Goal: Task Accomplishment & Management: Manage account settings

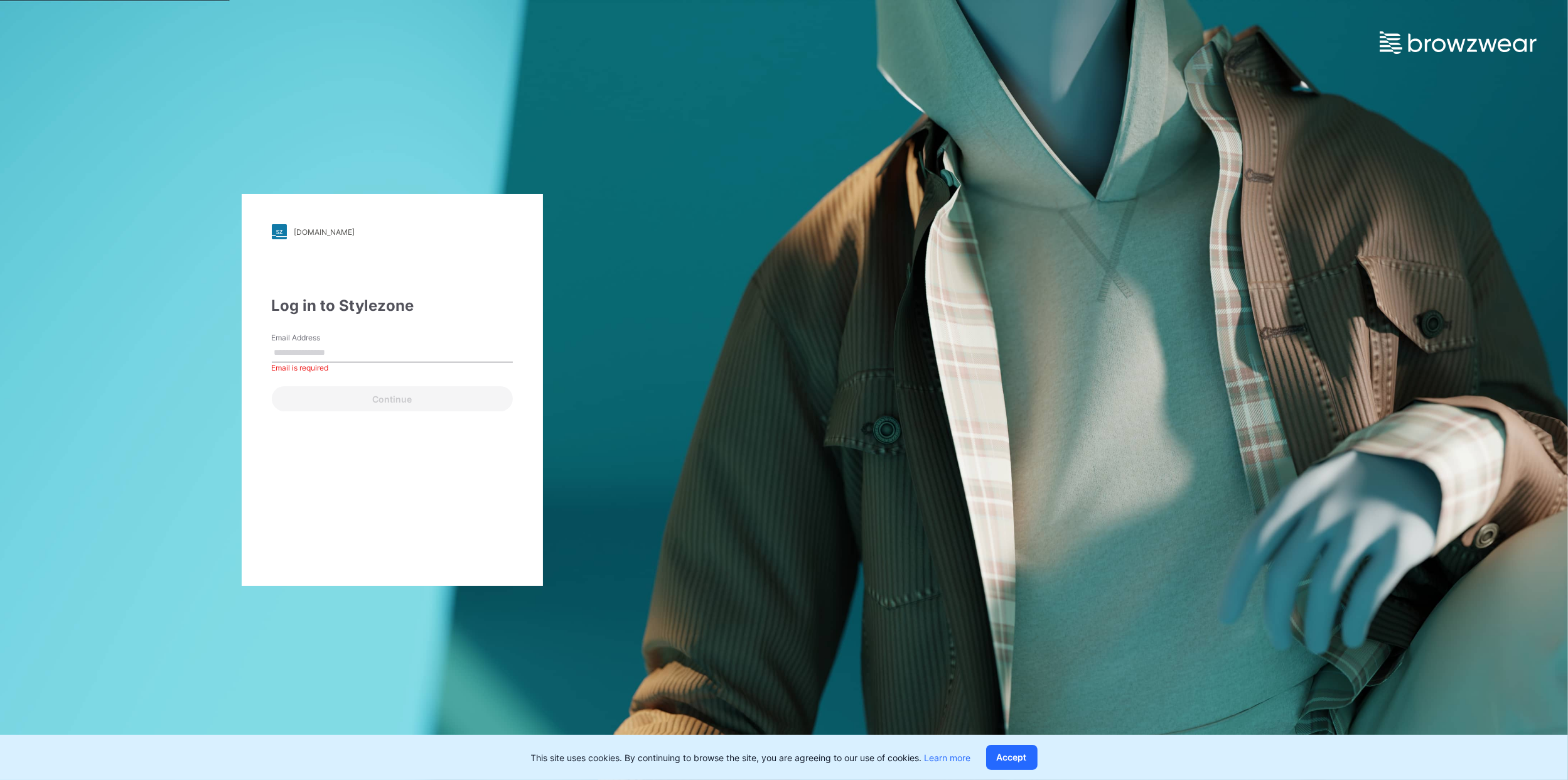
click at [471, 348] on input "Email Address" at bounding box center [392, 352] width 241 height 19
click at [354, 348] on input "Email Address" at bounding box center [392, 352] width 241 height 19
paste input "**********"
type input "**********"
click at [806, 337] on div "**********" at bounding box center [784, 390] width 1568 height 780
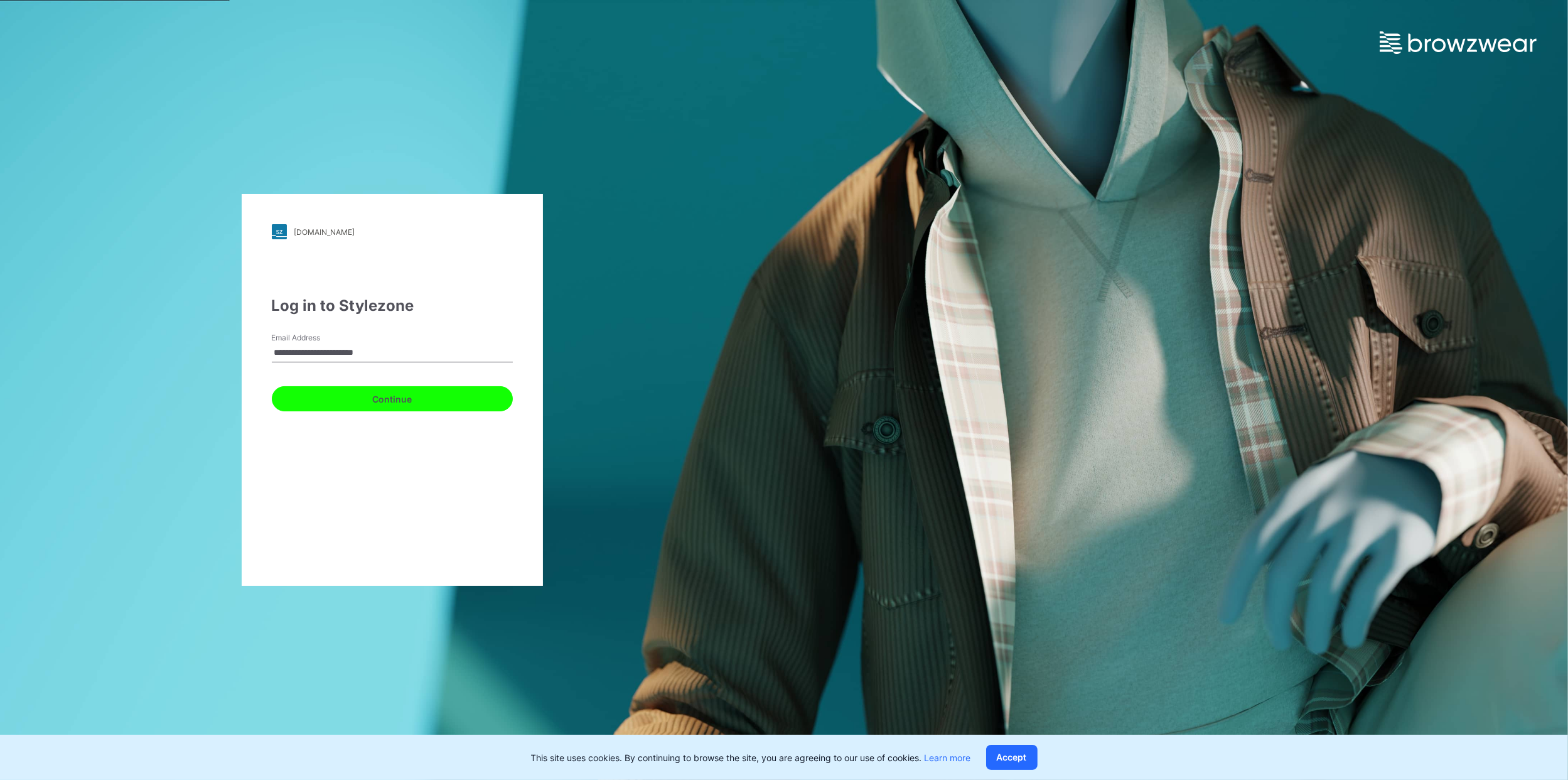
click at [423, 394] on button "Continue" at bounding box center [392, 399] width 241 height 25
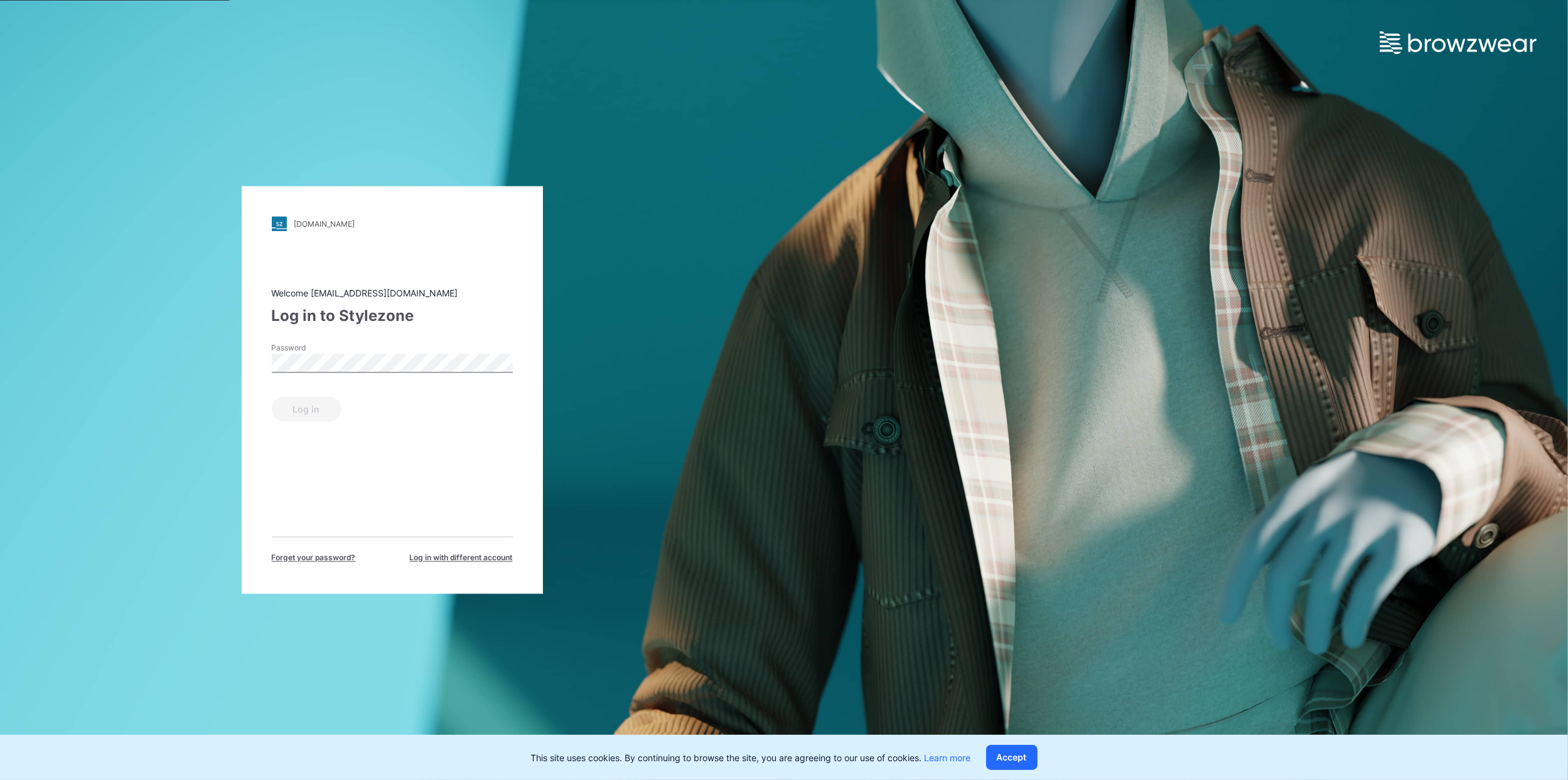
click at [405, 351] on div "Password" at bounding box center [392, 361] width 241 height 38
click at [314, 416] on button "Log in" at bounding box center [306, 410] width 69 height 25
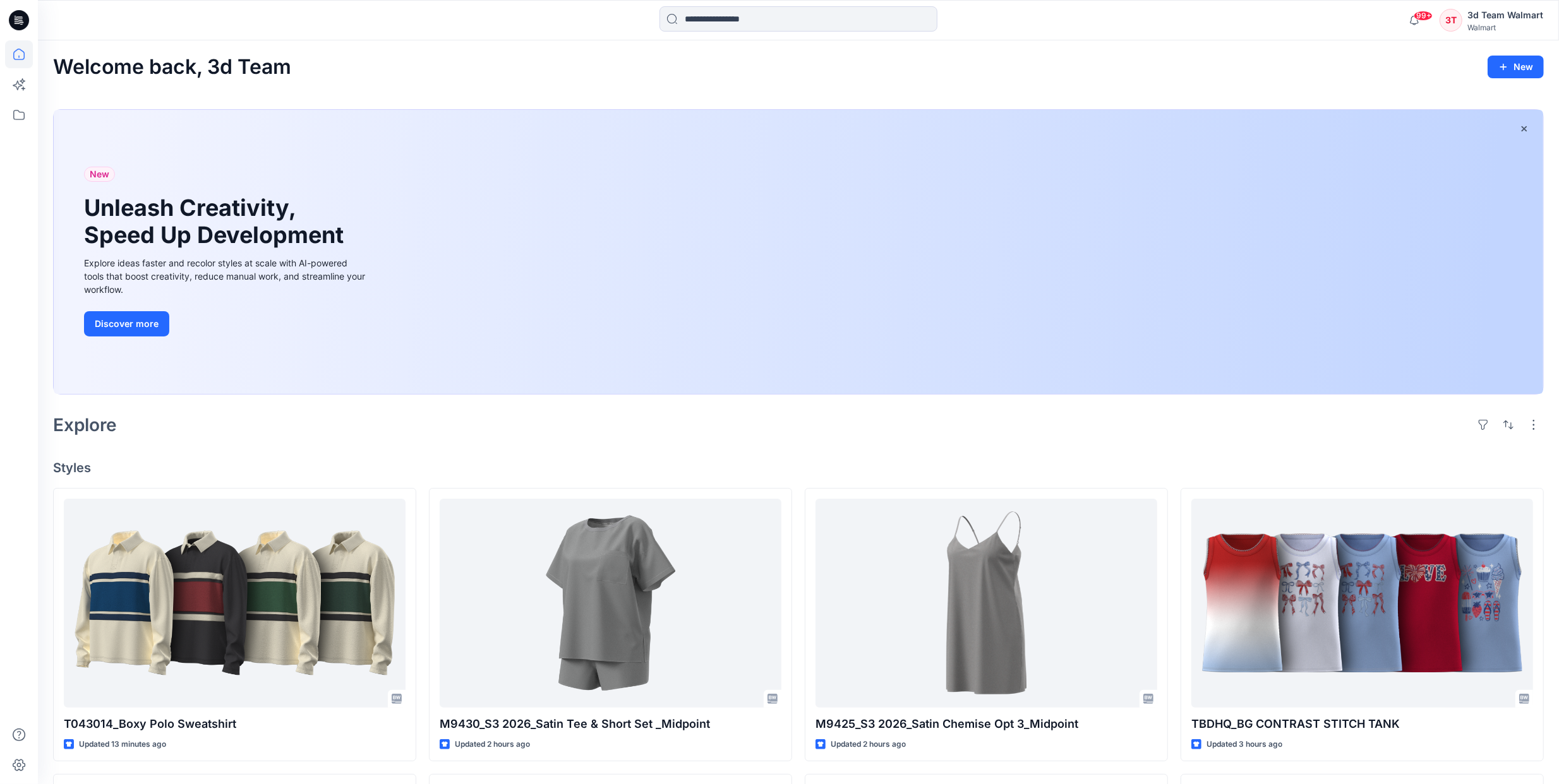
click at [1502, 19] on div "3d Team Walmart" at bounding box center [1504, 15] width 75 height 15
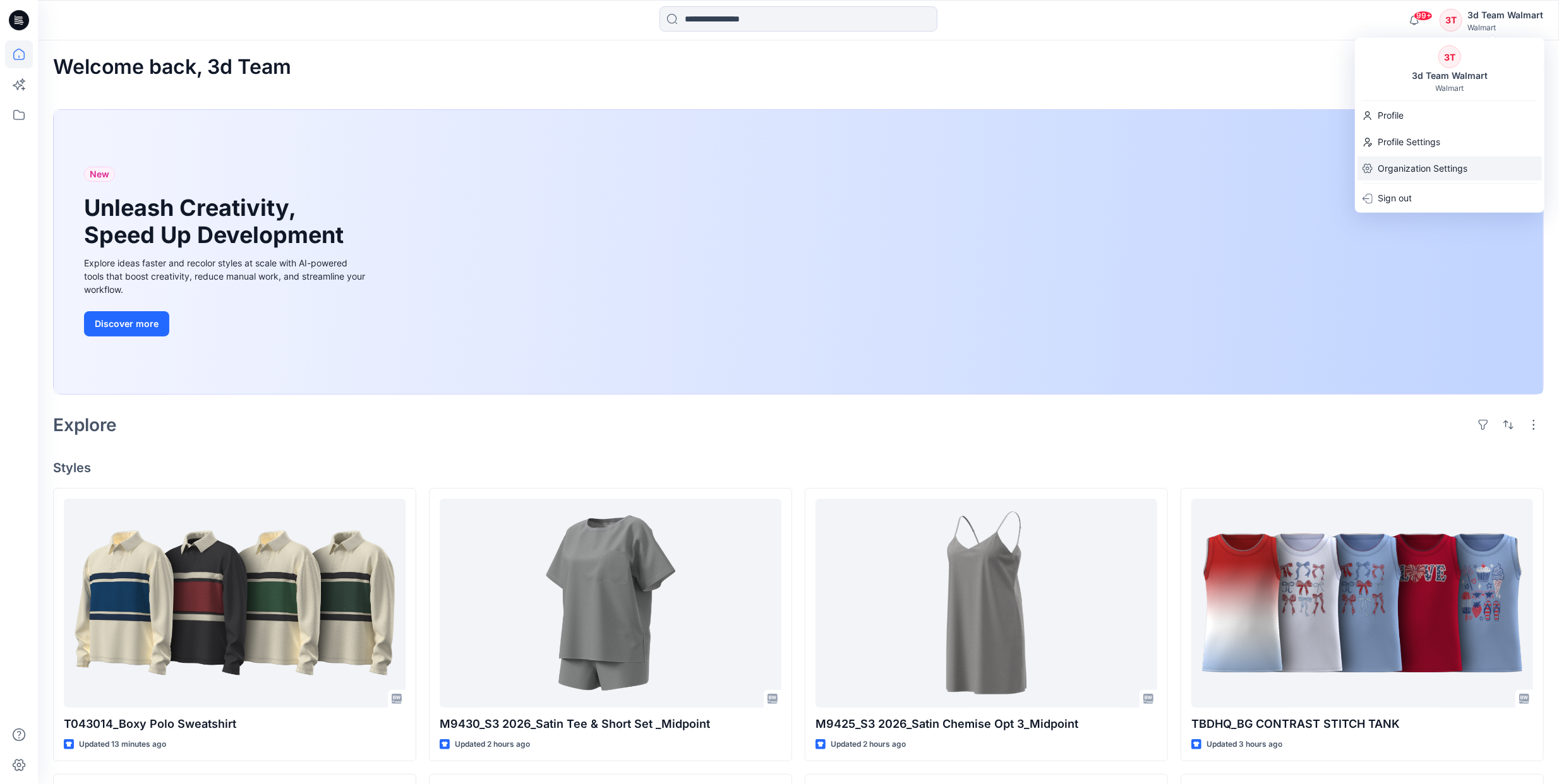
click at [1440, 169] on p "Organization Settings" at bounding box center [1423, 168] width 90 height 24
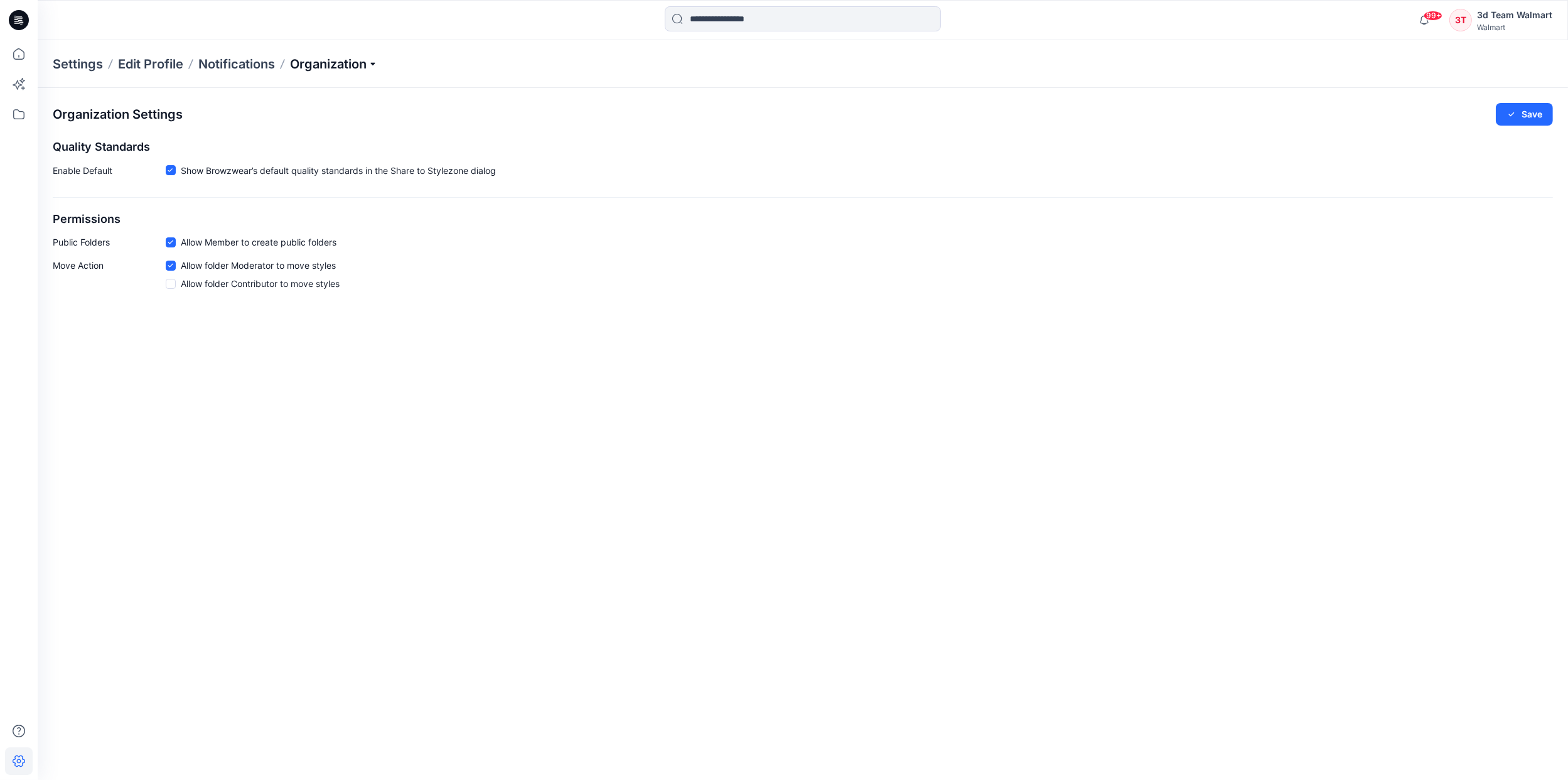
click at [373, 57] on p "Organization" at bounding box center [334, 64] width 88 height 18
click at [341, 89] on link "Add/Edit Users" at bounding box center [336, 93] width 183 height 25
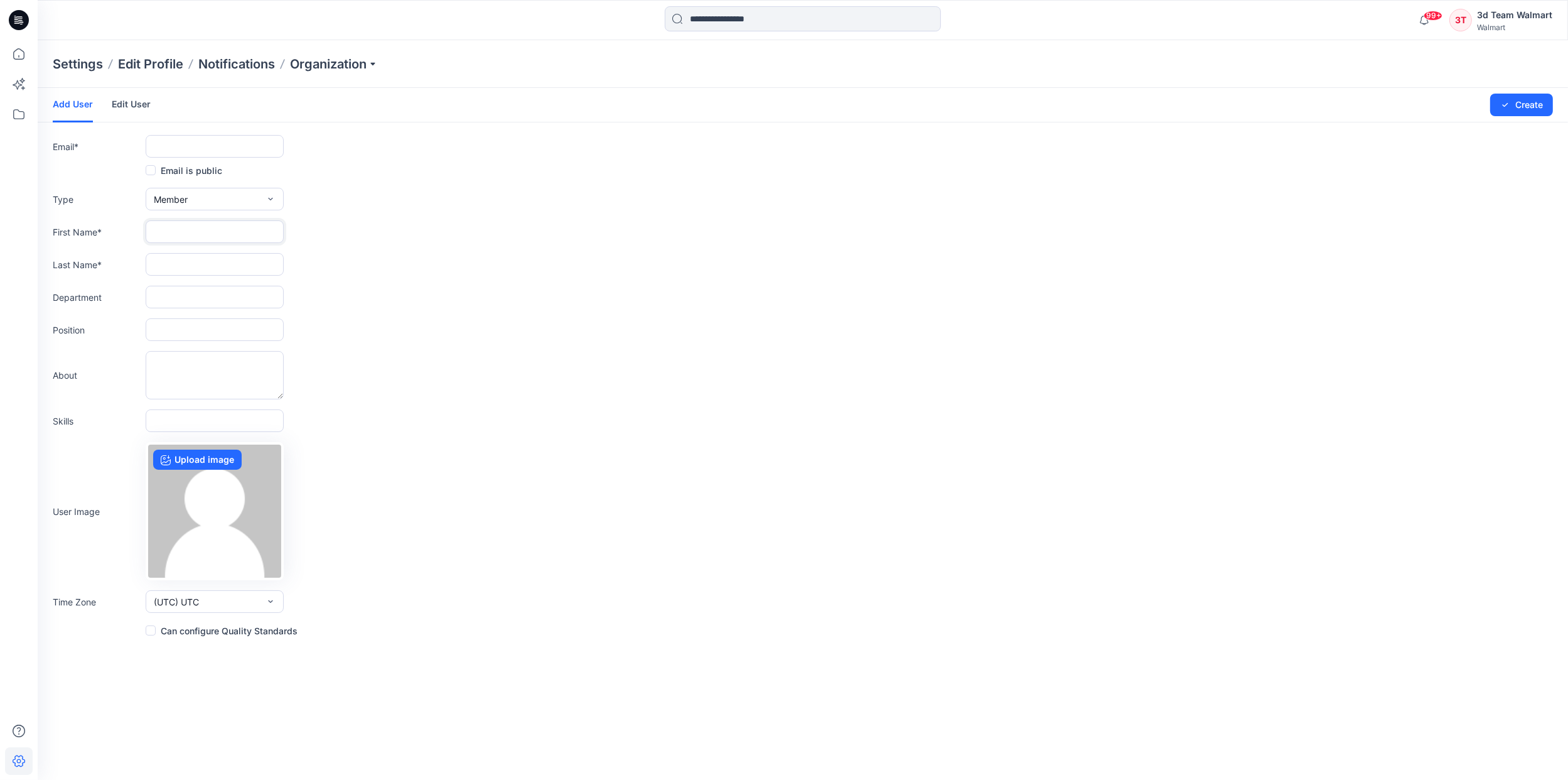
click at [227, 230] on input "text" at bounding box center [215, 231] width 138 height 23
paste input "**********"
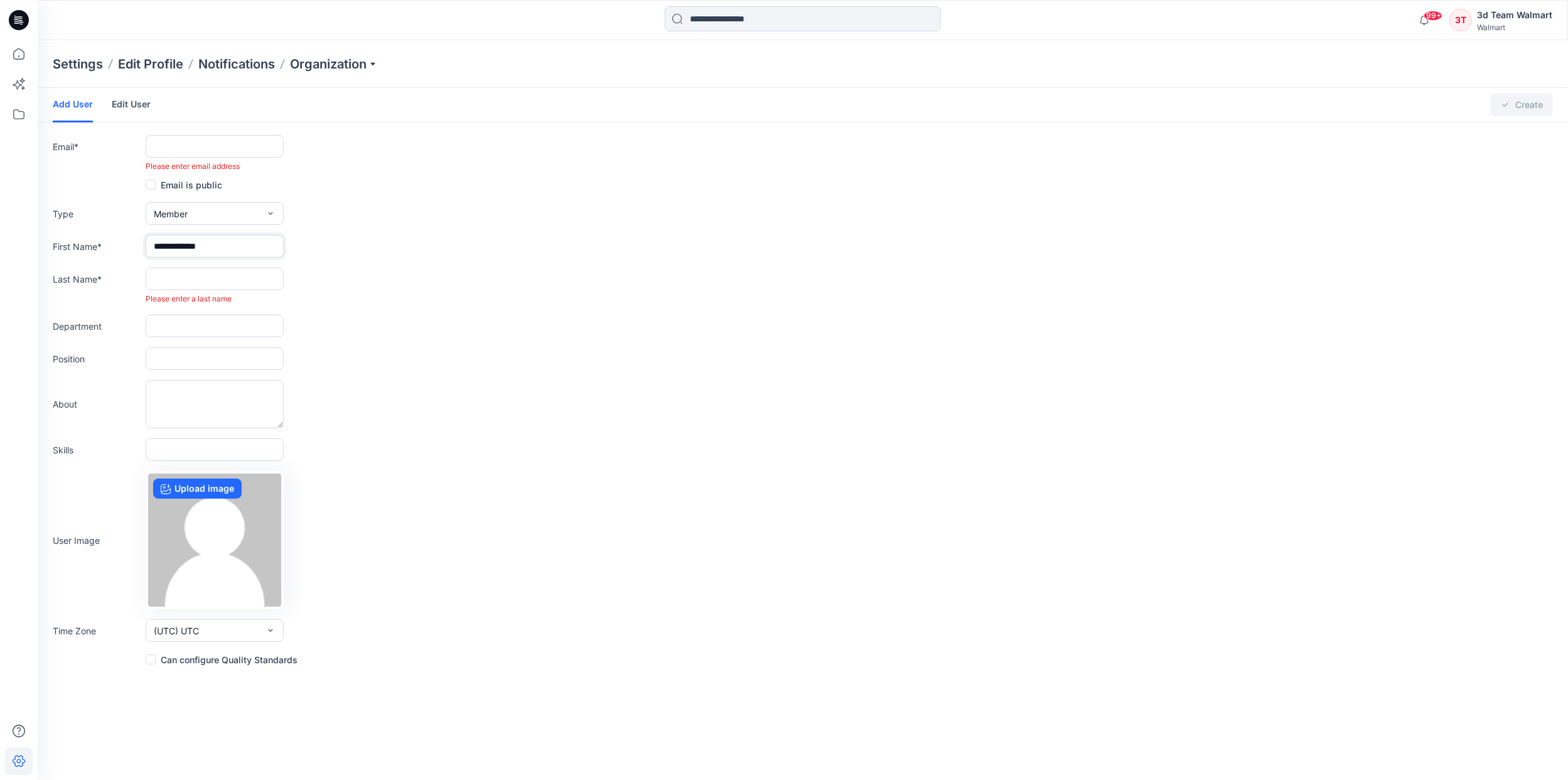
type input "**********"
click at [222, 283] on input "text" at bounding box center [215, 279] width 138 height 23
paste input "**********"
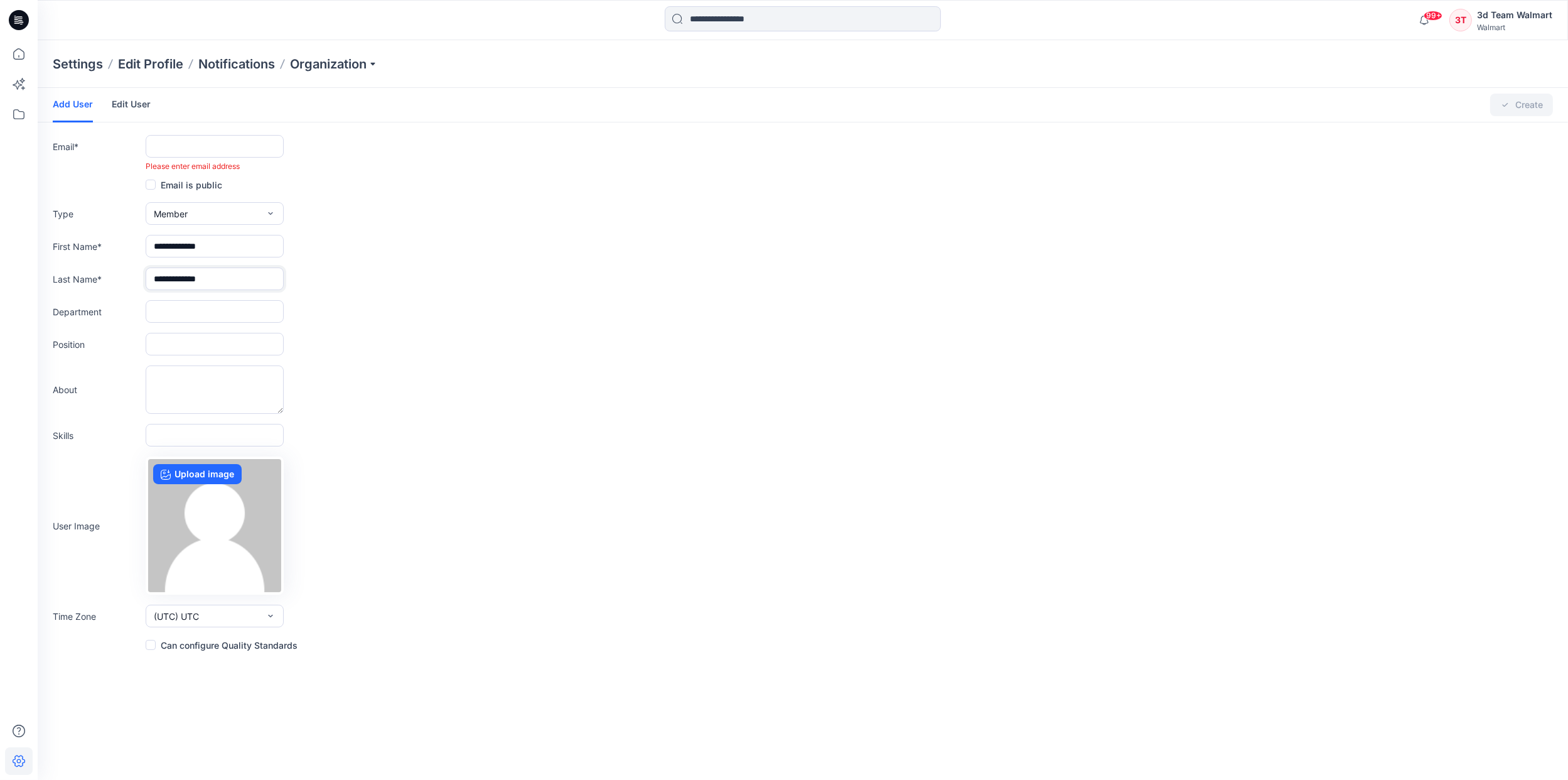
type input "**********"
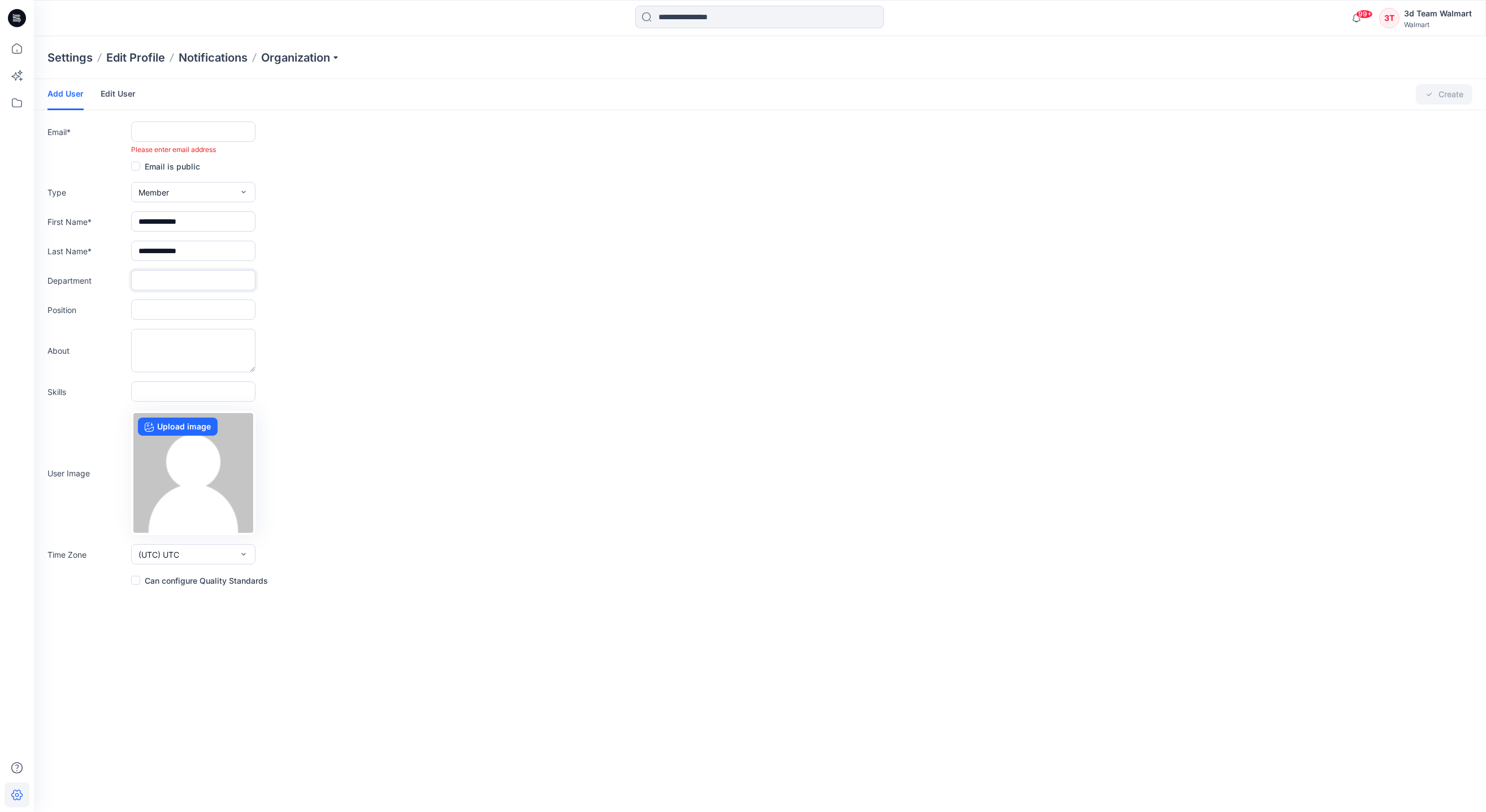
click at [212, 285] on input "text" at bounding box center [193, 280] width 125 height 20
click at [239, 190] on icon "button" at bounding box center [243, 192] width 9 height 9
click at [227, 209] on button "External" at bounding box center [193, 218] width 120 height 22
click at [218, 222] on input "**********" at bounding box center [193, 221] width 125 height 20
drag, startPoint x: 218, startPoint y: 222, endPoint x: 14, endPoint y: 224, distance: 204.0
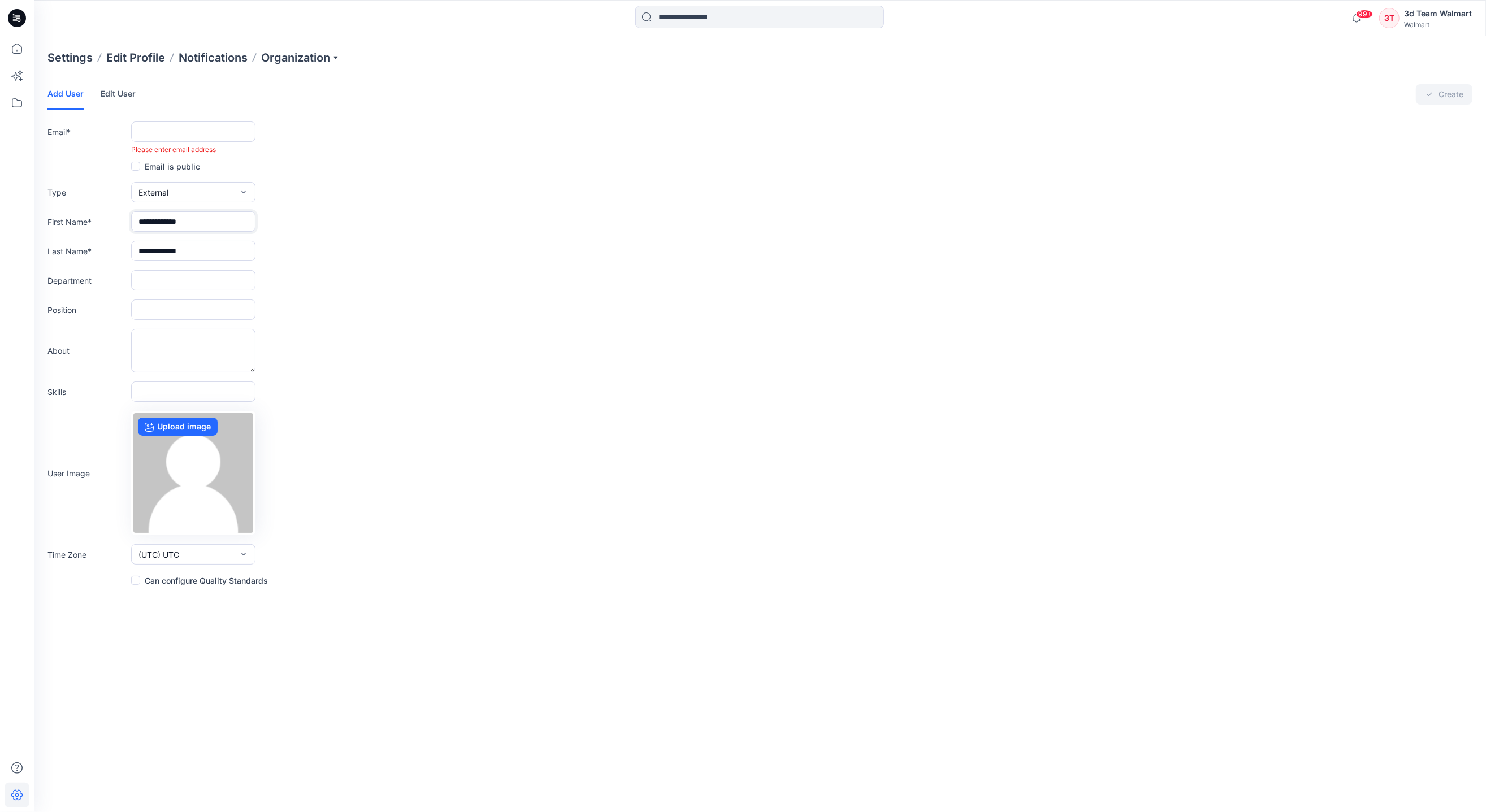
click at [14, 224] on div "99+ Notifications Boo Nagatsuka has updated T043014_Boxy Polo Sweatshirt with T…" at bounding box center [743, 406] width 1486 height 812
paste input "**********"
drag, startPoint x: 144, startPoint y: 220, endPoint x: 303, endPoint y: 225, distance: 159.1
click at [303, 225] on div "**********" at bounding box center [760, 221] width 1425 height 20
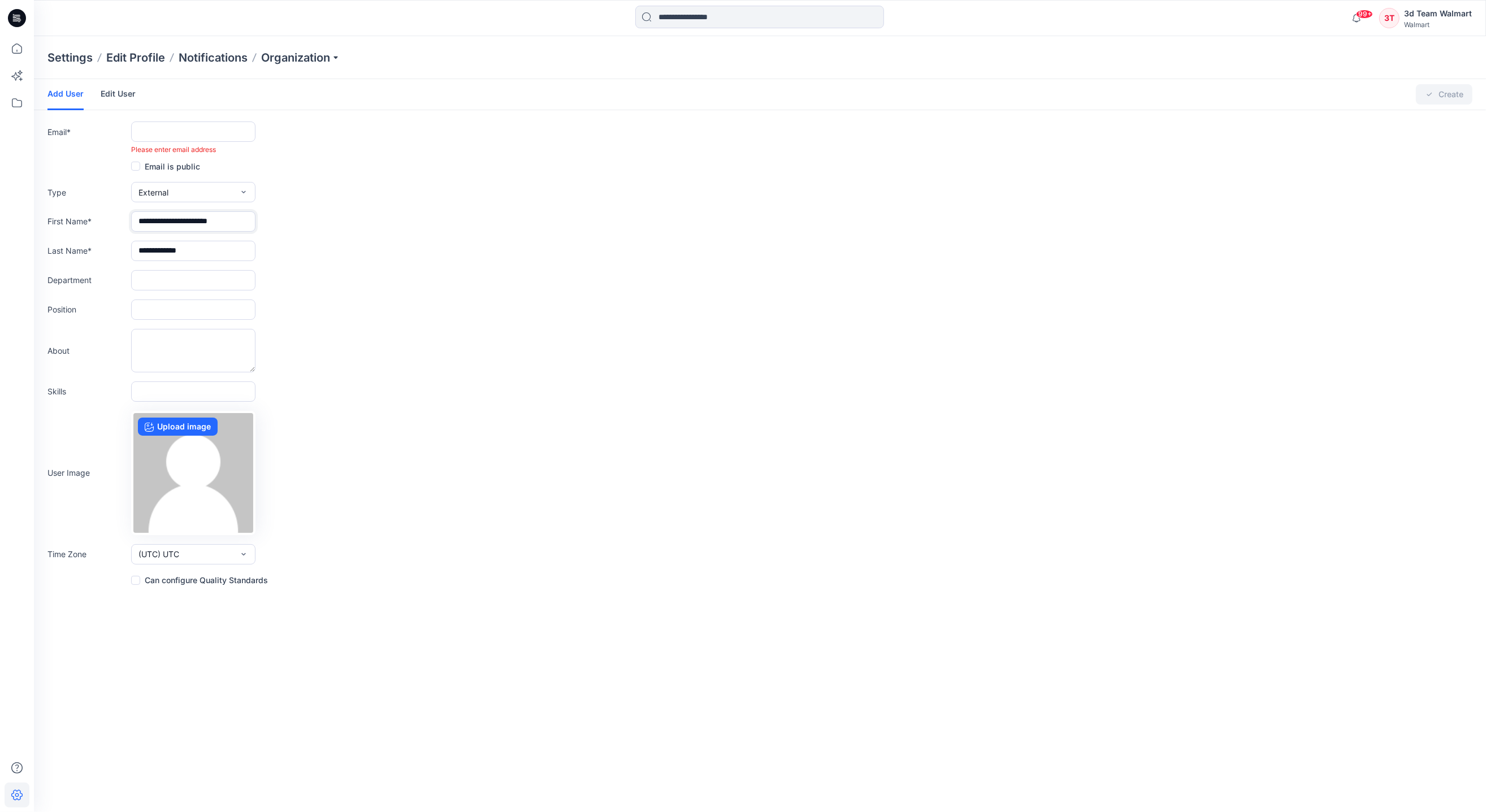
scroll to position [0, 0]
type input "**********"
click at [224, 253] on input "**********" at bounding box center [193, 251] width 125 height 20
click at [213, 121] on input "text" at bounding box center [193, 131] width 125 height 20
paste input "**********"
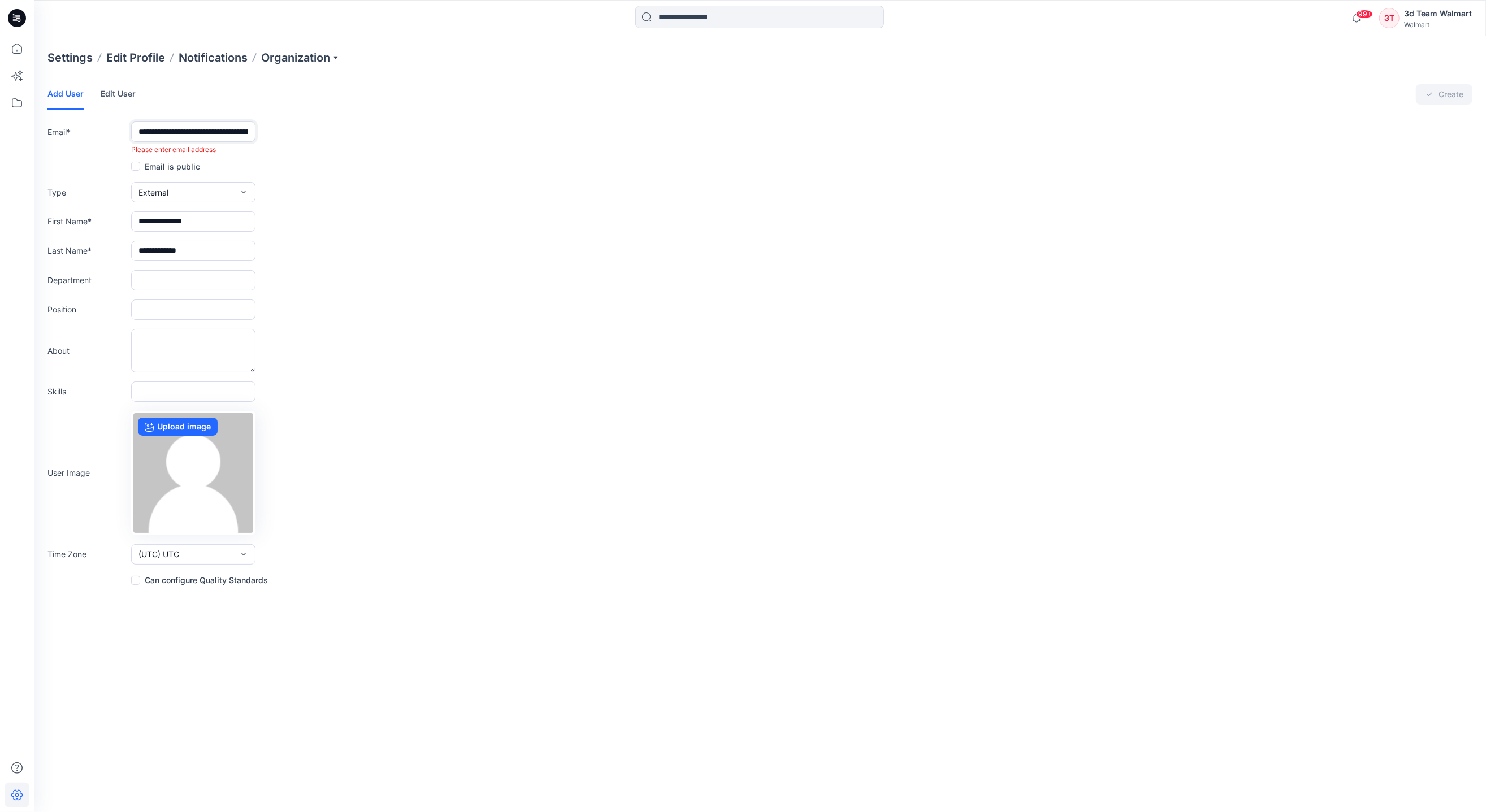
scroll to position [0, 95]
click at [151, 135] on input "**********" at bounding box center [193, 131] width 125 height 20
drag, startPoint x: 208, startPoint y: 124, endPoint x: 59, endPoint y: 148, distance: 150.9
click at [59, 148] on div "**********" at bounding box center [760, 138] width 1425 height 33
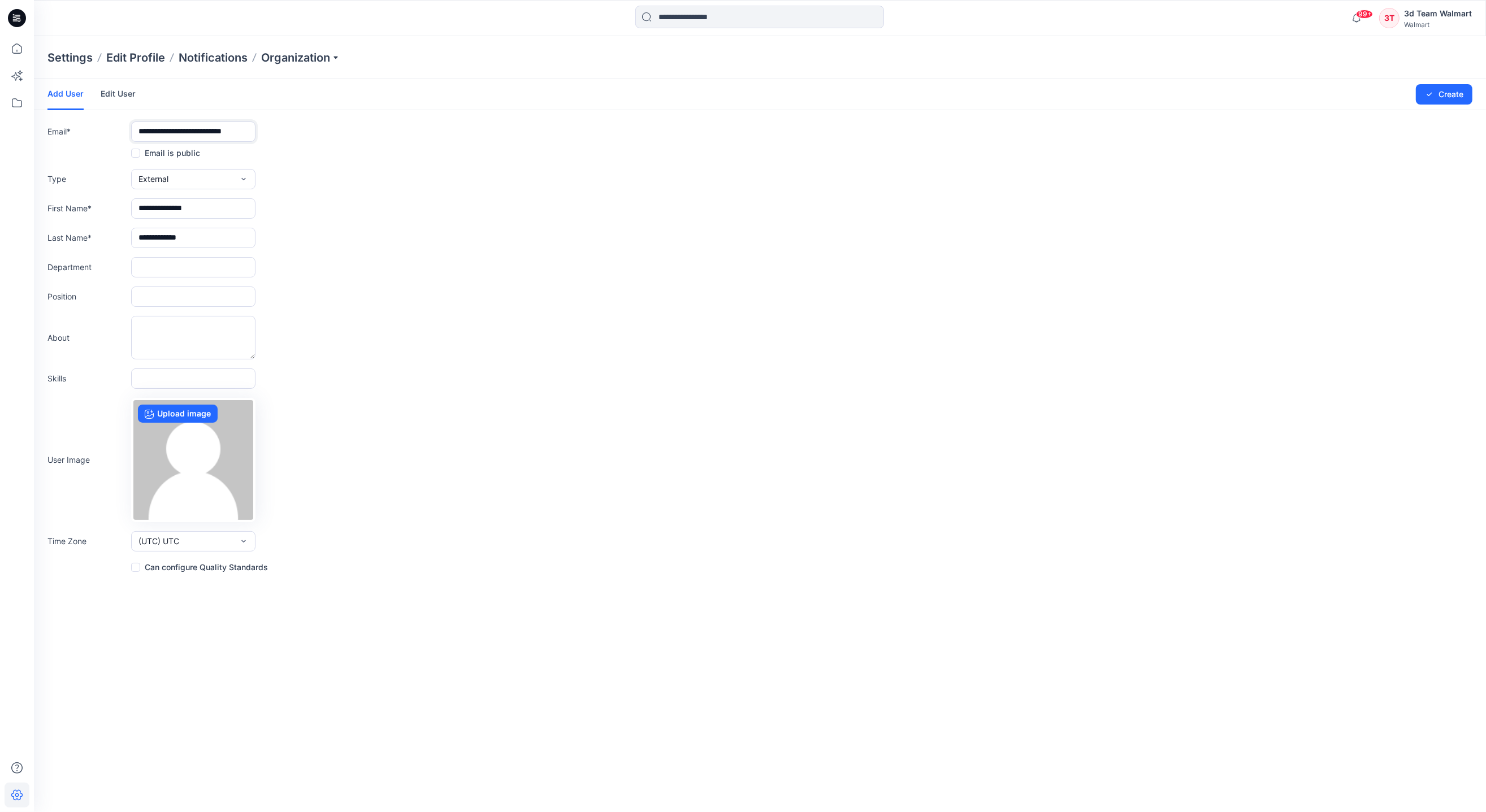
type input "**********"
click at [185, 204] on input "**********" at bounding box center [193, 208] width 125 height 20
drag, startPoint x: 210, startPoint y: 206, endPoint x: 194, endPoint y: 203, distance: 16.3
click at [177, 203] on input "**********" at bounding box center [193, 208] width 125 height 20
drag, startPoint x: 172, startPoint y: 207, endPoint x: 206, endPoint y: 204, distance: 34.1
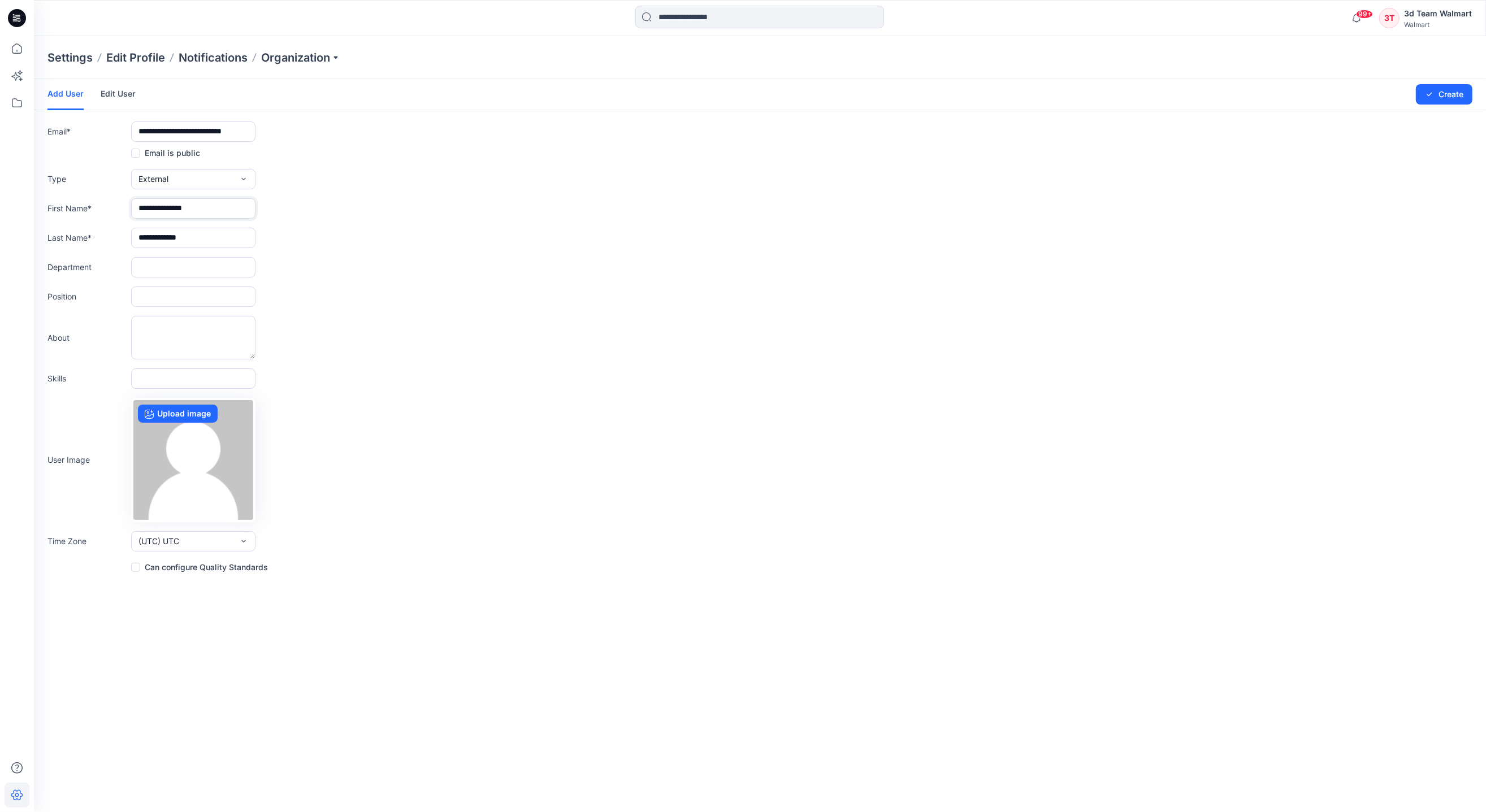
click at [206, 204] on input "**********" at bounding box center [193, 208] width 125 height 20
type input "*******"
drag, startPoint x: 206, startPoint y: 236, endPoint x: 76, endPoint y: 237, distance: 130.0
click at [76, 237] on div "**********" at bounding box center [760, 238] width 1425 height 20
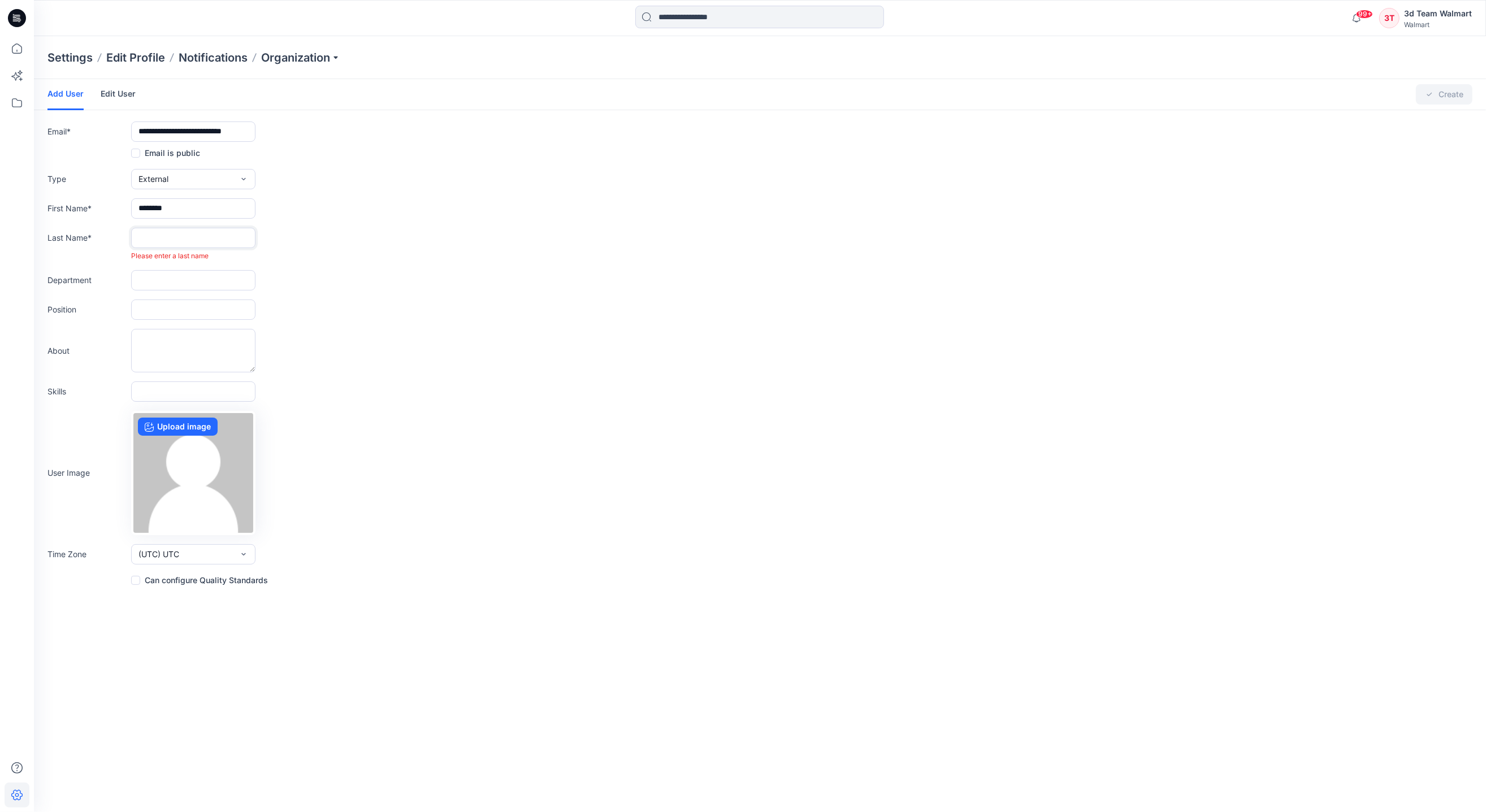
paste input "******"
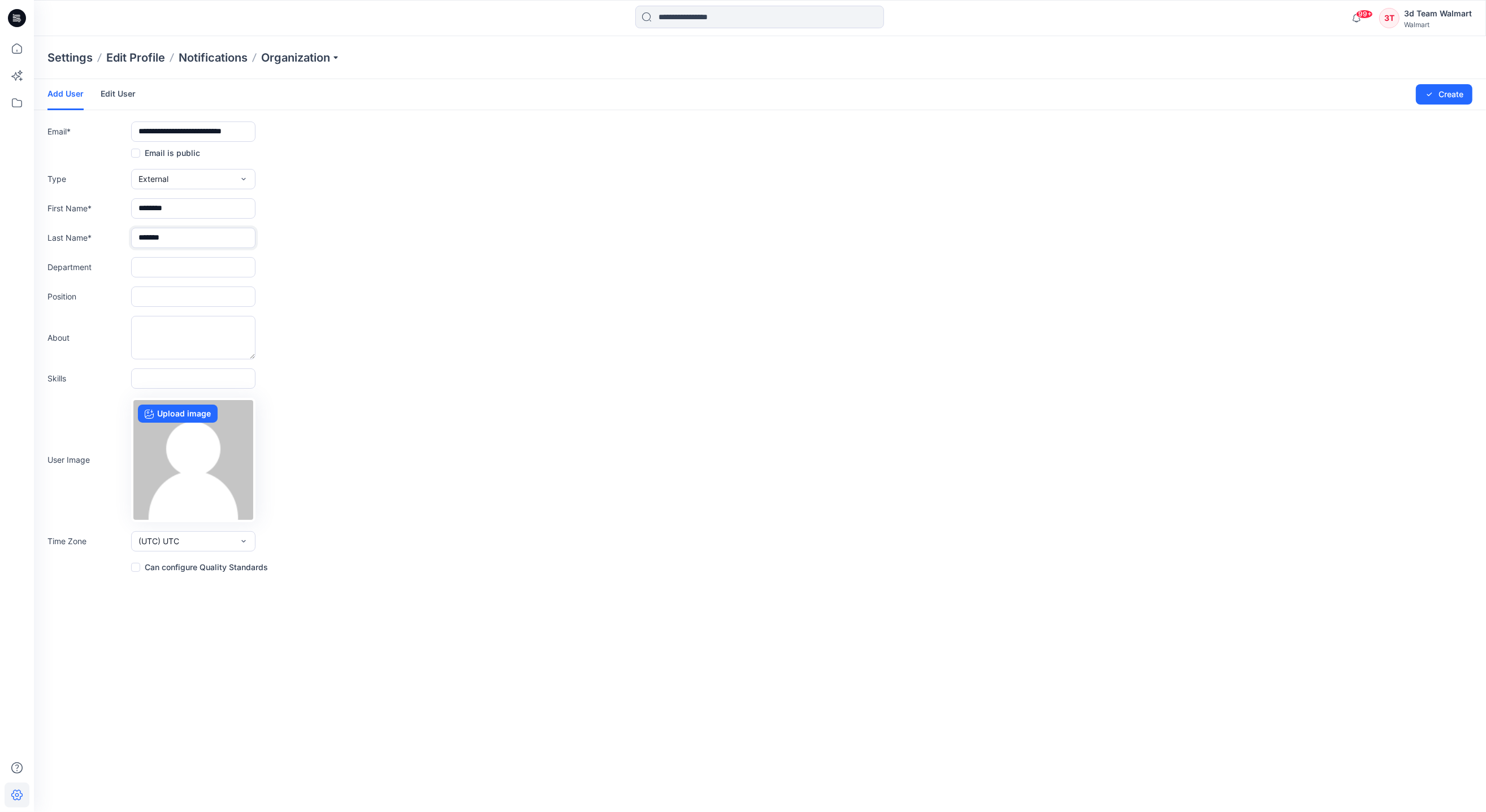
type input "******"
click at [177, 271] on input "text" at bounding box center [193, 267] width 125 height 20
type input "***"
click at [187, 289] on input "text" at bounding box center [193, 297] width 125 height 20
type input "**"
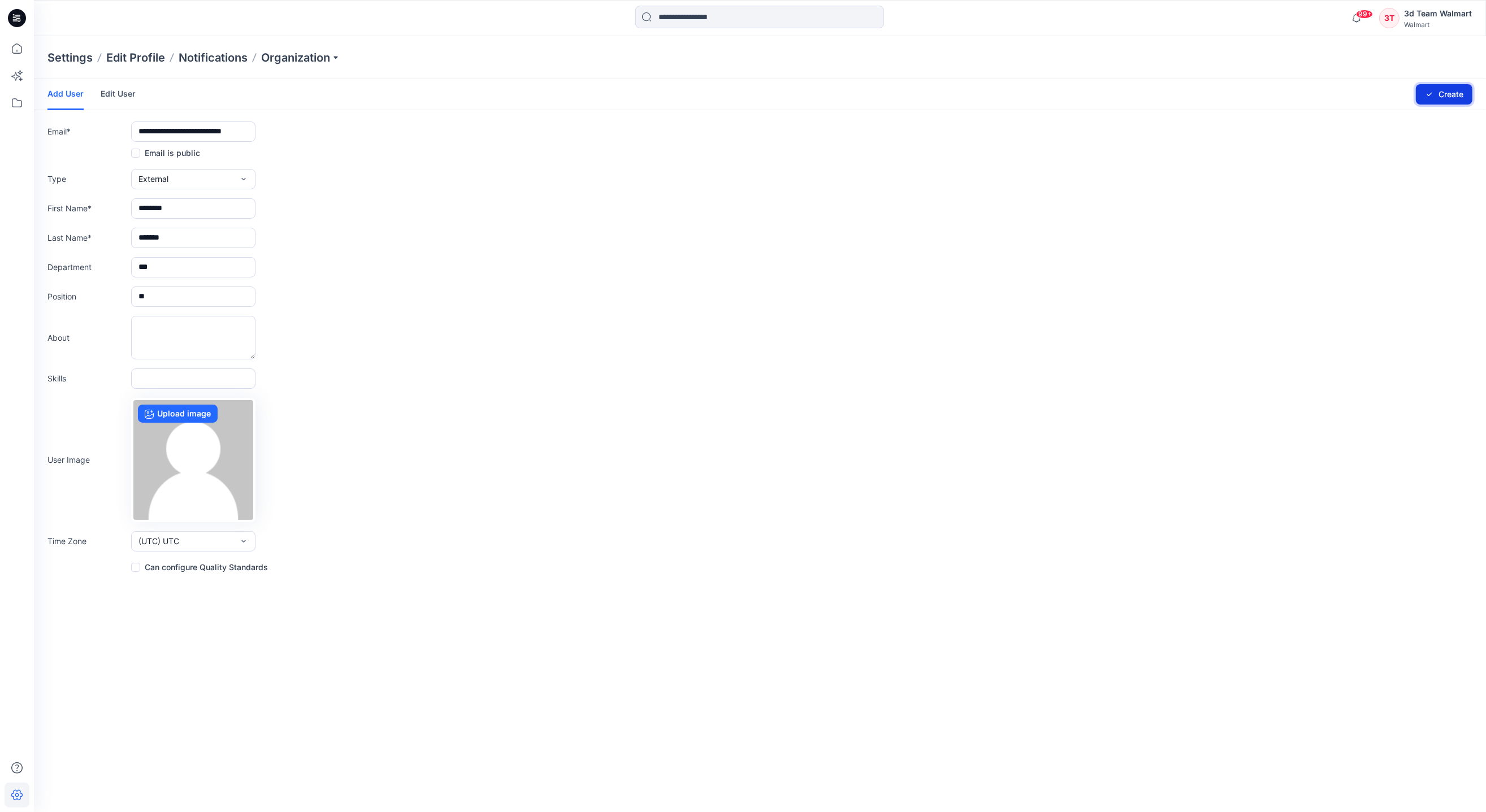
click at [1411, 95] on button "Create" at bounding box center [1443, 94] width 56 height 20
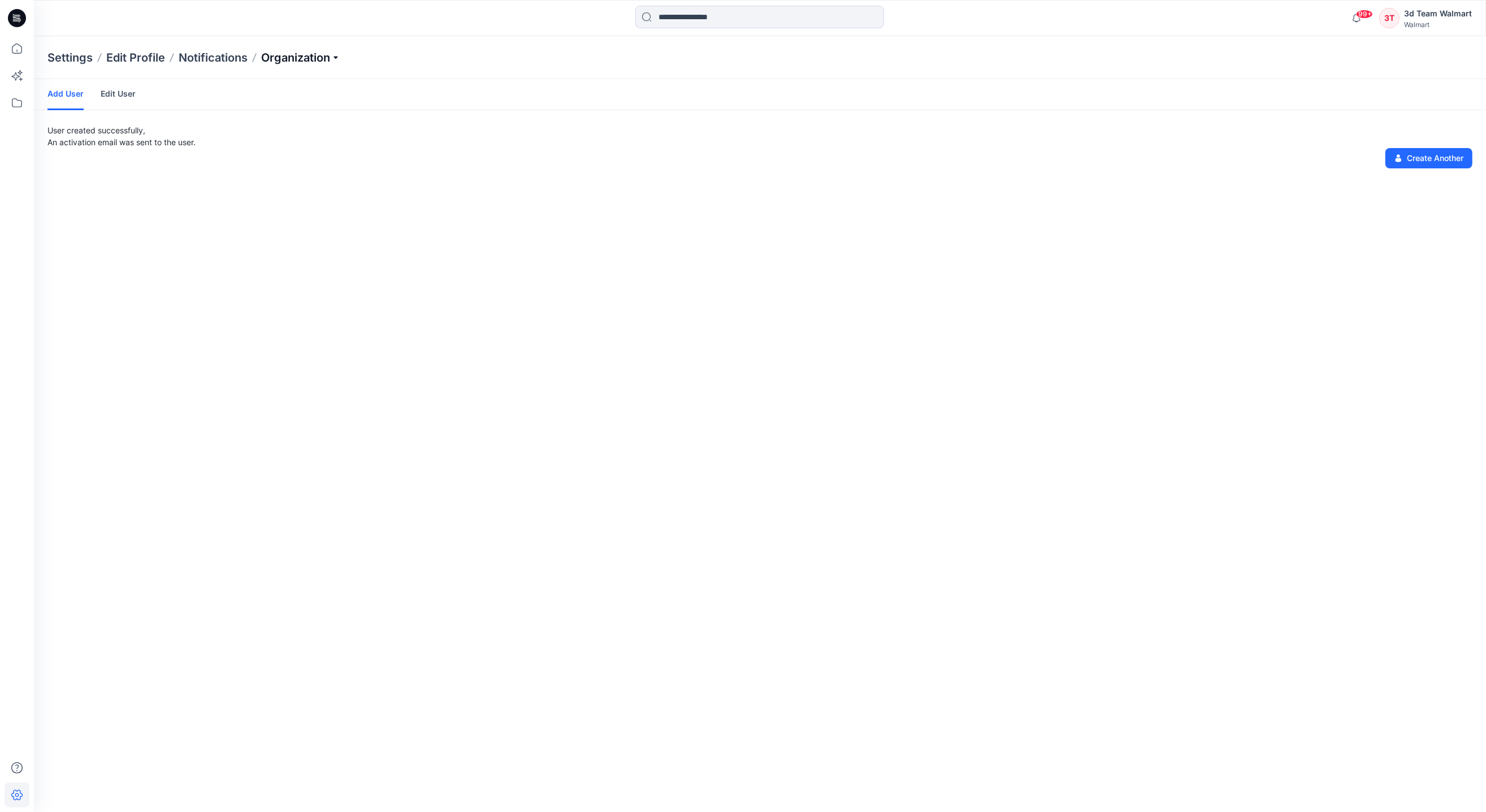
click at [317, 53] on p "Organization" at bounding box center [301, 58] width 79 height 16
click at [301, 84] on link "Add/Edit Users" at bounding box center [302, 84] width 165 height 22
click at [111, 95] on link "Edit User" at bounding box center [118, 94] width 35 height 29
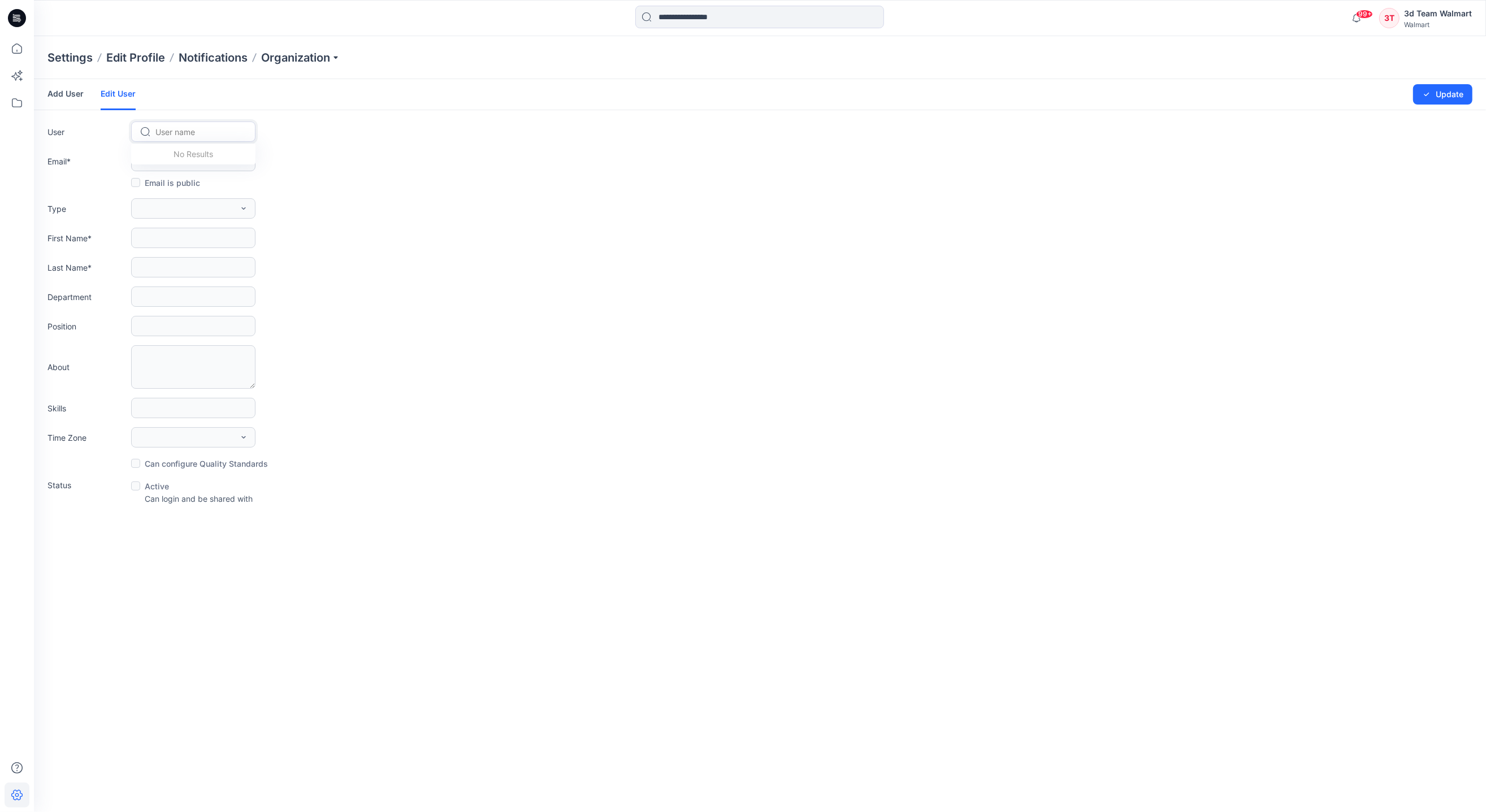
click at [206, 131] on div at bounding box center [200, 132] width 89 height 14
type input "**********"
click at [183, 145] on div "LH [PERSON_NAME]" at bounding box center [193, 156] width 125 height 25
type input "**********"
type input "******"
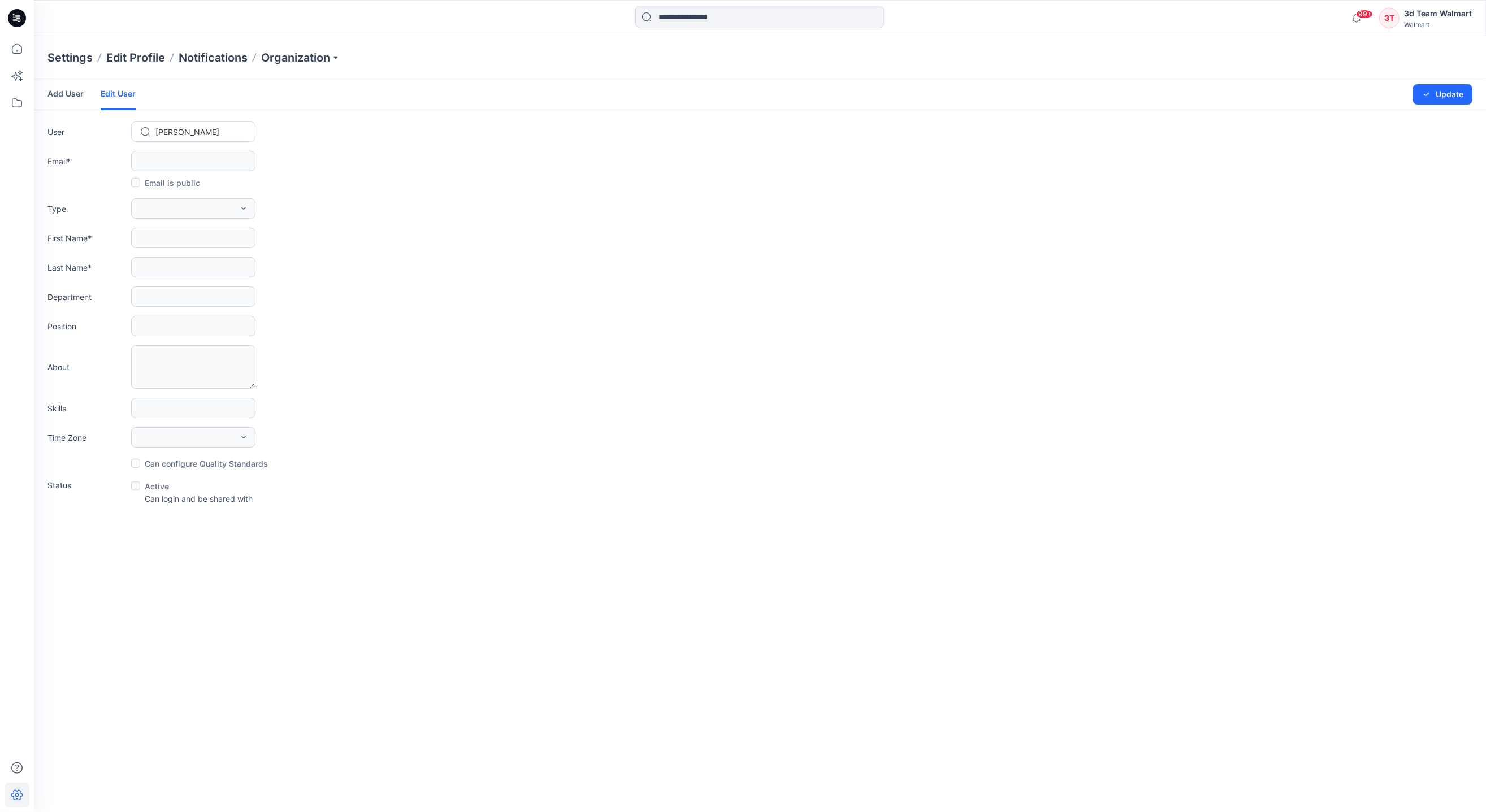
type input "****"
type input "**********"
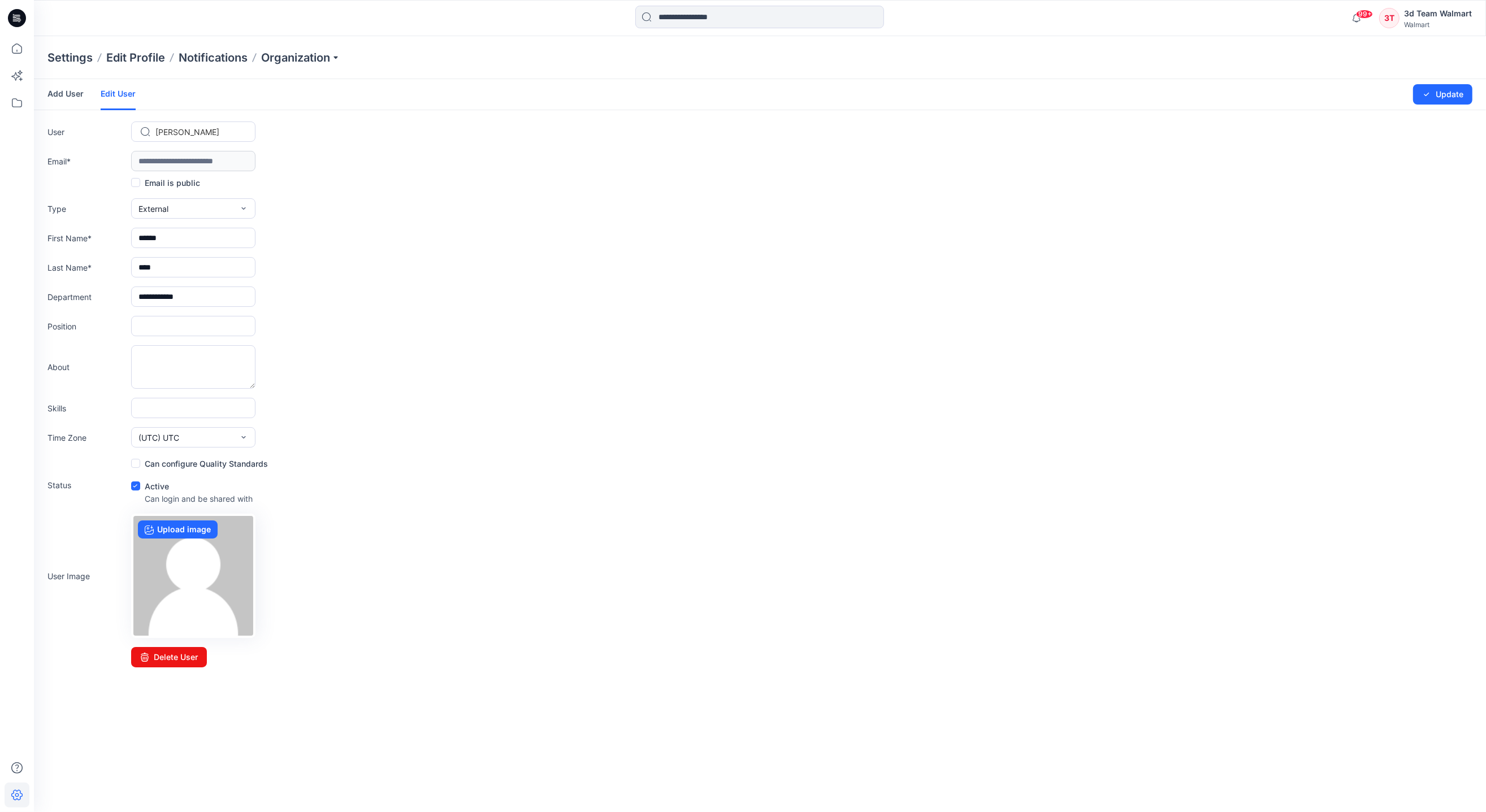
click at [131, 489] on span at bounding box center [136, 486] width 9 height 9
click at [221, 139] on div "[PERSON_NAME]" at bounding box center [200, 132] width 92 height 16
click at [221, 131] on div at bounding box center [200, 132] width 89 height 14
click at [215, 247] on input "******" at bounding box center [193, 238] width 125 height 20
drag, startPoint x: 234, startPoint y: 238, endPoint x: 164, endPoint y: 238, distance: 70.0
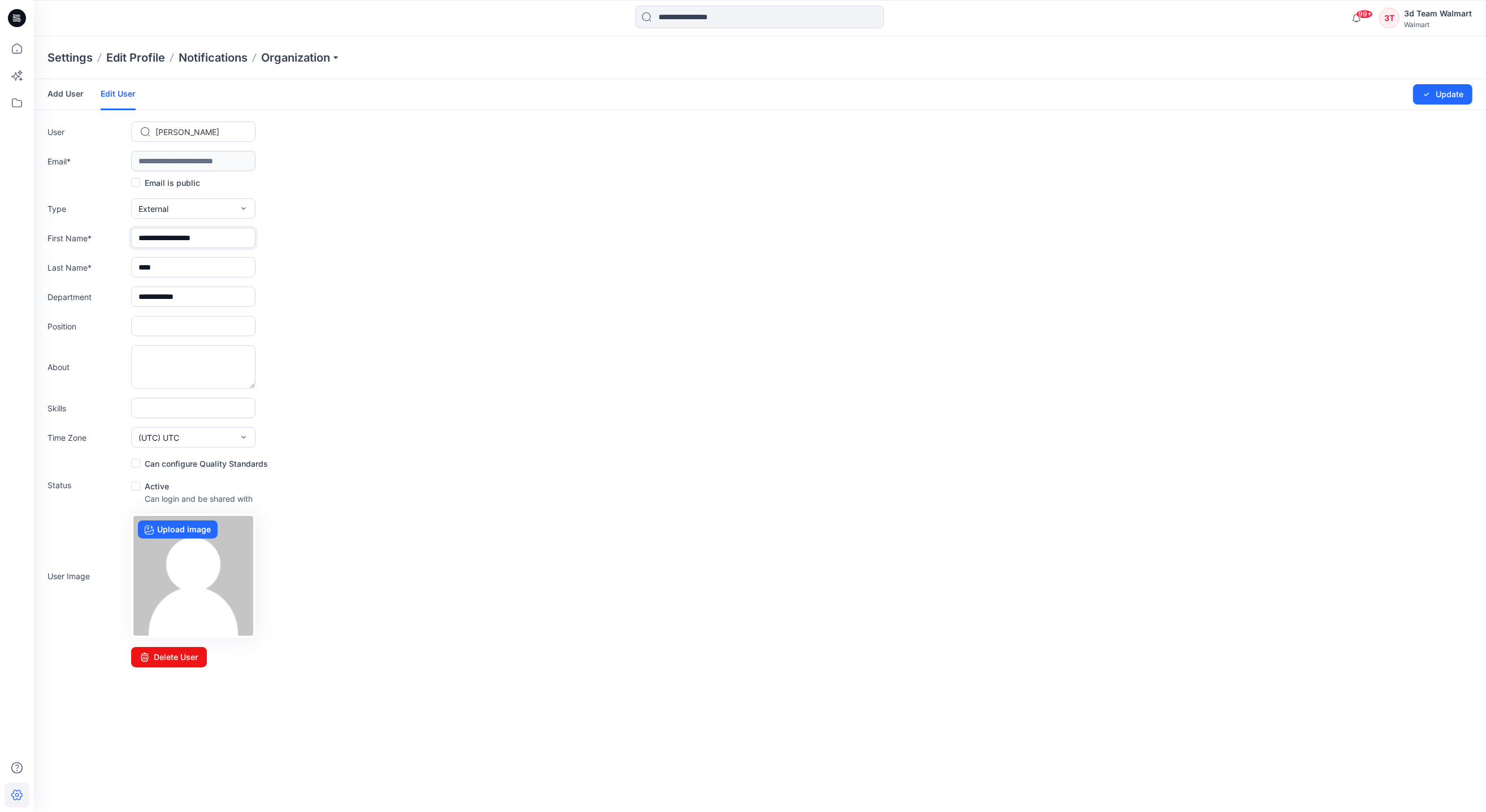
click at [164, 238] on input "**********" at bounding box center [193, 238] width 125 height 20
type input "**********"
click at [1411, 92] on button "Update" at bounding box center [1443, 94] width 59 height 20
click at [318, 63] on p "Organization" at bounding box center [301, 58] width 79 height 16
click at [243, 198] on link "User Roles" at bounding box center [302, 196] width 165 height 22
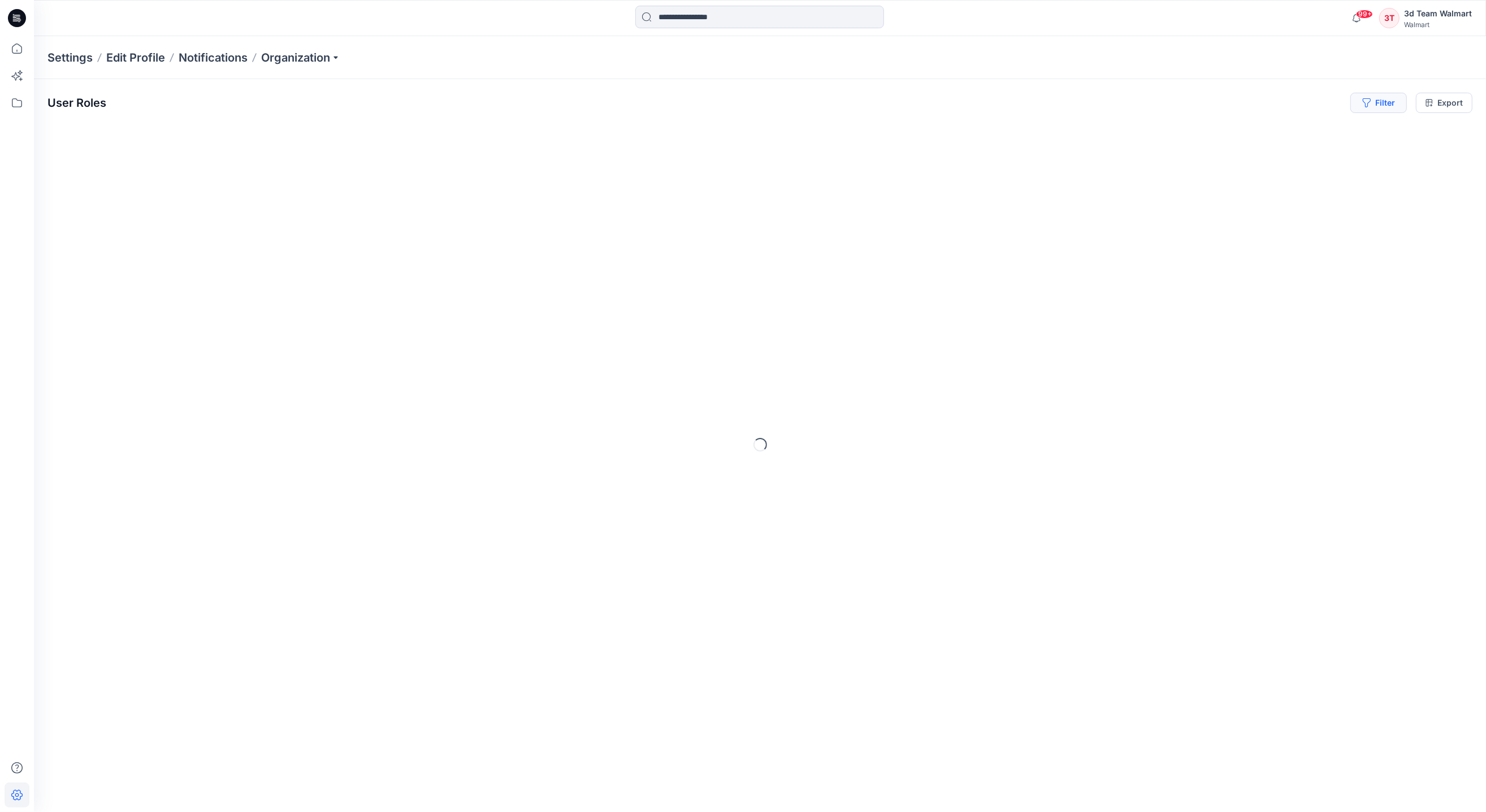
click at [1396, 106] on button "Filter" at bounding box center [1378, 103] width 56 height 20
click at [1171, 139] on div at bounding box center [1207, 134] width 116 height 14
click at [1334, 135] on div at bounding box center [1338, 134] width 116 height 14
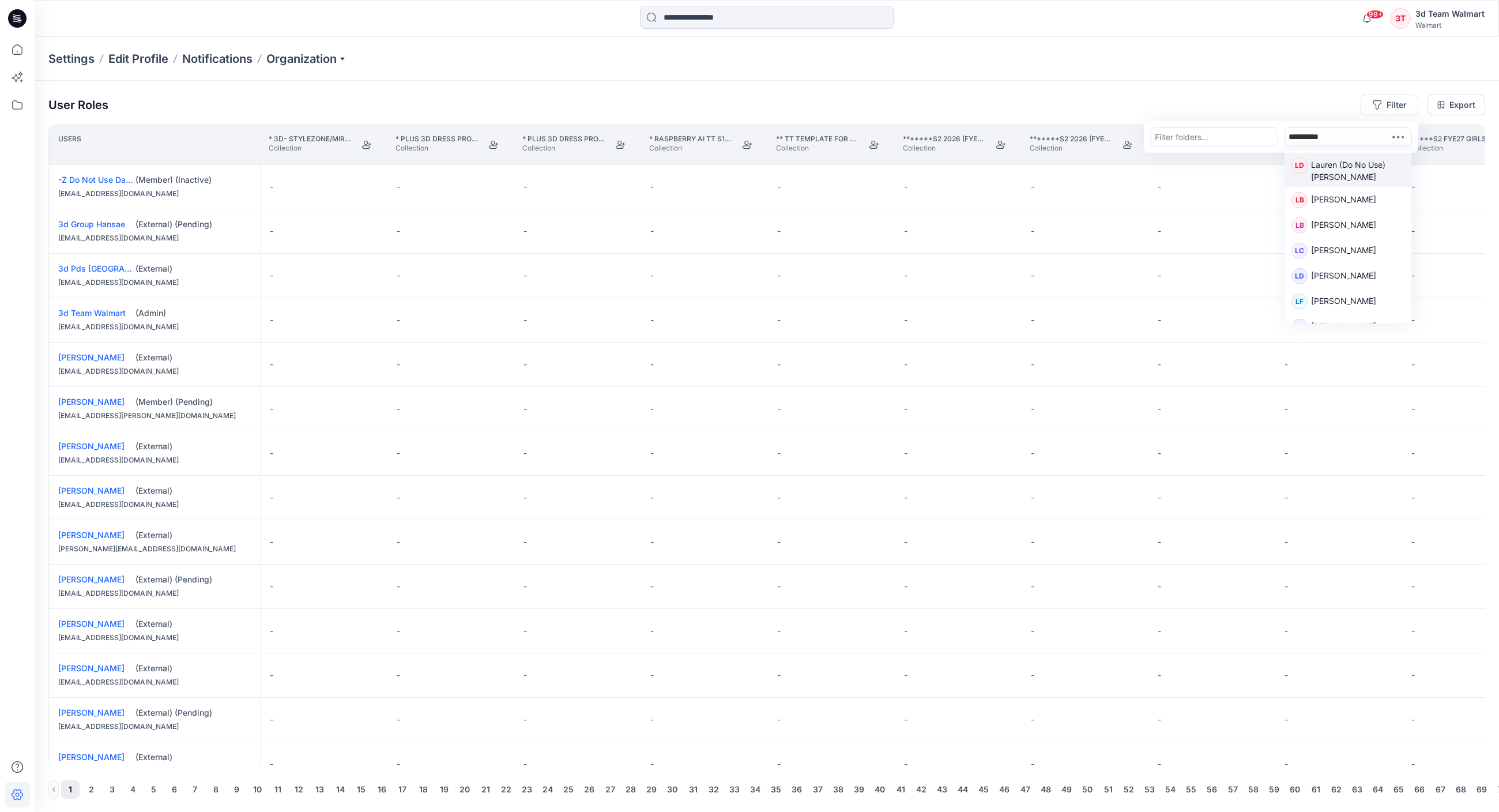
type input "**********"
click at [1357, 167] on p "Lauren (Do No Use) [PERSON_NAME]" at bounding box center [1358, 171] width 94 height 24
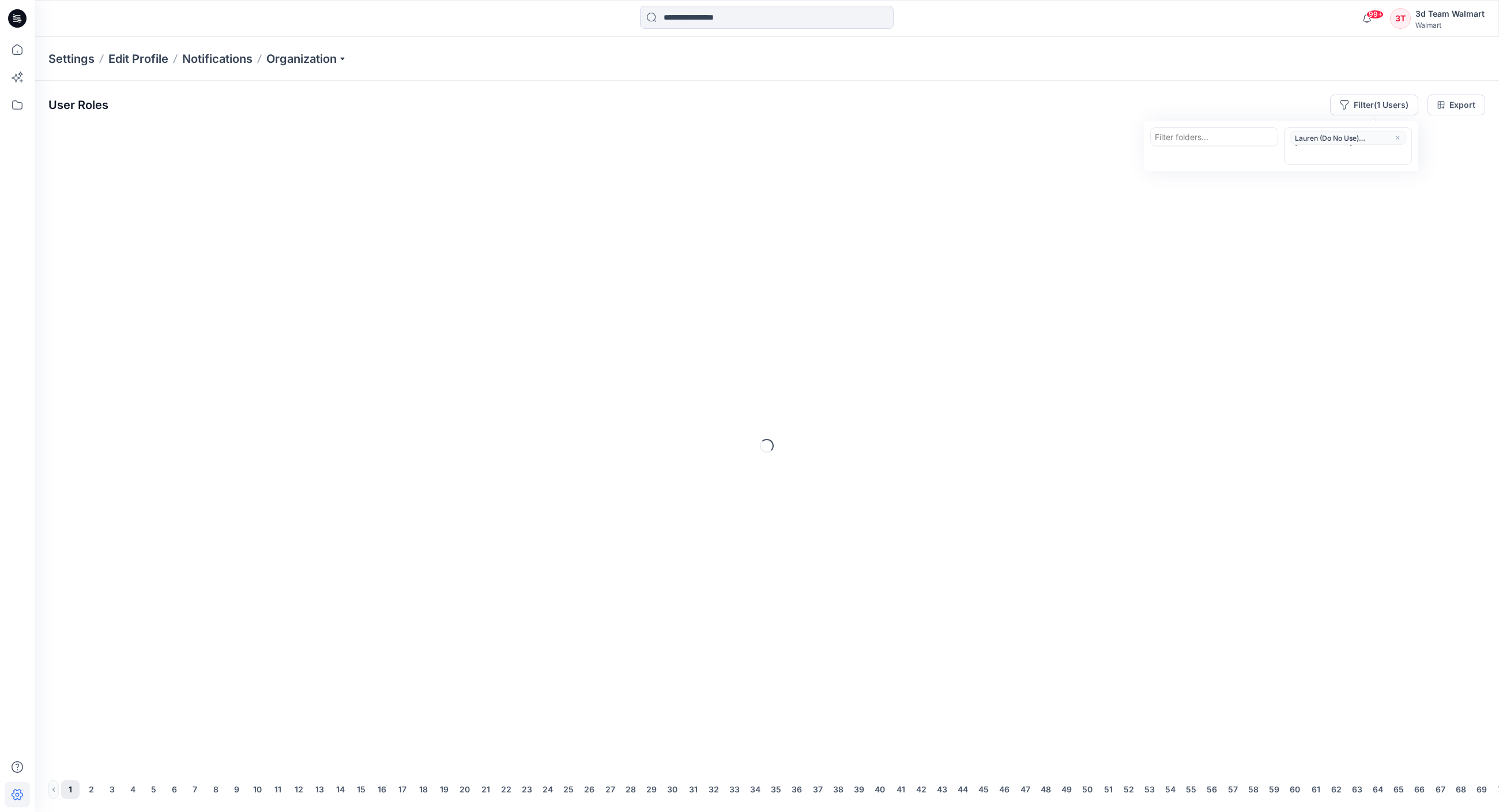
type input "*"
type input "*******"
click at [1329, 227] on p "[PERSON_NAME]" at bounding box center [1344, 235] width 65 height 15
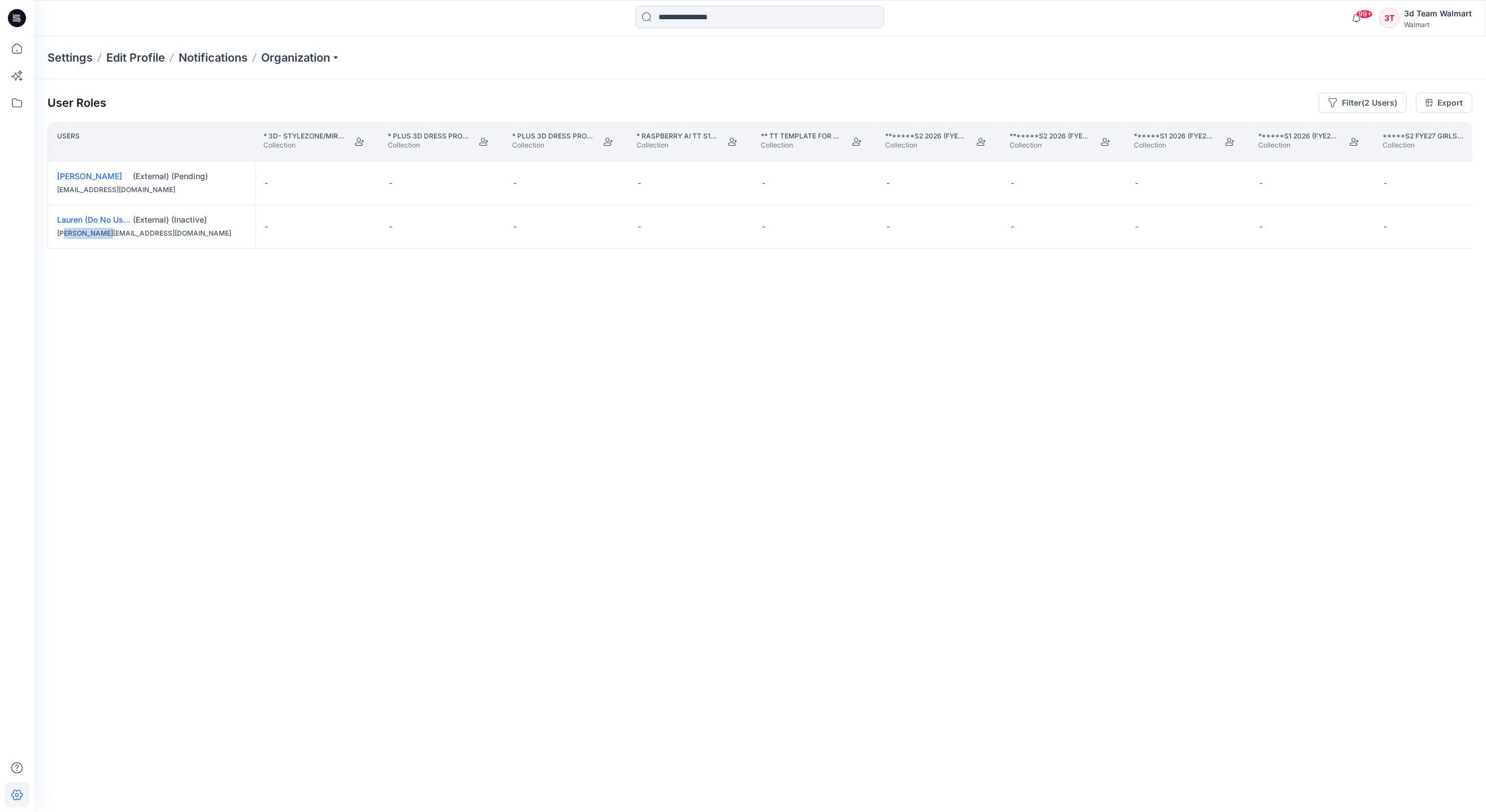
drag, startPoint x: 61, startPoint y: 764, endPoint x: 103, endPoint y: 767, distance: 42.1
click at [103, 701] on div "Users * 3D- Stylezone/Miro Demo Collection Collection * Plus 3D Dress Project- …" at bounding box center [760, 445] width 1425 height 645
click at [56, 701] on div "User Roles Filter (2 Users) Export Users * 3D- Stylezone/Miro Demo Collection C…" at bounding box center [760, 430] width 1452 height 702
click at [126, 679] on div "Users * 3D- Stylezone/Miro Demo Collection Collection * Plus 3D Dress Project- …" at bounding box center [760, 445] width 1425 height 645
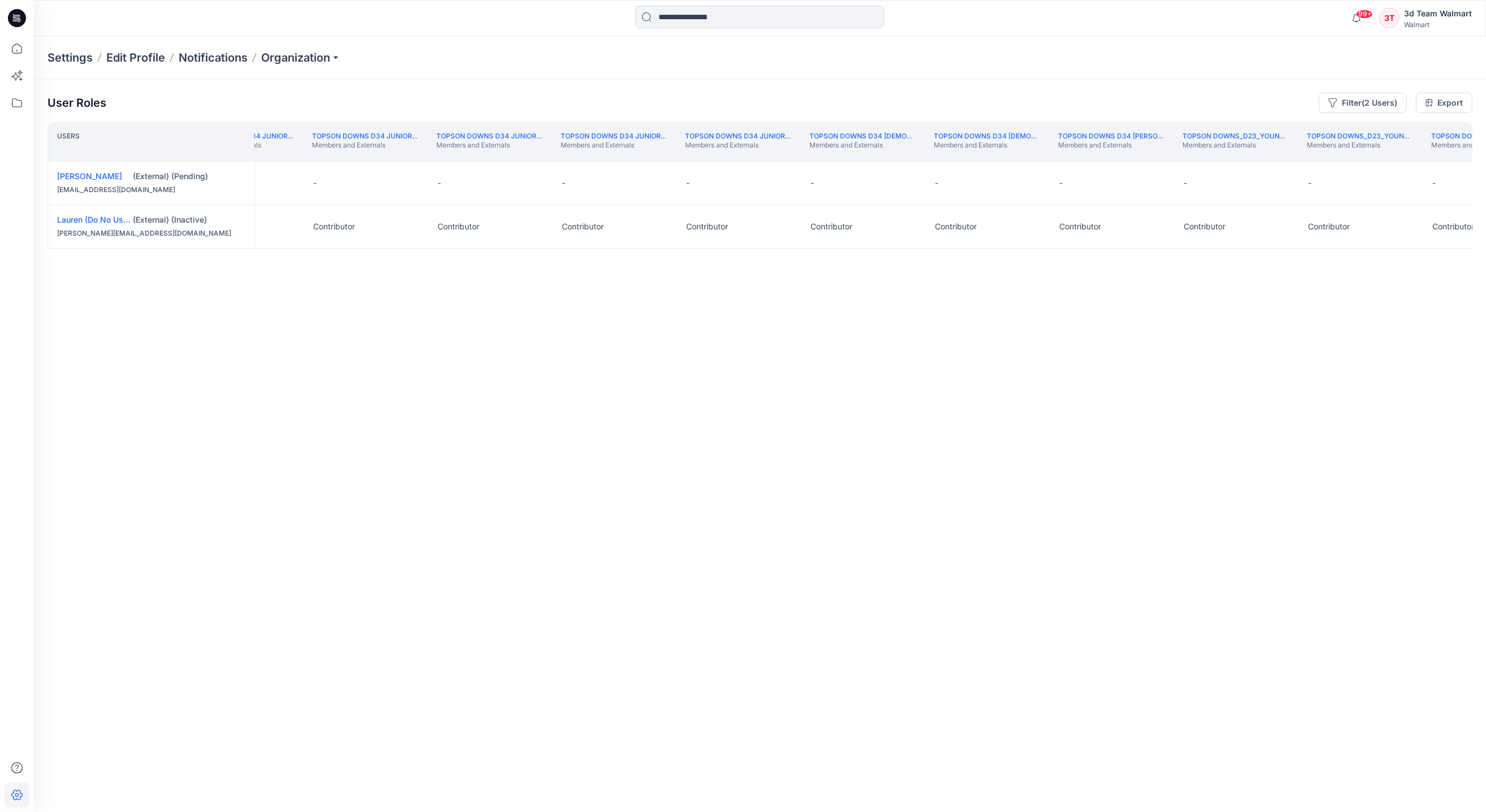
scroll to position [0, 186917]
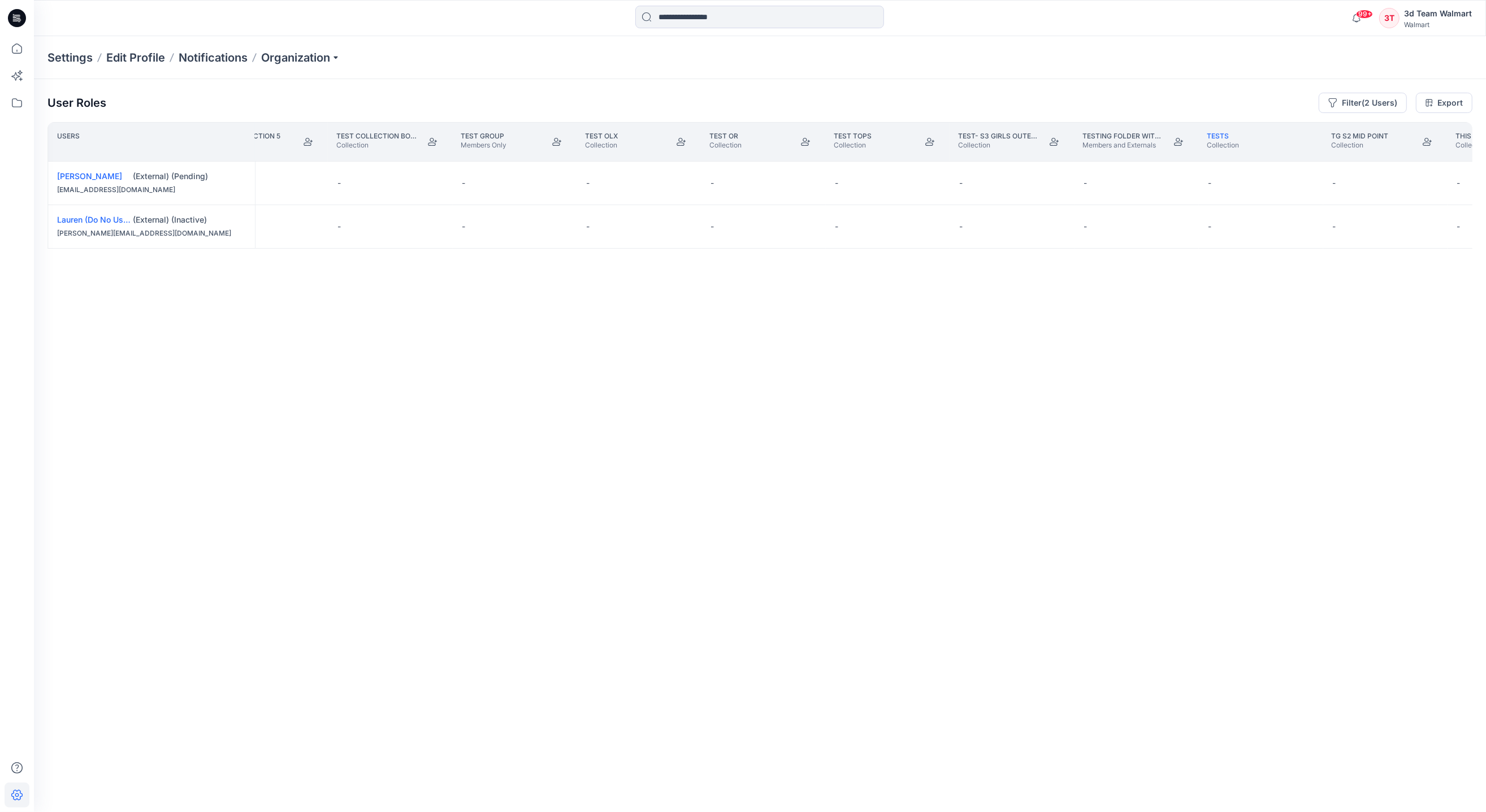
drag, startPoint x: 931, startPoint y: 764, endPoint x: 906, endPoint y: 765, distance: 25.0
click at [906, 701] on div "Users test collection Collection test collection 5 Collection Test Collection B…" at bounding box center [760, 445] width 1425 height 645
drag, startPoint x: 938, startPoint y: 764, endPoint x: 900, endPoint y: 766, distance: 38.1
click at [900, 701] on div "Users test collection Collection test collection 5 Collection Test Collection B…" at bounding box center [760, 445] width 1425 height 645
click at [836, 701] on div "User Roles Filter (2 Users) Export Users test collection Collection test collec…" at bounding box center [760, 430] width 1452 height 702
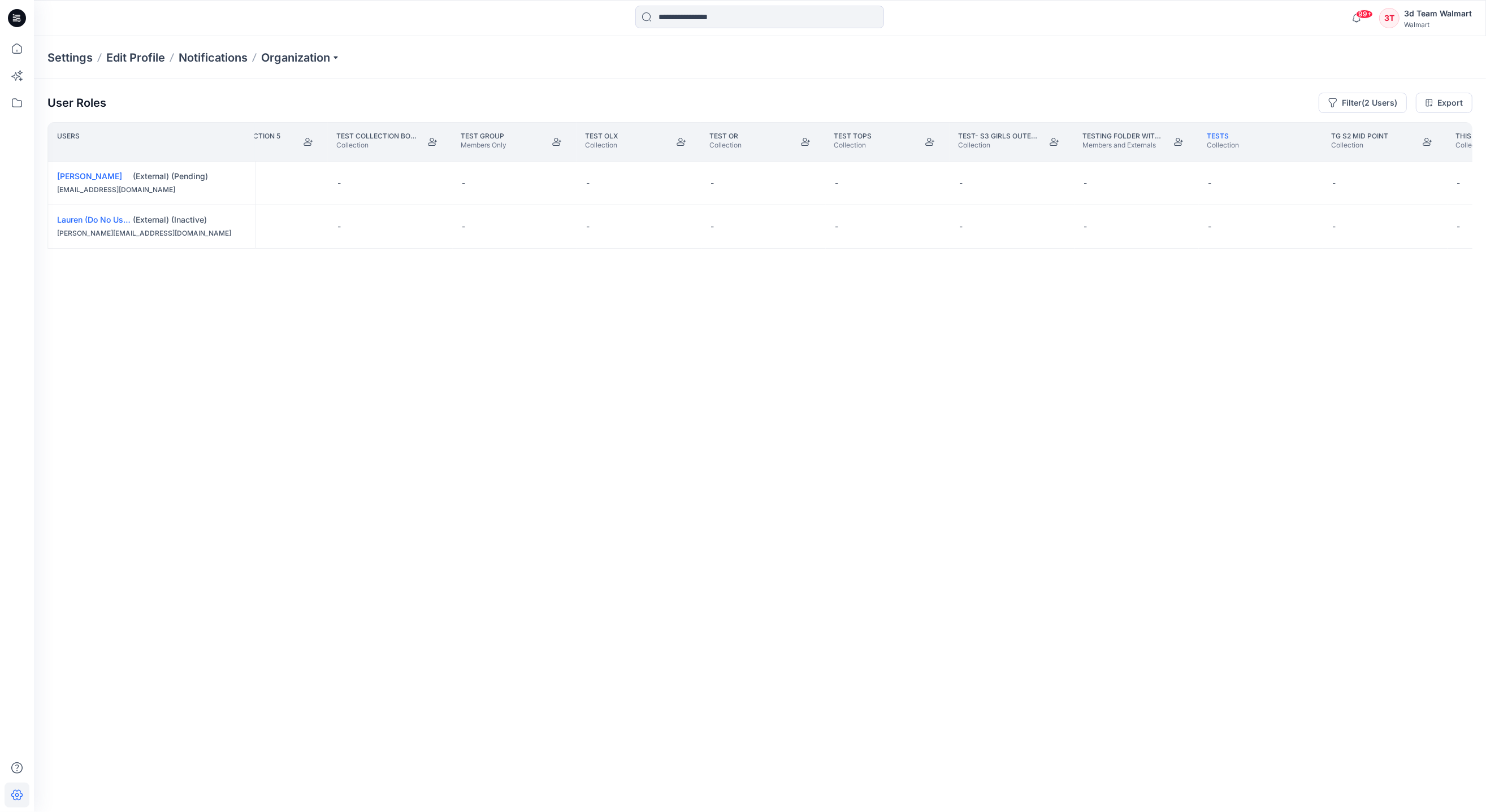
click at [943, 701] on div "User Roles Filter (2 Users) Export Users test collection Collection test collec…" at bounding box center [760, 430] width 1452 height 702
drag, startPoint x: 942, startPoint y: 762, endPoint x: 828, endPoint y: 762, distance: 114.0
click at [836, 701] on div "Users test collection Collection test collection 5 Collection Test Collection B…" at bounding box center [760, 445] width 1425 height 645
click at [802, 701] on div "Users test collection Collection test collection 5 Collection Test Collection B…" at bounding box center [760, 445] width 1425 height 645
drag, startPoint x: 937, startPoint y: 764, endPoint x: 808, endPoint y: 713, distance: 138.7
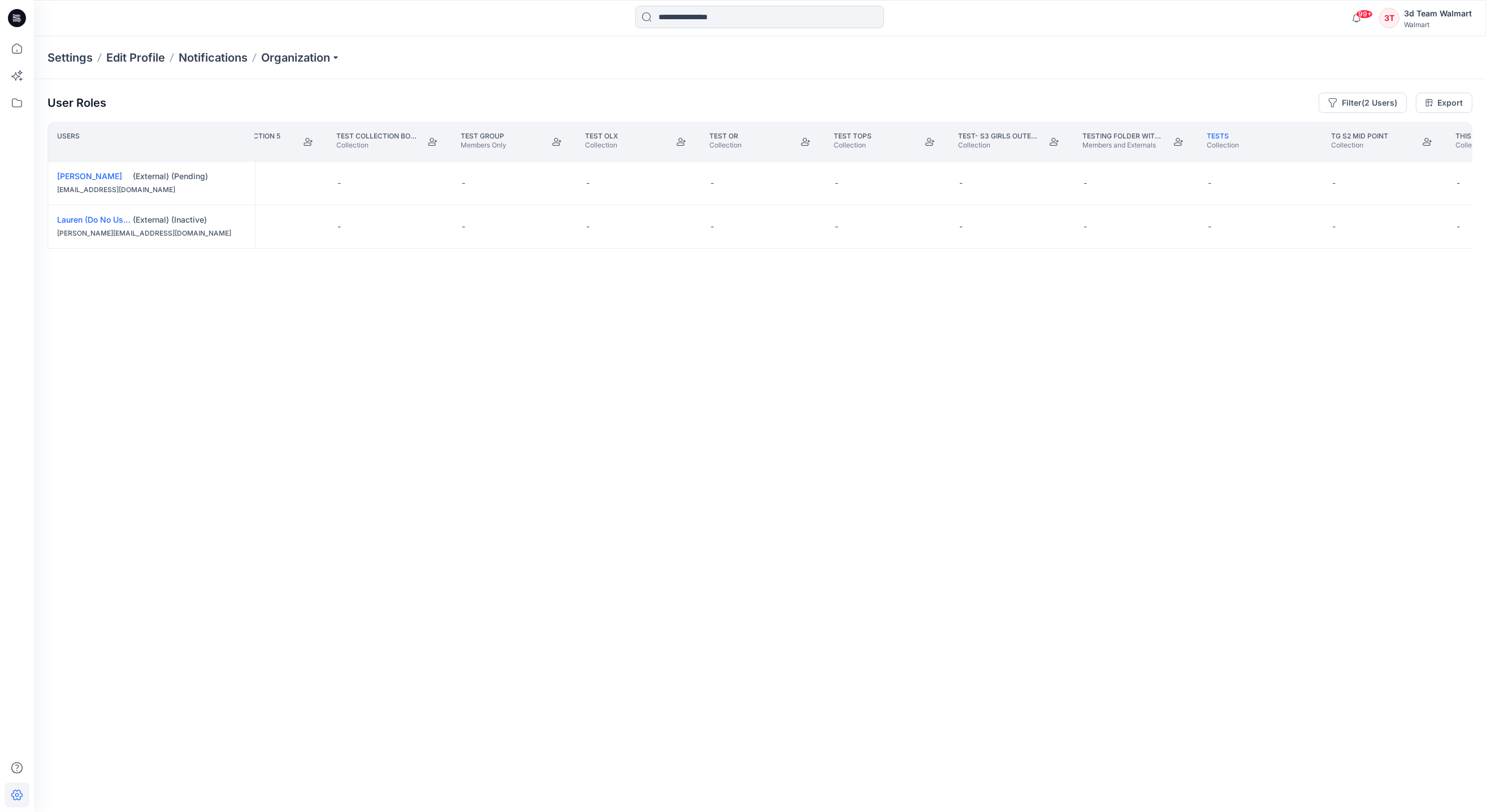
click at [870, 701] on div "Users test collection Collection test collection 5 Collection Test Collection B…" at bounding box center [760, 445] width 1425 height 645
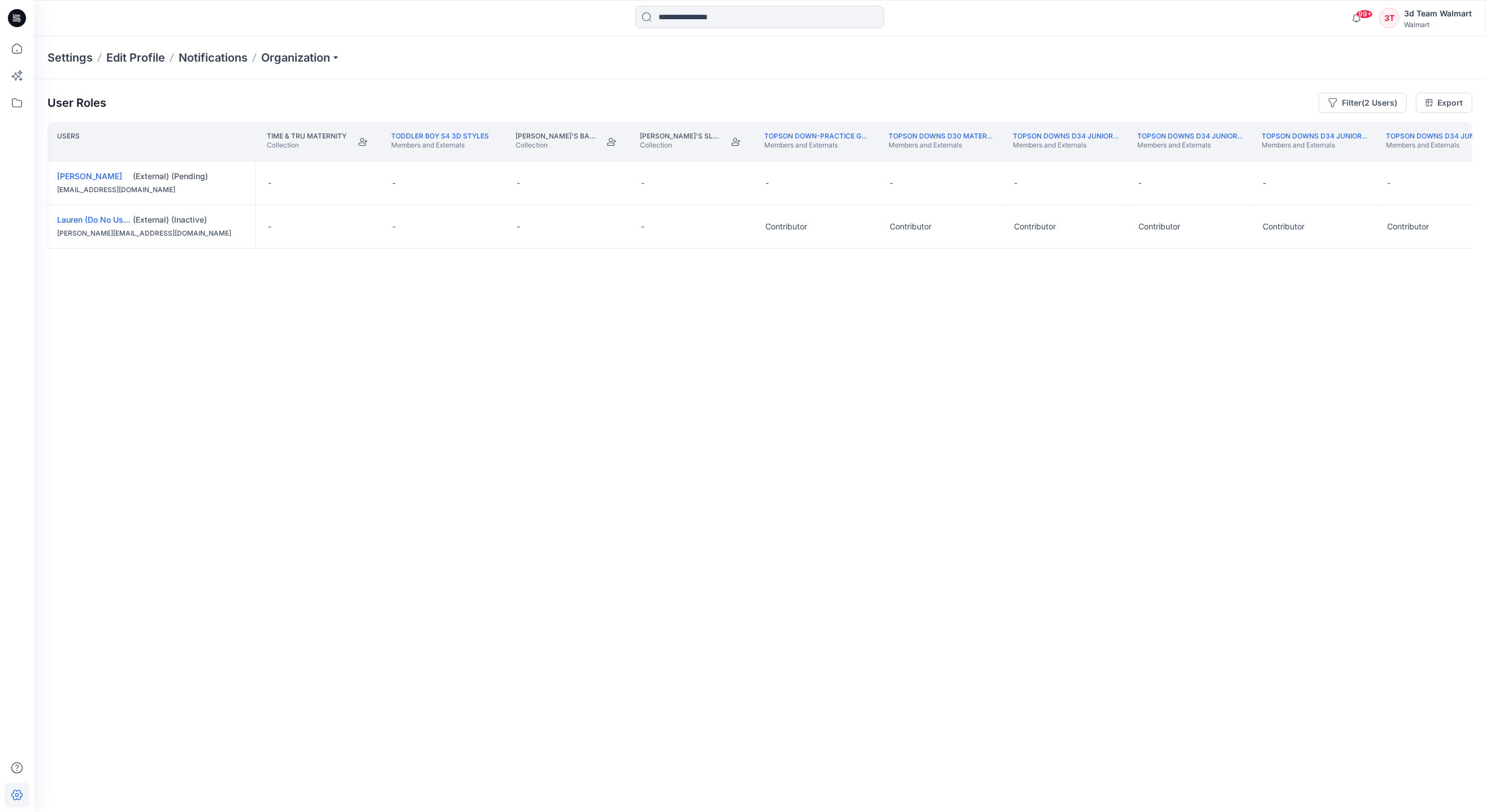
scroll to position [0, 188448]
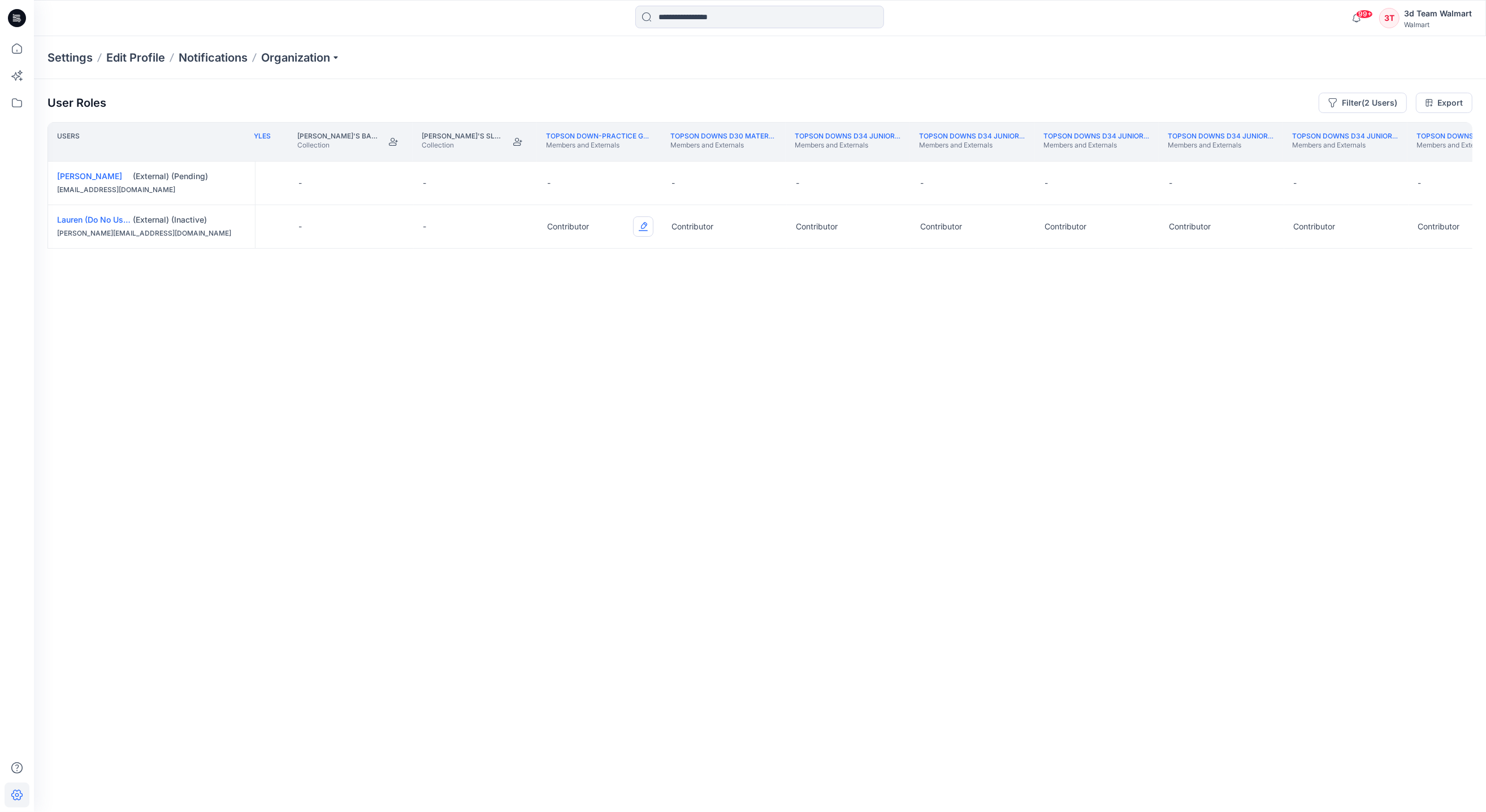
click at [642, 227] on button "Edit Role" at bounding box center [643, 226] width 20 height 20
click at [634, 248] on button "None" at bounding box center [590, 255] width 122 height 20
click at [647, 184] on button "Edit Role" at bounding box center [643, 183] width 20 height 20
click at [592, 251] on button "Contributor" at bounding box center [590, 251] width 122 height 20
click at [771, 185] on button "Edit Role" at bounding box center [767, 183] width 20 height 20
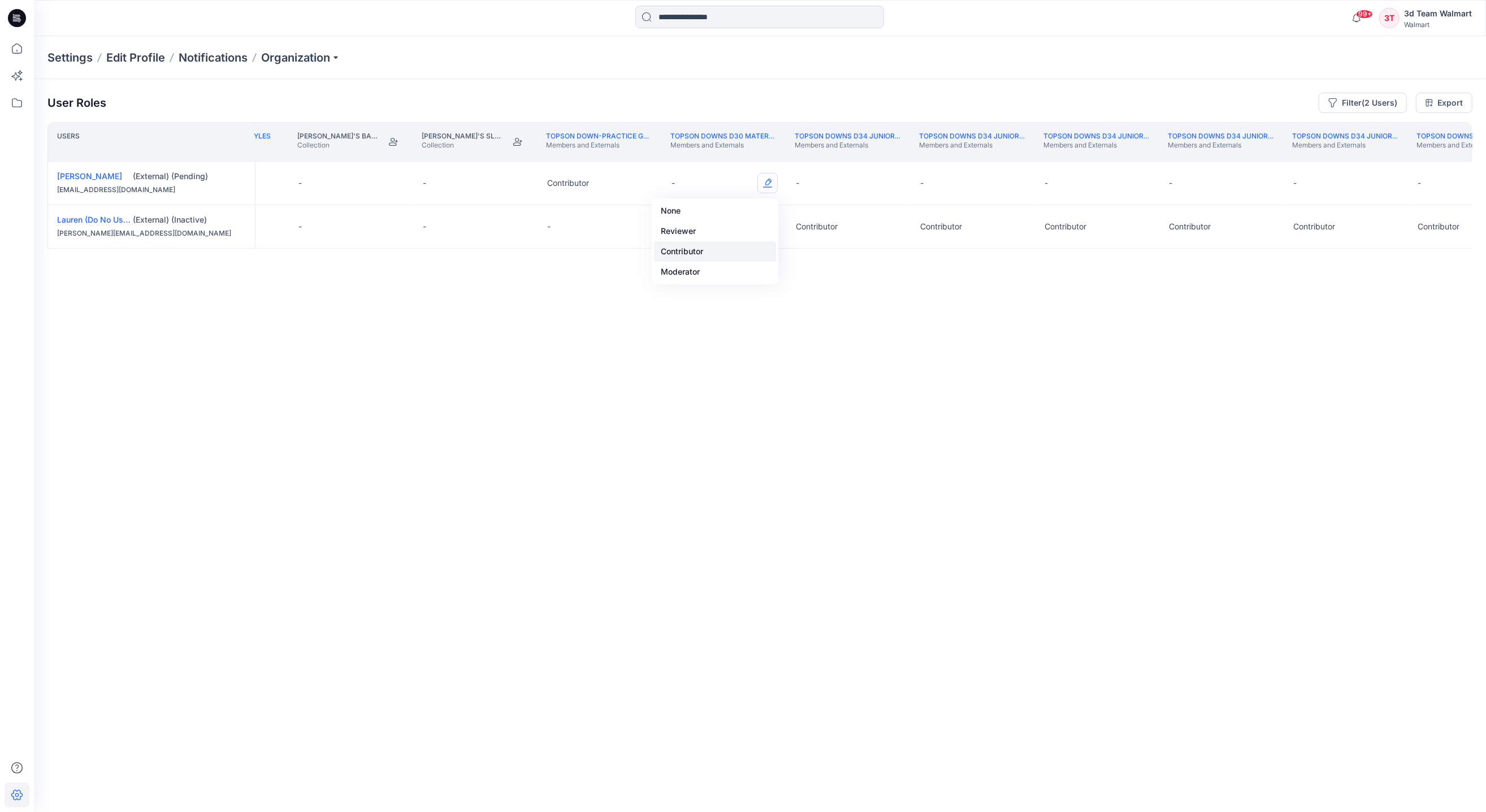
click at [693, 250] on button "Contributor" at bounding box center [715, 251] width 122 height 20
click at [888, 179] on button "Edit Role" at bounding box center [891, 183] width 20 height 20
click at [816, 247] on button "Contributor" at bounding box center [838, 251] width 122 height 20
click at [1015, 183] on button "Edit Role" at bounding box center [1016, 183] width 20 height 20
click at [945, 251] on button "Contributor" at bounding box center [964, 251] width 122 height 20
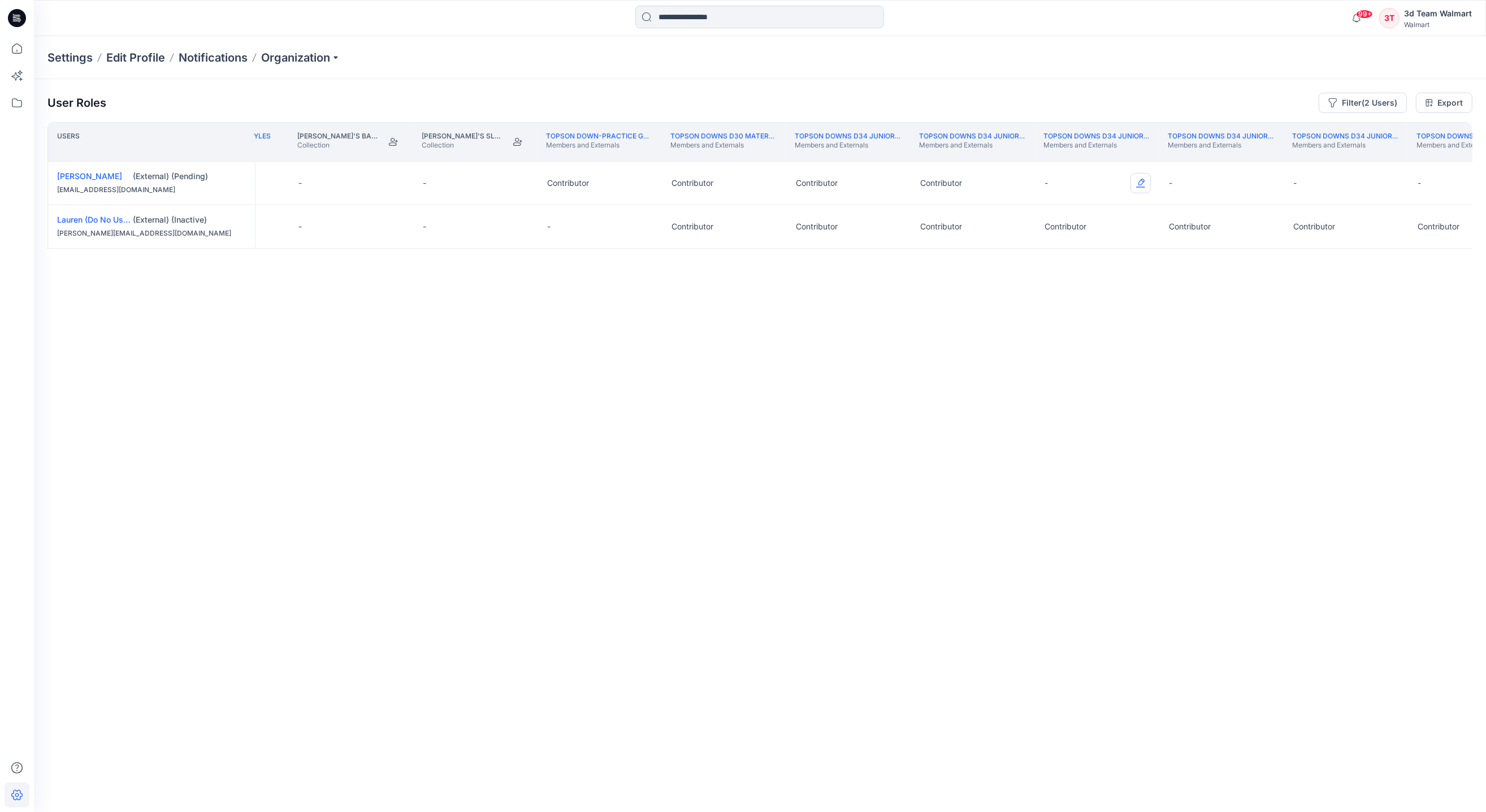
click at [1143, 184] on button "Edit Role" at bounding box center [1140, 183] width 20 height 20
click at [1069, 253] on button "Contributor" at bounding box center [1088, 251] width 122 height 20
click at [1259, 185] on button "Edit Role" at bounding box center [1264, 183] width 20 height 20
click at [1191, 257] on button "Contributor" at bounding box center [1212, 251] width 122 height 20
click at [1383, 181] on button "Edit Role" at bounding box center [1389, 183] width 20 height 20
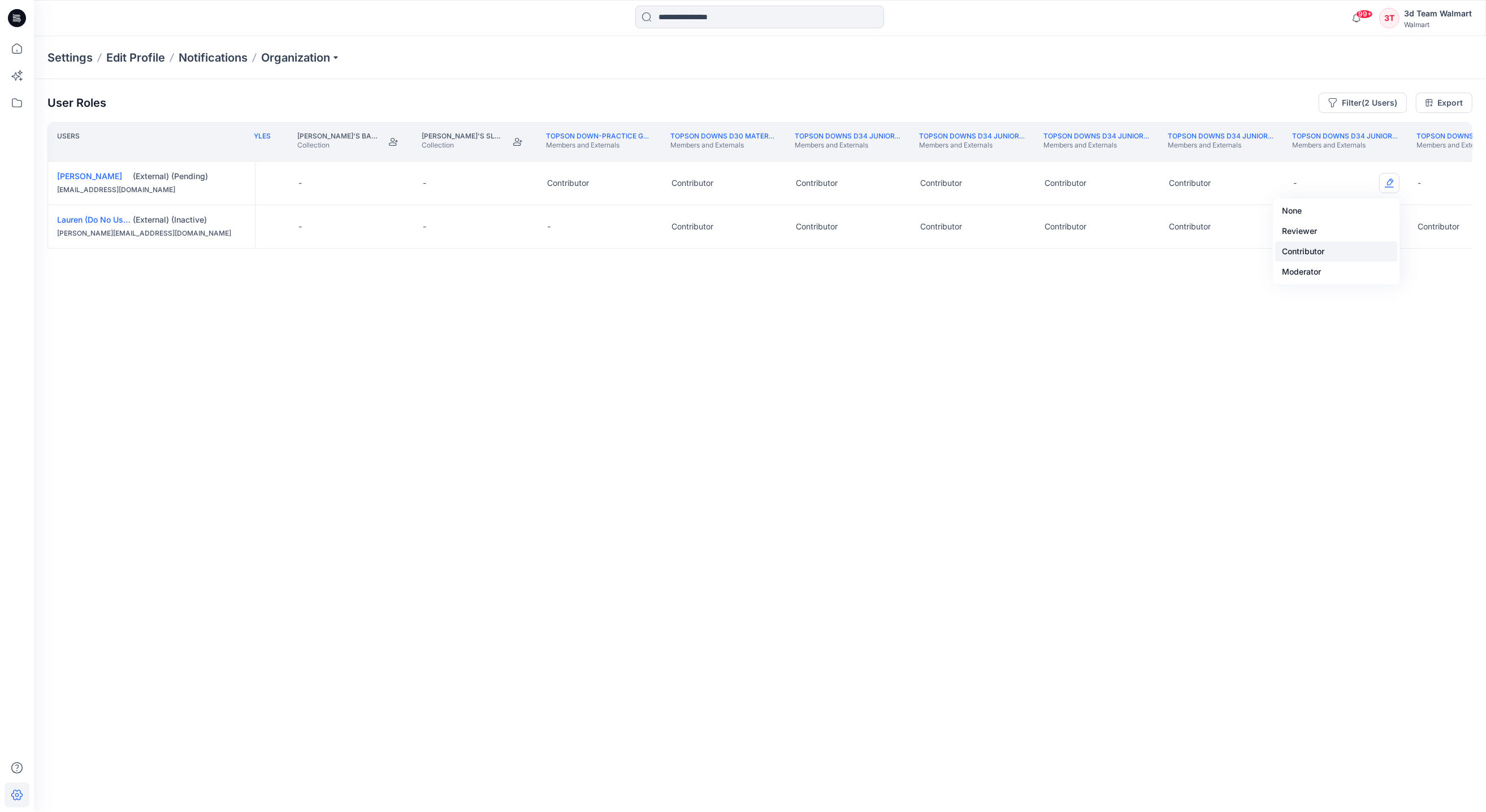
click at [1306, 254] on button "Contributor" at bounding box center [1335, 251] width 122 height 20
click at [768, 234] on button "Edit Role" at bounding box center [767, 226] width 20 height 20
click at [705, 259] on button "None" at bounding box center [715, 255] width 122 height 20
click at [894, 232] on button "Edit Role" at bounding box center [891, 226] width 20 height 20
click at [825, 263] on button "None" at bounding box center [838, 255] width 122 height 20
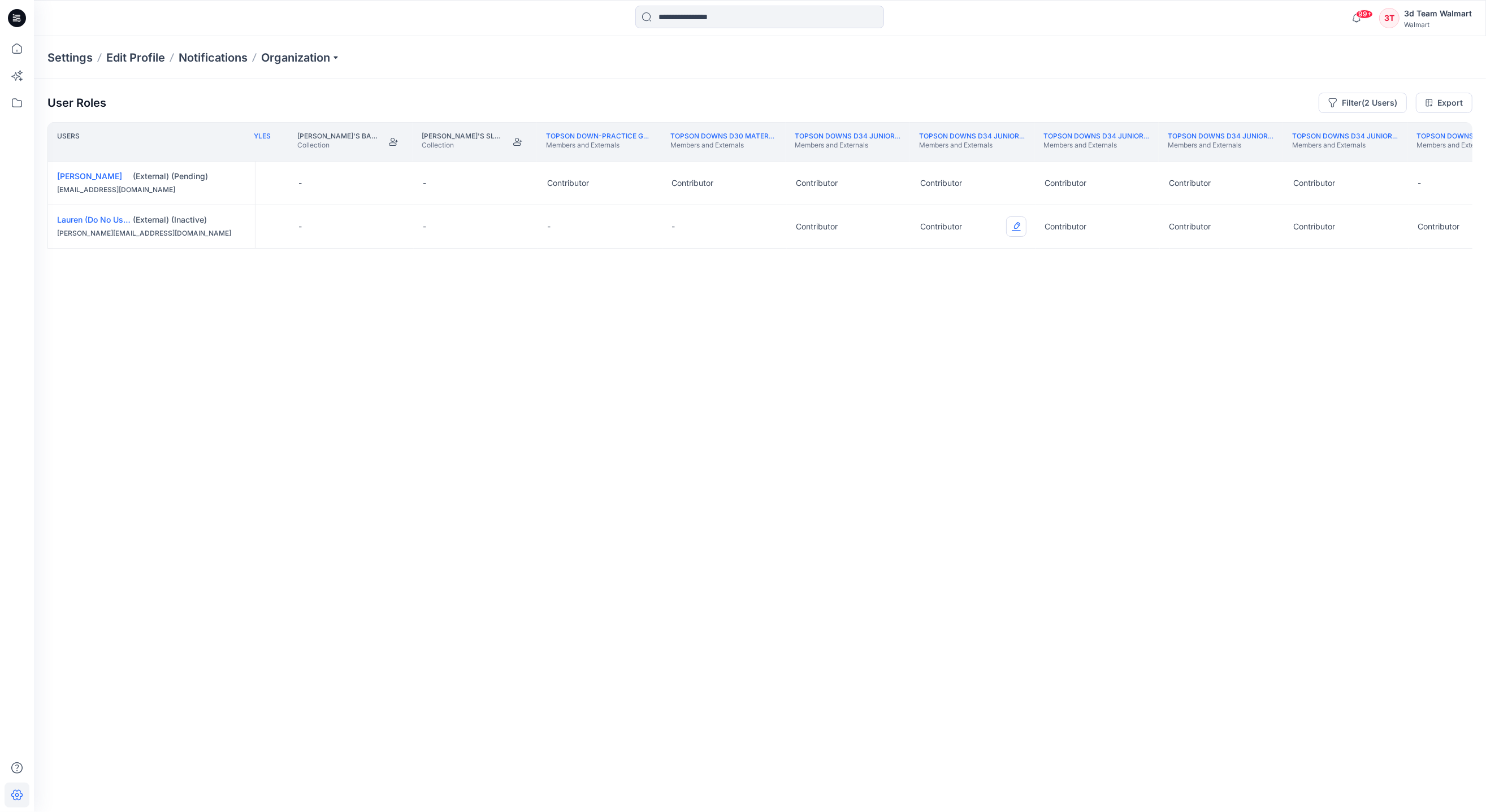
click at [1017, 226] on button "Edit Role" at bounding box center [1016, 226] width 20 height 20
click at [1022, 224] on button "Edit Role" at bounding box center [1016, 226] width 20 height 20
click at [949, 248] on button "None" at bounding box center [964, 255] width 122 height 20
click at [1138, 229] on button "Edit Role" at bounding box center [1140, 226] width 20 height 20
click at [1041, 258] on button "None" at bounding box center [1088, 255] width 122 height 20
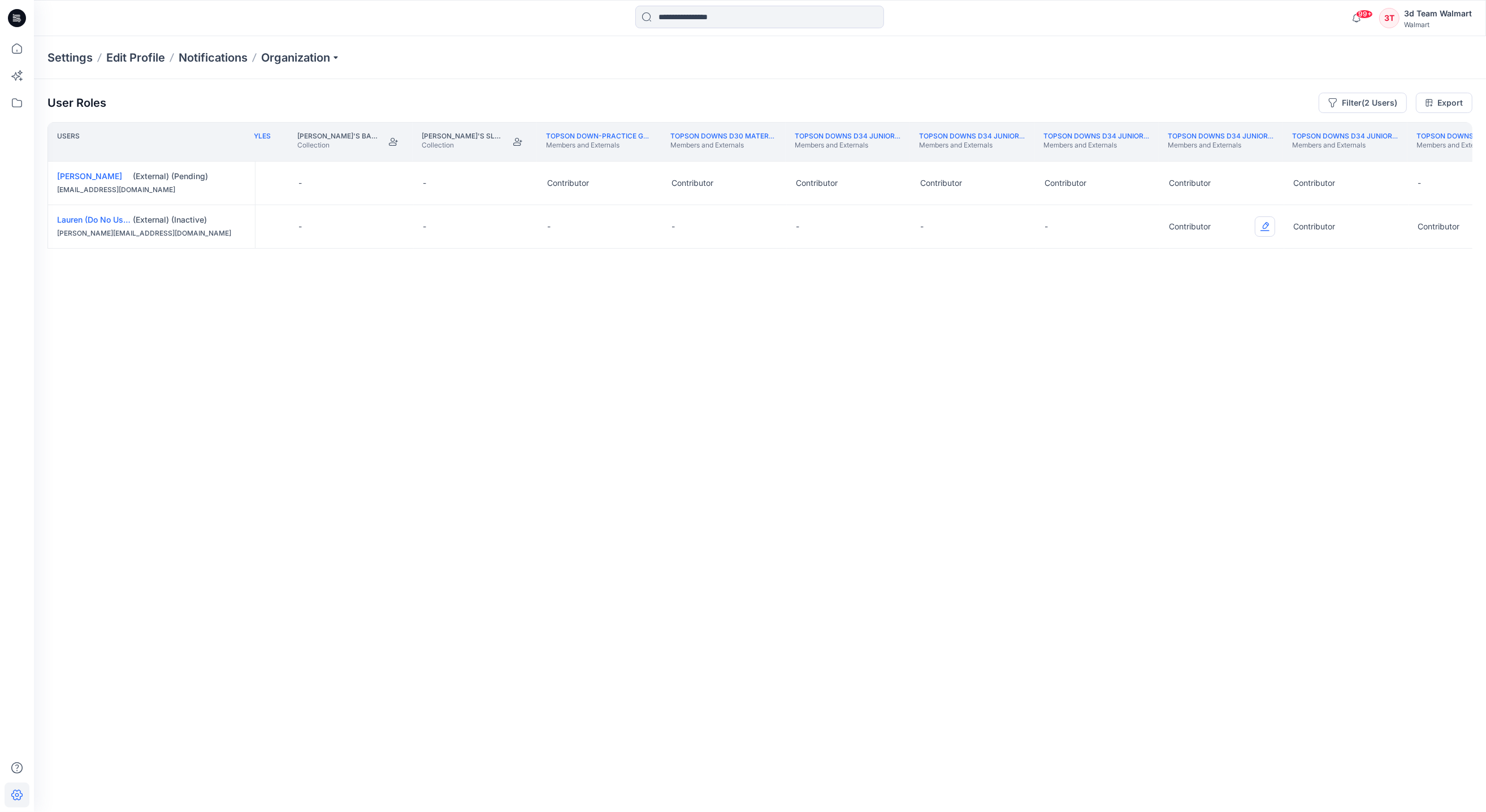
click at [1267, 232] on button "Edit Role" at bounding box center [1264, 226] width 20 height 20
click at [1175, 259] on button "None" at bounding box center [1212, 255] width 122 height 20
click at [1392, 228] on button "Edit Role" at bounding box center [1389, 226] width 20 height 20
click at [1288, 256] on button "None" at bounding box center [1335, 255] width 122 height 20
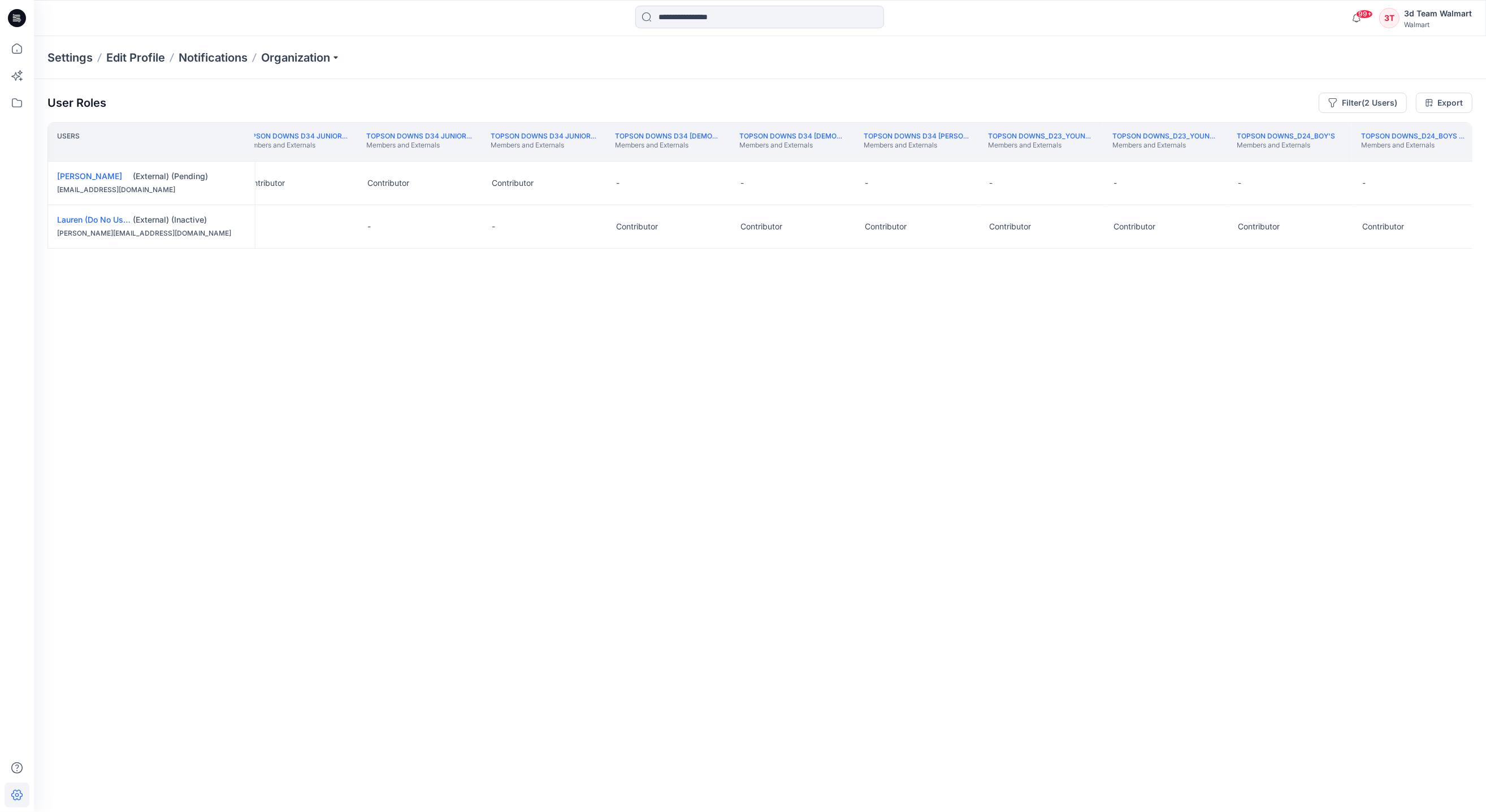
scroll to position [0, 189443]
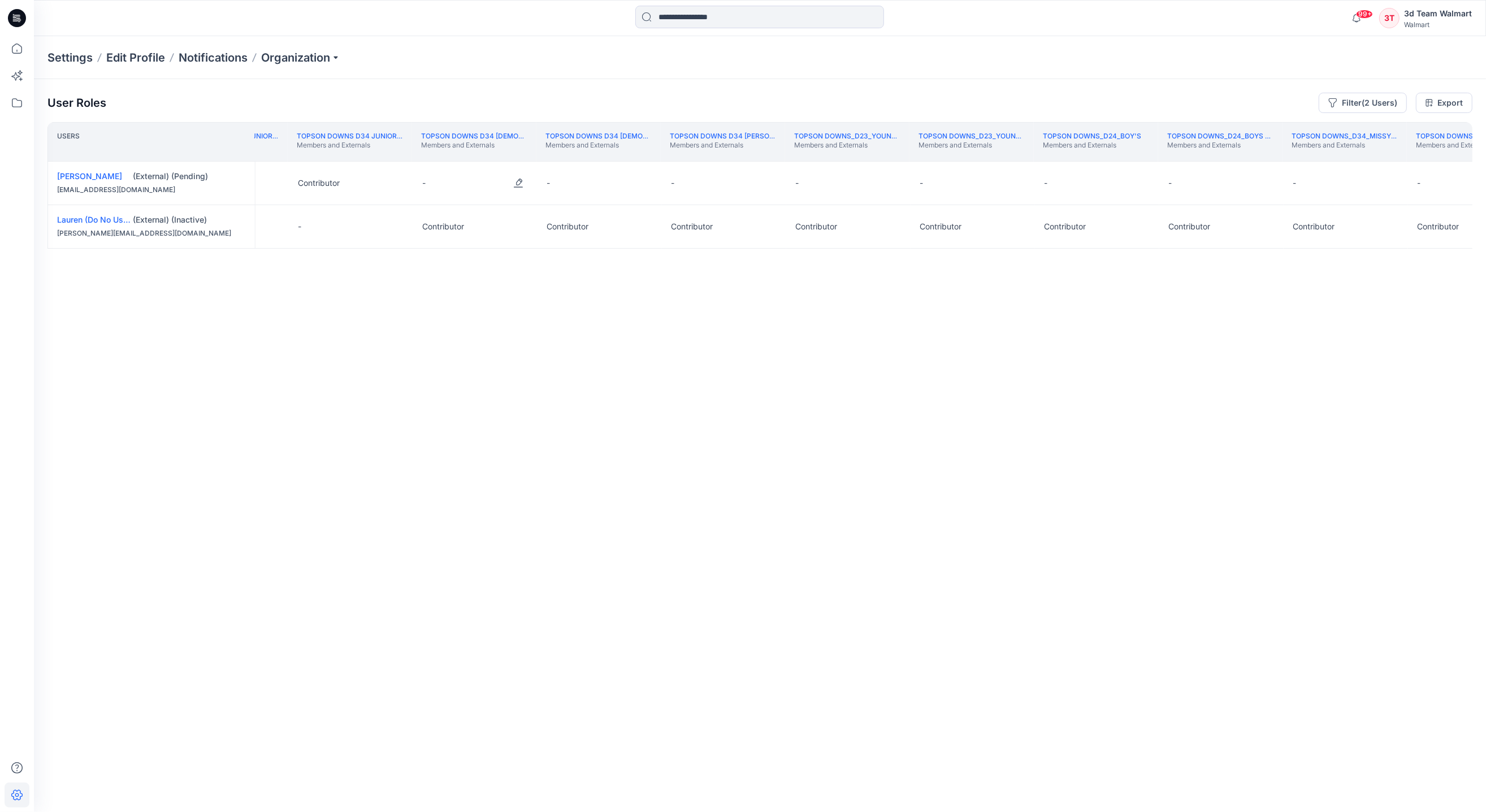
drag, startPoint x: 523, startPoint y: 187, endPoint x: 522, endPoint y: 199, distance: 12.0
click at [522, 194] on div "-" at bounding box center [475, 183] width 125 height 43
click at [523, 184] on button "Edit Role" at bounding box center [518, 183] width 20 height 20
click at [451, 251] on button "Contributor" at bounding box center [465, 251] width 122 height 20
click at [647, 185] on button "Edit Role" at bounding box center [642, 183] width 20 height 20
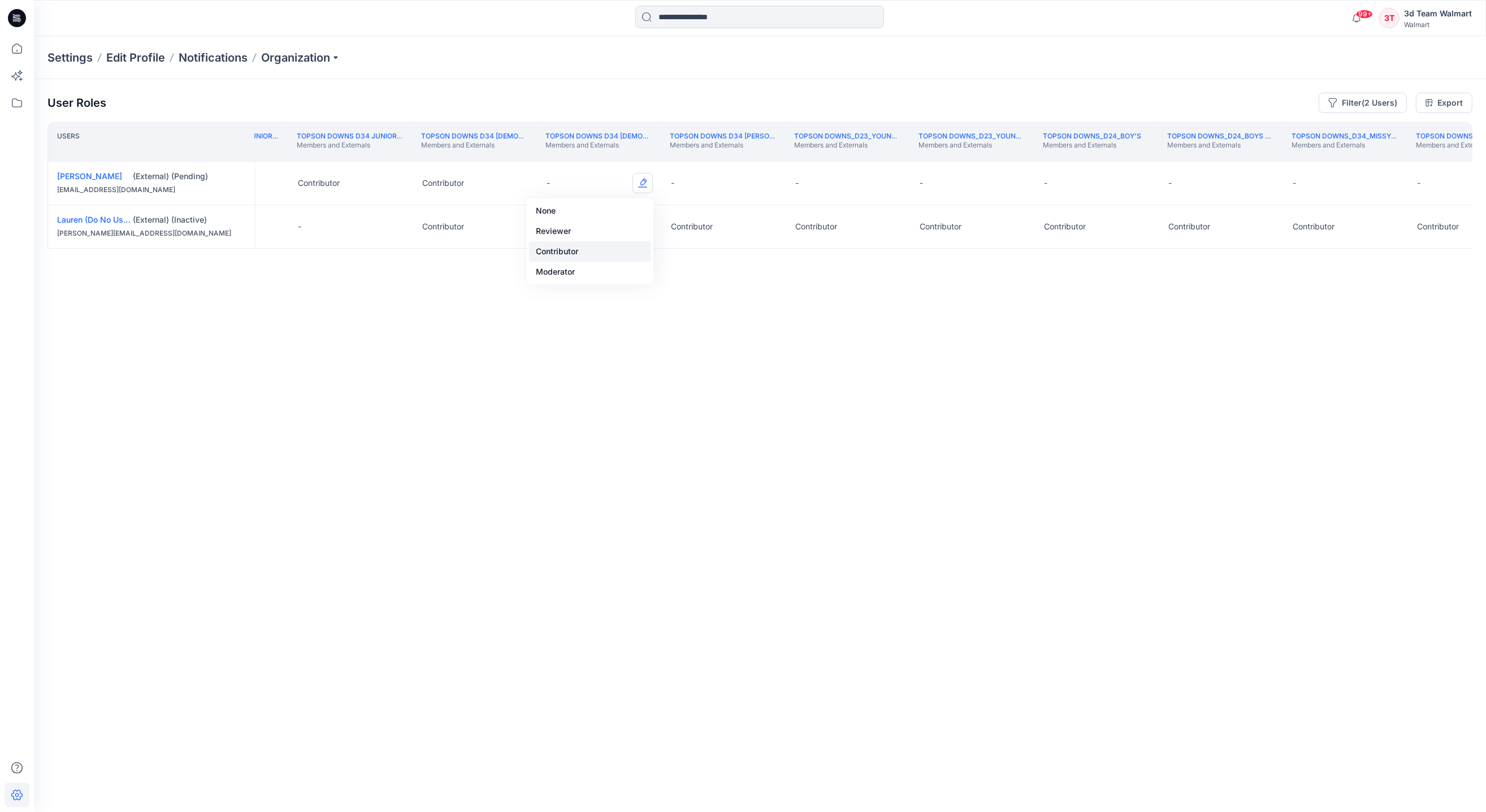
click at [560, 253] on button "Contributor" at bounding box center [590, 251] width 122 height 20
click at [770, 183] on button "Edit Role" at bounding box center [767, 183] width 20 height 20
click at [688, 251] on button "Contributor" at bounding box center [714, 251] width 122 height 20
click at [886, 183] on button "Edit Role" at bounding box center [891, 183] width 20 height 20
click at [812, 251] on button "Contributor" at bounding box center [838, 251] width 122 height 20
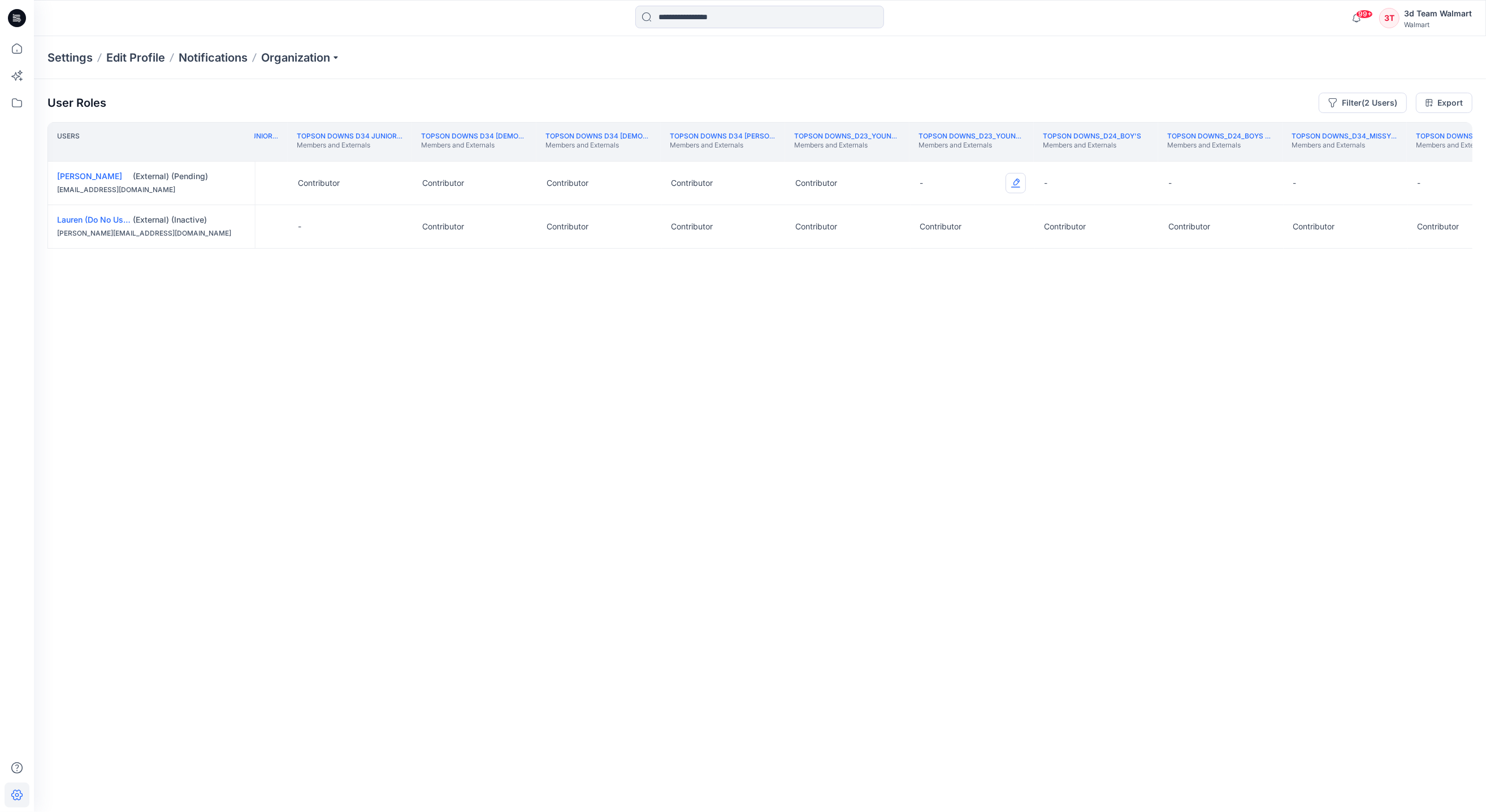
click at [1021, 182] on button "Edit Role" at bounding box center [1015, 183] width 20 height 20
click at [924, 251] on button "Contributor" at bounding box center [963, 251] width 122 height 20
click at [1137, 182] on button "Edit Role" at bounding box center [1140, 183] width 20 height 20
click at [1065, 250] on button "Contributor" at bounding box center [1087, 251] width 122 height 20
click at [1265, 185] on button "Edit Role" at bounding box center [1264, 183] width 20 height 20
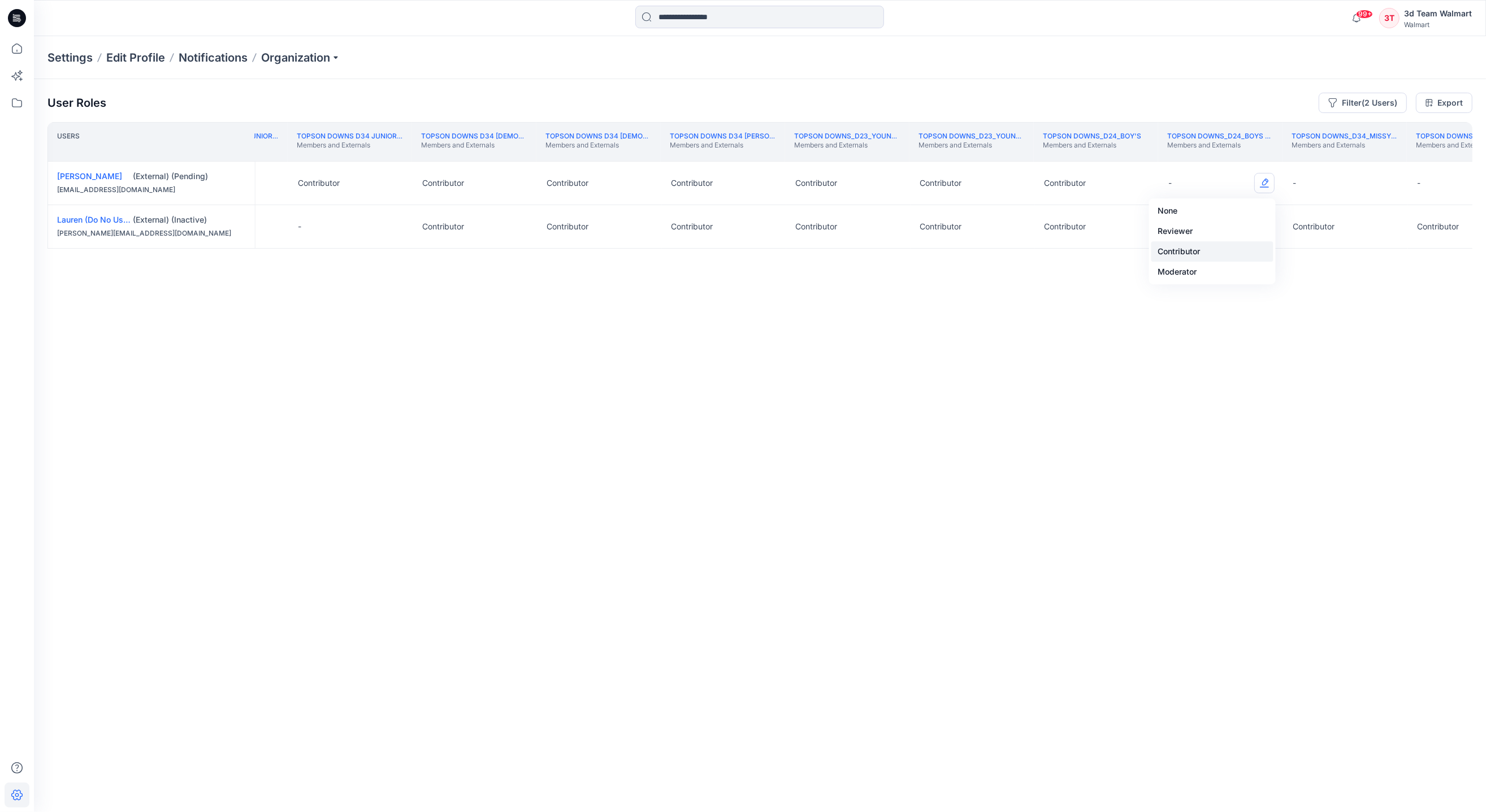
click at [1196, 251] on button "Contributor" at bounding box center [1212, 251] width 122 height 20
click at [1388, 180] on button "Edit Role" at bounding box center [1388, 183] width 20 height 20
click at [1311, 251] on button "Contributor" at bounding box center [1335, 251] width 122 height 20
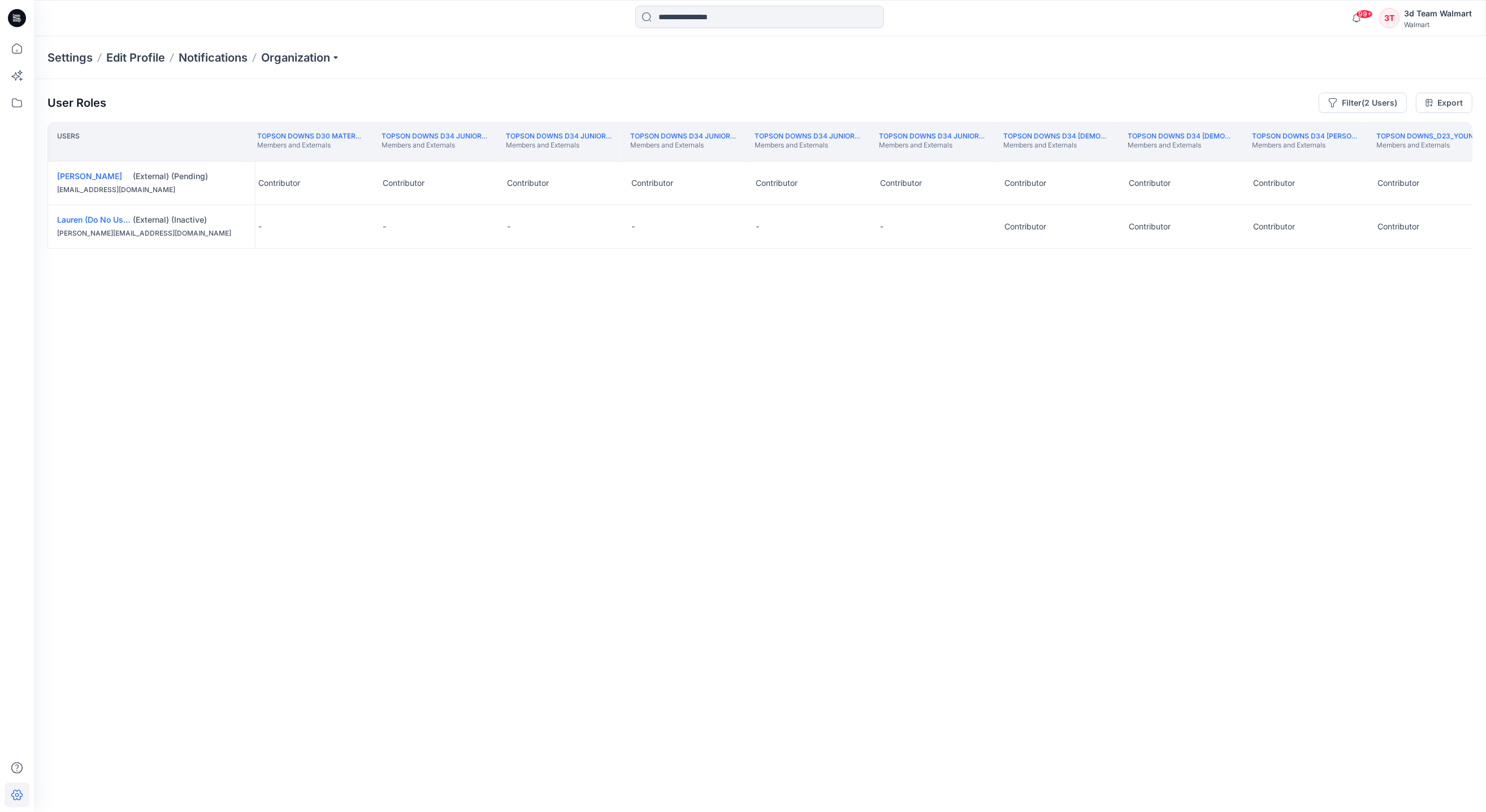
scroll to position [0, 189444]
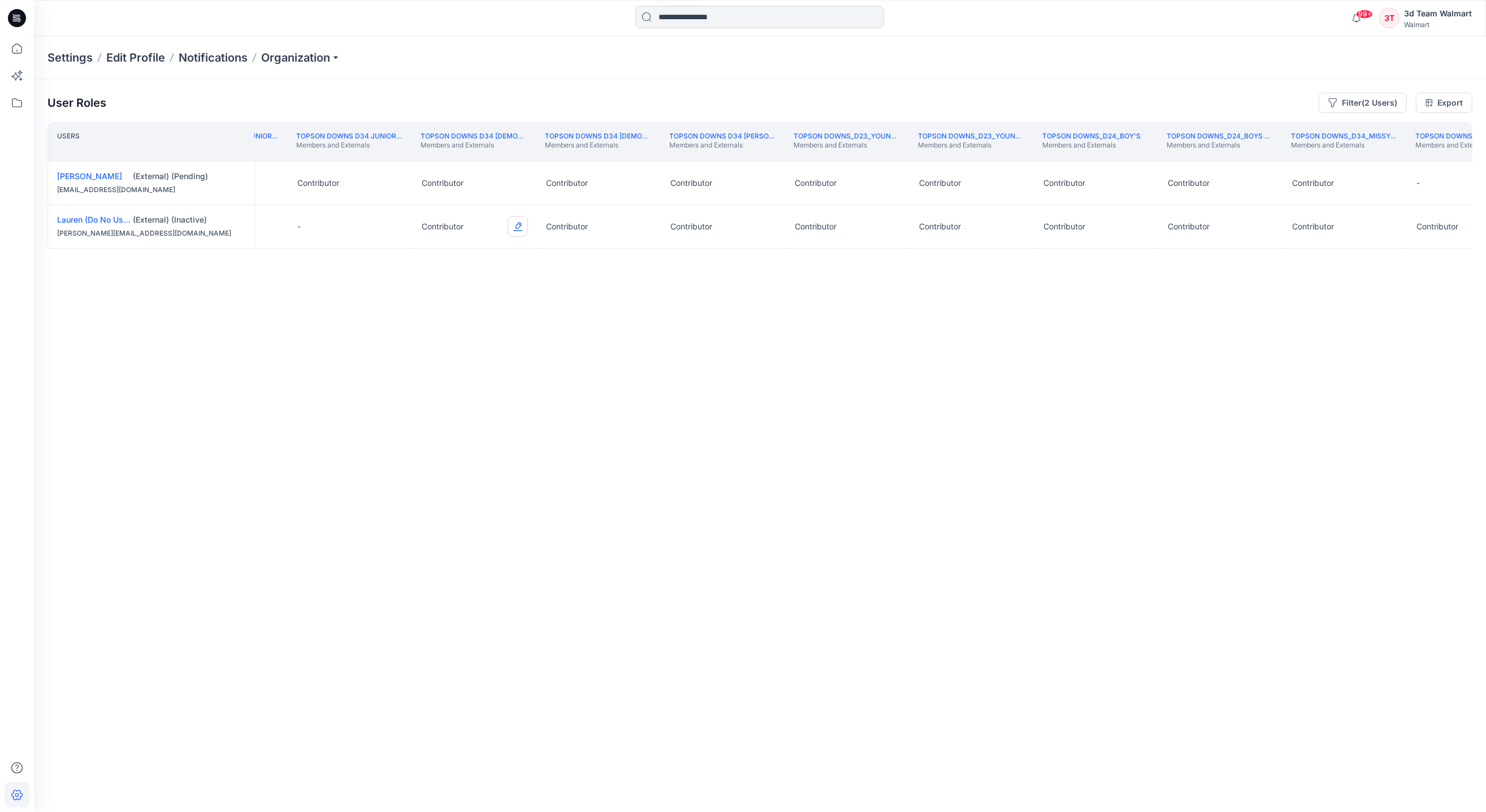
click at [511, 230] on button "Edit Role" at bounding box center [517, 226] width 20 height 20
click at [474, 255] on button "None" at bounding box center [465, 255] width 122 height 20
click at [640, 229] on button "Edit Role" at bounding box center [642, 226] width 20 height 20
click at [582, 250] on button "None" at bounding box center [588, 255] width 122 height 20
click at [776, 224] on button "Edit Role" at bounding box center [766, 226] width 20 height 20
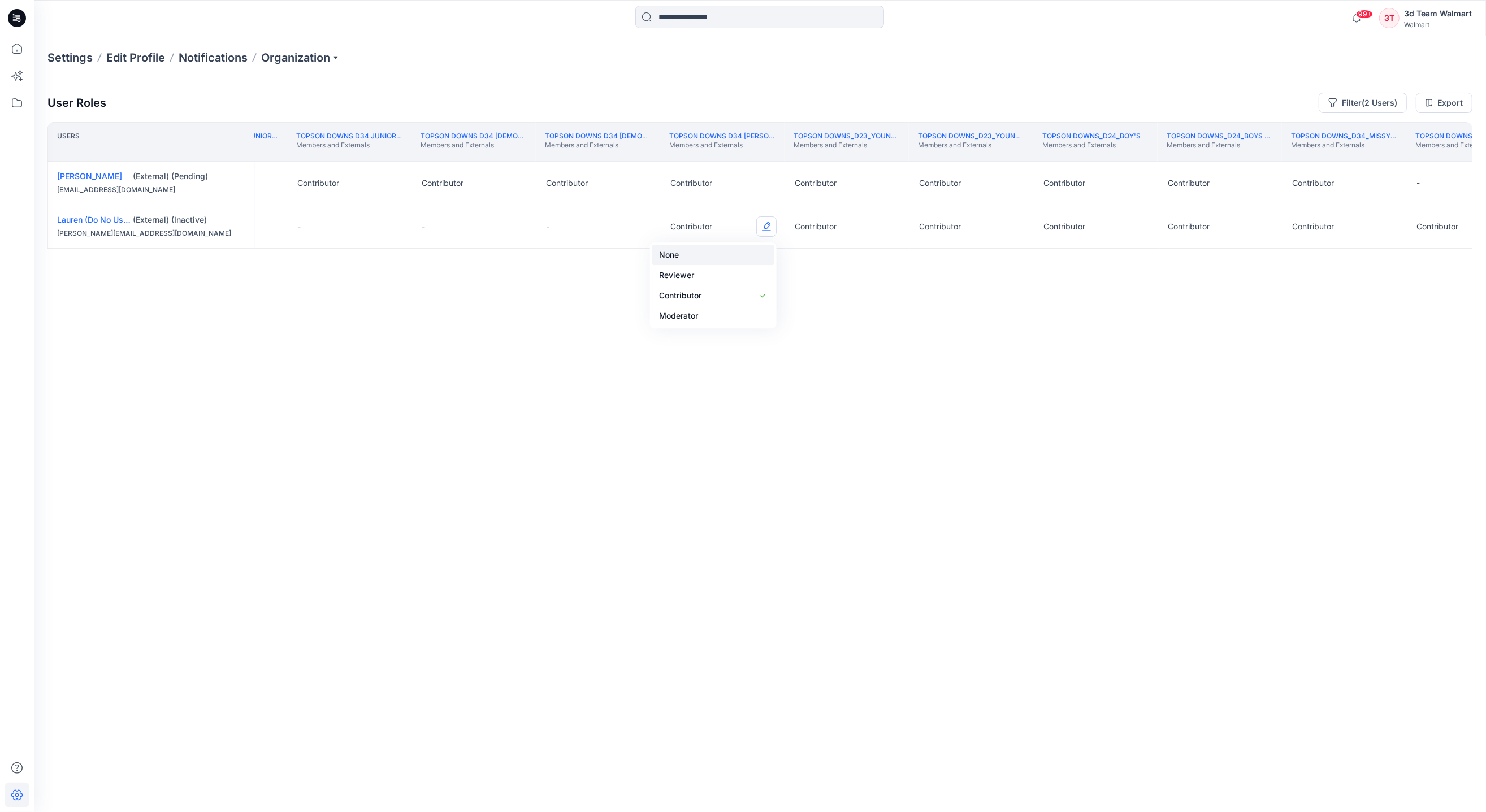
click at [715, 261] on button "None" at bounding box center [713, 255] width 122 height 20
drag, startPoint x: 890, startPoint y: 228, endPoint x: 830, endPoint y: 230, distance: 60.0
click at [883, 228] on button "Edit Role" at bounding box center [890, 226] width 20 height 20
click at [795, 255] on button "None" at bounding box center [837, 255] width 122 height 20
click at [1020, 229] on button "Edit Role" at bounding box center [1015, 226] width 20 height 20
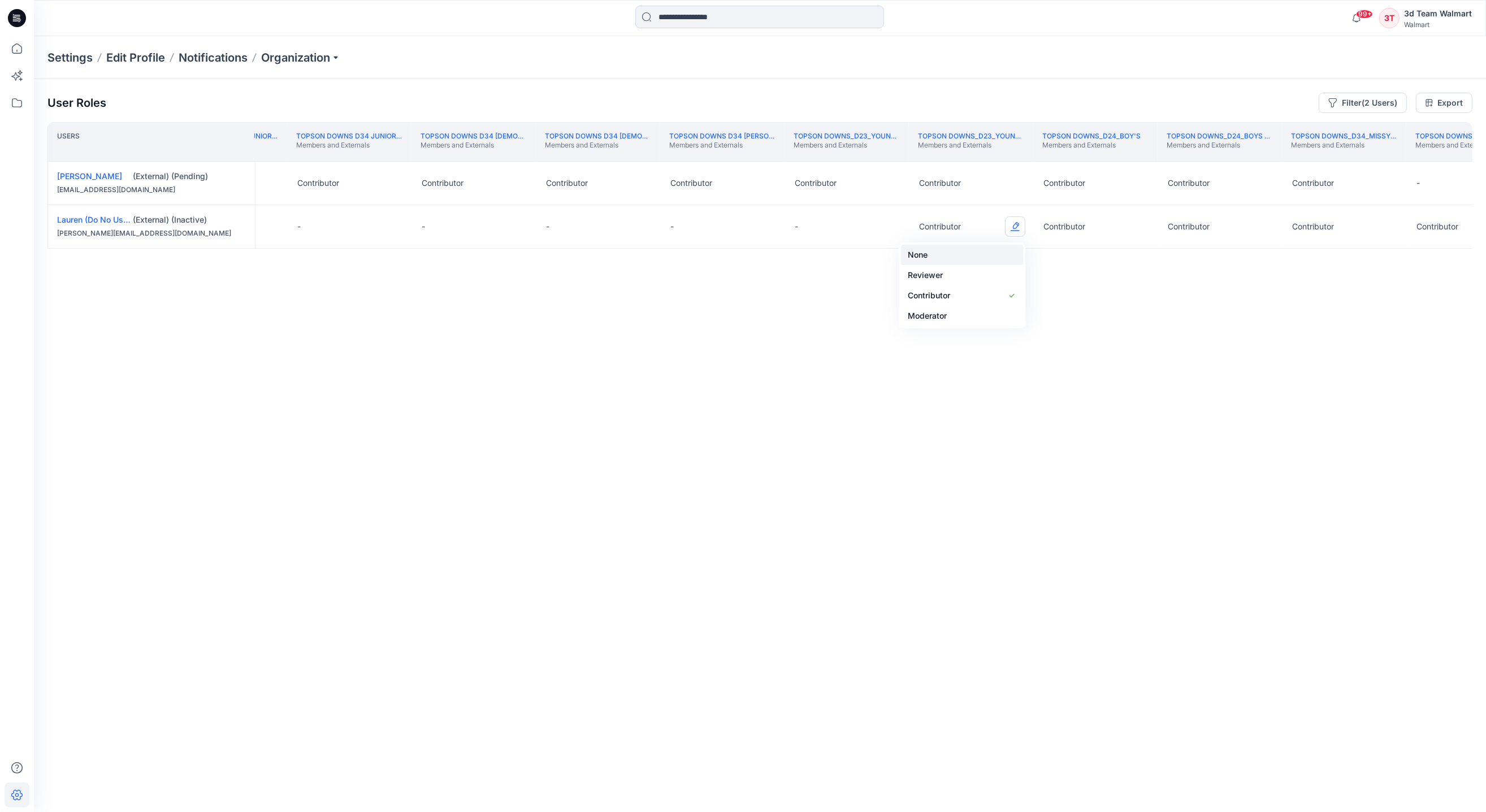
click at [928, 256] on button "None" at bounding box center [961, 255] width 122 height 20
click at [1143, 223] on button "Edit Role" at bounding box center [1139, 226] width 20 height 20
click at [1090, 256] on button "None" at bounding box center [1086, 255] width 122 height 20
click at [1261, 228] on button "Edit Role" at bounding box center [1264, 226] width 20 height 20
click at [1191, 258] on button "None" at bounding box center [1211, 255] width 122 height 20
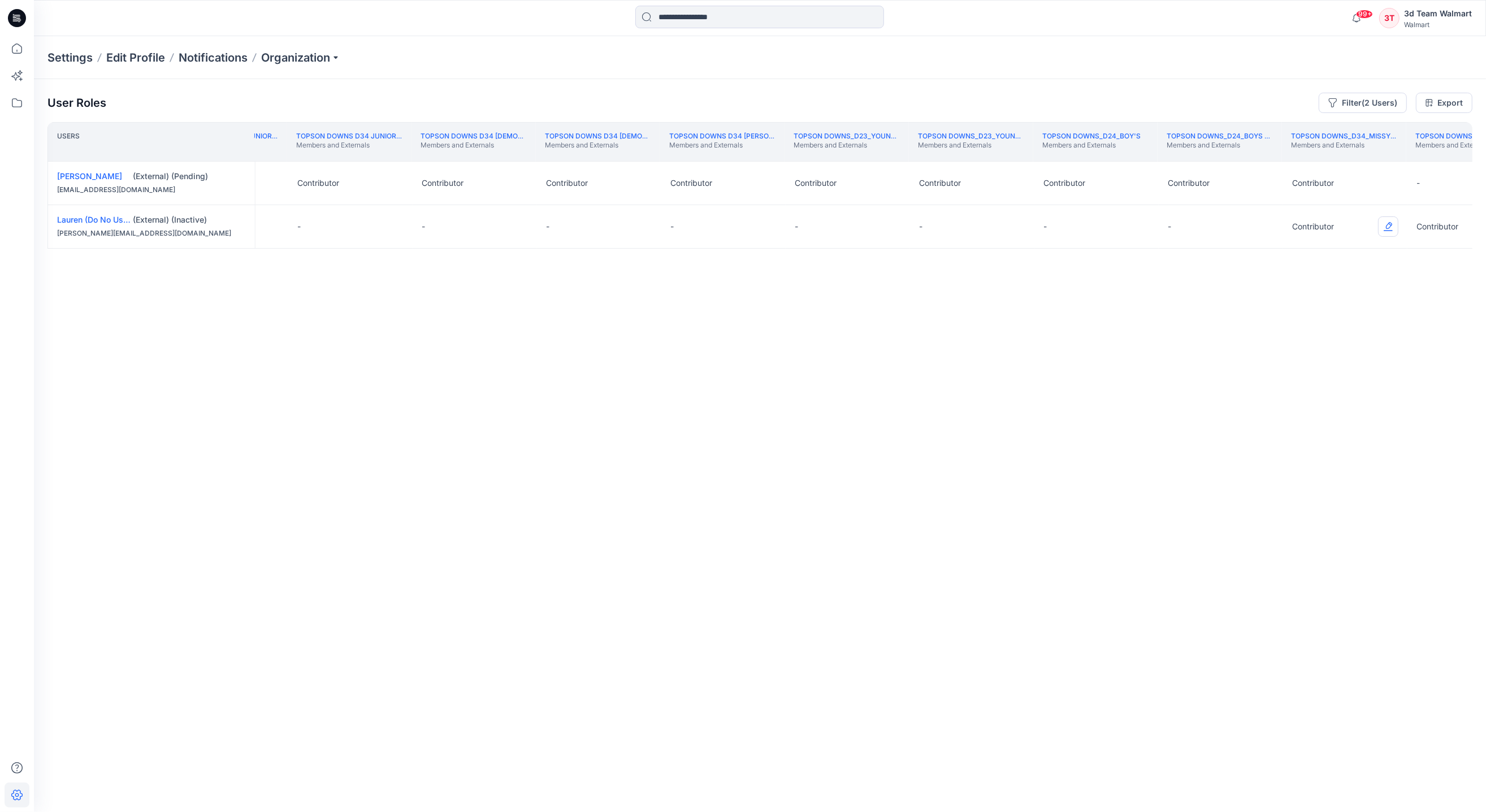
click at [1388, 226] on button "Edit Role" at bounding box center [1388, 226] width 20 height 20
click at [1323, 253] on button "None" at bounding box center [1335, 255] width 122 height 20
drag, startPoint x: 958, startPoint y: 764, endPoint x: 991, endPoint y: 766, distance: 33.1
click at [991, 701] on div "Users Topson Downs D34 Juniors Dresses Members and Externals Topson Downs D34 J…" at bounding box center [760, 445] width 1425 height 645
drag, startPoint x: 955, startPoint y: 764, endPoint x: 1047, endPoint y: 766, distance: 92.0
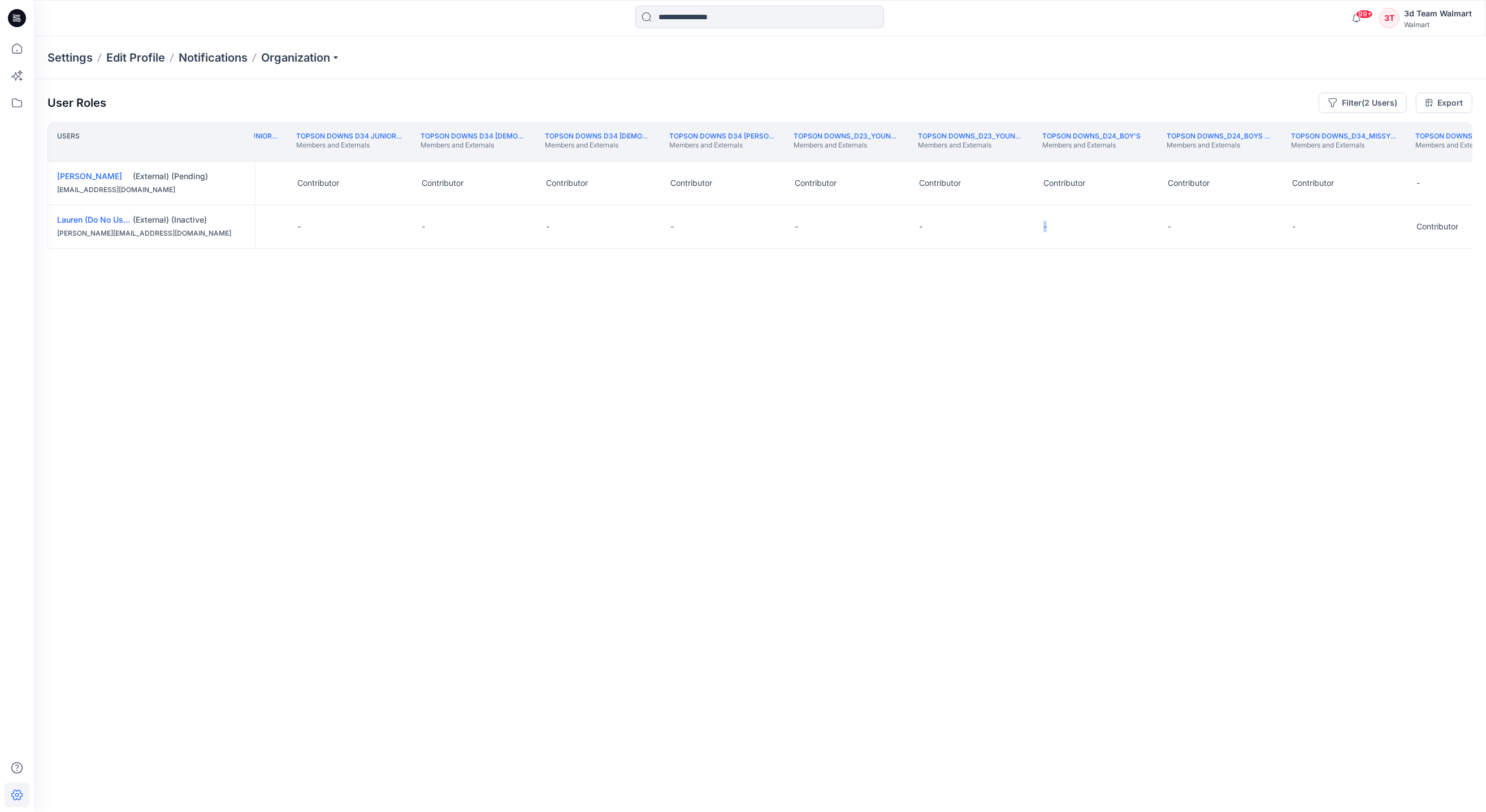
click at [1047, 701] on div "Users Topson Downs D34 Juniors Dresses Members and Externals Topson Downs D34 J…" at bounding box center [760, 445] width 1425 height 645
click at [935, 670] on div "Users Topson Downs D34 Juniors Dresses Members and Externals Topson Downs D34 J…" at bounding box center [760, 445] width 1425 height 645
drag, startPoint x: 953, startPoint y: 765, endPoint x: 1002, endPoint y: 769, distance: 49.2
click at [1002, 701] on div "User Roles Filter (2 Users) Export Users Topson Downs D34 Juniors Dresses Membe…" at bounding box center [760, 430] width 1452 height 702
drag, startPoint x: 927, startPoint y: 769, endPoint x: 1138, endPoint y: 737, distance: 213.4
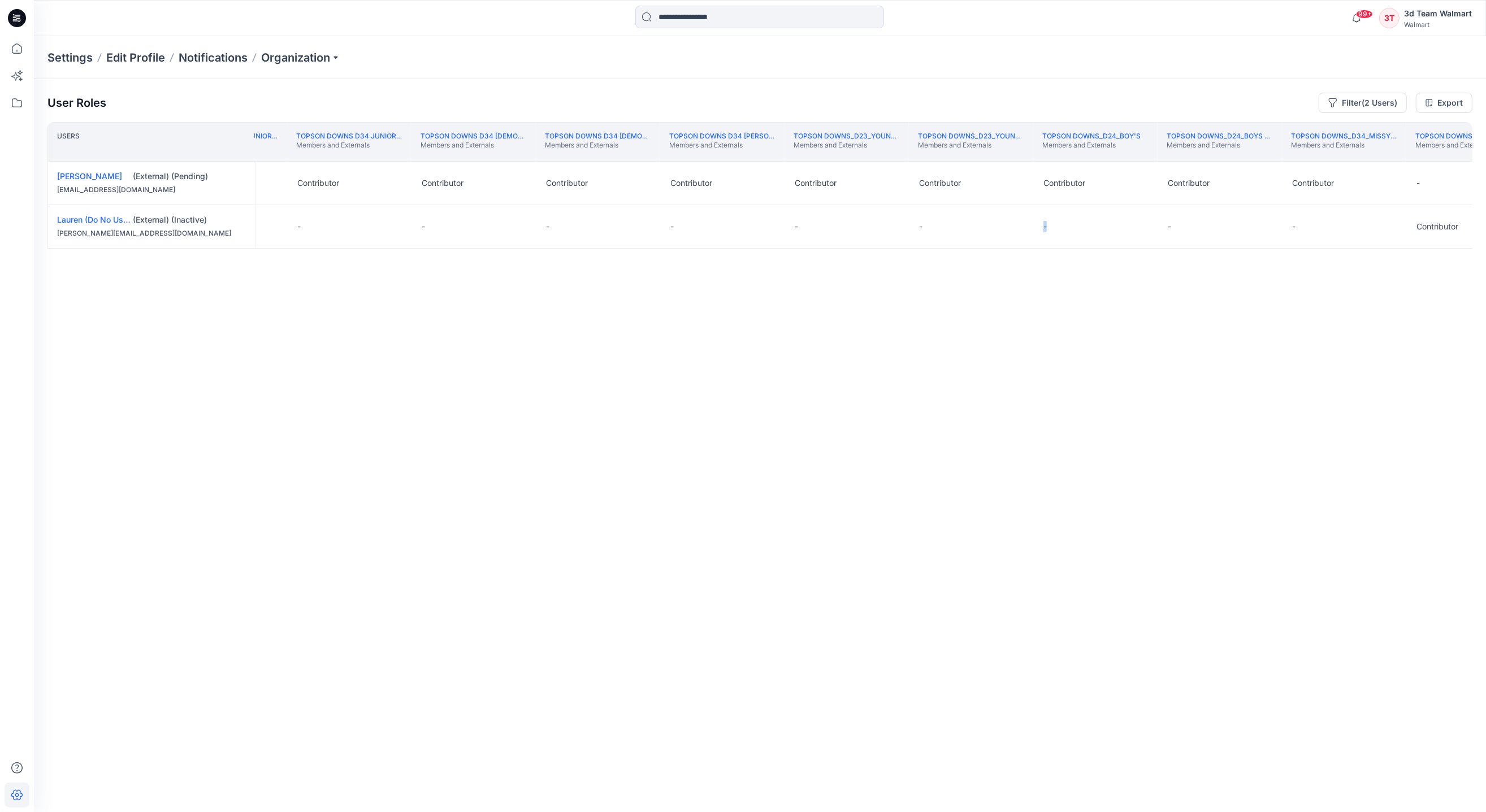
click at [1119, 701] on div "User Roles Filter (2 Users) Export Users Topson Downs D34 Juniors Dresses Membe…" at bounding box center [760, 430] width 1452 height 702
click at [1289, 456] on div "Users Topson Downs D34 Juniors Dresses Members and Externals Topson Downs D34 J…" at bounding box center [760, 445] width 1425 height 645
click at [1411, 185] on div "-" at bounding box center [1469, 183] width 125 height 43
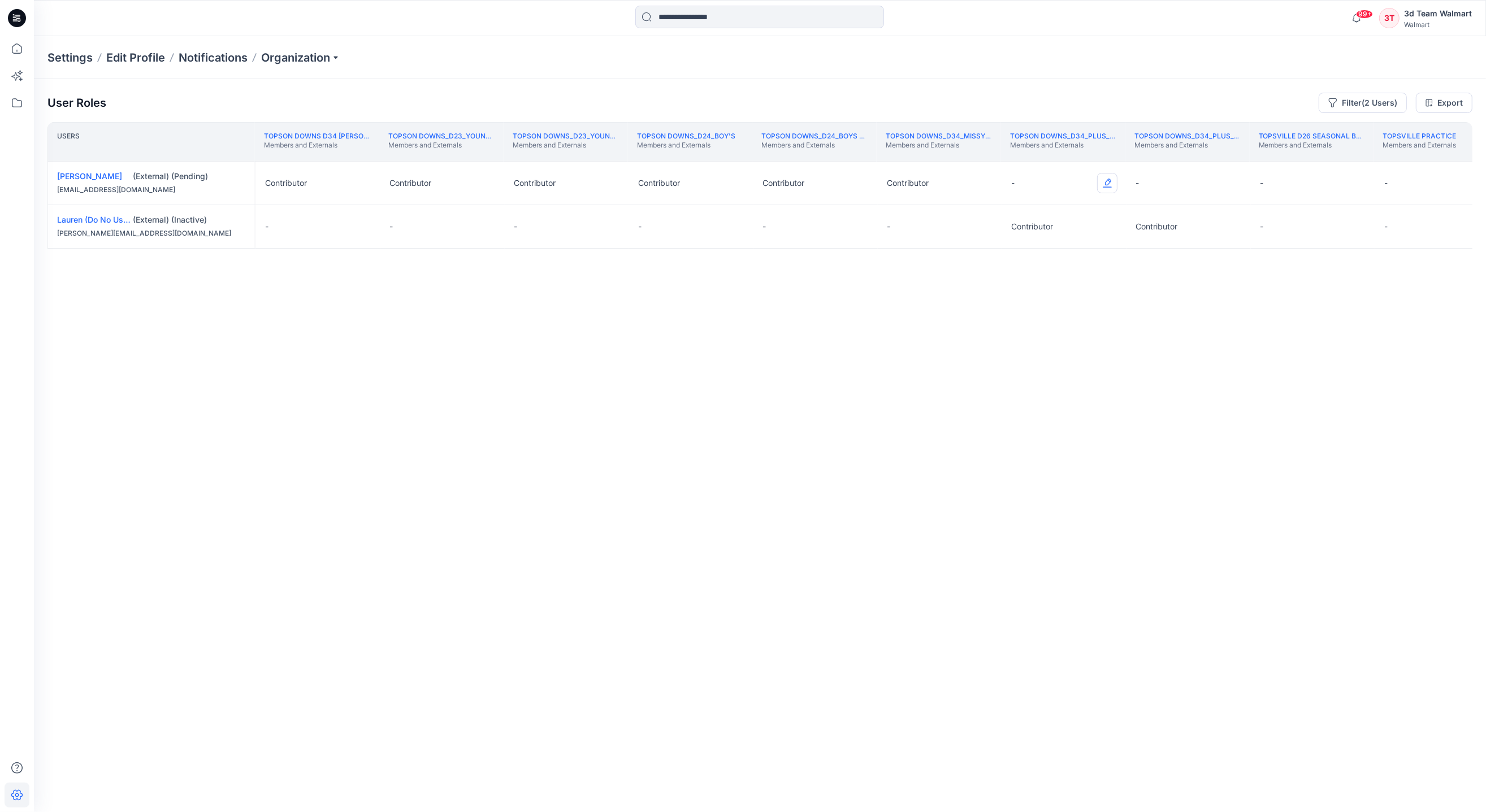
click at [1106, 185] on button "Edit Role" at bounding box center [1107, 183] width 20 height 20
click at [1023, 257] on button "Contributor" at bounding box center [1054, 251] width 122 height 20
click at [1235, 181] on button "Edit Role" at bounding box center [1231, 183] width 20 height 20
click at [1169, 248] on button "Contributor" at bounding box center [1178, 251] width 122 height 20
click at [1101, 224] on button "Edit Role" at bounding box center [1107, 226] width 20 height 20
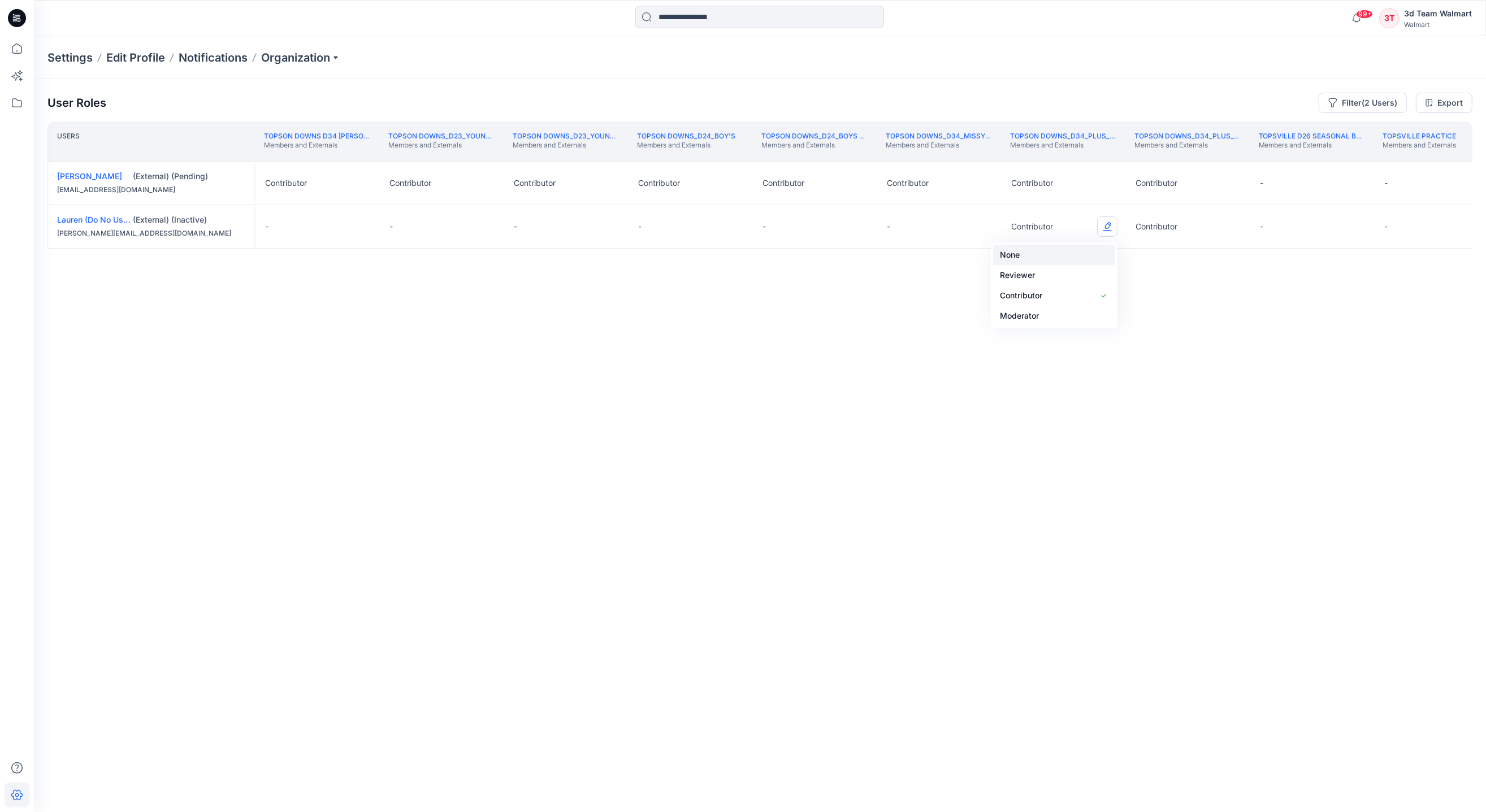
click at [1021, 248] on button "None" at bounding box center [1054, 255] width 122 height 20
click at [1232, 224] on button "Edit Role" at bounding box center [1231, 226] width 20 height 20
click at [1148, 255] on button "None" at bounding box center [1178, 255] width 122 height 20
click at [1259, 649] on div "Users Topson Downs D34 [DEMOGRAPHIC_DATA] Dresses Members and Externals Topson …" at bounding box center [760, 445] width 1425 height 645
click at [949, 701] on div "Users Topson Downs D34 [DEMOGRAPHIC_DATA] Dresses Members and Externals Topson …" at bounding box center [760, 445] width 1425 height 645
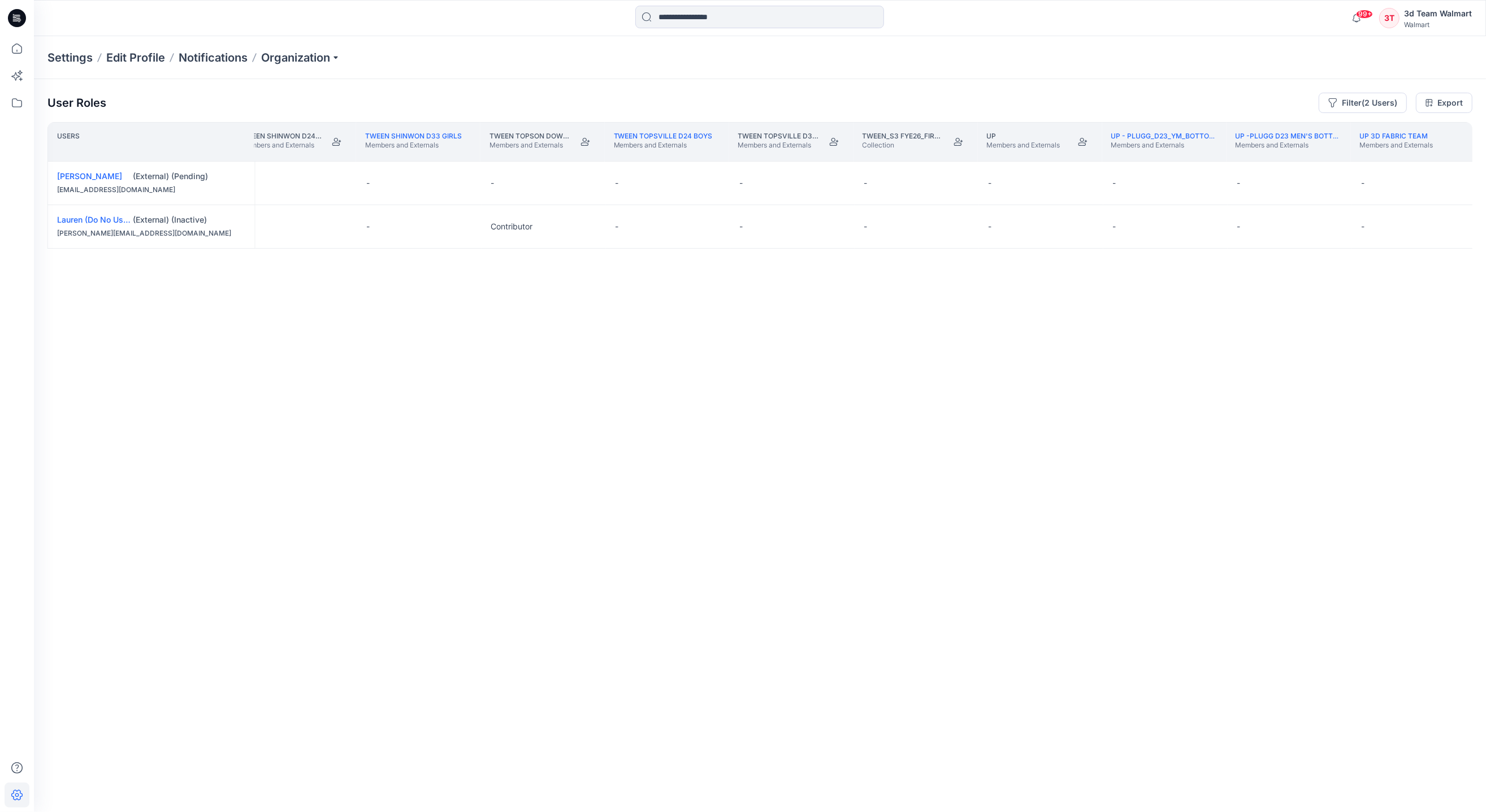
scroll to position [0, 201556]
click at [589, 183] on button "Edit Role" at bounding box center [589, 183] width 20 height 20
click at [536, 242] on button "Contributor" at bounding box center [536, 251] width 122 height 20
click at [585, 226] on button "Edit Role" at bounding box center [589, 226] width 20 height 20
click at [513, 250] on button "None" at bounding box center [536, 255] width 122 height 20
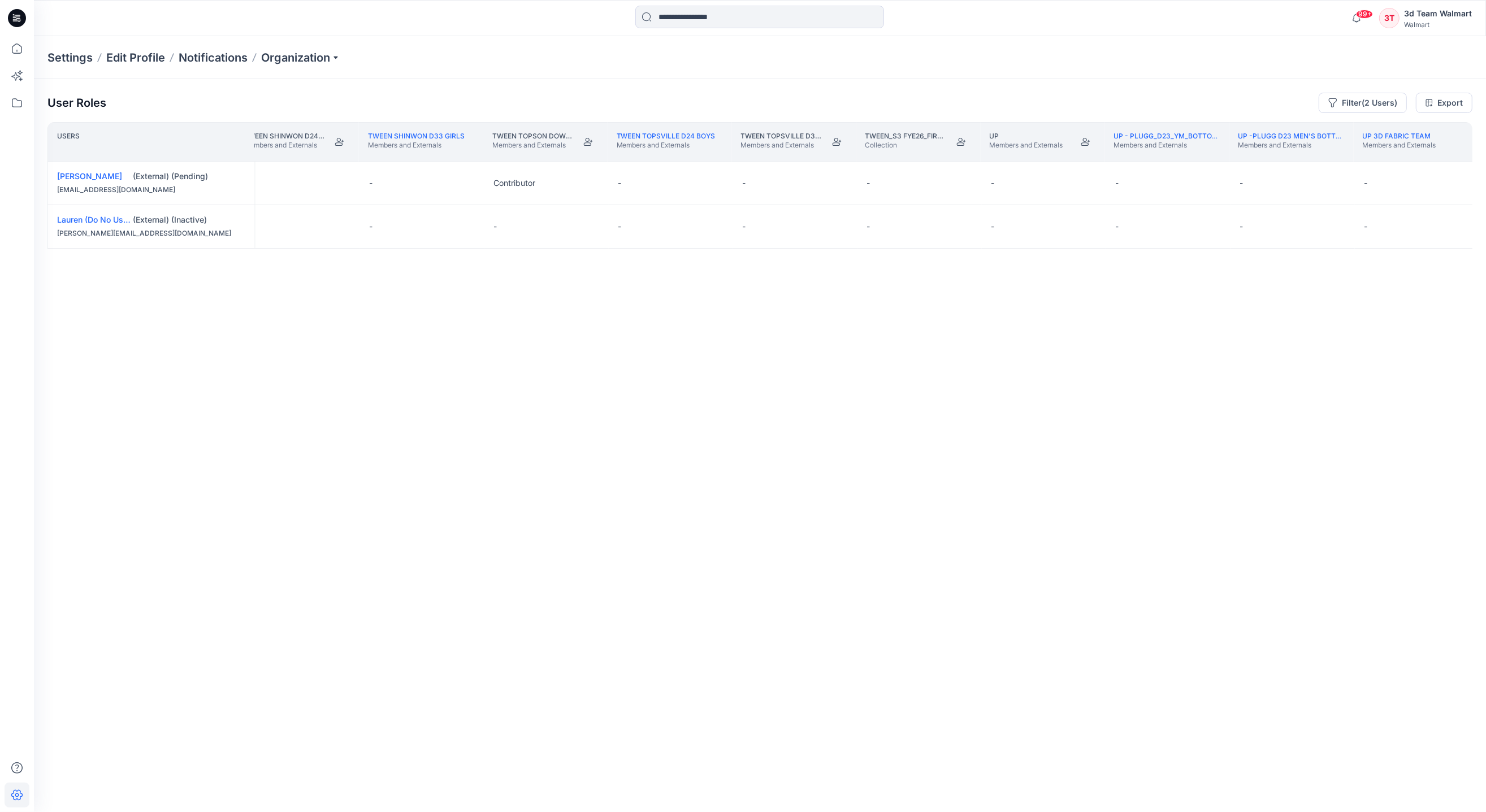
click at [854, 325] on div "Users TWEEN Sae-a D33 Girls Members and Externals TWEEN Shinwon D24 Boys Member…" at bounding box center [760, 445] width 1425 height 645
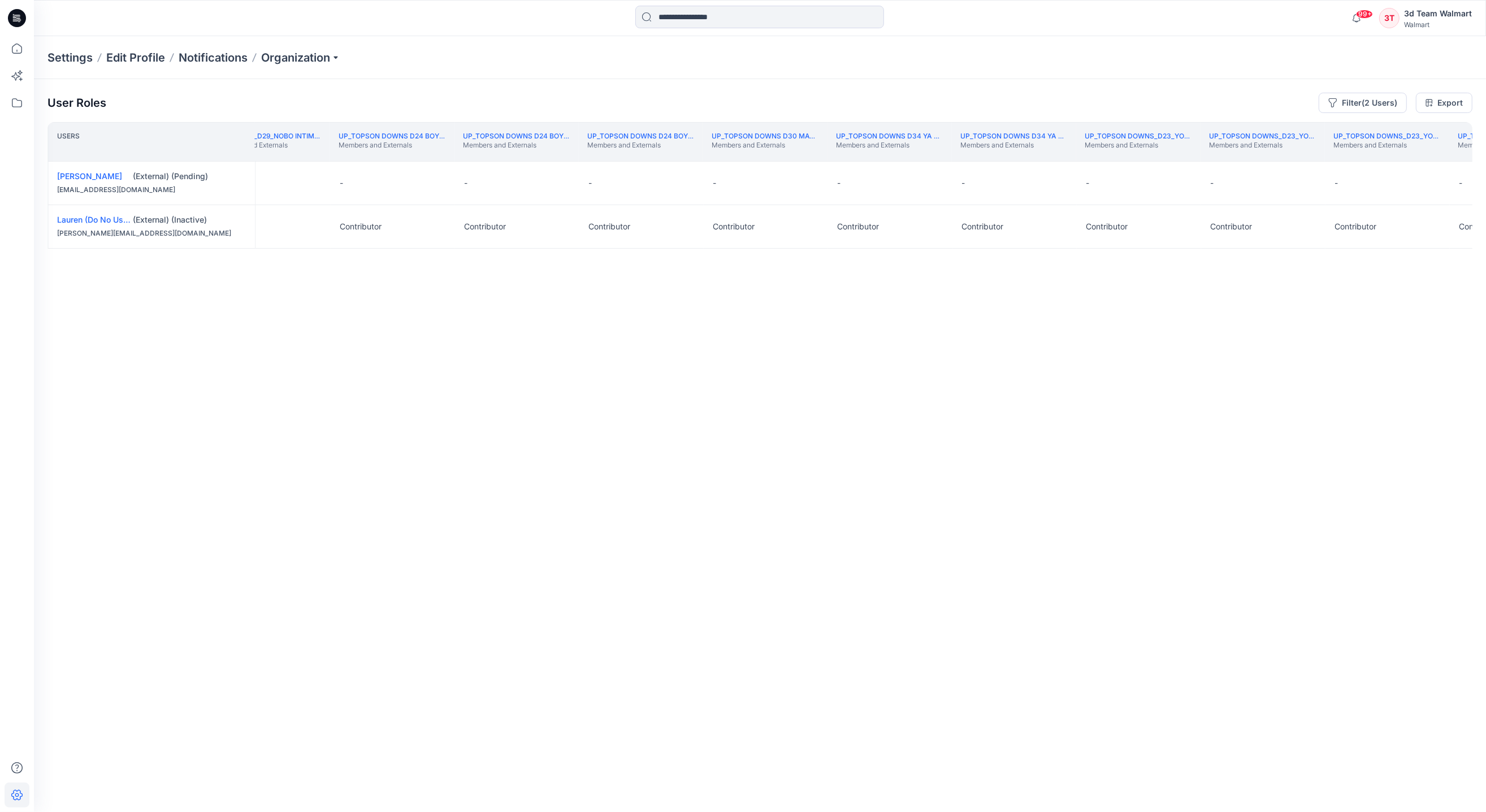
scroll to position [0, 285801]
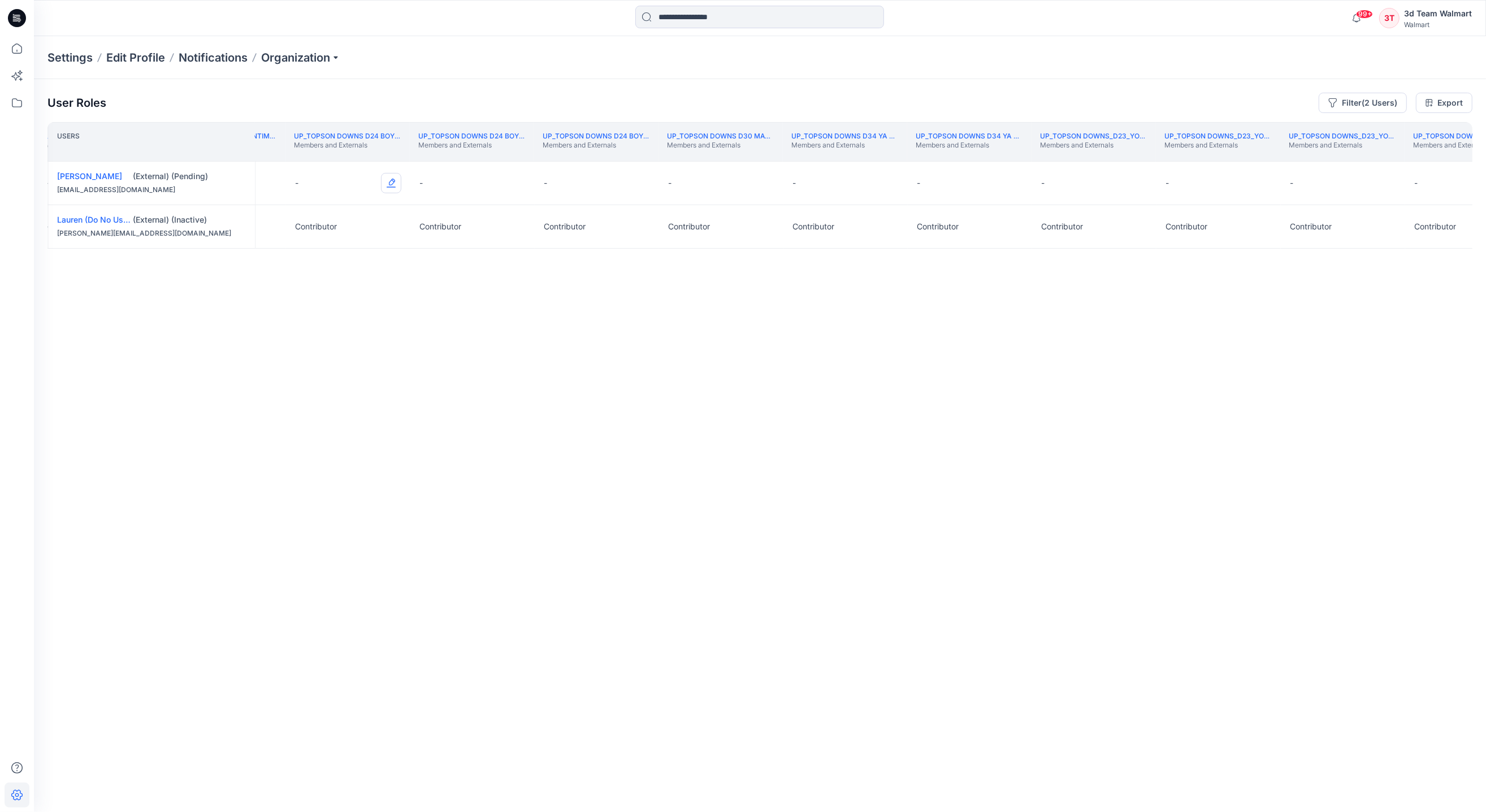
click at [396, 175] on button "Edit Role" at bounding box center [391, 183] width 20 height 20
click at [360, 247] on button "Contributor" at bounding box center [338, 251] width 122 height 20
click at [519, 181] on button "Edit Role" at bounding box center [515, 183] width 20 height 20
click at [448, 253] on button "Contributor" at bounding box center [462, 251] width 122 height 20
click at [645, 185] on button "Edit Role" at bounding box center [639, 183] width 20 height 20
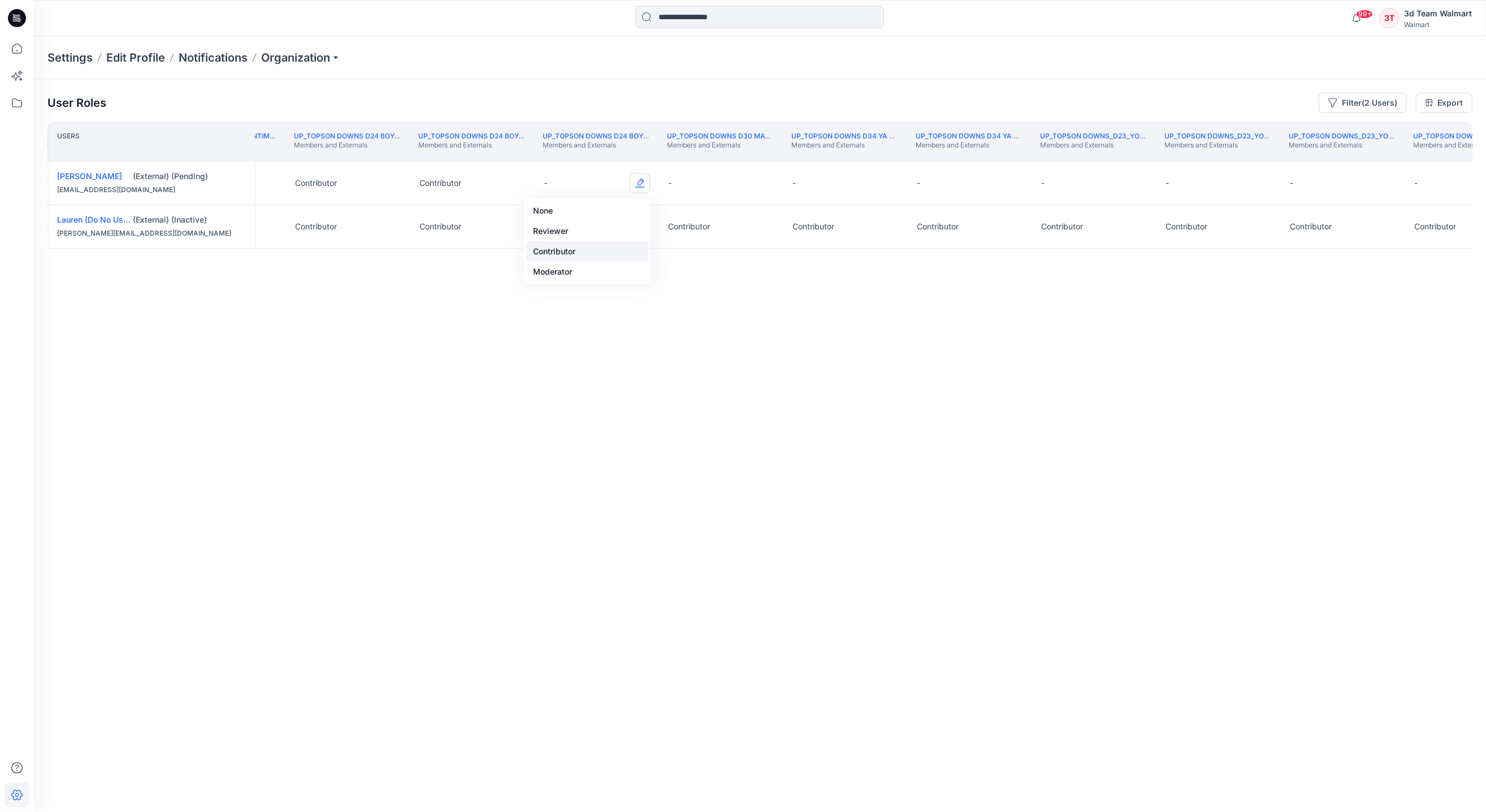
click at [563, 257] on button "Contributor" at bounding box center [587, 251] width 122 height 20
click at [771, 187] on button "Edit Role" at bounding box center [764, 183] width 20 height 20
click at [683, 251] on button "Contributor" at bounding box center [710, 251] width 122 height 20
drag, startPoint x: 886, startPoint y: 183, endPoint x: 862, endPoint y: 192, distance: 25.6
click at [881, 183] on button "Edit Role" at bounding box center [888, 183] width 20 height 20
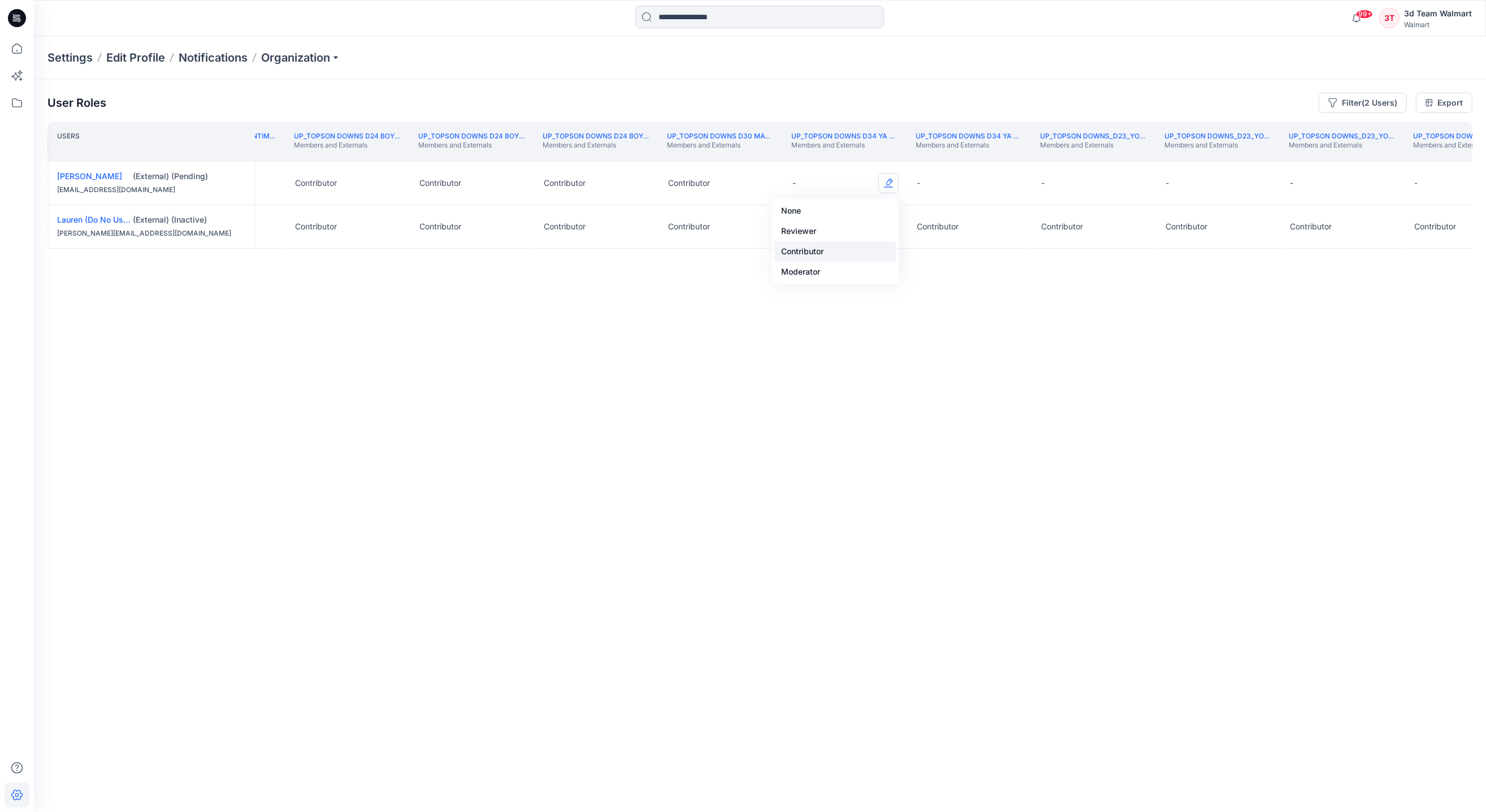
click at [814, 253] on button "Contributor" at bounding box center [835, 251] width 122 height 20
click at [1008, 185] on button "Edit Role" at bounding box center [1013, 183] width 20 height 20
click at [934, 248] on button "Contributor" at bounding box center [959, 251] width 122 height 20
click at [1134, 184] on button "Edit Role" at bounding box center [1137, 183] width 20 height 20
click at [1059, 251] on button "Contributor" at bounding box center [1084, 251] width 122 height 20
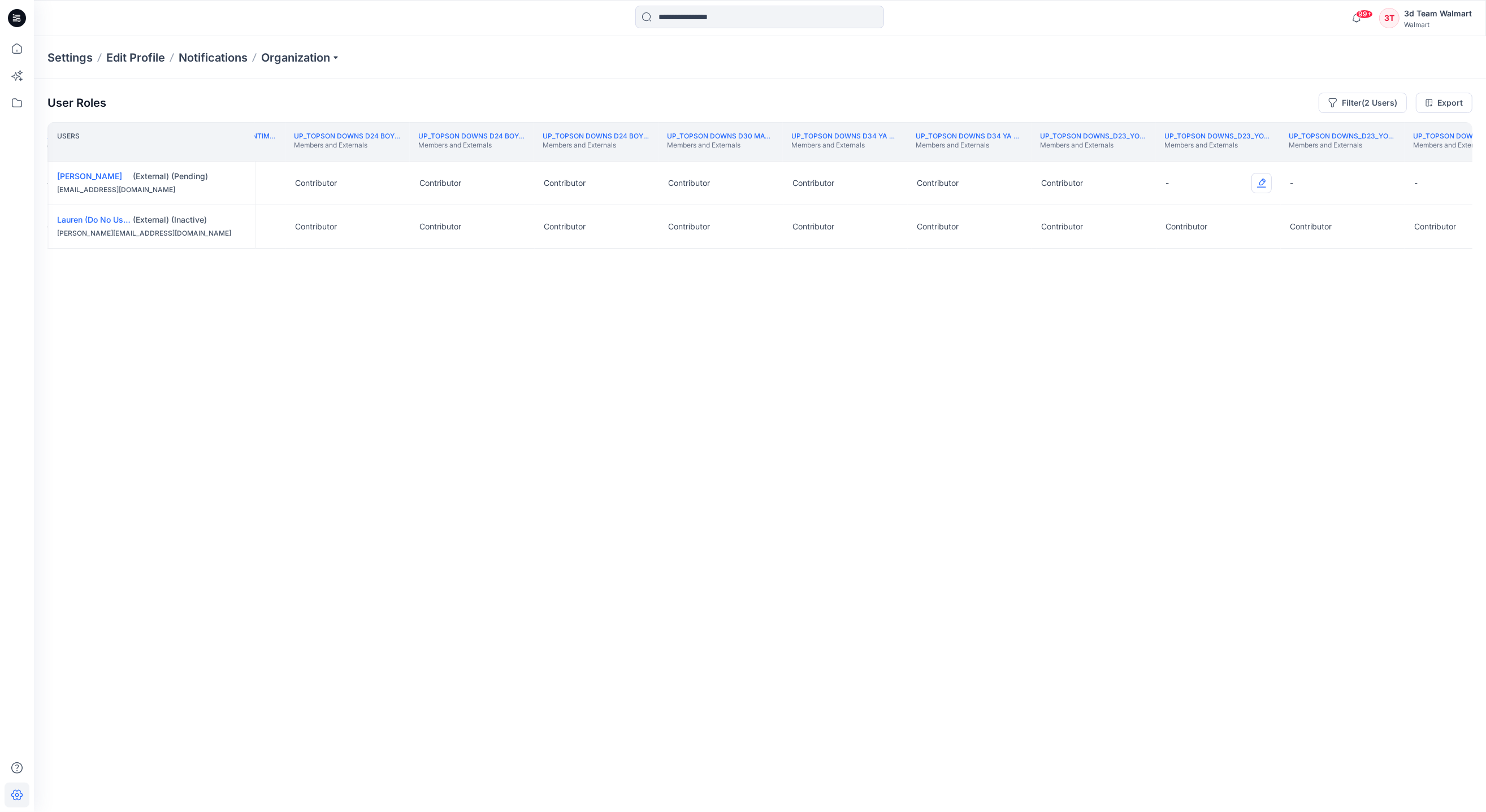
click at [1258, 182] on button "Edit Role" at bounding box center [1261, 183] width 20 height 20
click at [1182, 254] on button "Contributor" at bounding box center [1208, 251] width 122 height 20
click at [1378, 187] on button "Edit Role" at bounding box center [1386, 183] width 20 height 20
click at [1309, 253] on button "Contributor" at bounding box center [1332, 251] width 122 height 20
click at [396, 230] on button "Edit Role" at bounding box center [391, 226] width 20 height 20
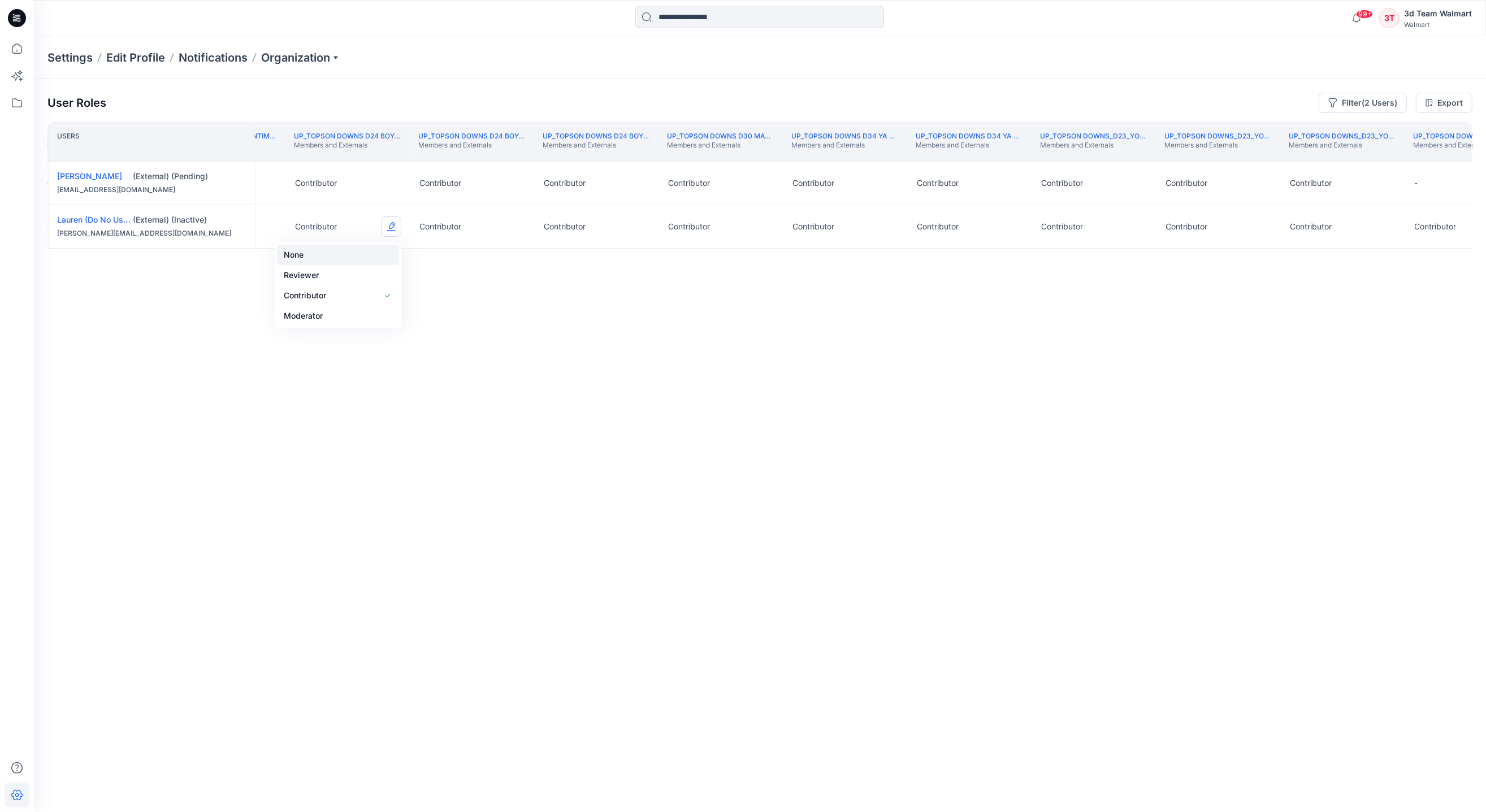
click at [301, 257] on button "None" at bounding box center [338, 255] width 122 height 20
click at [519, 229] on button "Edit Role" at bounding box center [515, 226] width 20 height 20
click at [426, 255] on button "None" at bounding box center [462, 255] width 122 height 20
click at [640, 226] on button "Edit Role" at bounding box center [639, 226] width 20 height 20
click at [556, 251] on button "None" at bounding box center [587, 255] width 122 height 20
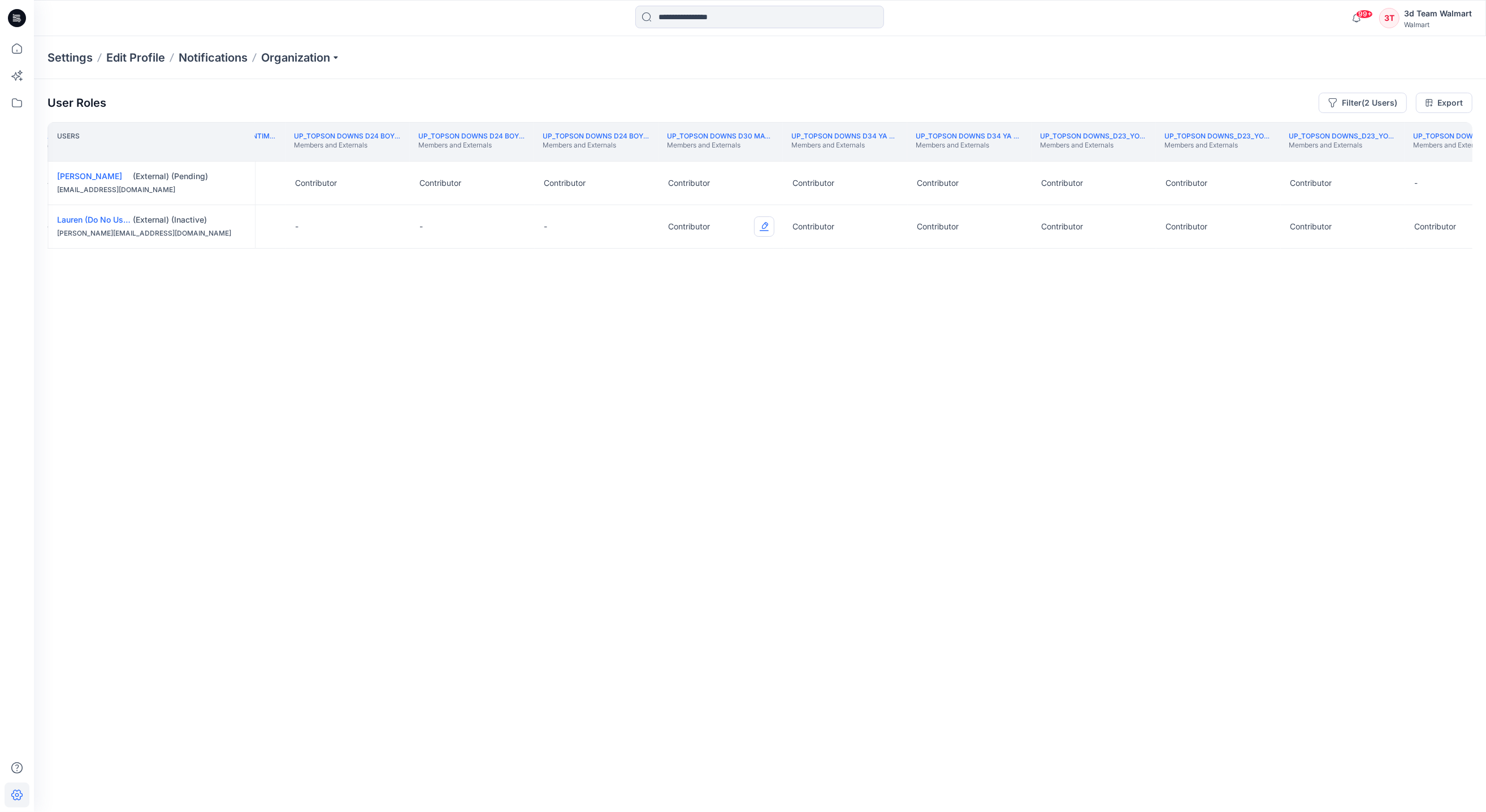
click at [770, 226] on button "Edit Role" at bounding box center [764, 226] width 20 height 20
click at [674, 257] on button "None" at bounding box center [710, 255] width 122 height 20
click at [890, 226] on button "Edit Role" at bounding box center [888, 226] width 20 height 20
click at [806, 268] on button "Reviewer" at bounding box center [835, 275] width 122 height 20
click at [889, 222] on button "Edit Role" at bounding box center [888, 226] width 20 height 20
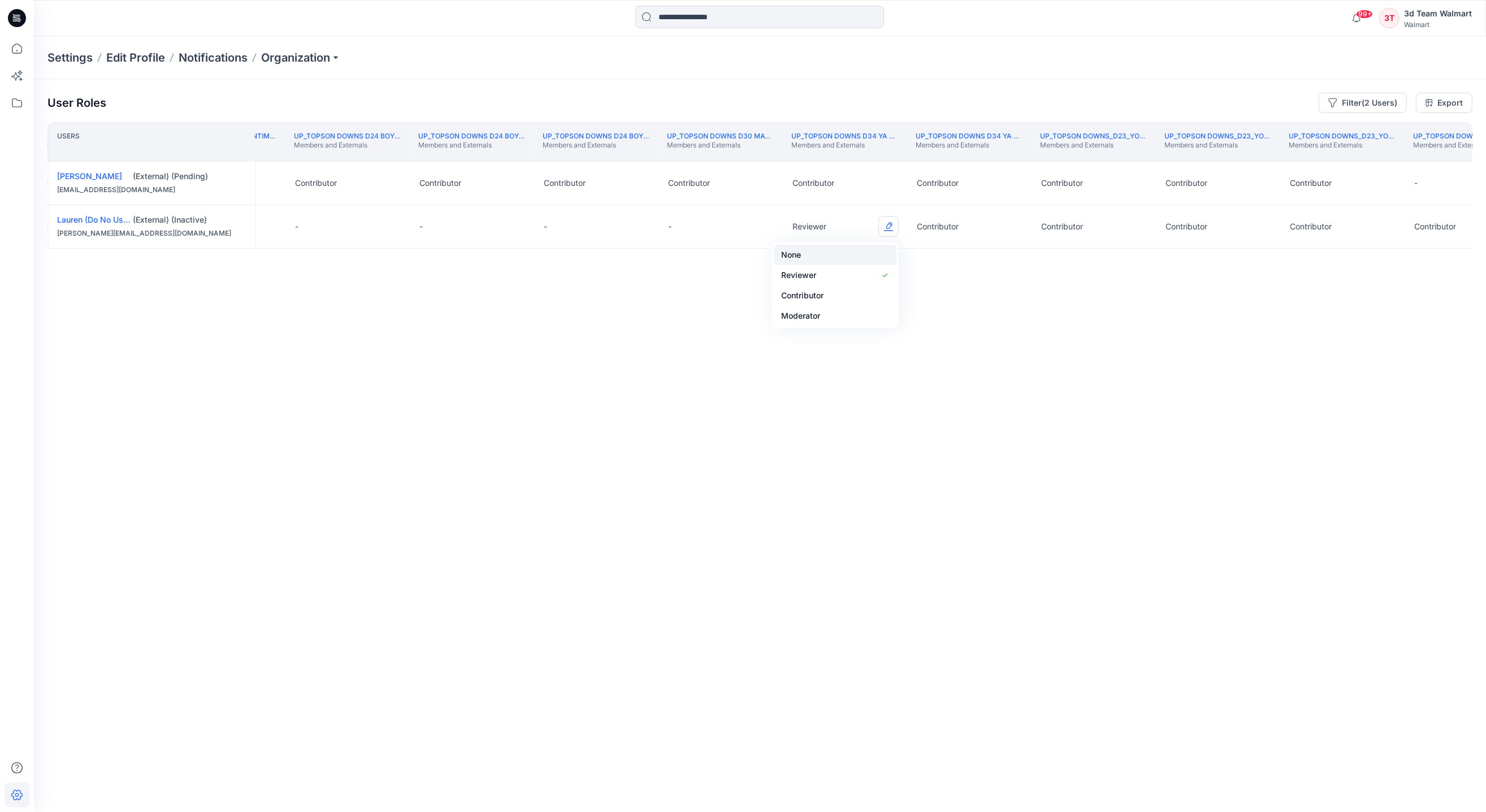
click at [812, 251] on button "None" at bounding box center [835, 255] width 122 height 20
click at [1012, 227] on button "Edit Role" at bounding box center [1013, 226] width 20 height 20
click at [912, 250] on button "None" at bounding box center [959, 255] width 122 height 20
click at [1135, 230] on button "Edit Role" at bounding box center [1137, 226] width 20 height 20
click at [1047, 254] on button "None" at bounding box center [1084, 255] width 122 height 20
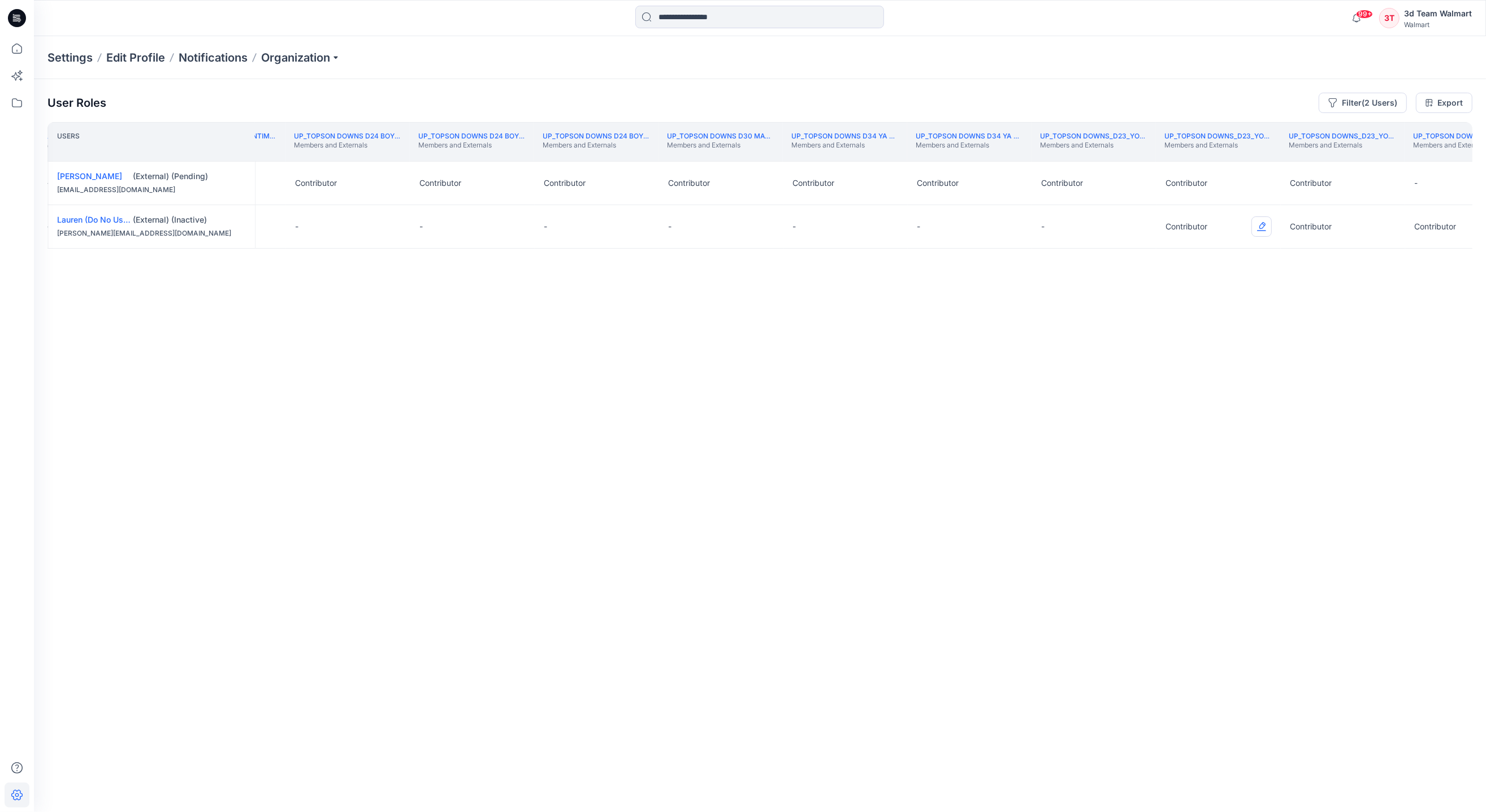
click at [1261, 227] on button "Edit Role" at bounding box center [1261, 226] width 20 height 20
click at [1167, 251] on button "None" at bounding box center [1208, 255] width 122 height 20
click at [1388, 220] on button "Edit Role" at bounding box center [1386, 226] width 20 height 20
click at [1293, 256] on button "None" at bounding box center [1332, 255] width 122 height 20
click at [1295, 497] on div "Users UP_Tefron_D29_JOYSPUN Maternity Members and Externals UP_Tefron_D29_NOBO …" at bounding box center [760, 445] width 1425 height 645
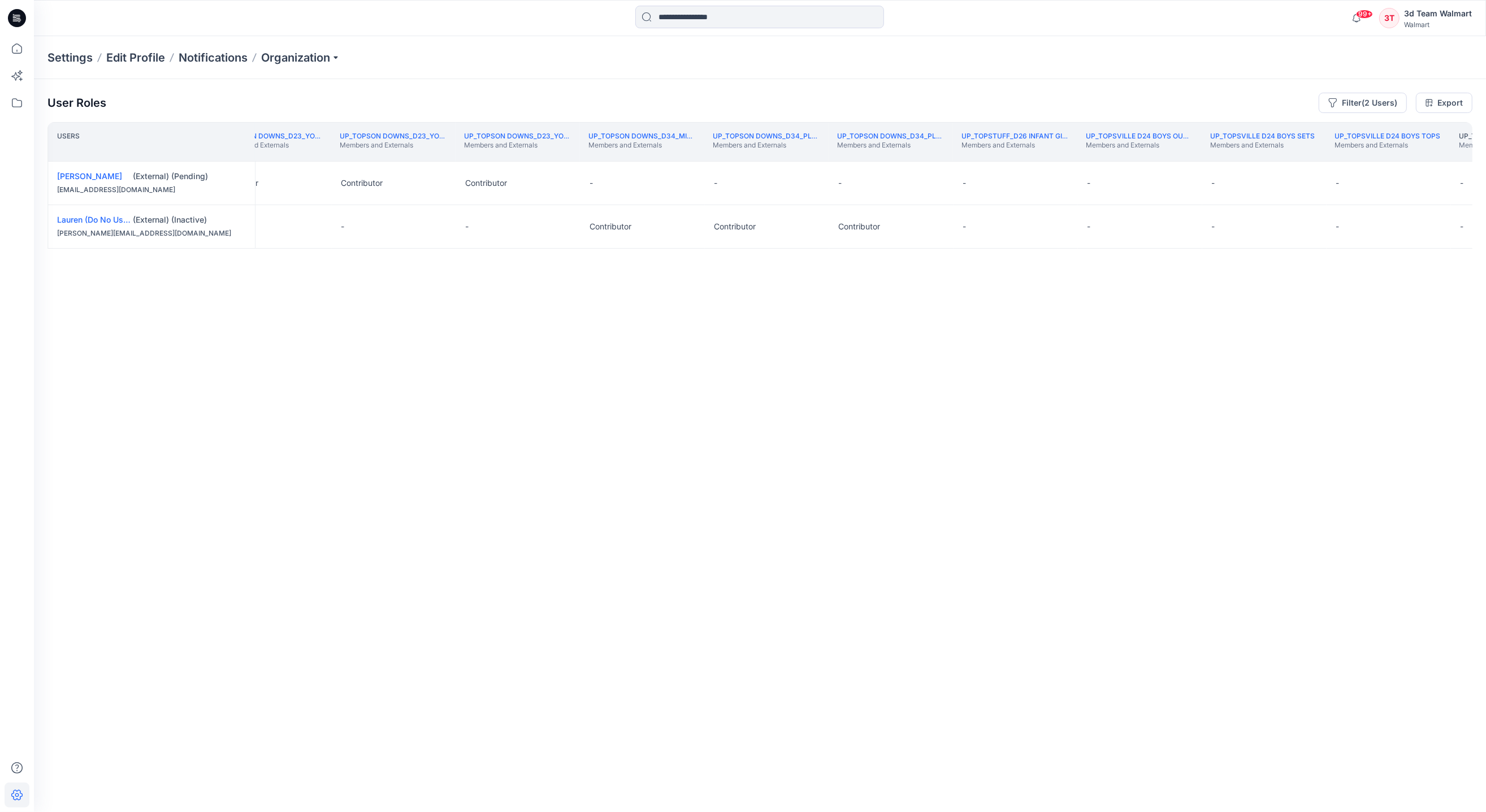
scroll to position [0, 286747]
click at [565, 177] on button "Edit Role" at bounding box center [564, 183] width 20 height 20
click at [491, 242] on button "Contributor" at bounding box center [512, 251] width 122 height 20
click at [693, 178] on button "Edit Role" at bounding box center [688, 183] width 20 height 20
click at [619, 245] on button "Contributor" at bounding box center [636, 251] width 122 height 20
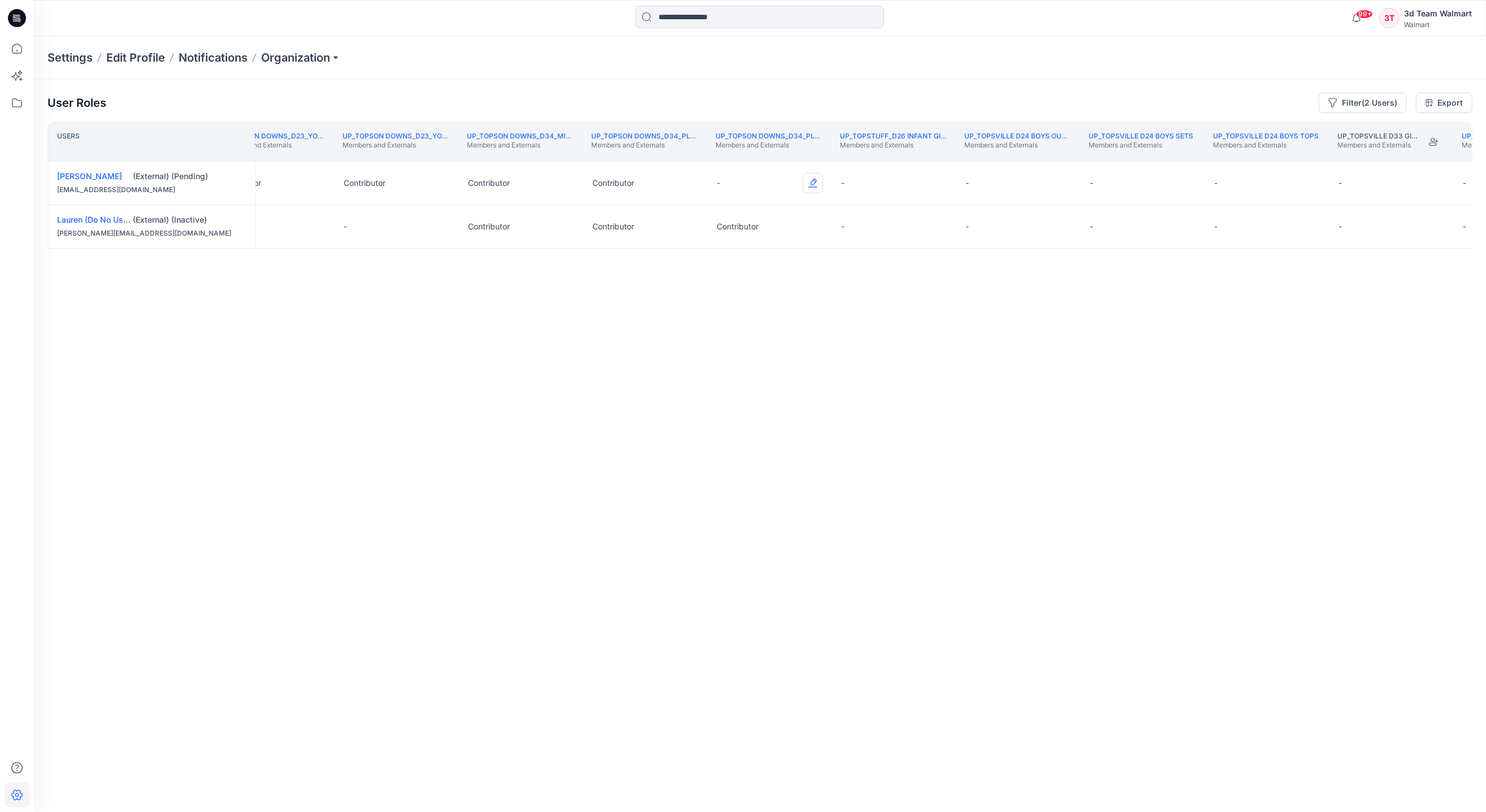
click at [816, 180] on button "Edit Role" at bounding box center [813, 183] width 20 height 20
click at [737, 250] on button "Contributor" at bounding box center [760, 251] width 122 height 20
click at [561, 222] on button "Edit Role" at bounding box center [564, 226] width 20 height 20
click at [484, 256] on button "None" at bounding box center [512, 255] width 122 height 20
click at [683, 224] on button "Edit Role" at bounding box center [688, 226] width 20 height 20
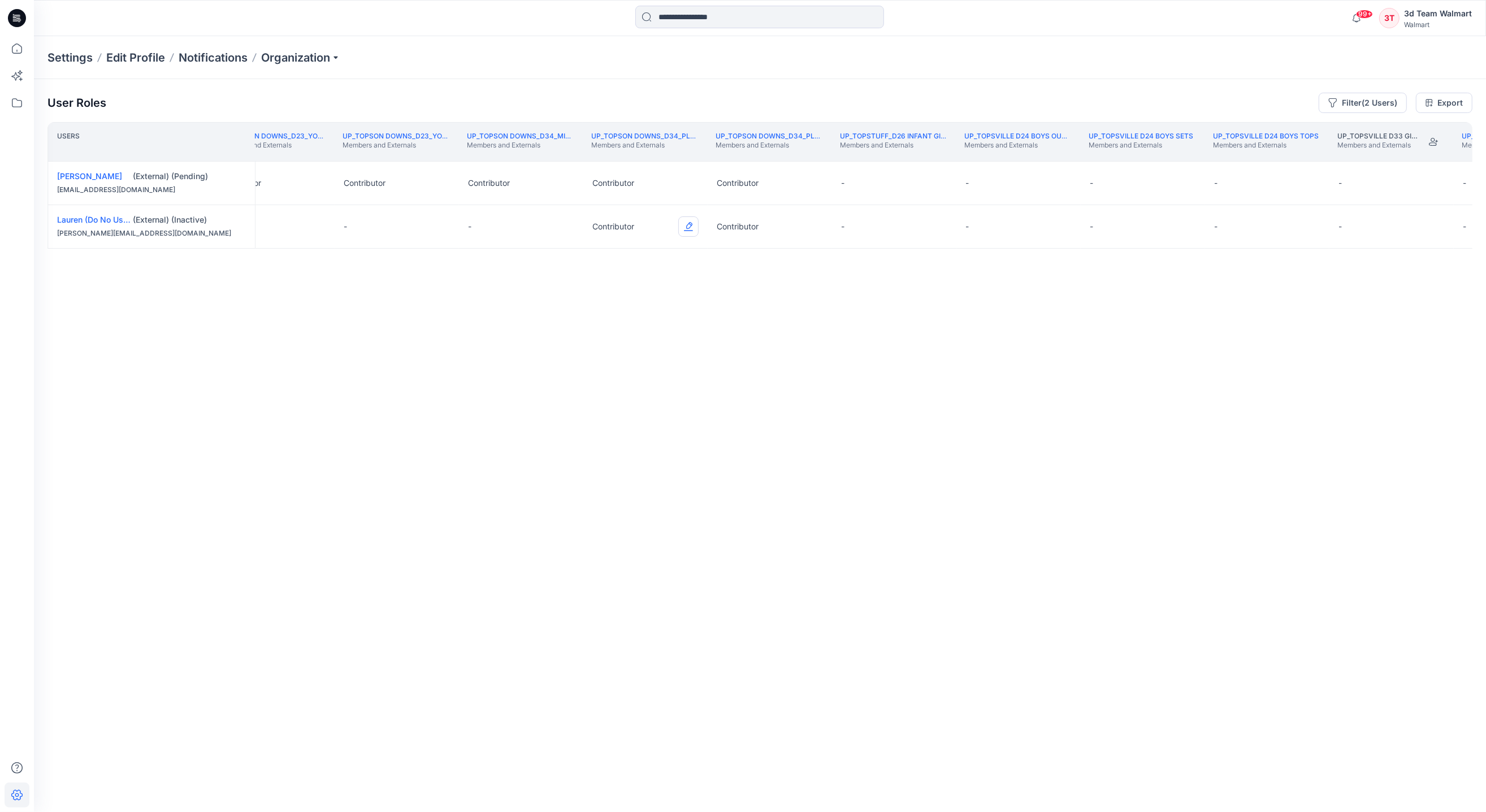
click at [686, 227] on button "Edit Role" at bounding box center [688, 226] width 20 height 20
click at [586, 251] on button "None" at bounding box center [636, 255] width 122 height 20
click at [818, 228] on button "Edit Role" at bounding box center [813, 226] width 20 height 20
click at [719, 255] on button "None" at bounding box center [760, 255] width 122 height 20
click at [854, 281] on div "Users UP_Topson Downs_D23_Young Men's Bottoms Members and Externals UP_Topson D…" at bounding box center [760, 445] width 1425 height 645
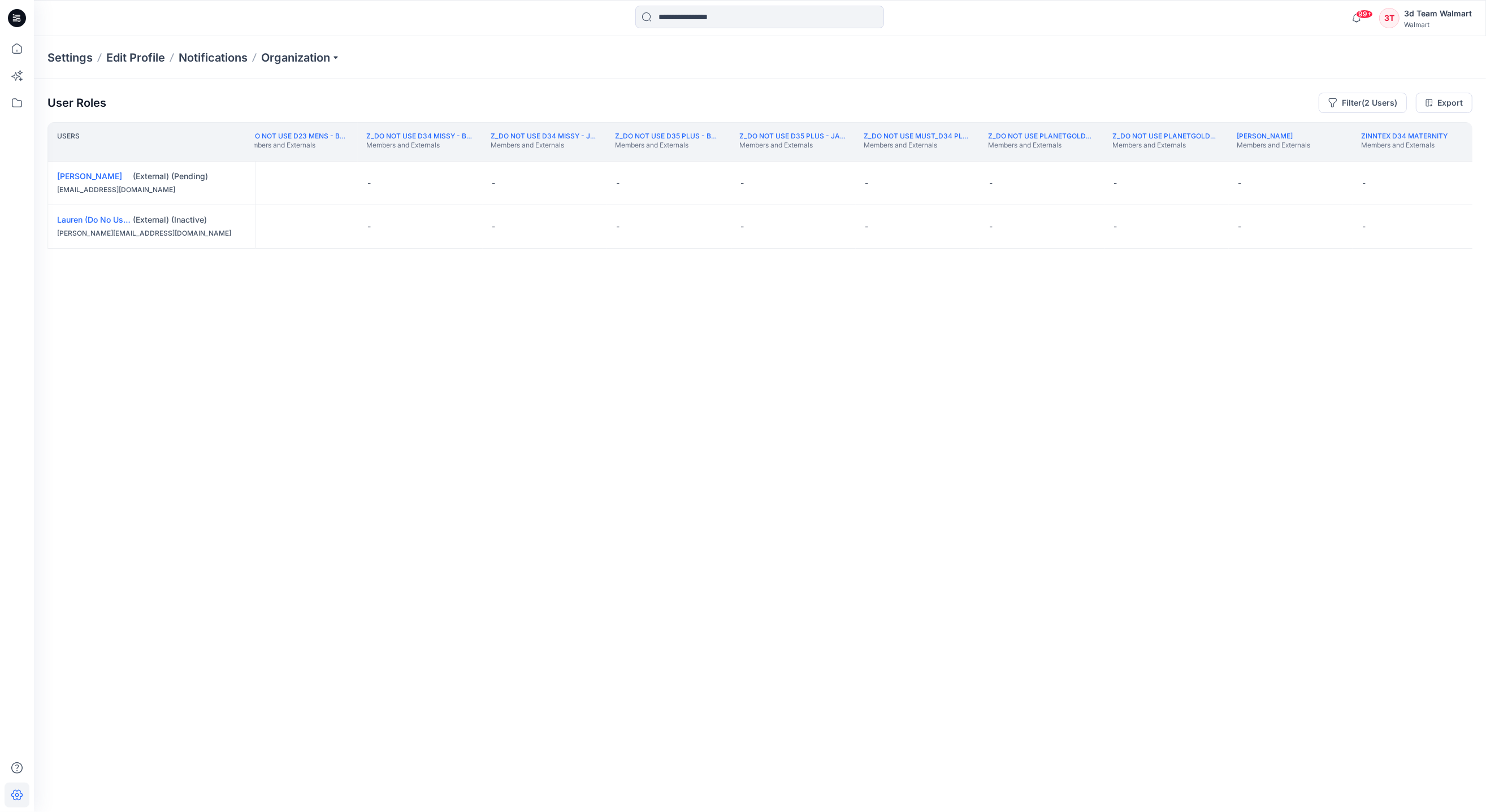
scroll to position [0, 297670]
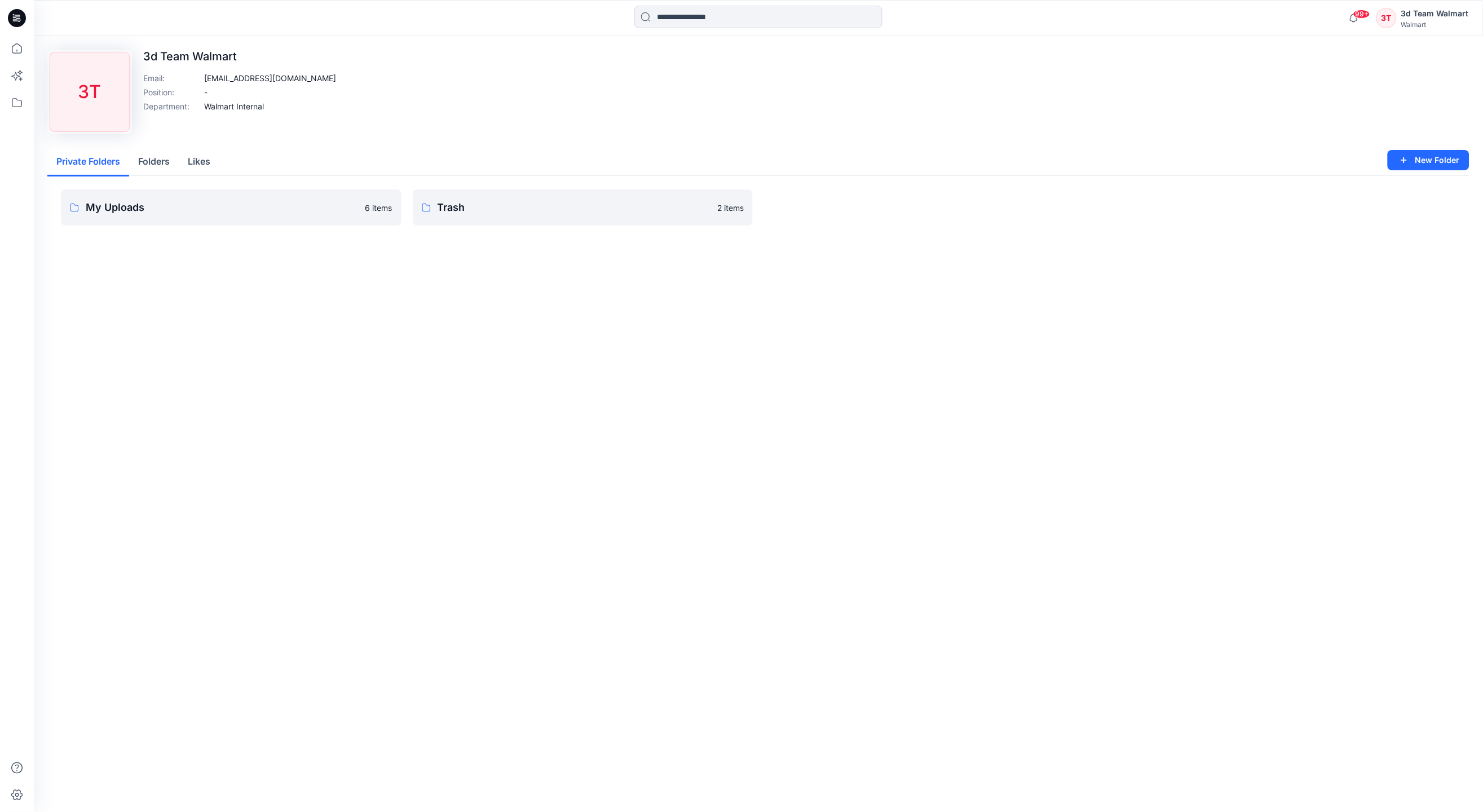
click at [1417, 9] on div "3d Team Walmart" at bounding box center [1435, 14] width 67 height 14
click at [1359, 148] on p "Organization Settings" at bounding box center [1361, 150] width 80 height 22
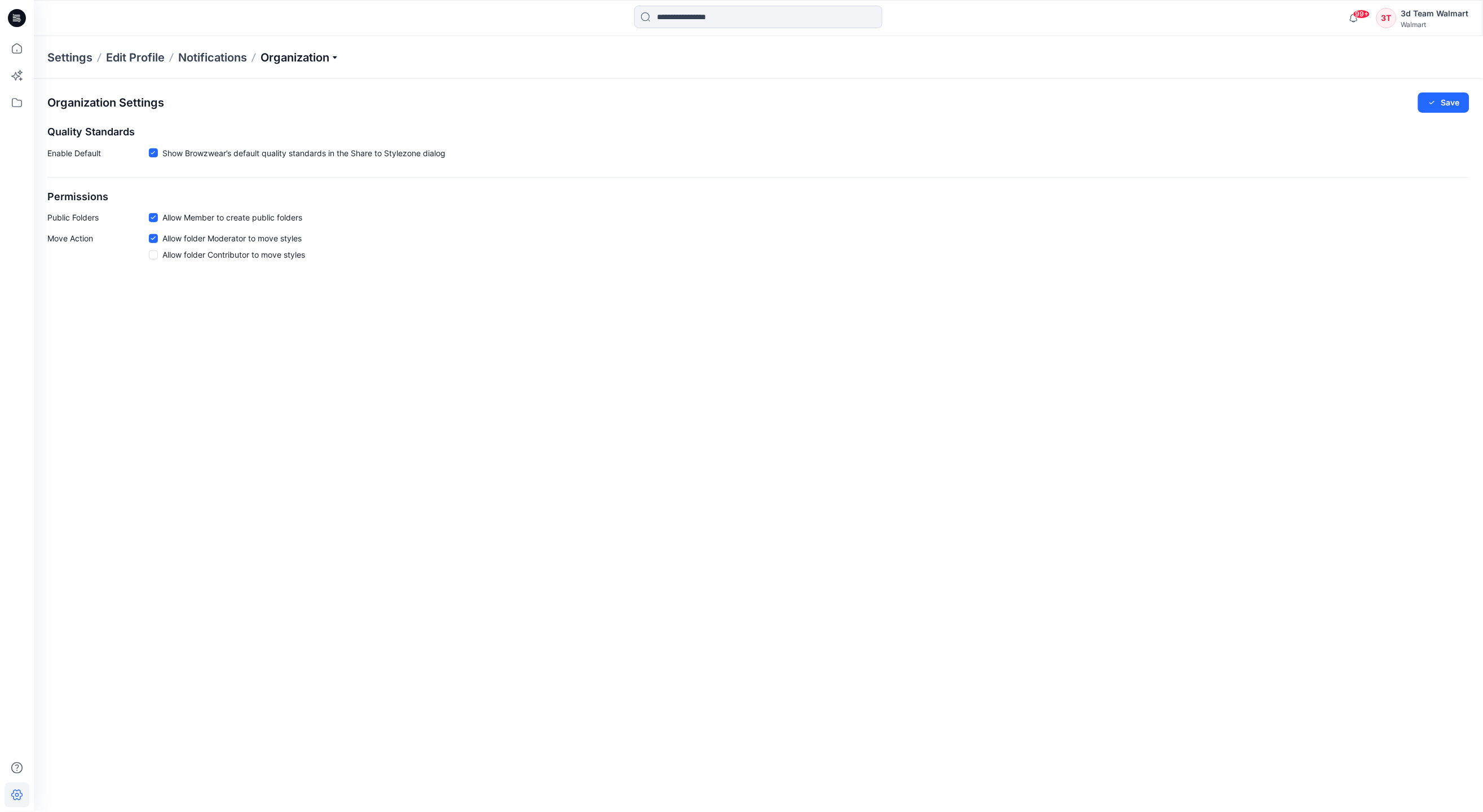
click at [312, 52] on p "Organization" at bounding box center [300, 57] width 79 height 16
click at [257, 192] on link "User Roles" at bounding box center [302, 196] width 164 height 22
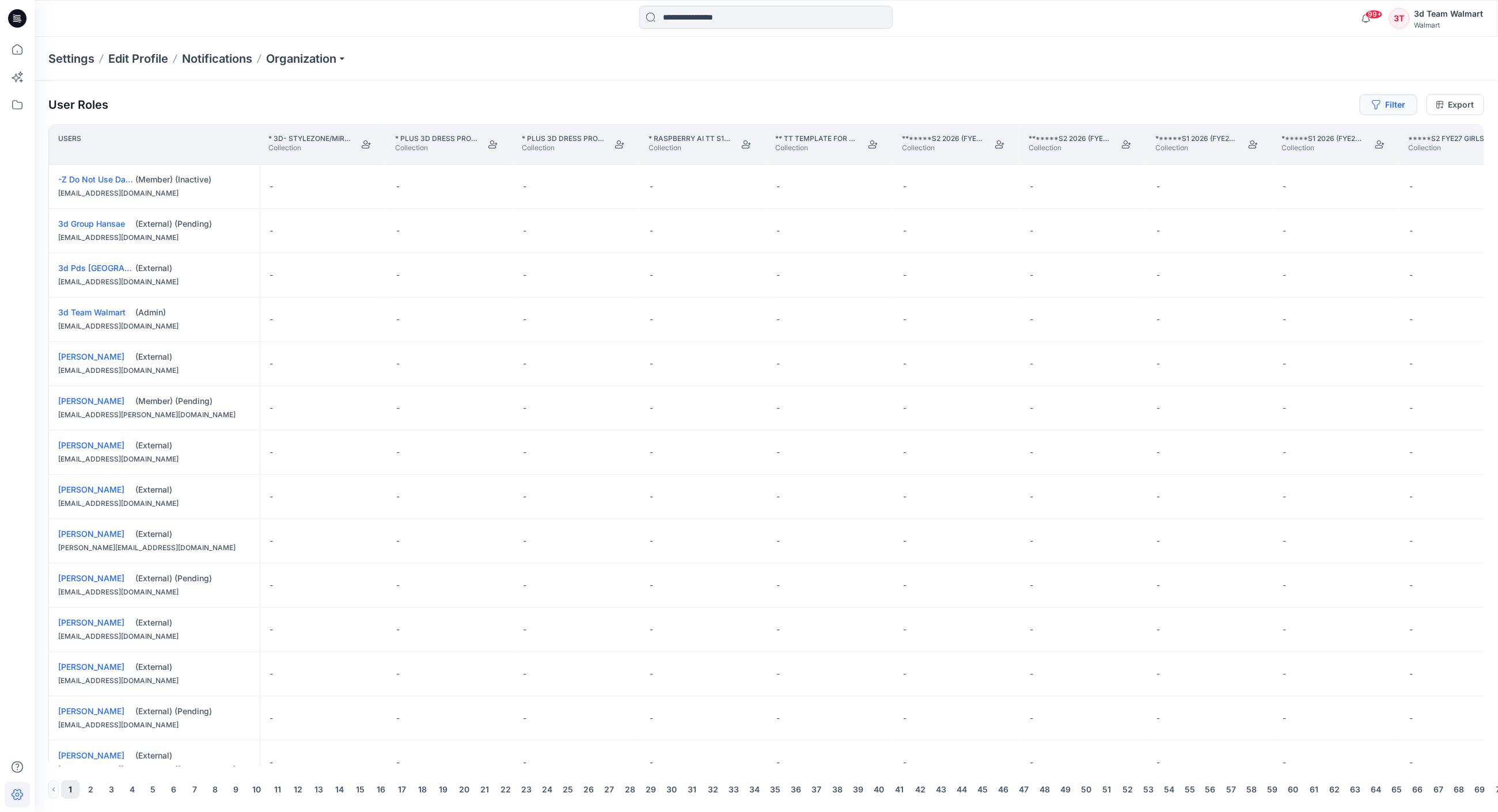
click at [1378, 106] on icon "button" at bounding box center [1376, 105] width 9 height 9
click at [1329, 133] on div at bounding box center [1347, 136] width 119 height 15
type input "*******"
click at [1318, 159] on p "Suzette Lozano" at bounding box center [1343, 166] width 65 height 15
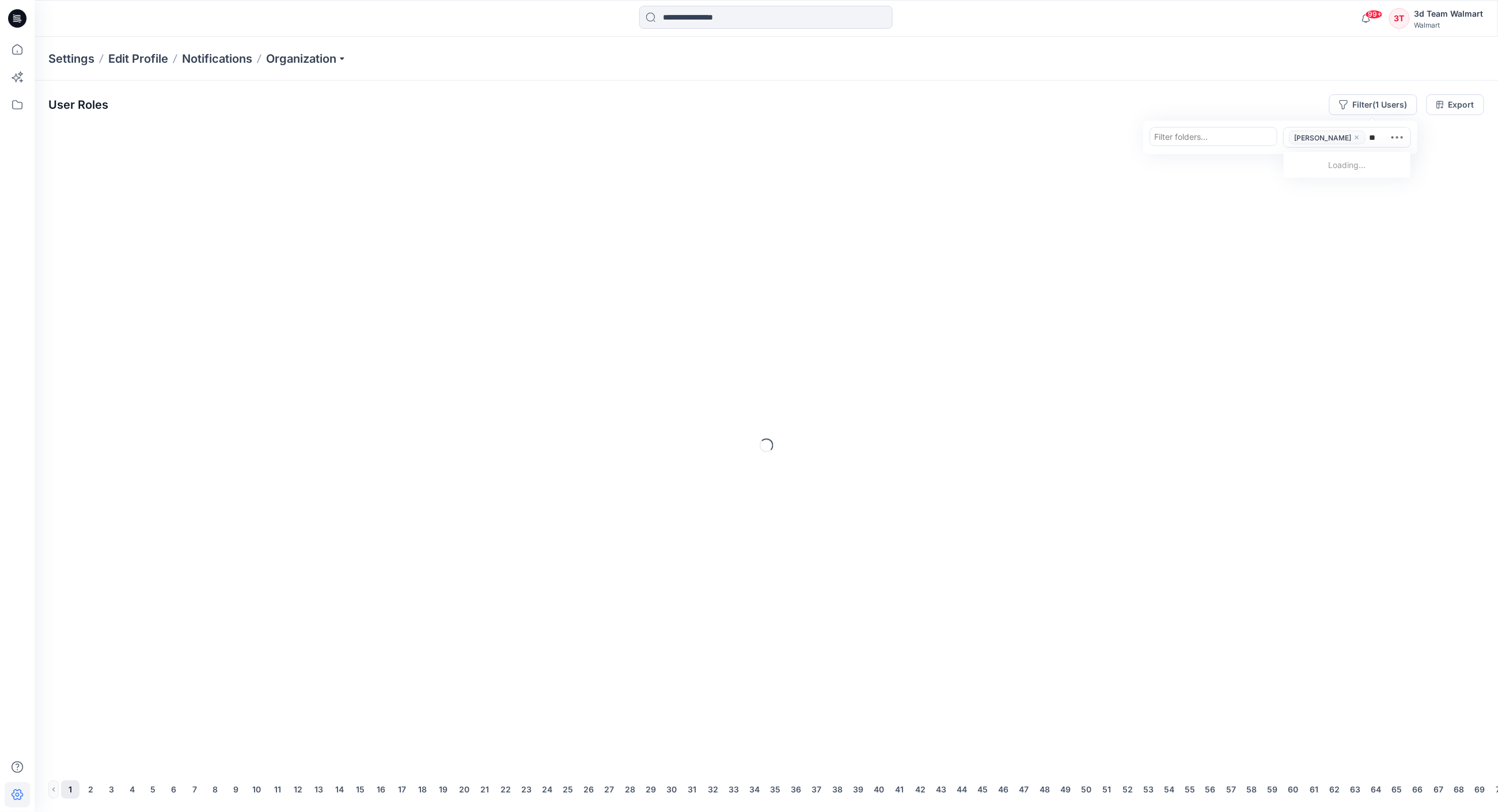
type input "***"
click at [1344, 268] on p "Sue Zvers" at bounding box center [1343, 269] width 65 height 15
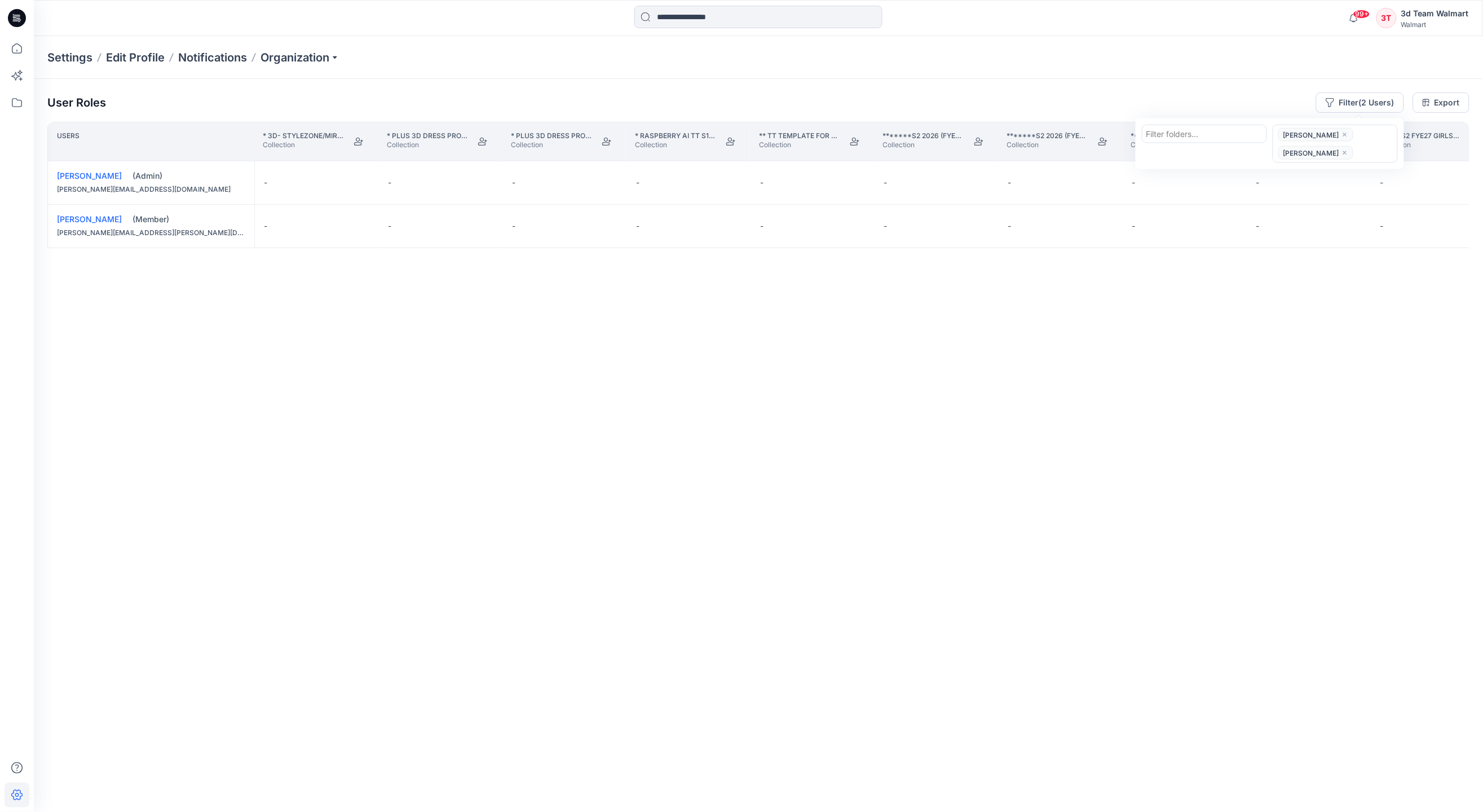
click at [1147, 428] on div "Users * 3D- Stylezone/Miro Demo Collection Collection * Plus 3D Dress Project- …" at bounding box center [758, 444] width 1422 height 646
drag, startPoint x: 61, startPoint y: 766, endPoint x: 93, endPoint y: 763, distance: 32.1
click at [93, 763] on div "Users * 3D- Stylezone/Miro Demo Collection Collection * Plus 3D Dress Project- …" at bounding box center [758, 444] width 1422 height 646
click at [68, 782] on div "User Roles Filter (2 Users) Export Users * 3D- Stylezone/Miro Demo Collection C…" at bounding box center [758, 446] width 1450 height 733
drag, startPoint x: 59, startPoint y: 768, endPoint x: 81, endPoint y: 766, distance: 22.1
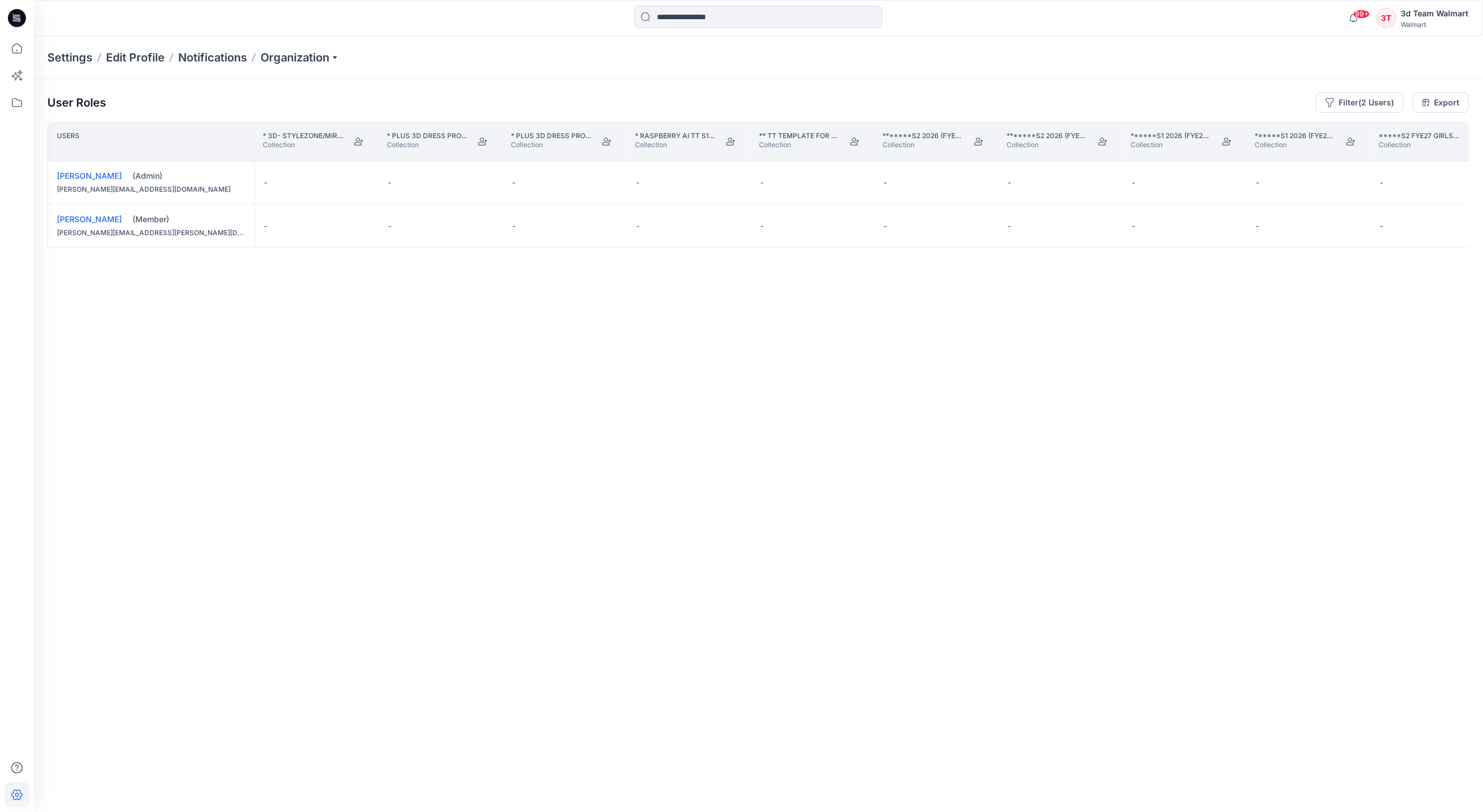
click at [81, 766] on div "User Roles Filter (2 Users) Export Users * 3D- Stylezone/Miro Demo Collection C…" at bounding box center [758, 430] width 1450 height 702
click at [48, 764] on div "Users * 3D- Stylezone/Miro Demo Collection Collection * Plus 3D Dress Project- …" at bounding box center [758, 444] width 1422 height 646
drag, startPoint x: 48, startPoint y: 764, endPoint x: 93, endPoint y: 761, distance: 45.1
click at [93, 761] on div "Users * 3D- Stylezone/Miro Demo Collection Collection * Plus 3D Dress Project- …" at bounding box center [758, 444] width 1422 height 646
click at [151, 680] on div "Users * 3D- Stylezone/Miro Demo Collection Collection * Plus 3D Dress Project- …" at bounding box center [758, 444] width 1422 height 646
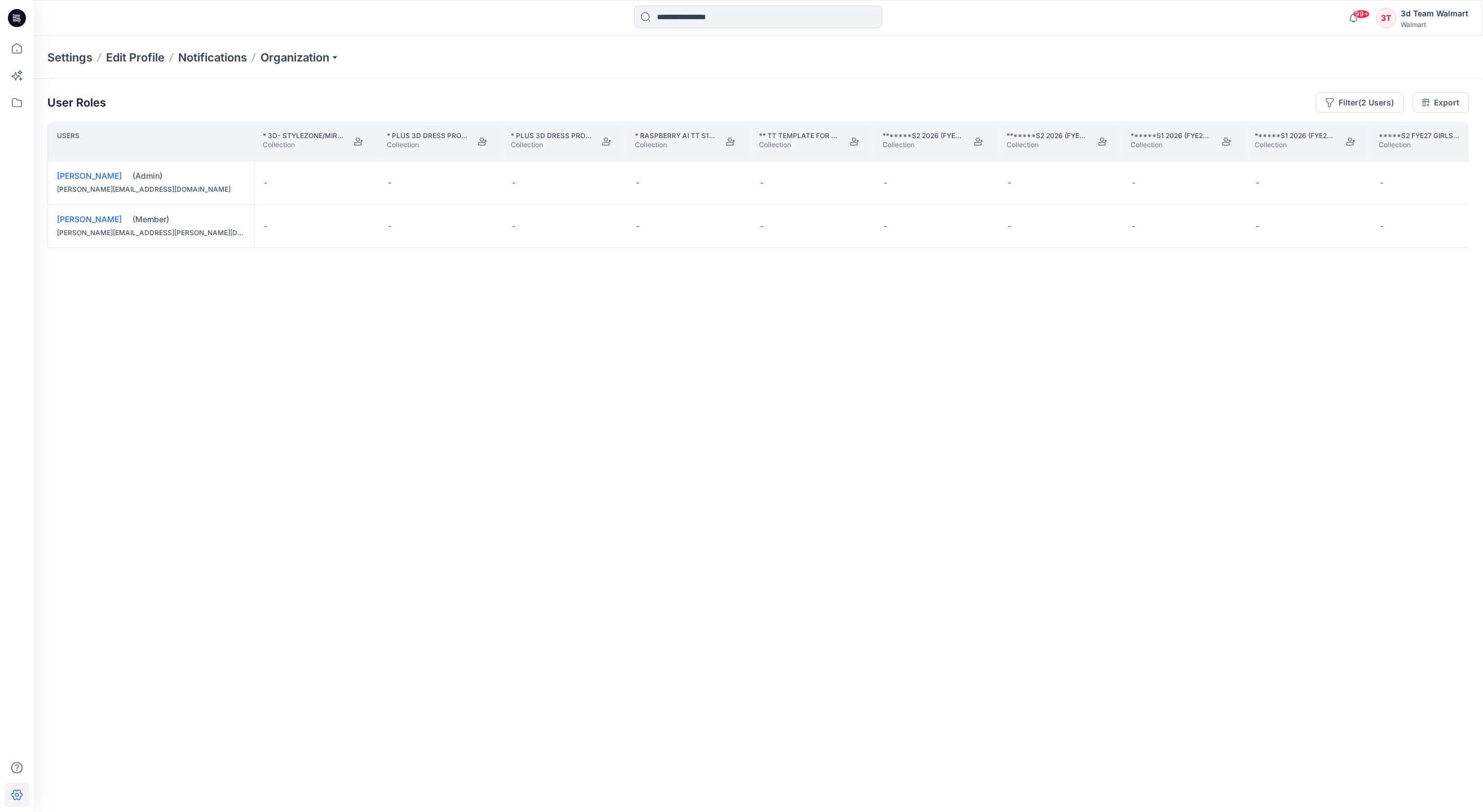
click at [56, 763] on div "Users * 3D- Stylezone/Miro Demo Collection Collection * Plus 3D Dress Project- …" at bounding box center [758, 444] width 1422 height 646
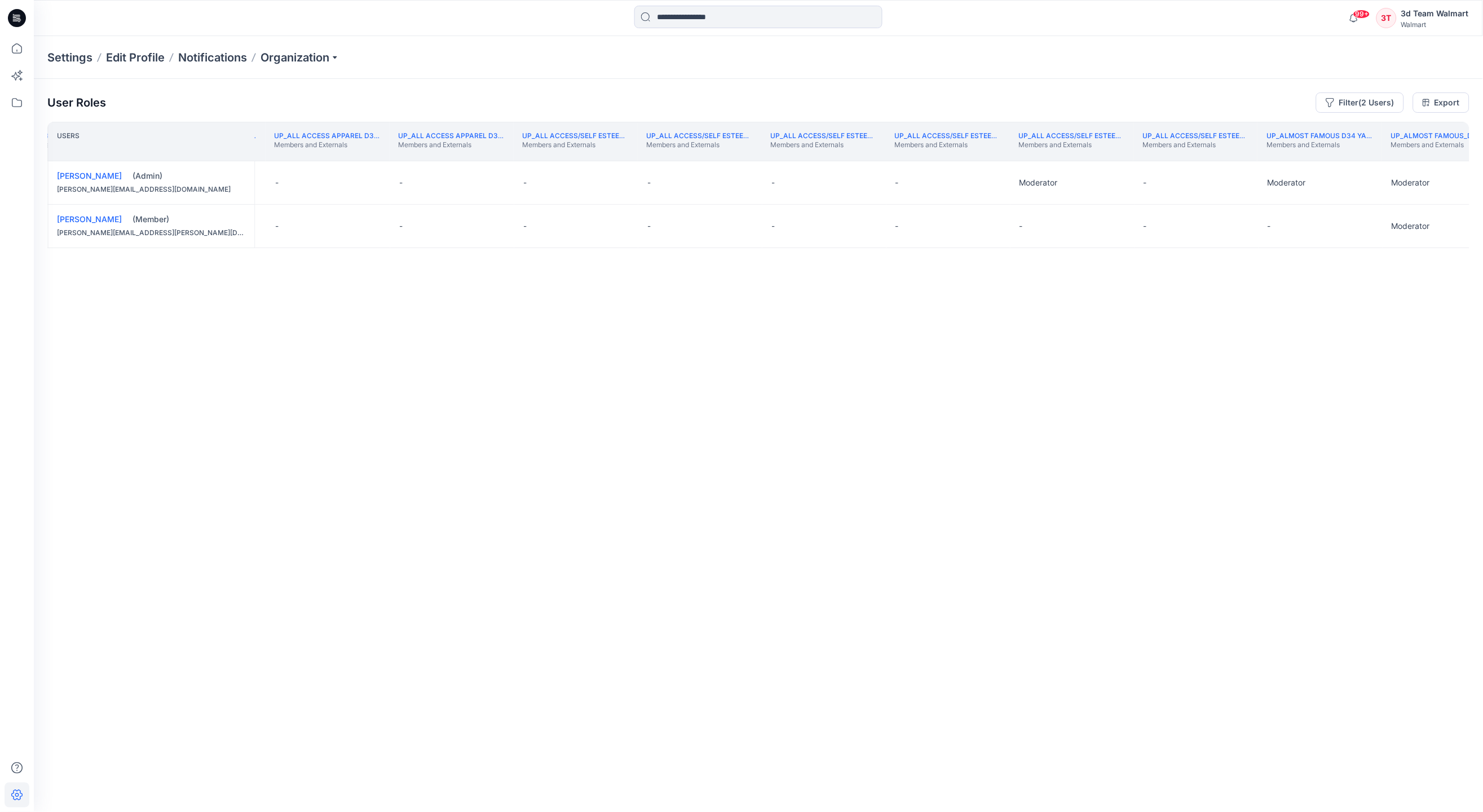
scroll to position [0, 207928]
click at [1039, 768] on div "User Roles Filter (2 Users) Export Users UP_ABA D23 Mens Brahma Members and Ext…" at bounding box center [758, 430] width 1450 height 702
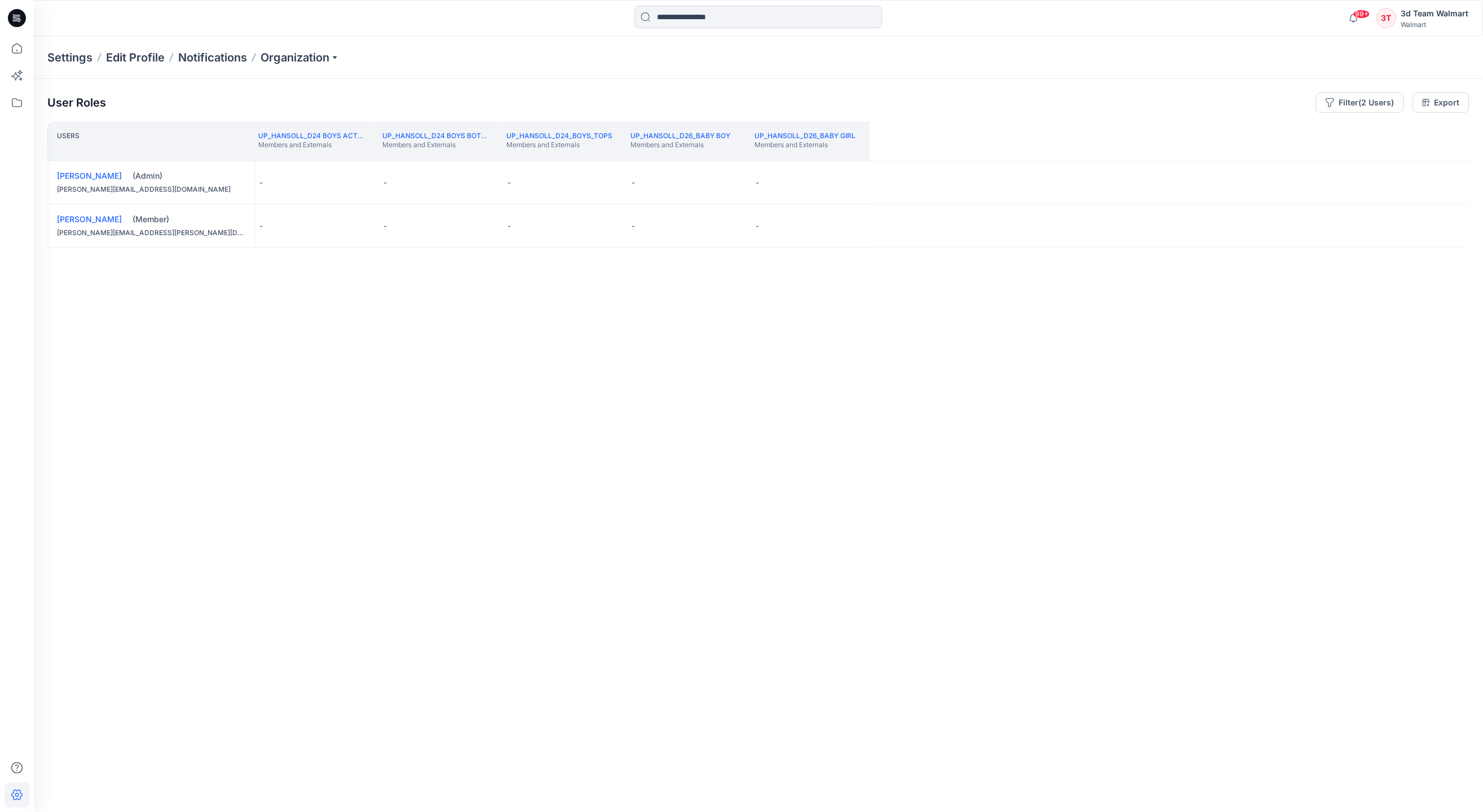
scroll to position [0, 242034]
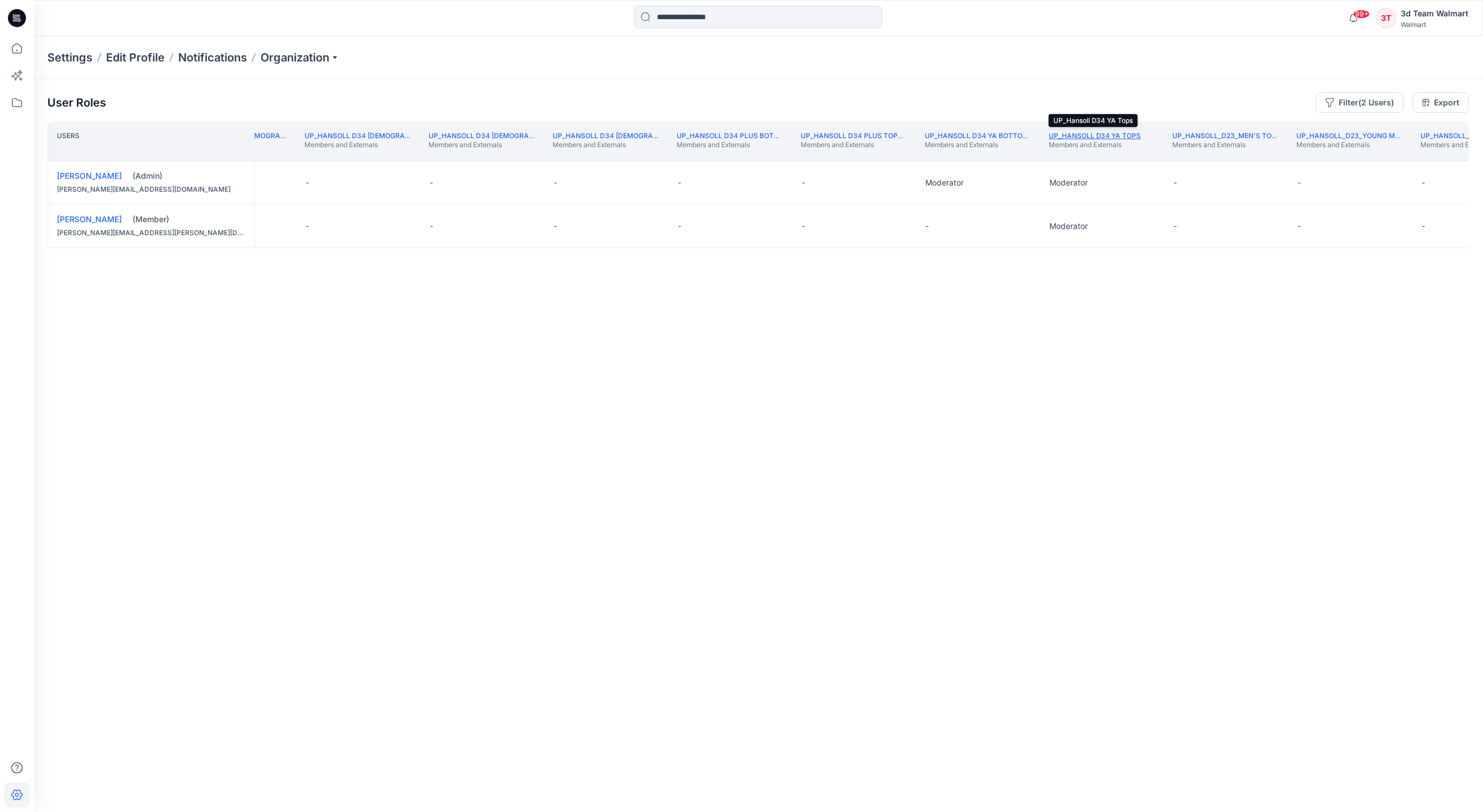
click at [1092, 138] on link "UP_Hansoll D34 YA Tops" at bounding box center [1095, 136] width 93 height 9
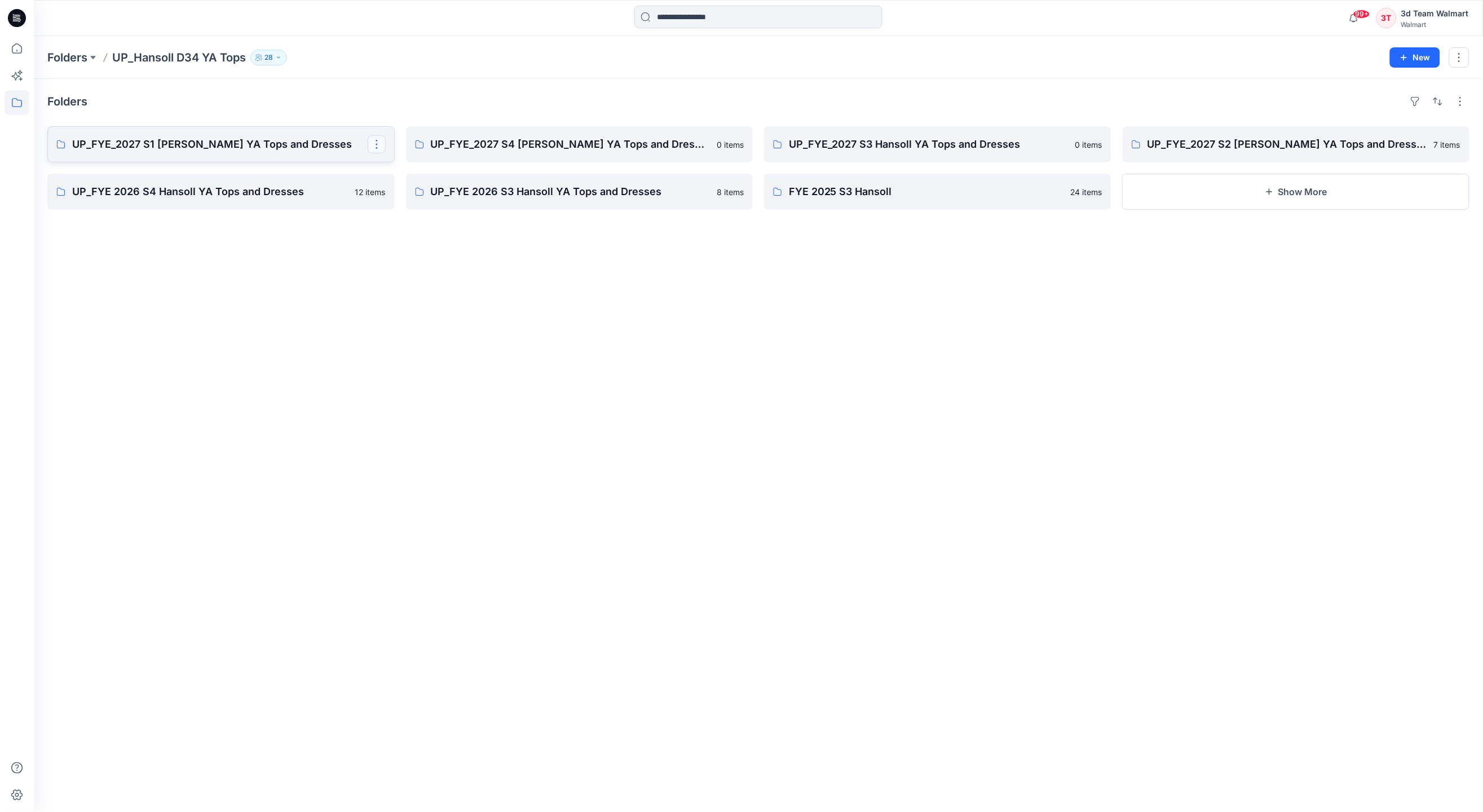
click at [380, 148] on button "button" at bounding box center [376, 144] width 18 height 18
click at [402, 166] on p "Edit" at bounding box center [396, 170] width 14 height 12
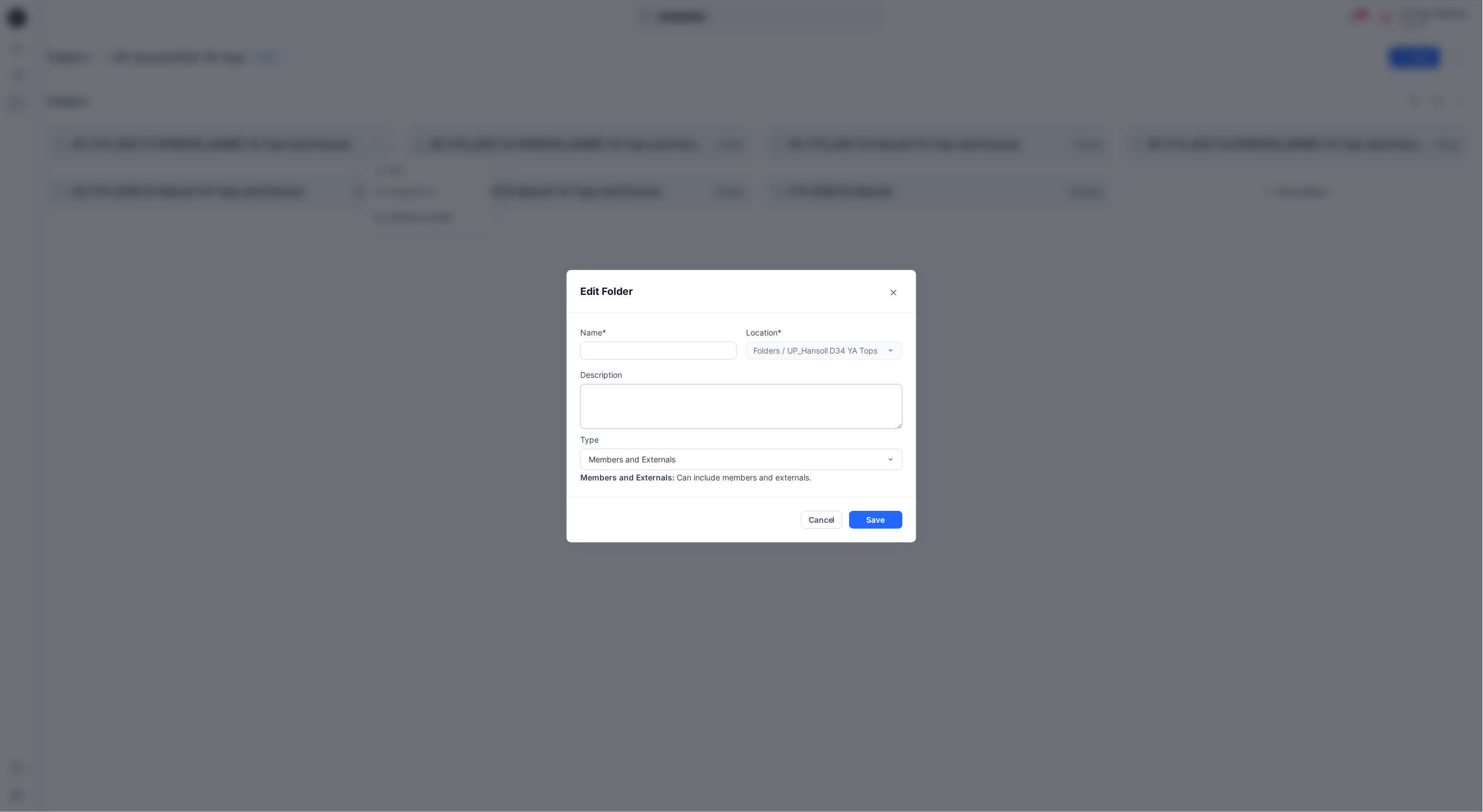
type textarea "**********"
drag, startPoint x: 584, startPoint y: 351, endPoint x: 787, endPoint y: 340, distance: 203.3
click at [787, 340] on div "Name* Location* Folders / UP_Hansoll D34 YA Tops" at bounding box center [742, 343] width 323 height 33
type input "**********"
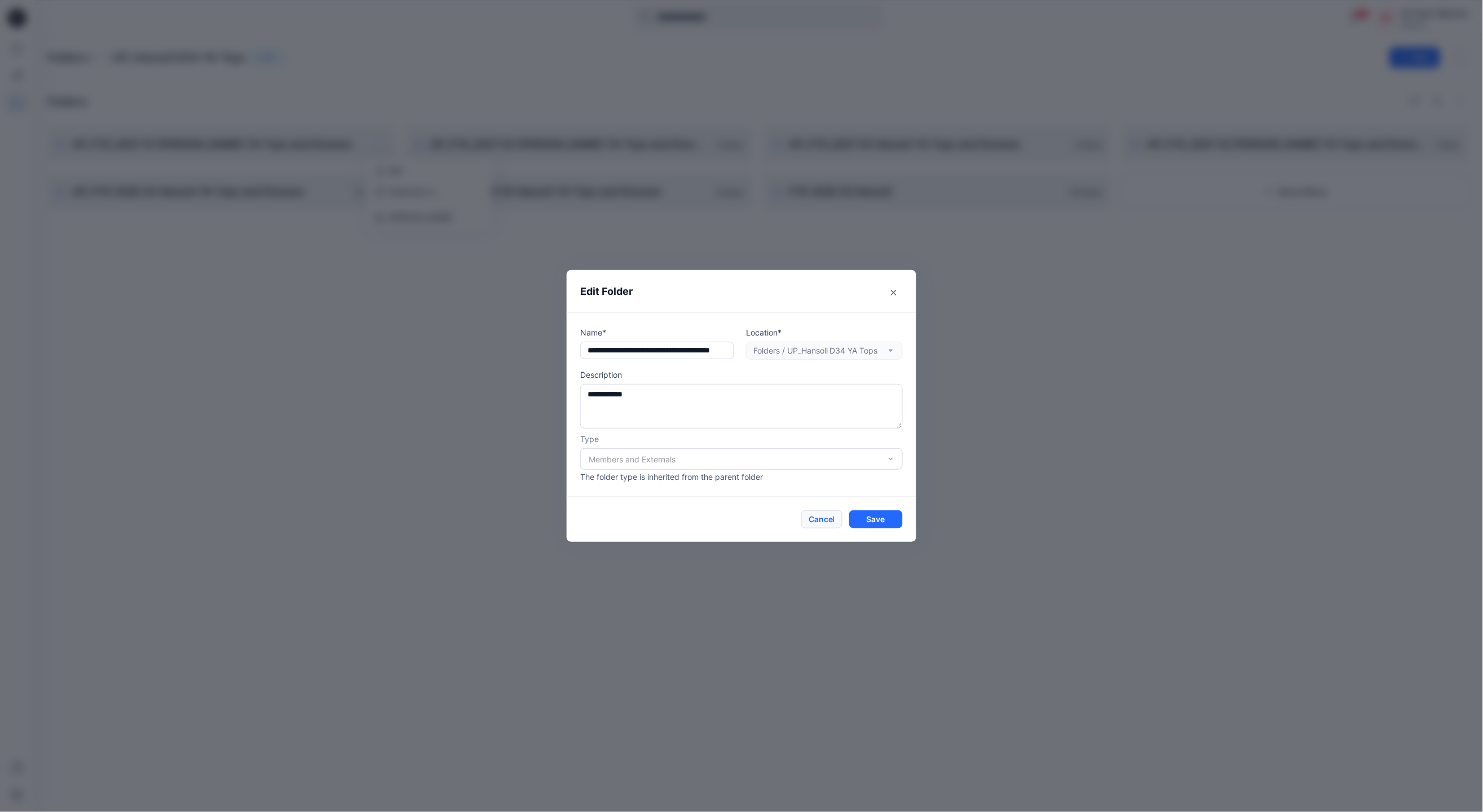
scroll to position [0, 0]
click at [838, 516] on button "Cancel" at bounding box center [822, 519] width 41 height 18
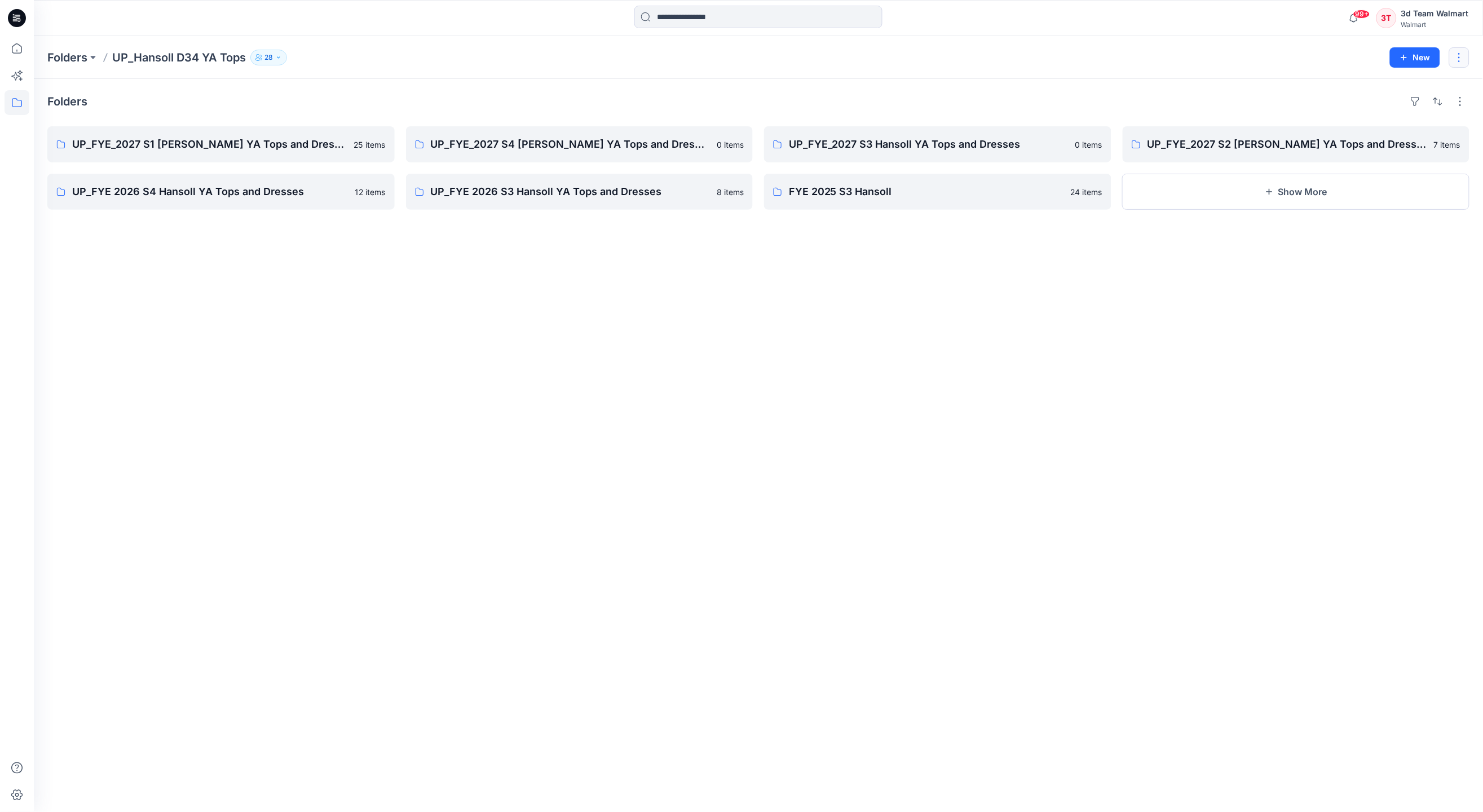
click at [1463, 50] on button "button" at bounding box center [1460, 57] width 20 height 20
click at [1303, 49] on div "Folders UP_Hansoll D34 YA Tops 28" at bounding box center [715, 57] width 1335 height 16
click at [1403, 54] on icon "button" at bounding box center [1404, 57] width 9 height 9
click at [1385, 103] on p "New Folder" at bounding box center [1382, 106] width 42 height 12
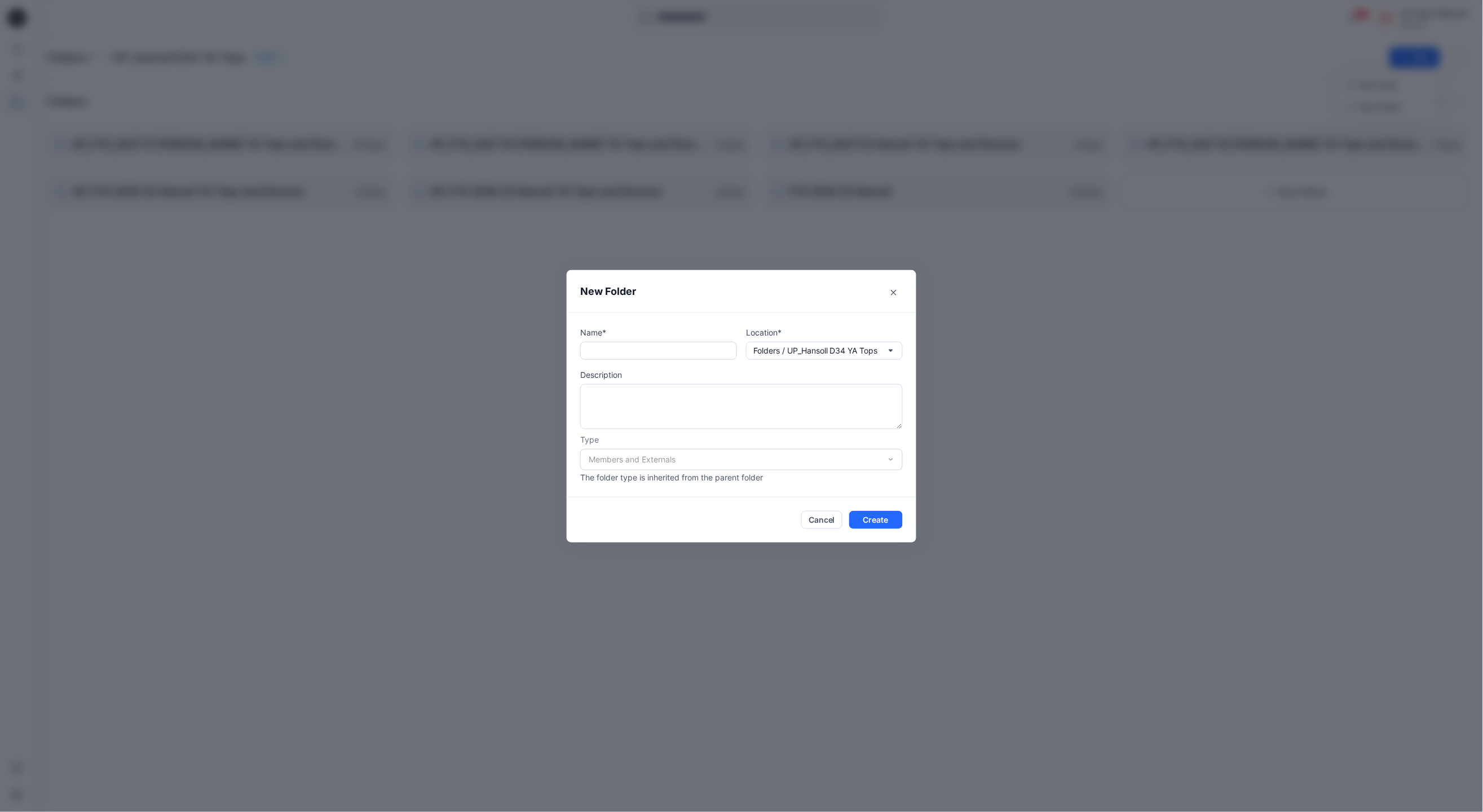
click at [673, 342] on input "text" at bounding box center [659, 350] width 157 height 18
paste input "**********"
click at [896, 353] on button "Folders / UP_Hansoll D34 YA Tops" at bounding box center [825, 350] width 157 height 18
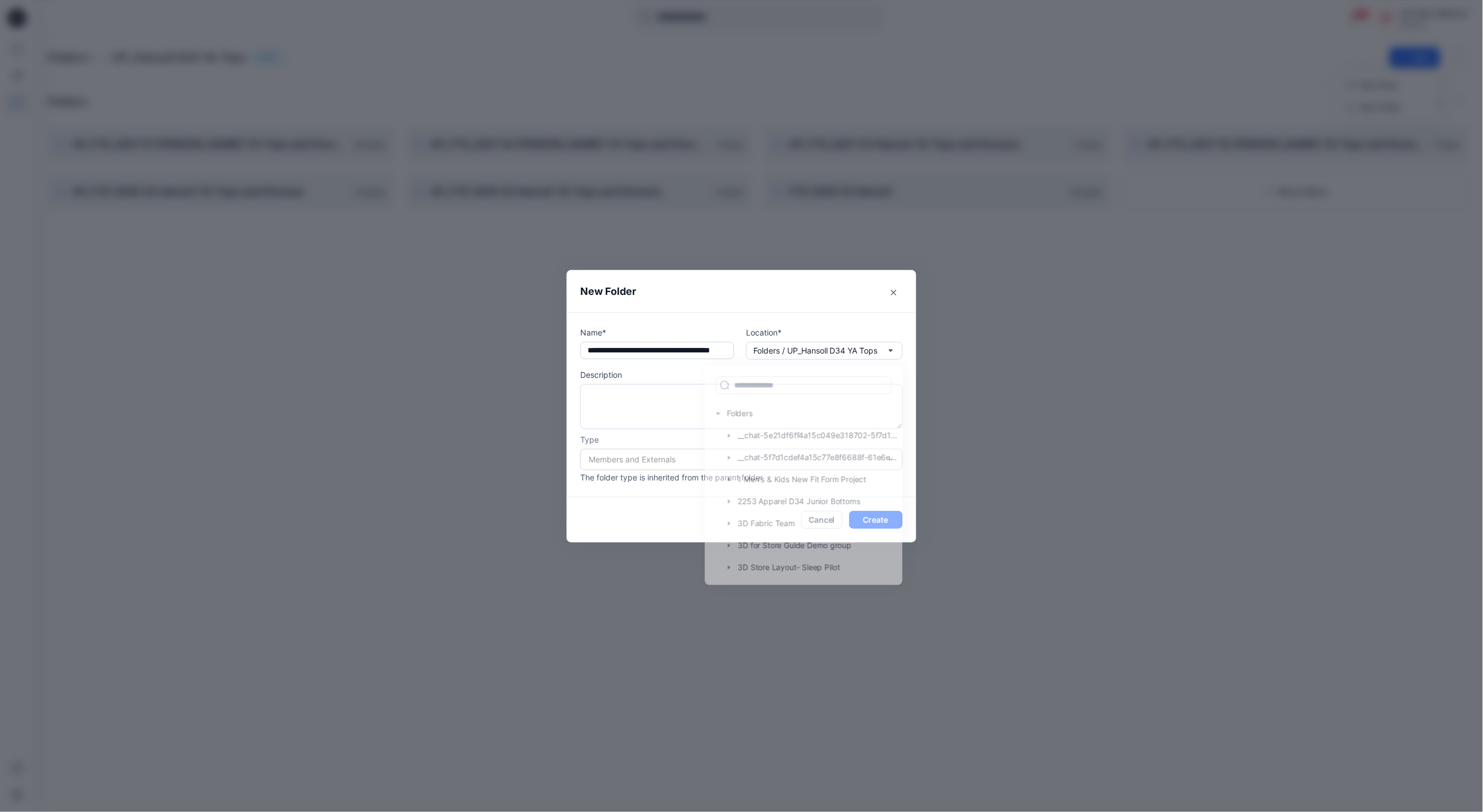
click at [671, 353] on input "**********" at bounding box center [657, 350] width 154 height 18
drag, startPoint x: 605, startPoint y: 350, endPoint x: 651, endPoint y: 350, distance: 46.0
click at [651, 350] on input "**********" at bounding box center [657, 350] width 154 height 18
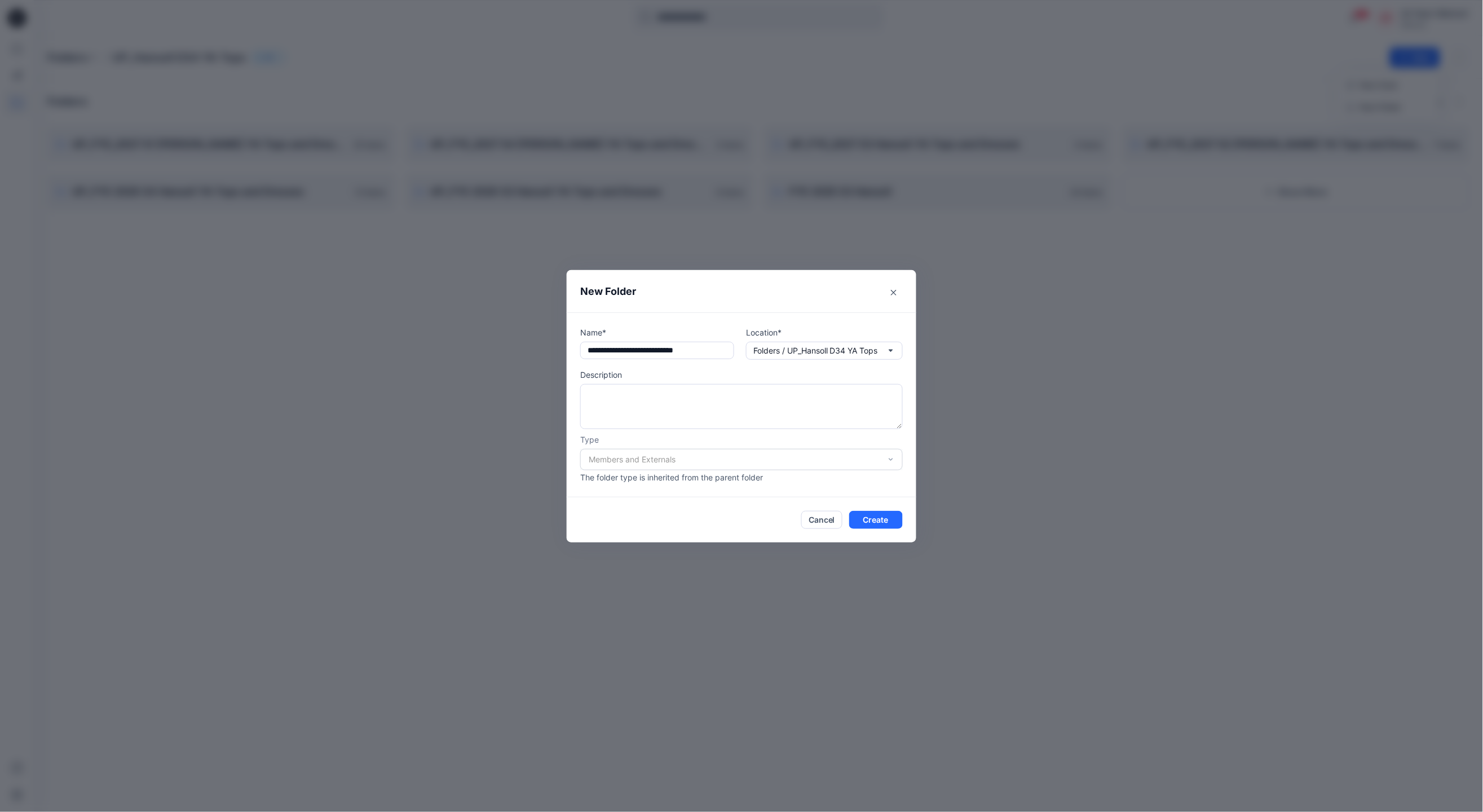
type input "**********"
click at [730, 350] on input "**********" at bounding box center [657, 350] width 154 height 18
click at [894, 349] on icon "button" at bounding box center [891, 350] width 9 height 9
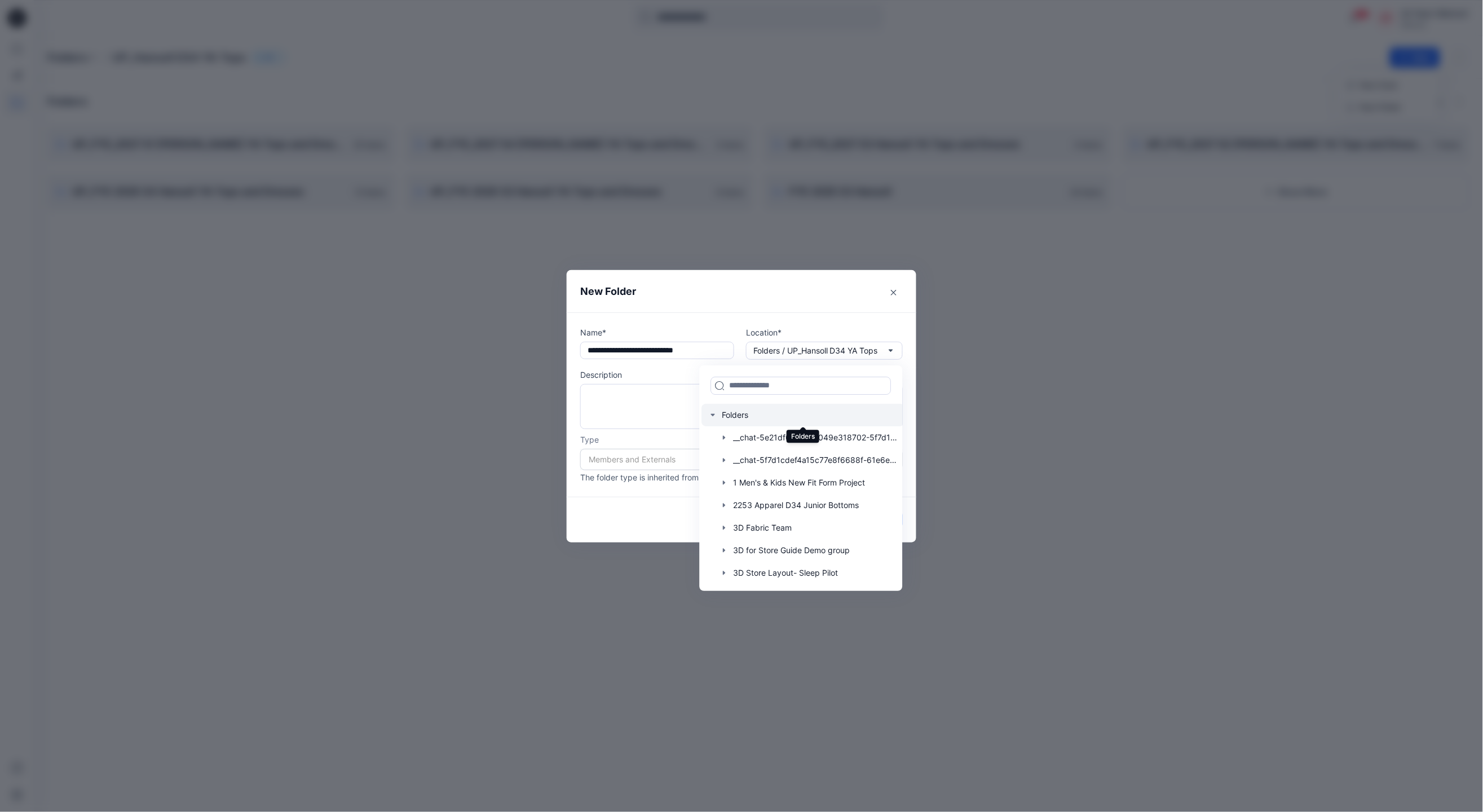
click at [740, 412] on div at bounding box center [804, 415] width 203 height 22
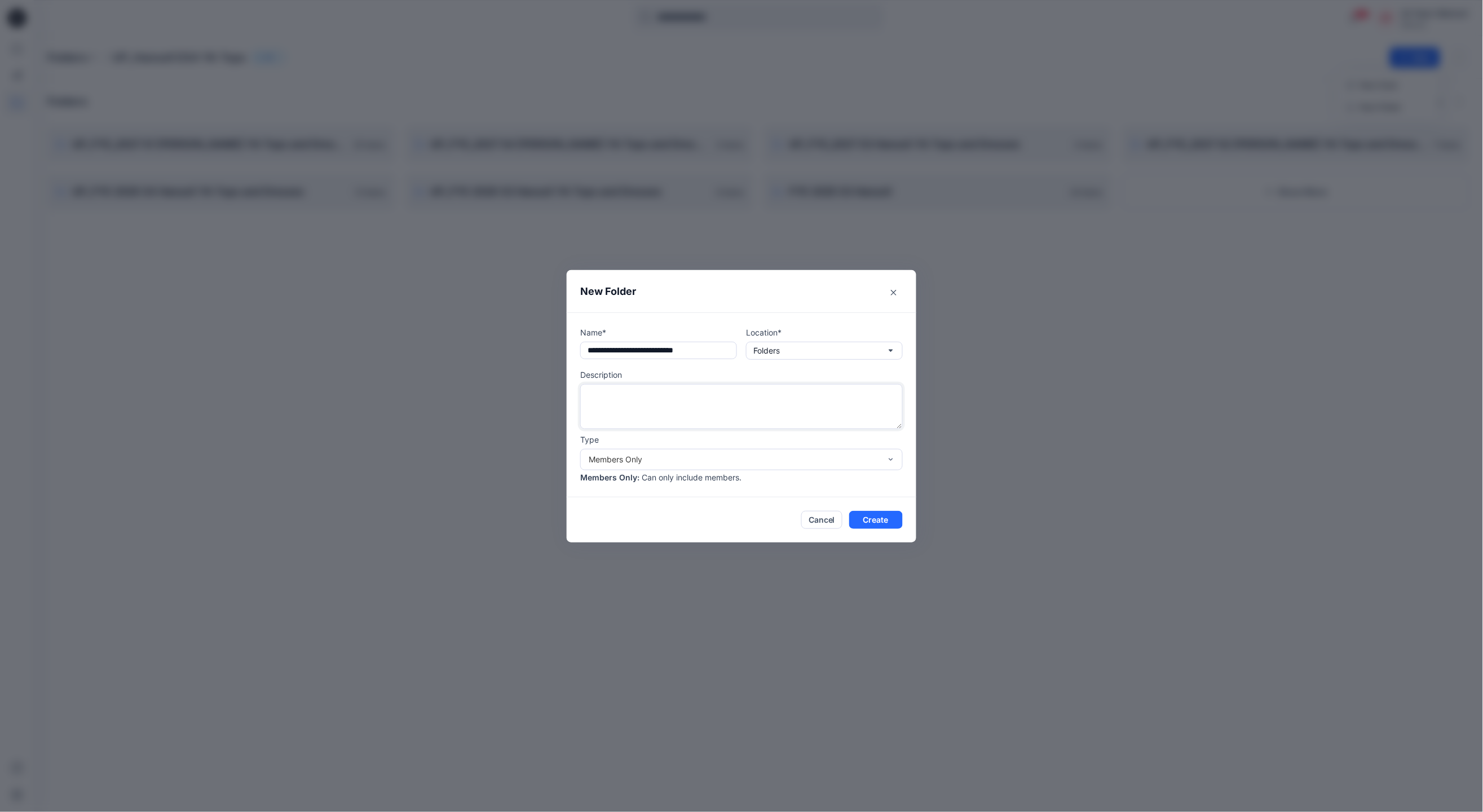
click at [740, 412] on textarea at bounding box center [742, 406] width 323 height 45
drag, startPoint x: 587, startPoint y: 353, endPoint x: 737, endPoint y: 344, distance: 150.3
click at [737, 344] on div "**********" at bounding box center [742, 343] width 323 height 33
click at [657, 395] on textarea at bounding box center [742, 406] width 323 height 45
paste textarea "**********"
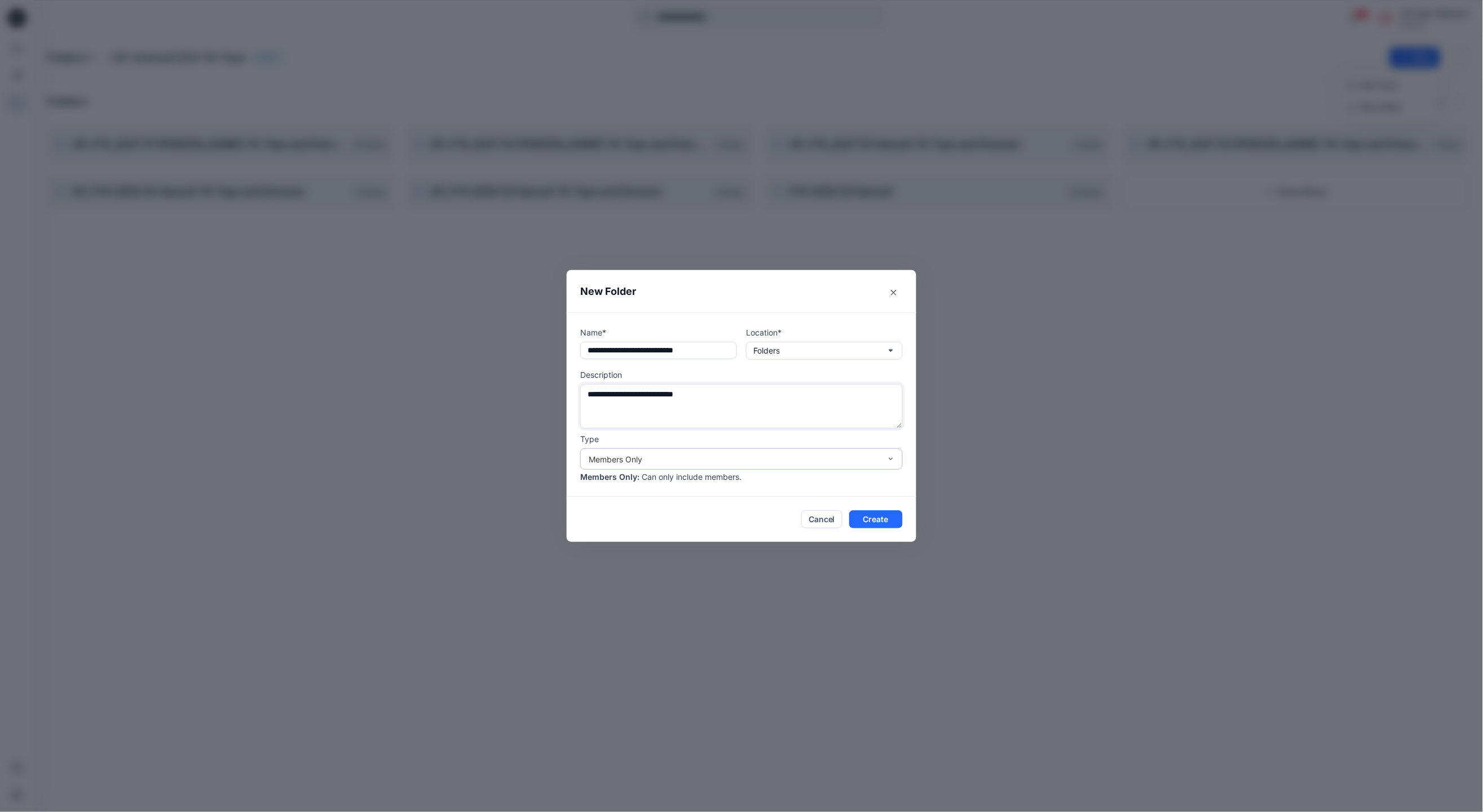
type textarea "**********"
click at [711, 452] on div "Members Only" at bounding box center [742, 459] width 323 height 22
click at [708, 499] on div "Members and Externals" at bounding box center [741, 504] width 318 height 20
click at [878, 520] on button "Create" at bounding box center [876, 519] width 54 height 18
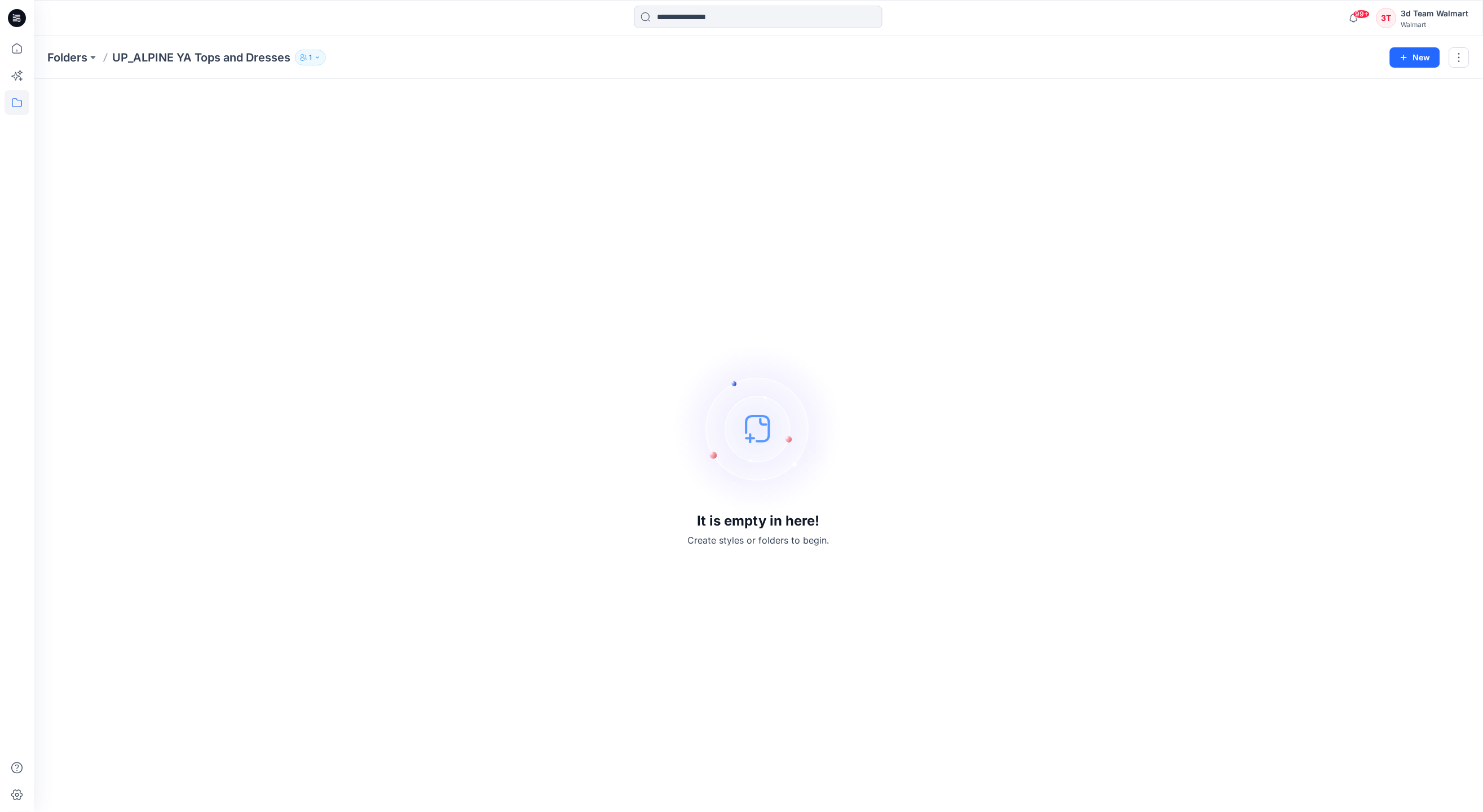
click at [315, 57] on icon "button" at bounding box center [317, 57] width 7 height 7
click at [446, 91] on icon "Manage Users" at bounding box center [447, 88] width 9 height 9
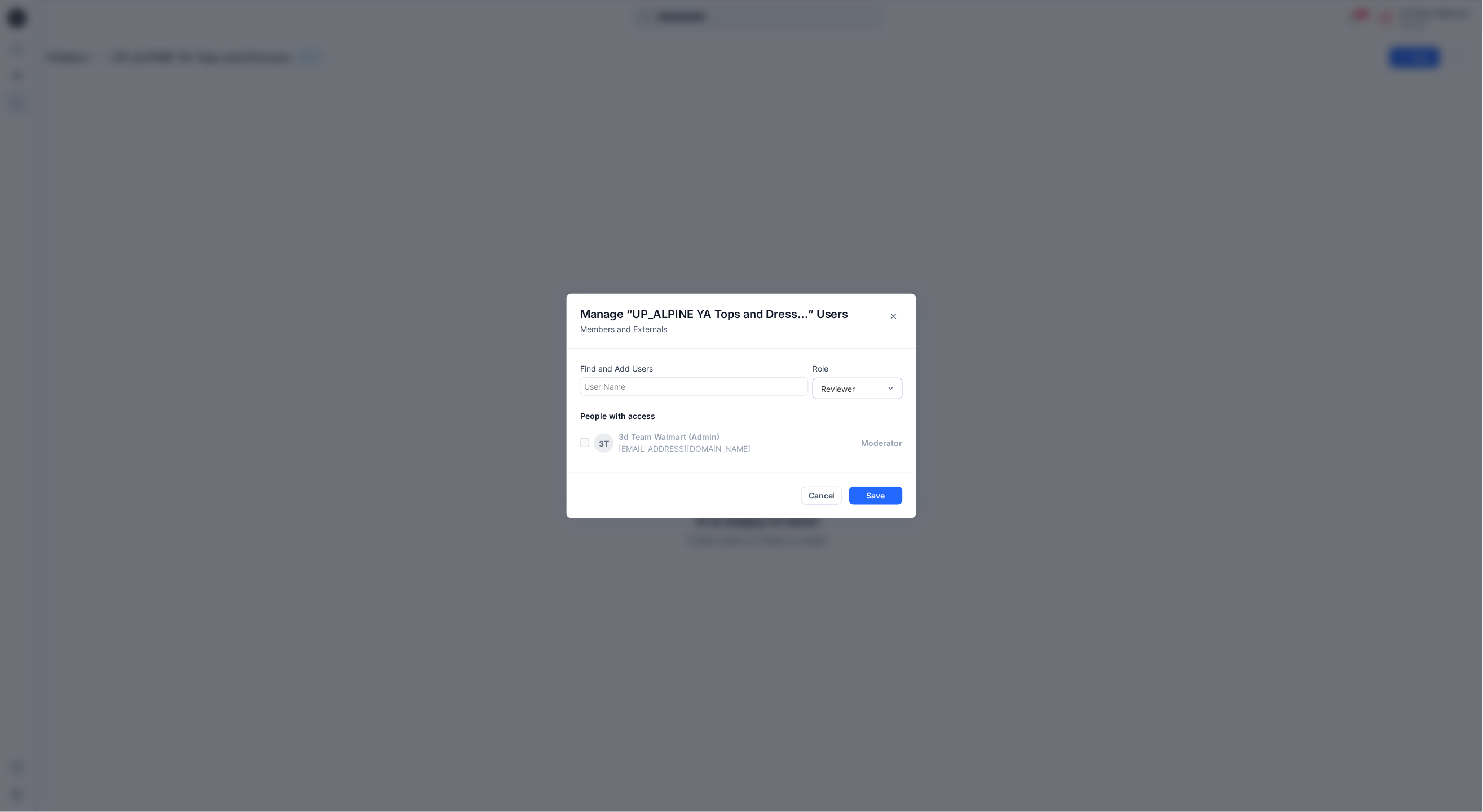
click at [869, 383] on div "Reviewer" at bounding box center [851, 388] width 60 height 12
click at [707, 388] on div at bounding box center [694, 386] width 220 height 14
type input "*****"
click at [711, 416] on div "JB Jewel Brown" at bounding box center [694, 415] width 215 height 16
click at [879, 389] on div "Reviewer" at bounding box center [851, 388] width 60 height 12
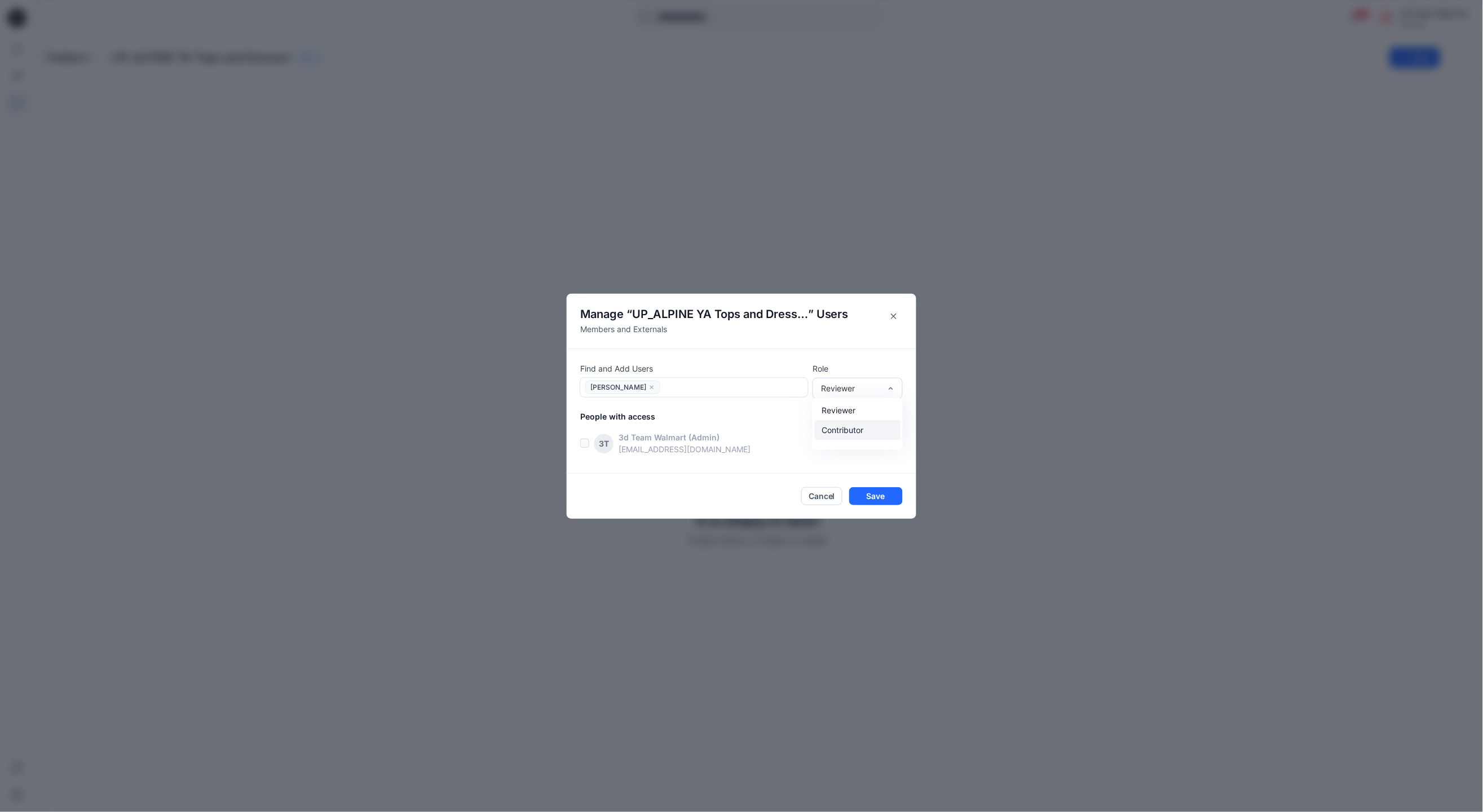
click at [858, 428] on div "Contributor" at bounding box center [857, 430] width 86 height 20
click at [721, 386] on div at bounding box center [734, 387] width 140 height 14
type input "********"
click at [661, 417] on p "Preetham Keshav" at bounding box center [638, 417] width 64 height 15
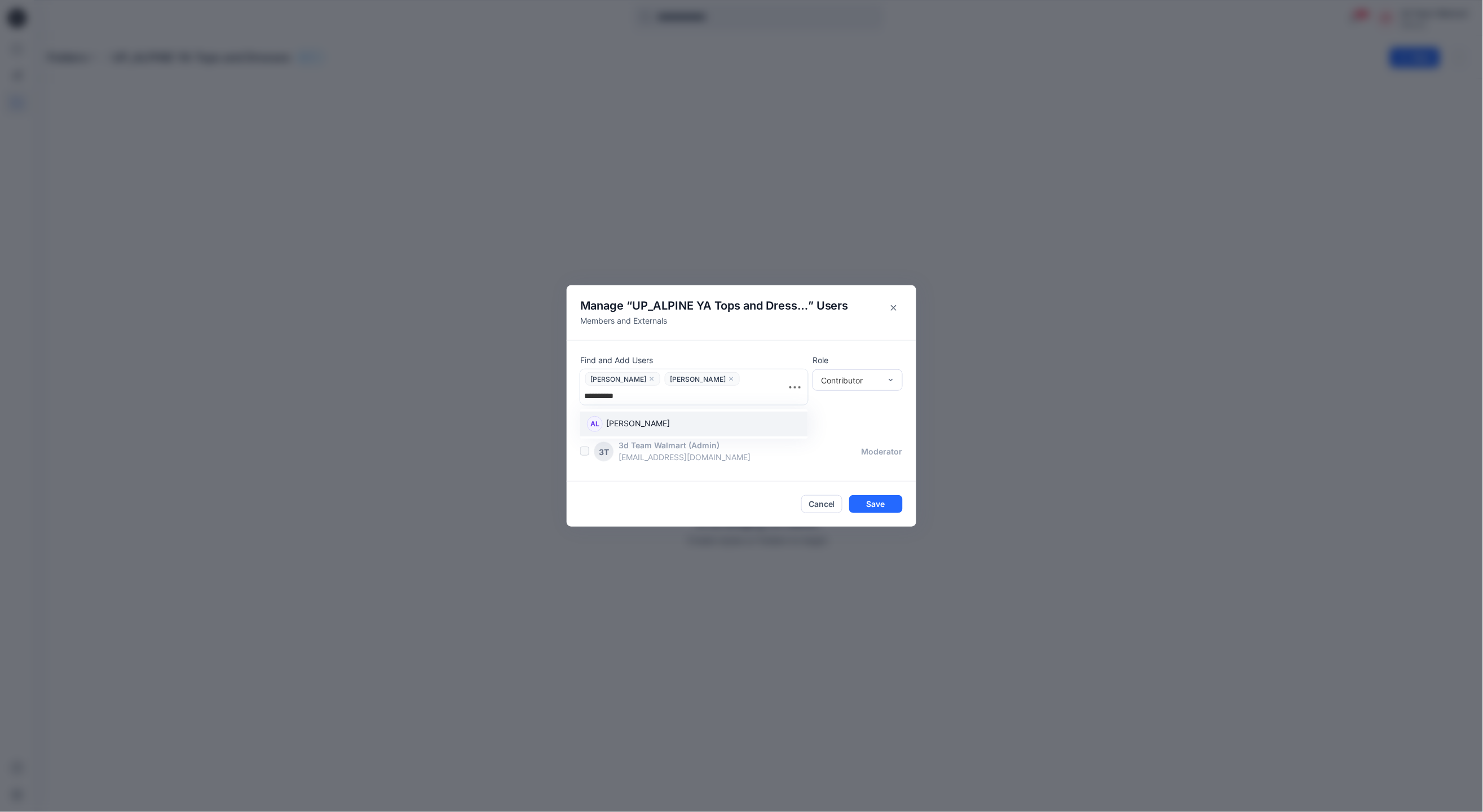
type input "**********"
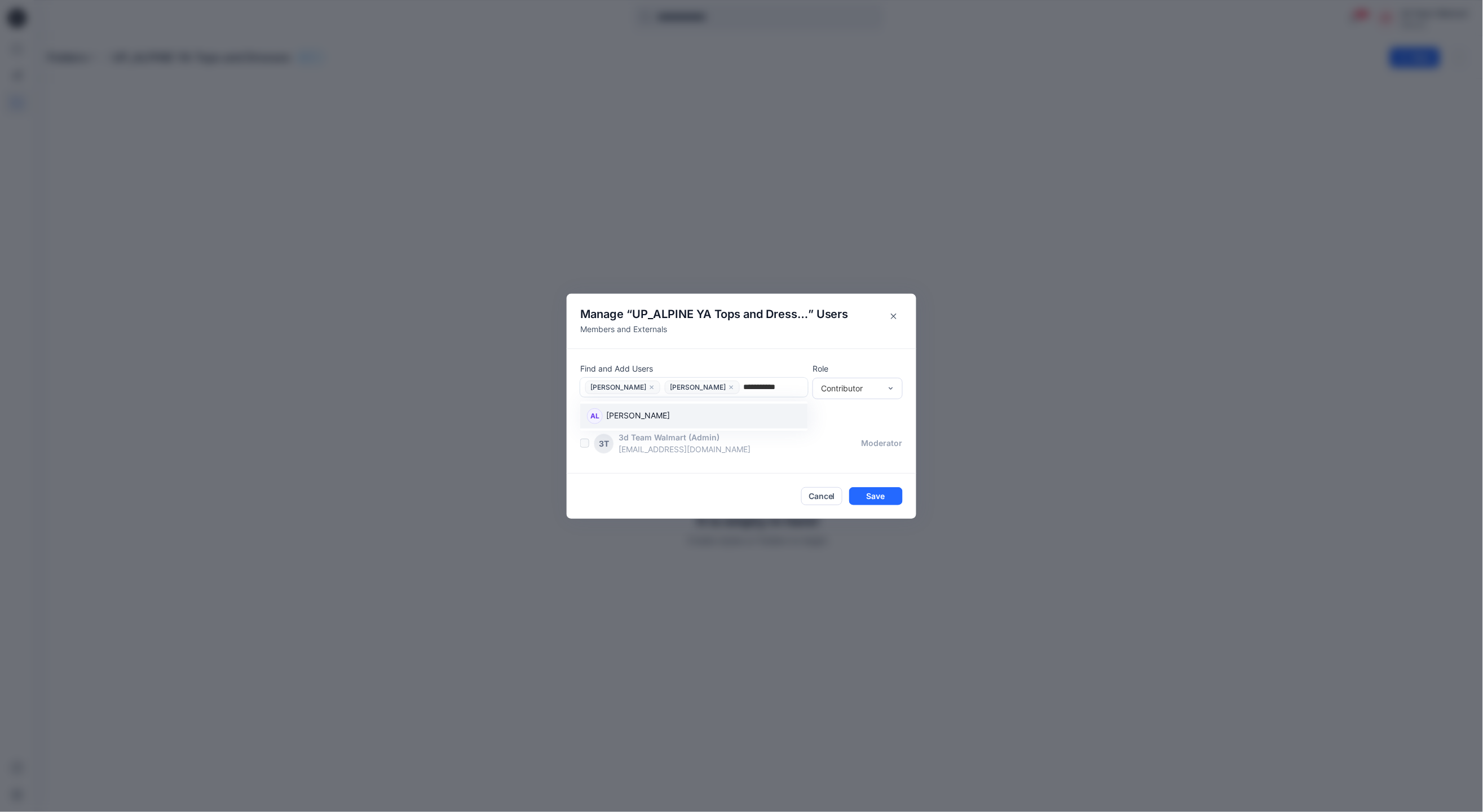
click at [648, 412] on div "AL Abdul Latif" at bounding box center [694, 417] width 215 height 16
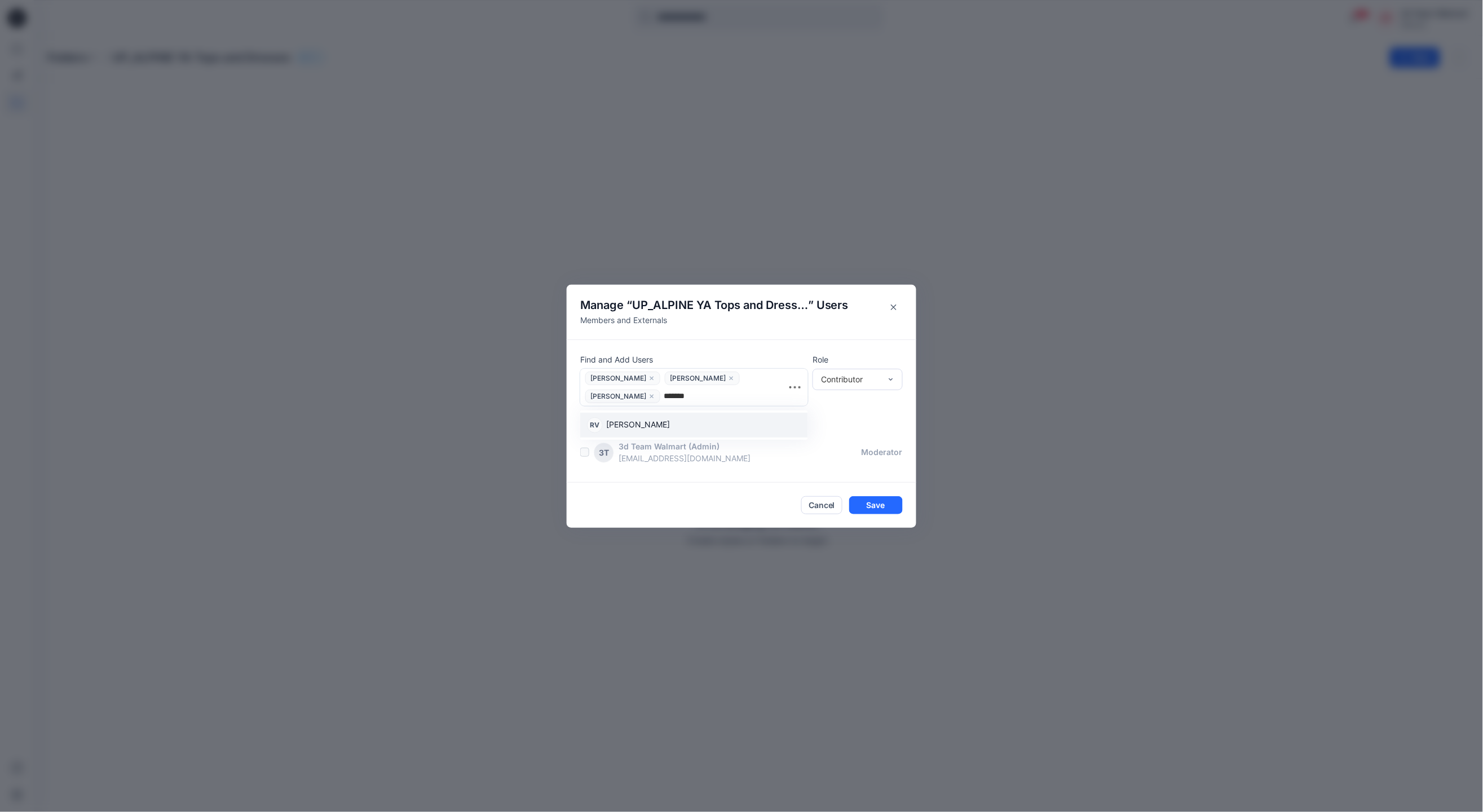
type input "********"
click at [634, 420] on p "Rajkumar Venkatesan" at bounding box center [638, 426] width 64 height 15
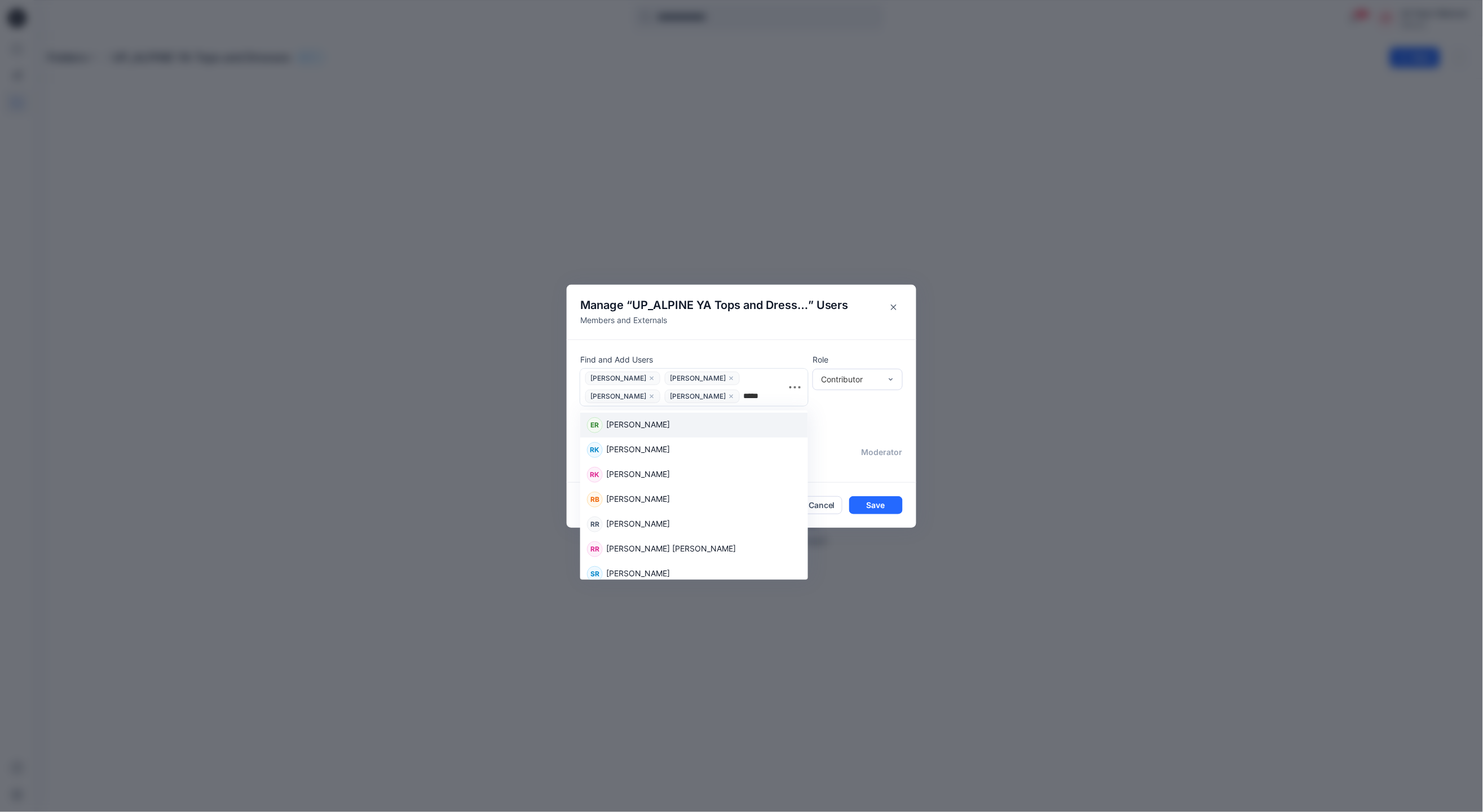
type input "******"
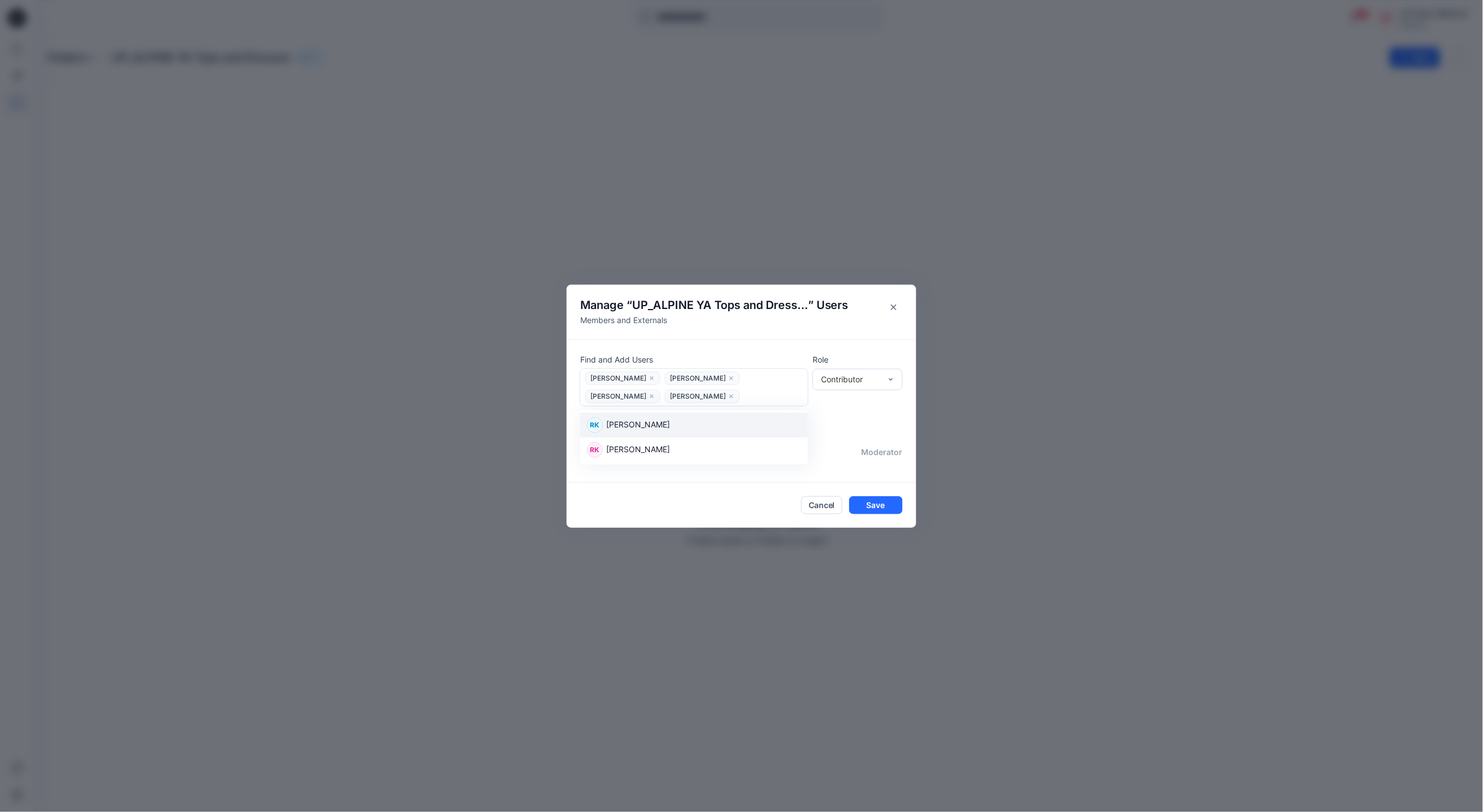
click at [730, 395] on icon "close" at bounding box center [731, 396] width 3 height 3
type input "*"
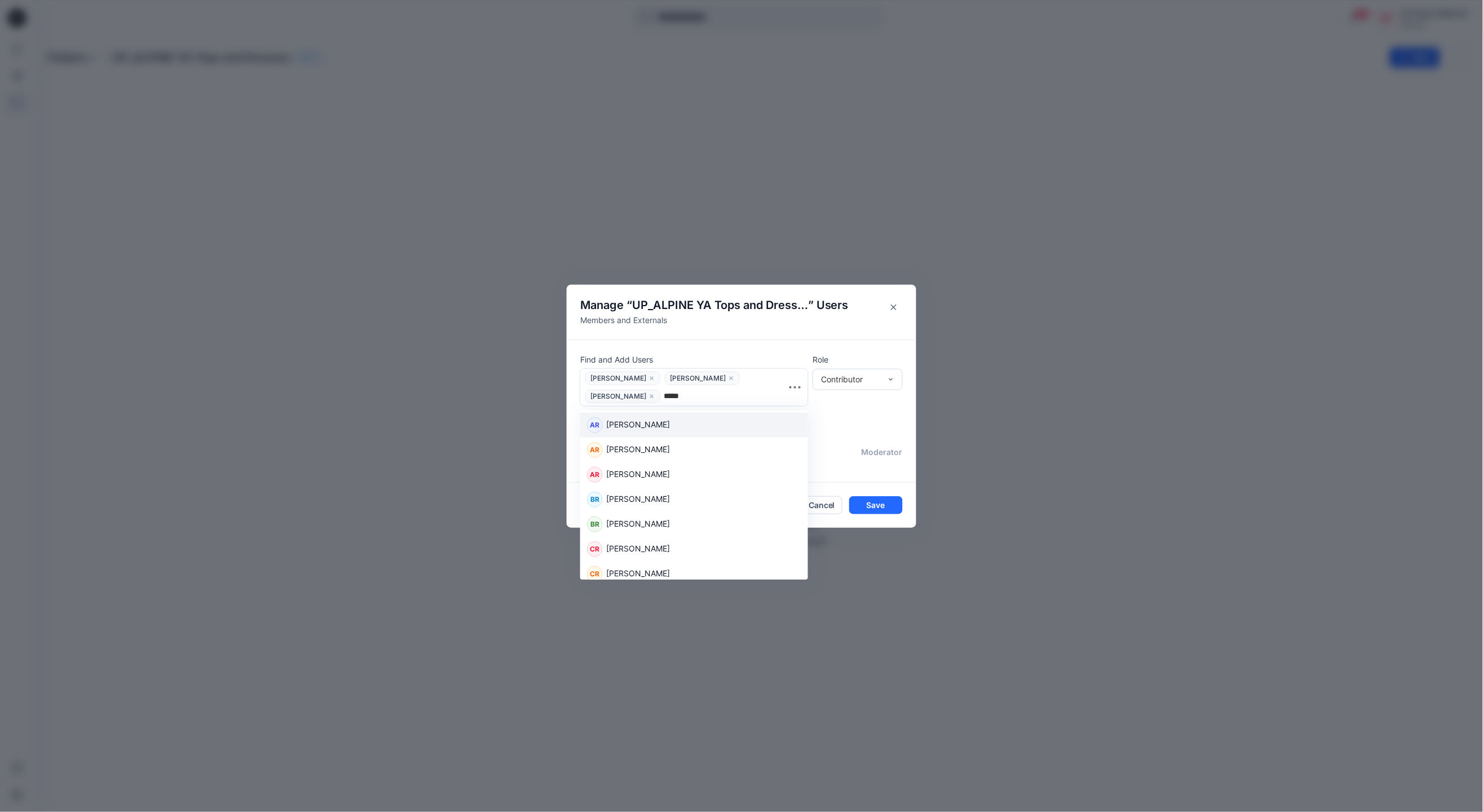
type input "******"
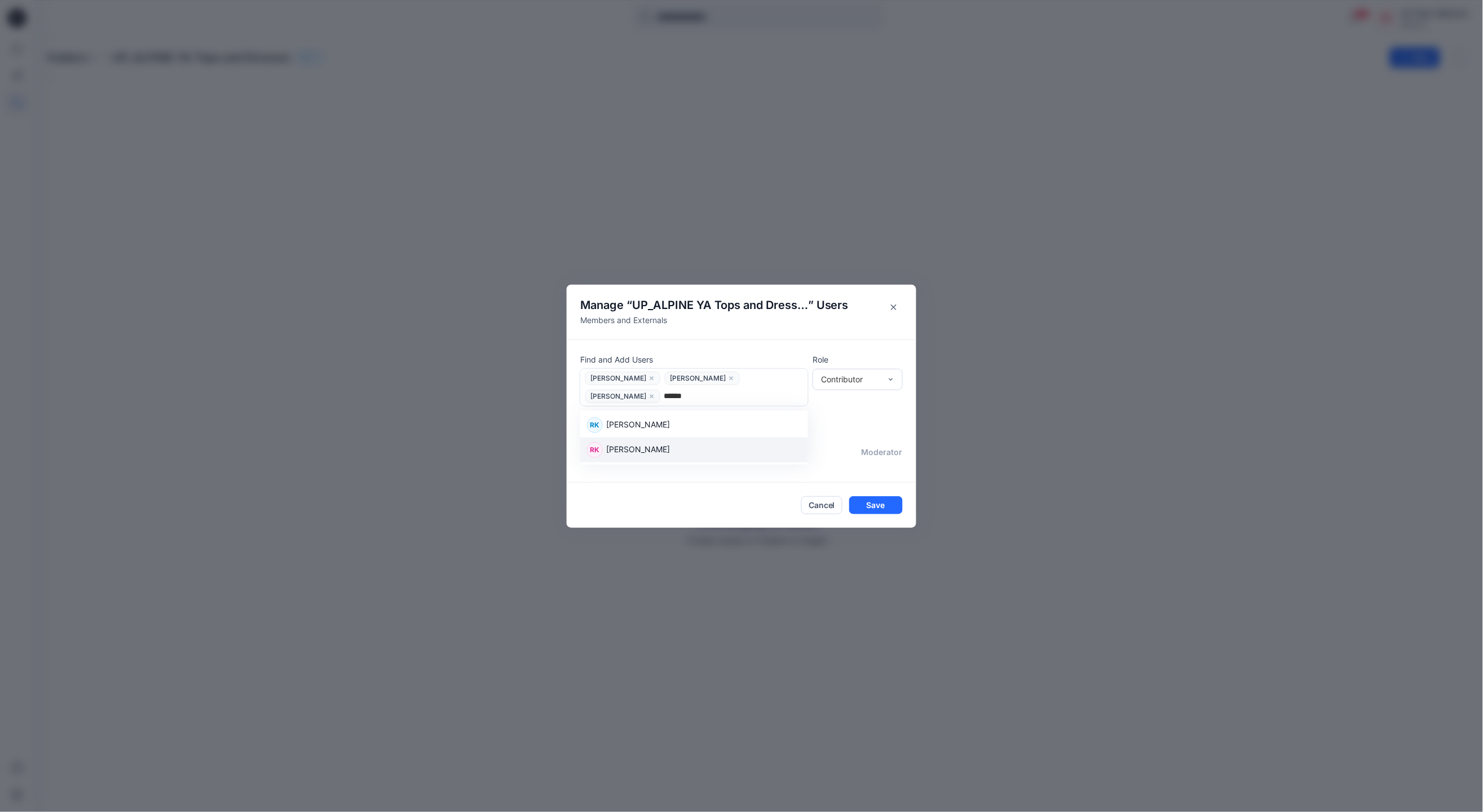
click at [658, 447] on div "RK Rajesh Kumar" at bounding box center [694, 450] width 215 height 16
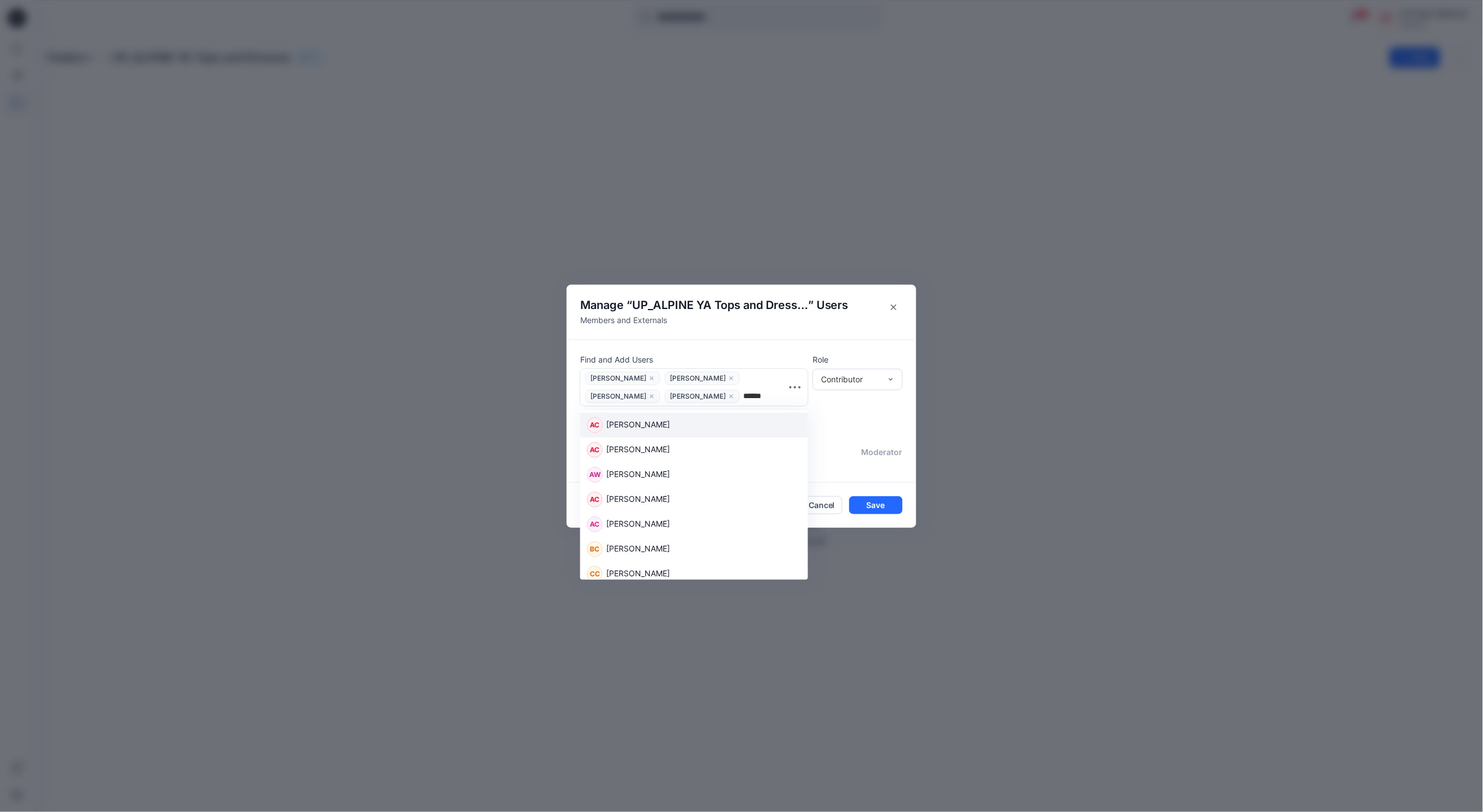
type input "*******"
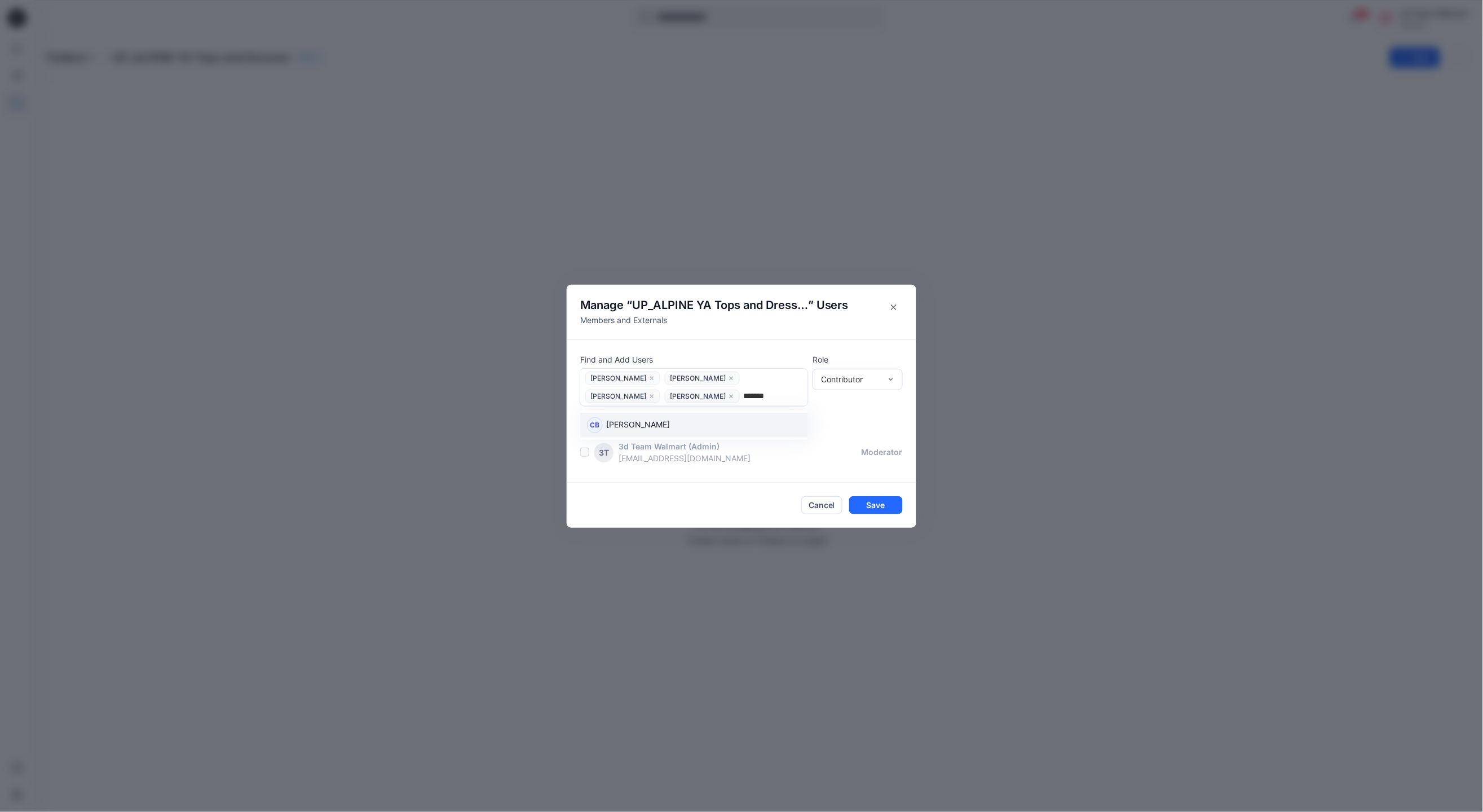
click at [660, 419] on p "[PERSON_NAME]" at bounding box center [638, 426] width 64 height 15
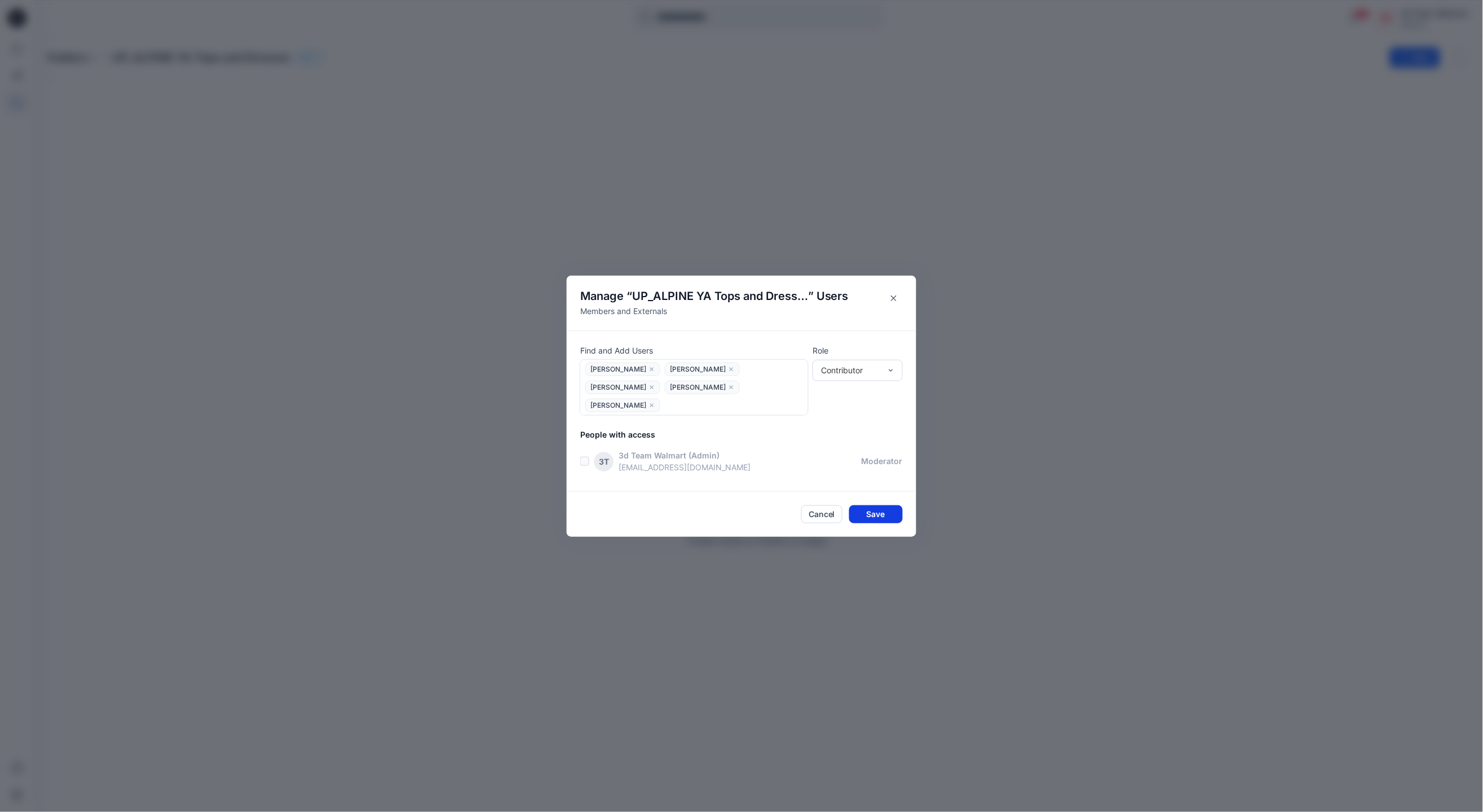
click at [860, 505] on button "Save" at bounding box center [876, 514] width 54 height 18
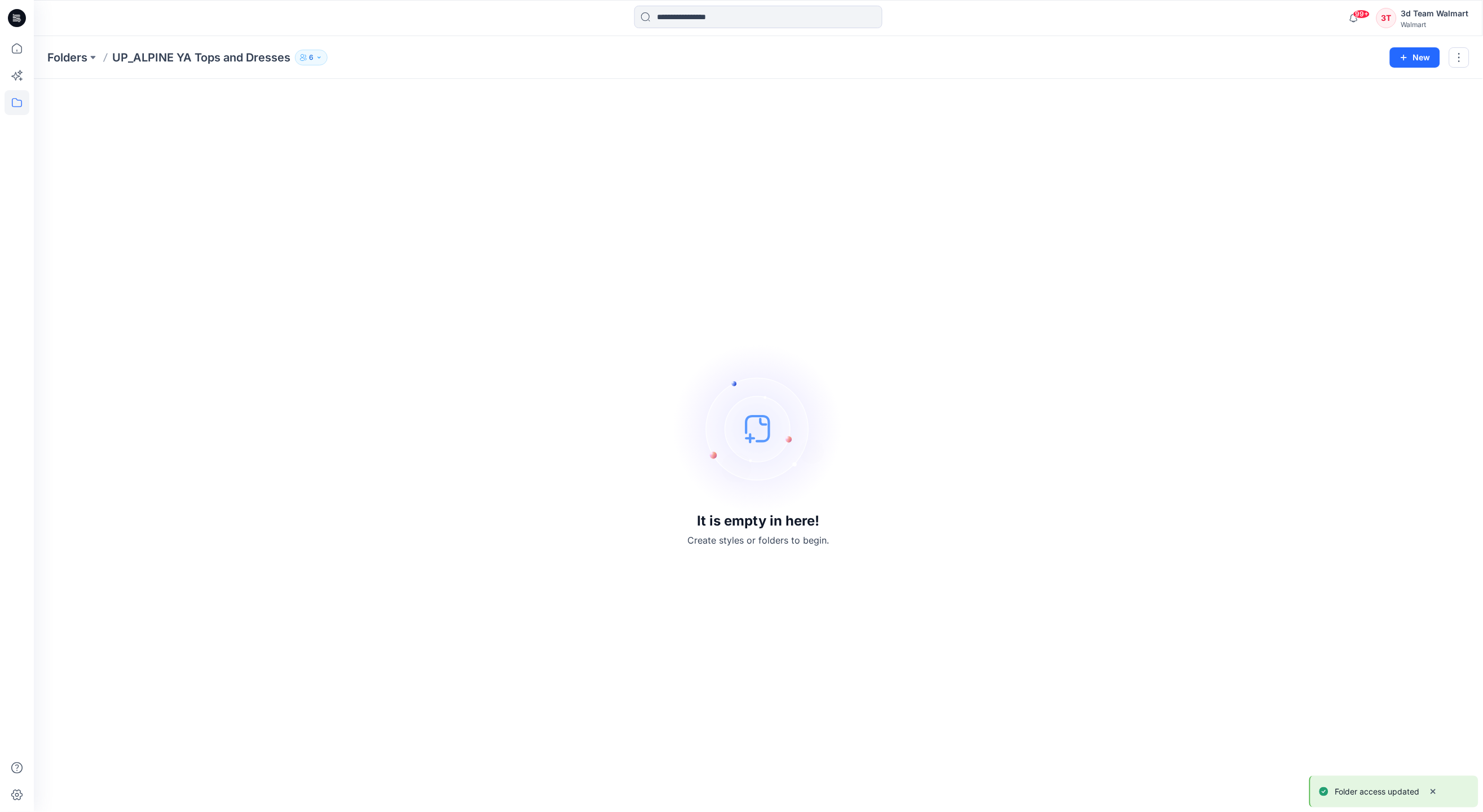
click at [317, 61] on button "6" at bounding box center [311, 57] width 33 height 16
click at [450, 87] on icon "Manage Users" at bounding box center [447, 88] width 9 height 9
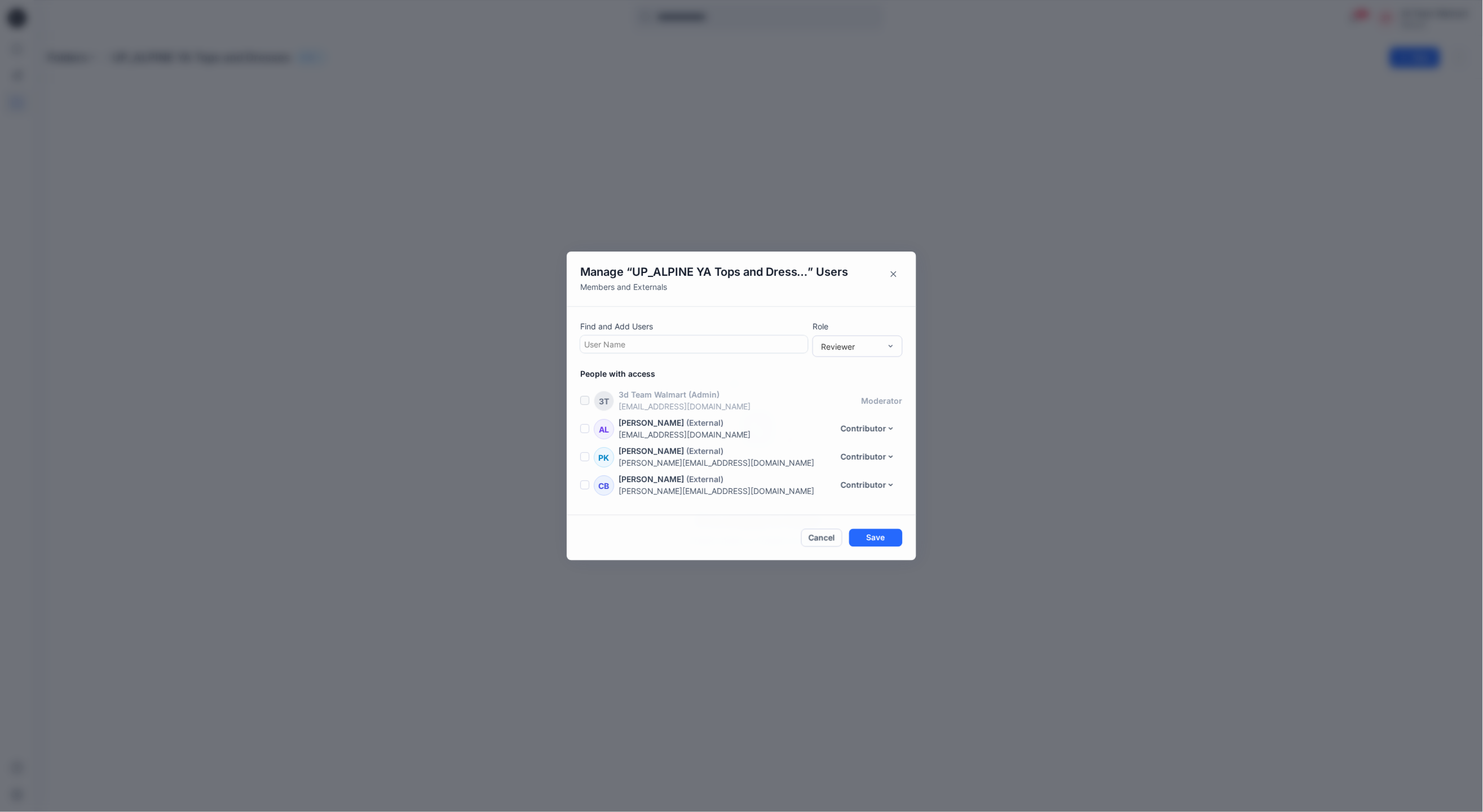
scroll to position [51, 0]
click at [700, 337] on div at bounding box center [694, 344] width 220 height 14
type input "***"
click at [647, 476] on div "SZ Sue Zvers" at bounding box center [694, 472] width 215 height 16
click at [839, 344] on div "Reviewer" at bounding box center [851, 345] width 60 height 12
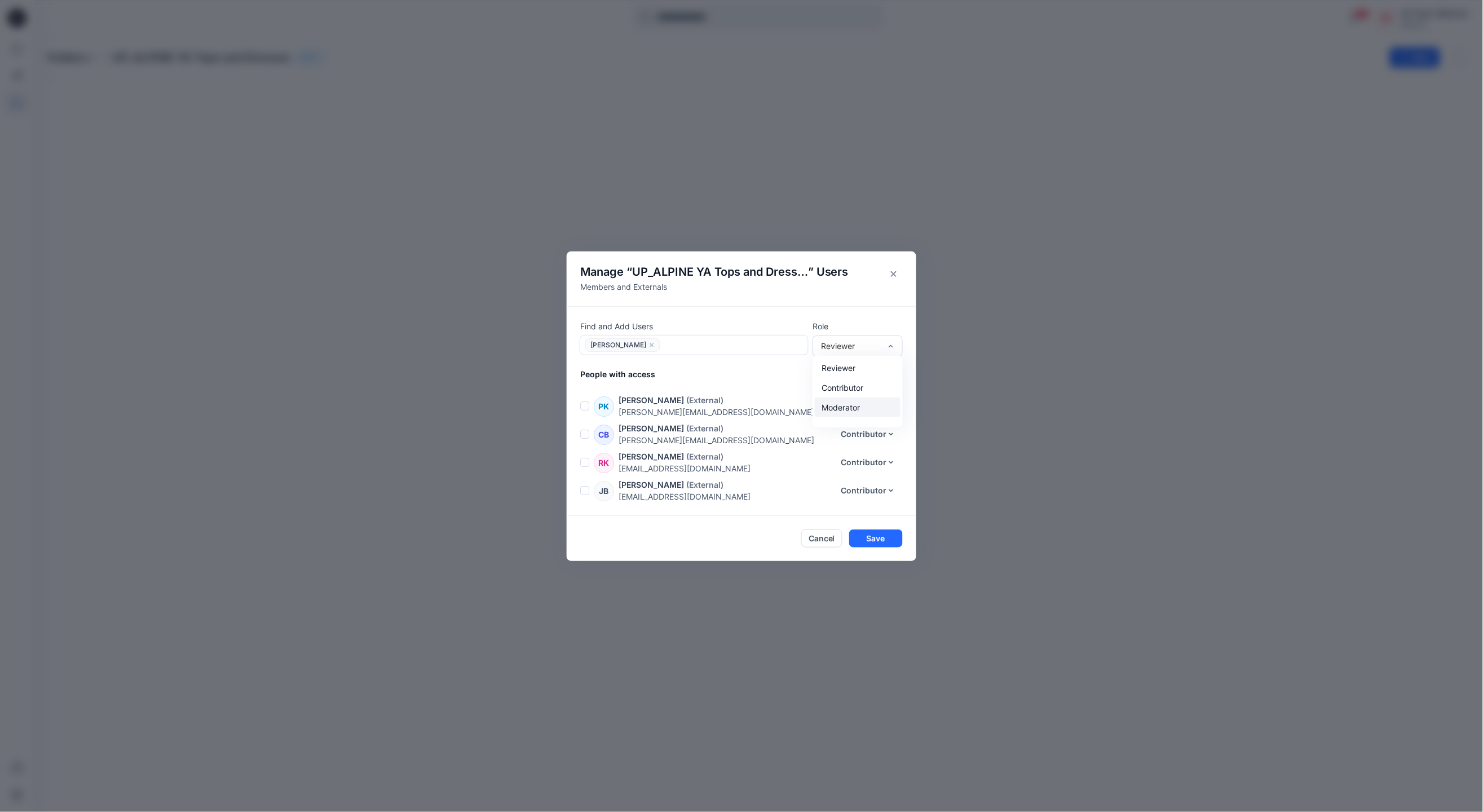
click at [863, 408] on div "Moderator" at bounding box center [857, 407] width 86 height 20
click at [695, 336] on div "Sue Zvers" at bounding box center [693, 345] width 224 height 18
type input "*******"
click at [683, 362] on div "SL Suzette Lozano" at bounding box center [694, 374] width 228 height 25
click at [853, 406] on div "Moderator" at bounding box center [857, 407] width 86 height 20
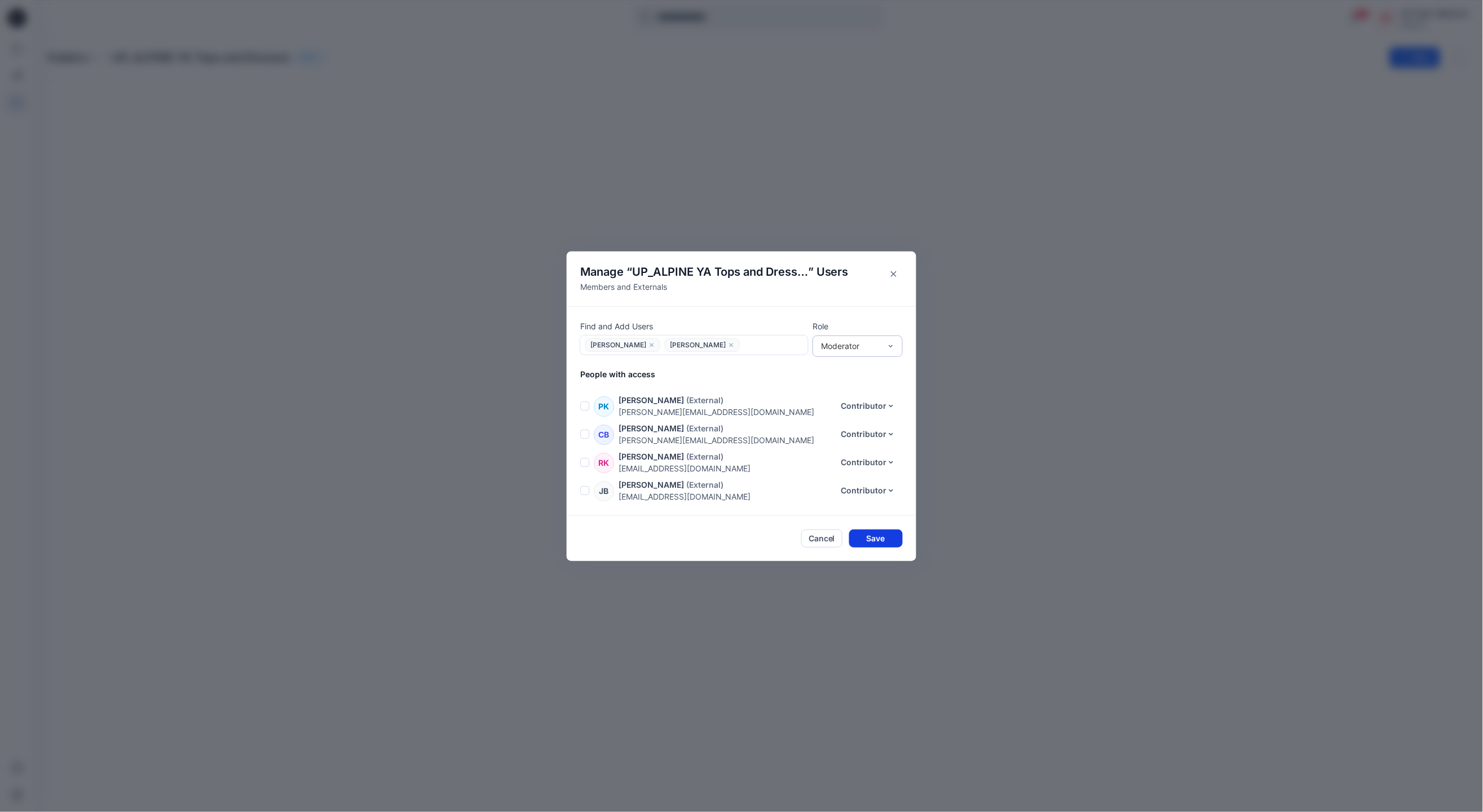
click at [875, 537] on button "Save" at bounding box center [876, 538] width 54 height 18
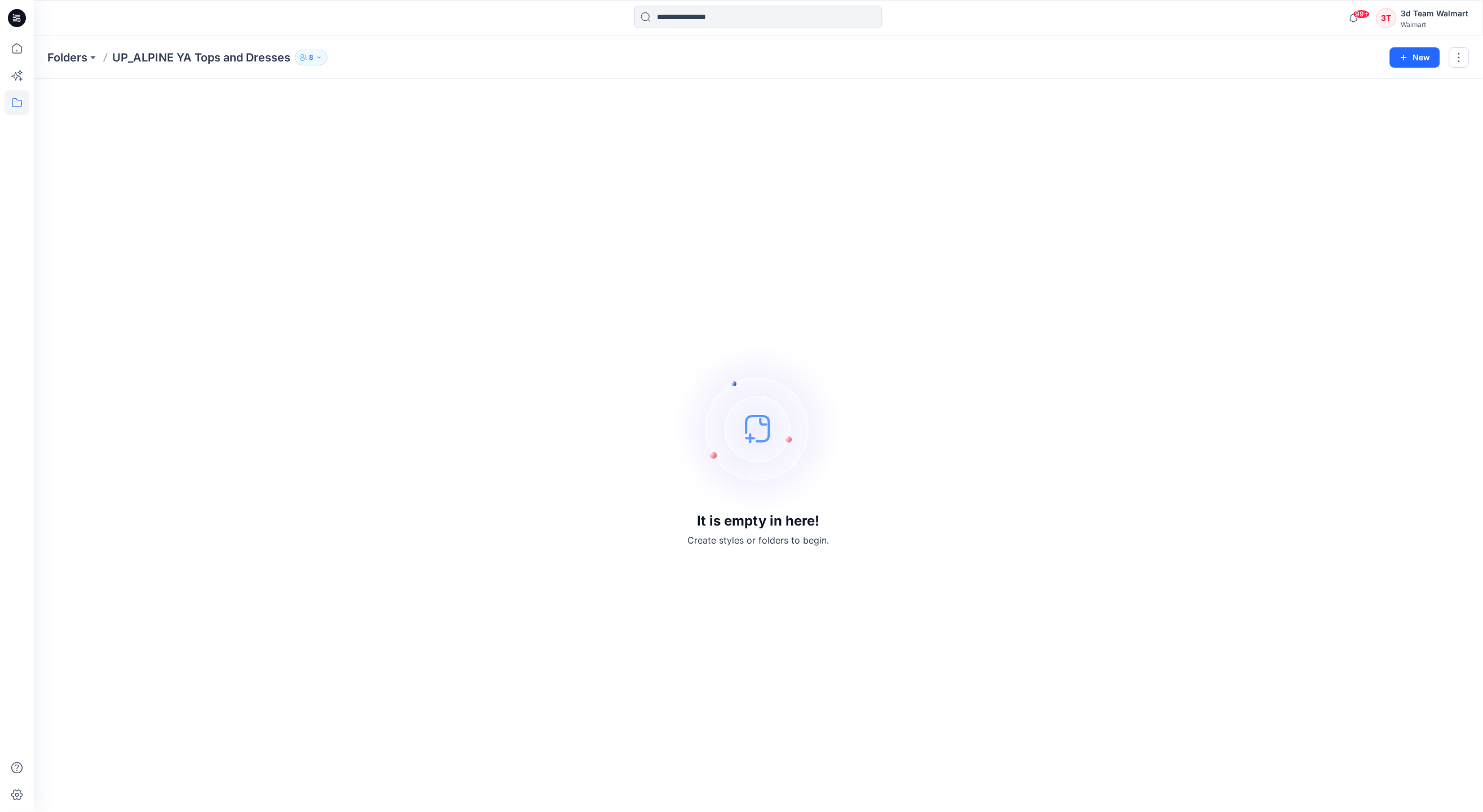
click at [313, 61] on p "8" at bounding box center [311, 57] width 4 height 12
click at [450, 91] on icon "Manage Users" at bounding box center [447, 88] width 9 height 9
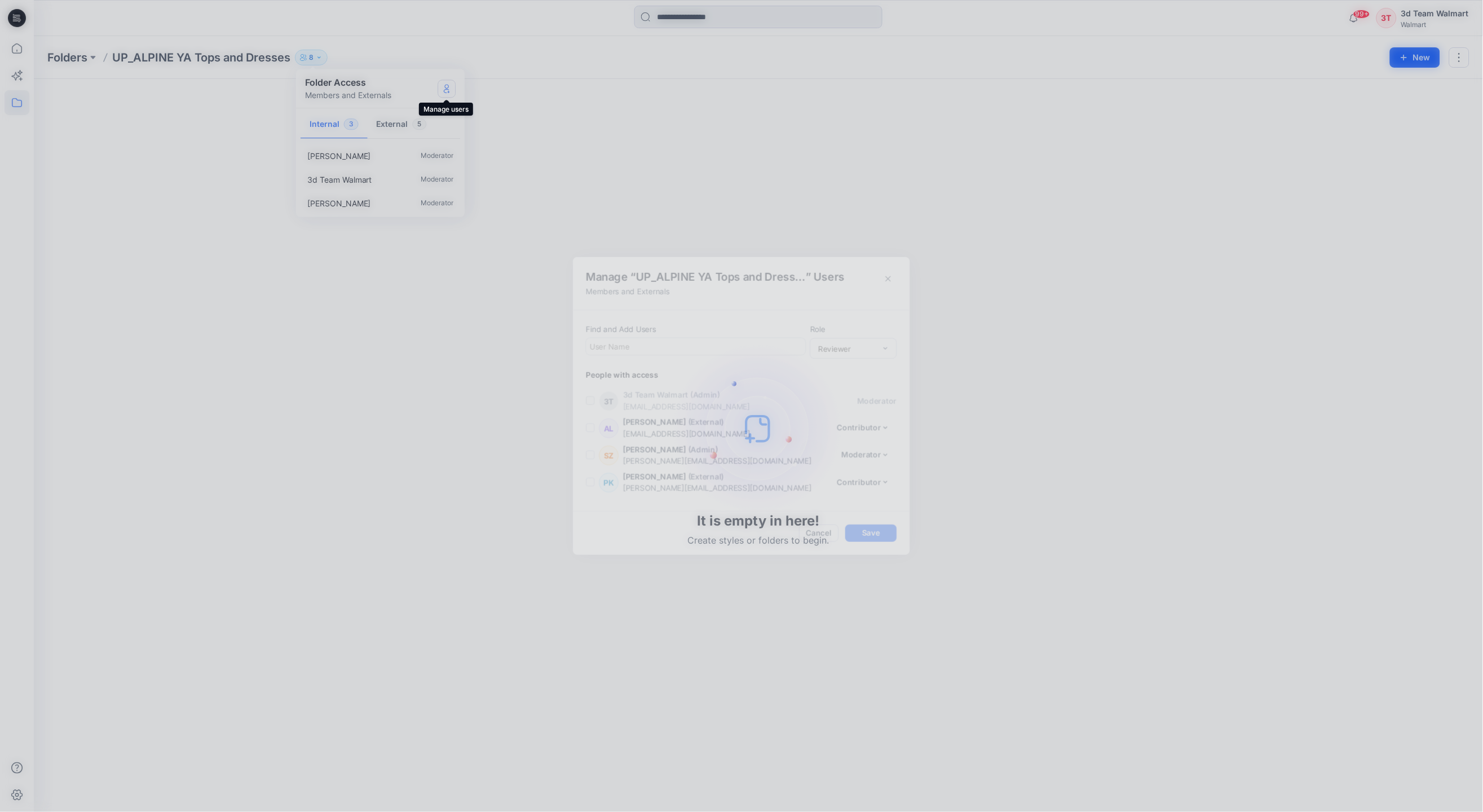
scroll to position [108, 0]
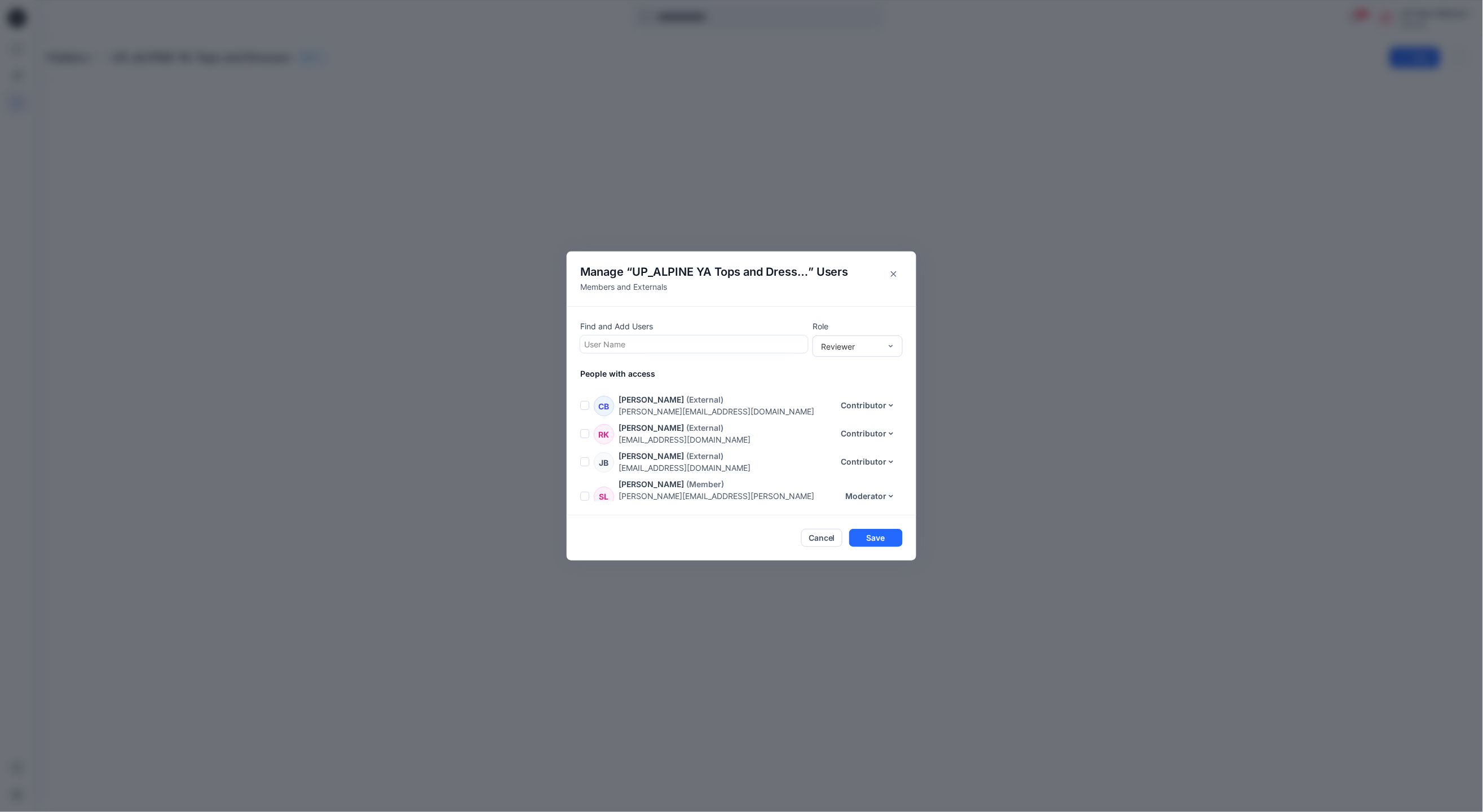
click at [702, 331] on p "Find and Add Users" at bounding box center [694, 326] width 228 height 12
click at [702, 349] on div at bounding box center [694, 344] width 220 height 14
type input "*********"
click at [701, 373] on div "EK Evan Kemp" at bounding box center [694, 372] width 215 height 16
click at [830, 340] on div "Reviewer" at bounding box center [851, 345] width 60 height 12
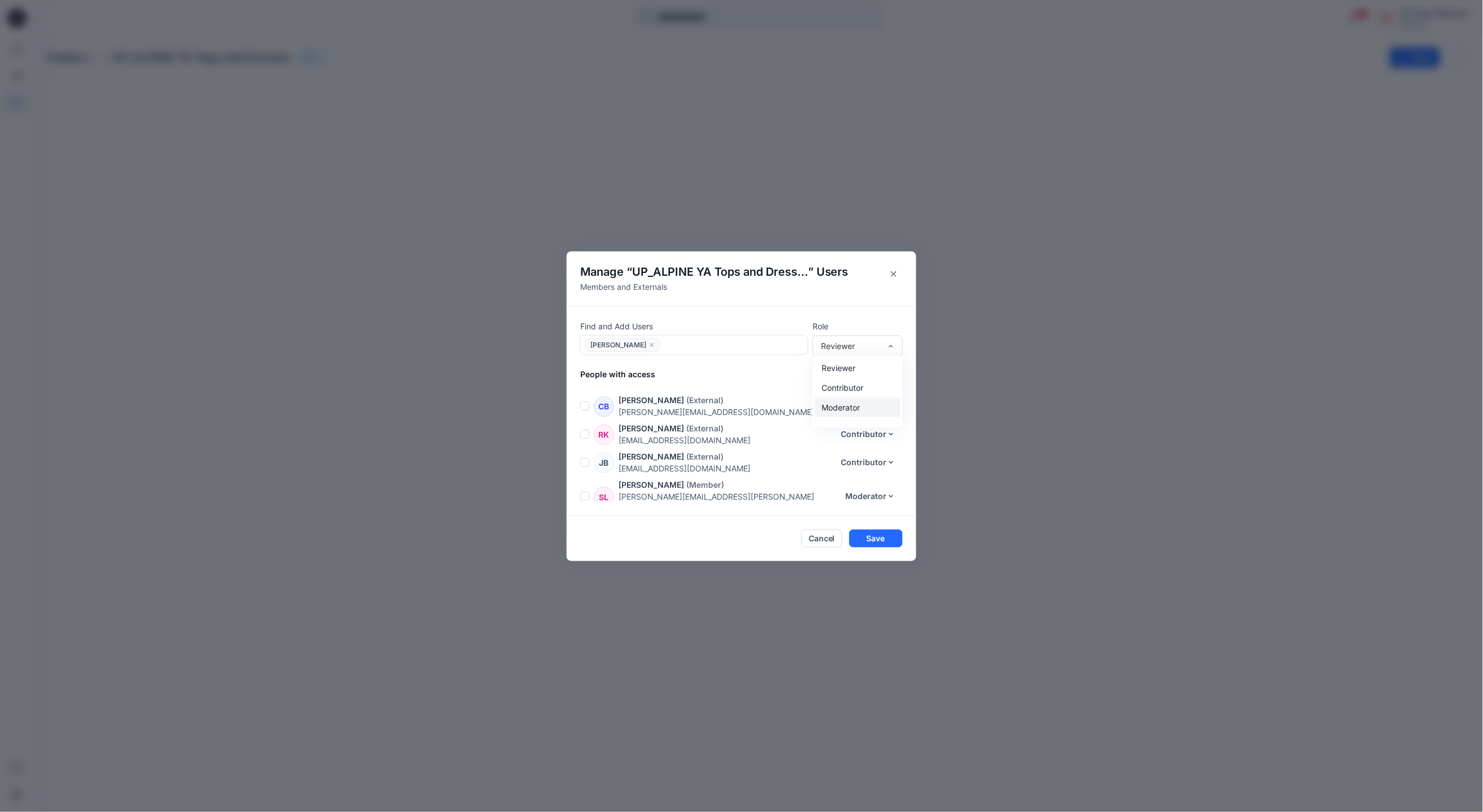
click at [843, 403] on div "Moderator" at bounding box center [857, 407] width 86 height 20
click at [864, 533] on button "Save" at bounding box center [876, 538] width 54 height 18
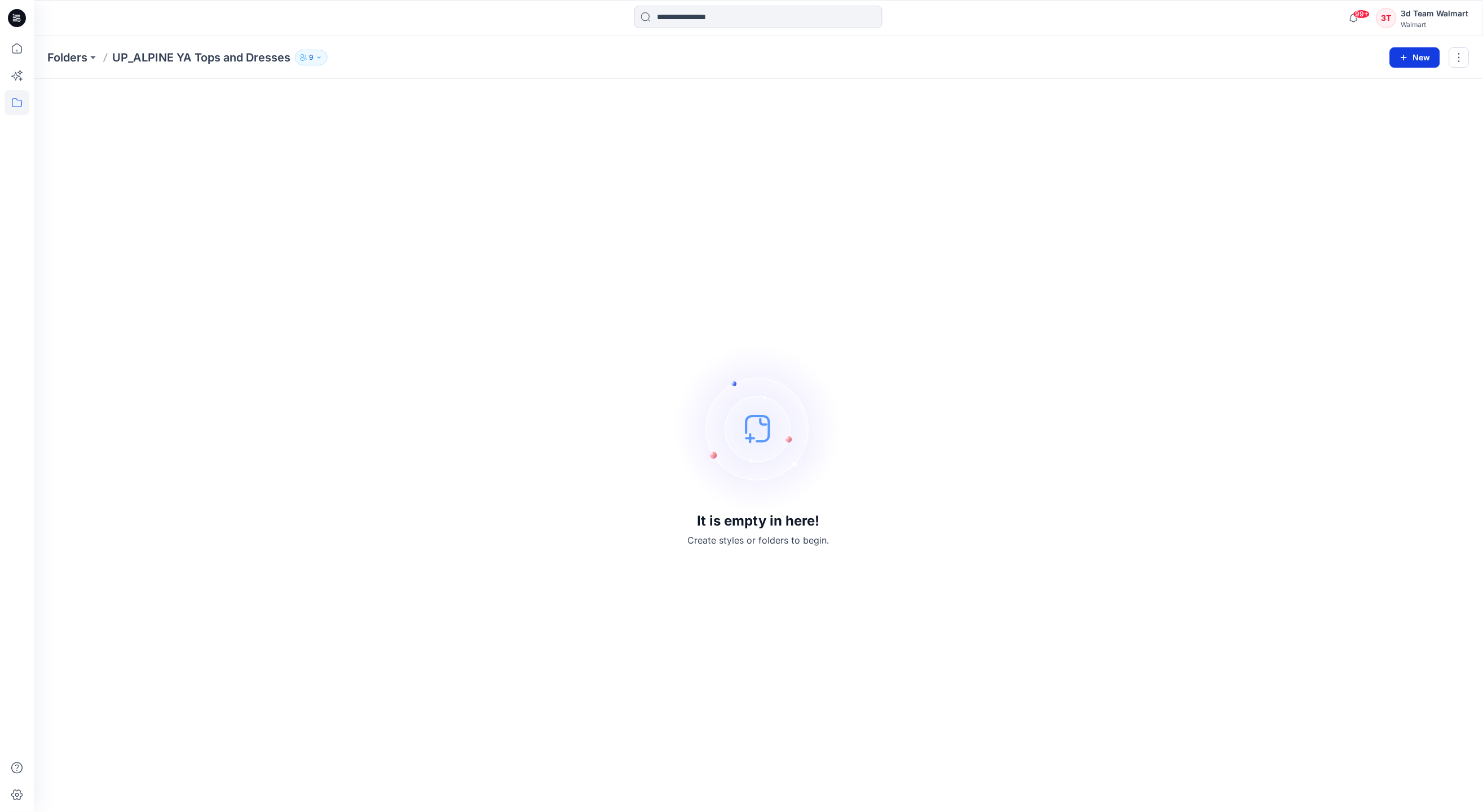
click at [1417, 54] on button "New" at bounding box center [1415, 57] width 50 height 20
click at [1387, 106] on p "New Folder" at bounding box center [1382, 106] width 42 height 12
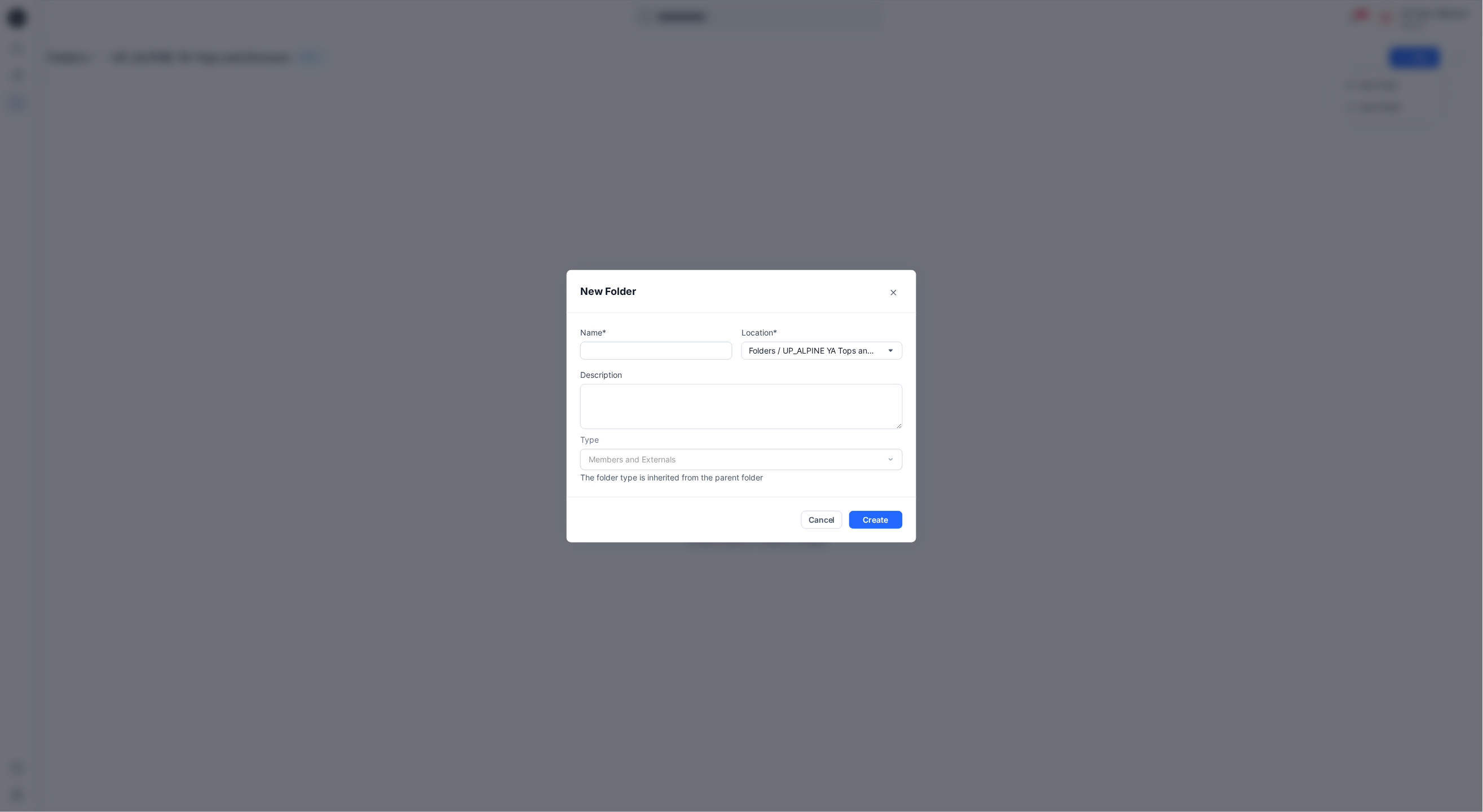
click at [677, 351] on input "text" at bounding box center [657, 350] width 152 height 18
paste input "**********"
click at [601, 352] on input "**********" at bounding box center [657, 350] width 152 height 18
drag, startPoint x: 631, startPoint y: 350, endPoint x: 598, endPoint y: 353, distance: 33.1
click at [598, 353] on input "**********" at bounding box center [657, 350] width 152 height 18
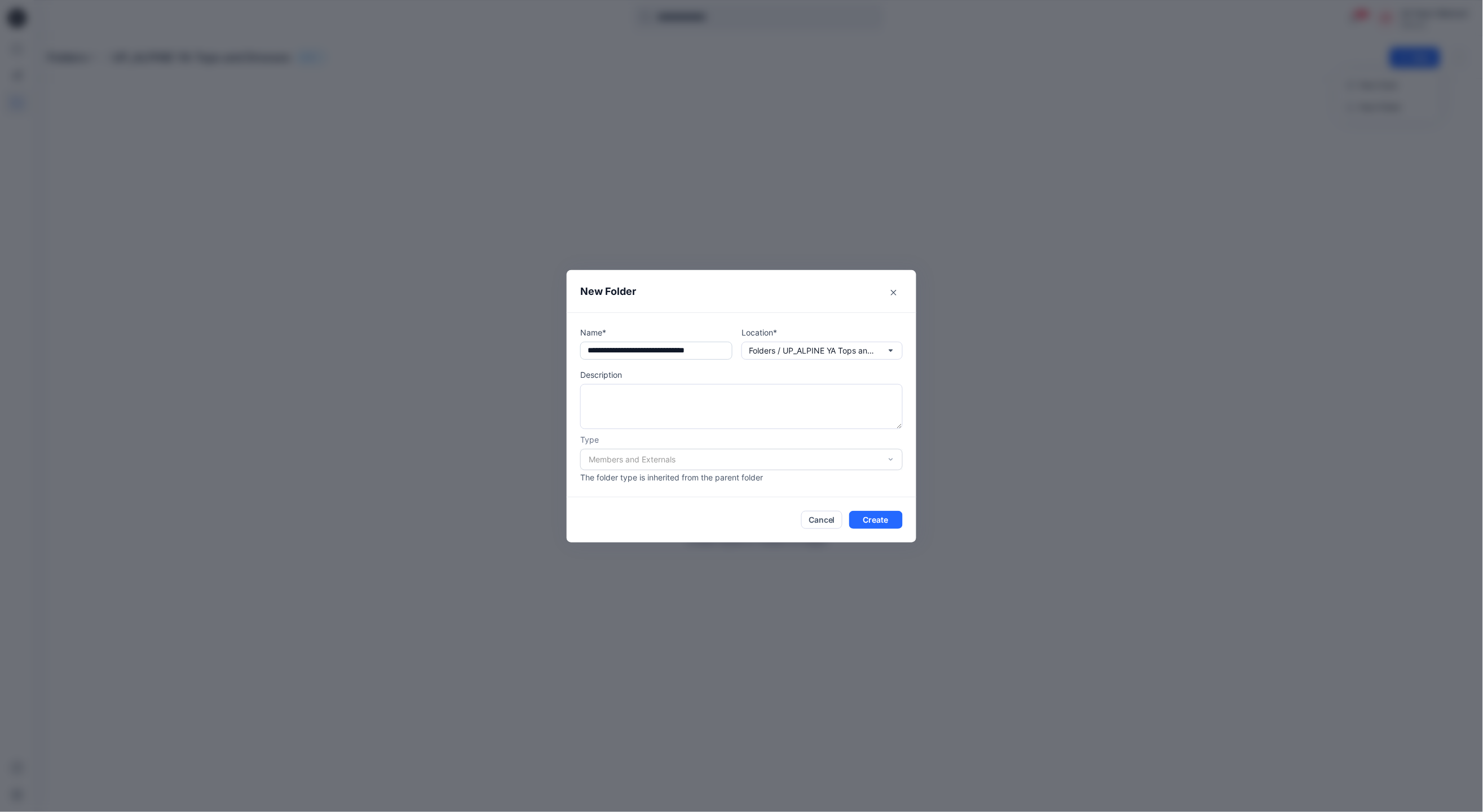
click at [613, 350] on input "**********" at bounding box center [657, 350] width 152 height 18
click at [728, 349] on input "**********" at bounding box center [657, 350] width 152 height 18
type input "**********"
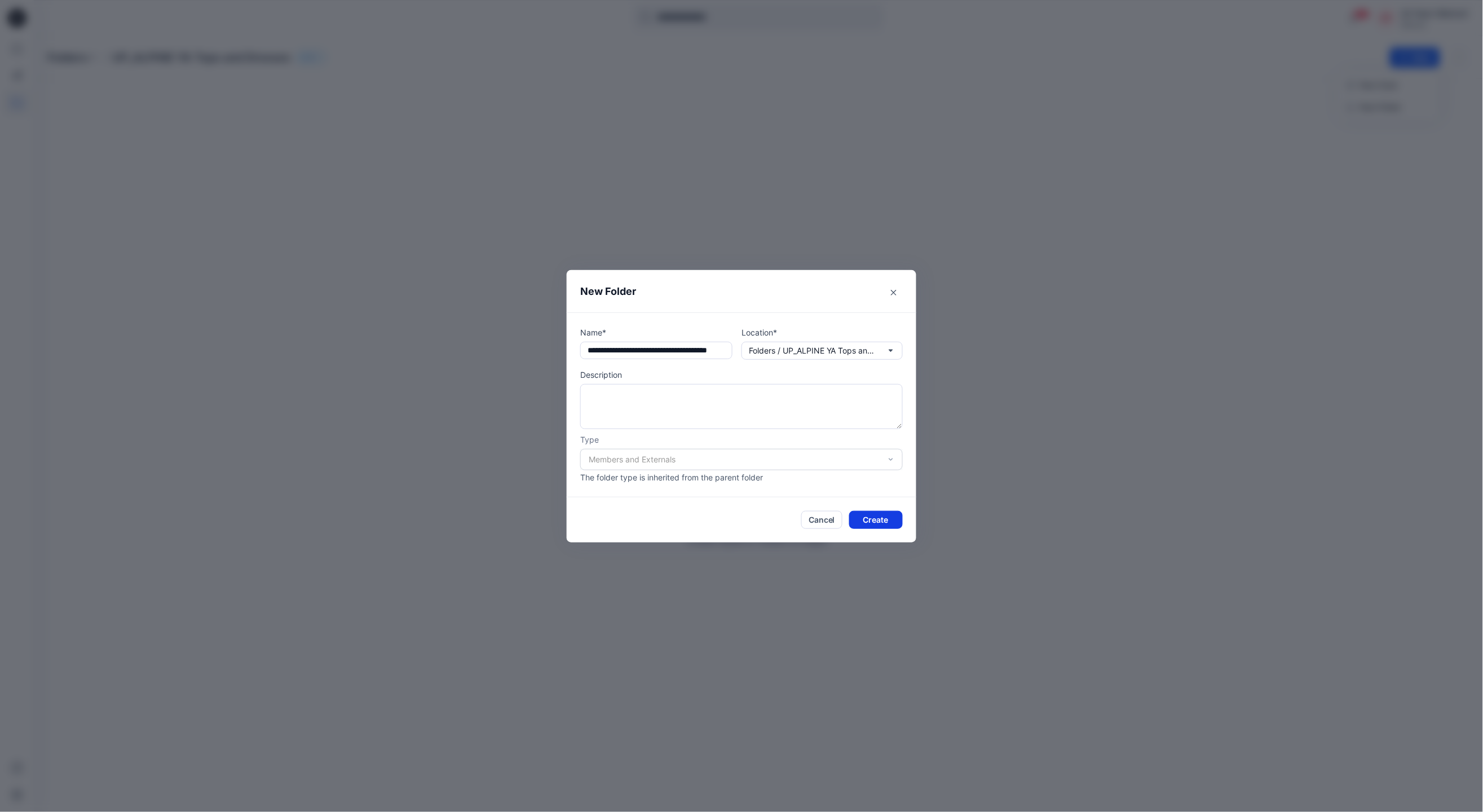
click at [865, 518] on button "Create" at bounding box center [876, 520] width 54 height 18
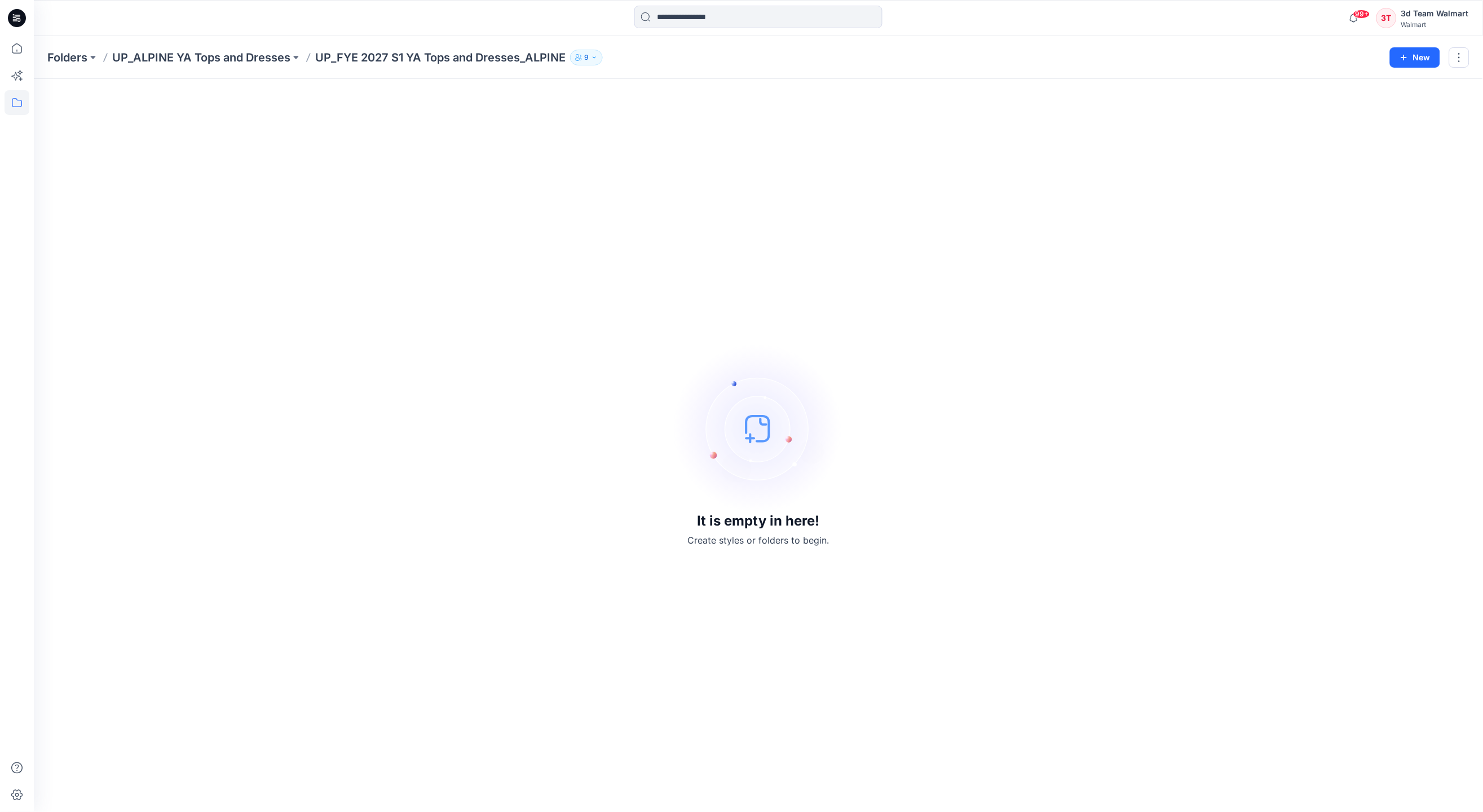
click at [757, 428] on img at bounding box center [758, 429] width 169 height 169
click at [746, 442] on img at bounding box center [758, 429] width 169 height 169
click at [581, 61] on button "9" at bounding box center [586, 57] width 33 height 16
click at [1422, 52] on button "New" at bounding box center [1415, 57] width 50 height 20
click at [1368, 91] on p "New Style" at bounding box center [1379, 85] width 38 height 14
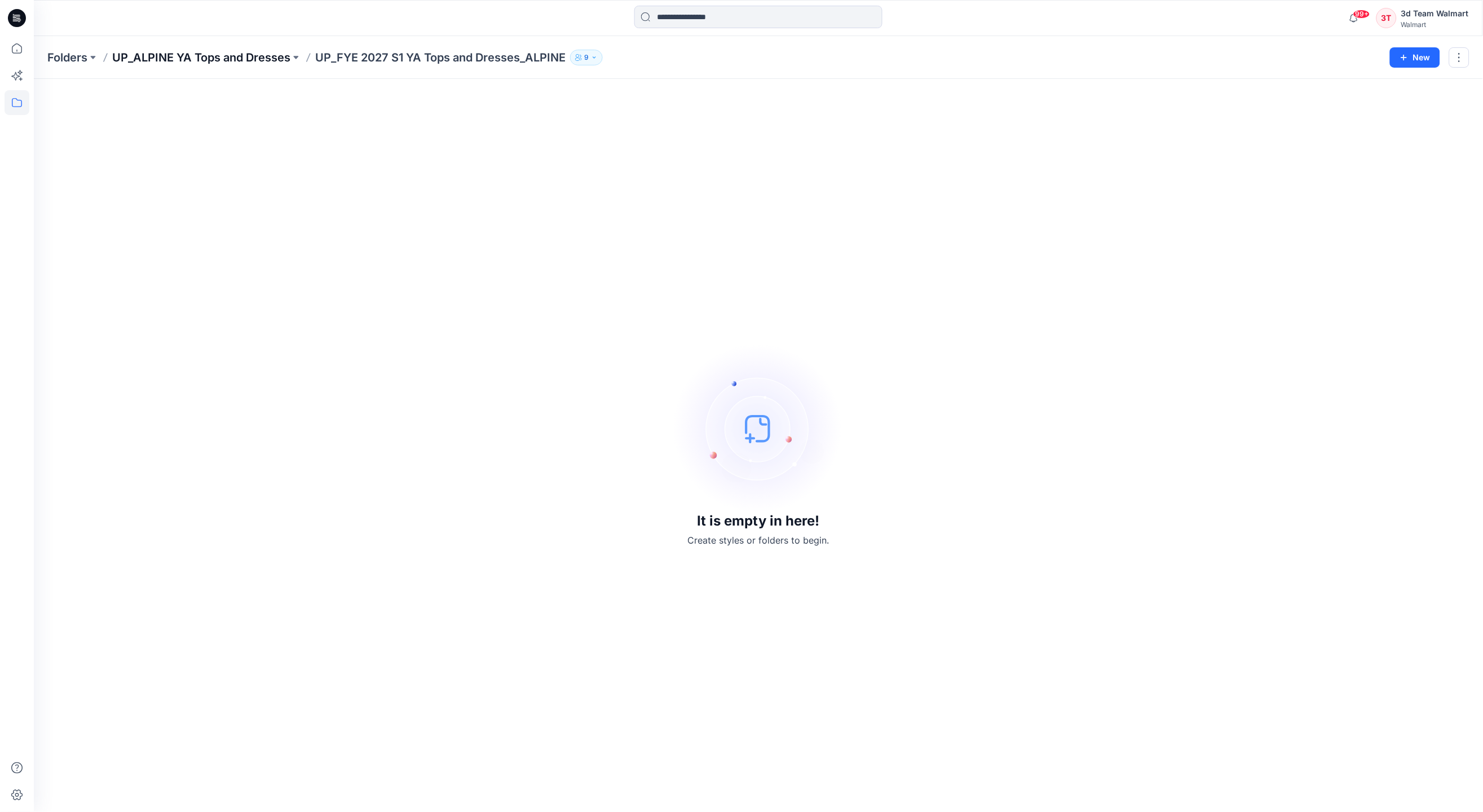
click at [191, 52] on p "UP_ALPINE YA Tops and Dresses" at bounding box center [202, 57] width 178 height 16
click at [307, 61] on button "9" at bounding box center [311, 57] width 33 height 16
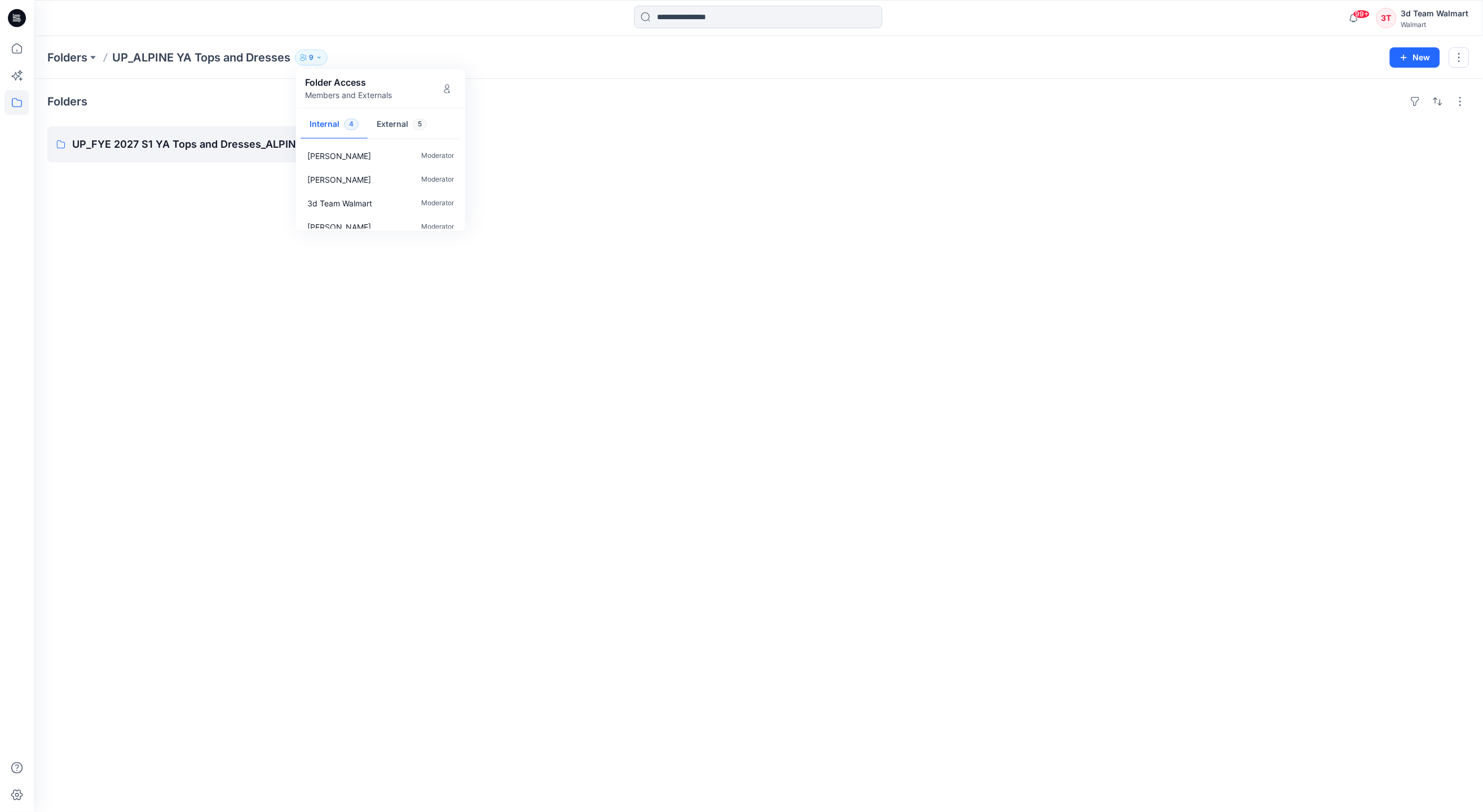
click at [151, 106] on div "Folders" at bounding box center [758, 101] width 1422 height 18
click at [1452, 56] on button "button" at bounding box center [1460, 57] width 20 height 20
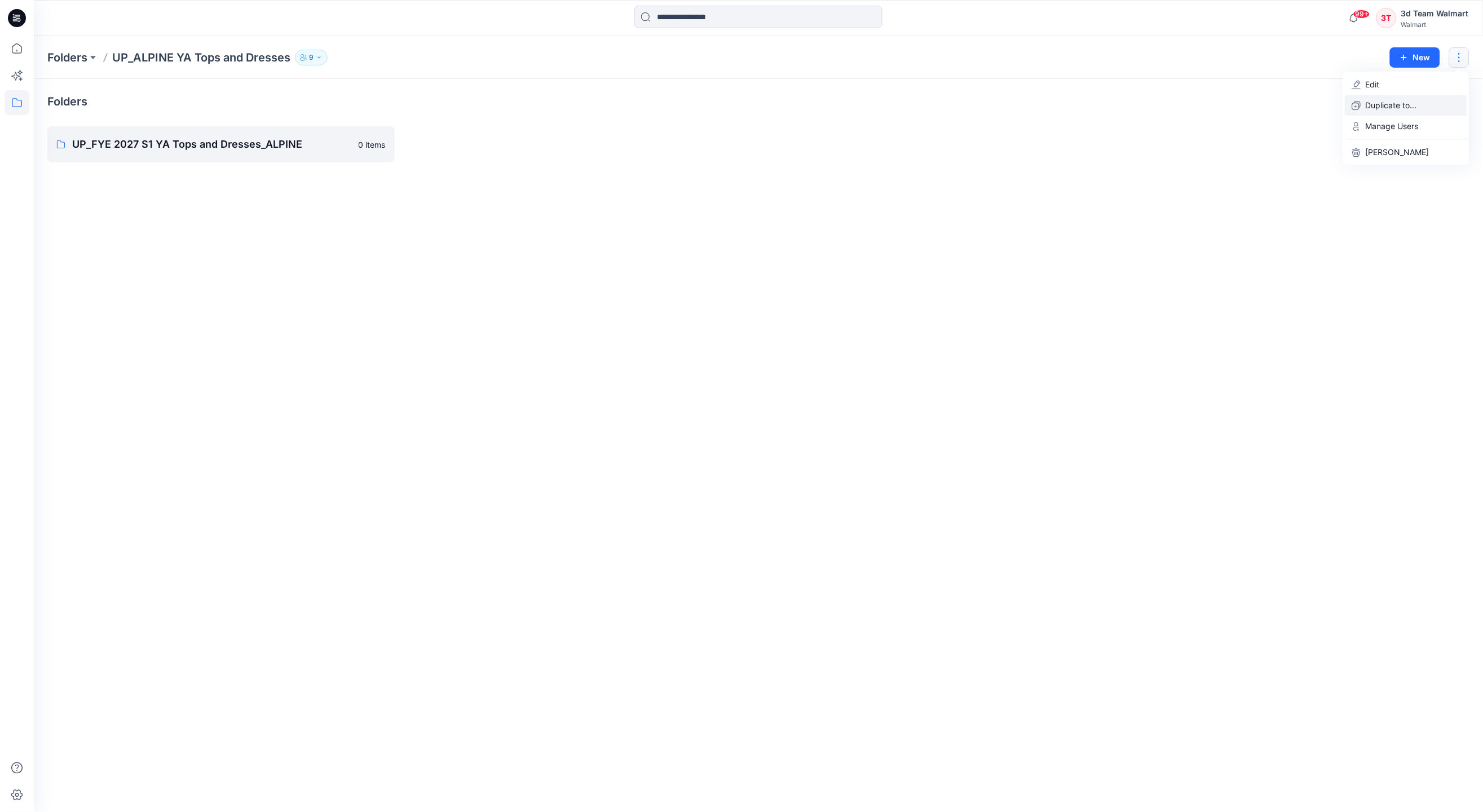
click at [1400, 106] on p "Duplicate to..." at bounding box center [1392, 105] width 51 height 12
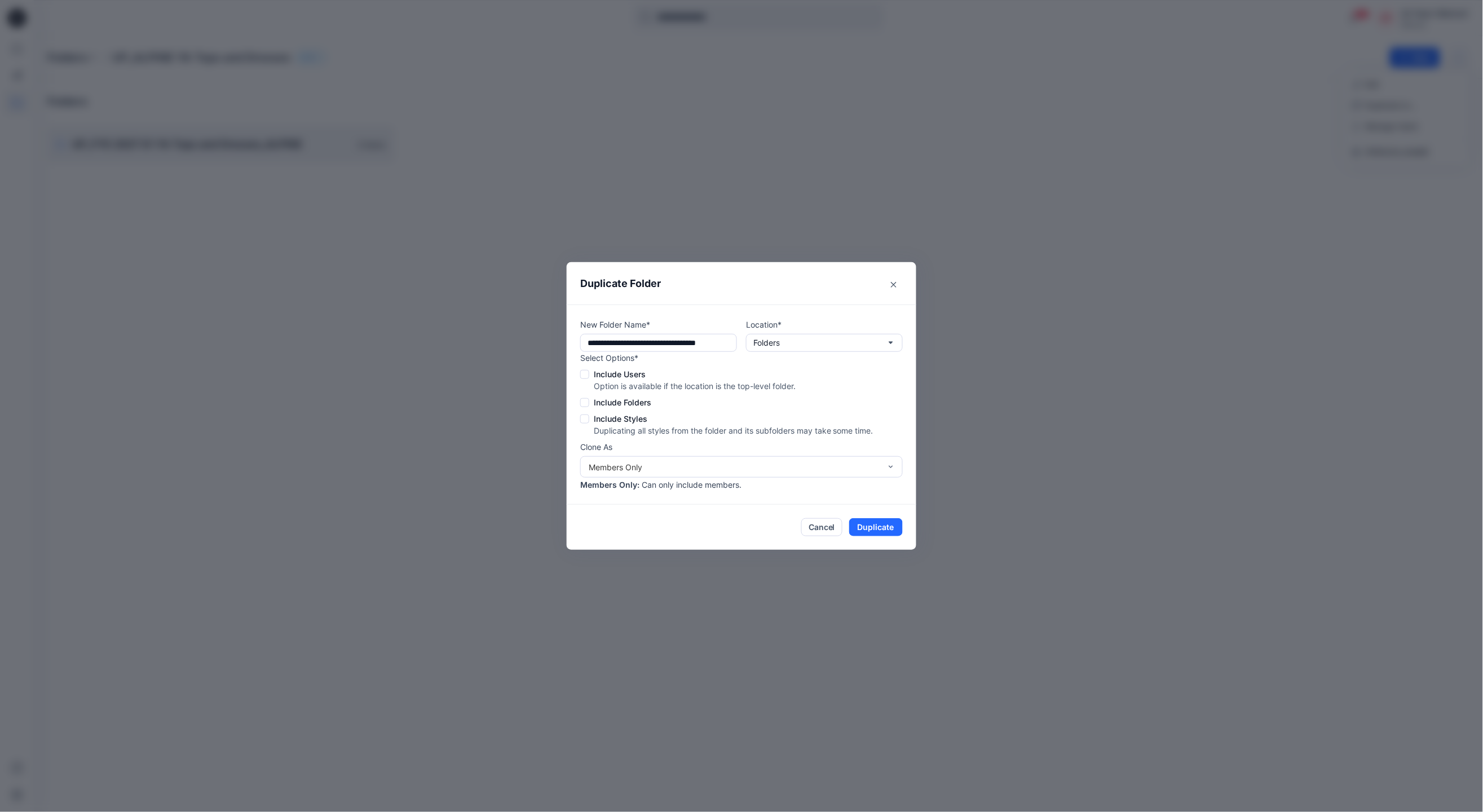
click at [541, 89] on div "**********" at bounding box center [741, 406] width 1483 height 812
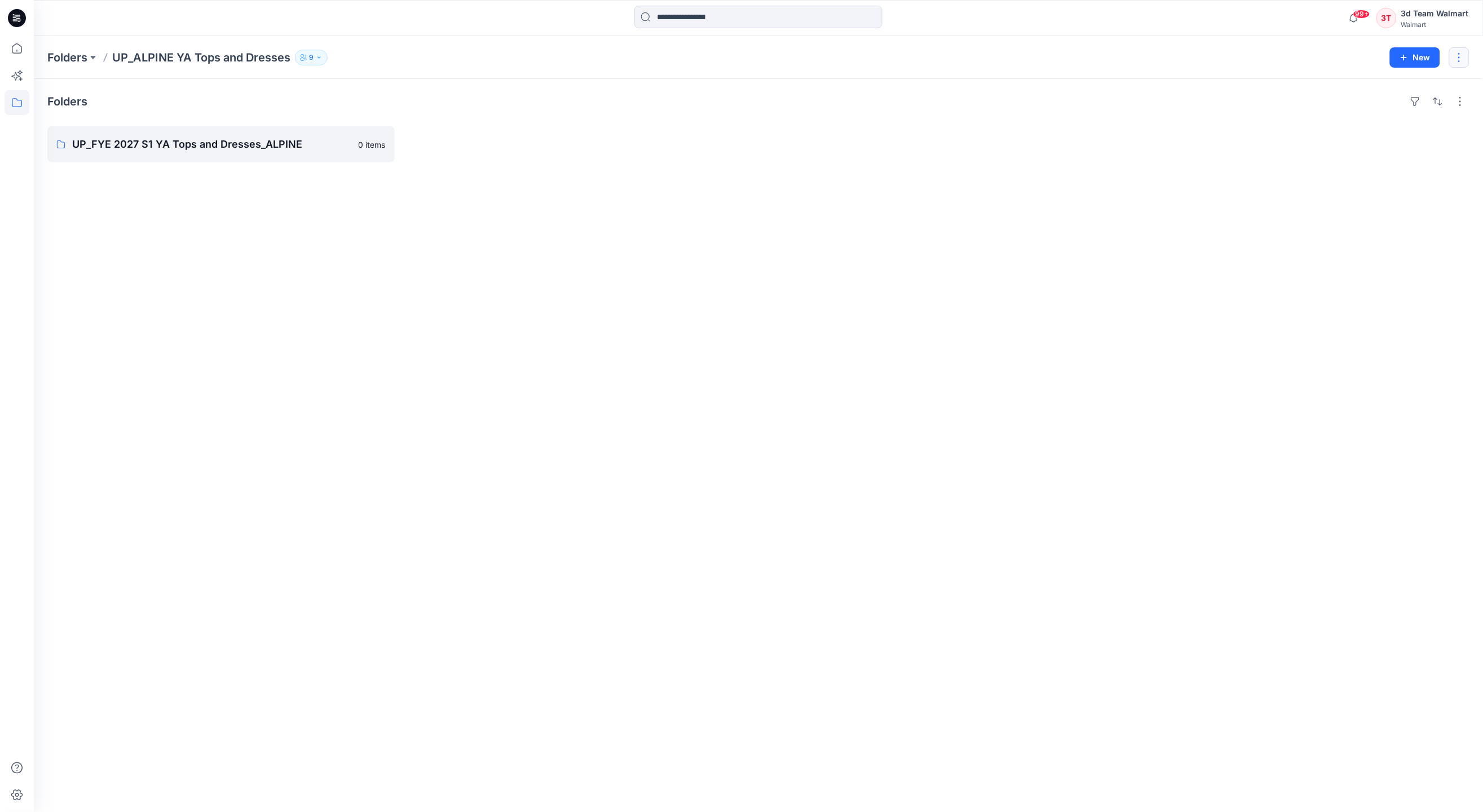
click at [1460, 63] on button "button" at bounding box center [1460, 57] width 20 height 20
click at [1406, 101] on p "Duplicate to..." at bounding box center [1392, 105] width 51 height 12
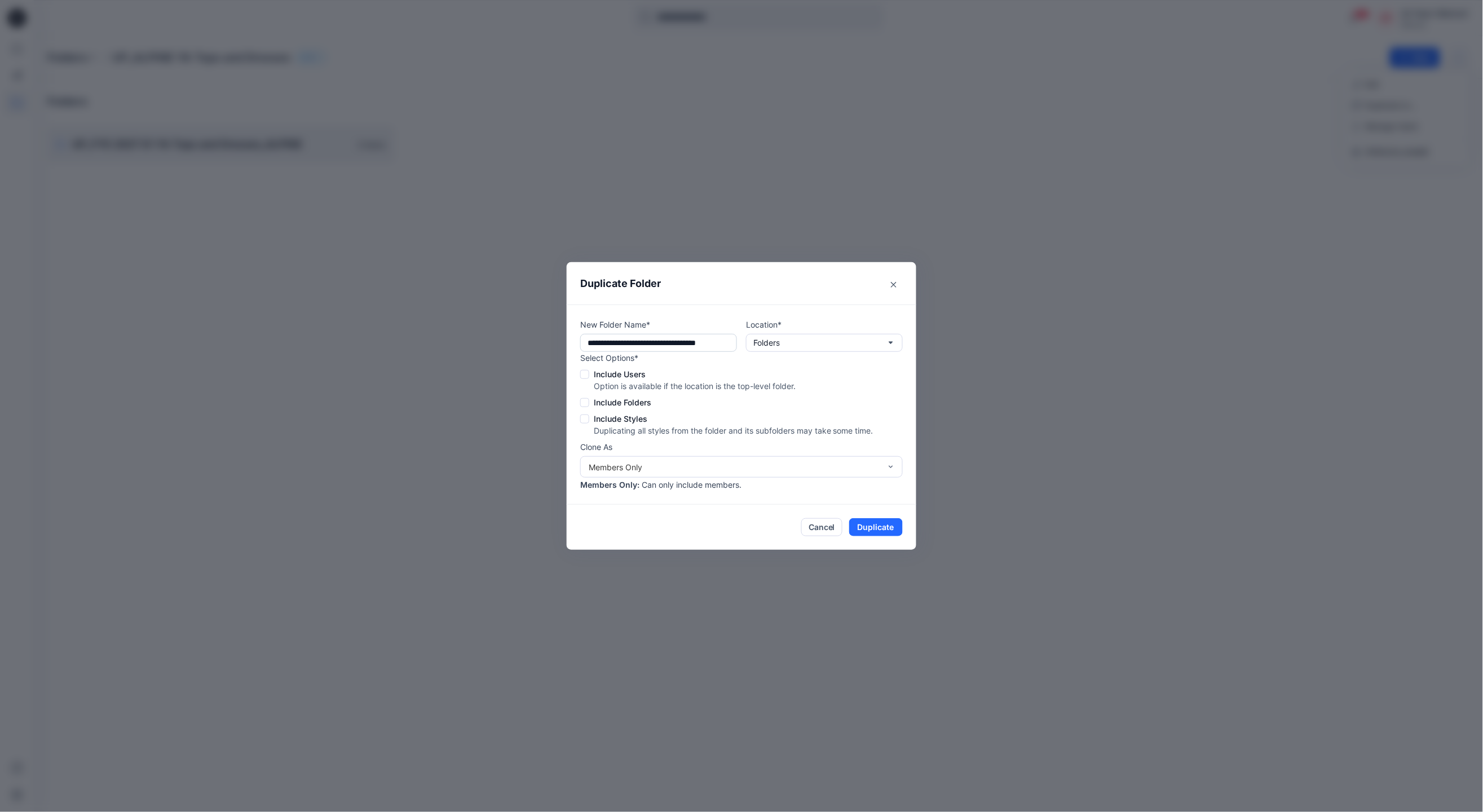
click at [640, 334] on input "**********" at bounding box center [659, 342] width 157 height 18
drag, startPoint x: 647, startPoint y: 343, endPoint x: 701, endPoint y: 346, distance: 54.1
click at [701, 346] on input "**********" at bounding box center [659, 342] width 157 height 18
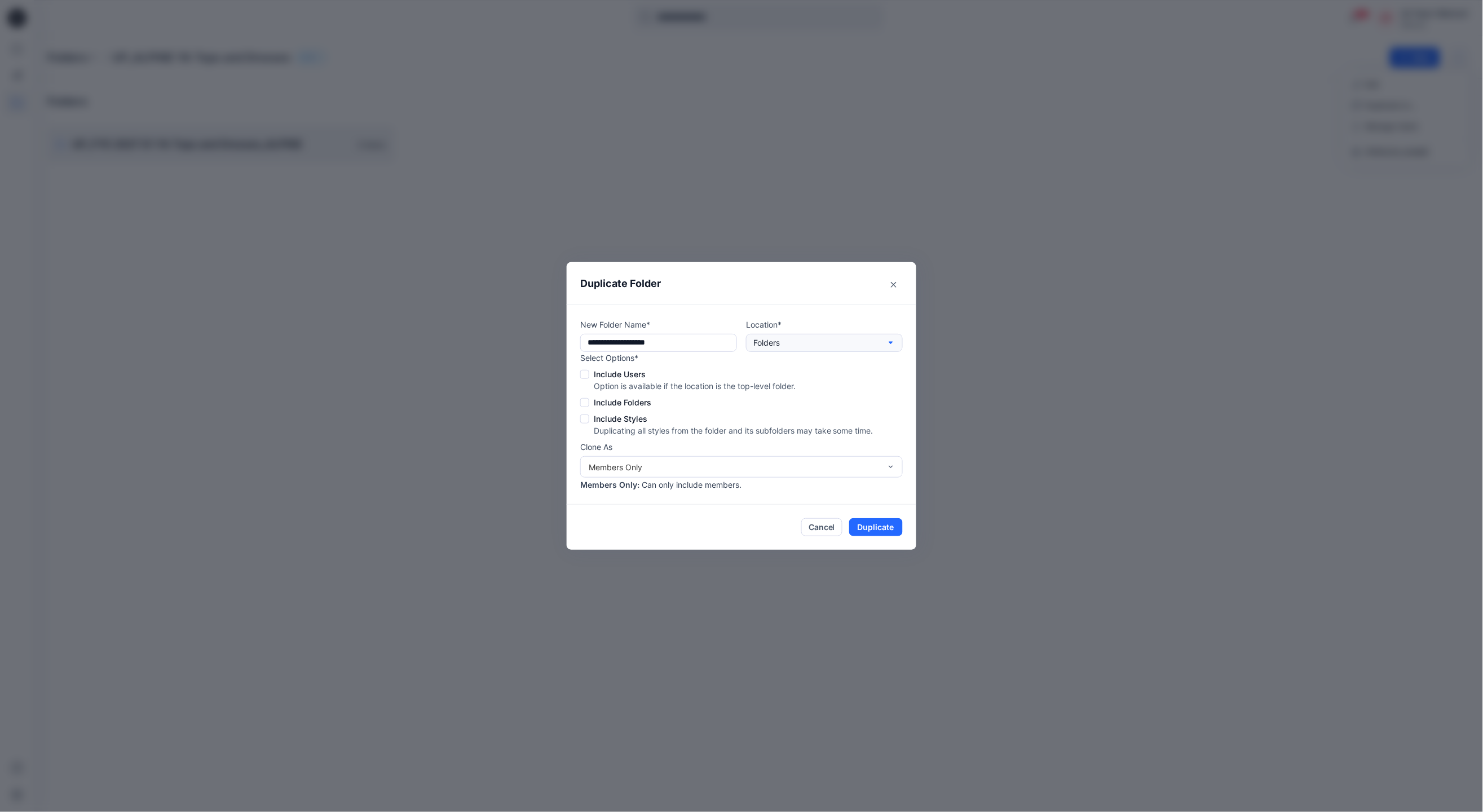
type input "**********"
click at [769, 337] on p "Folders" at bounding box center [767, 343] width 27 height 12
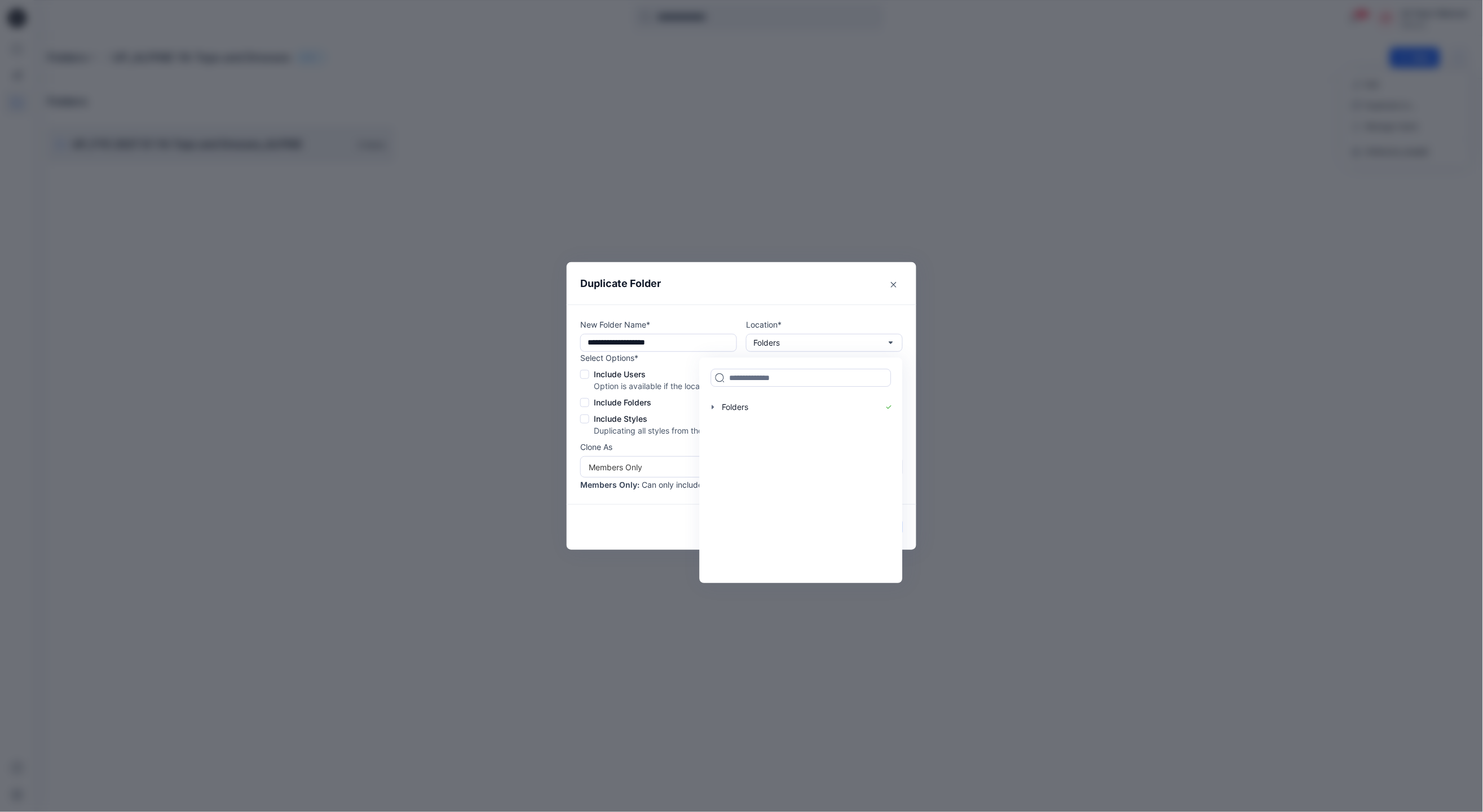
click at [843, 287] on header "Duplicate Folder" at bounding box center [742, 283] width 350 height 42
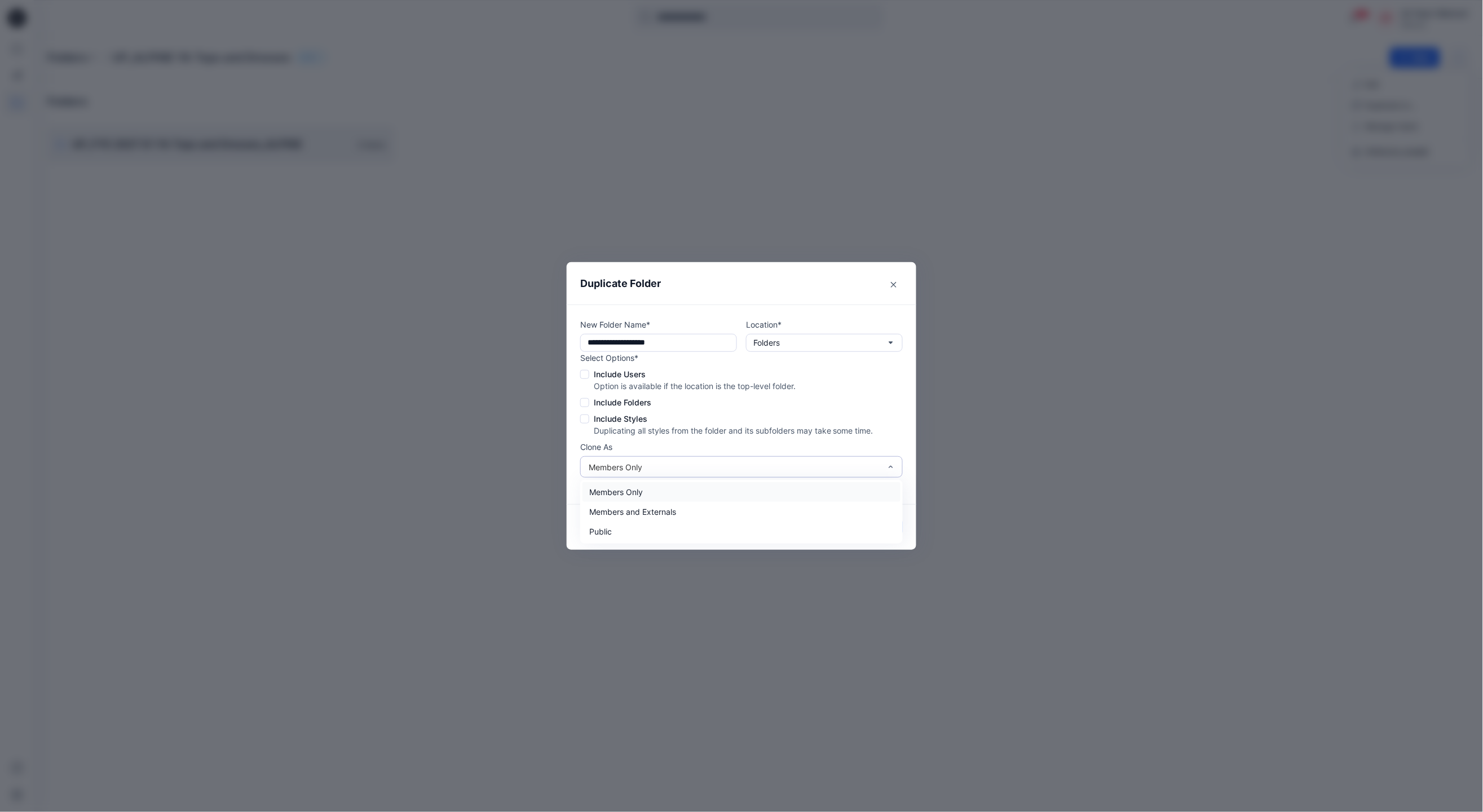
click at [695, 469] on div "Members Only" at bounding box center [734, 467] width 292 height 12
click at [657, 514] on div "Members and Externals" at bounding box center [741, 512] width 318 height 20
click at [632, 370] on span "Include Users" at bounding box center [620, 374] width 52 height 12
click at [644, 402] on span "Include Folders" at bounding box center [623, 402] width 57 height 12
click at [866, 524] on button "Duplicate" at bounding box center [876, 527] width 54 height 18
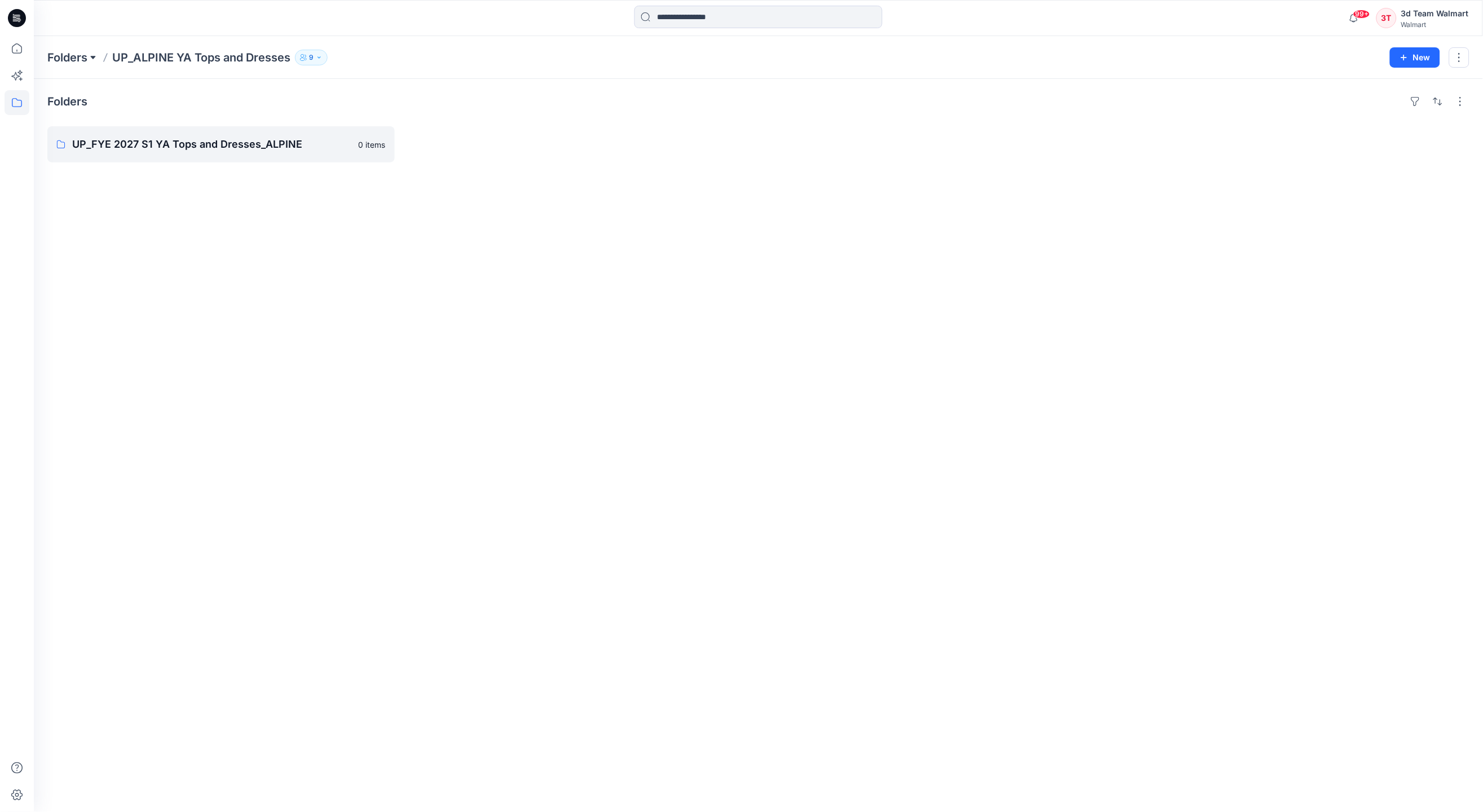
click at [97, 61] on button at bounding box center [93, 57] width 11 height 16
click at [118, 110] on input at bounding box center [129, 109] width 147 height 20
type input "**"
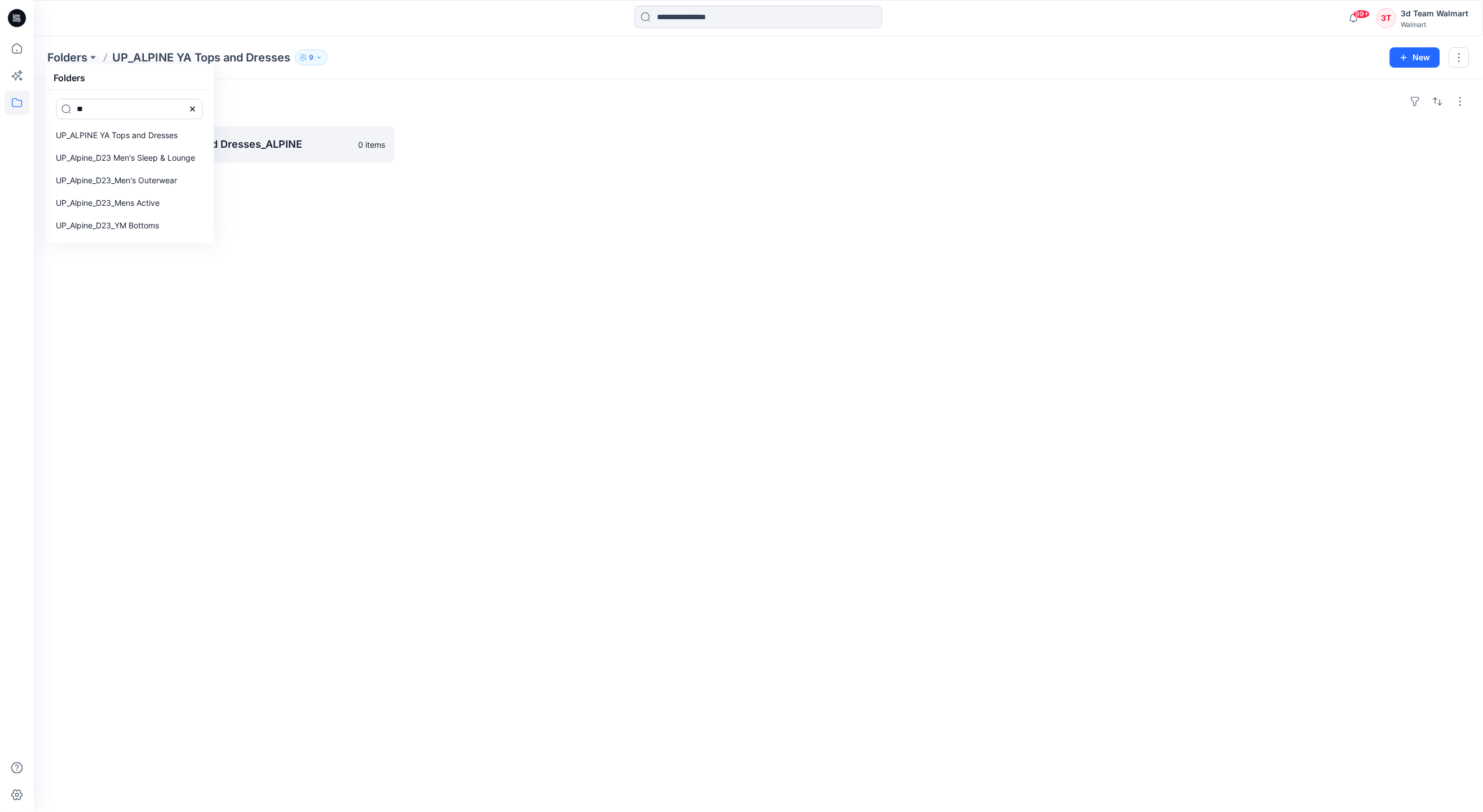
scroll to position [2067, 0]
click at [147, 138] on p "UP_ALPINE YA BOTTOMS" at bounding box center [104, 145] width 95 height 14
click at [370, 144] on button "button" at bounding box center [376, 144] width 18 height 18
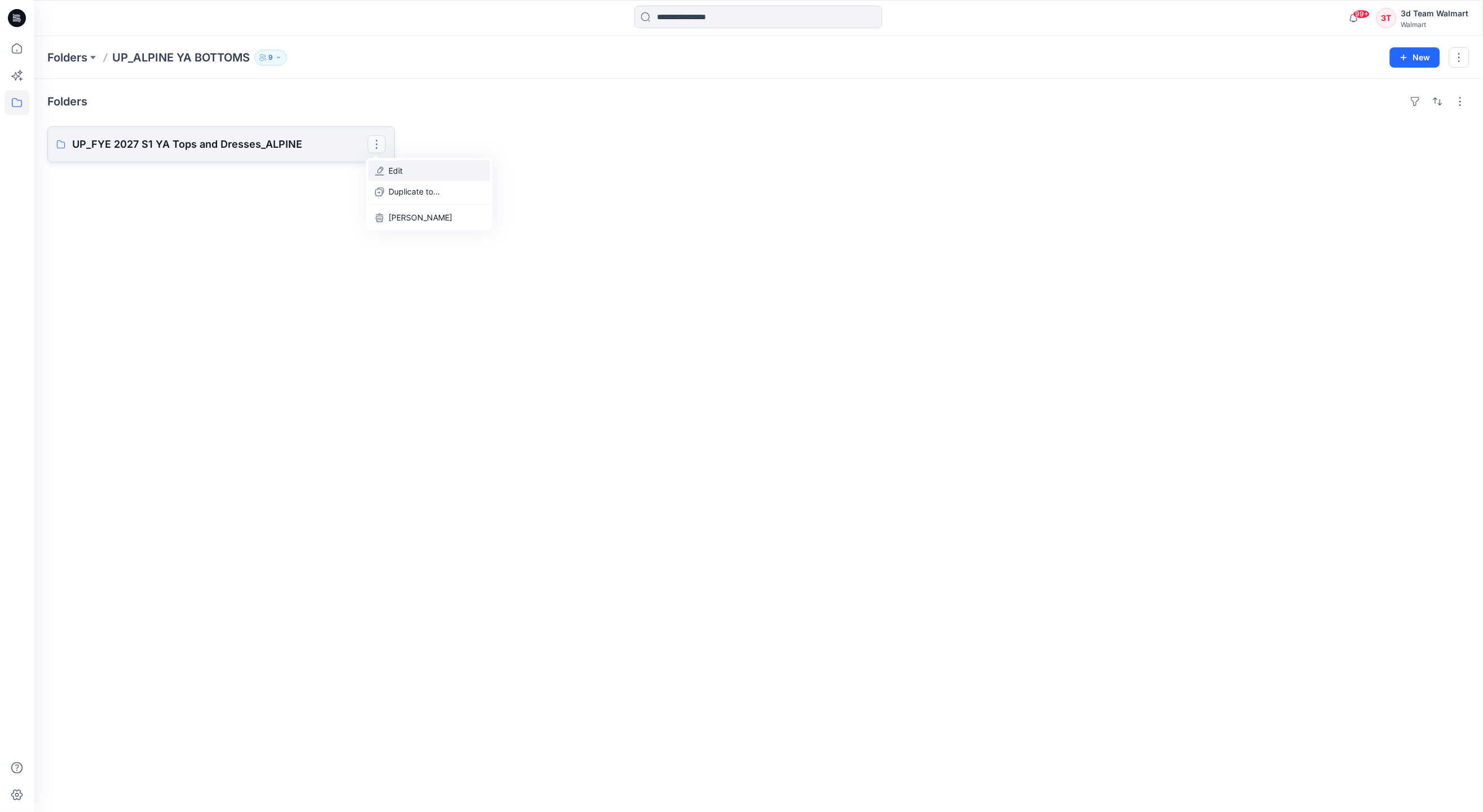
click at [376, 170] on icon "button" at bounding box center [380, 171] width 9 height 9
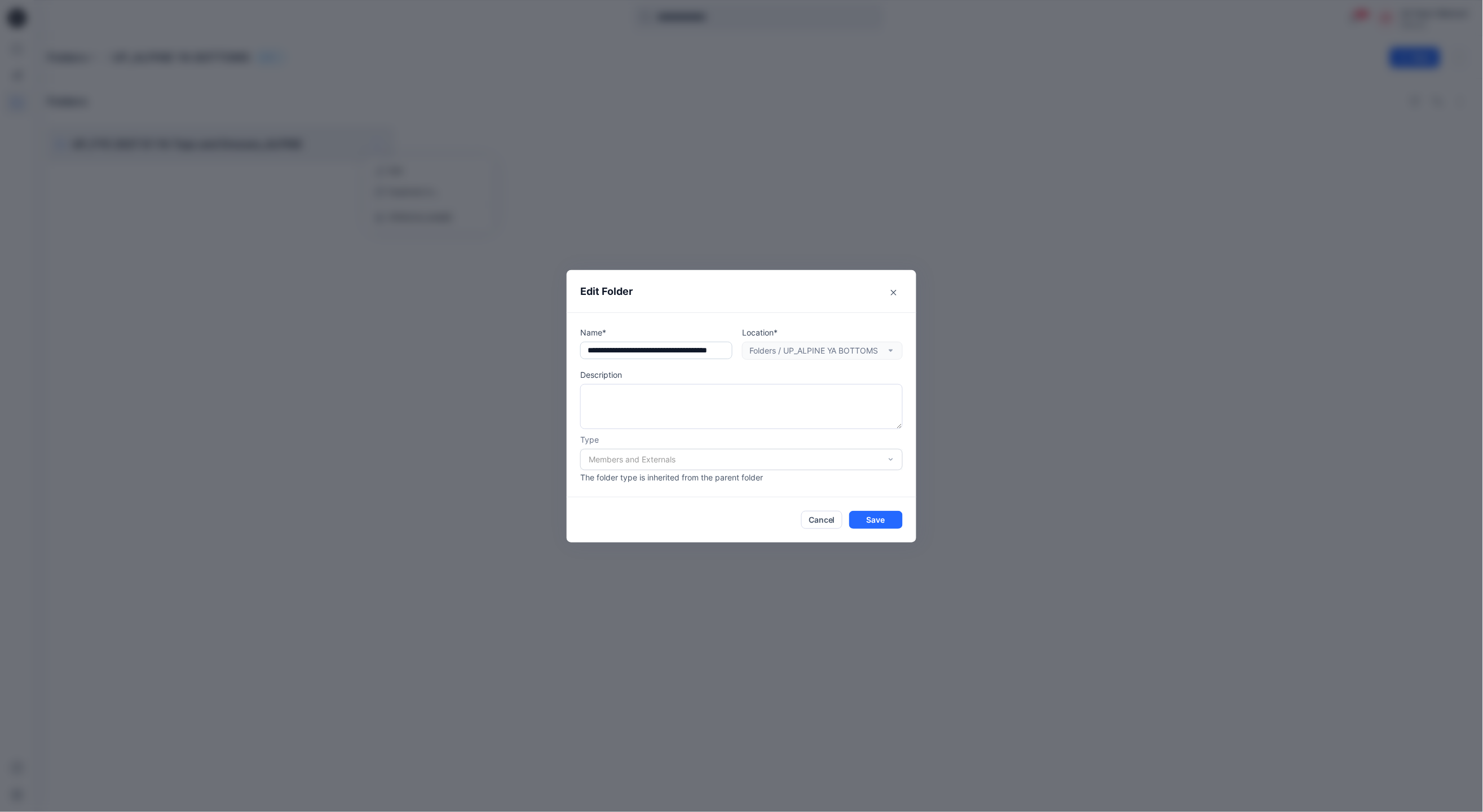
scroll to position [0, 38]
drag, startPoint x: 665, startPoint y: 357, endPoint x: 693, endPoint y: 353, distance: 28.3
click at [693, 353] on input "text" at bounding box center [657, 350] width 152 height 18
type input "**********"
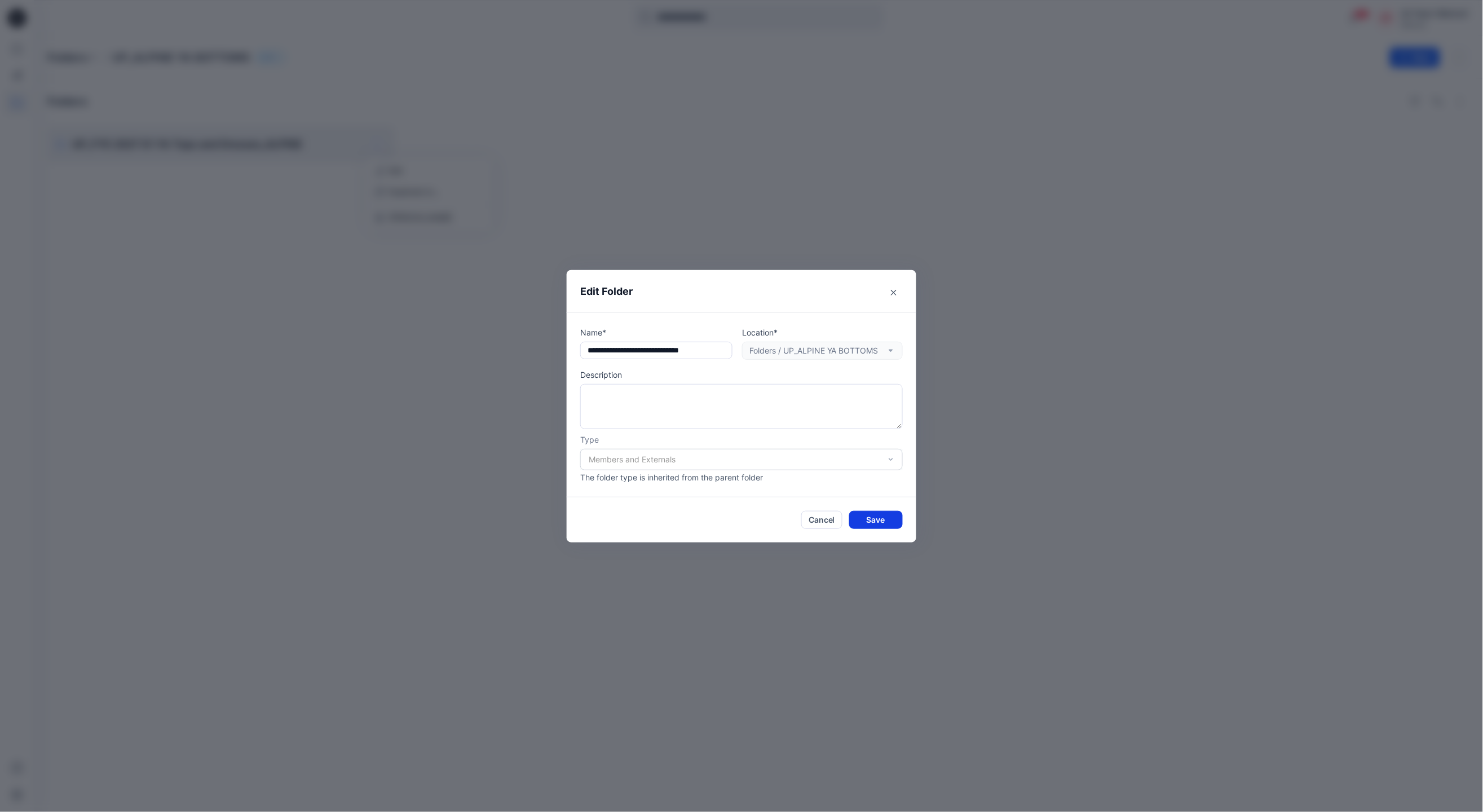
click at [884, 523] on button "Save" at bounding box center [876, 520] width 54 height 18
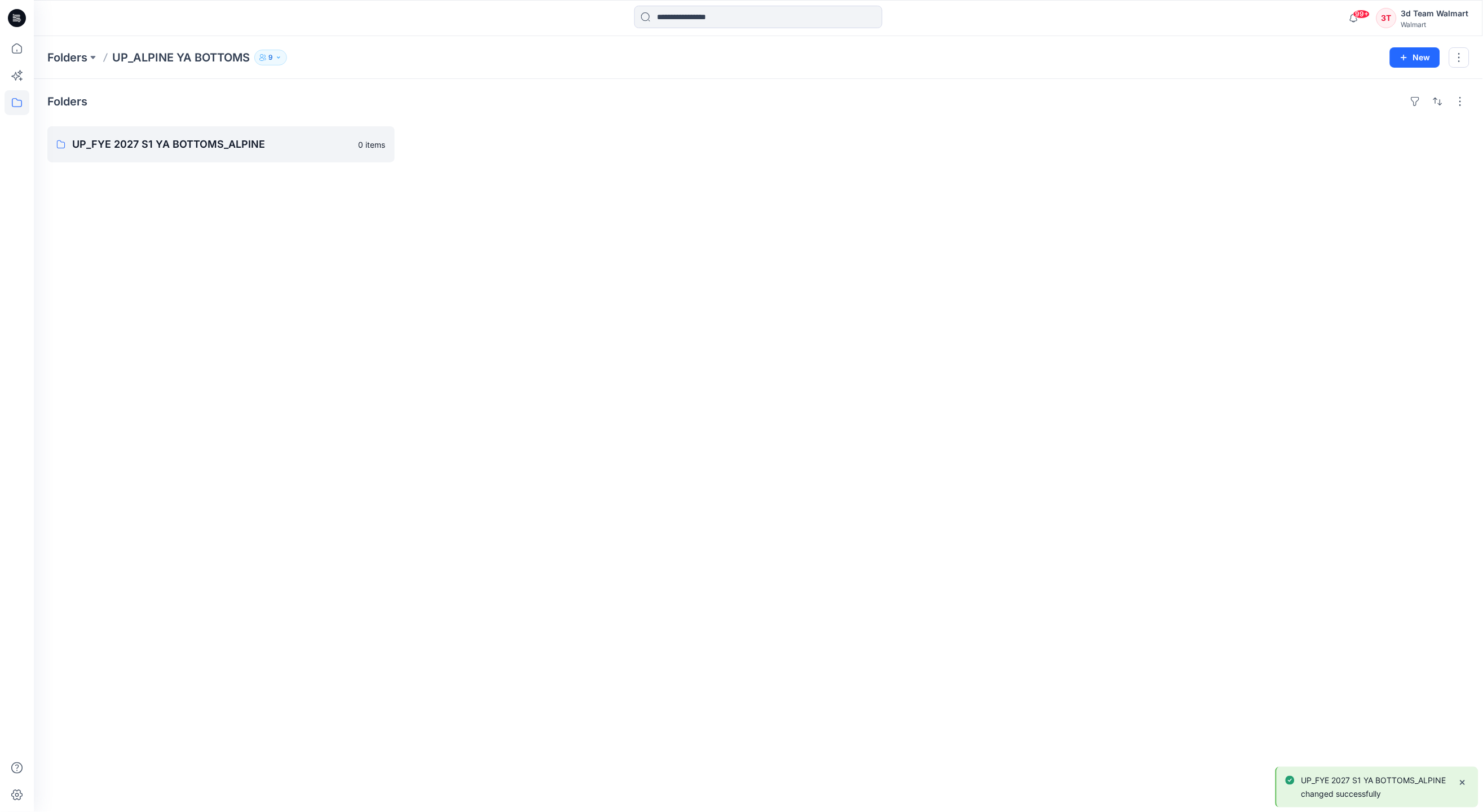
click at [1456, 14] on div "3d Team Walmart" at bounding box center [1435, 14] width 67 height 14
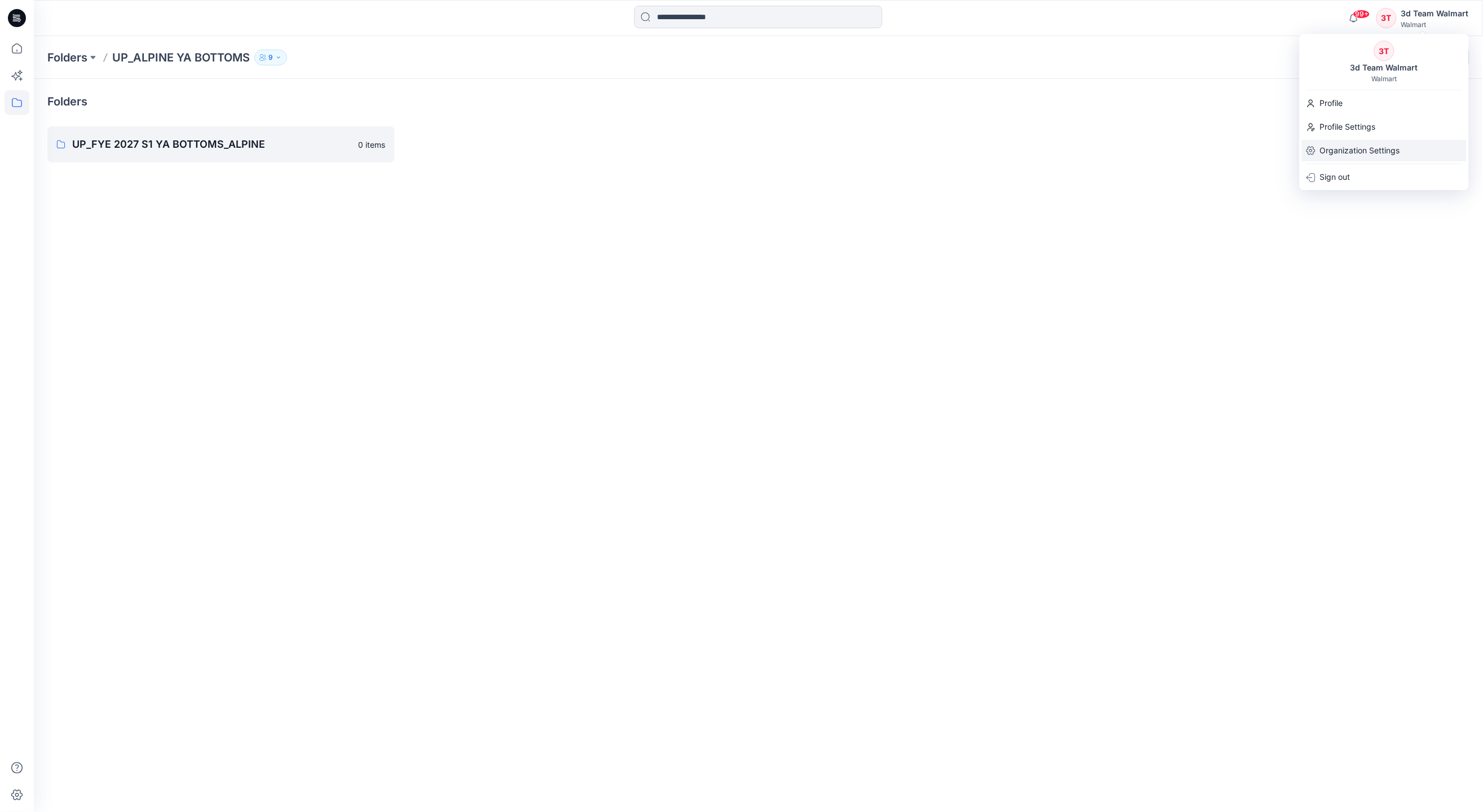
click at [1328, 143] on p "Organization Settings" at bounding box center [1361, 150] width 80 height 22
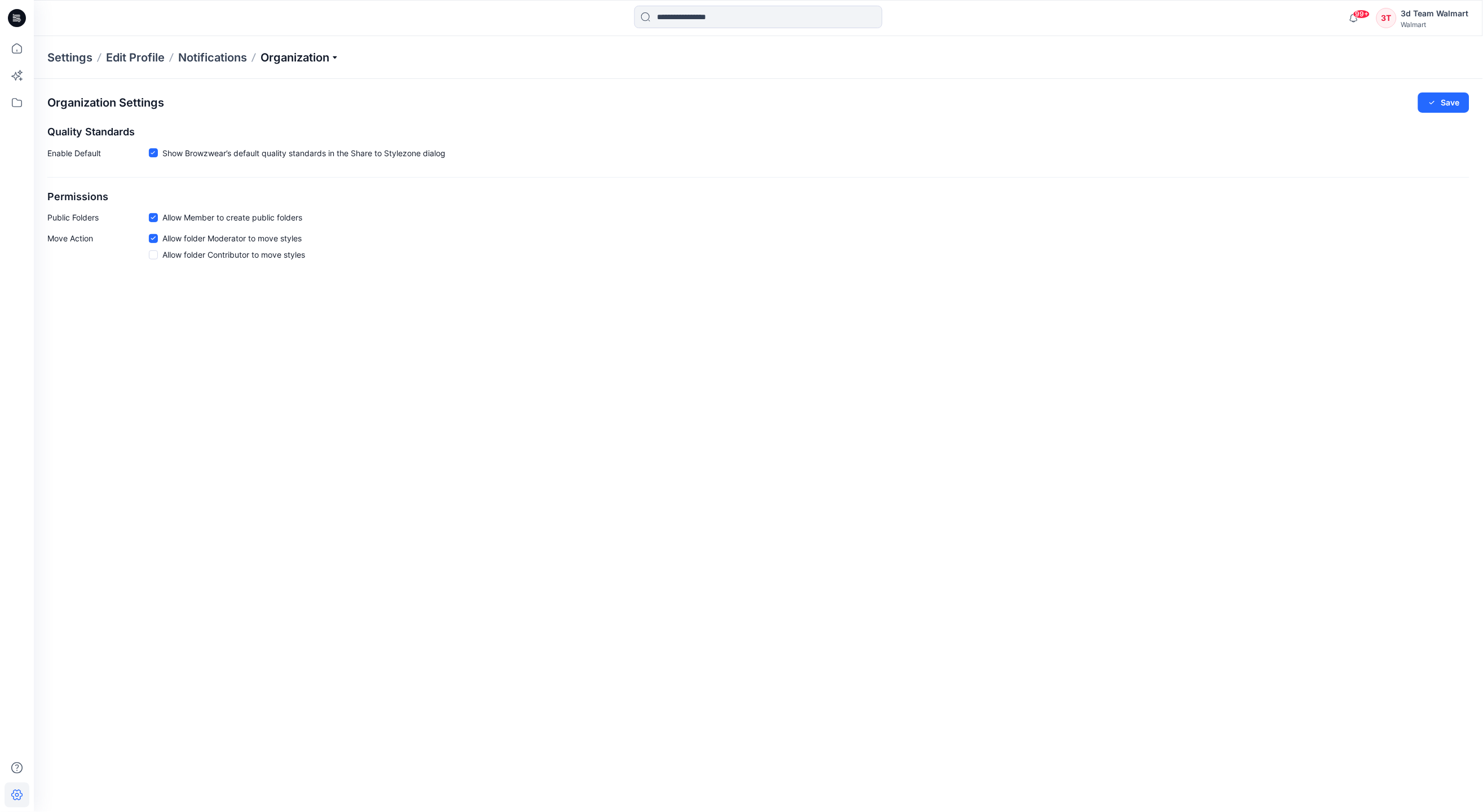
click at [336, 54] on p "Organization" at bounding box center [300, 57] width 79 height 16
click at [248, 195] on link "User Roles" at bounding box center [302, 196] width 164 height 22
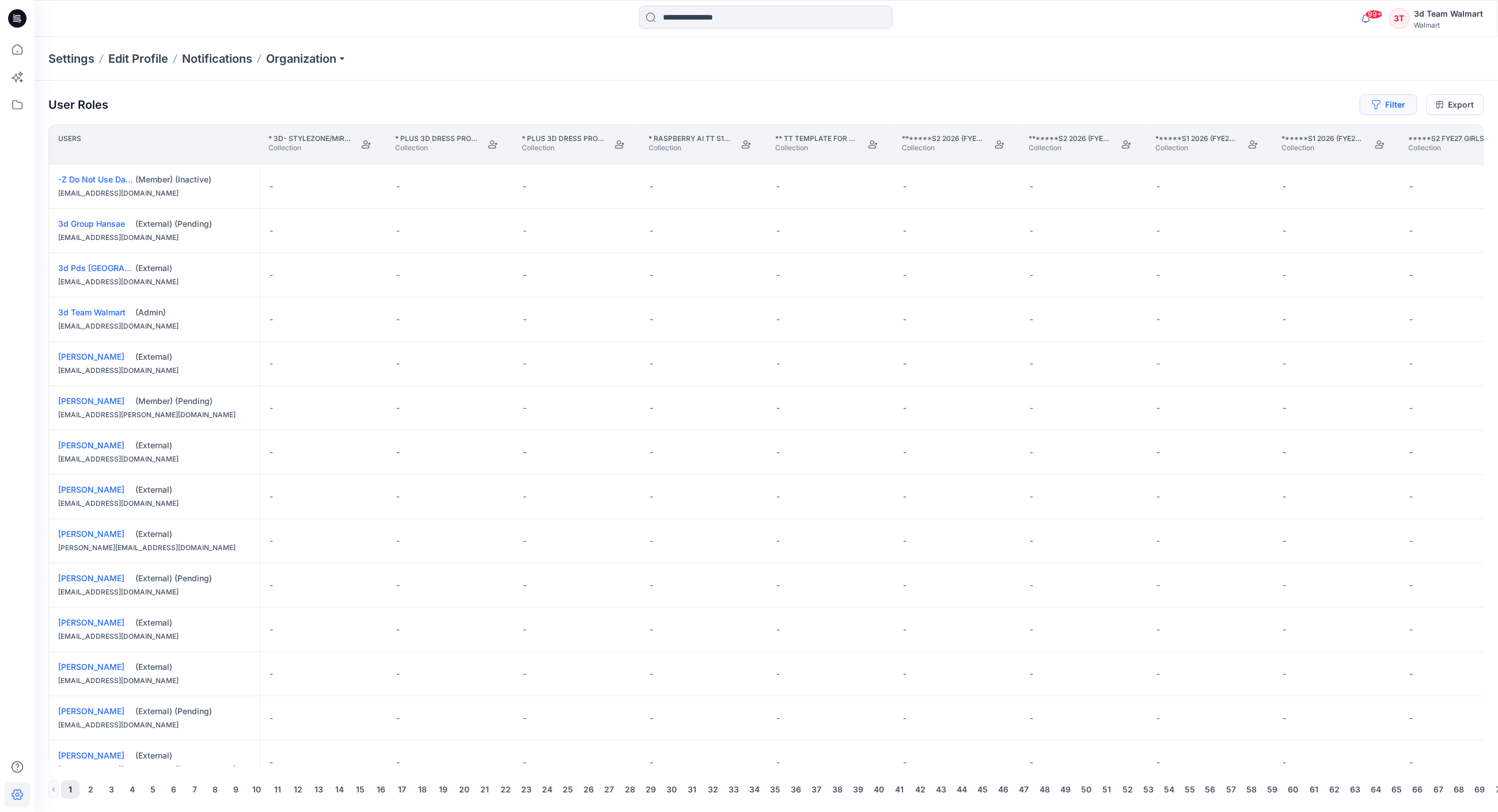
click at [1392, 107] on button "Filter" at bounding box center [1388, 105] width 57 height 21
click at [1316, 142] on div at bounding box center [1347, 136] width 119 height 15
type input "***"
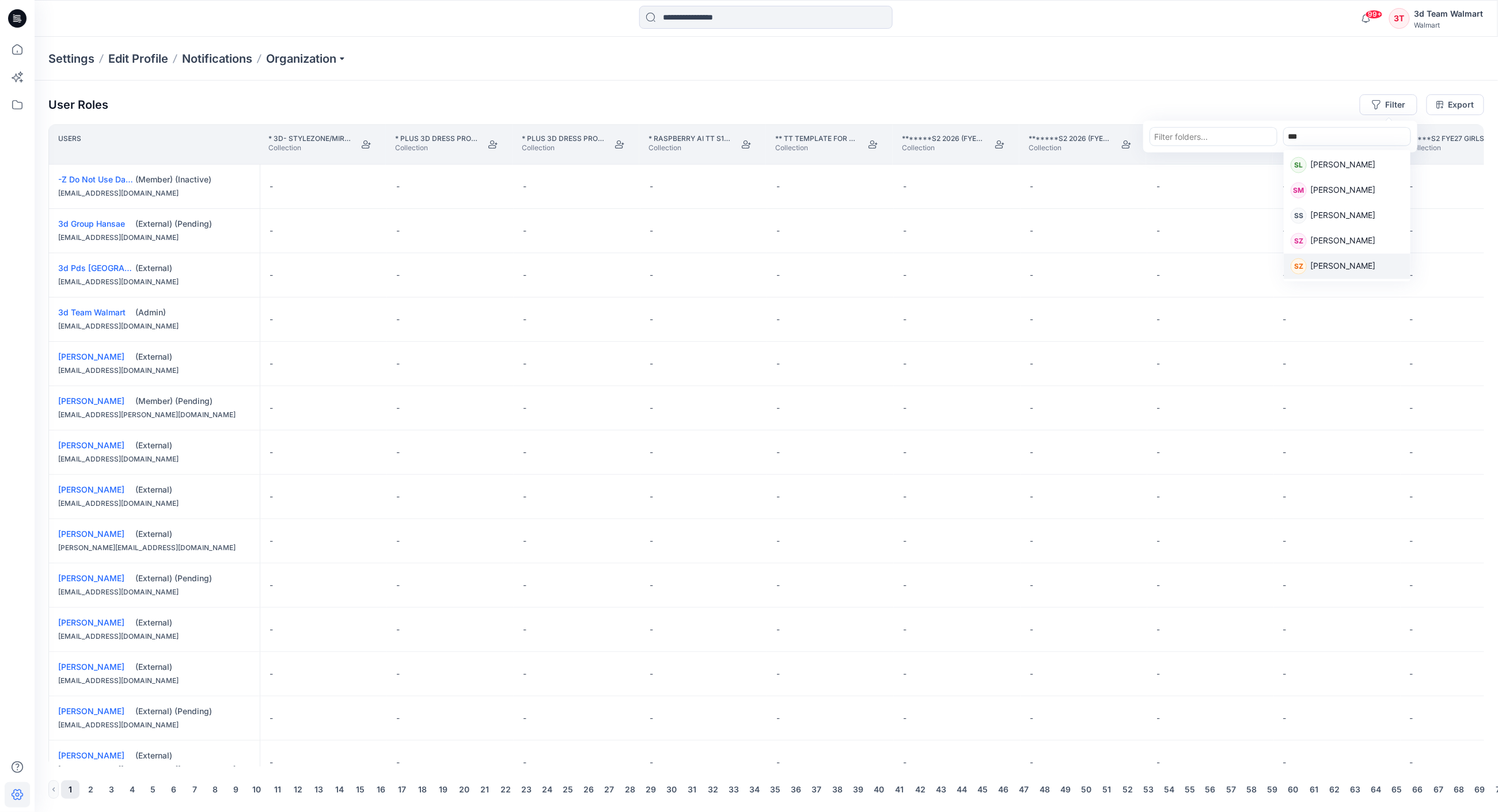
click at [1357, 264] on div "SZ Sue Zvers" at bounding box center [1347, 267] width 113 height 16
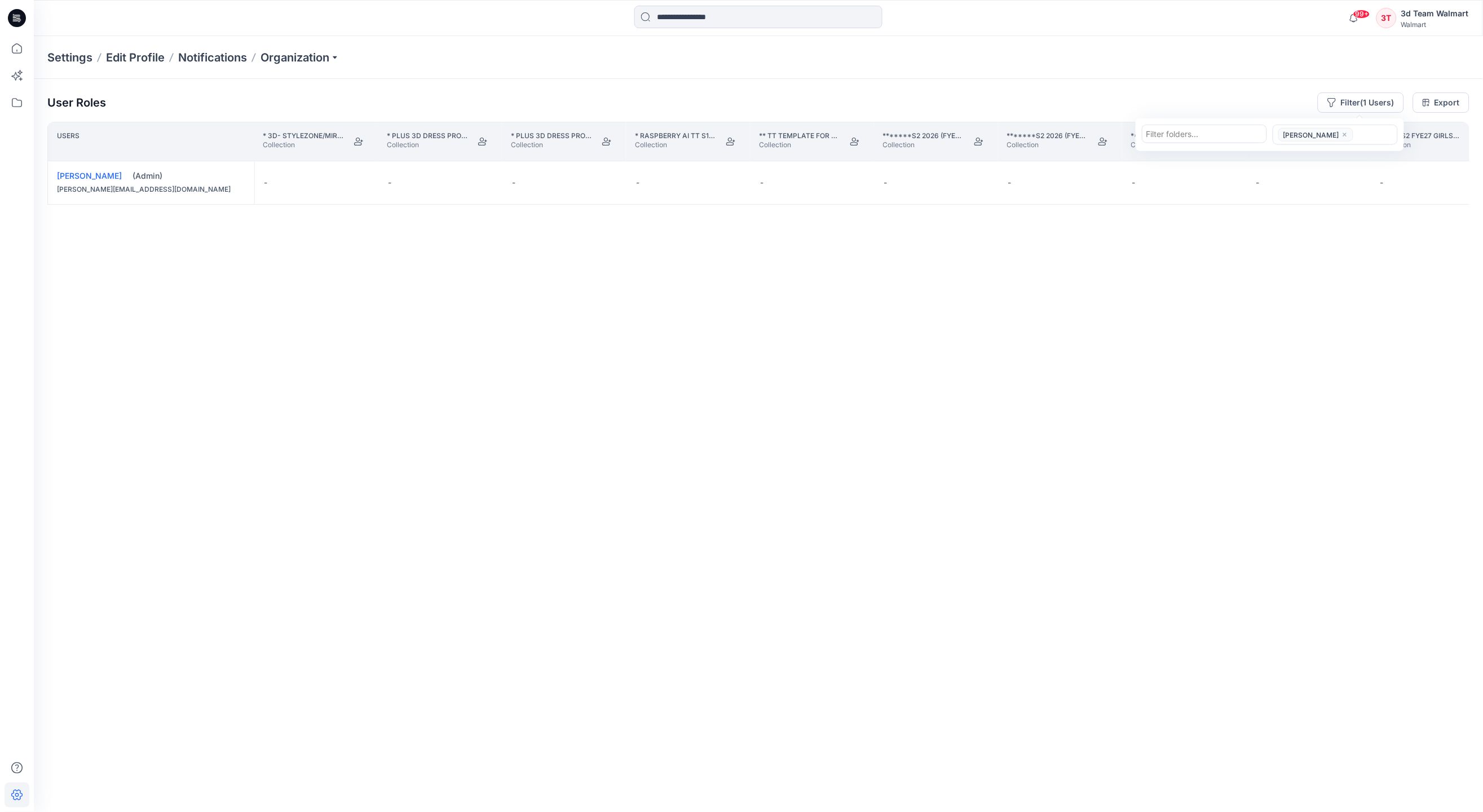
click at [729, 410] on div "Users * 3D- Stylezone/Miro Demo Collection Collection * Plus 3D Dress Project- …" at bounding box center [758, 444] width 1422 height 646
drag, startPoint x: 59, startPoint y: 766, endPoint x: 90, endPoint y: 768, distance: 31.1
click at [90, 768] on div "User Roles Filter (1 Users) Export Users * 3D- Stylezone/Miro Demo Collection C…" at bounding box center [758, 430] width 1450 height 702
click at [57, 763] on div "Users * 3D- Stylezone/Miro Demo Collection Collection * Plus 3D Dress Project- …" at bounding box center [758, 444] width 1422 height 646
drag, startPoint x: 59, startPoint y: 764, endPoint x: 74, endPoint y: 768, distance: 15.5
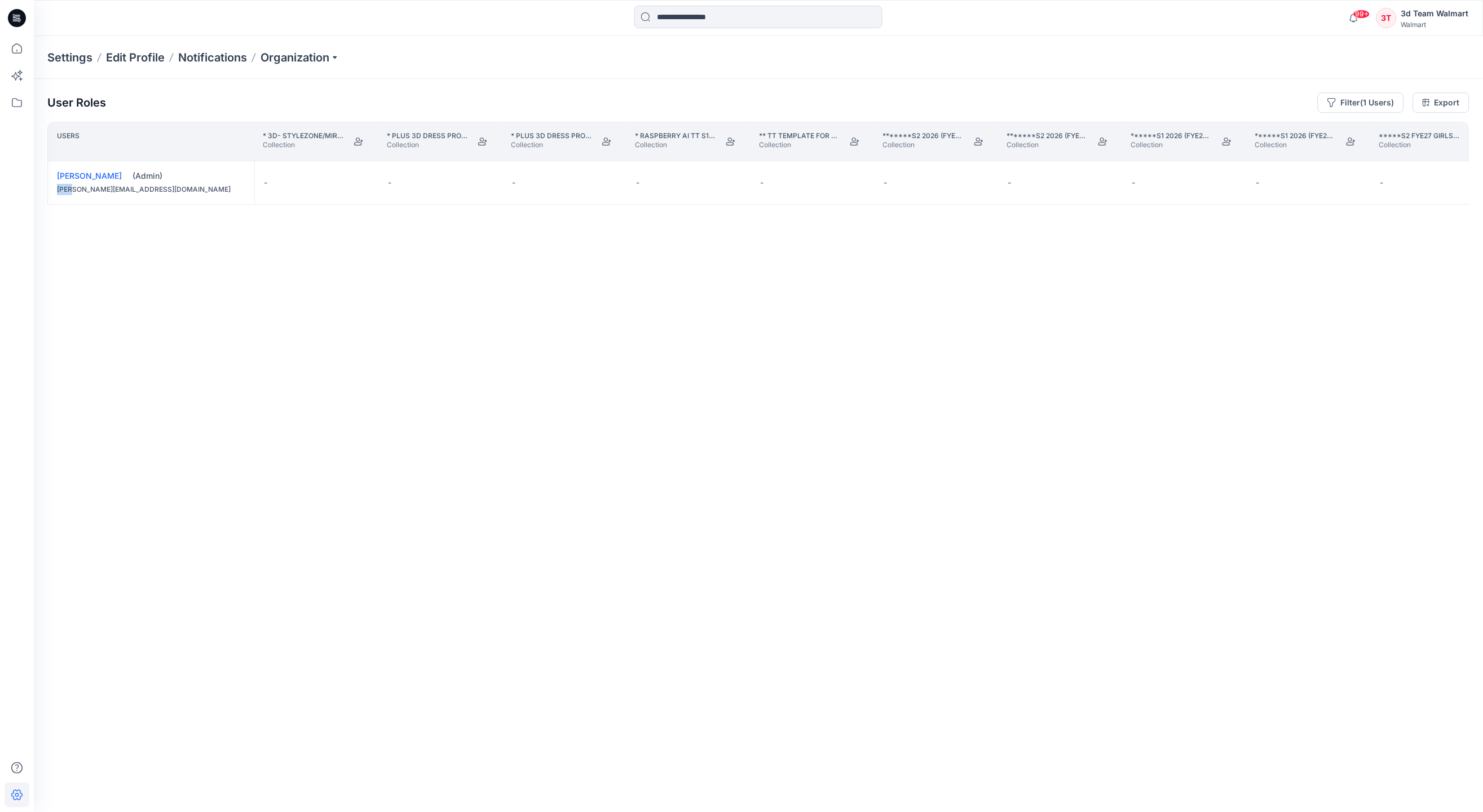
click at [74, 768] on div "User Roles Filter (1 Users) Export Users * 3D- Stylezone/Miro Demo Collection C…" at bounding box center [758, 430] width 1450 height 702
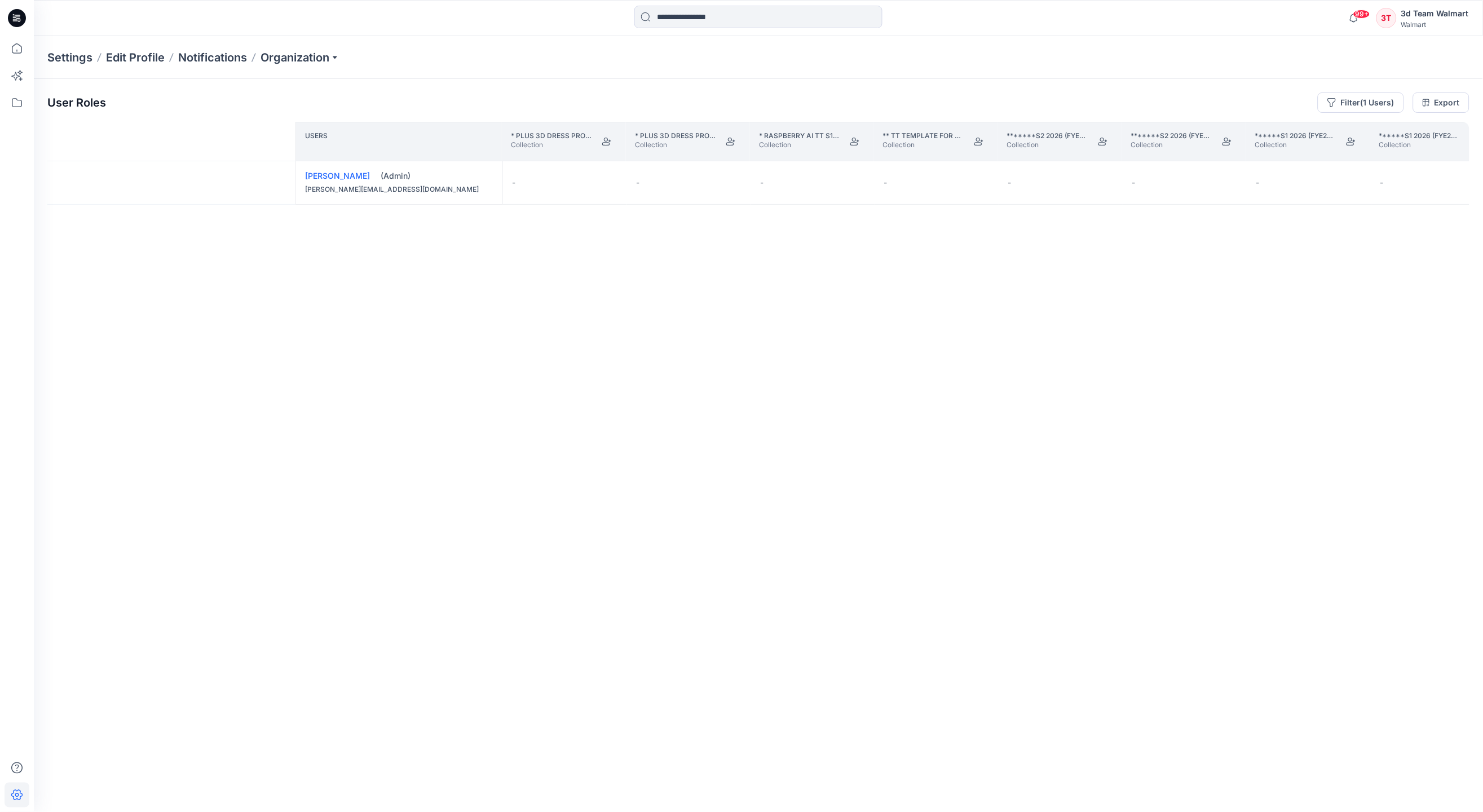
scroll to position [0, 25213]
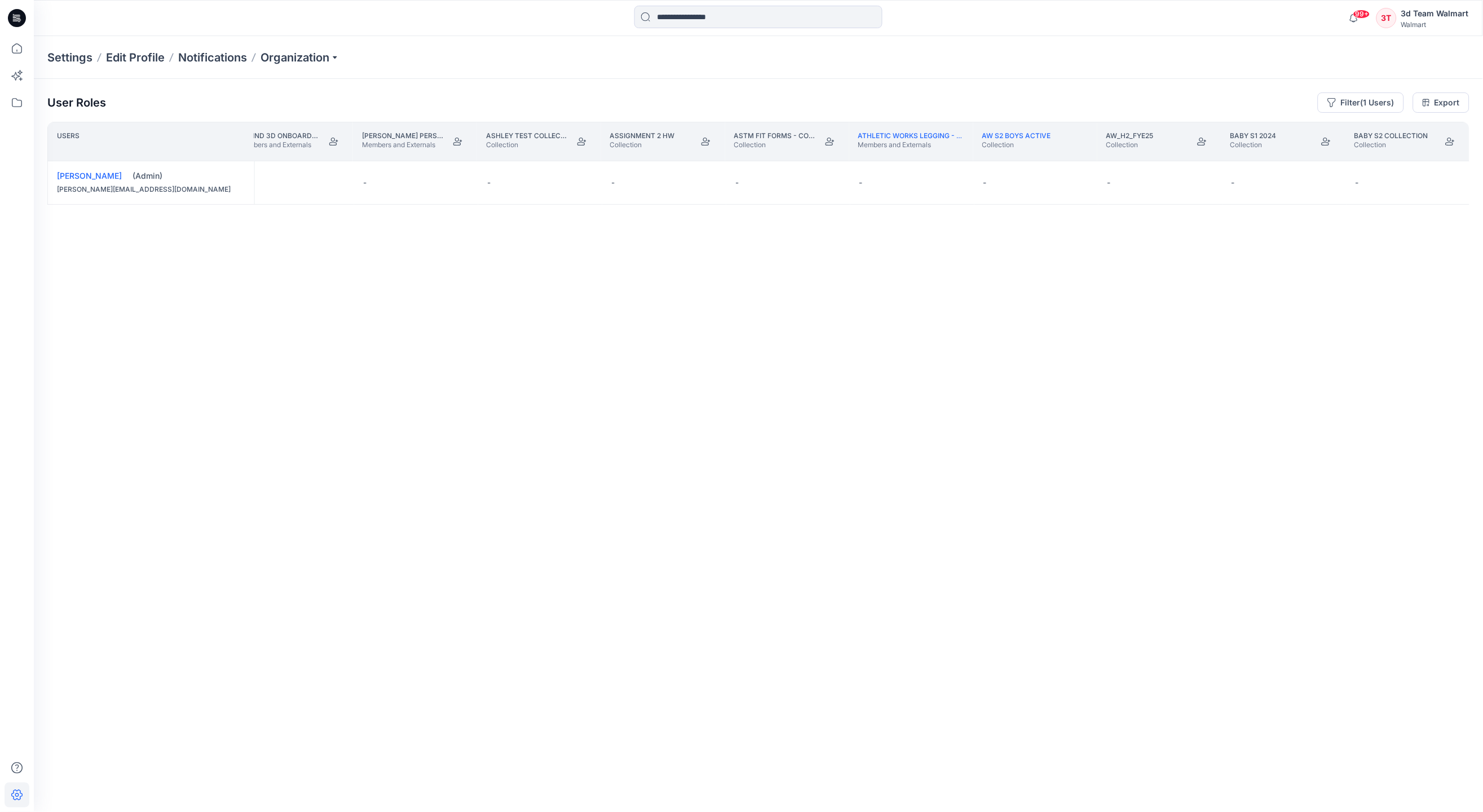
drag, startPoint x: 177, startPoint y: 762, endPoint x: 194, endPoint y: 766, distance: 17.5
click at [205, 766] on div "Users Around the World D34 Junior Tops/ Dresses Members and Externals Arvind 3D…" at bounding box center [758, 444] width 1422 height 646
drag, startPoint x: 171, startPoint y: 766, endPoint x: 285, endPoint y: 762, distance: 114.1
click at [374, 762] on div "Users Around the World D34 Junior Tops/ Dresses Members and Externals Arvind 3D…" at bounding box center [758, 444] width 1422 height 646
click at [454, 442] on div "Users Around the World D34 Junior Tops/ Dresses Members and Externals Arvind 3D…" at bounding box center [758, 444] width 1422 height 646
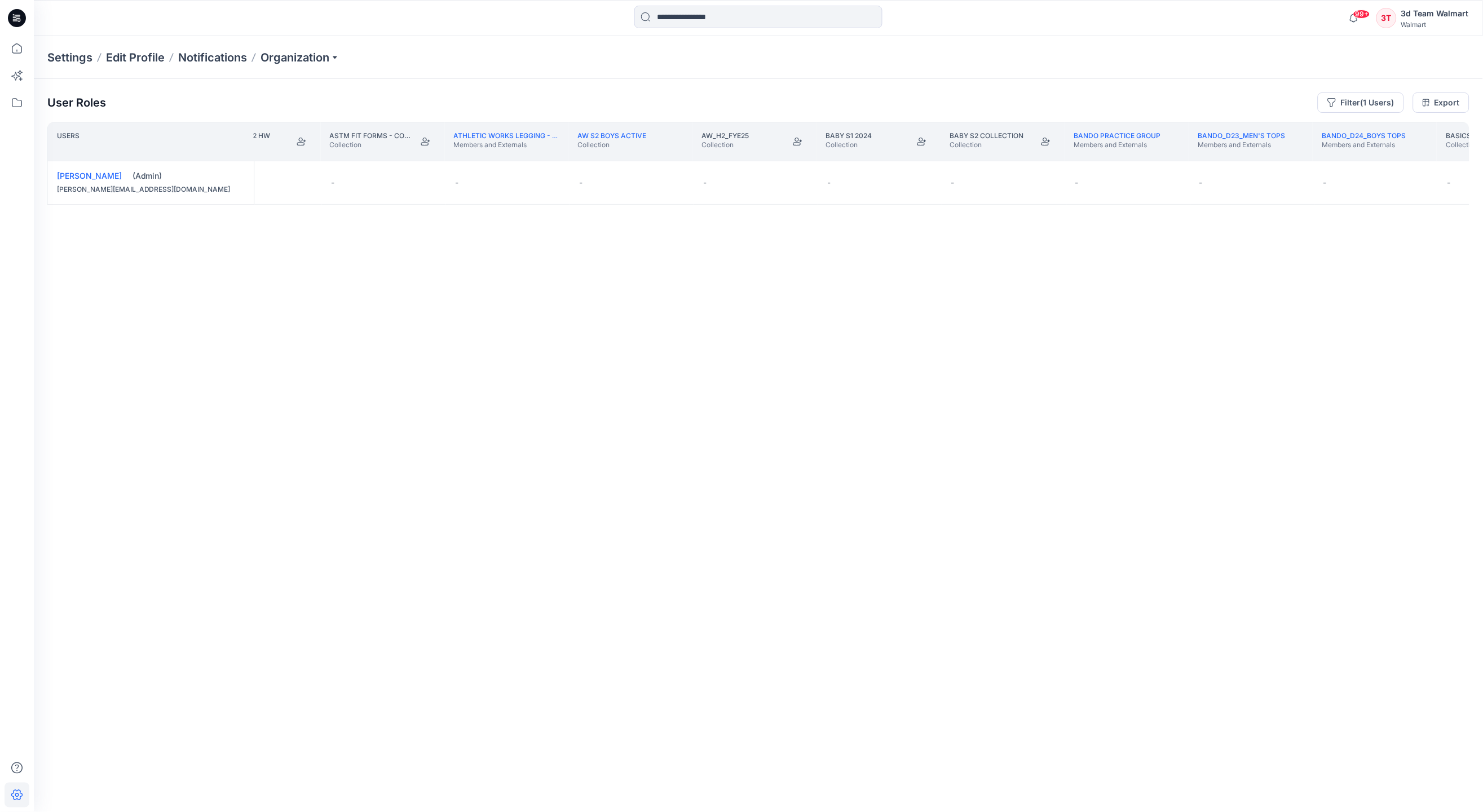
click at [888, 428] on div "Users Ashley Test Collection Collection Assignment 2 HW Collection ASTM Fit For…" at bounding box center [758, 444] width 1422 height 646
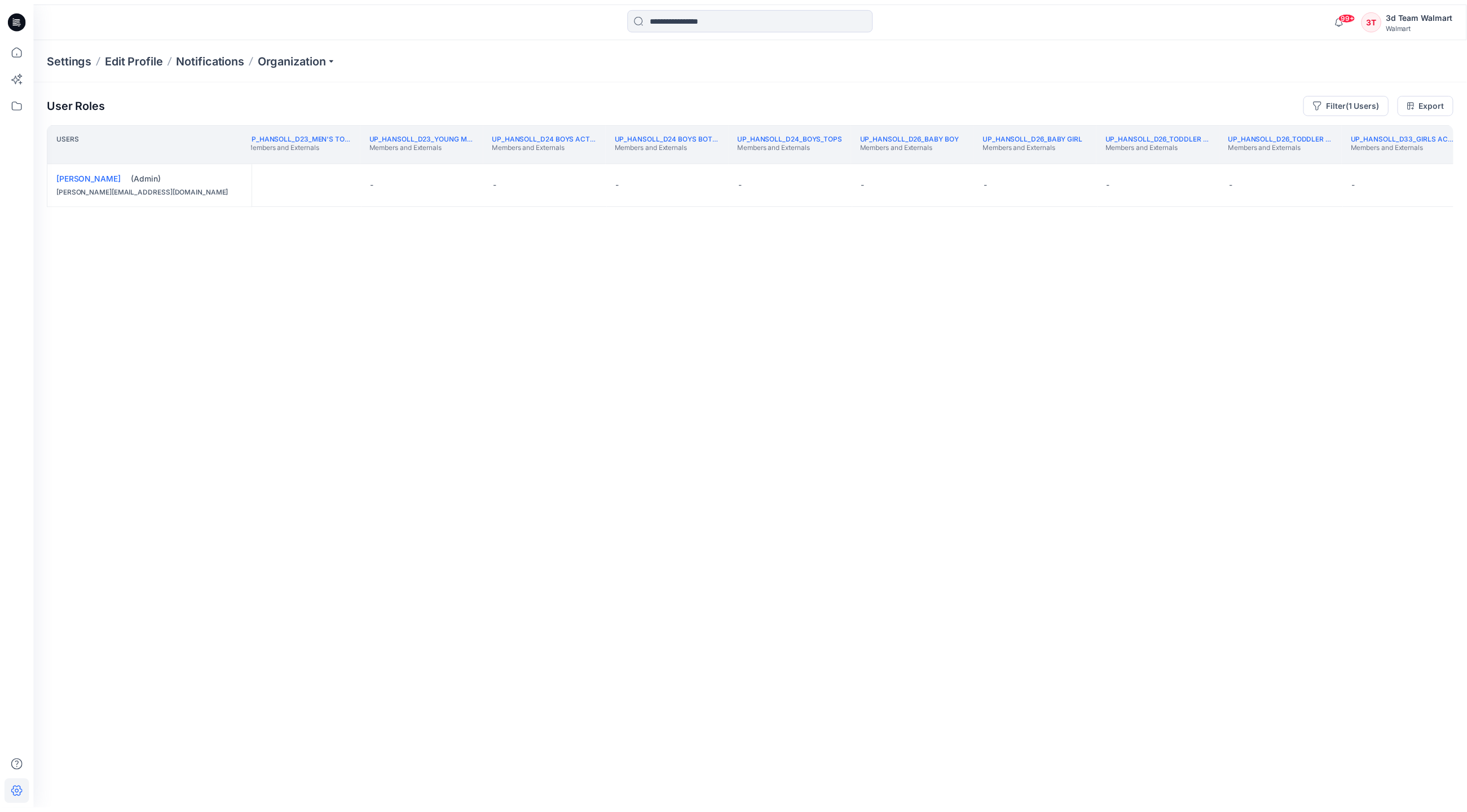
scroll to position [0, 242443]
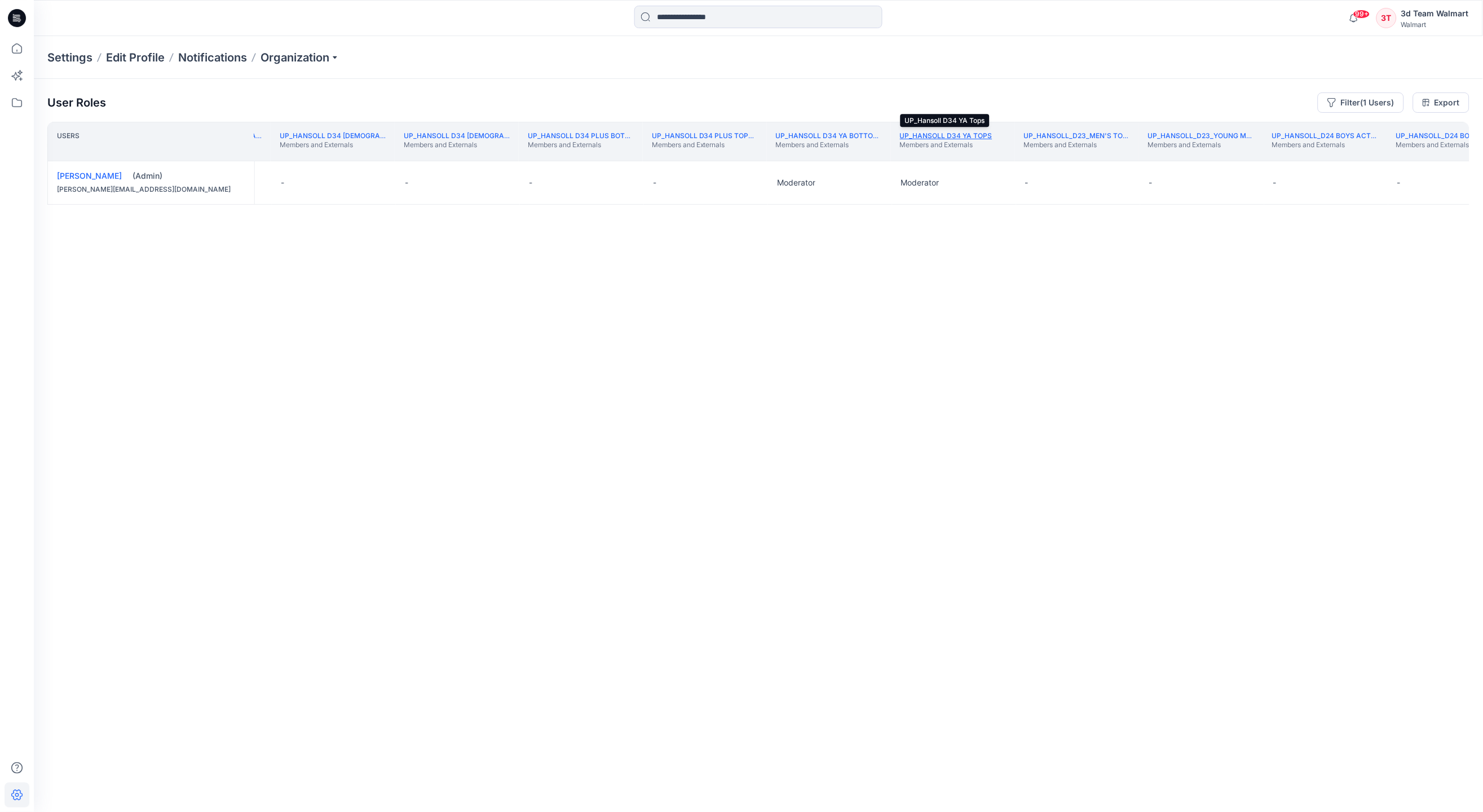
click at [911, 137] on link "UP_Hansoll D34 YA Tops" at bounding box center [946, 136] width 93 height 9
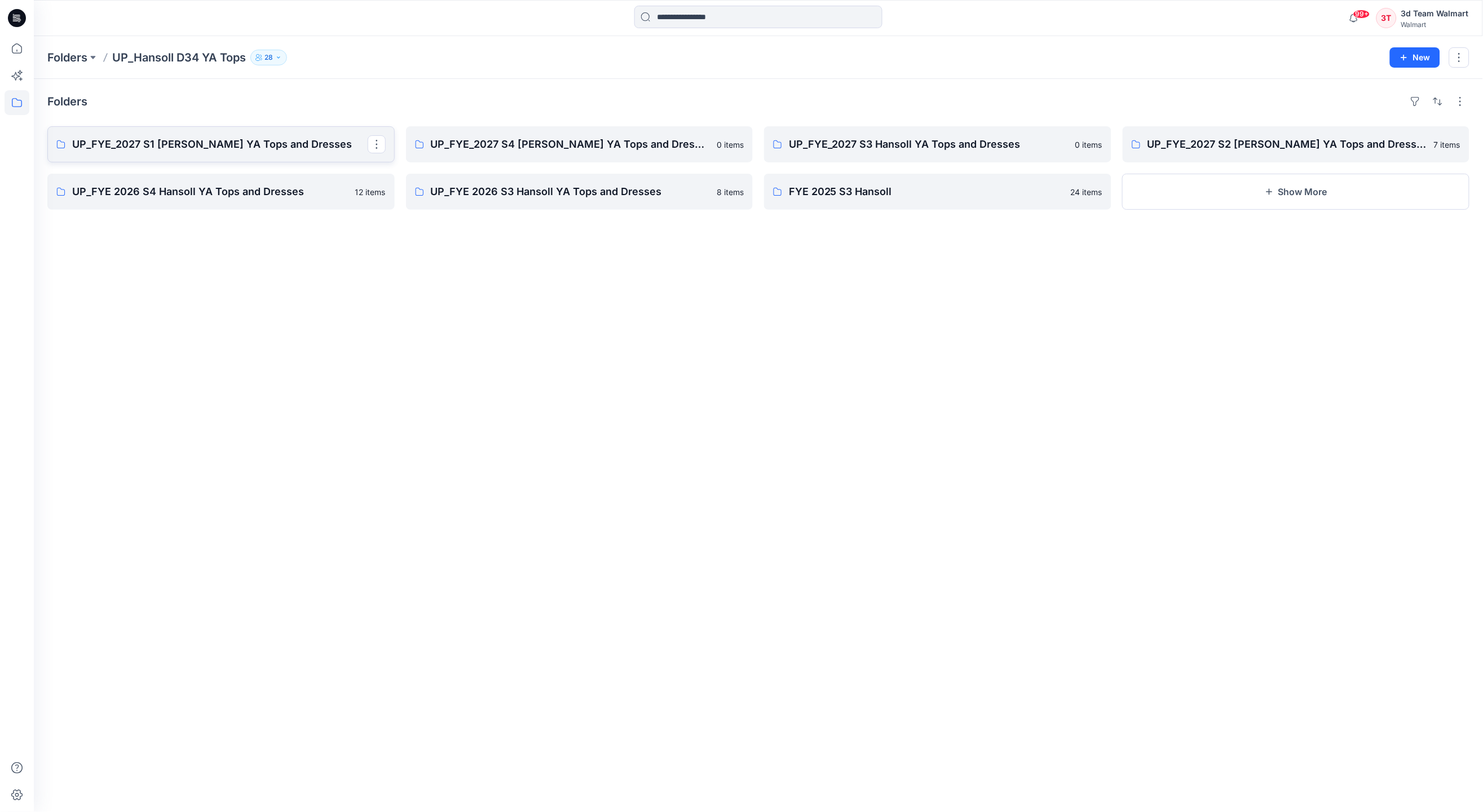
click at [166, 153] on link "UP_FYE_2027 S1 Hansoll YA Tops and Dresses" at bounding box center [221, 144] width 347 height 36
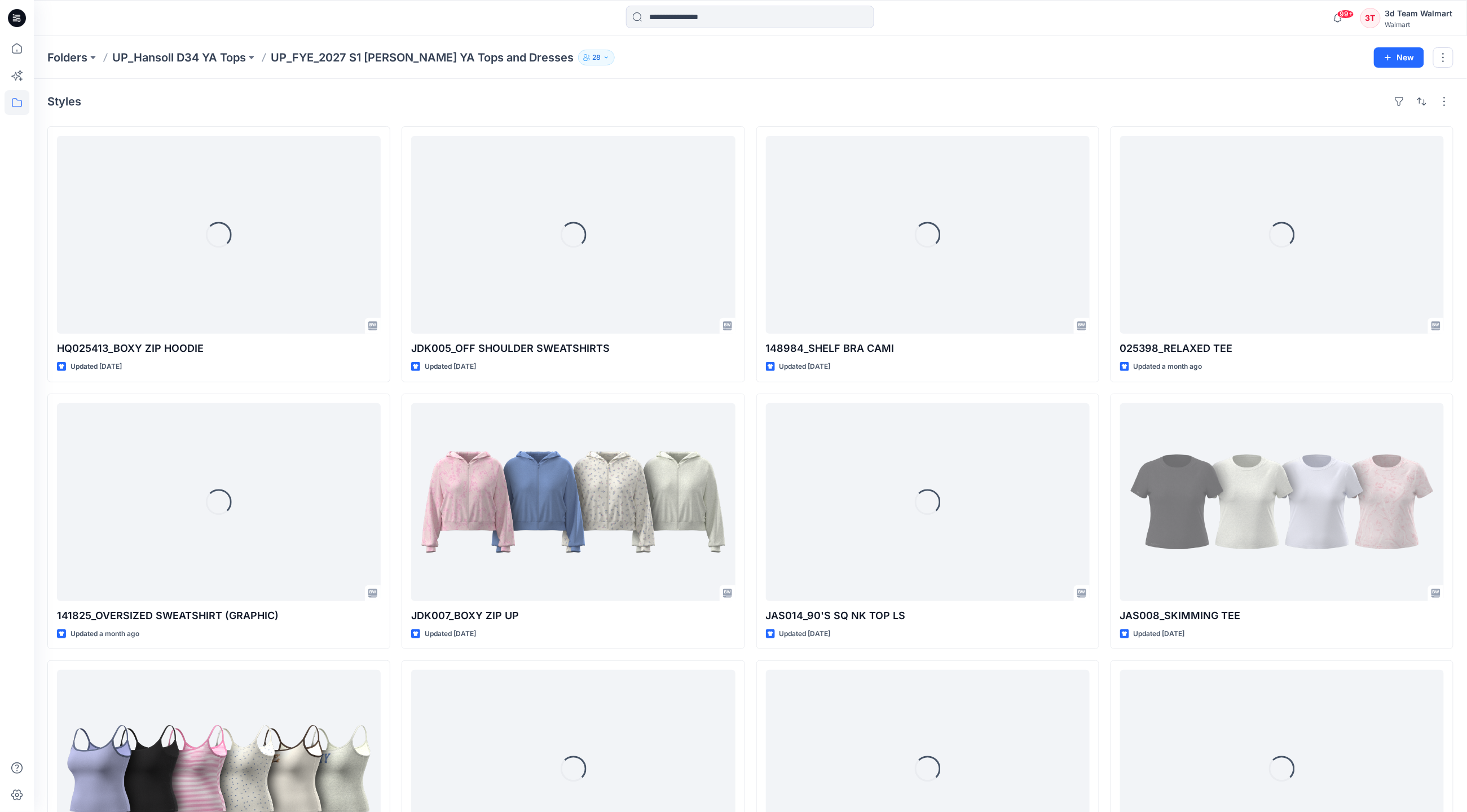
click at [603, 57] on icon "button" at bounding box center [606, 57] width 7 height 7
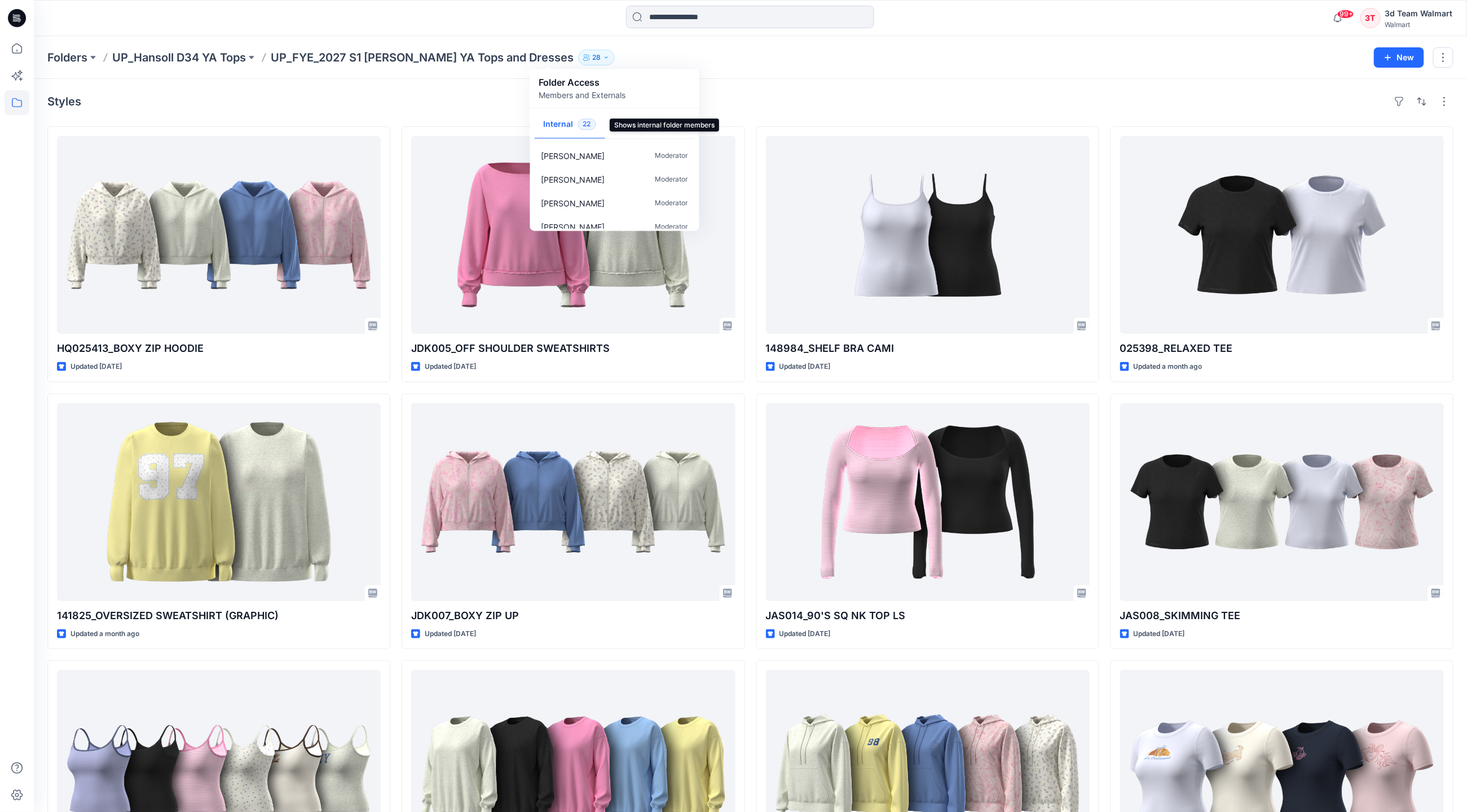
click at [569, 123] on button "Internal 22" at bounding box center [570, 125] width 70 height 29
click at [704, 65] on div "Folders UP_Hansoll D34 YA Tops UP_FYE_2027 S1 Hansoll YA Tops and Dresses 28 Fo…" at bounding box center [751, 57] width 1433 height 43
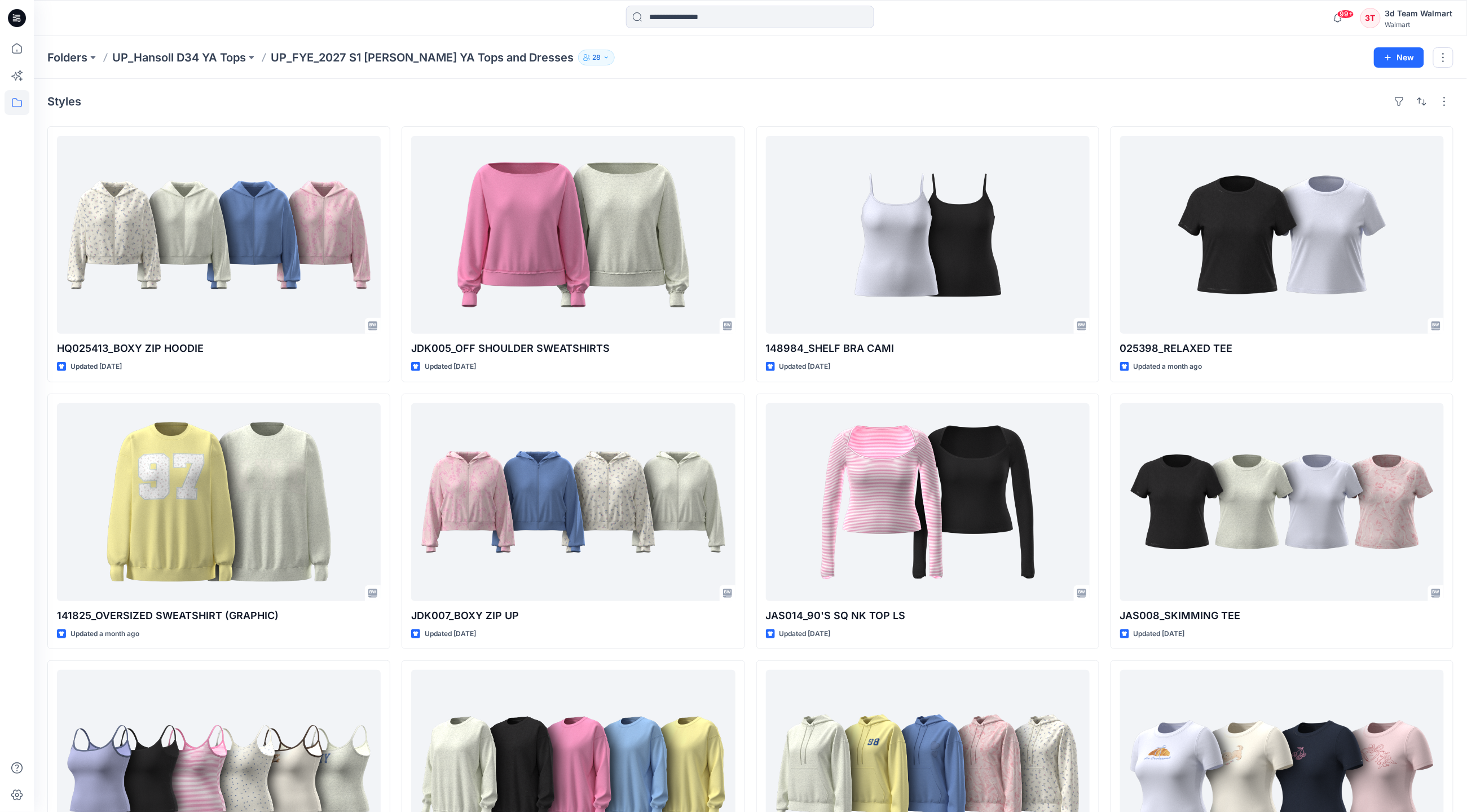
click at [603, 59] on icon "button" at bounding box center [606, 57] width 7 height 7
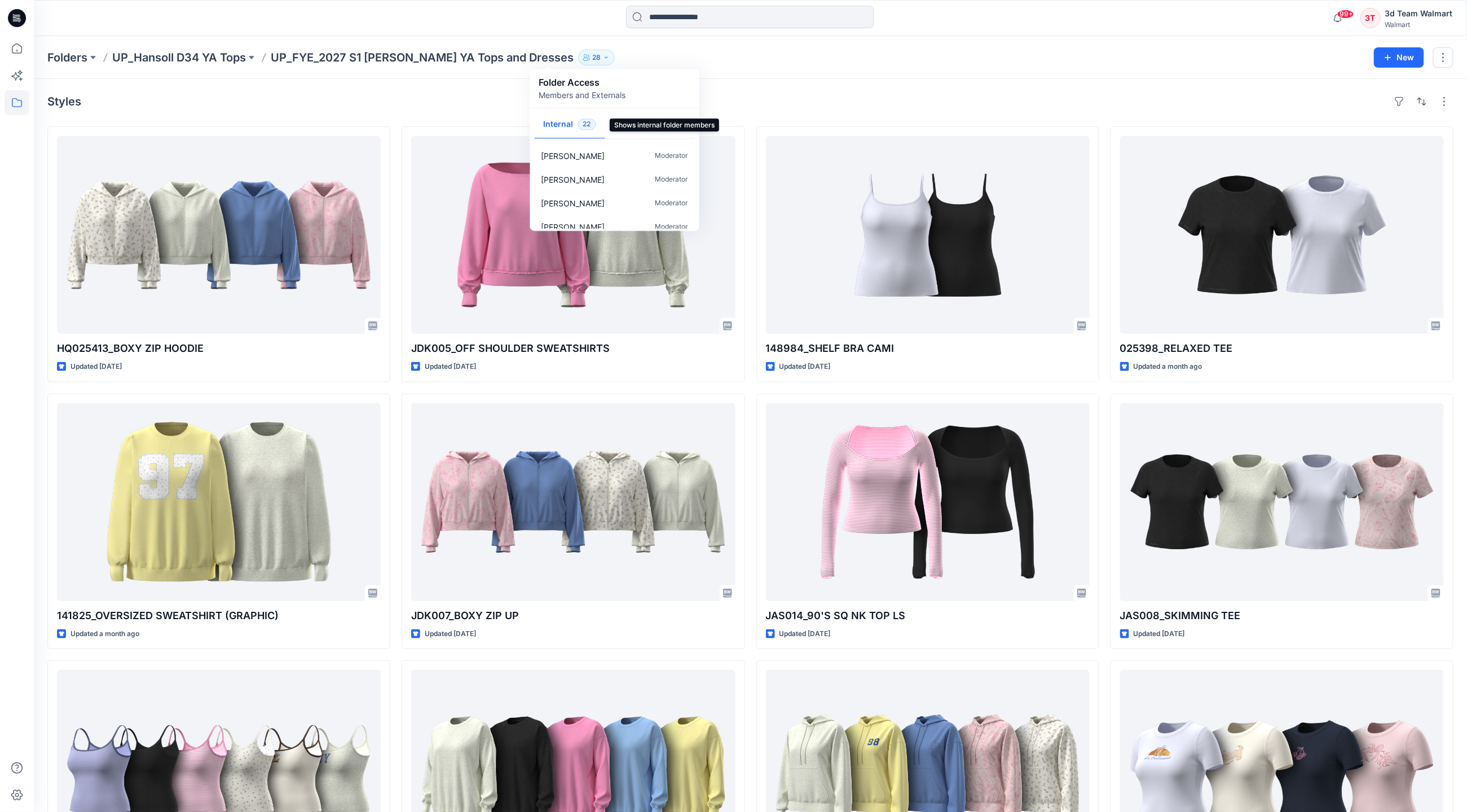
click at [581, 126] on span "22" at bounding box center [587, 125] width 18 height 11
click at [564, 124] on button "Internal 22" at bounding box center [570, 125] width 70 height 29
click at [213, 54] on p "UP_Hansoll D34 YA Tops" at bounding box center [179, 57] width 134 height 16
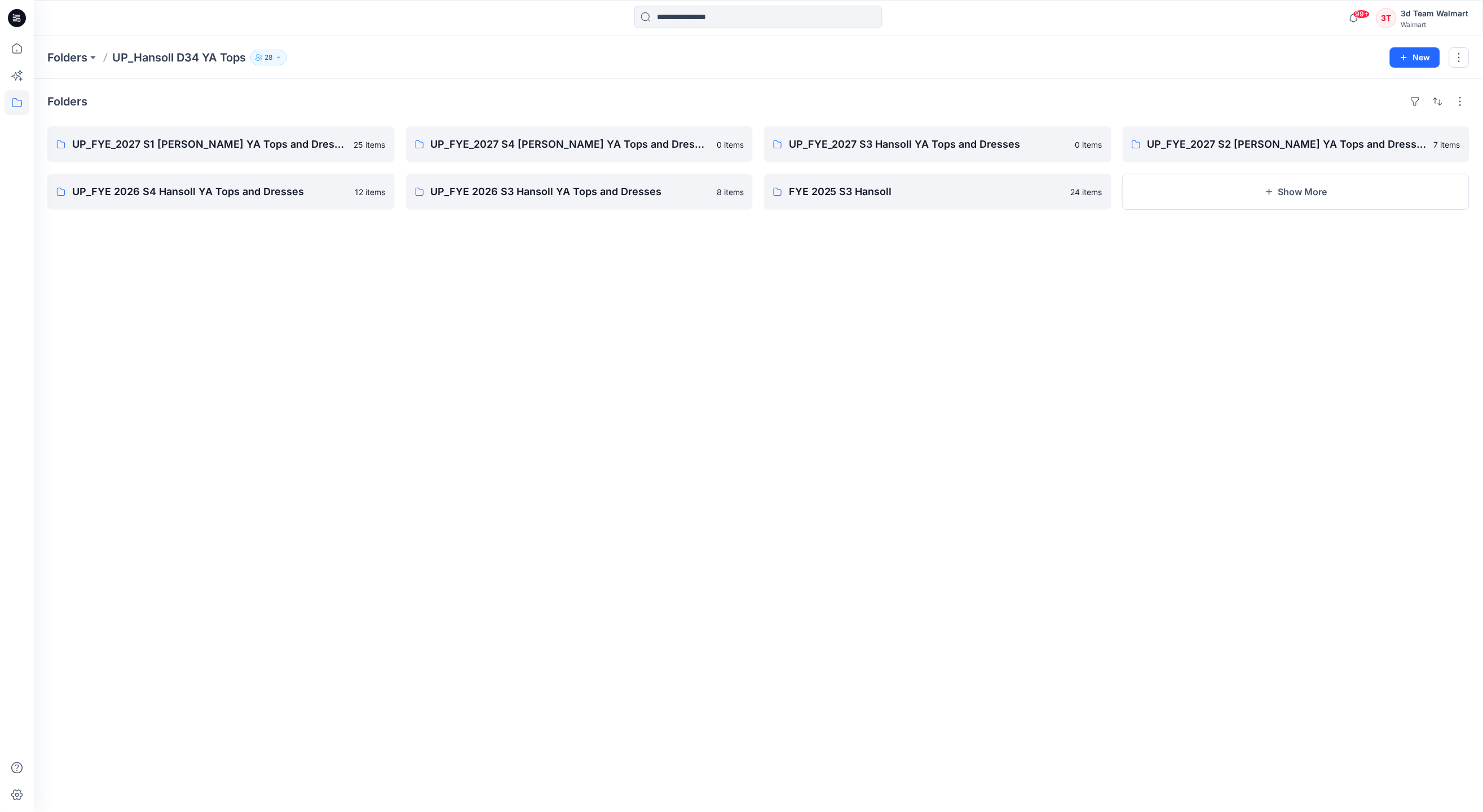
click at [282, 59] on icon "button" at bounding box center [278, 57] width 7 height 7
click at [400, 91] on icon "Manage Users" at bounding box center [404, 88] width 9 height 9
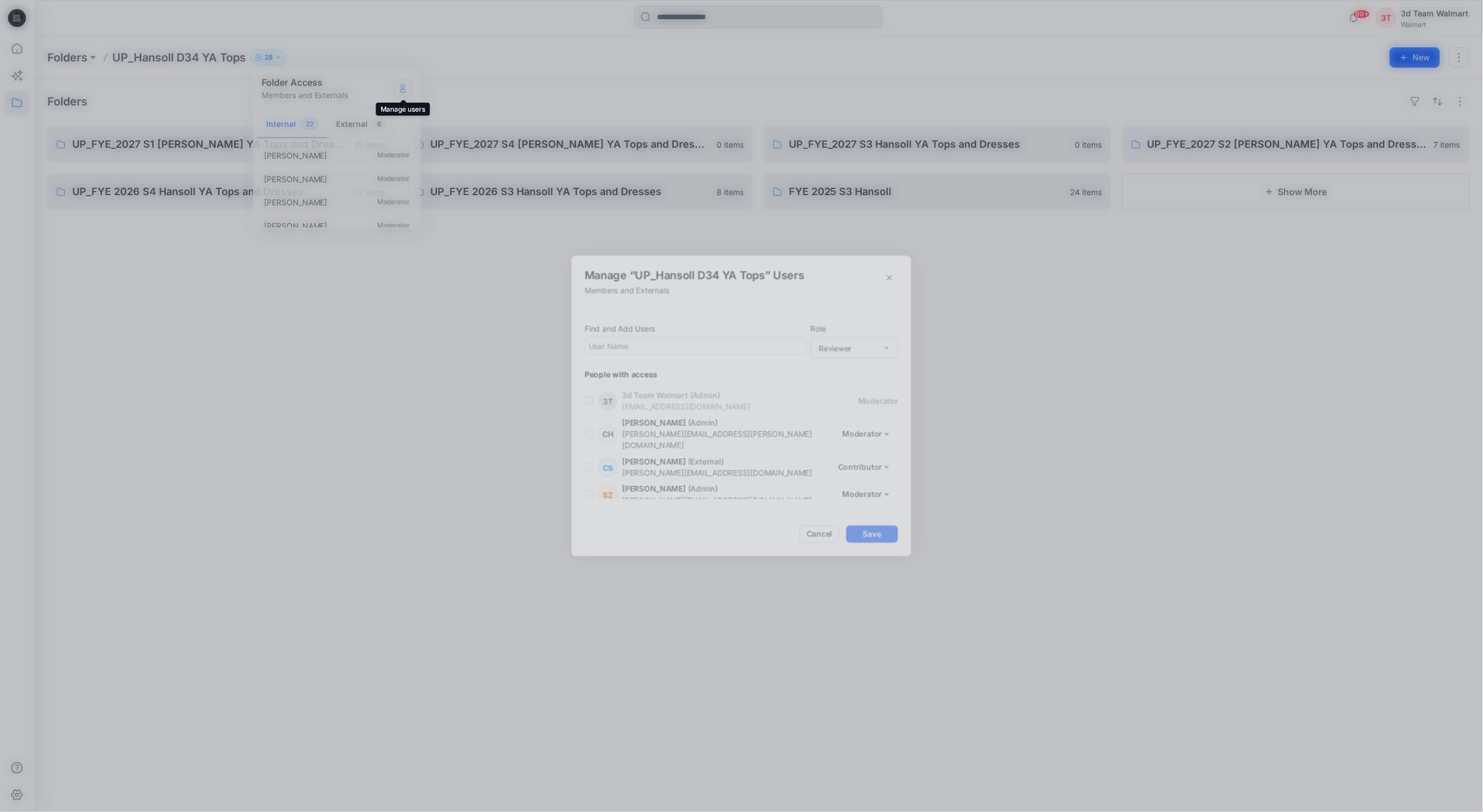
scroll to position [671, 0]
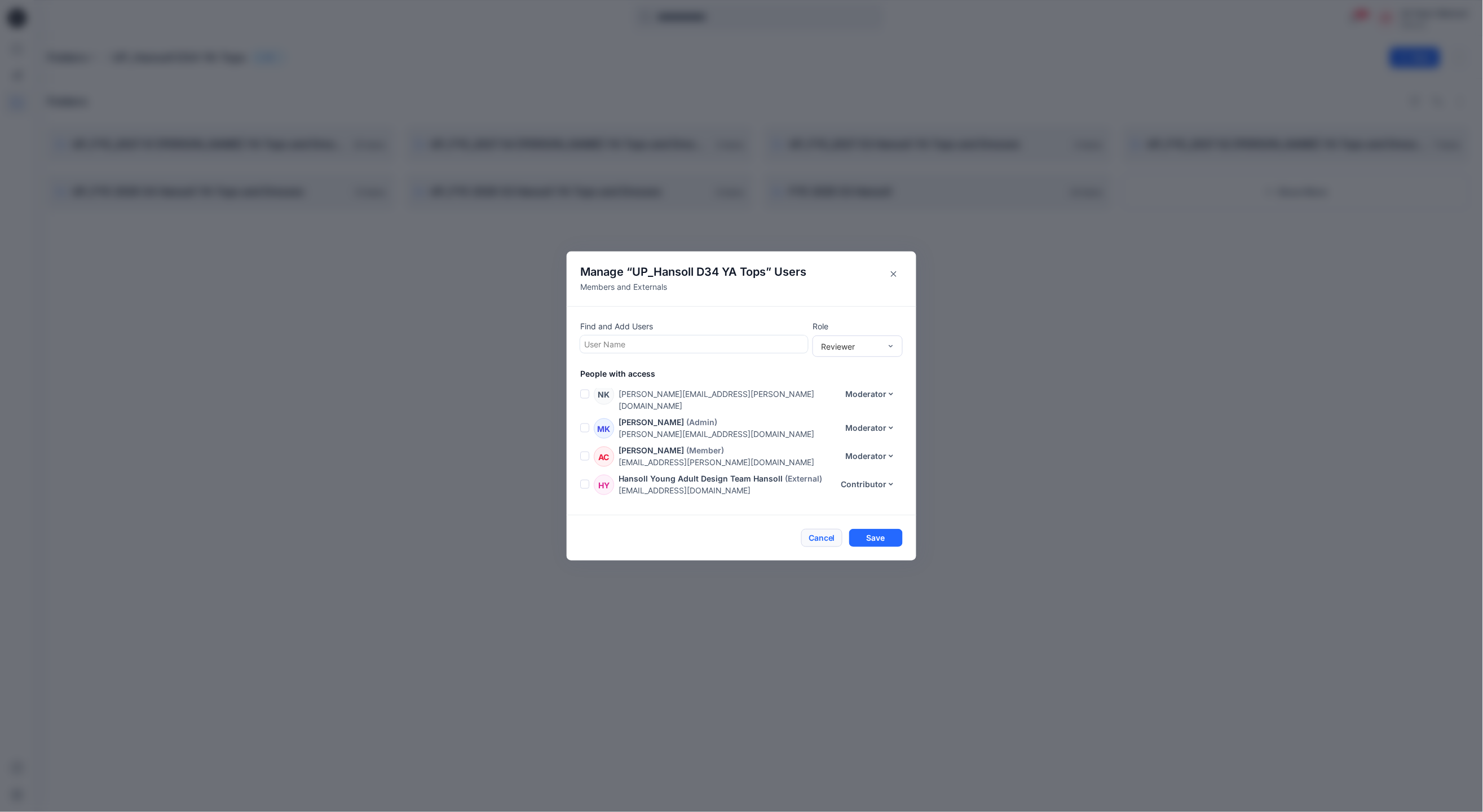
click at [826, 541] on button "Cancel" at bounding box center [822, 538] width 41 height 18
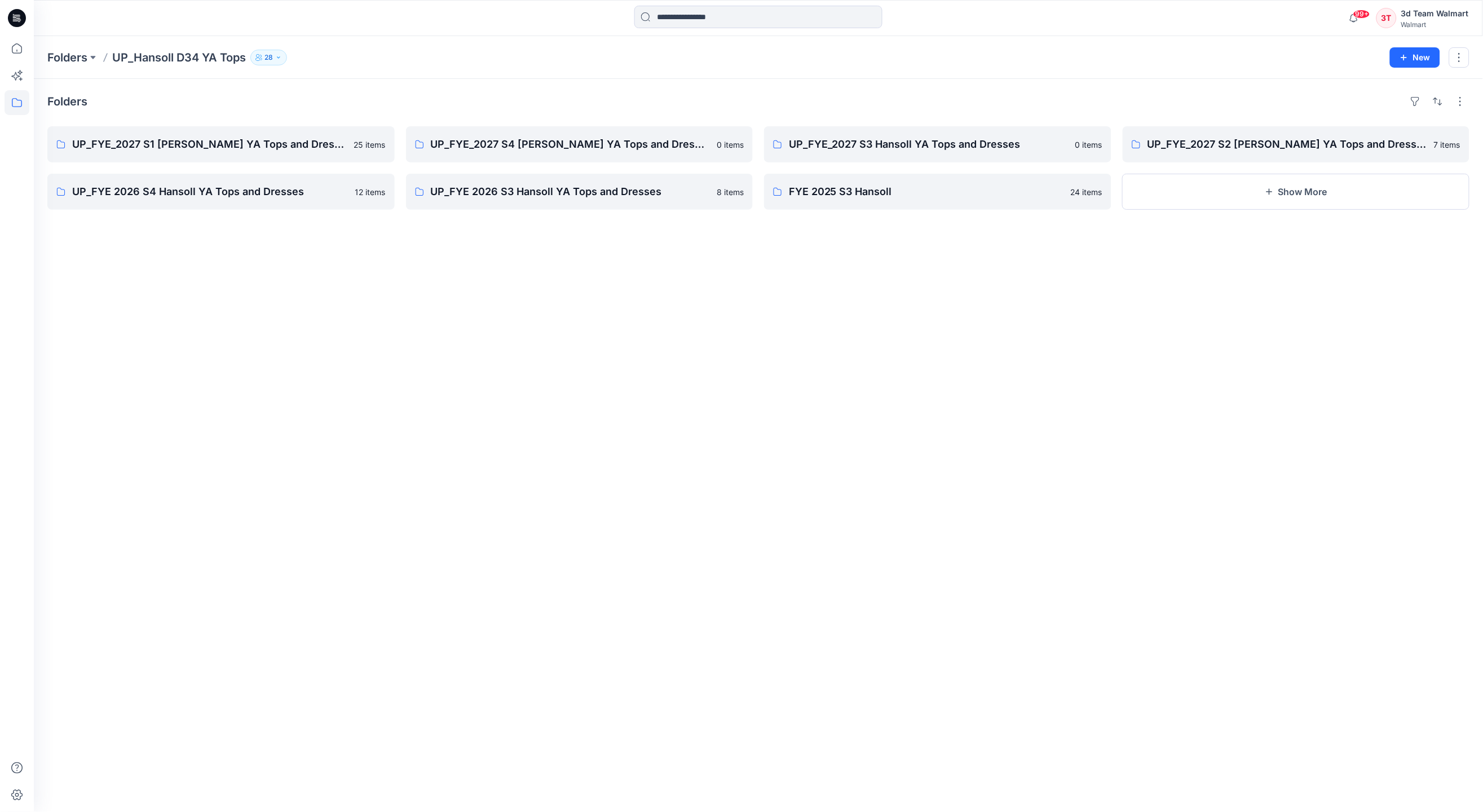
click at [281, 59] on icon "button" at bounding box center [278, 57] width 7 height 7
click at [285, 127] on button "Internal 22" at bounding box center [293, 125] width 70 height 29
click at [503, 91] on div "Folders UP_FYE_2027 S1 Hansoll YA Tops and Dresses 25 items UP_FYE 2026 S4 Hans…" at bounding box center [758, 446] width 1450 height 733
click at [91, 57] on button at bounding box center [93, 57] width 11 height 16
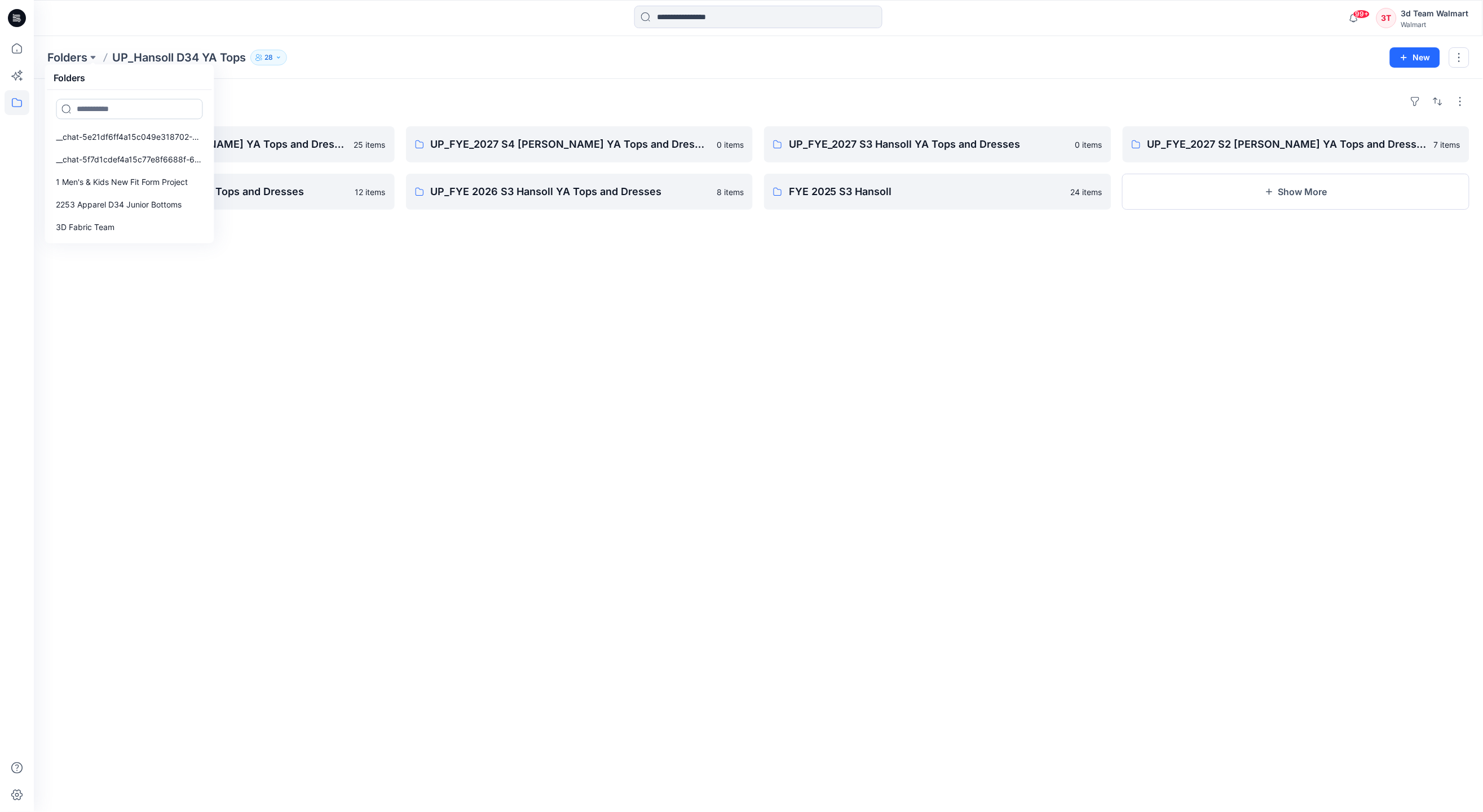
click at [125, 112] on input at bounding box center [129, 109] width 147 height 20
drag, startPoint x: 80, startPoint y: 110, endPoint x: 96, endPoint y: 109, distance: 16.0
click at [80, 109] on input "**********" at bounding box center [129, 109] width 147 height 20
type input "**********"
click at [238, 74] on div "**********" at bounding box center [758, 57] width 1450 height 43
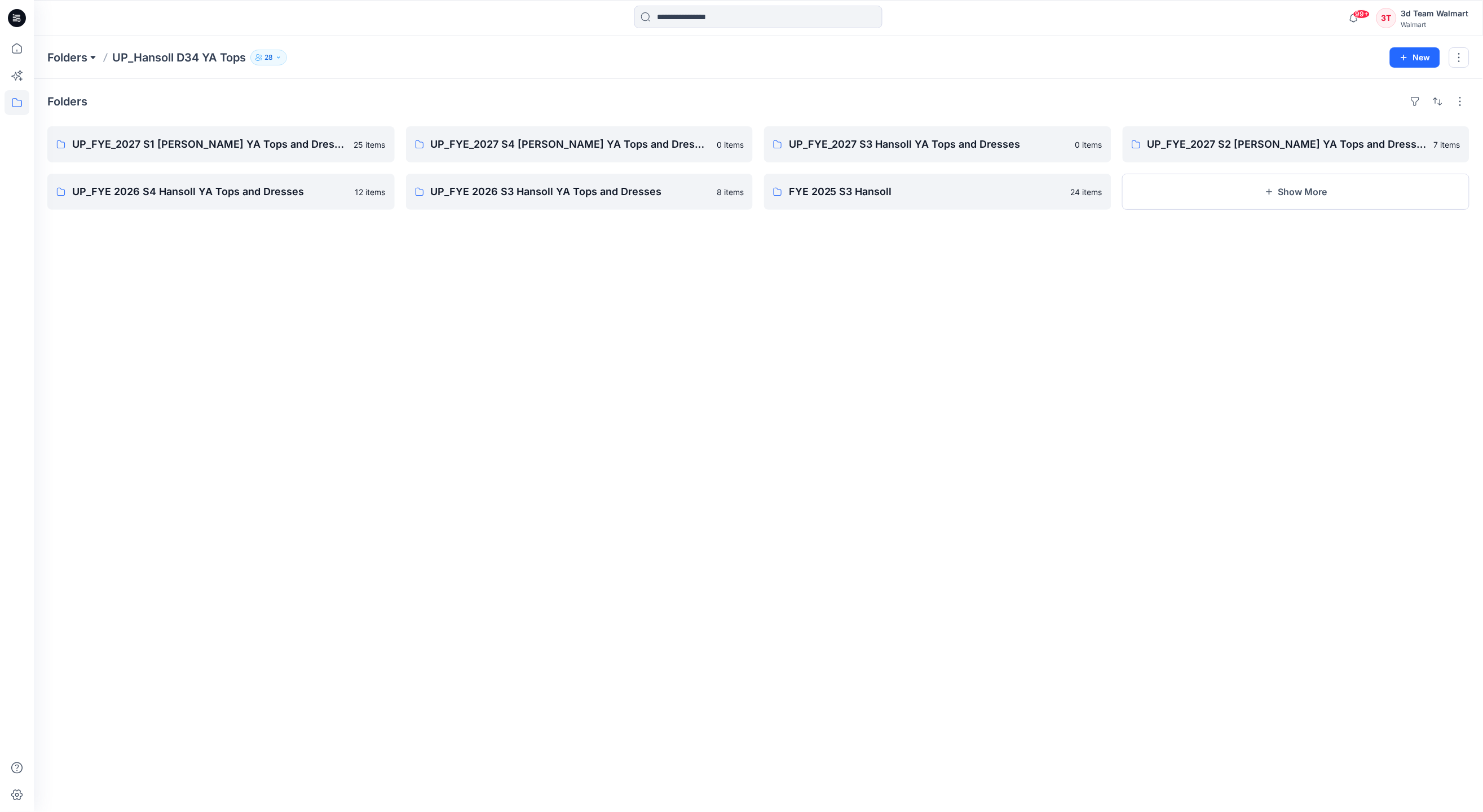
click at [88, 57] on button at bounding box center [93, 57] width 11 height 16
click at [169, 110] on input at bounding box center [129, 109] width 147 height 20
type input "**"
click at [108, 193] on p "UP_ALPINE YA BOTTOMS" at bounding box center [104, 190] width 95 height 14
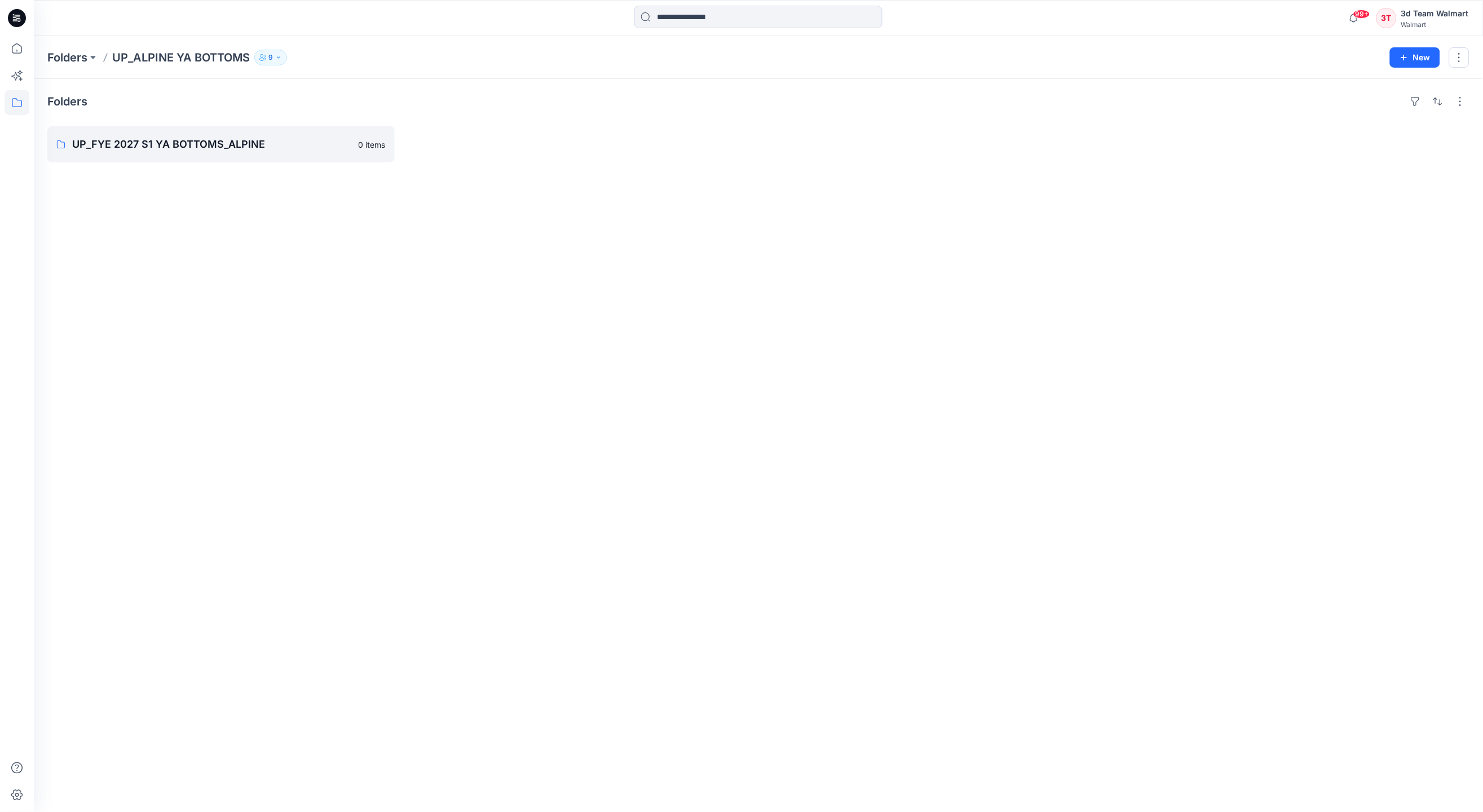
click at [279, 61] on button "9" at bounding box center [270, 57] width 33 height 16
click at [1458, 59] on button "button" at bounding box center [1460, 57] width 20 height 20
click at [1376, 83] on p "Edit" at bounding box center [1373, 84] width 14 height 12
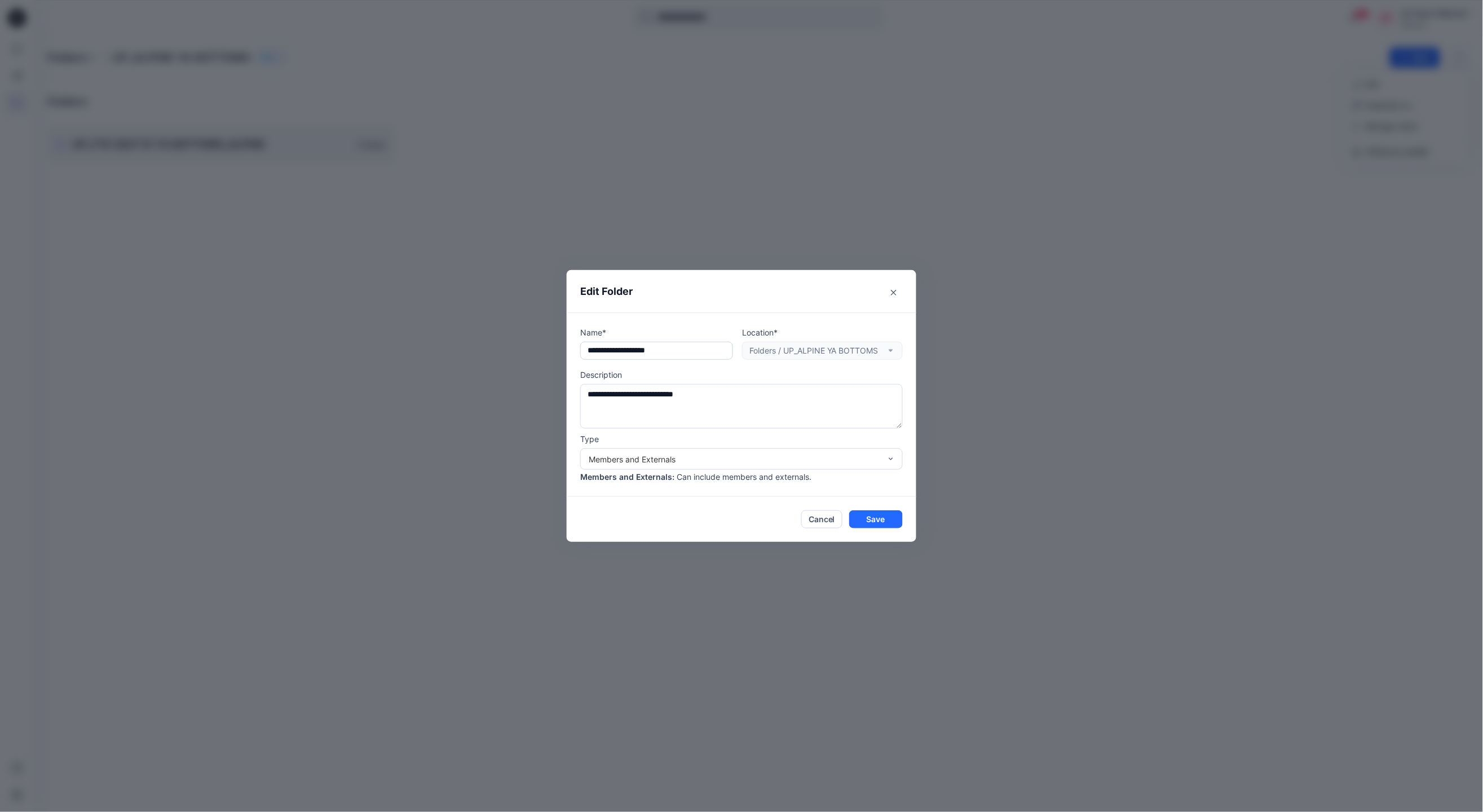
click at [631, 353] on input "**********" at bounding box center [657, 350] width 153 height 18
type input "**********"
click at [887, 516] on button "Save" at bounding box center [876, 519] width 54 height 18
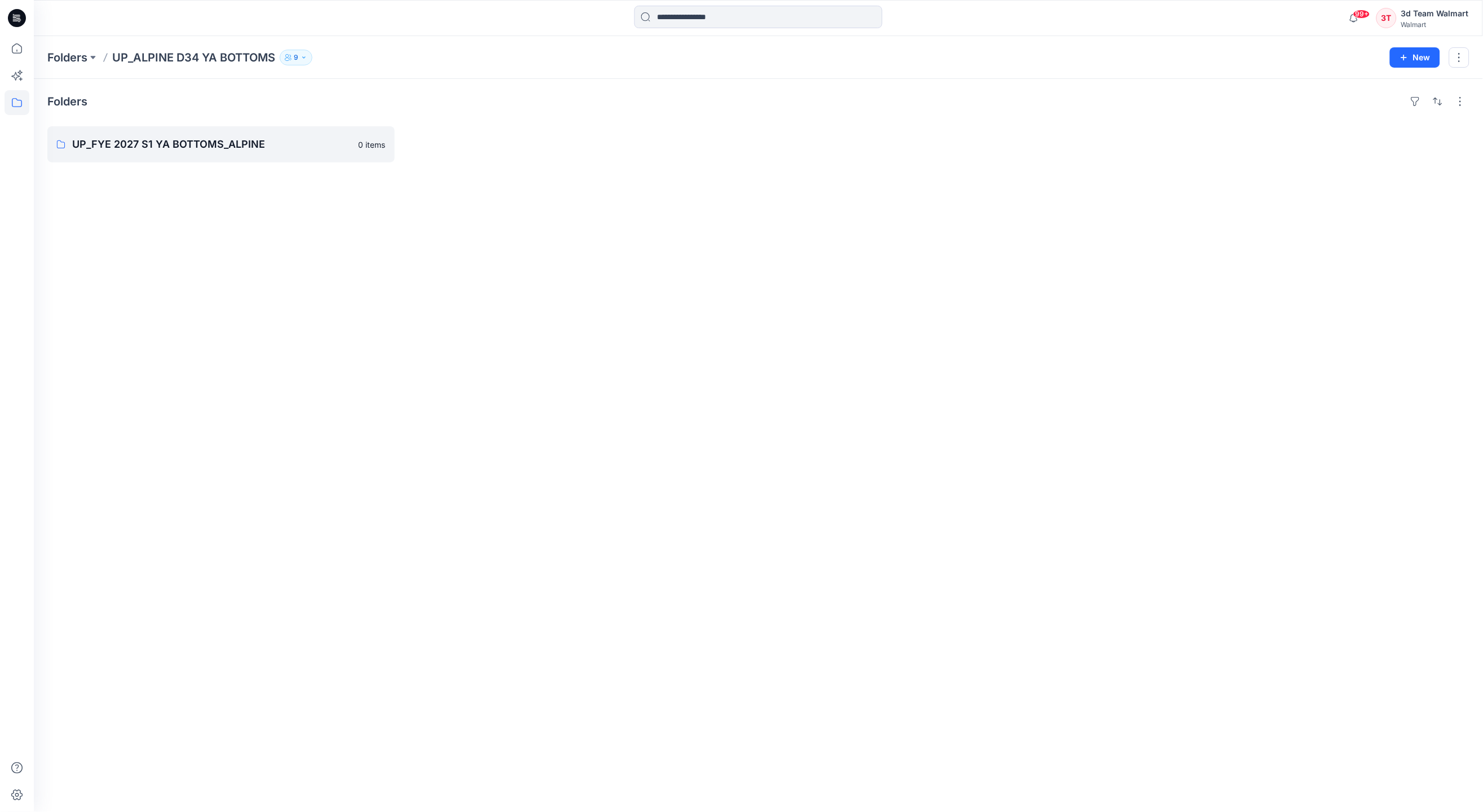
click at [301, 54] on button "9" at bounding box center [296, 57] width 33 height 16
click at [435, 85] on icon "Manage Users" at bounding box center [432, 88] width 9 height 9
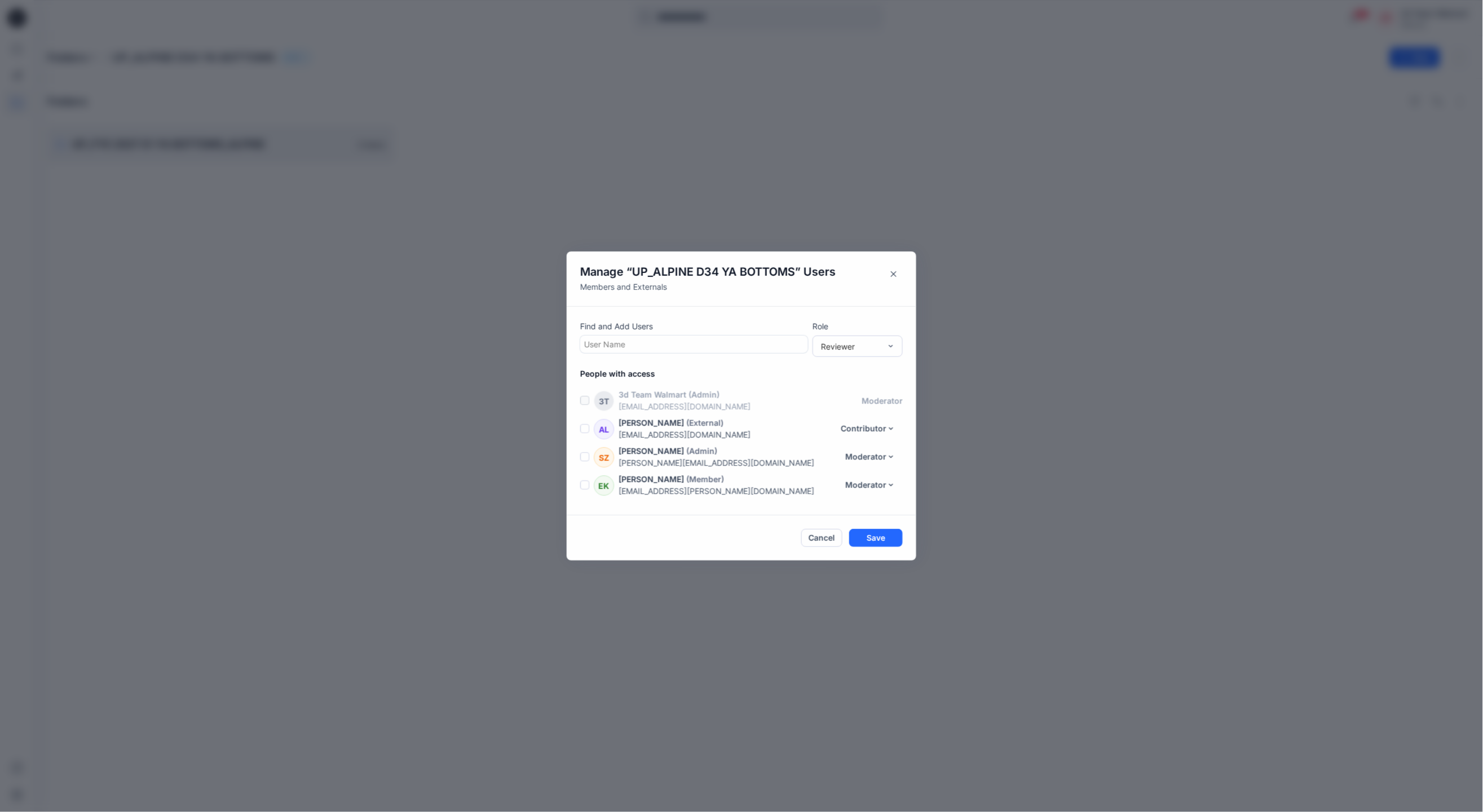
scroll to position [137, 0]
click at [658, 343] on div at bounding box center [694, 344] width 220 height 14
type input "********"
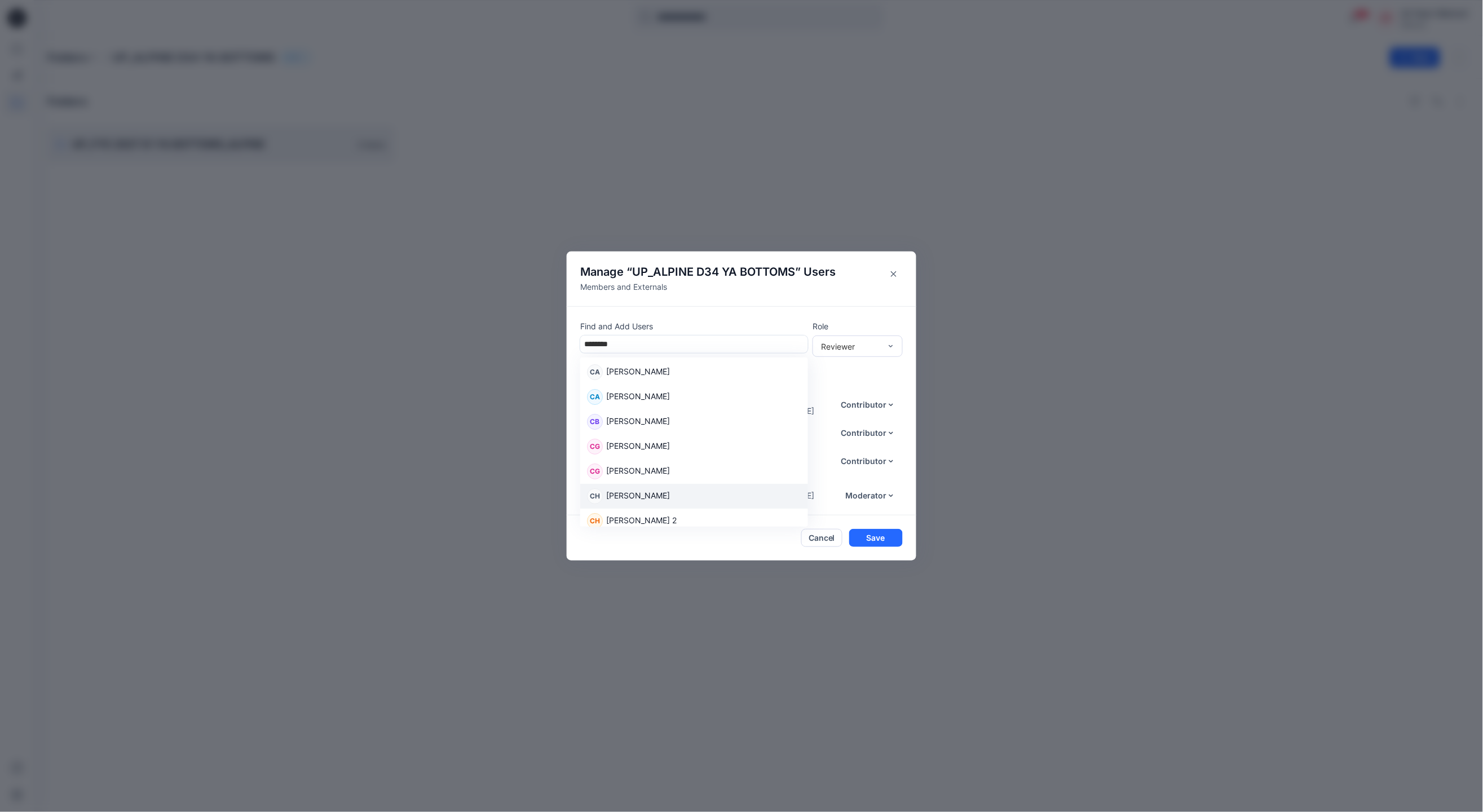
click at [664, 489] on p "Carolina Haddad" at bounding box center [638, 497] width 64 height 15
type input "*"
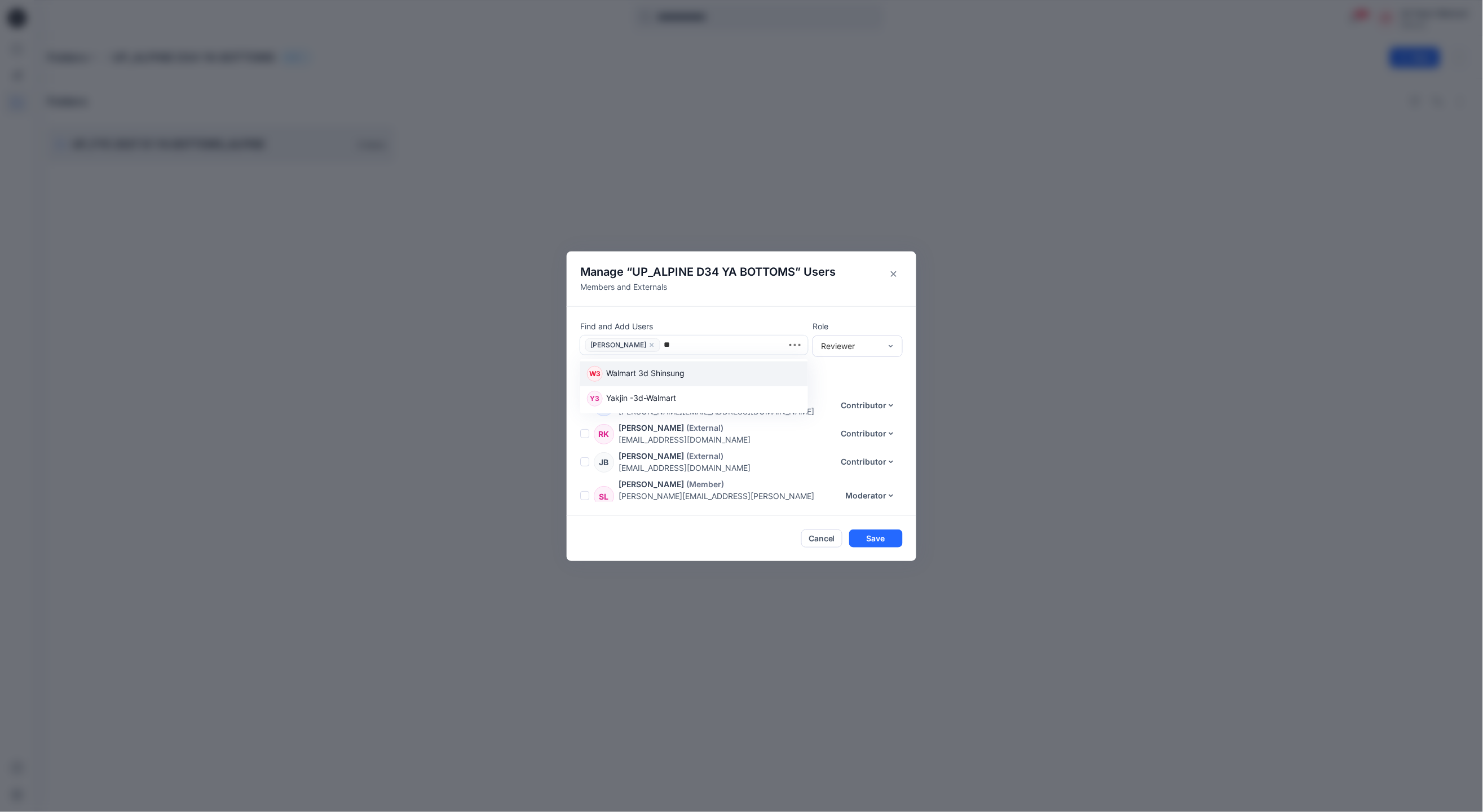
type input "*"
type input "*******"
click at [708, 341] on div at bounding box center [734, 344] width 140 height 14
type input "*"
click at [696, 343] on div at bounding box center [734, 344] width 140 height 14
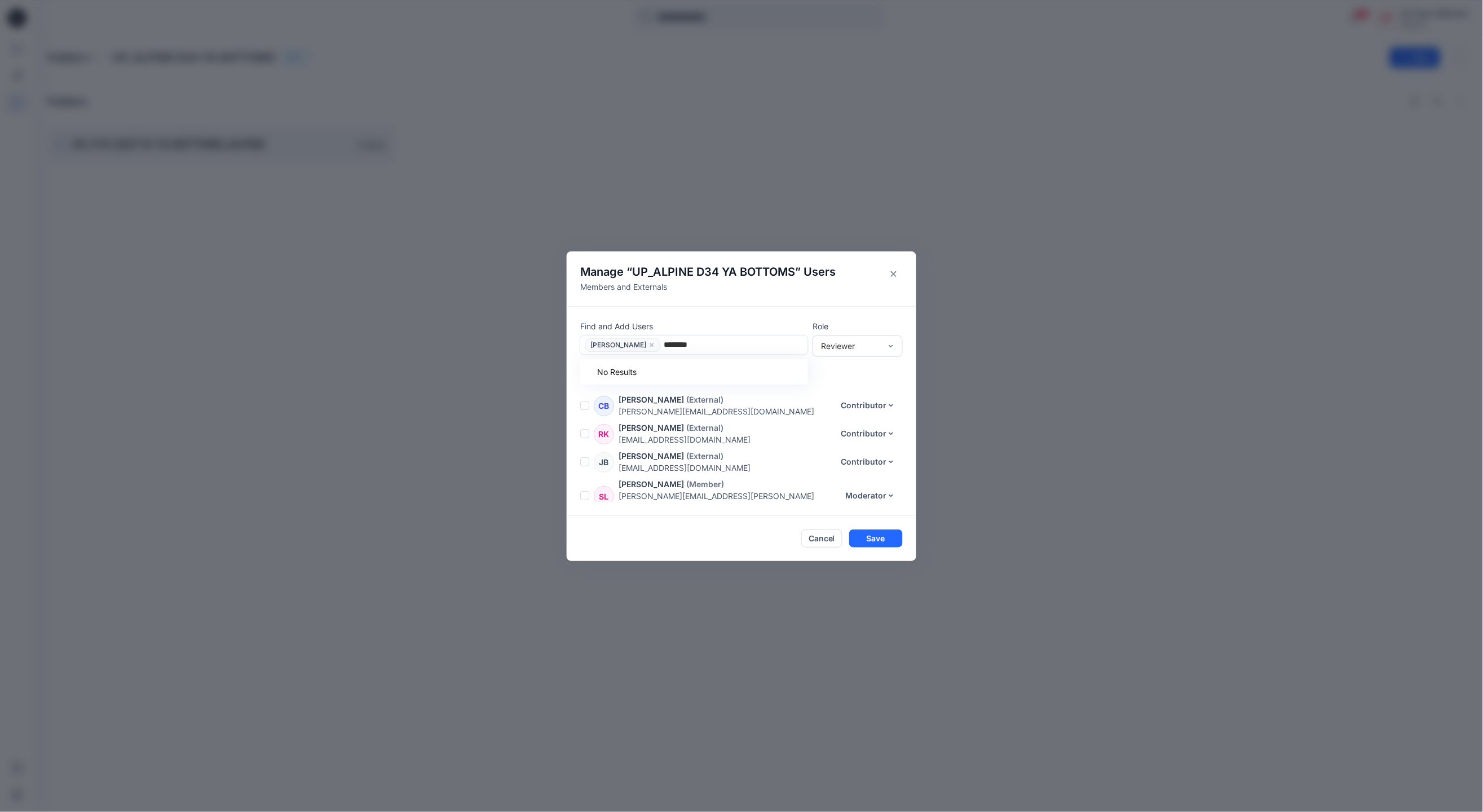
type input "*********"
click at [693, 347] on input "*********" at bounding box center [687, 344] width 47 height 12
click at [716, 353] on div "Carolina Haddad" at bounding box center [693, 345] width 224 height 18
type input "*"
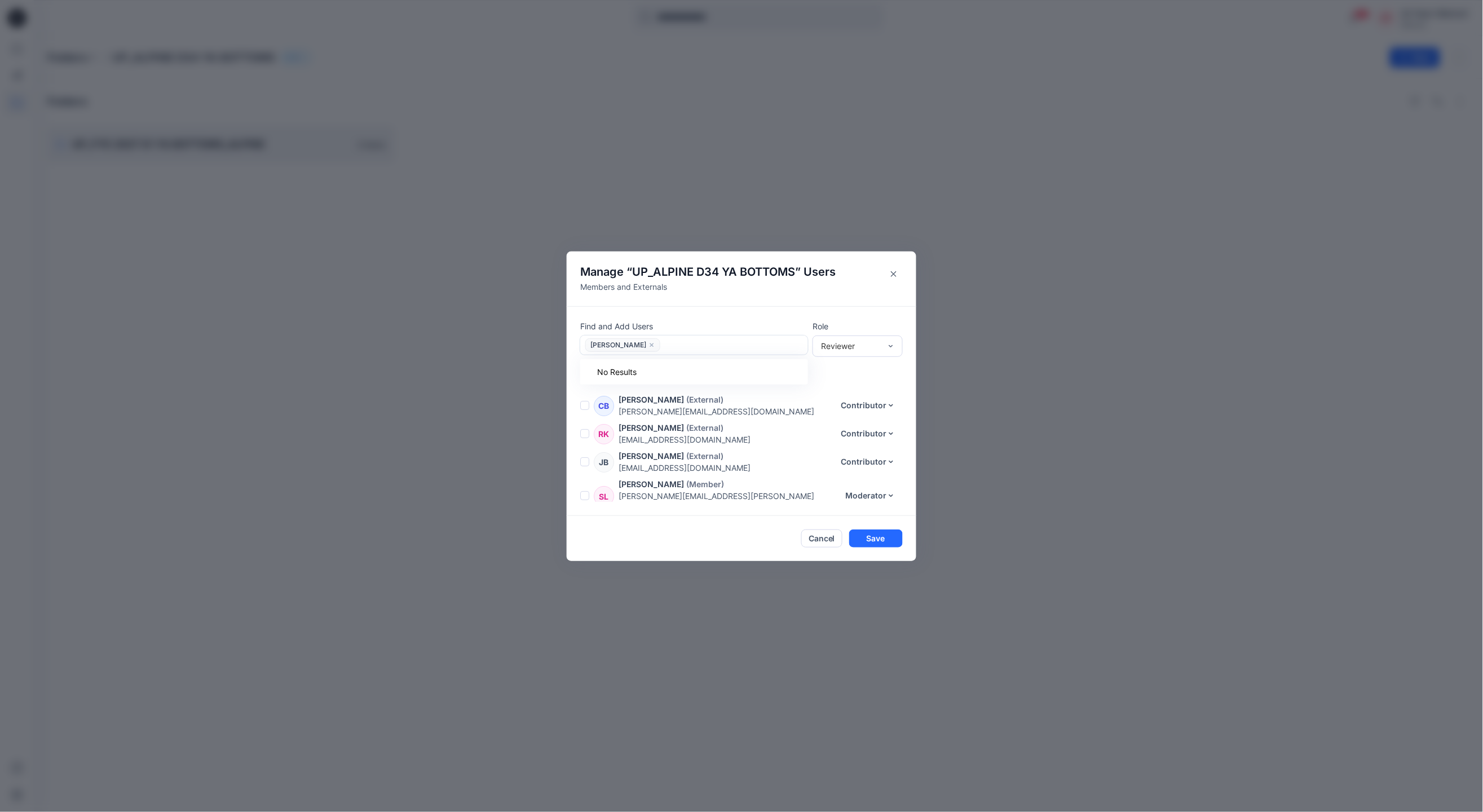
type input "*"
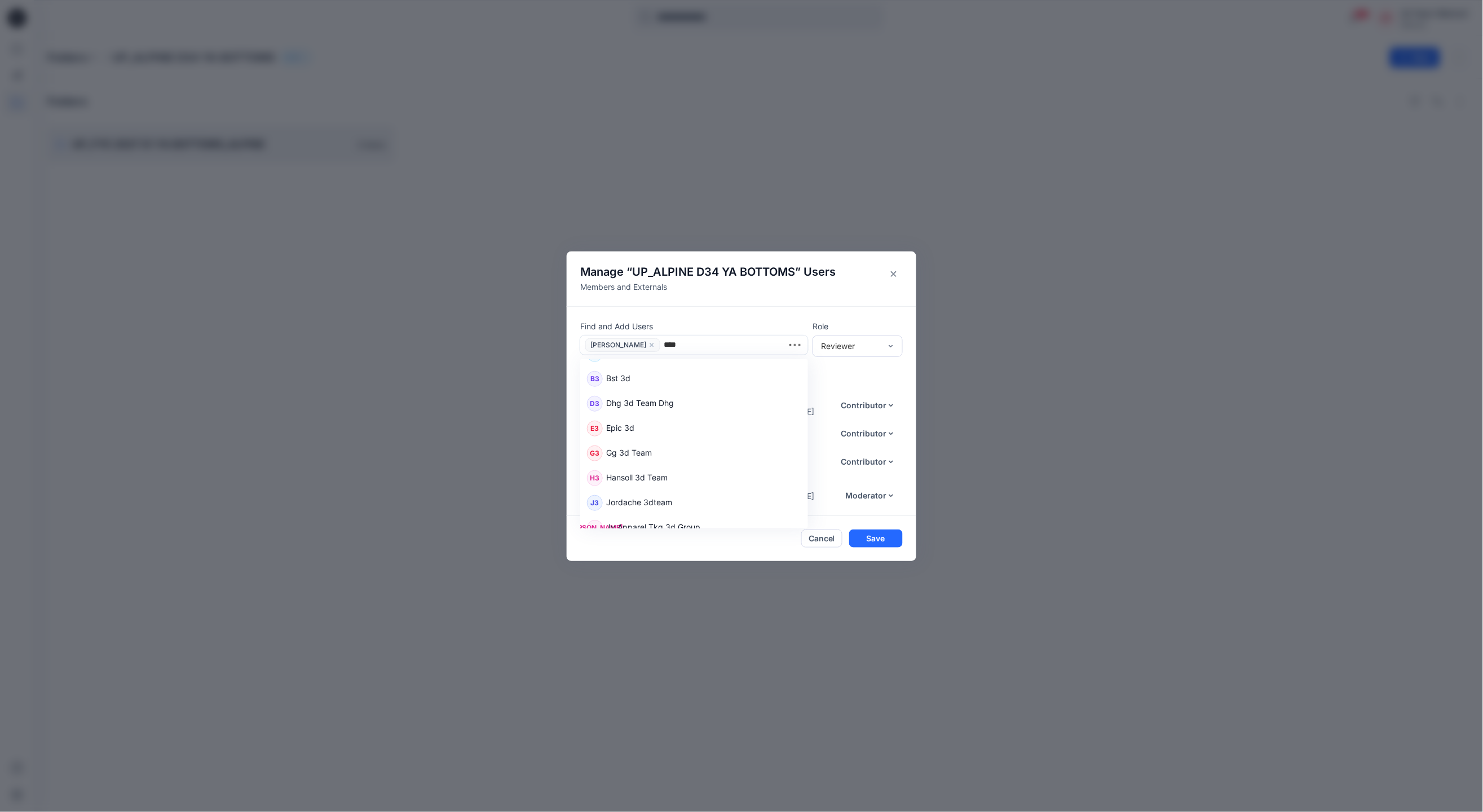
scroll to position [0, 0]
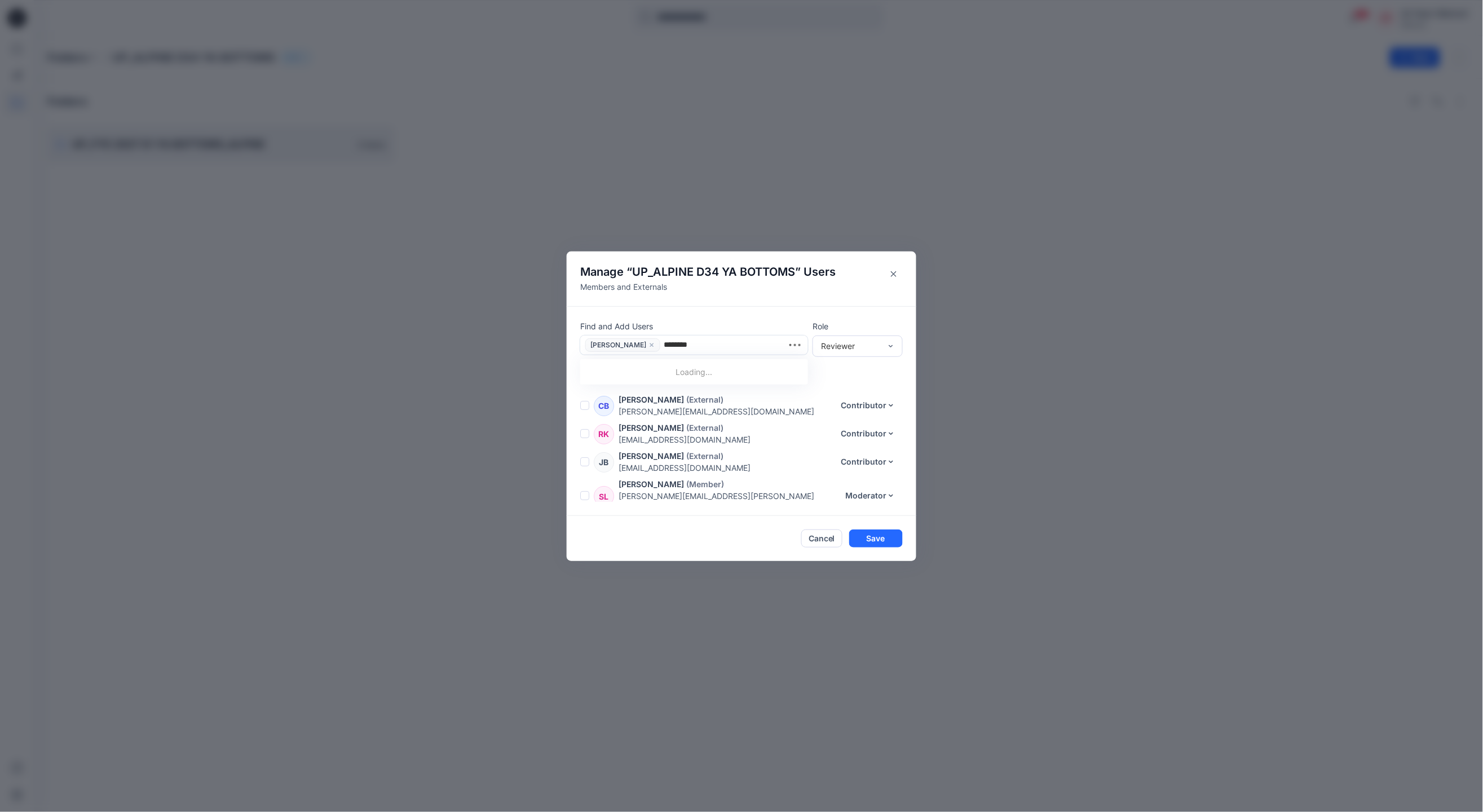
type input "*********"
drag, startPoint x: 711, startPoint y: 343, endPoint x: 693, endPoint y: 344, distance: 18.0
click at [693, 344] on div at bounding box center [734, 344] width 140 height 14
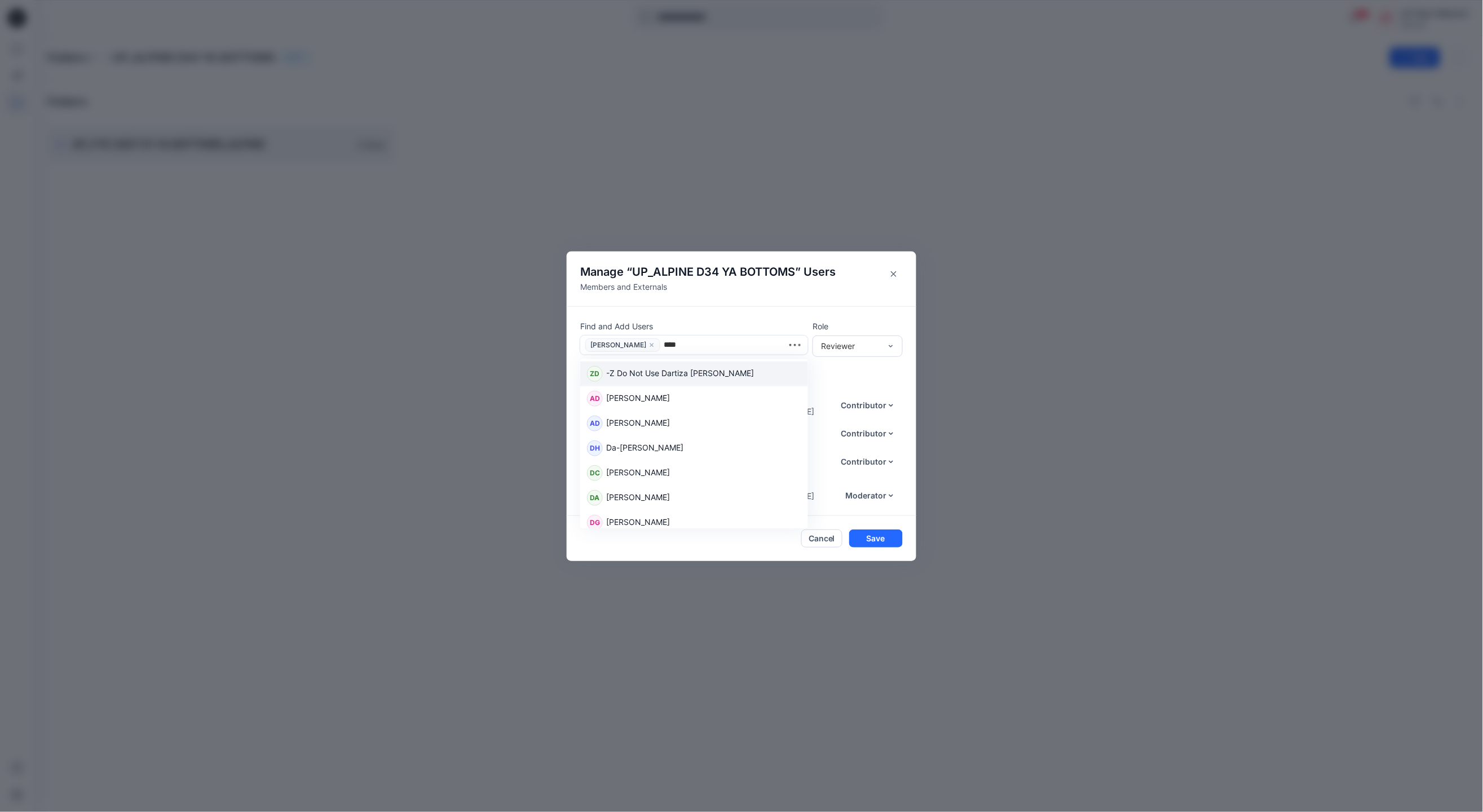
type input "*****"
click at [683, 368] on div "DA Danny Artis" at bounding box center [694, 374] width 215 height 16
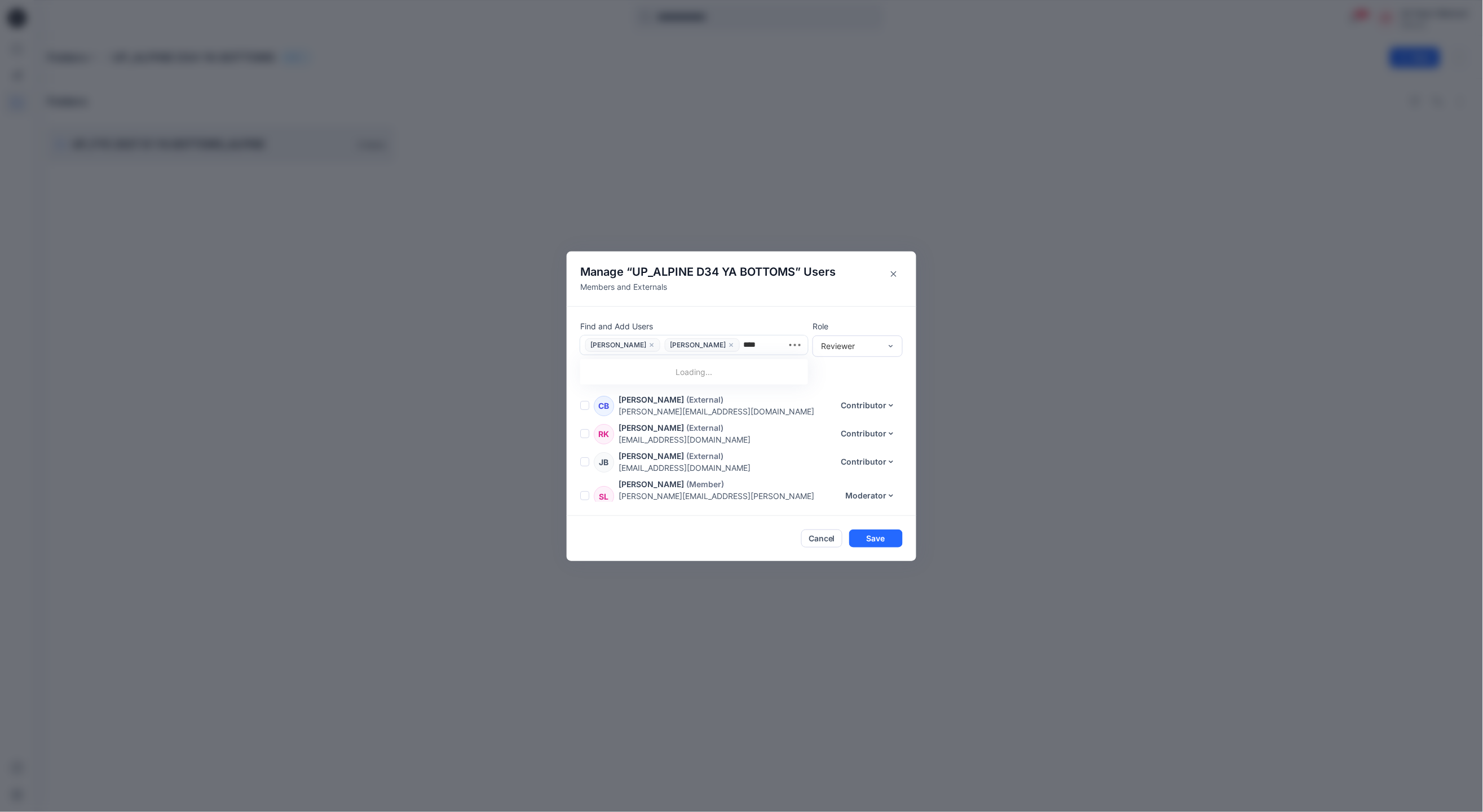
type input "*****"
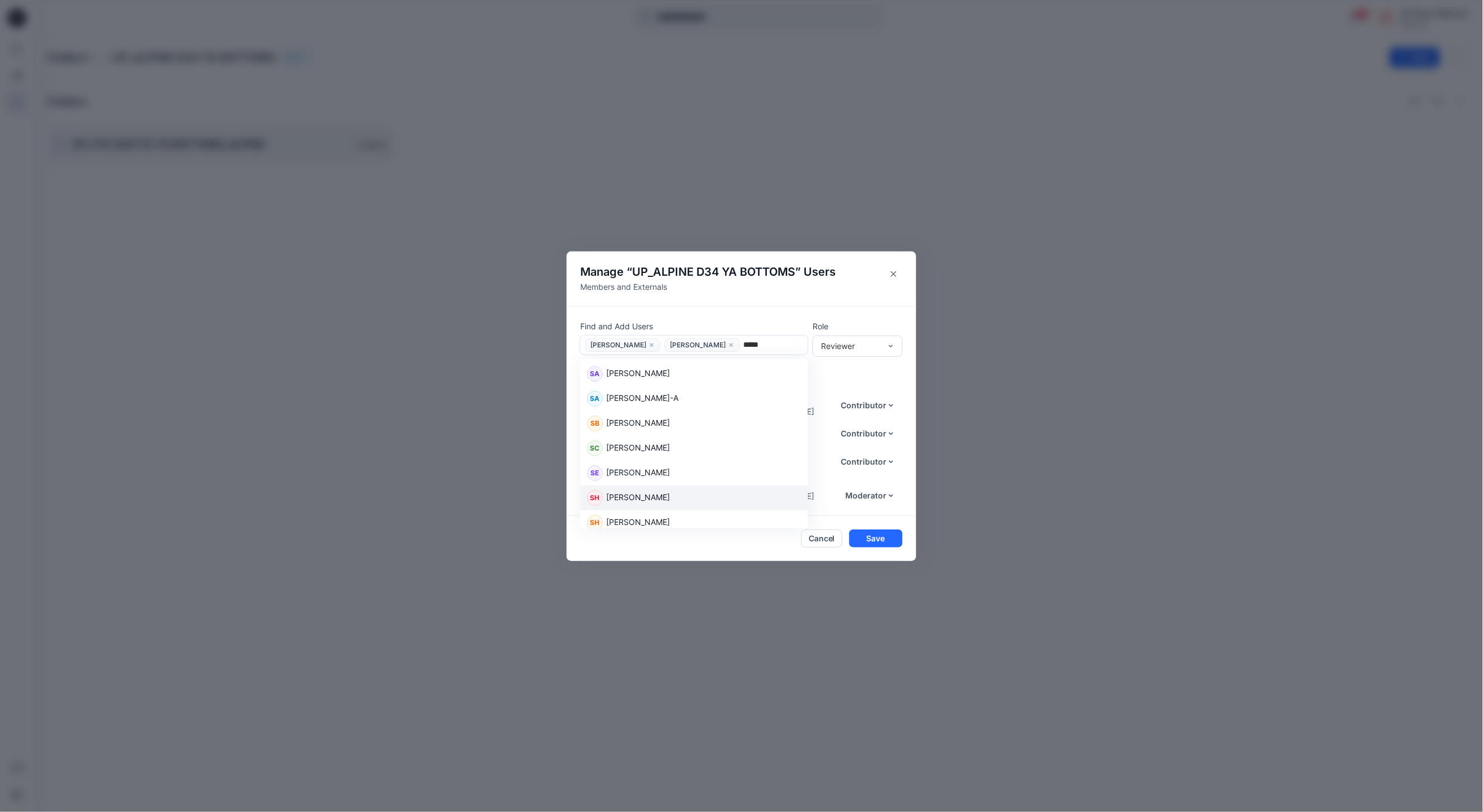
click at [700, 505] on div "SH Sarah Hancock" at bounding box center [694, 498] width 215 height 16
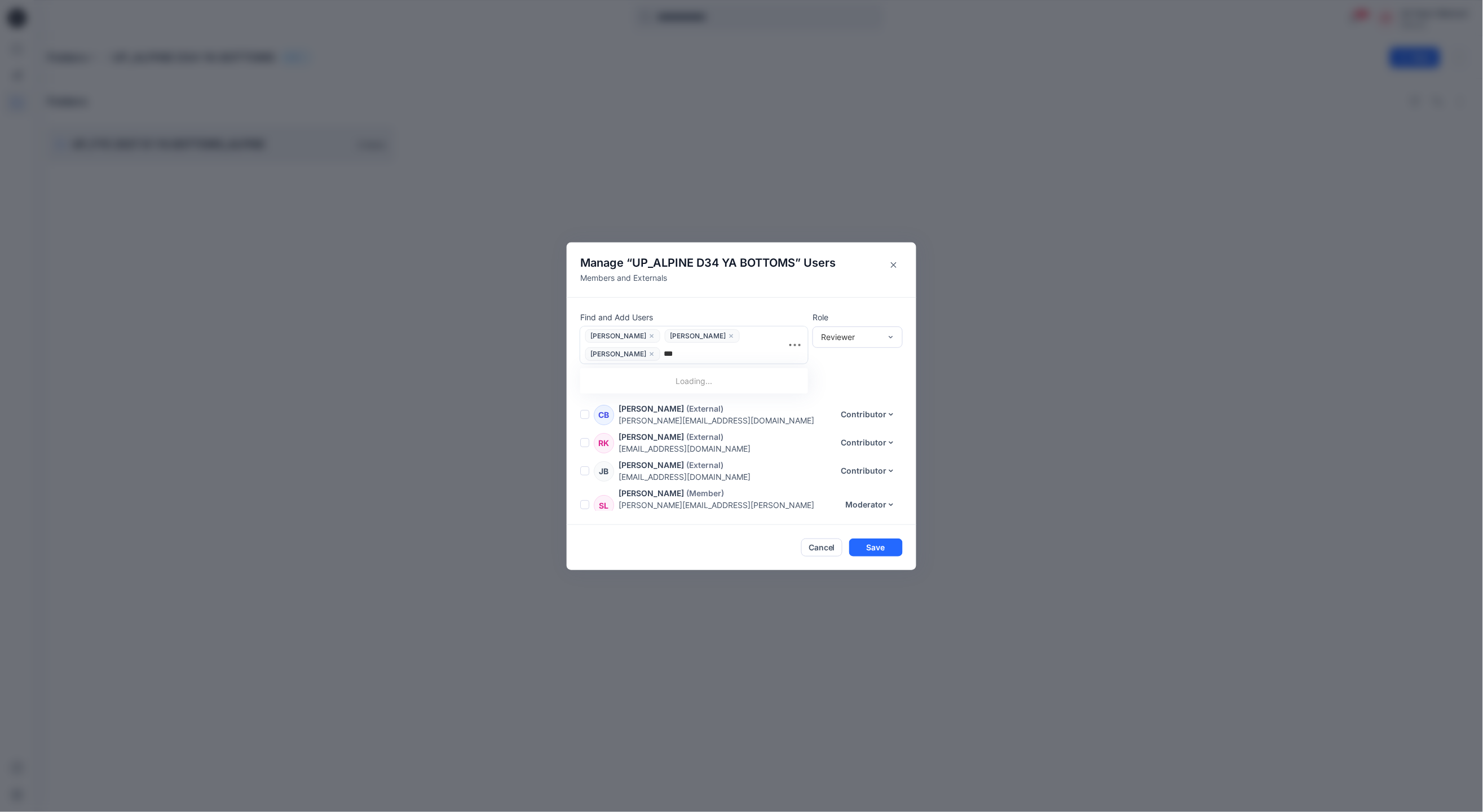
type input "****"
click at [639, 408] on p "Hang Nguyen" at bounding box center [638, 408] width 64 height 15
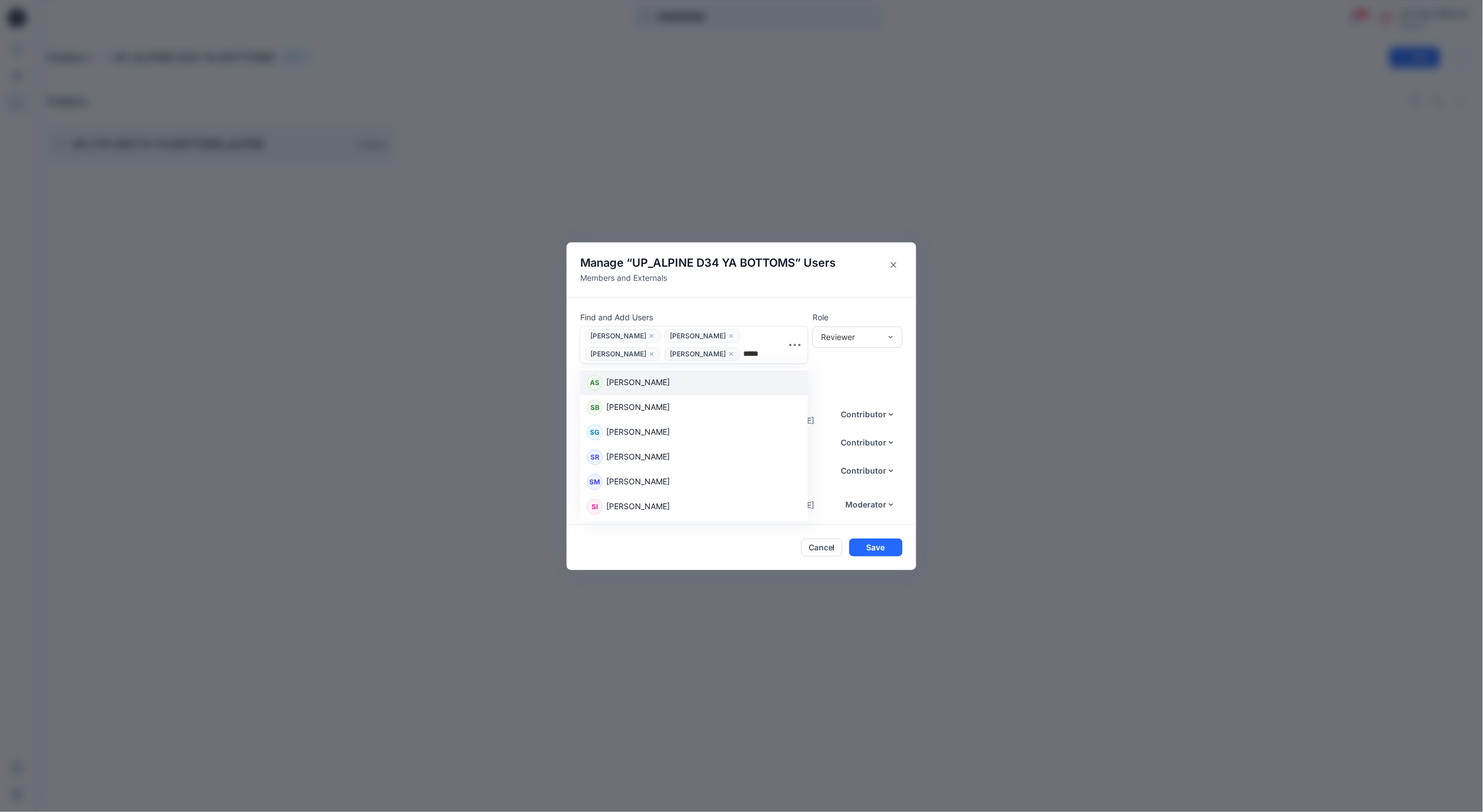
type input "******"
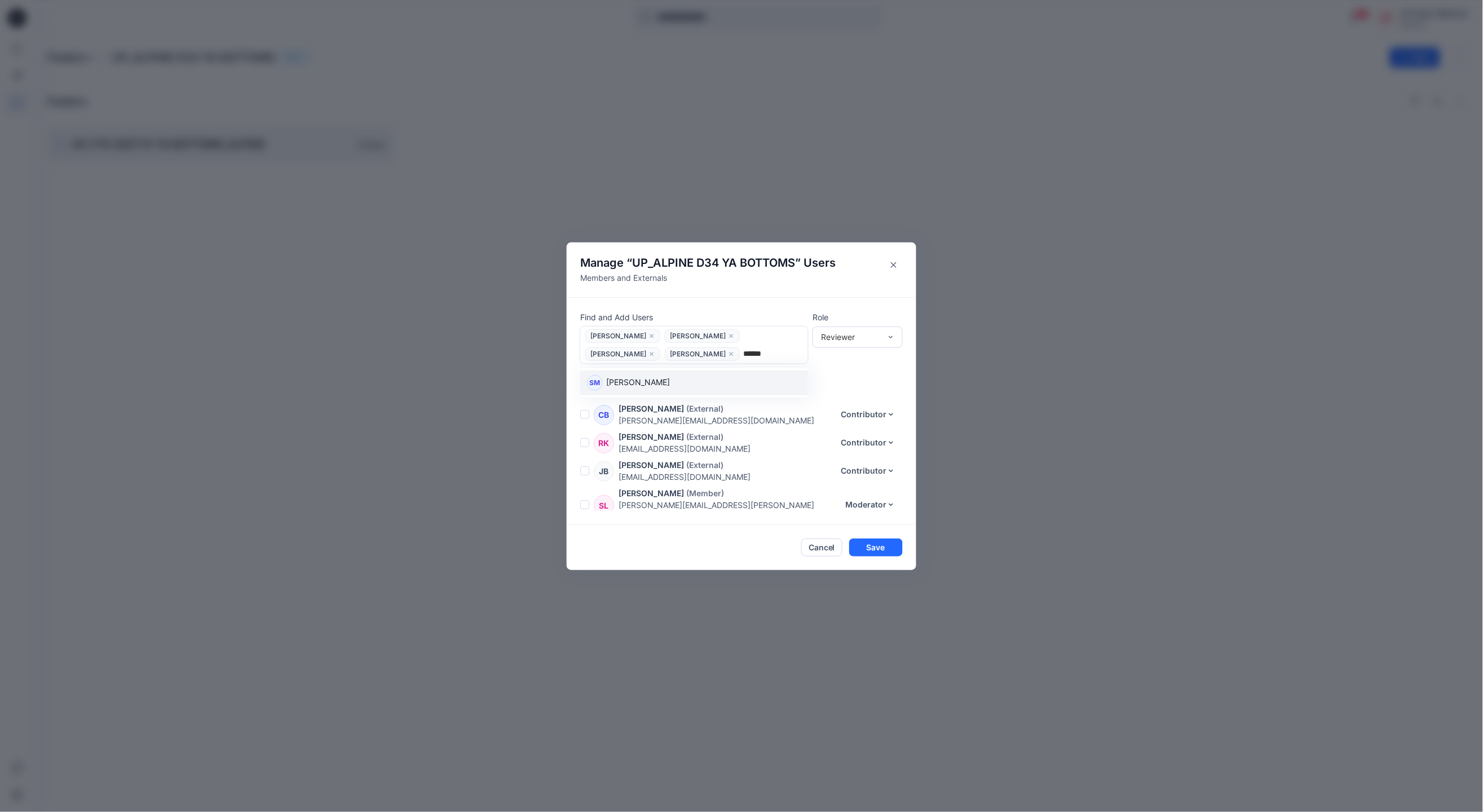
click at [652, 378] on p "[PERSON_NAME]" at bounding box center [638, 384] width 64 height 15
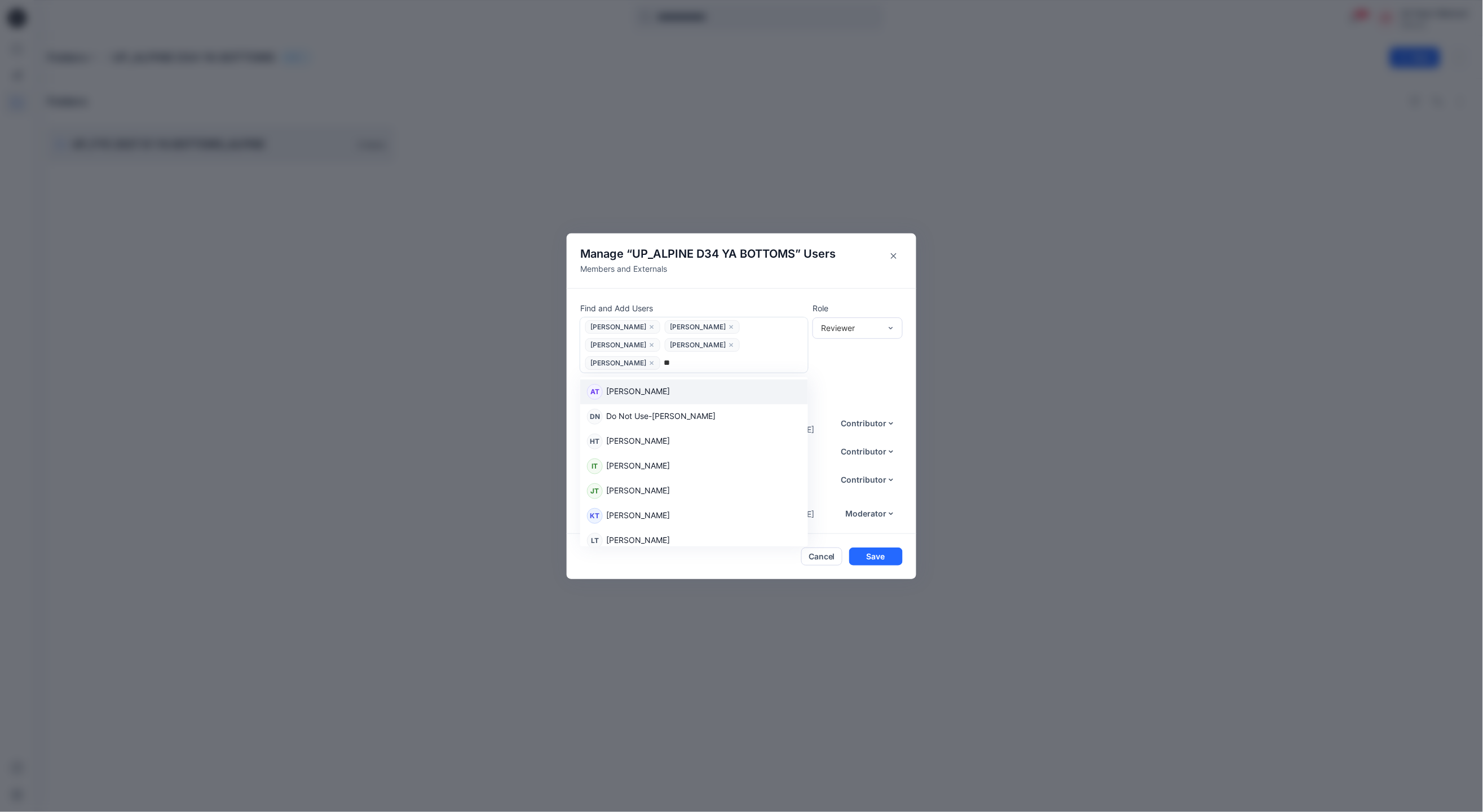
type input "*"
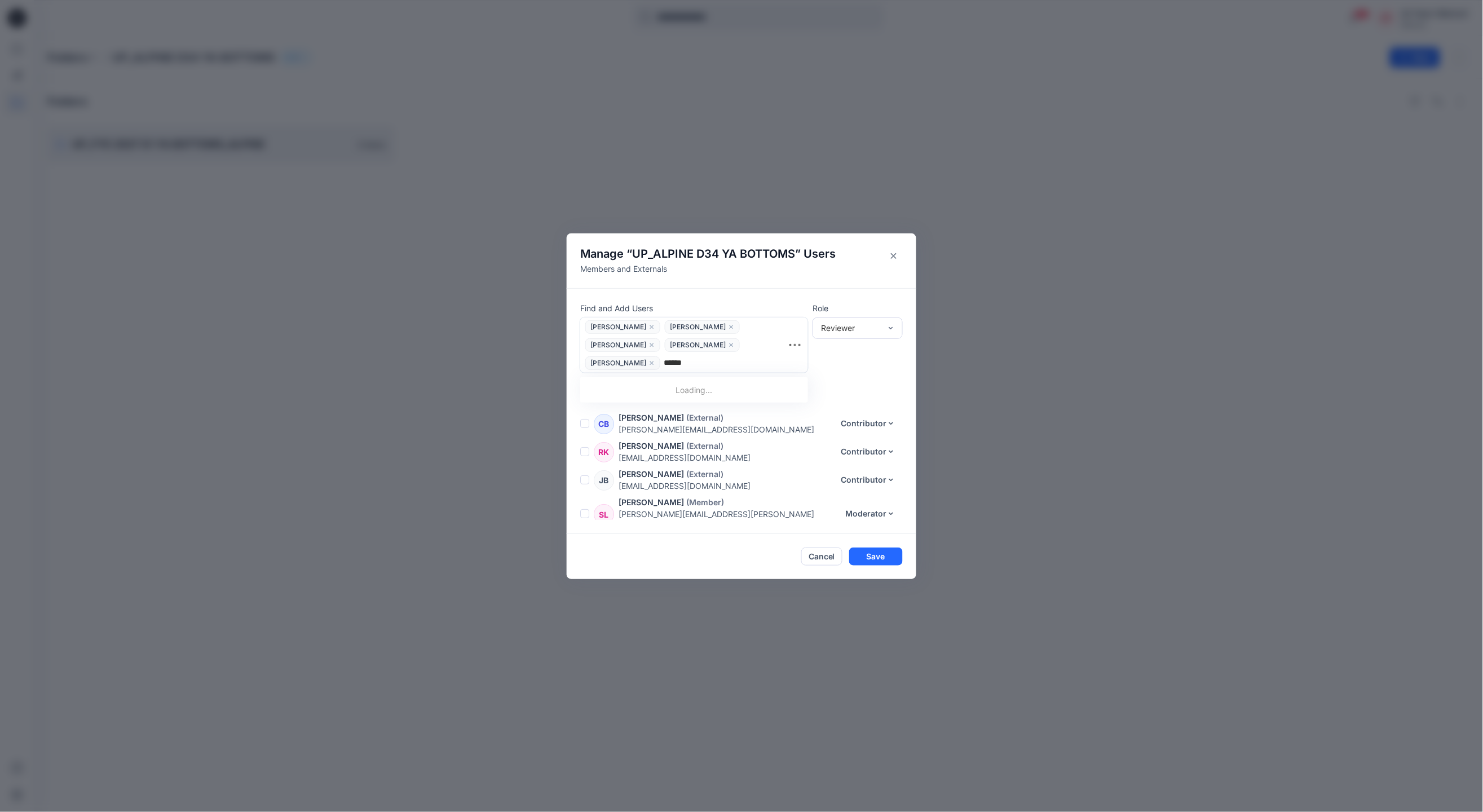
type input "*******"
click at [668, 410] on p "Shannon Gillespie" at bounding box center [638, 417] width 64 height 15
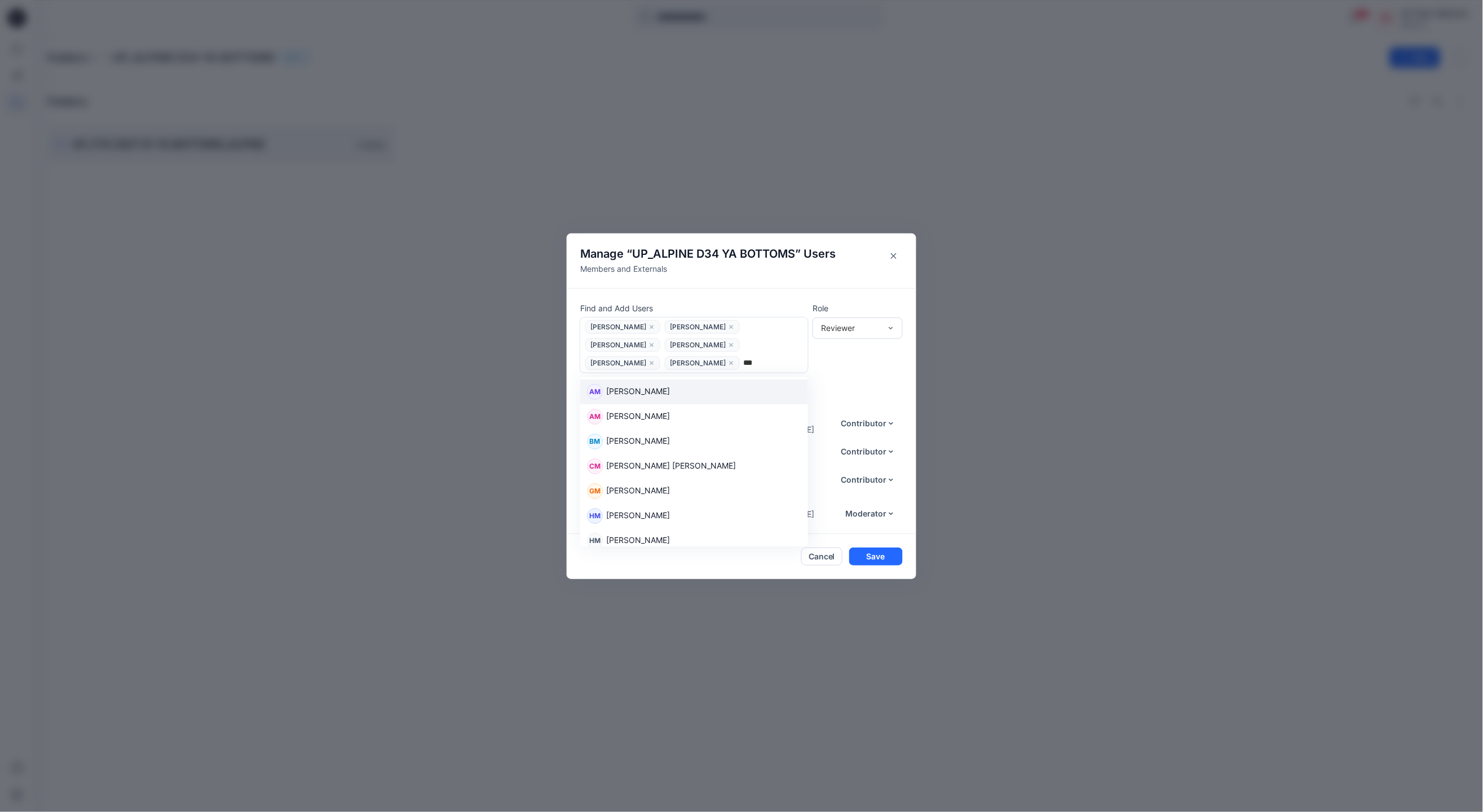
type input "****"
click at [608, 460] on p "[PERSON_NAME]" at bounding box center [638, 467] width 64 height 15
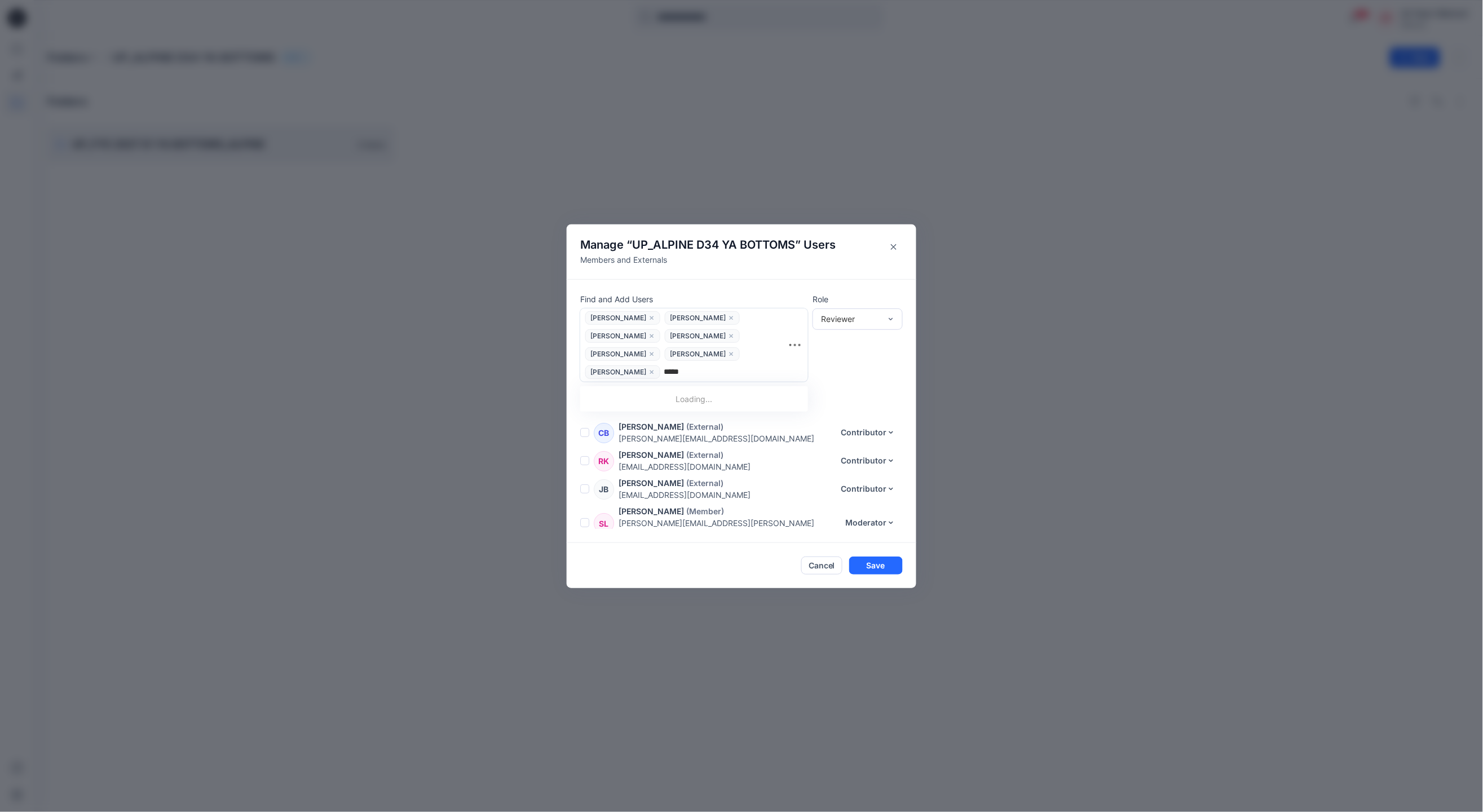
type input "******"
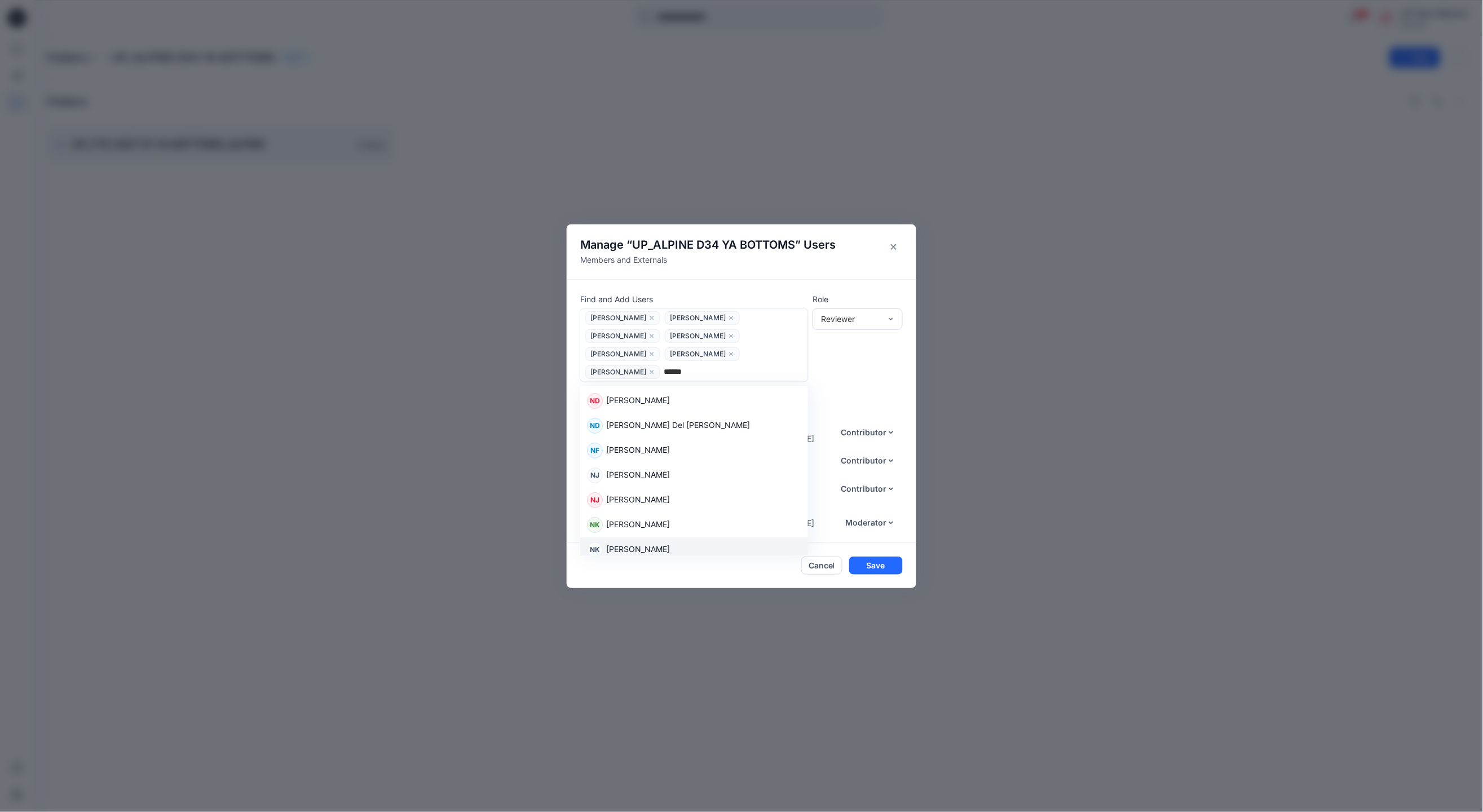
click at [655, 542] on div "NK Nicole Kutter" at bounding box center [694, 550] width 215 height 16
type input "*****"
click at [651, 448] on p "[PERSON_NAME]" at bounding box center [638, 451] width 64 height 15
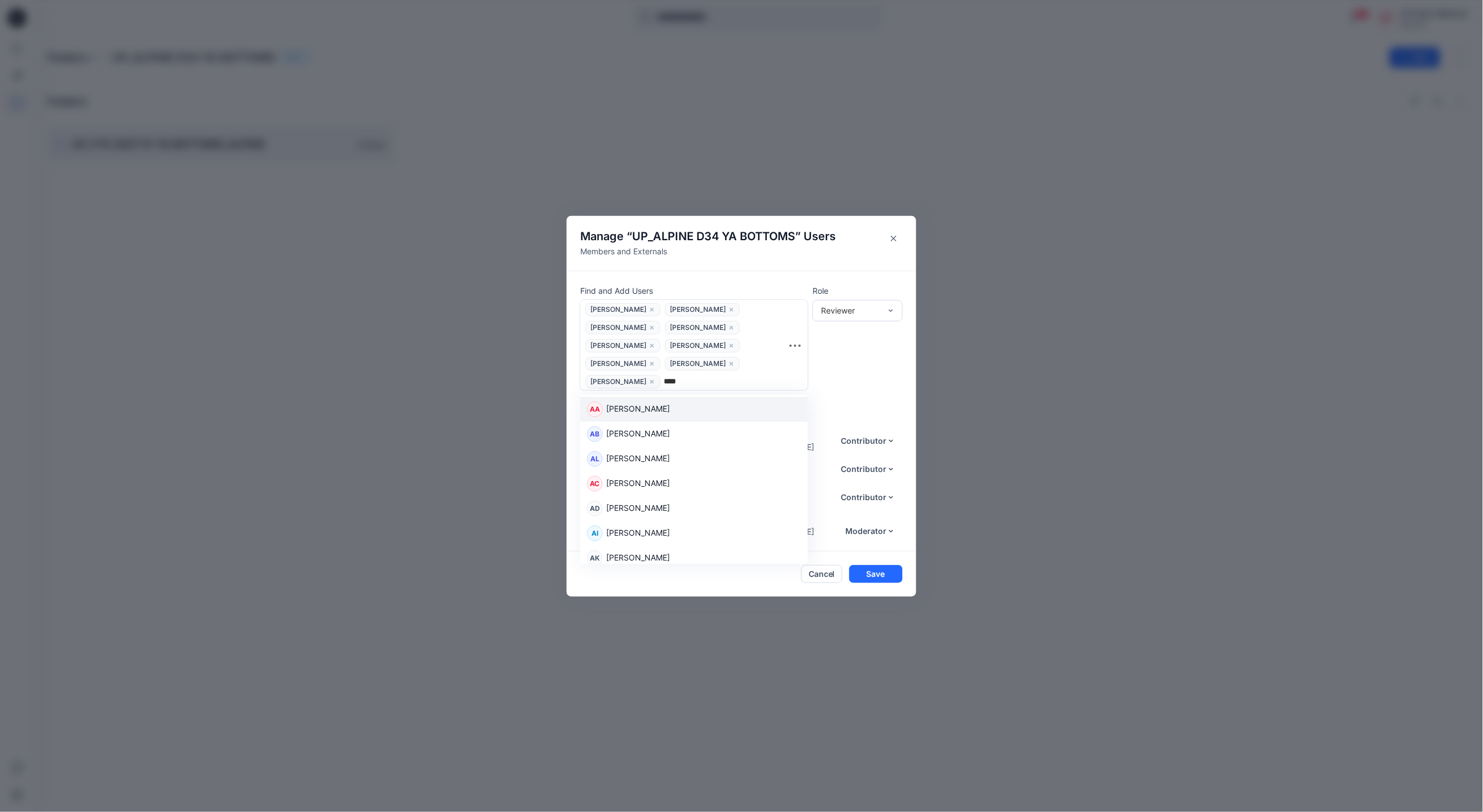
type input "*****"
click at [623, 406] on p "Alyssa Creagan" at bounding box center [638, 410] width 64 height 15
type input "*****"
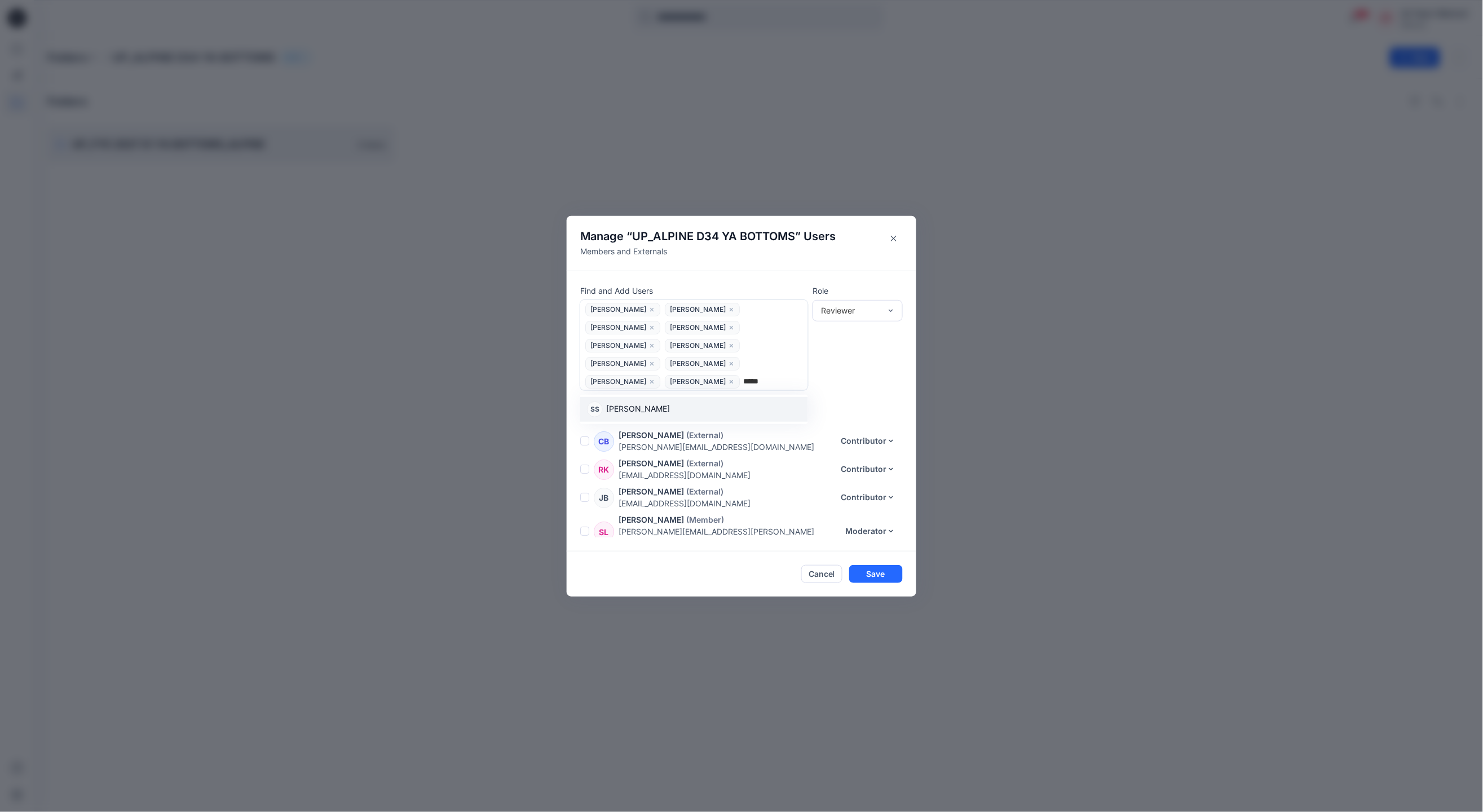
click at [660, 402] on div "SS Stuti Sharma" at bounding box center [694, 410] width 215 height 16
click at [873, 316] on div "Reviewer" at bounding box center [851, 310] width 60 height 12
click at [870, 371] on div "Moderator" at bounding box center [857, 372] width 86 height 20
click at [877, 569] on button "Save" at bounding box center [876, 573] width 54 height 18
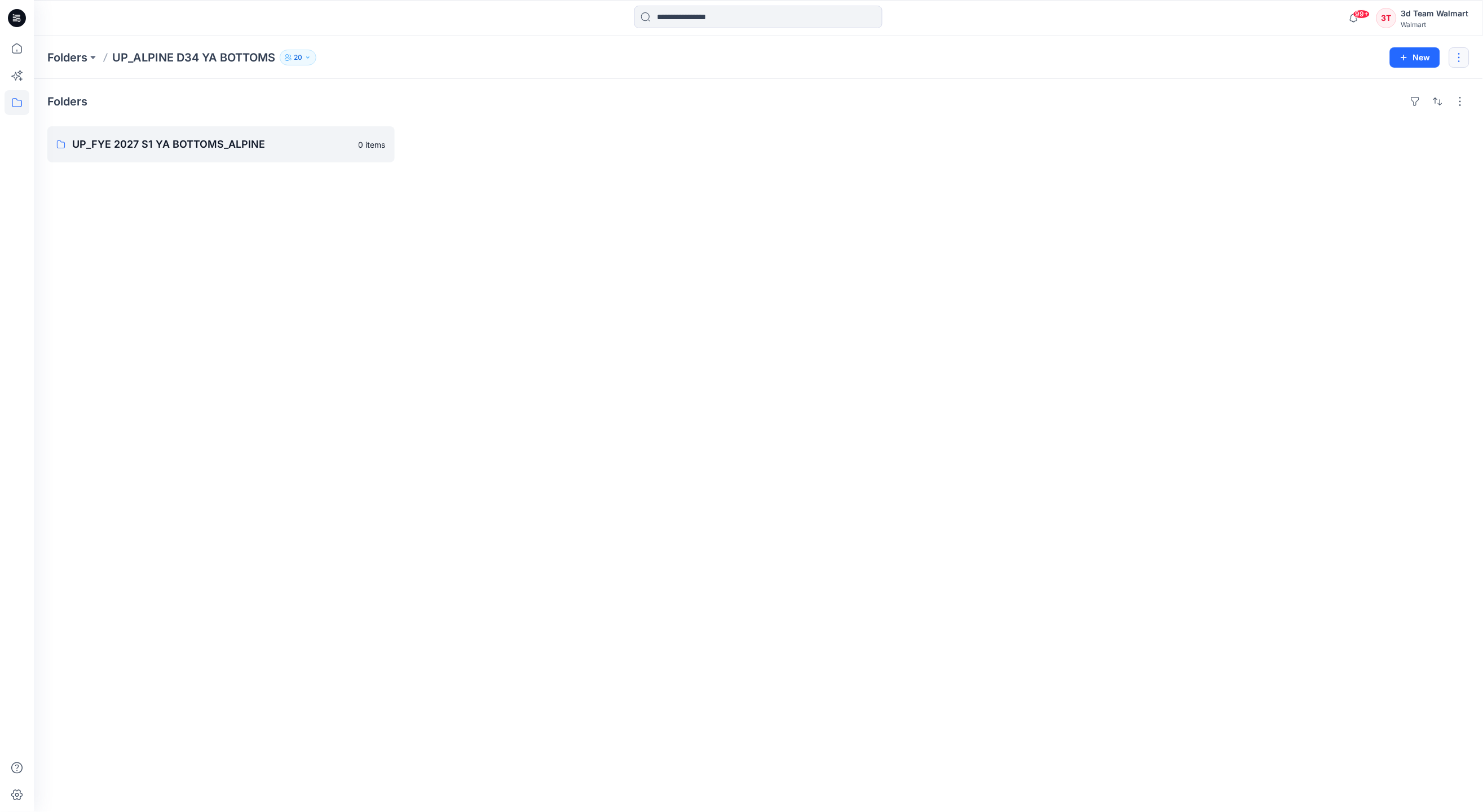
click at [1460, 54] on button "button" at bounding box center [1460, 57] width 20 height 20
click at [1390, 104] on p "Duplicate to..." at bounding box center [1392, 105] width 51 height 12
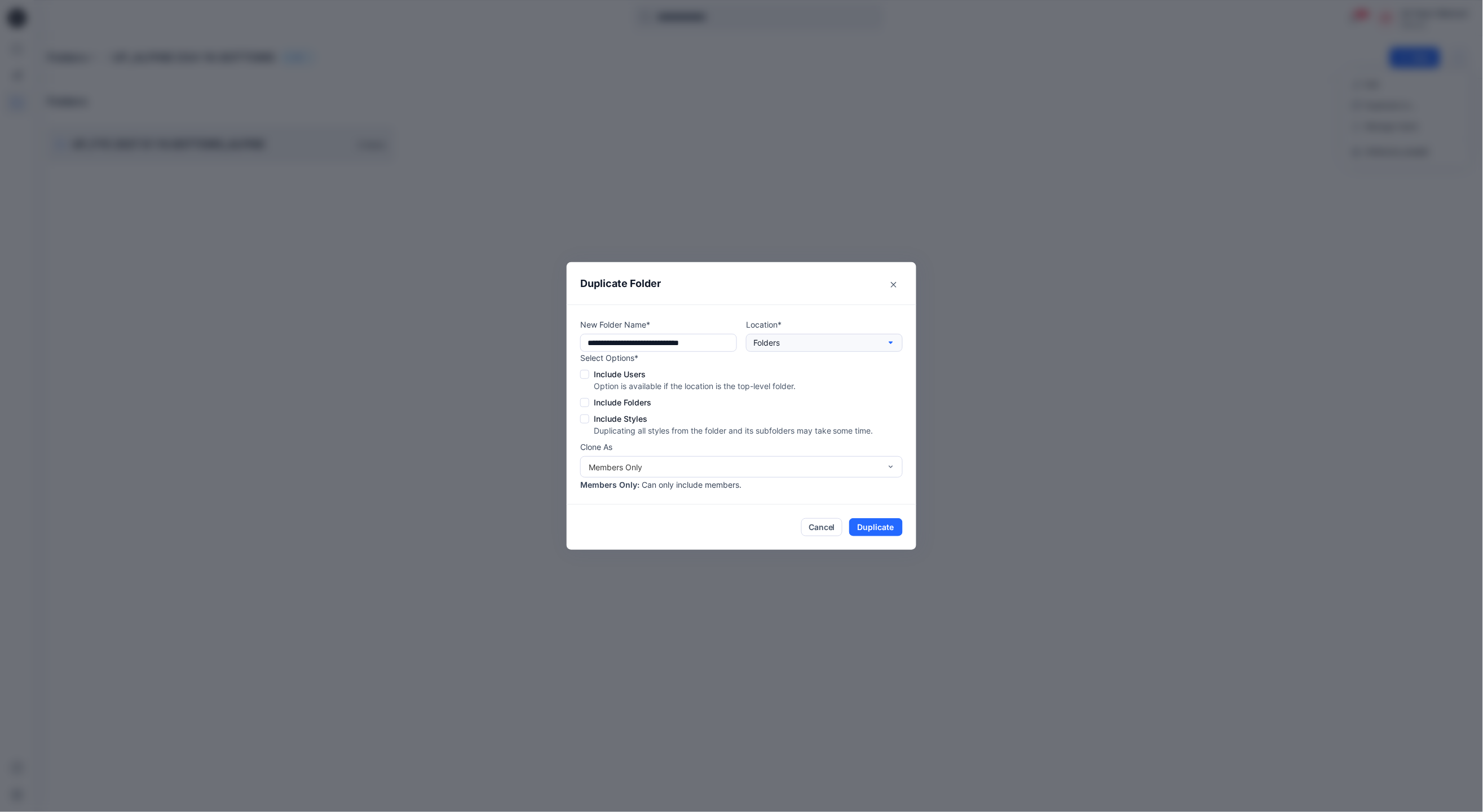
scroll to position [0, 2]
drag, startPoint x: 664, startPoint y: 339, endPoint x: 767, endPoint y: 338, distance: 103.0
click at [767, 338] on div "**********" at bounding box center [742, 335] width 323 height 33
type input "**********"
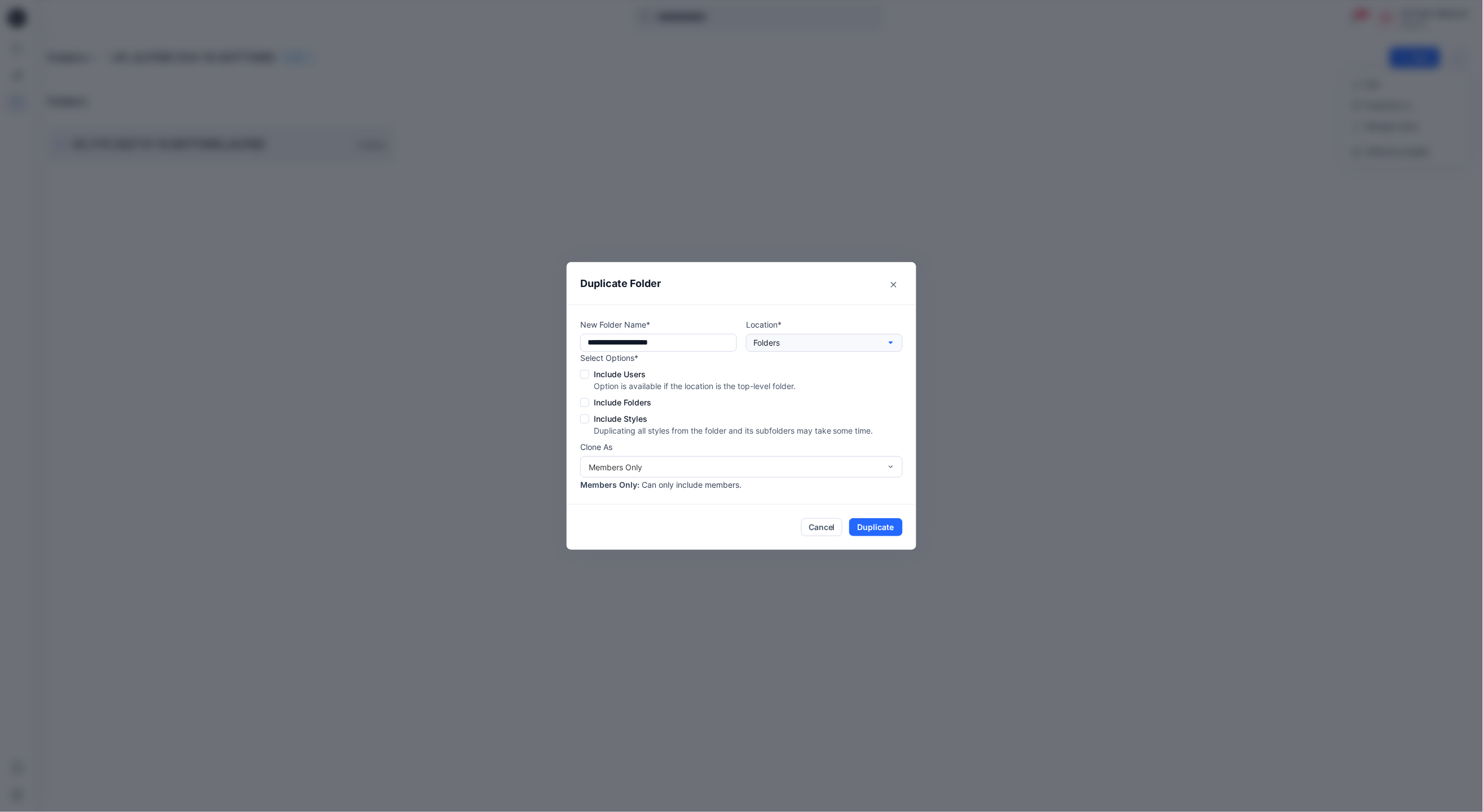
click at [820, 338] on button "Folders" at bounding box center [825, 342] width 157 height 18
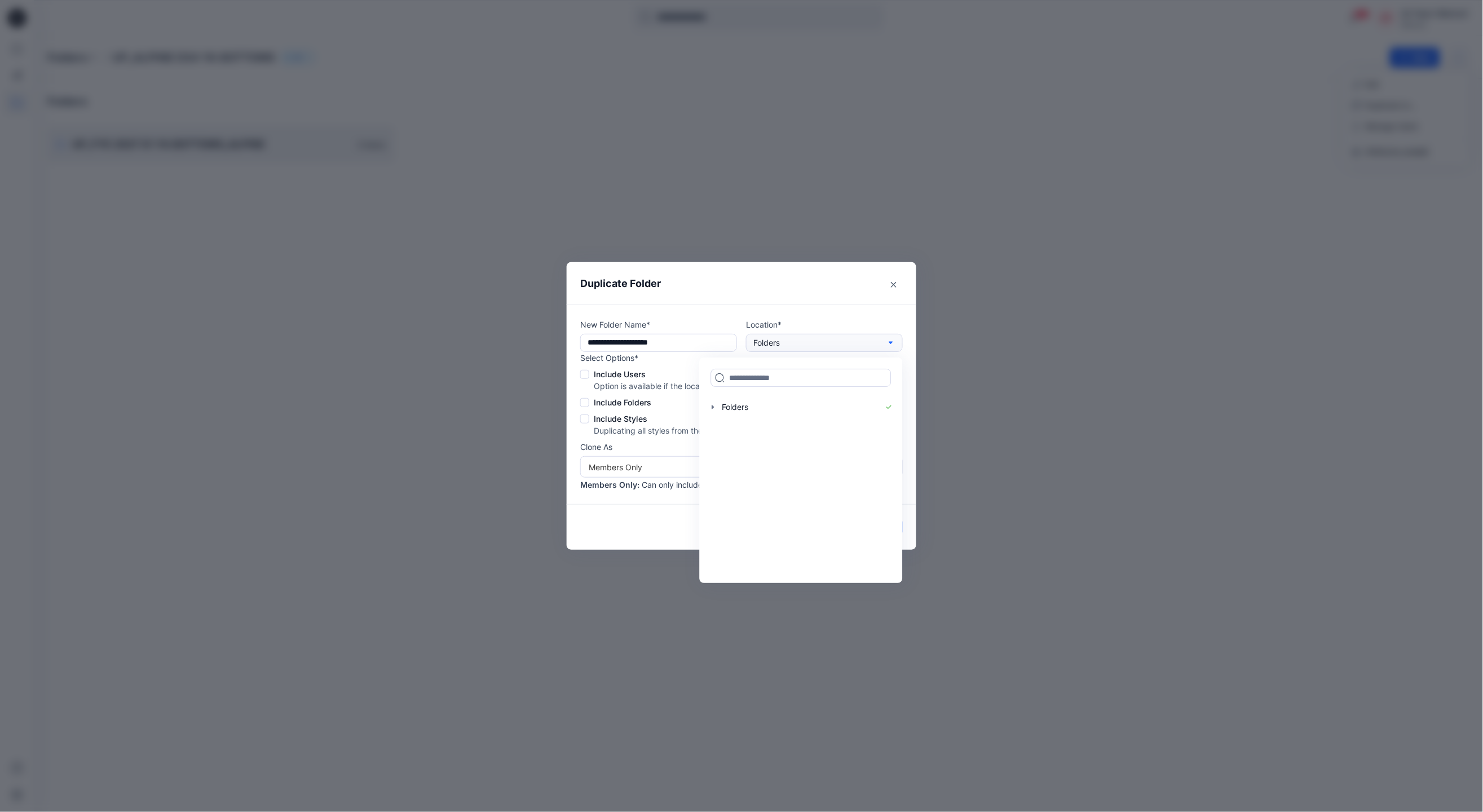
click at [820, 338] on button "Folders" at bounding box center [825, 342] width 157 height 18
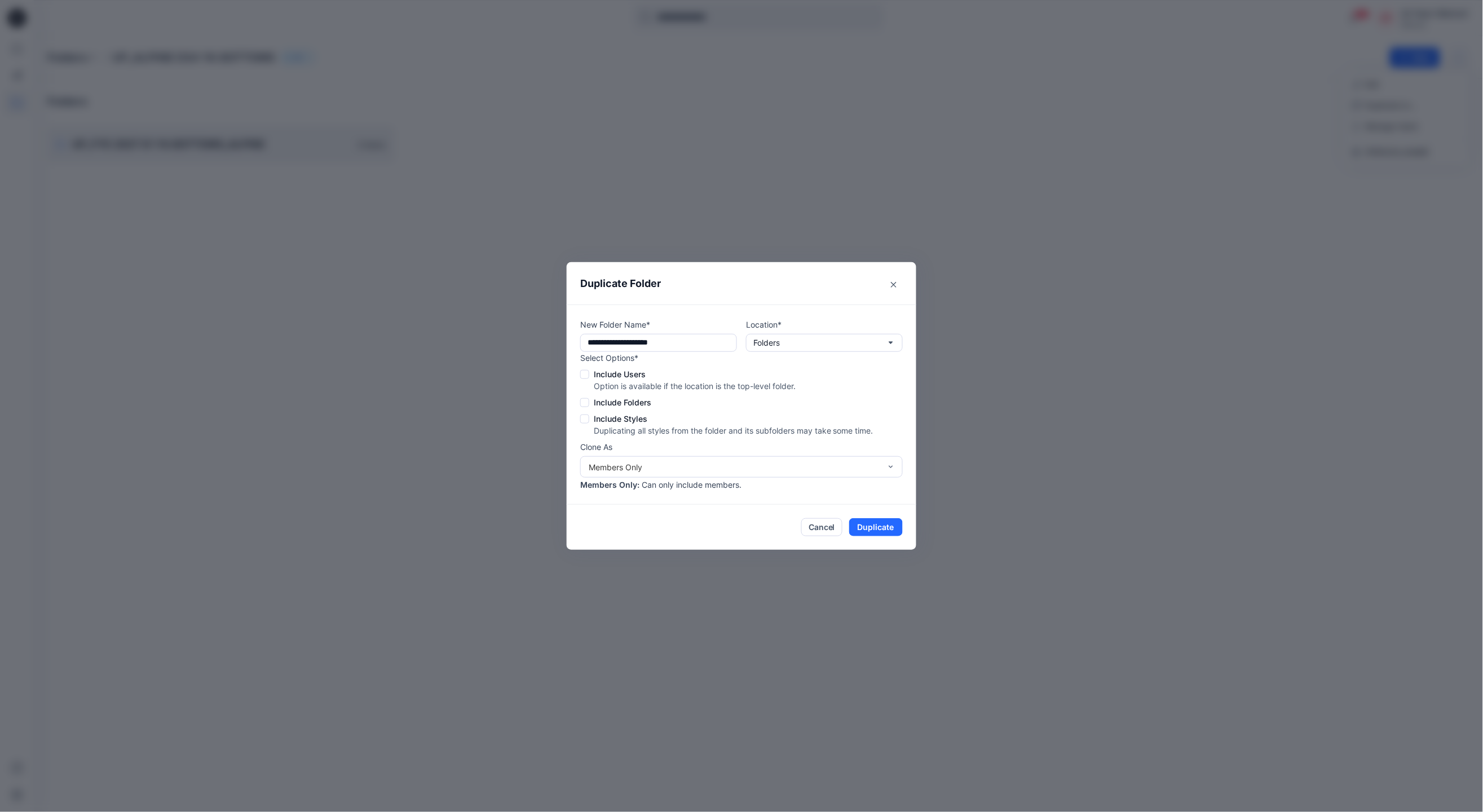
click at [583, 370] on span at bounding box center [585, 374] width 9 height 9
click at [587, 405] on span at bounding box center [585, 402] width 9 height 9
click at [601, 467] on div "Members Only" at bounding box center [734, 467] width 292 height 12
click at [608, 516] on div "Members and Externals" at bounding box center [741, 512] width 318 height 20
click at [887, 524] on button "Duplicate" at bounding box center [876, 527] width 54 height 18
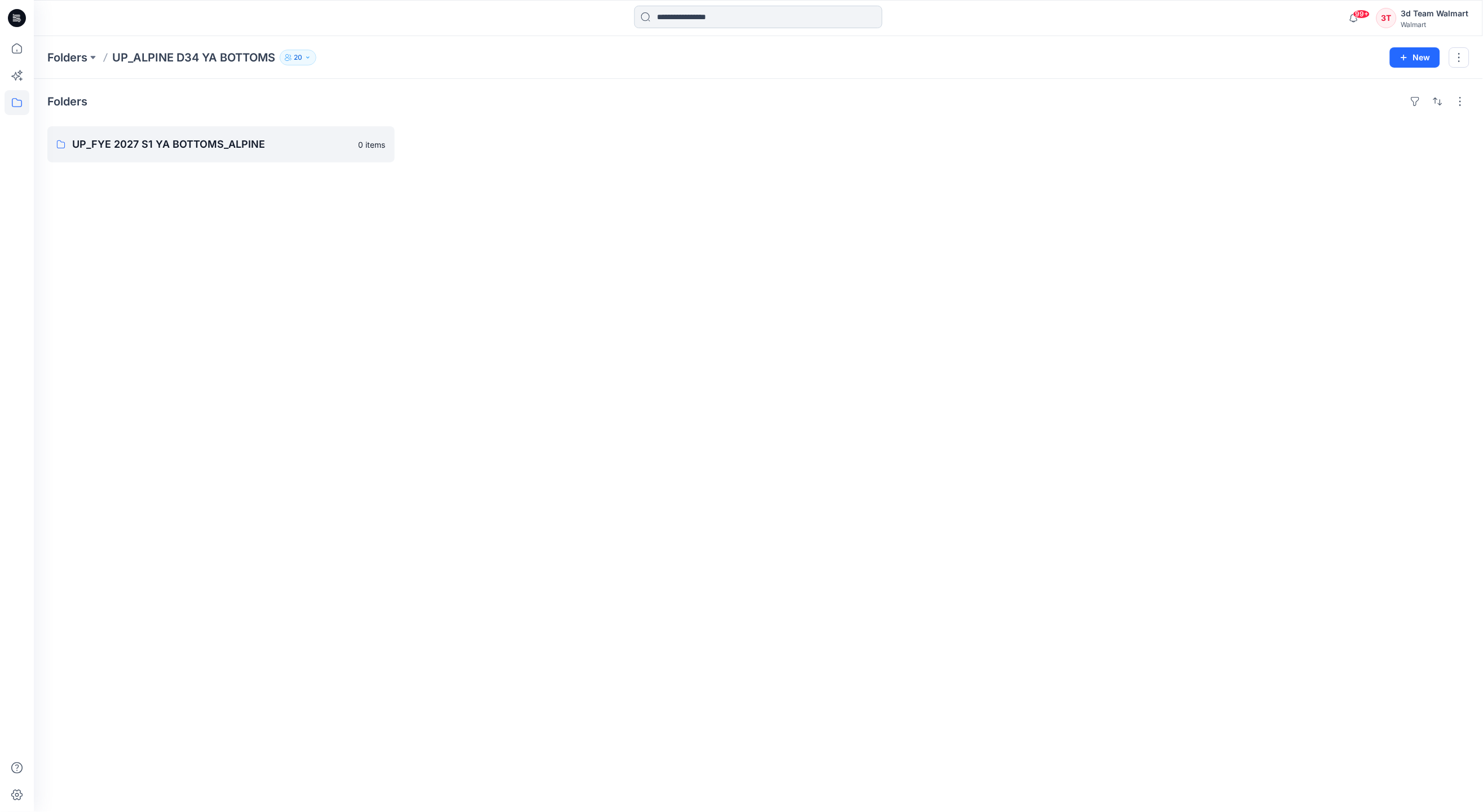
click at [704, 17] on input at bounding box center [758, 17] width 248 height 22
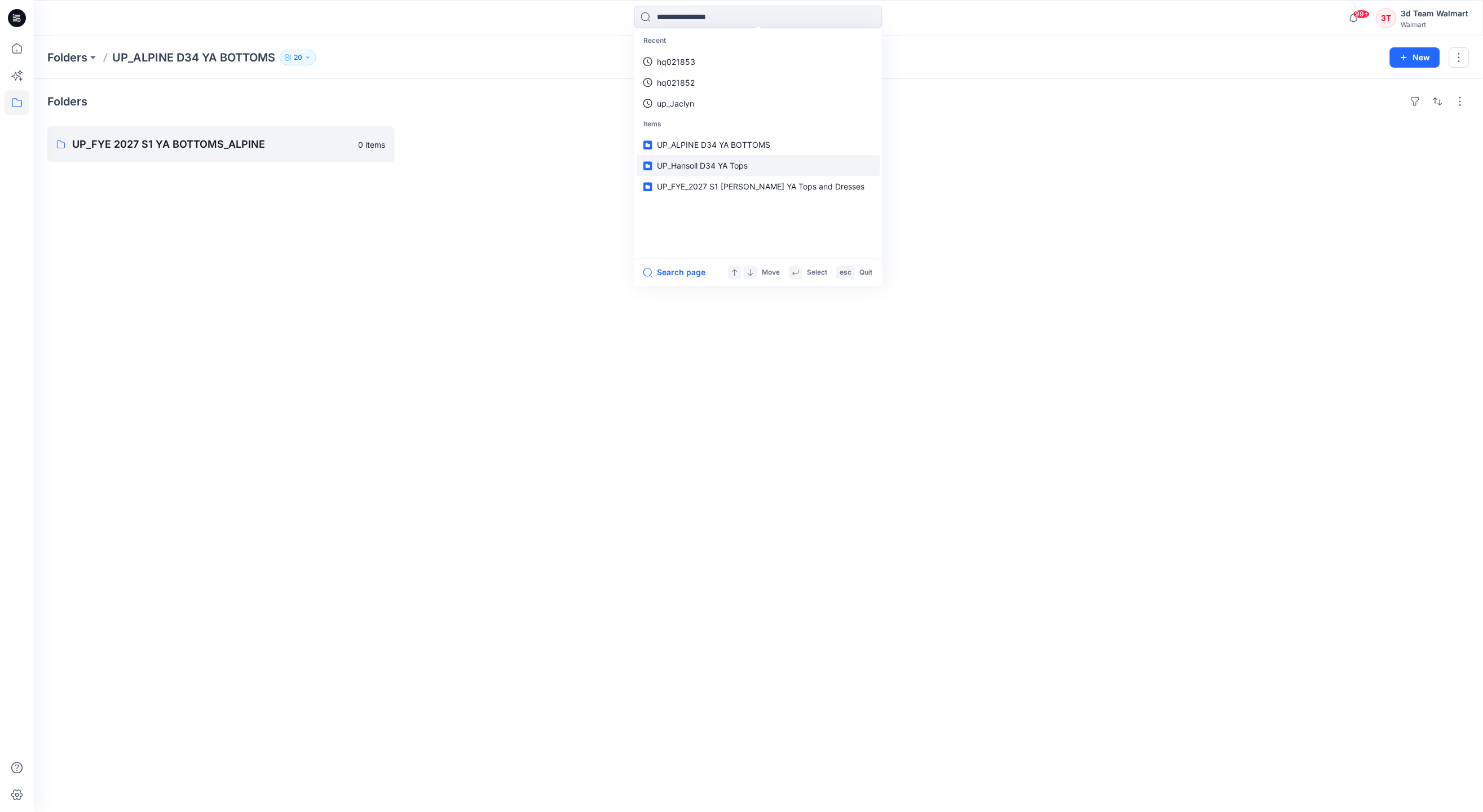
click at [700, 161] on span "UP_Hansoll D34 YA Tops" at bounding box center [702, 166] width 91 height 10
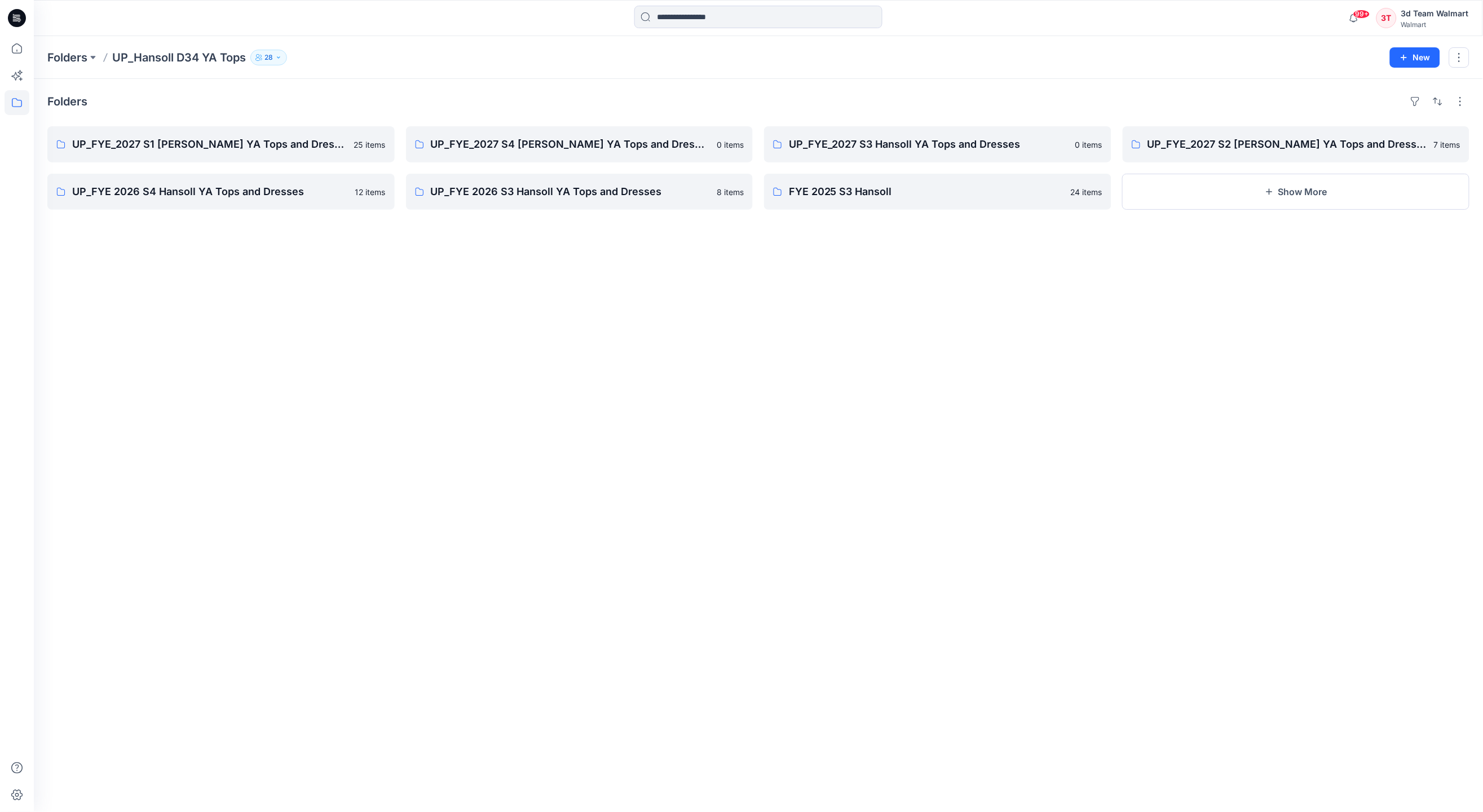
click at [282, 56] on icon "button" at bounding box center [278, 57] width 7 height 7
click at [403, 82] on button "Manage Users" at bounding box center [404, 88] width 18 height 18
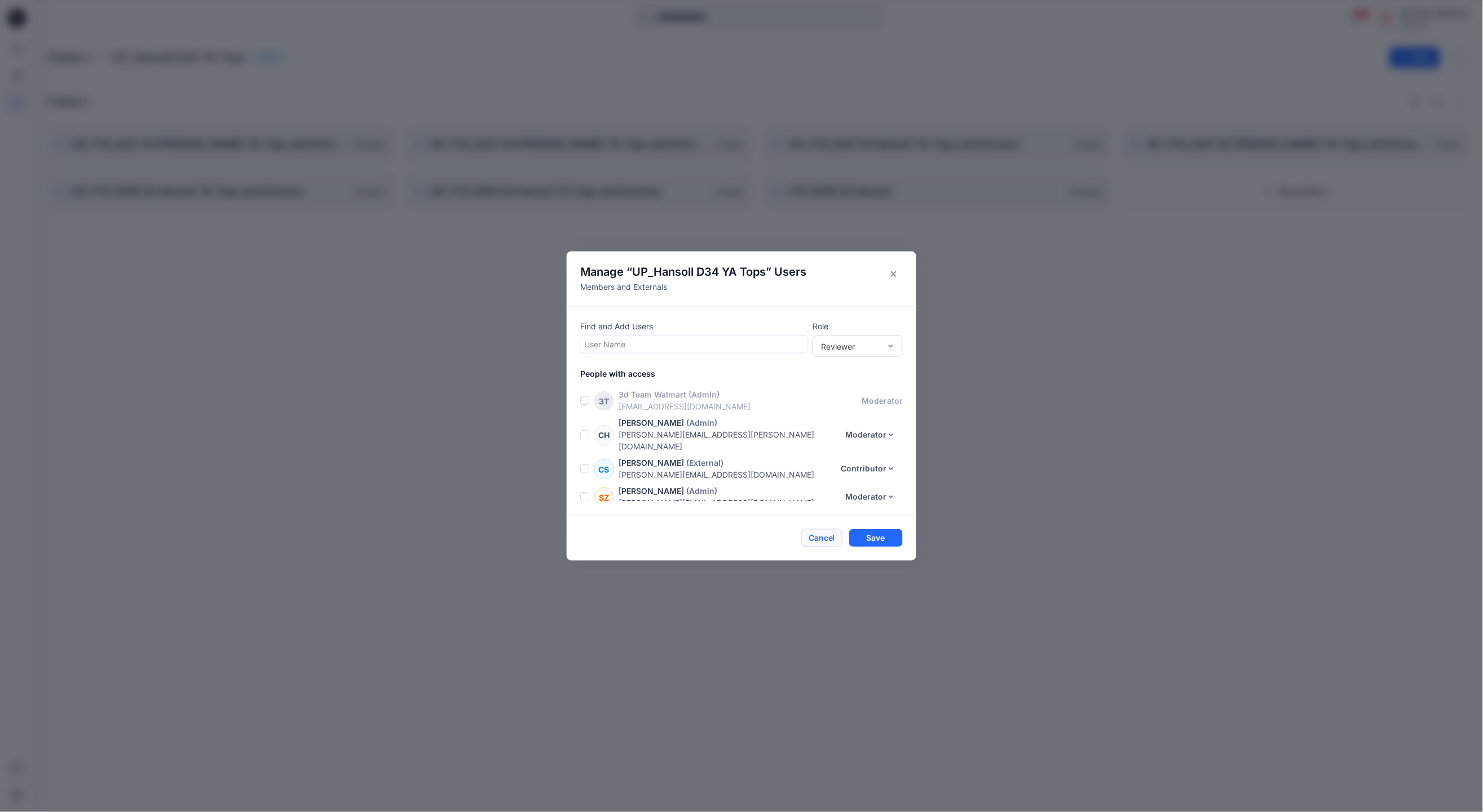
click at [820, 543] on button "Cancel" at bounding box center [822, 538] width 41 height 18
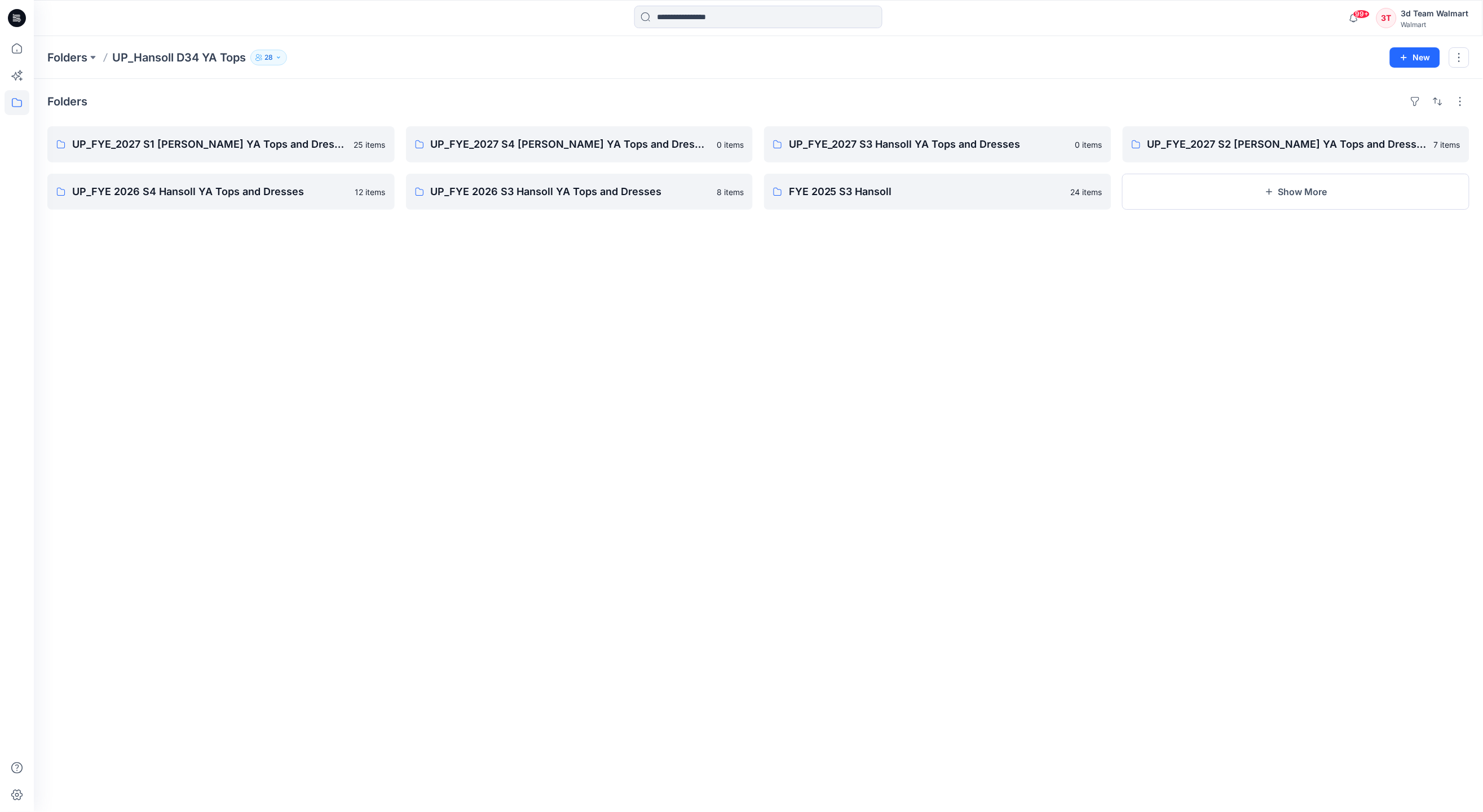
click at [279, 59] on icon "button" at bounding box center [278, 57] width 7 height 7
click at [405, 90] on icon "Manage Users" at bounding box center [404, 88] width 9 height 9
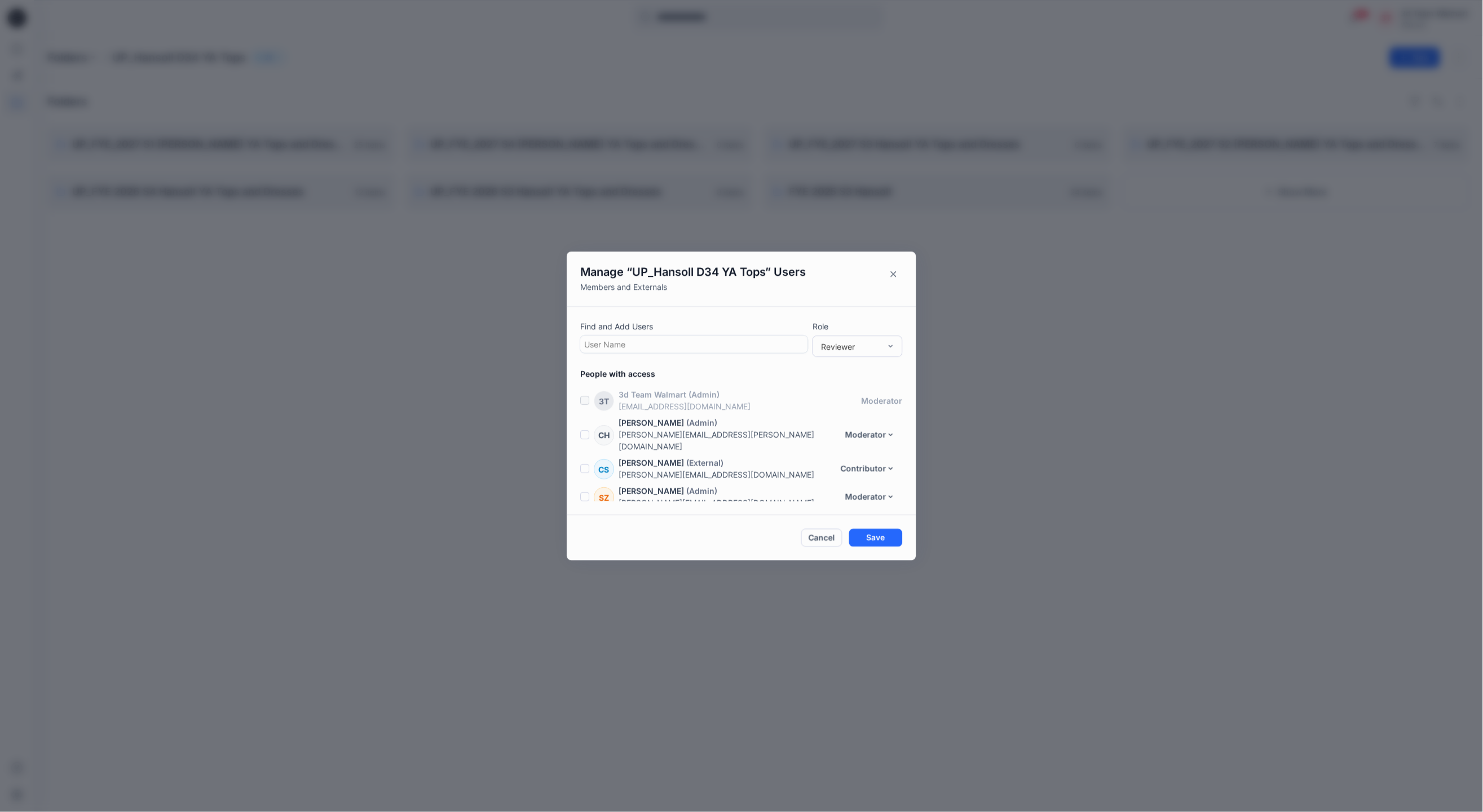
scroll to position [671, 0]
click at [627, 339] on div at bounding box center [694, 344] width 220 height 14
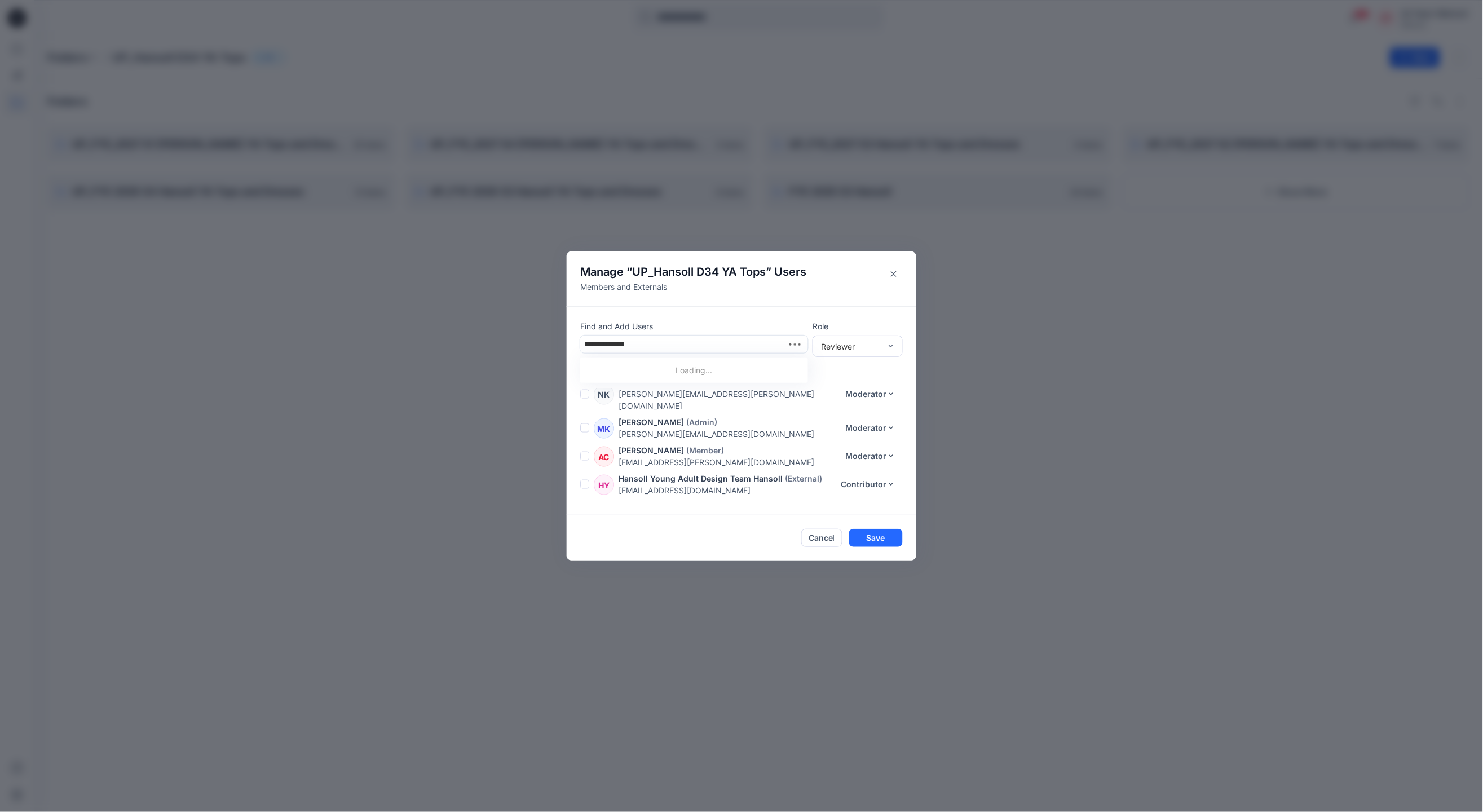
type input "**********"
click at [600, 344] on input "**********" at bounding box center [623, 344] width 77 height 12
drag, startPoint x: 666, startPoint y: 339, endPoint x: 634, endPoint y: 342, distance: 32.1
click at [634, 342] on div at bounding box center [694, 344] width 220 height 14
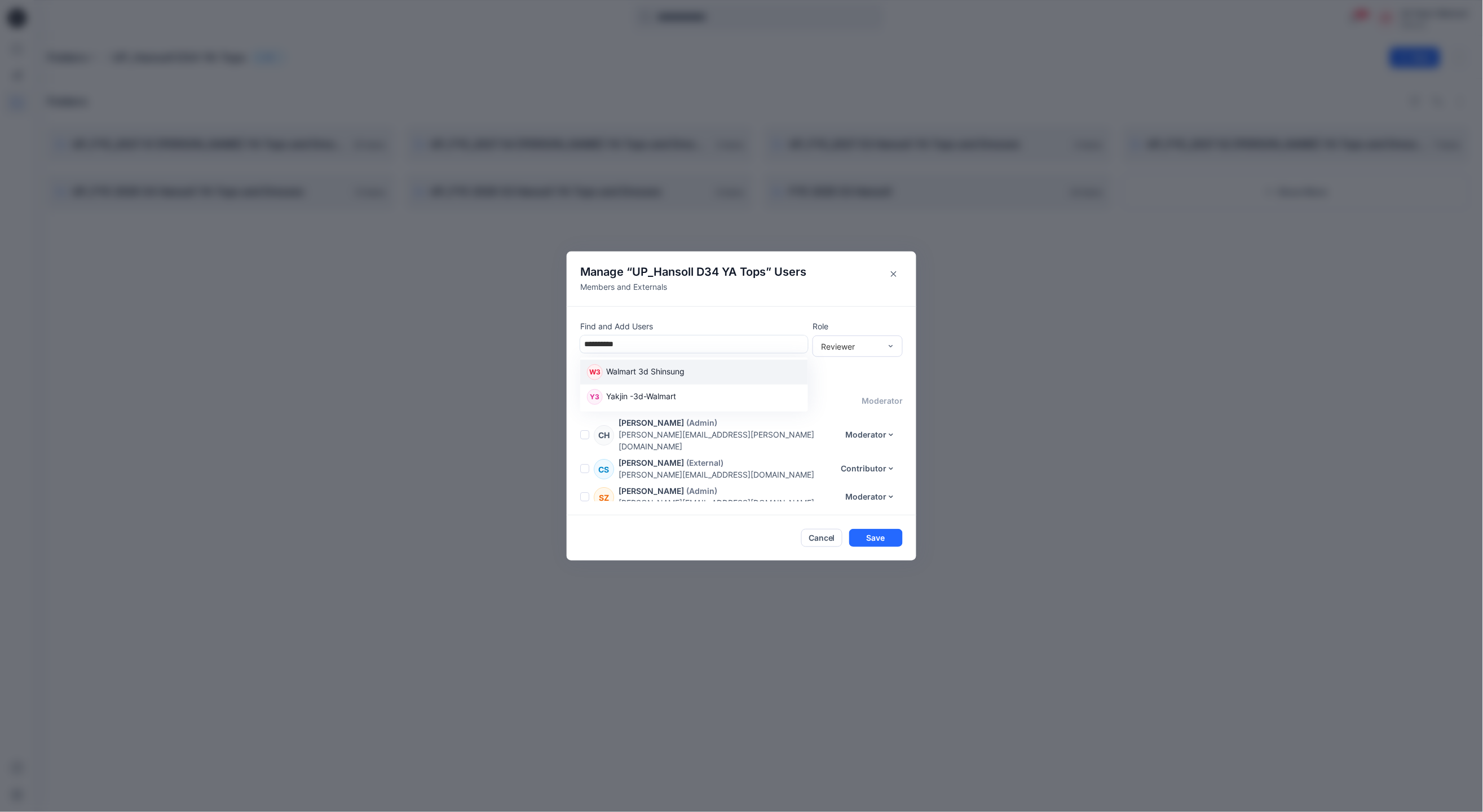
type input "**********"
click at [758, 285] on p "Members and Externals" at bounding box center [694, 286] width 226 height 12
click at [287, 468] on div "Manage “ UP_Hansoll D34 YA Tops ” Users Members and Externals Find and Add User…" at bounding box center [741, 406] width 1483 height 812
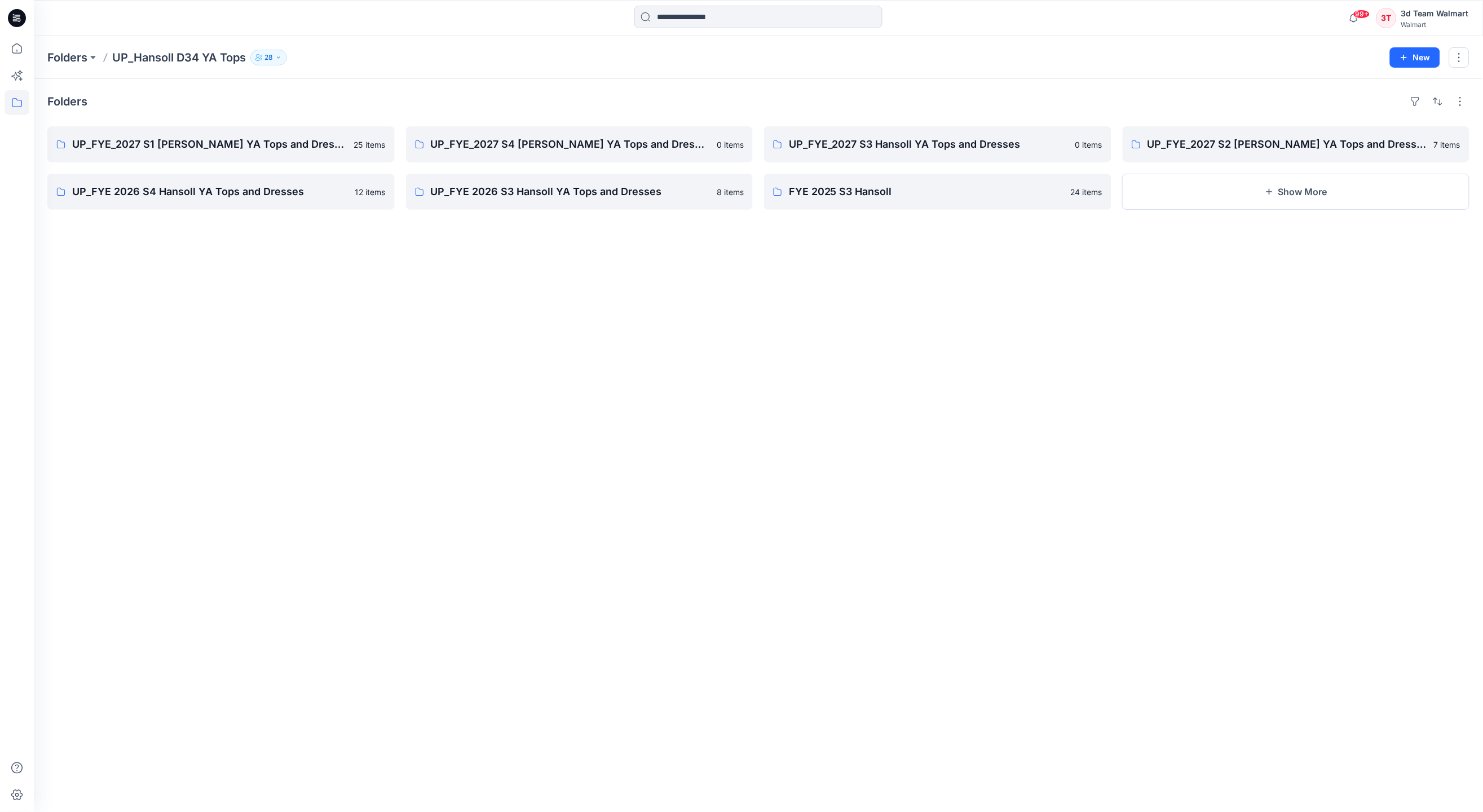
click at [279, 61] on button "28" at bounding box center [268, 57] width 36 height 16
click at [400, 87] on icon "Manage Users" at bounding box center [404, 88] width 9 height 9
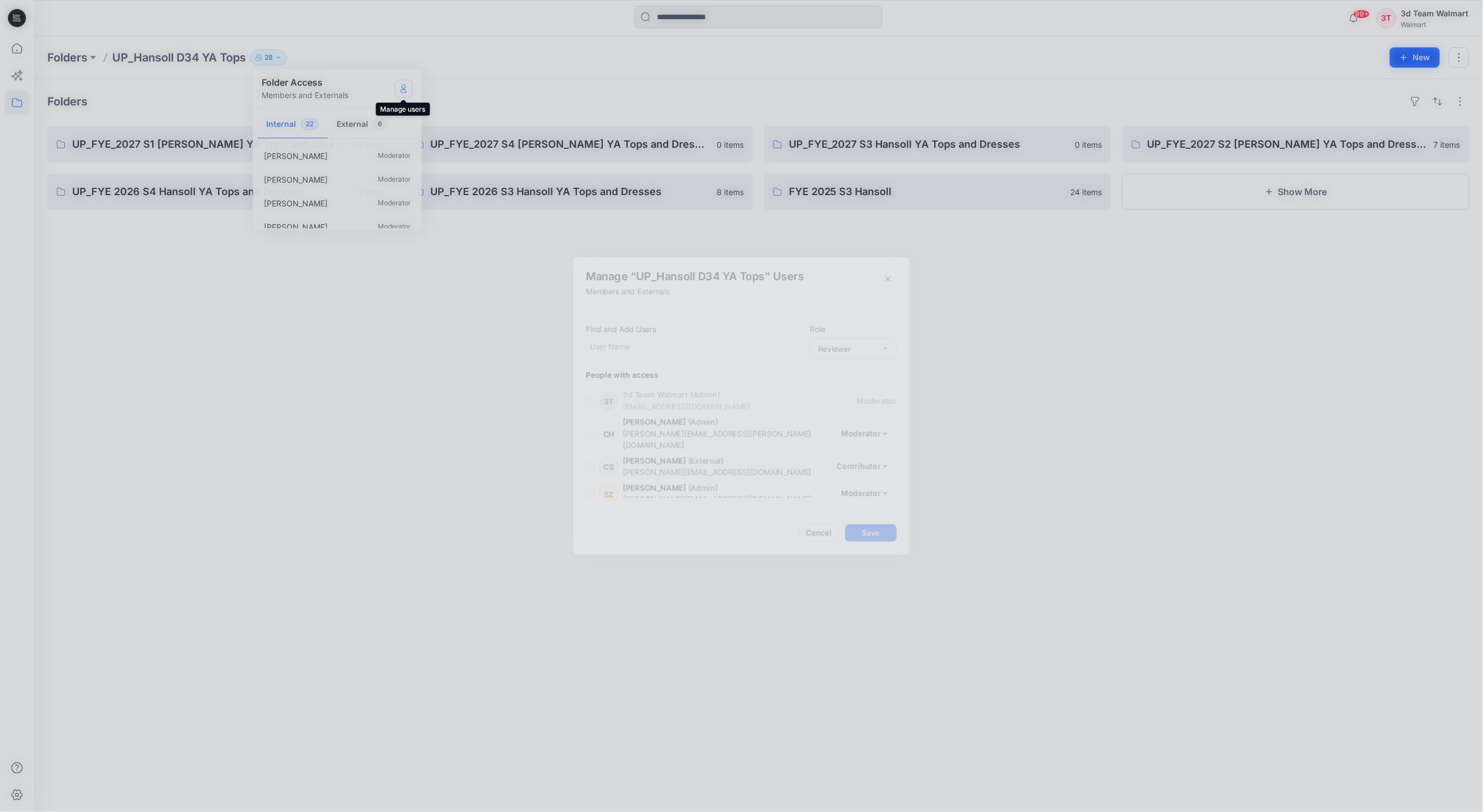
scroll to position [671, 0]
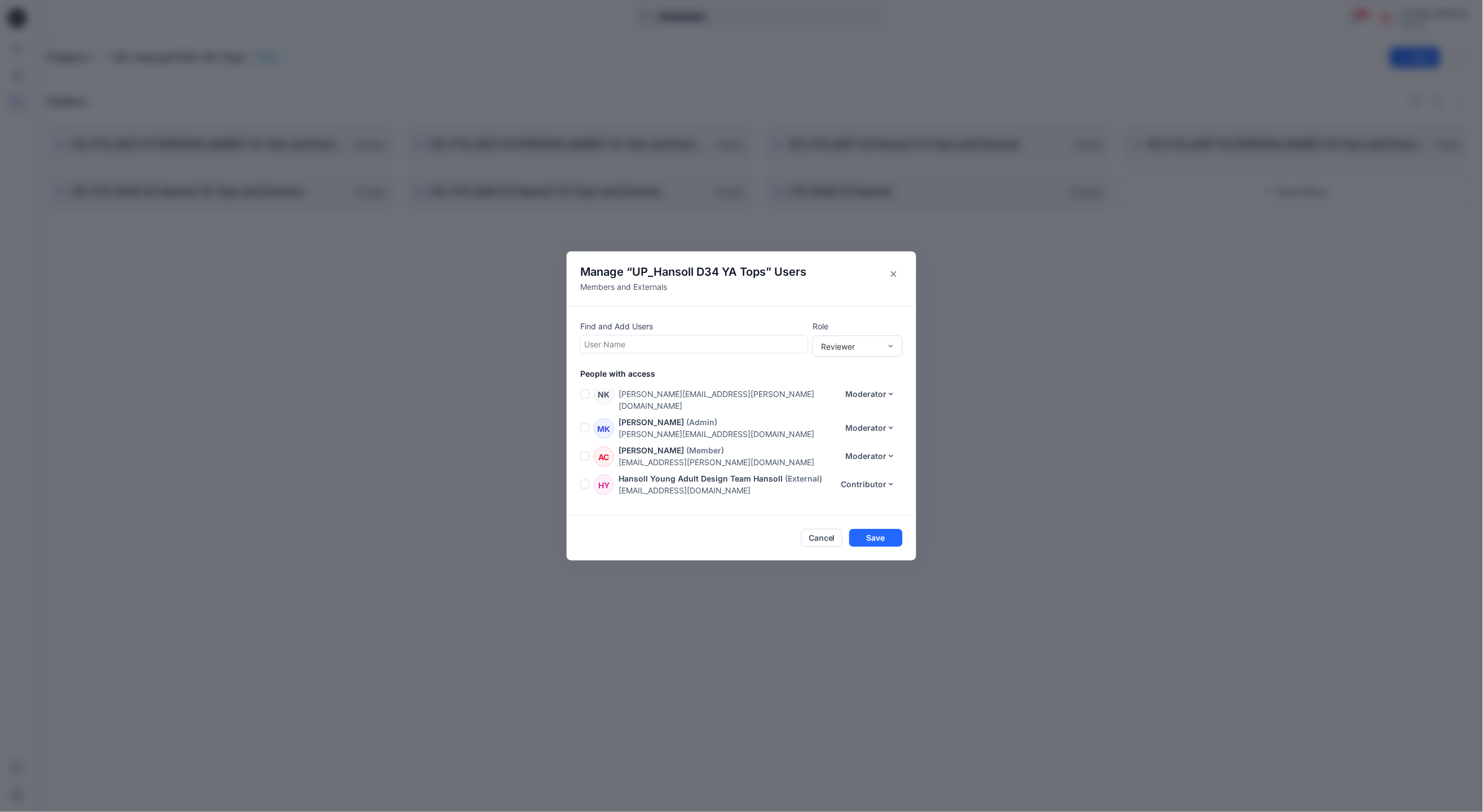
click at [661, 338] on div at bounding box center [694, 344] width 220 height 14
click at [274, 428] on div "Manage “ UP_Hansoll D34 YA Tops ” Users Members and Externals Find and Add User…" at bounding box center [741, 406] width 1483 height 812
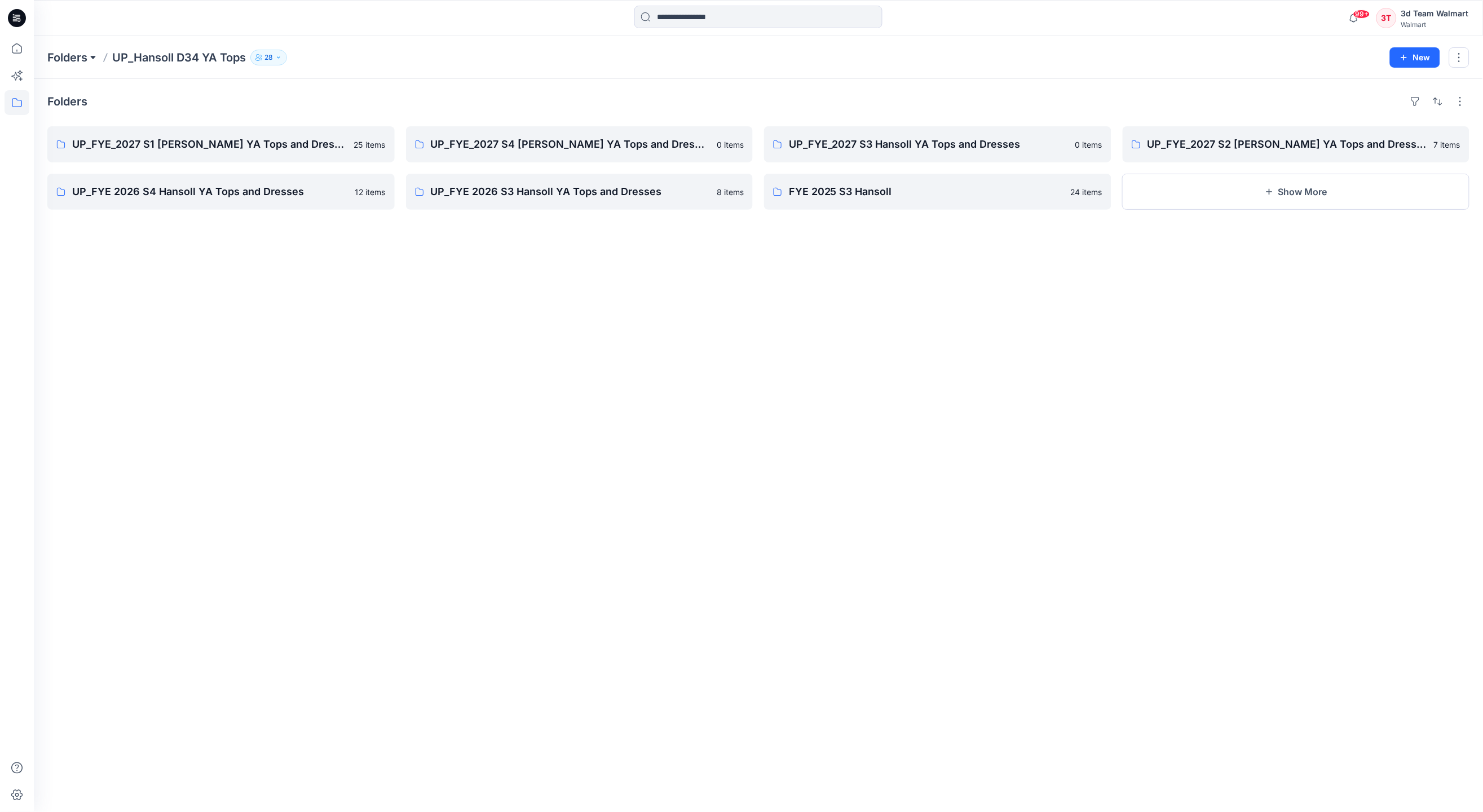
click at [90, 57] on button at bounding box center [93, 57] width 11 height 16
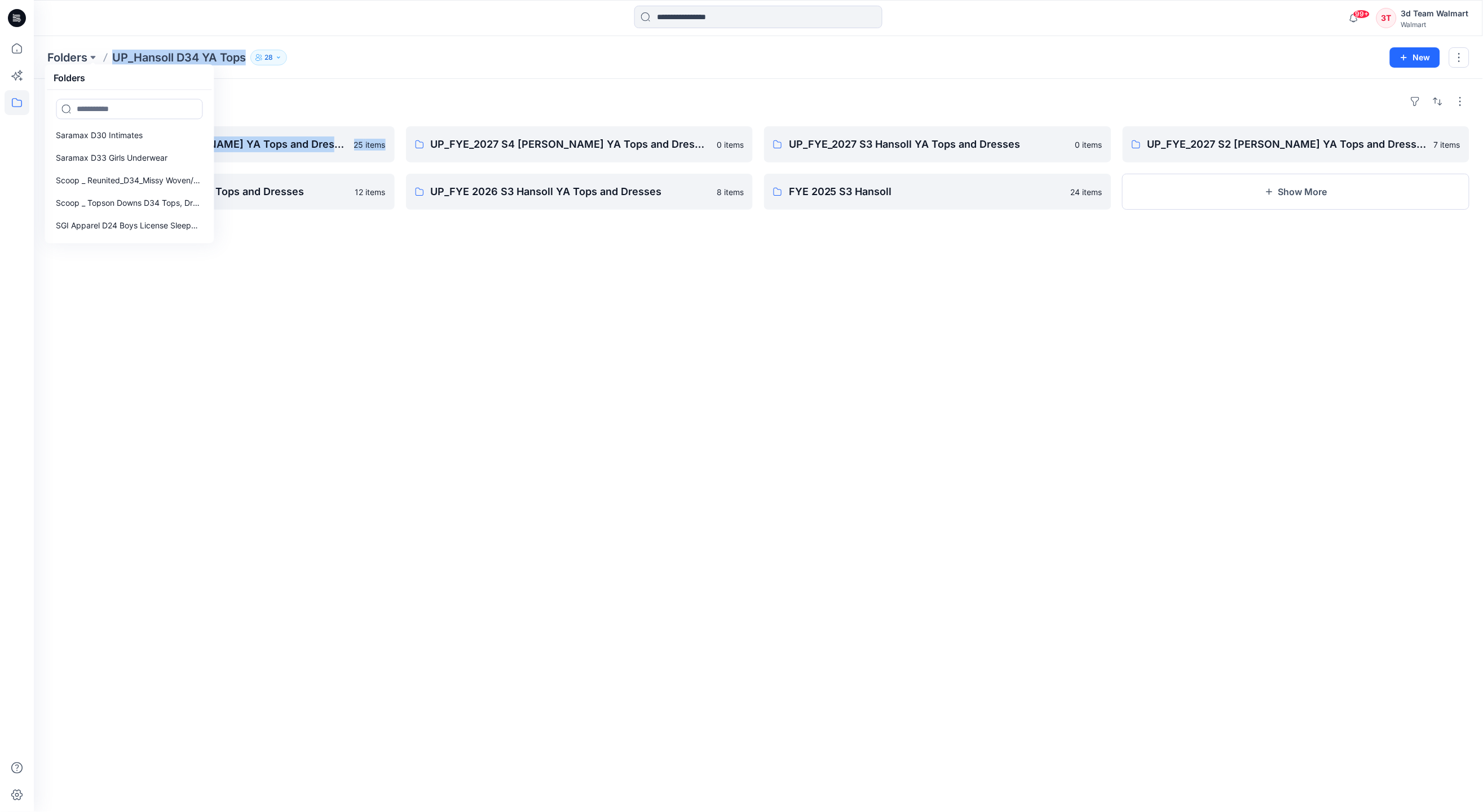
drag, startPoint x: 209, startPoint y: 230, endPoint x: 209, endPoint y: 256, distance: 26.0
click at [209, 256] on div "Folders Folders __chat-5e21df6ff4a15c049e318702-5f7d1cdef4a15c77e8f6688f __chat…" at bounding box center [758, 423] width 1450 height 776
click at [221, 263] on div "Folders UP_FYE_2027 S1 Hansoll YA Tops and Dresses 25 items UP_FYE 2026 S4 Hans…" at bounding box center [758, 446] width 1450 height 733
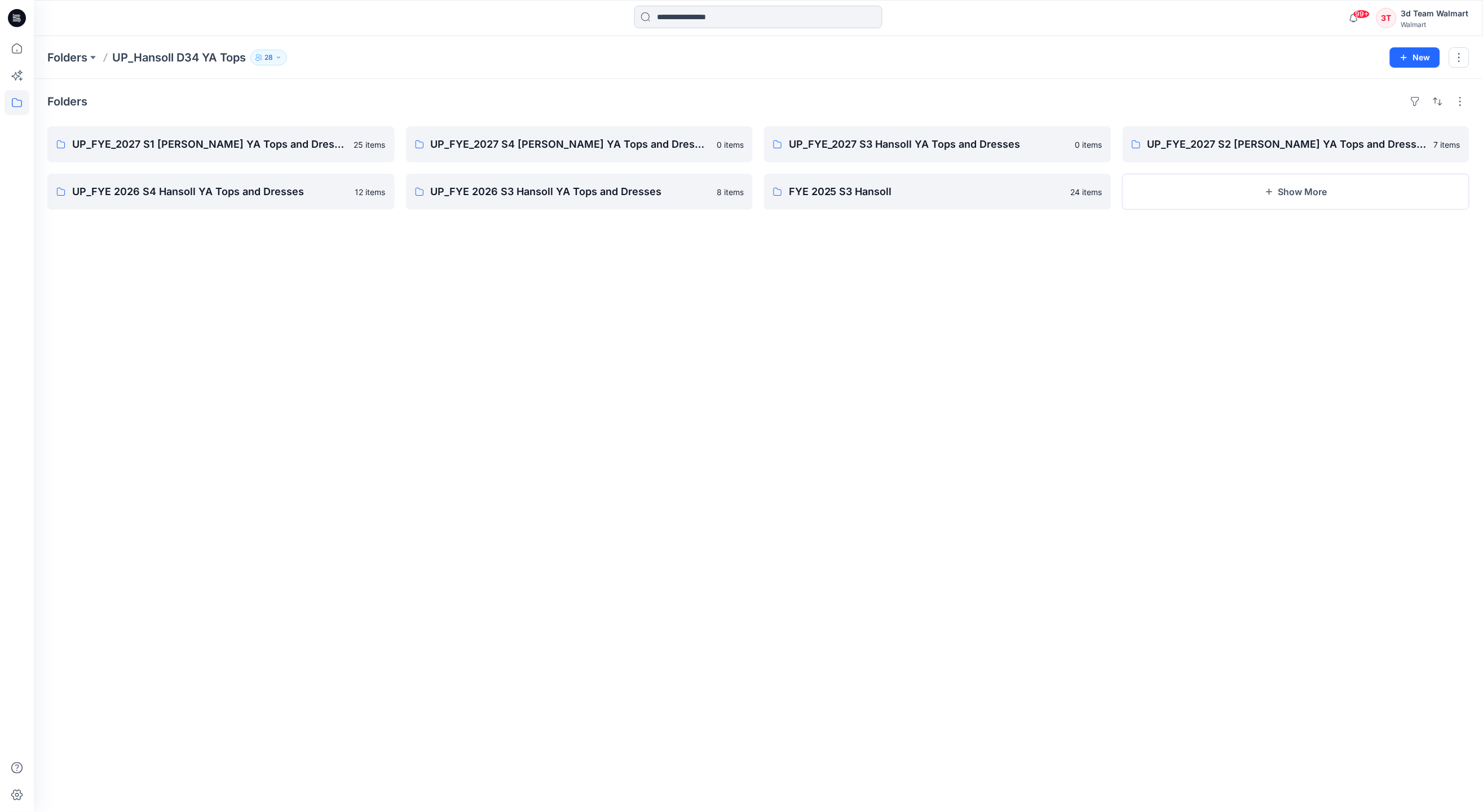
click at [784, 12] on input at bounding box center [758, 17] width 248 height 22
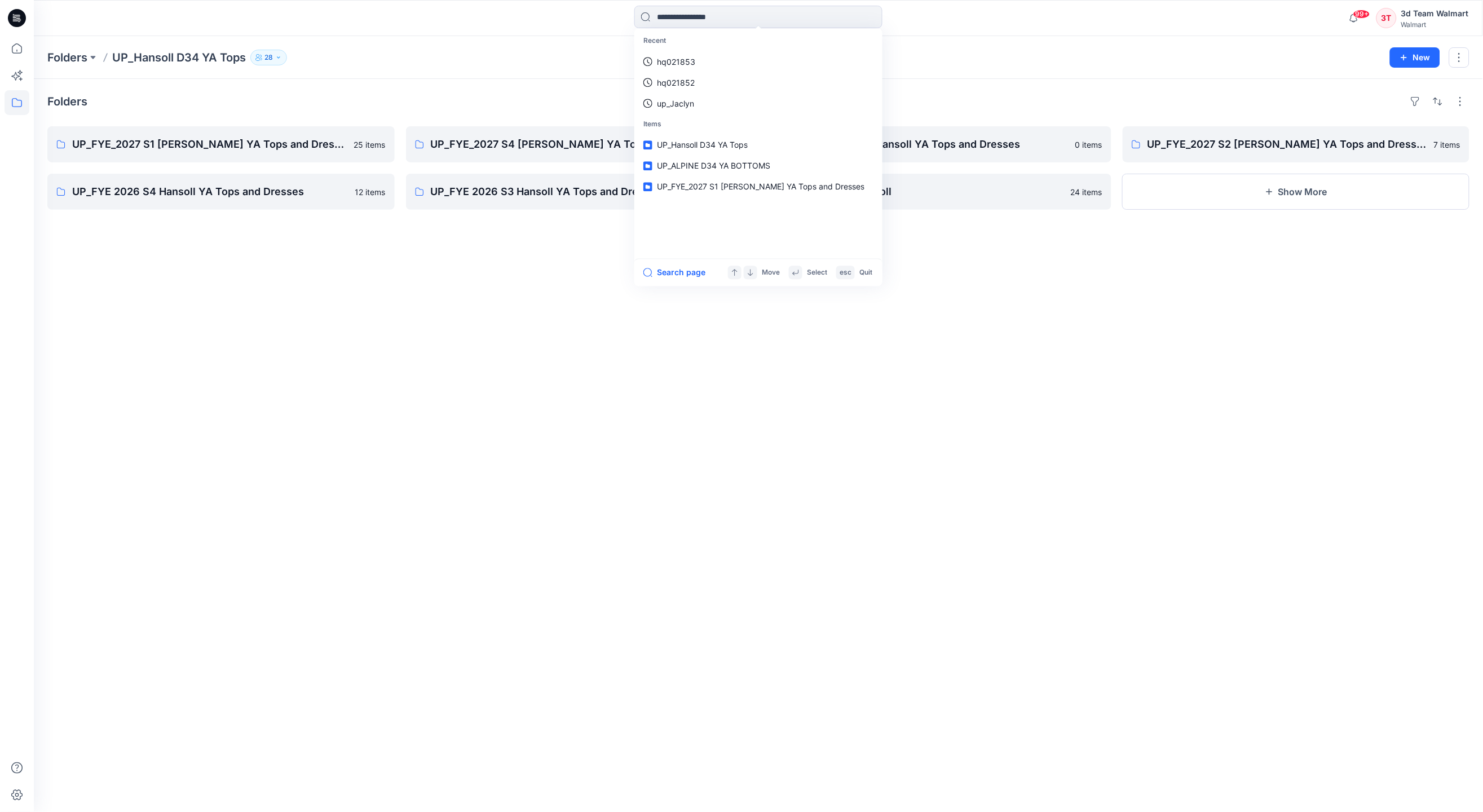
paste input "**********"
type input "**********"
click at [871, 15] on icon at bounding box center [871, 17] width 9 height 9
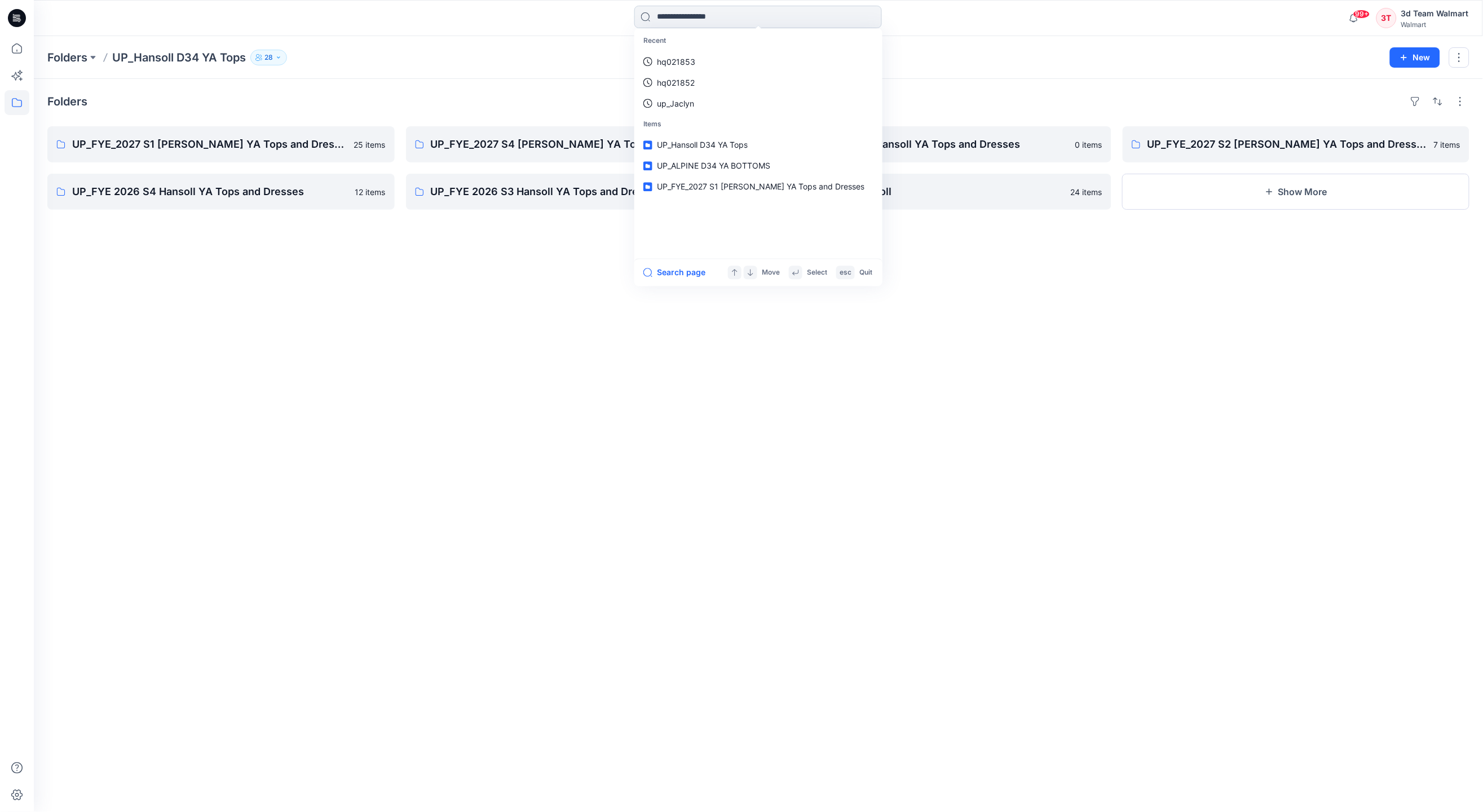
click at [810, 18] on input at bounding box center [758, 17] width 248 height 22
click at [438, 52] on div "Folders UP_Hansoll D34 YA Tops 28 Folder Access Members and Externals Internal …" at bounding box center [715, 57] width 1335 height 16
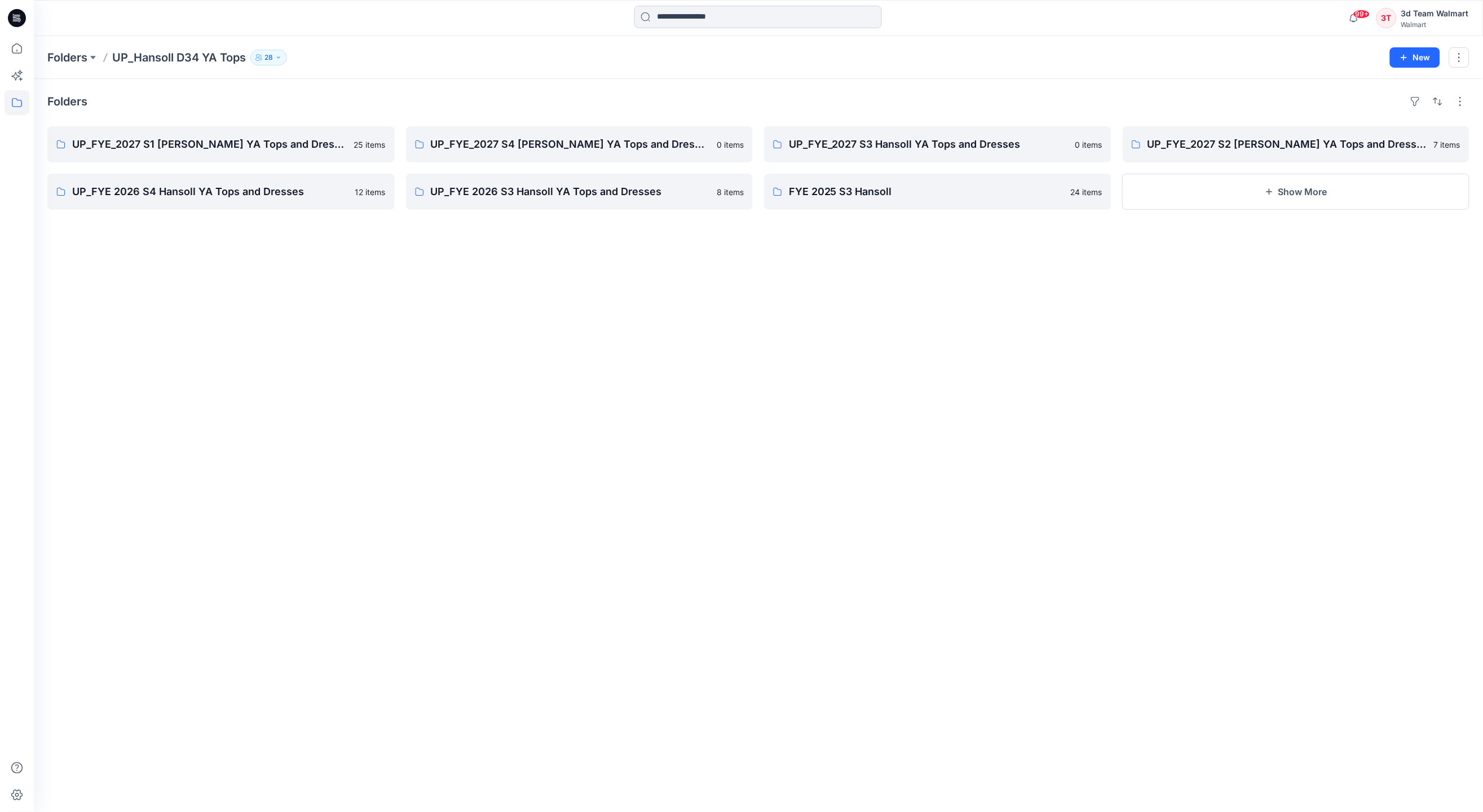
click at [671, 16] on input at bounding box center [758, 17] width 248 height 22
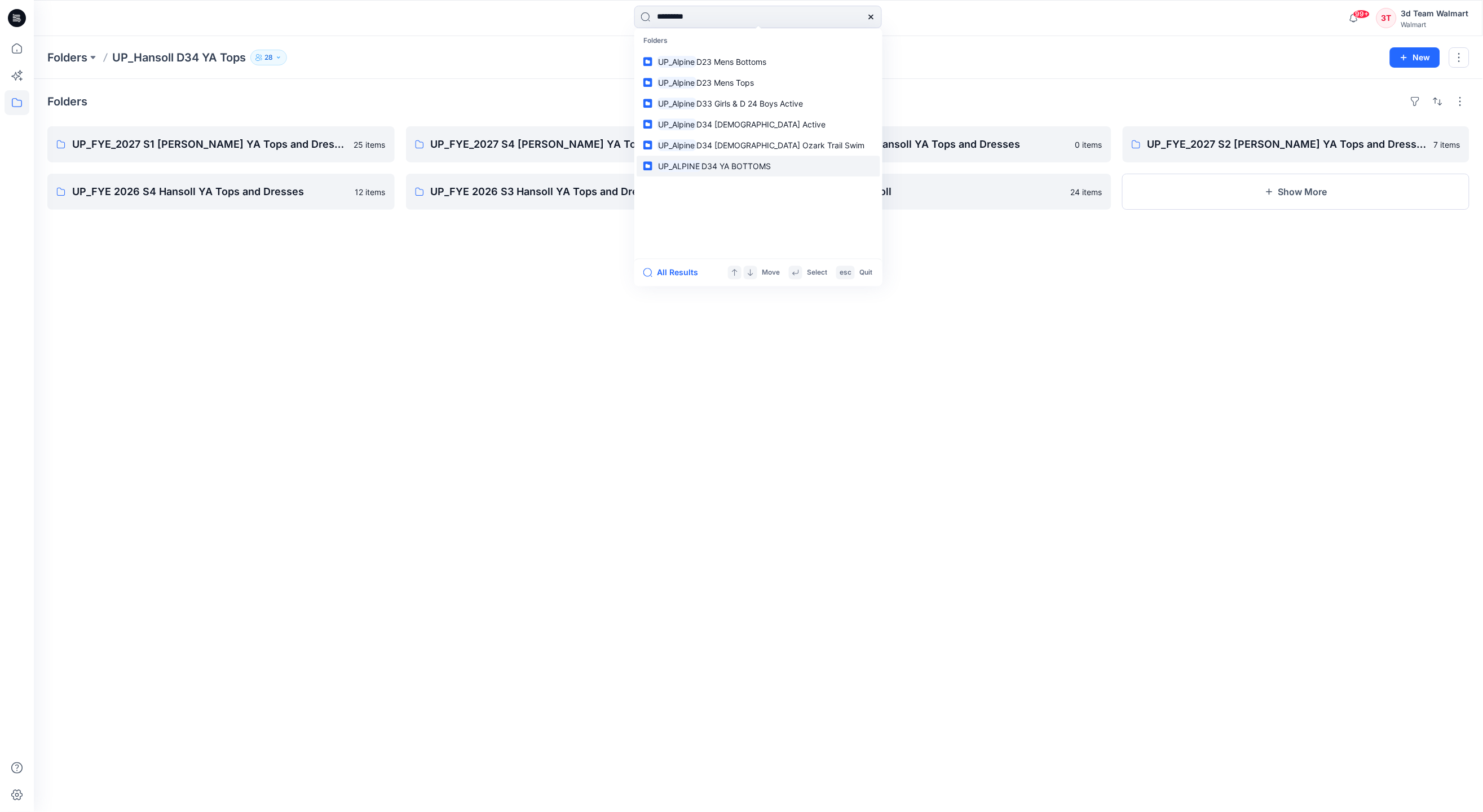
type input "*********"
click at [737, 171] on p "UP_ALPINE D34 YA BOTTOMS" at bounding box center [714, 166] width 114 height 12
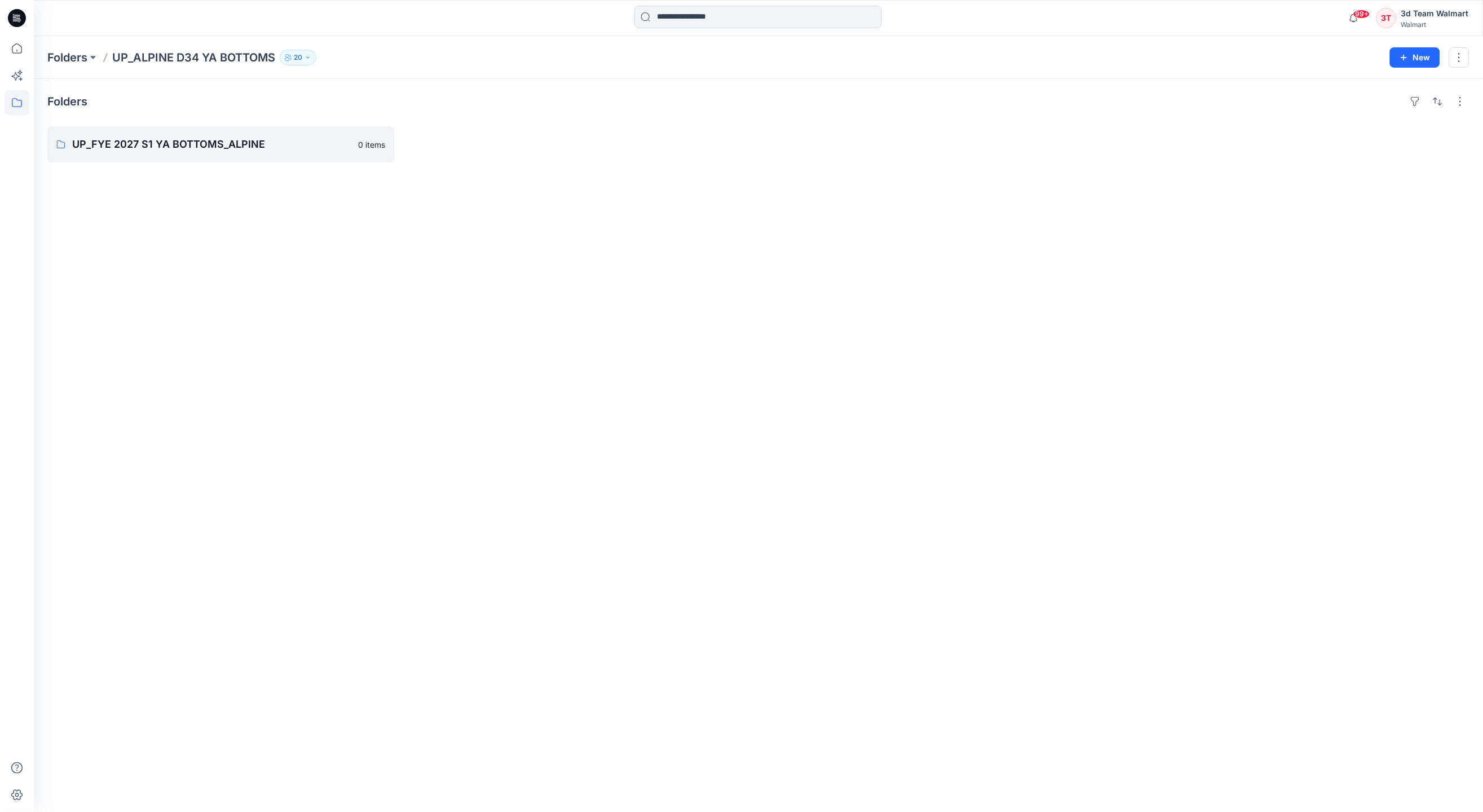
click at [312, 56] on icon "button" at bounding box center [308, 57] width 7 height 7
click at [427, 87] on button "Manage Users" at bounding box center [432, 88] width 18 height 18
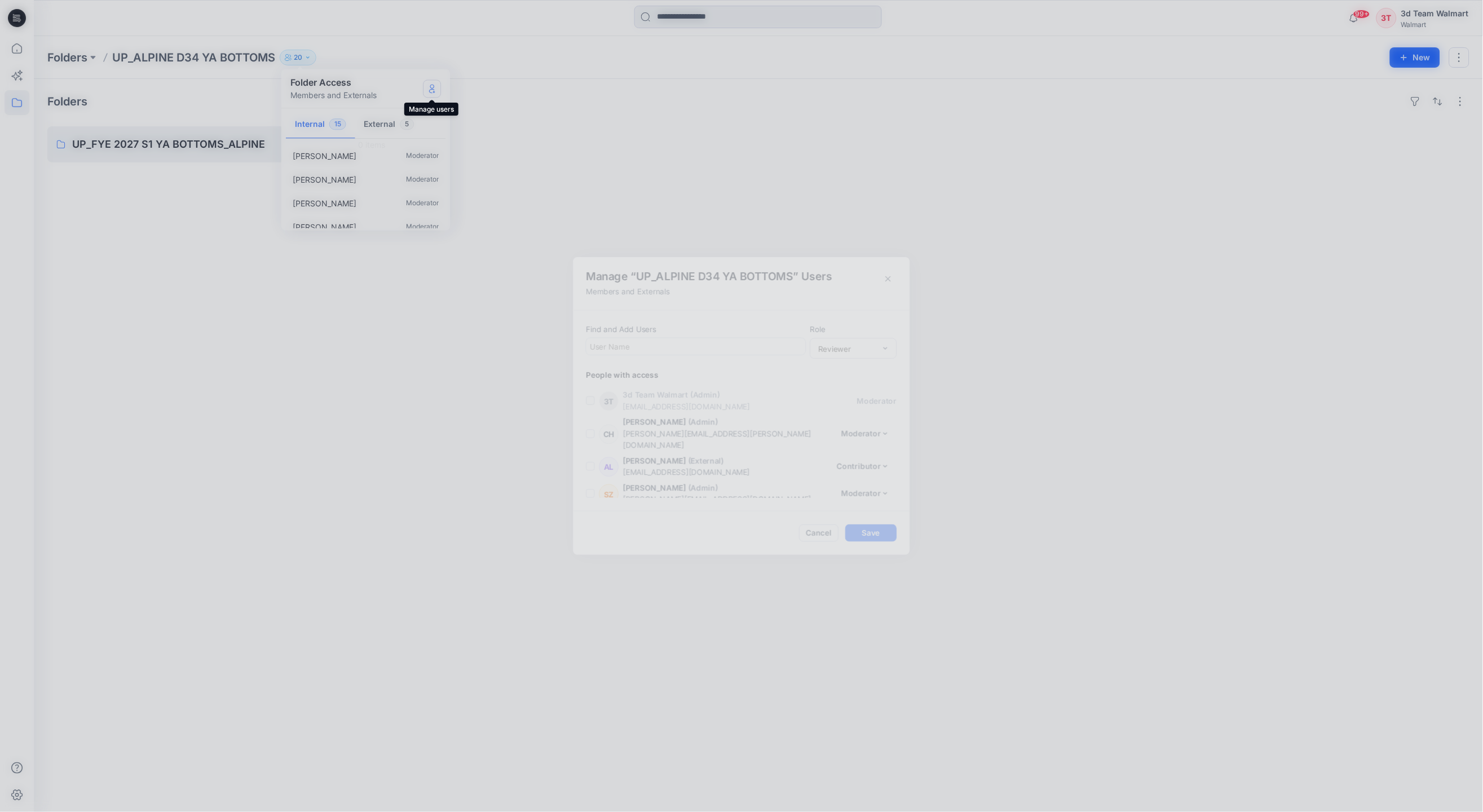
scroll to position [446, 0]
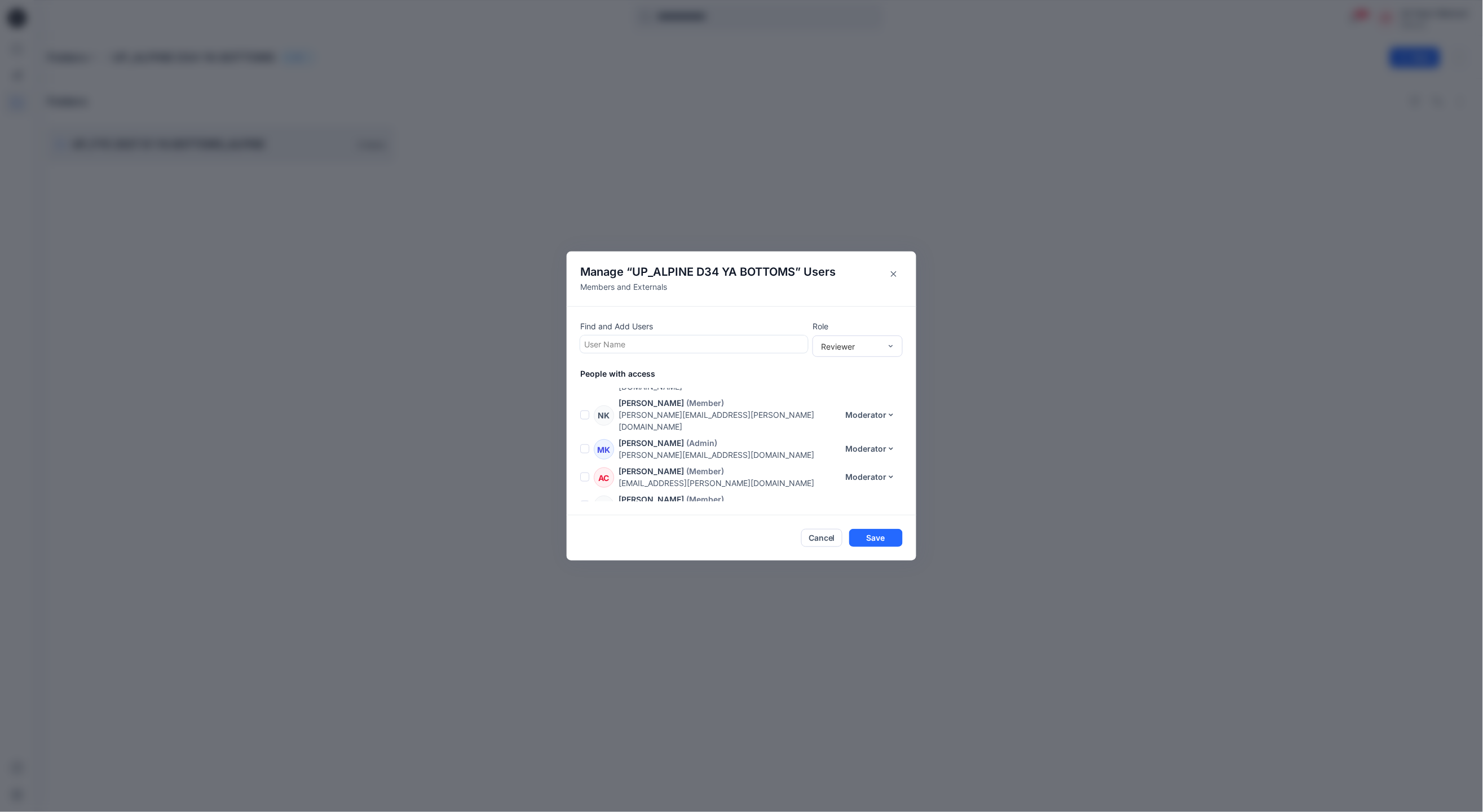
click at [713, 344] on div at bounding box center [694, 344] width 220 height 14
click at [595, 346] on input "**********" at bounding box center [612, 344] width 56 height 12
type input "**********"
click at [681, 331] on div "Find and Add Users Use Up and Down to choose options, press Enter to select the…" at bounding box center [694, 336] width 228 height 33
click at [660, 342] on div at bounding box center [694, 344] width 220 height 14
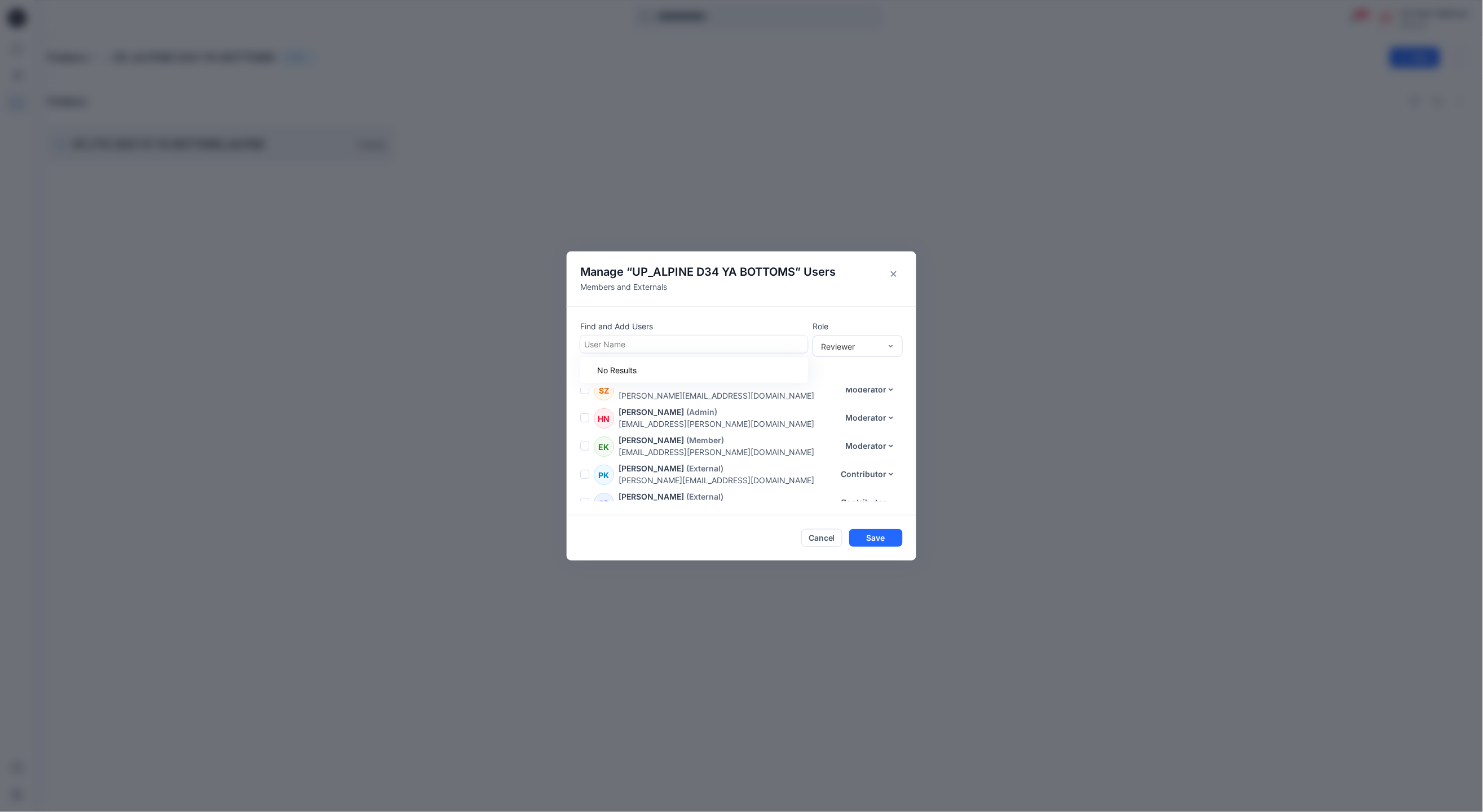
scroll to position [0, 0]
click at [684, 400] on p "[EMAIL_ADDRESS][DOMAIN_NAME]" at bounding box center [740, 406] width 243 height 12
click at [752, 344] on div at bounding box center [694, 344] width 220 height 14
click at [674, 336] on div "User Name" at bounding box center [694, 344] width 228 height 17
type input "****"
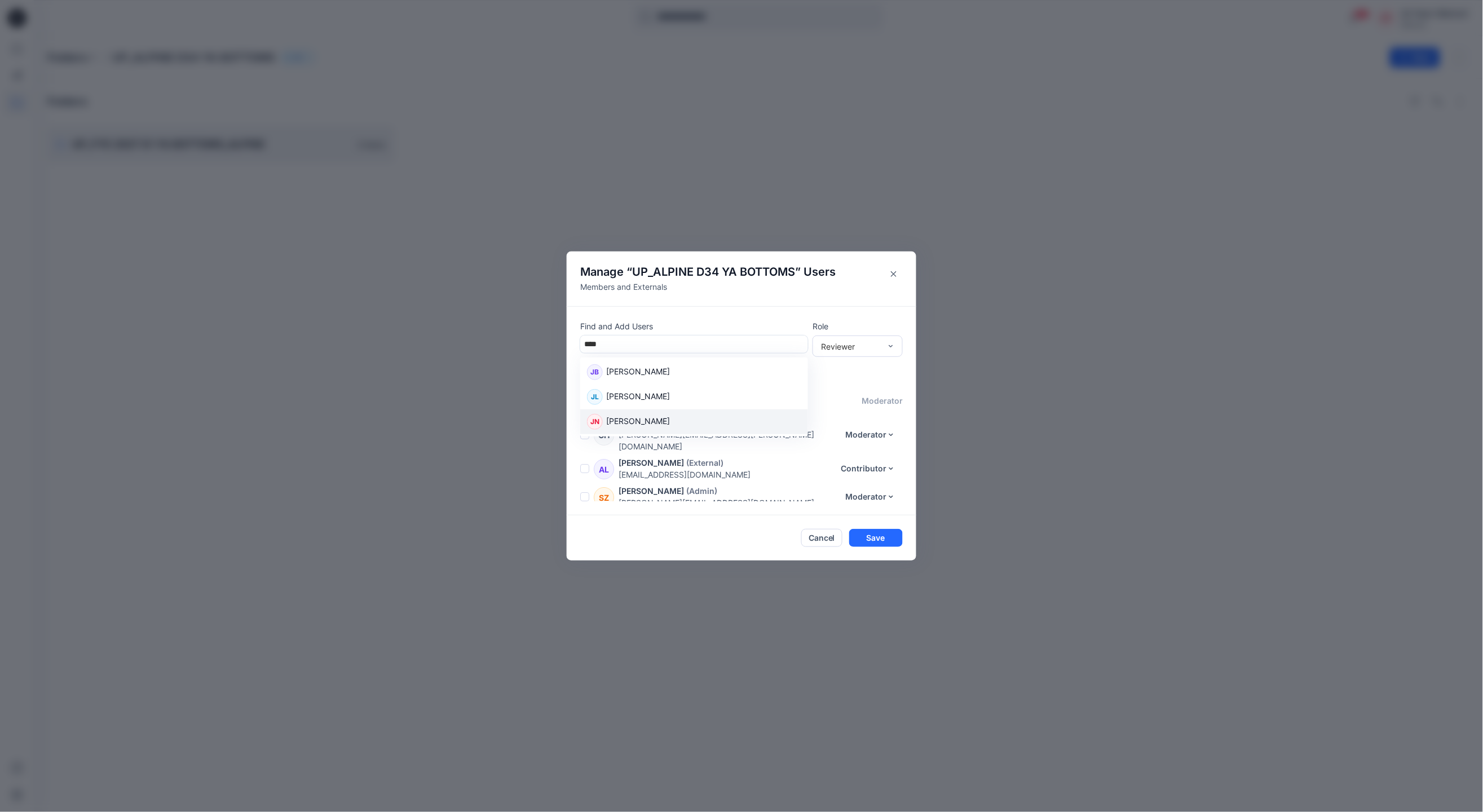
click at [664, 412] on div "JN June Nguyen" at bounding box center [694, 421] width 228 height 25
click at [839, 343] on div "Reviewer" at bounding box center [851, 345] width 60 height 12
click at [859, 408] on div "Moderator" at bounding box center [857, 407] width 86 height 20
click at [881, 537] on button "Save" at bounding box center [876, 538] width 54 height 18
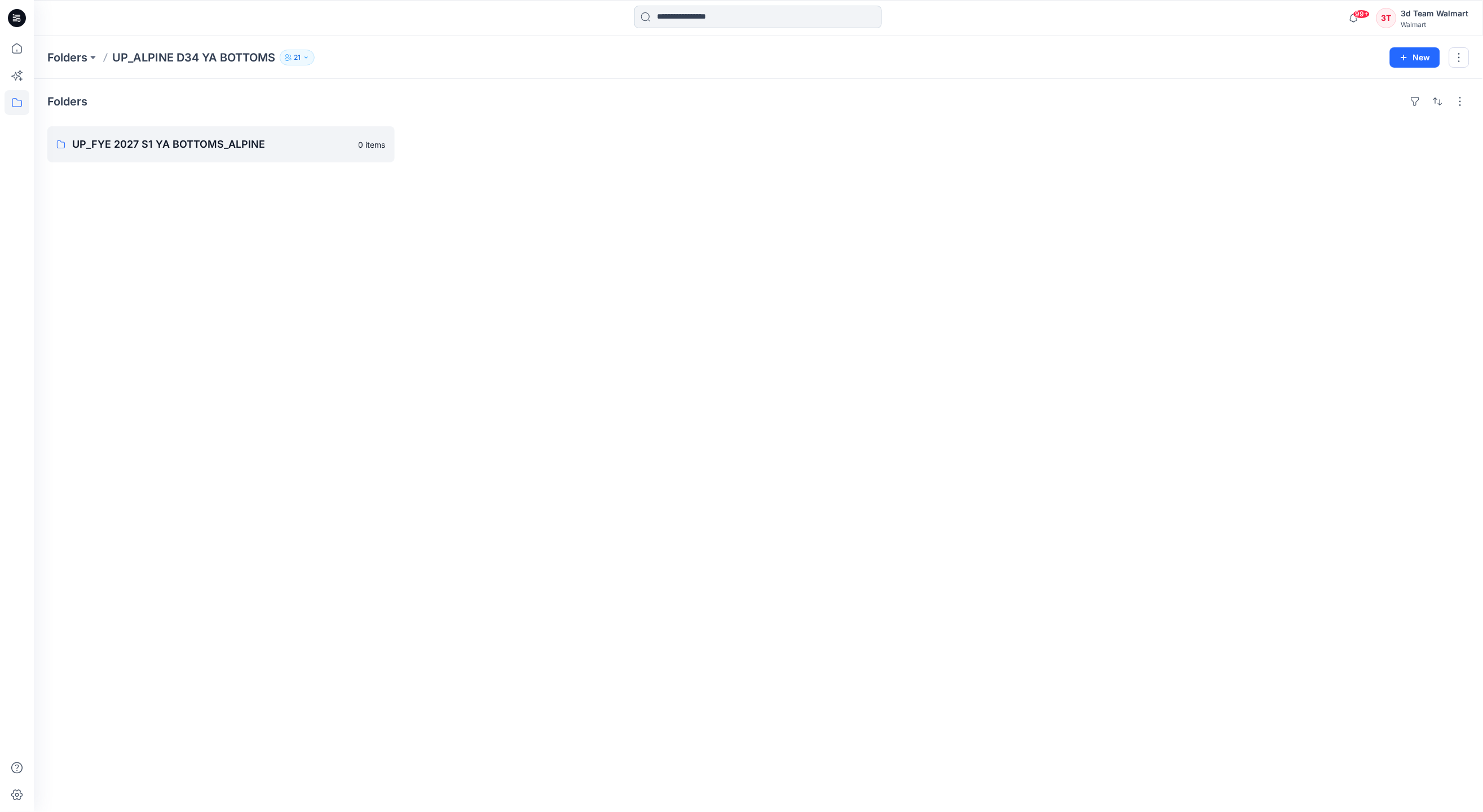
click at [737, 22] on input at bounding box center [758, 17] width 248 height 22
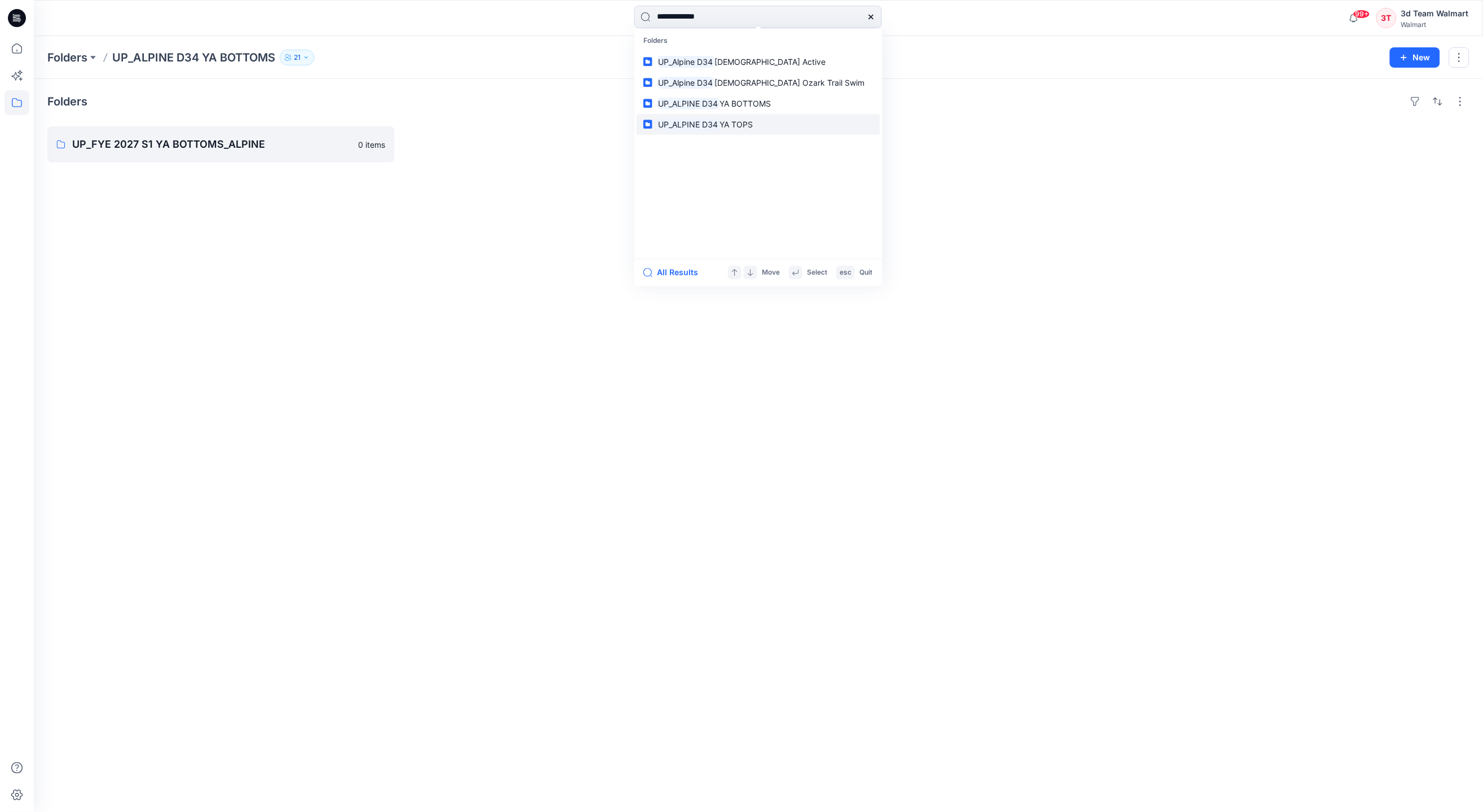
type input "**********"
click at [704, 127] on mark "UP_ALPINE D34" at bounding box center [689, 124] width 63 height 13
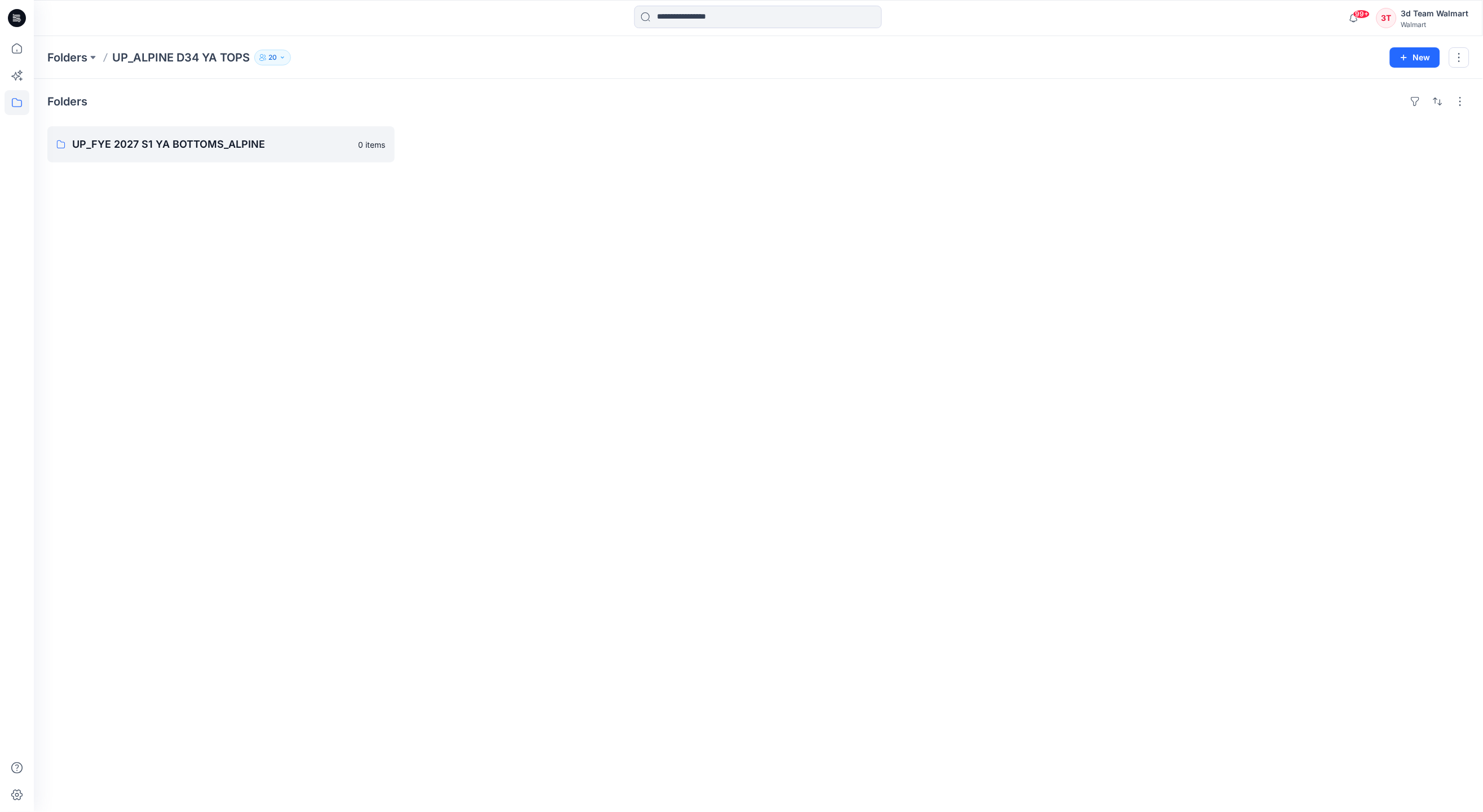
click at [279, 61] on button "20" at bounding box center [272, 57] width 36 height 16
click at [401, 88] on button "Manage Users" at bounding box center [406, 88] width 18 height 18
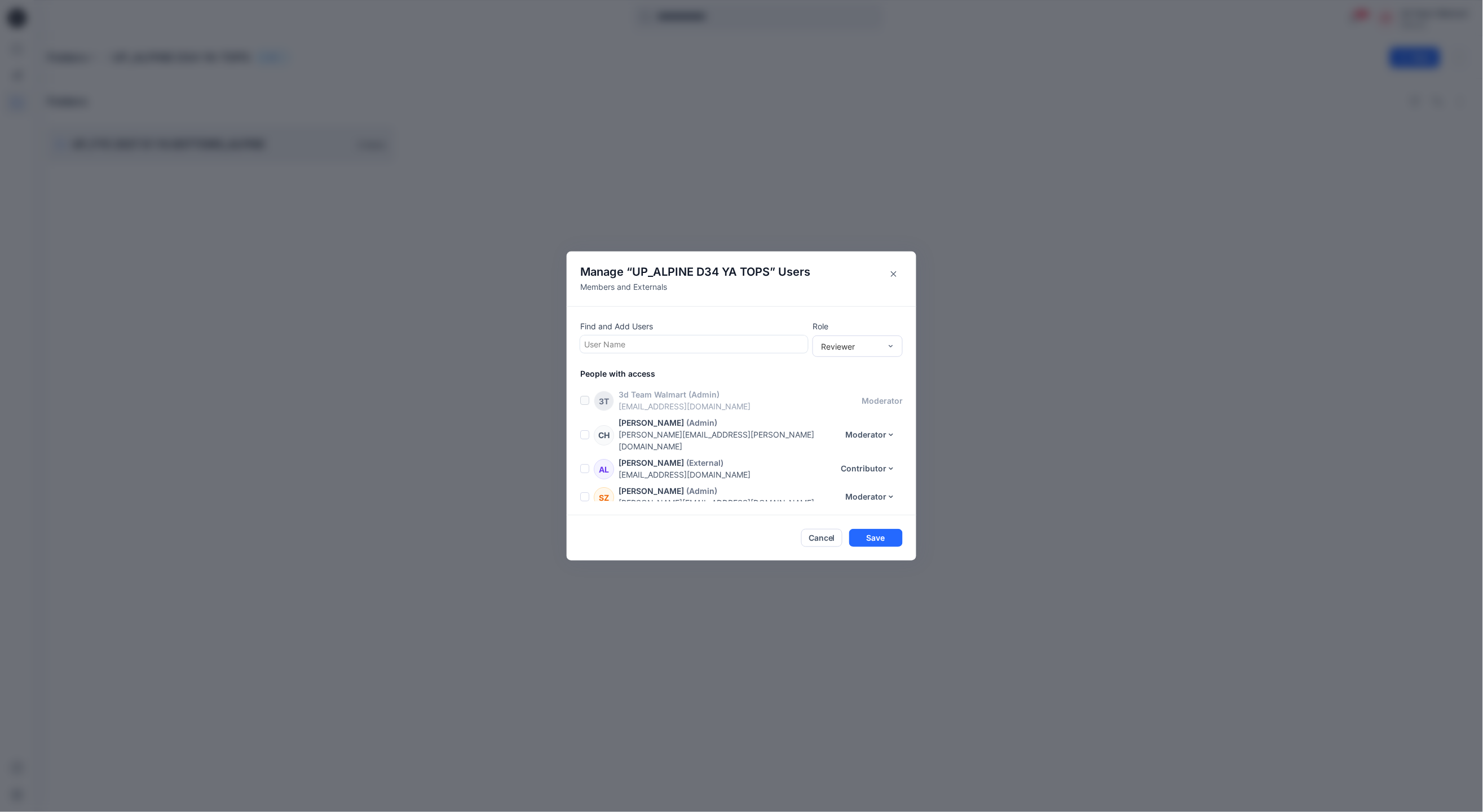
scroll to position [446, 0]
click at [670, 345] on div at bounding box center [694, 344] width 220 height 14
click at [645, 340] on div at bounding box center [694, 344] width 220 height 14
type input "****"
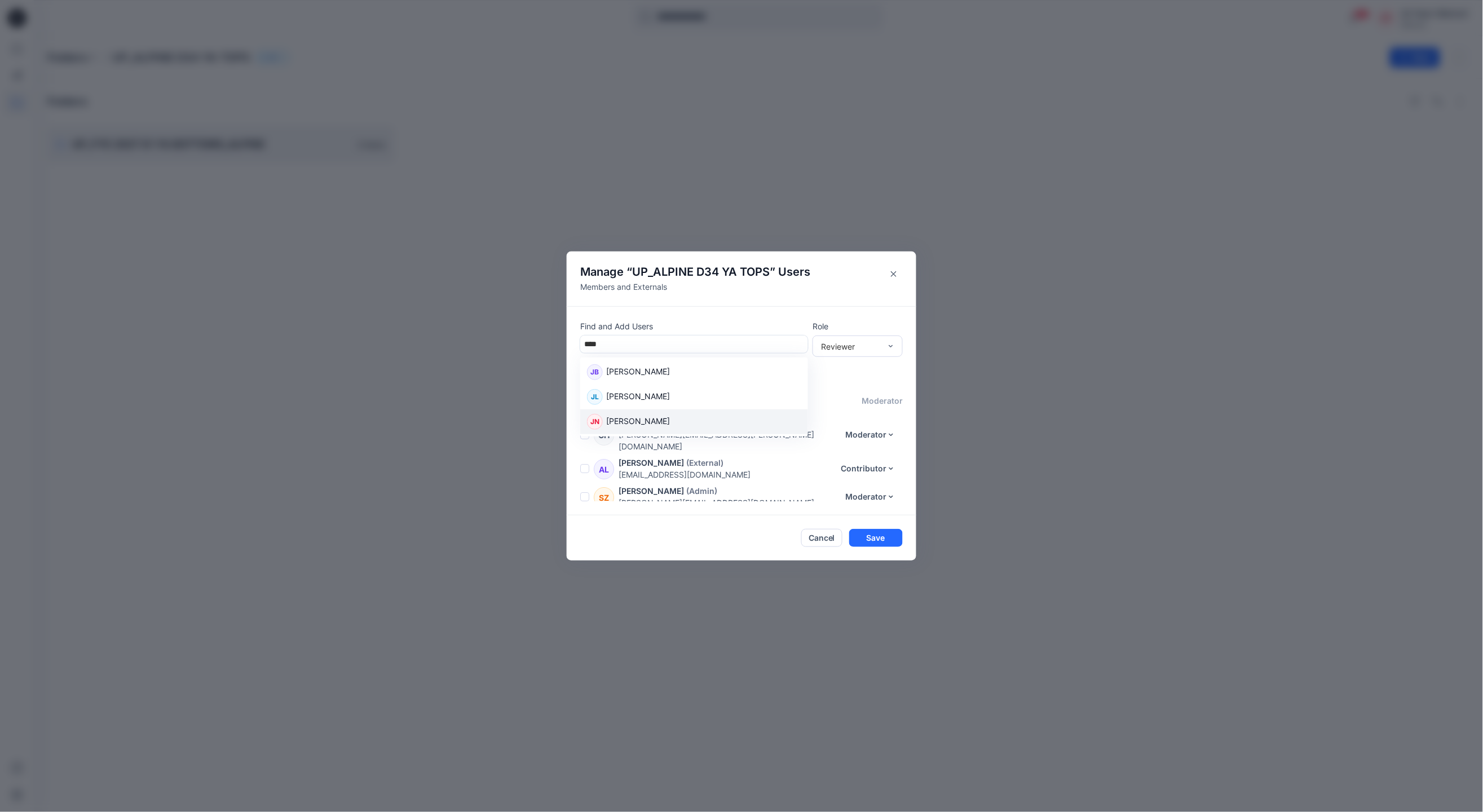
click at [642, 417] on p "June Nguyen" at bounding box center [638, 422] width 64 height 15
click at [865, 342] on div "Reviewer" at bounding box center [851, 345] width 60 height 12
click at [852, 406] on div "Moderator" at bounding box center [857, 407] width 86 height 20
click at [880, 530] on button "Save" at bounding box center [876, 538] width 54 height 18
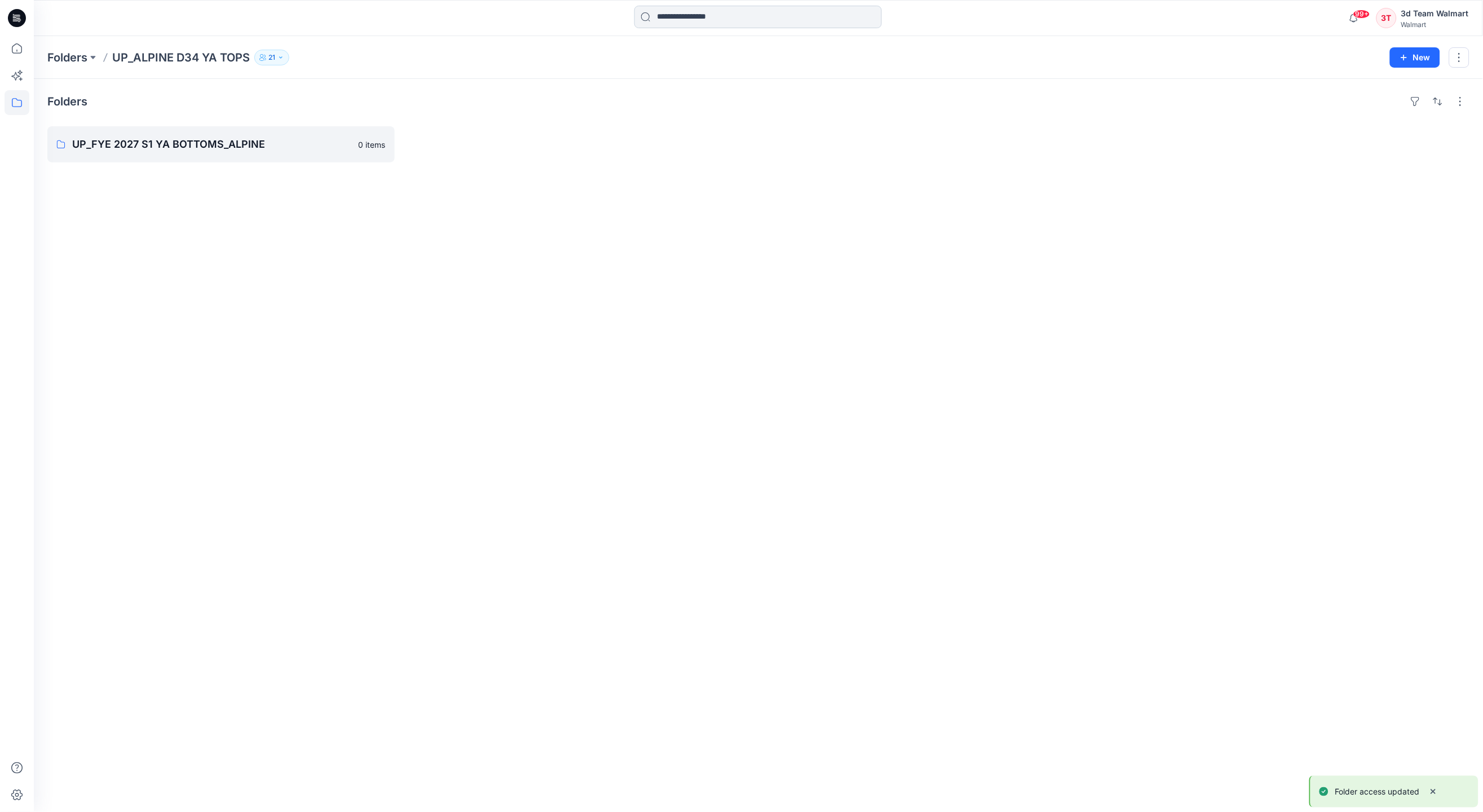
click at [758, 21] on input at bounding box center [758, 17] width 248 height 22
type input "**********"
click at [775, 61] on span "Tops and Dresses" at bounding box center [747, 62] width 66 height 10
click at [1464, 64] on button "button" at bounding box center [1460, 57] width 20 height 20
click at [1400, 157] on p "Delete Folder" at bounding box center [1398, 151] width 64 height 12
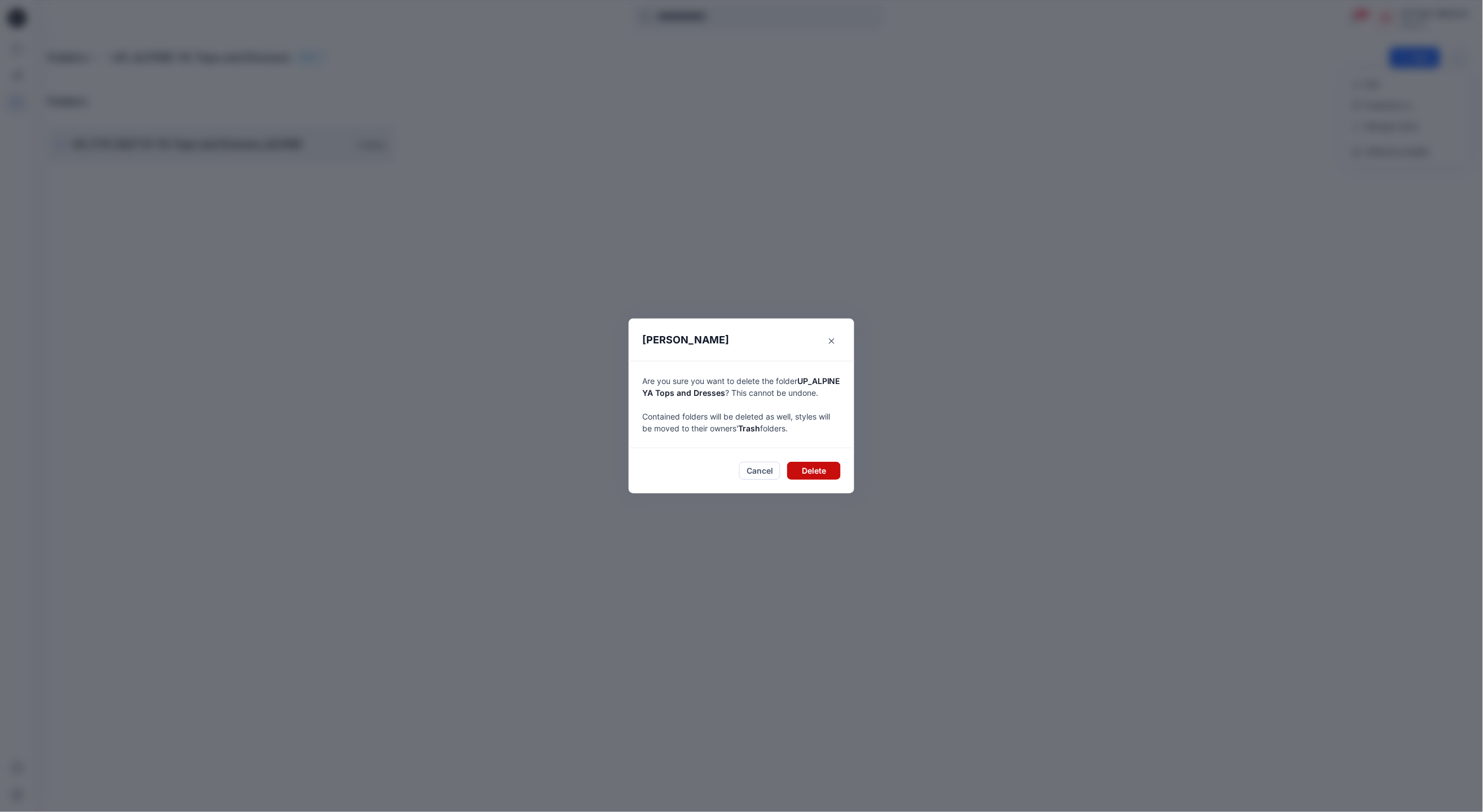
click at [802, 480] on button "Delete" at bounding box center [814, 470] width 54 height 18
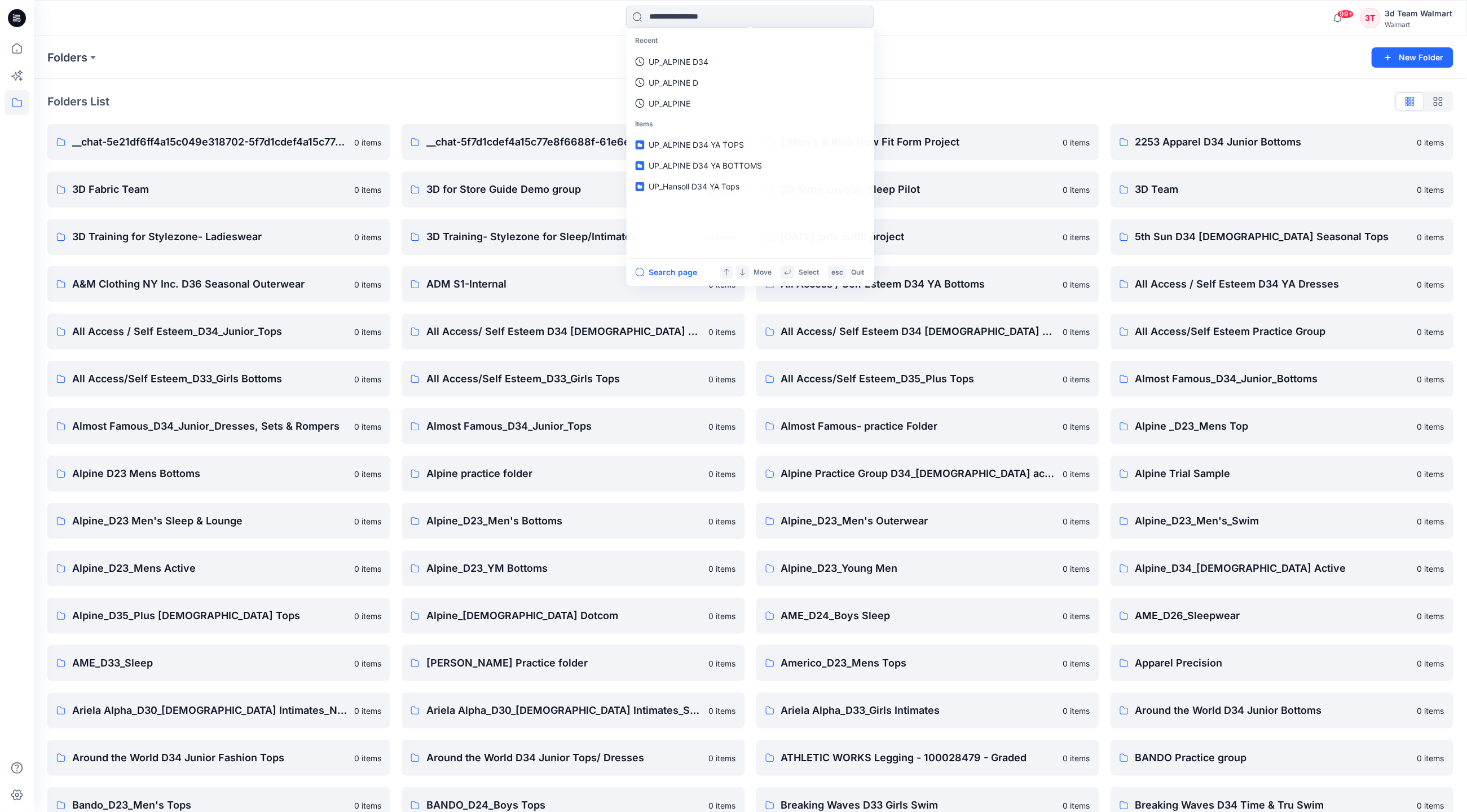
click at [678, 9] on input at bounding box center [750, 17] width 248 height 22
click at [685, 74] on link "UP_ALPINE" at bounding box center [750, 83] width 244 height 21
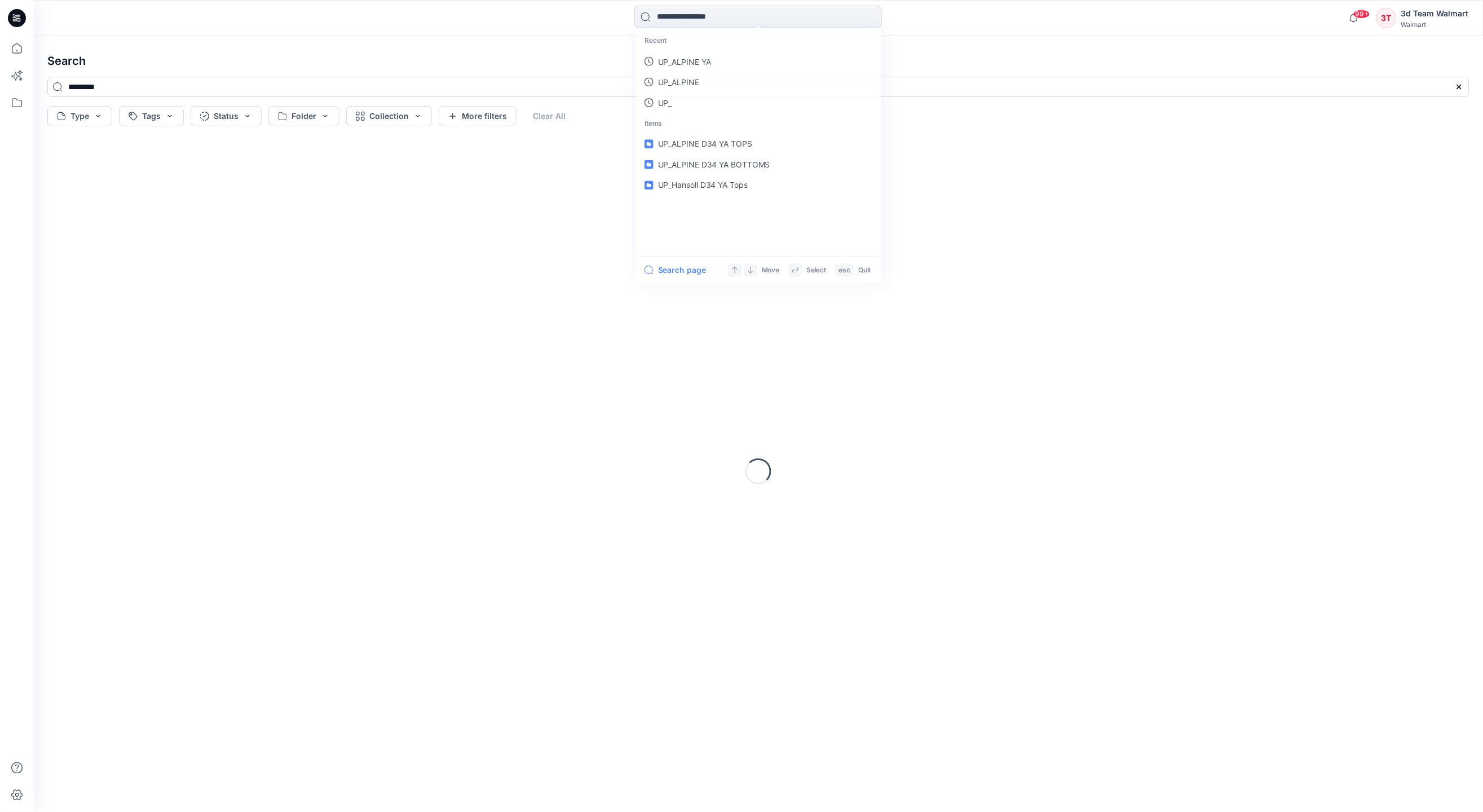
click at [748, 15] on input at bounding box center [758, 17] width 248 height 22
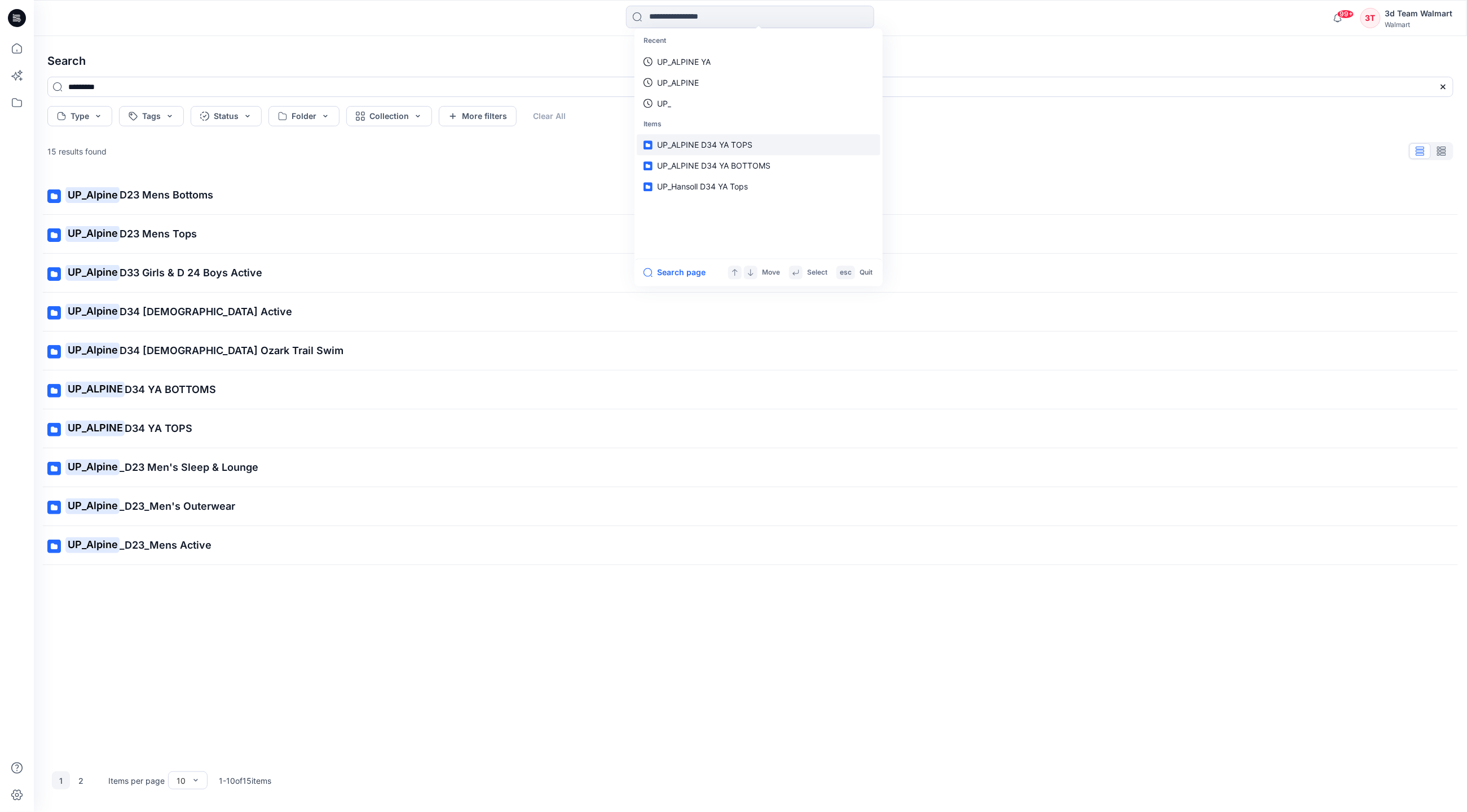
click at [702, 148] on span "UP_ALPINE D34 YA TOPS" at bounding box center [705, 145] width 95 height 10
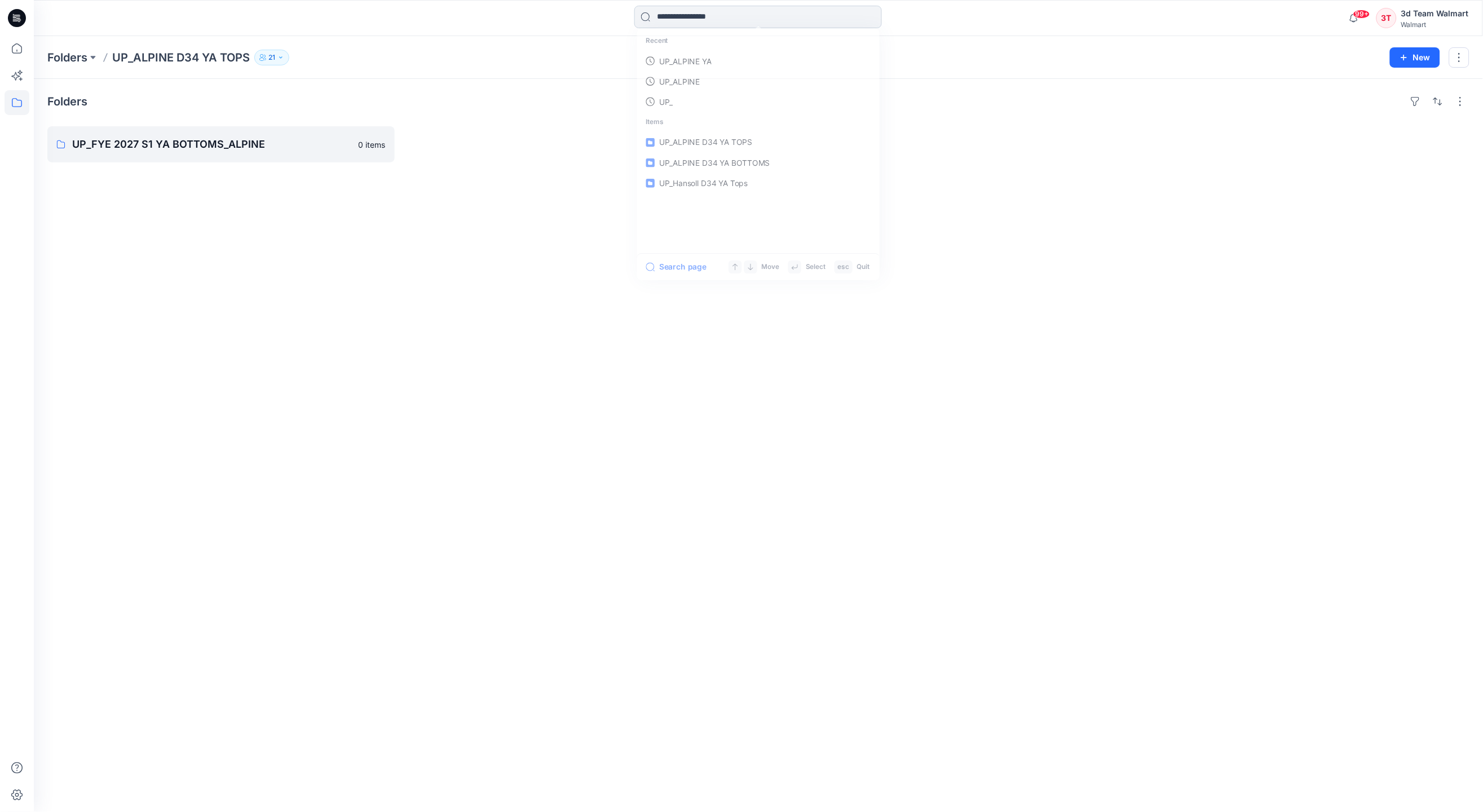
click at [731, 15] on input at bounding box center [758, 17] width 248 height 22
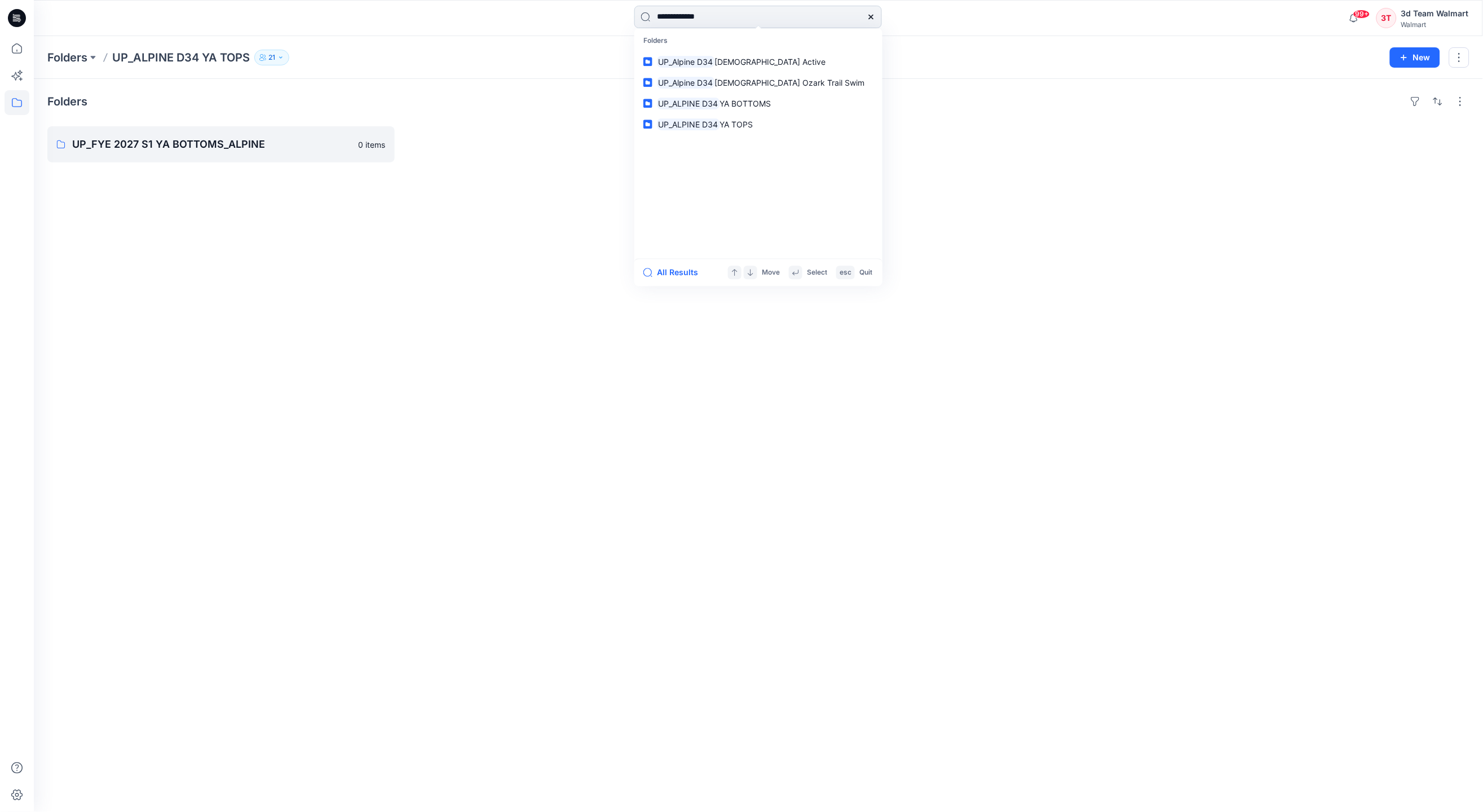
click at [814, 15] on input "**********" at bounding box center [758, 17] width 248 height 22
type input "**********"
click at [951, 170] on div "Folders UP_FYE 2027 S1 YA BOTTOMS_ALPINE 0 items" at bounding box center [758, 446] width 1450 height 733
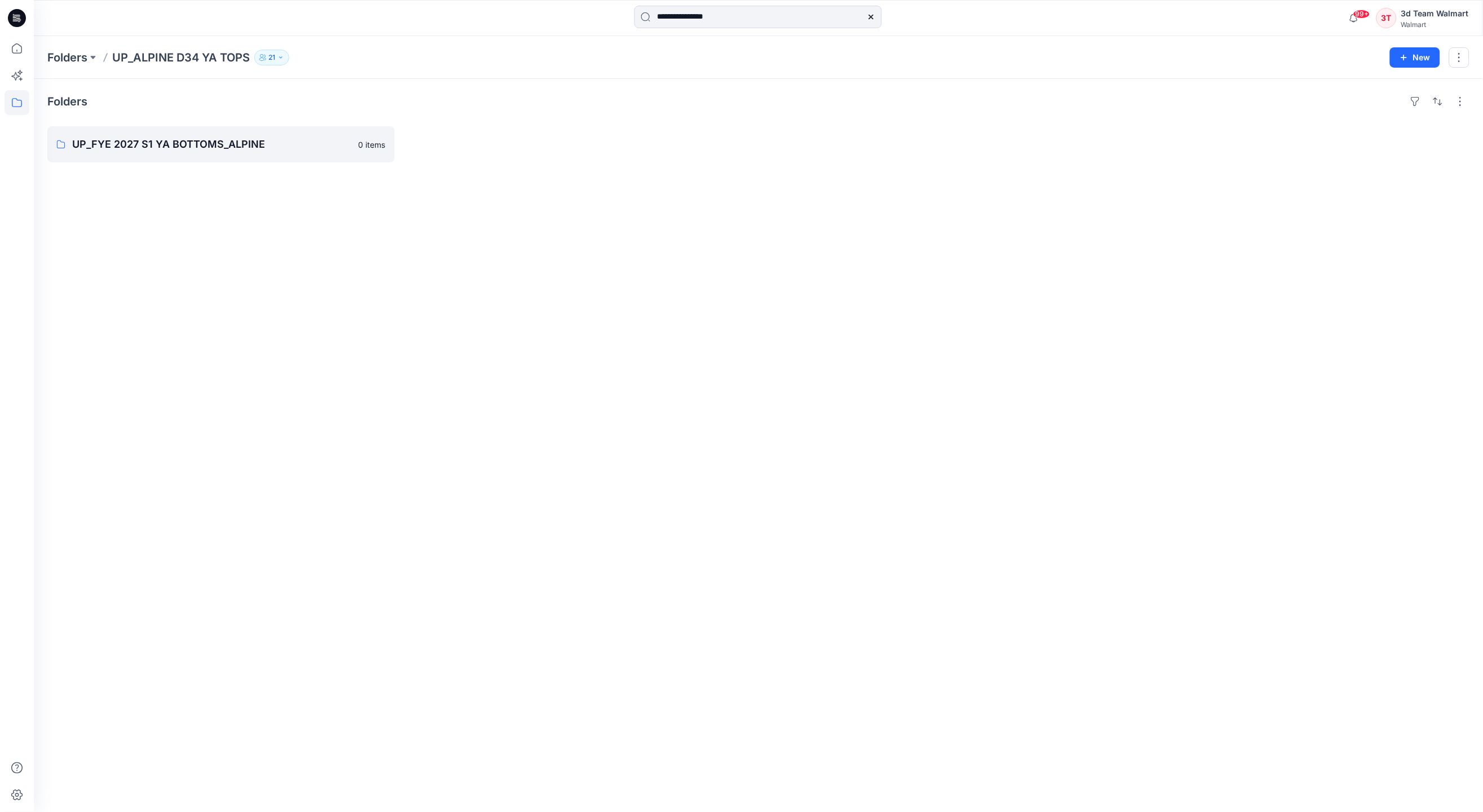
click at [1451, 13] on div "3d Team Walmart" at bounding box center [1435, 14] width 67 height 14
click at [1393, 143] on p "Organization Settings" at bounding box center [1361, 150] width 80 height 22
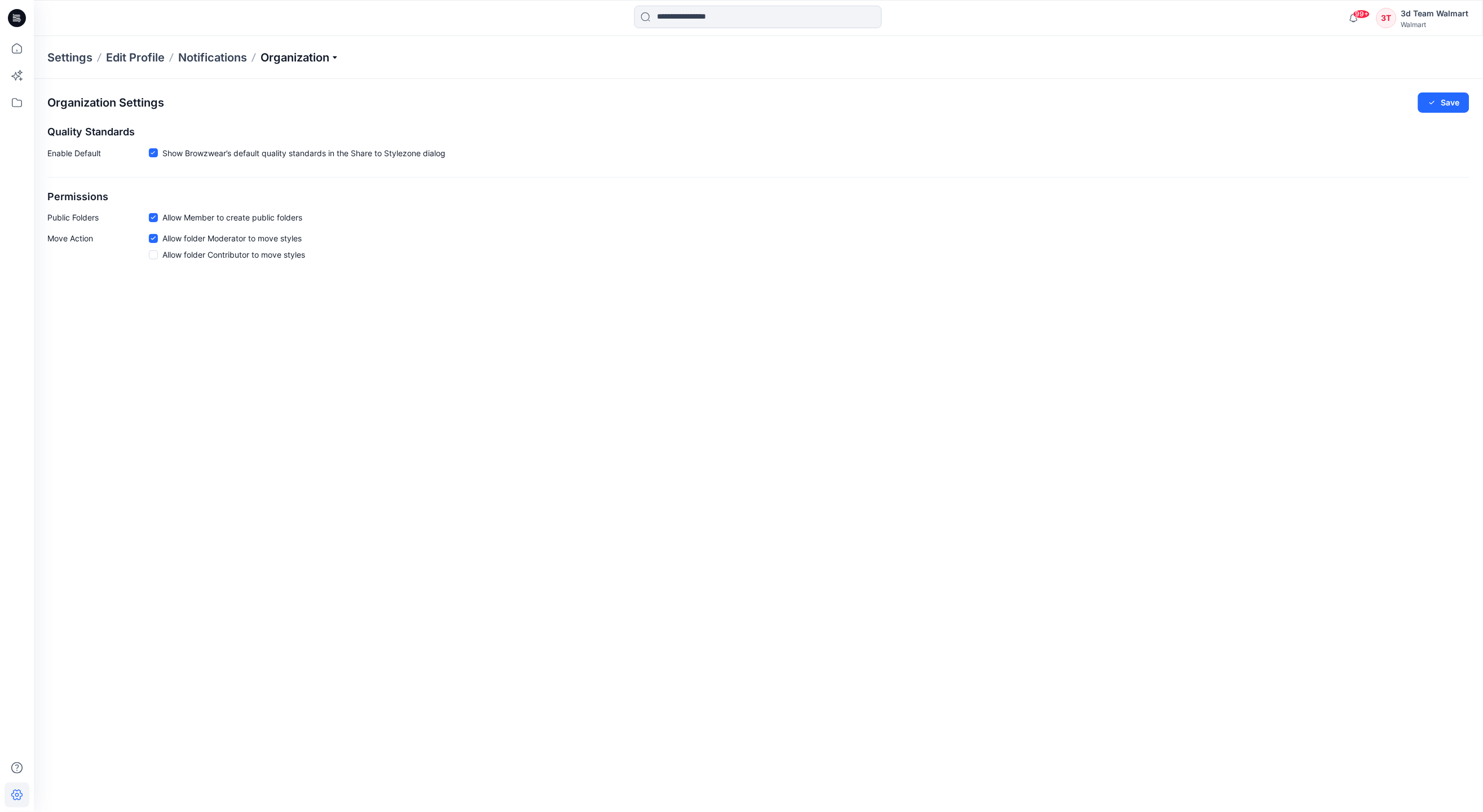
click at [304, 52] on p "Organization" at bounding box center [300, 57] width 79 height 16
click at [264, 87] on link "Add/Edit Users" at bounding box center [302, 83] width 164 height 22
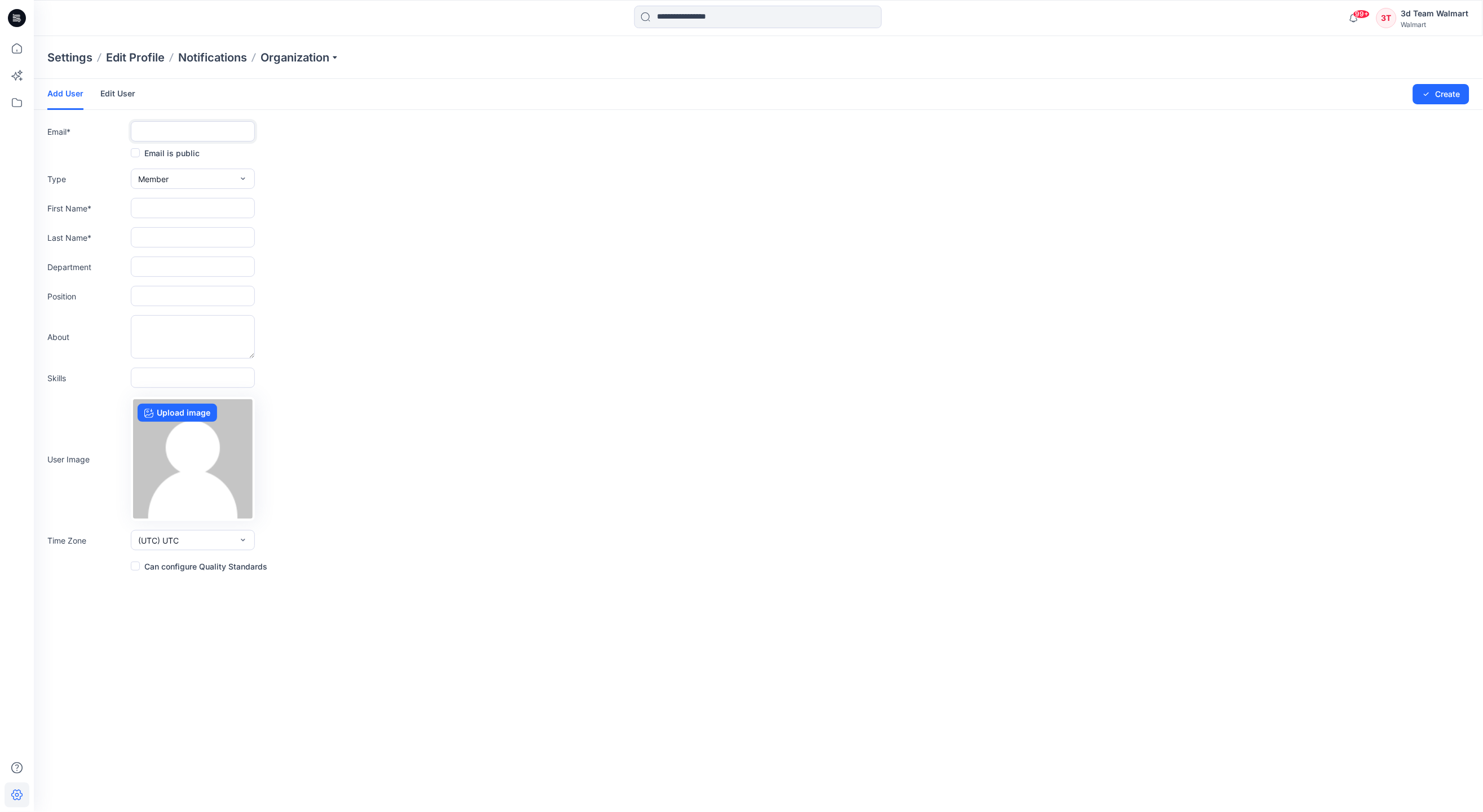
click at [171, 129] on input "text" at bounding box center [193, 131] width 124 height 20
paste input "**********"
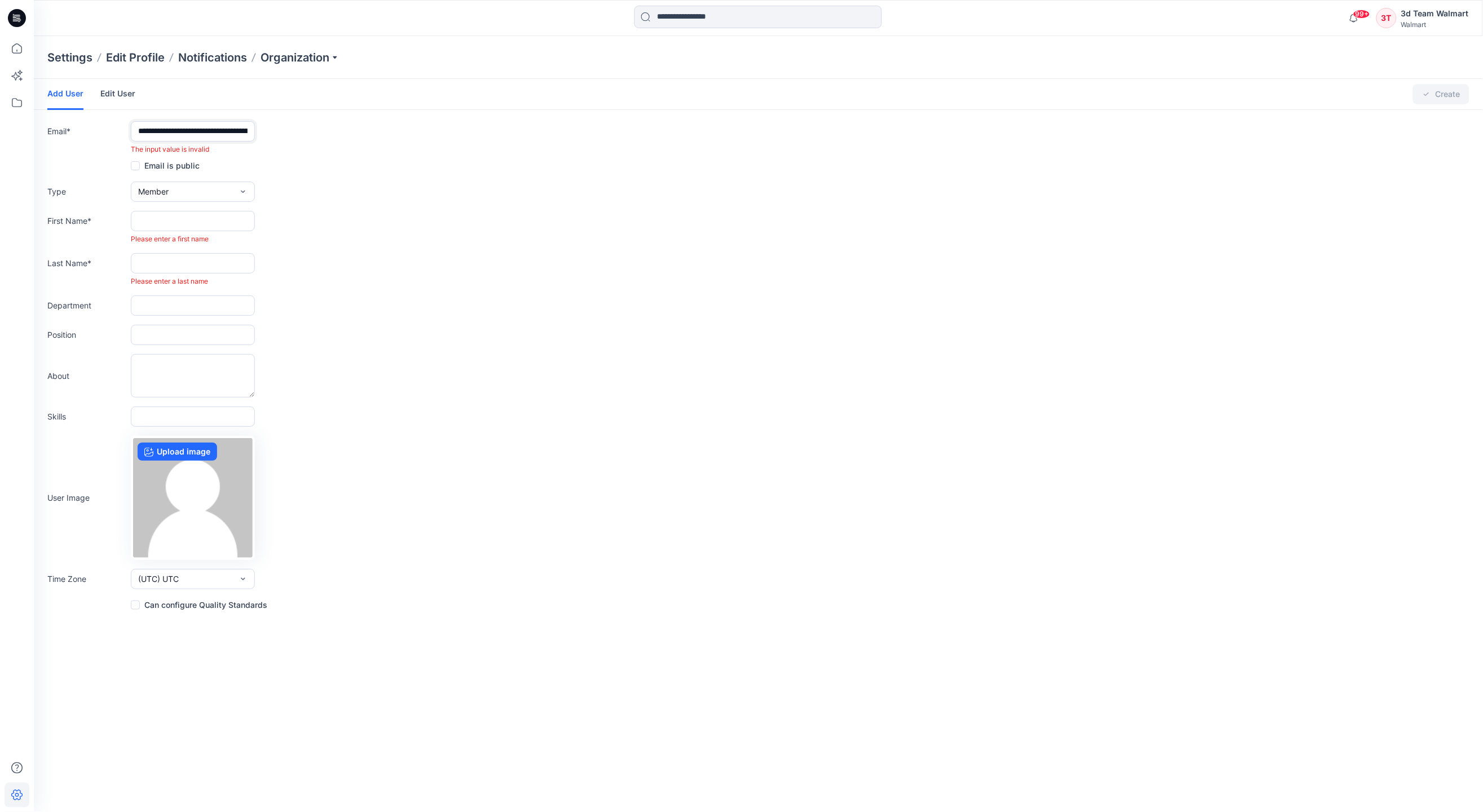
drag, startPoint x: 137, startPoint y: 128, endPoint x: 112, endPoint y: 132, distance: 25.3
click at [112, 132] on div "**********" at bounding box center [758, 138] width 1422 height 33
click at [187, 133] on input "**********" at bounding box center [193, 131] width 124 height 20
drag, startPoint x: 226, startPoint y: 133, endPoint x: 139, endPoint y: 133, distance: 87.0
click at [139, 133] on input "**********" at bounding box center [193, 131] width 124 height 20
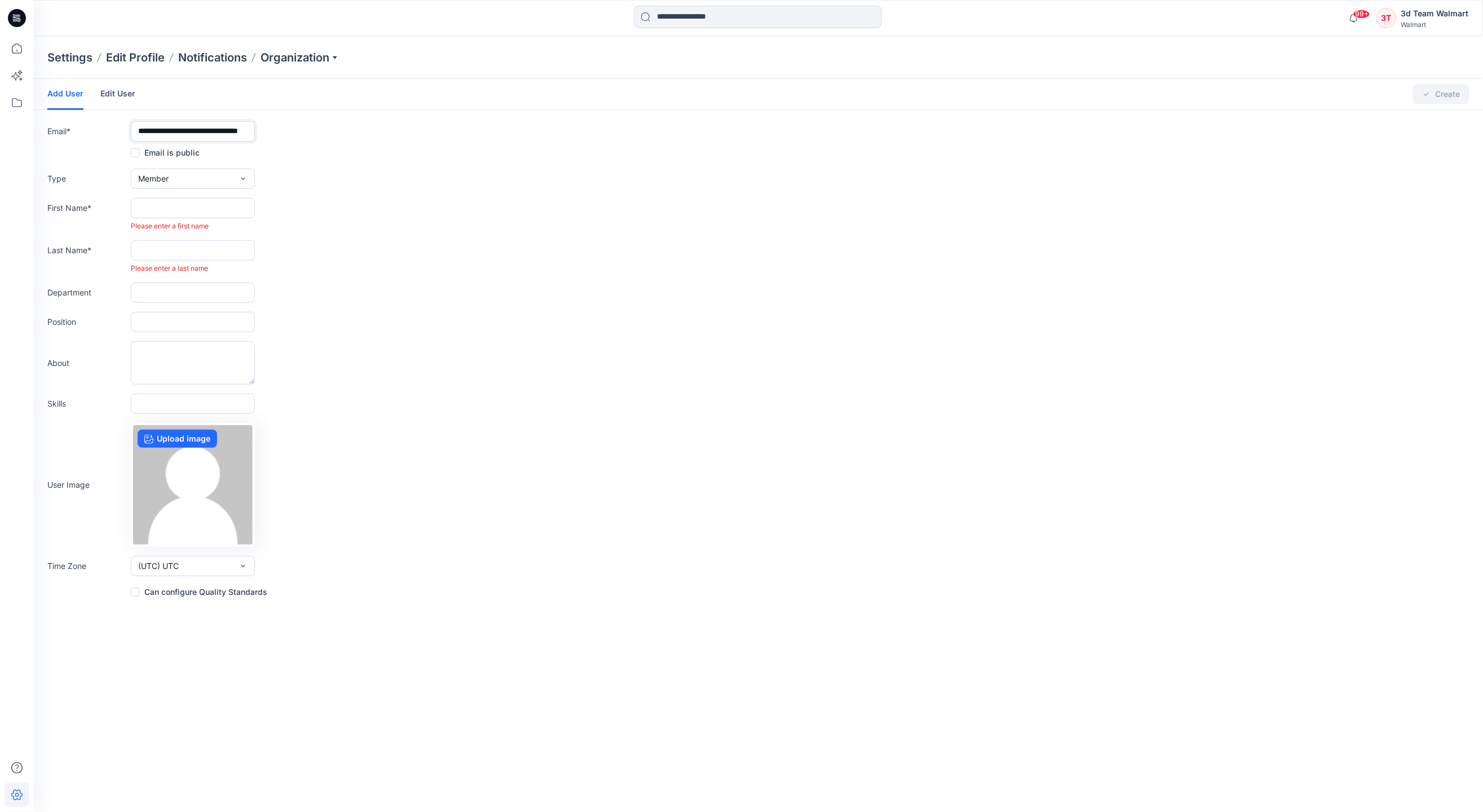
type input "**********"
click at [181, 180] on button "Member" at bounding box center [193, 179] width 124 height 20
click at [177, 211] on button "External" at bounding box center [192, 205] width 119 height 22
click at [177, 211] on input "text" at bounding box center [193, 208] width 124 height 20
paste input "**********"
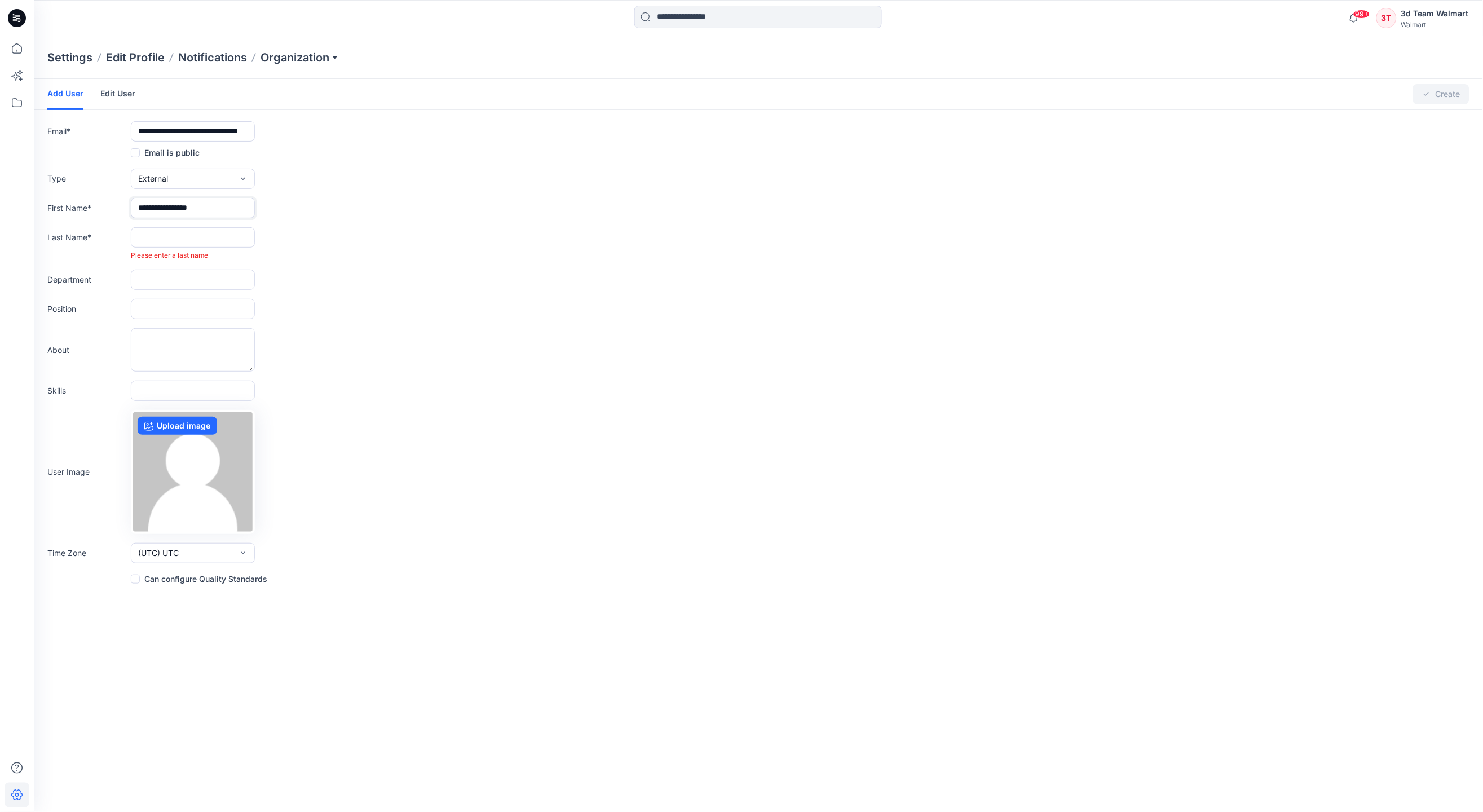
drag, startPoint x: 181, startPoint y: 205, endPoint x: 236, endPoint y: 203, distance: 55.0
click at [236, 203] on input "**********" at bounding box center [193, 208] width 124 height 20
type input "********"
click at [169, 241] on input "text" at bounding box center [193, 237] width 124 height 20
paste input "*******"
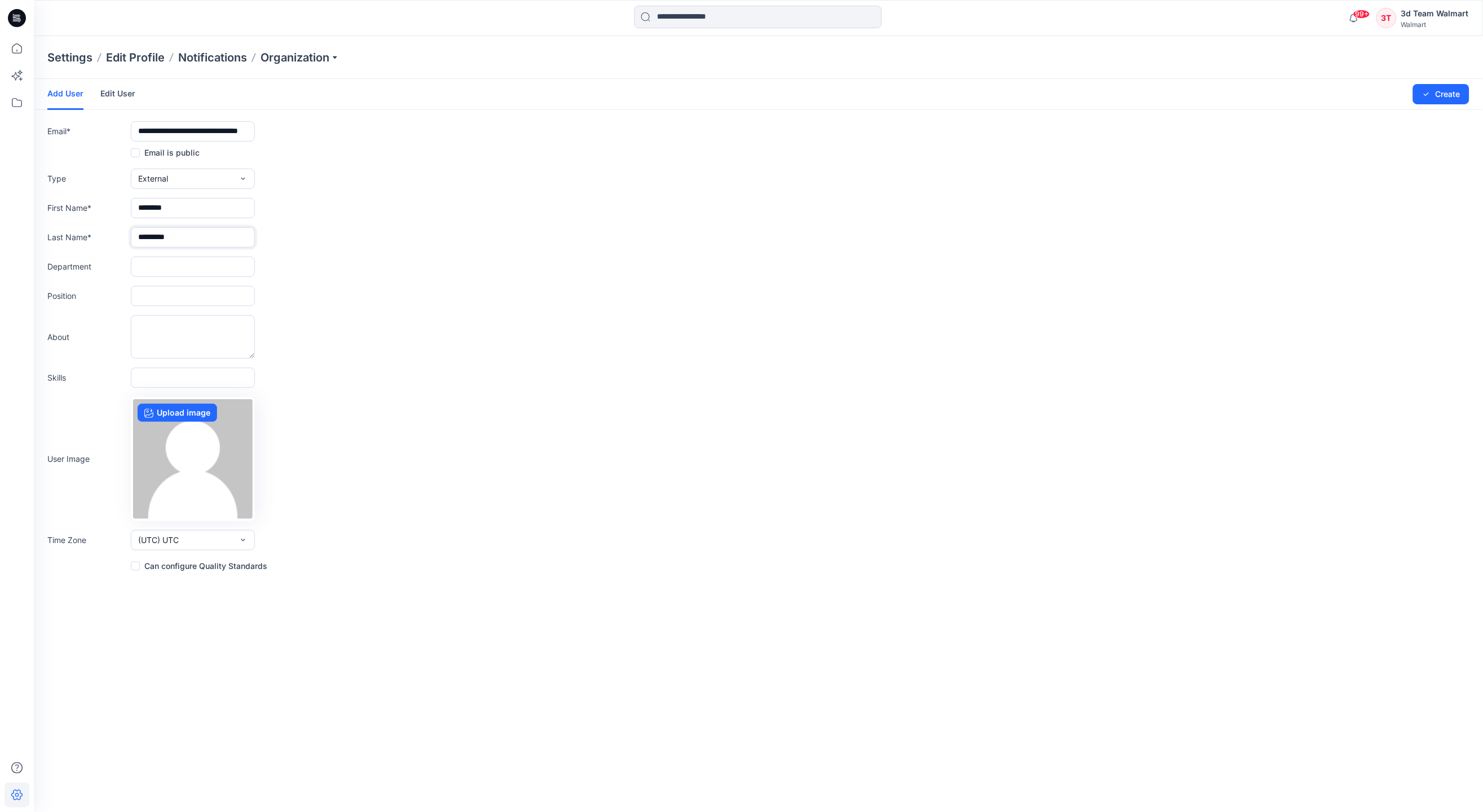
drag, startPoint x: 155, startPoint y: 235, endPoint x: 119, endPoint y: 236, distance: 36.0
click at [119, 236] on div "Last Name * *******" at bounding box center [758, 237] width 1422 height 20
type input "*******"
click at [164, 261] on input "text" at bounding box center [193, 266] width 124 height 20
type input "***"
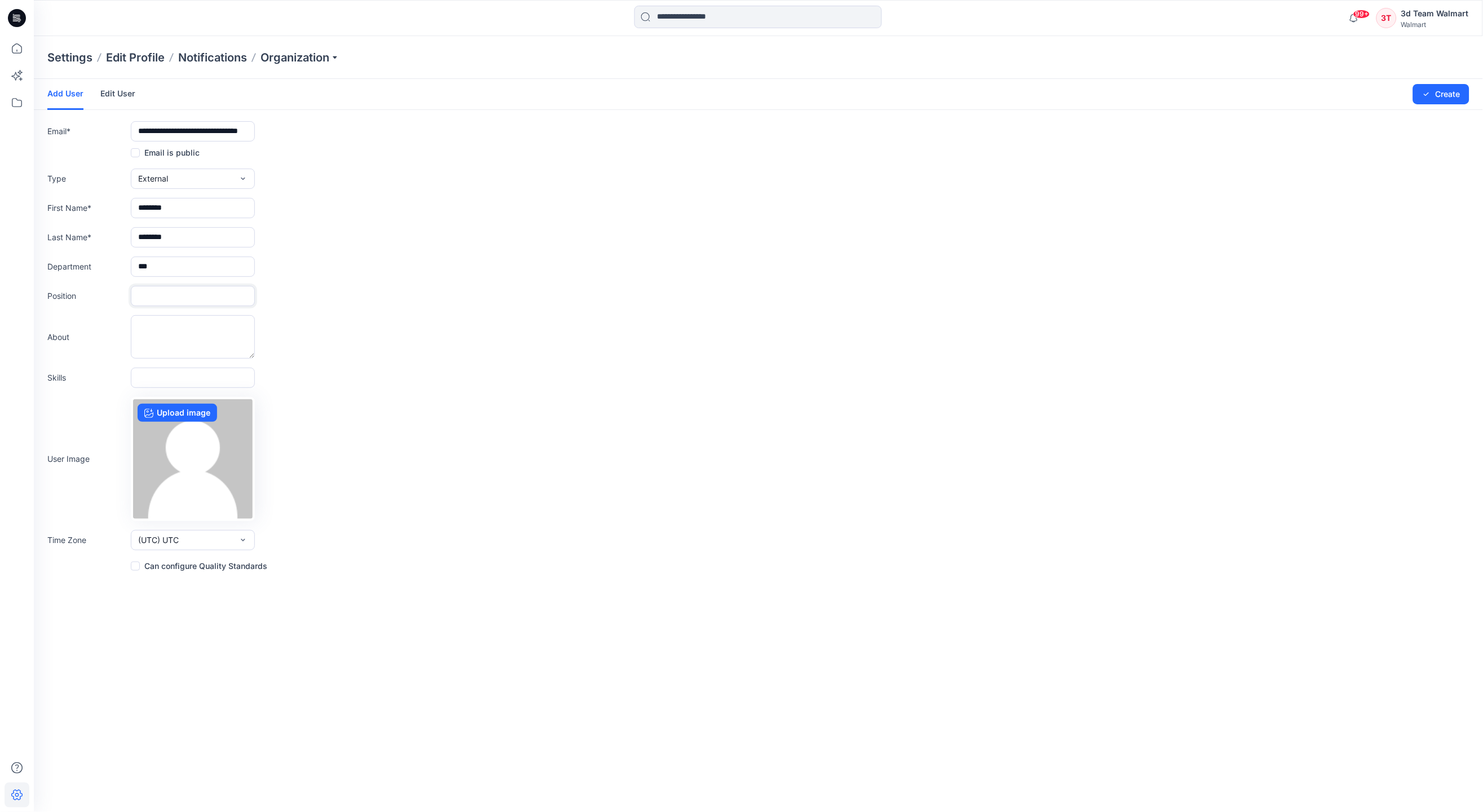
click at [227, 302] on input "text" at bounding box center [193, 296] width 124 height 20
drag, startPoint x: 184, startPoint y: 295, endPoint x: 63, endPoint y: 296, distance: 121.0
click at [63, 296] on div "Position **" at bounding box center [758, 296] width 1422 height 20
type input "*****"
click at [1438, 93] on button "Create" at bounding box center [1441, 94] width 56 height 20
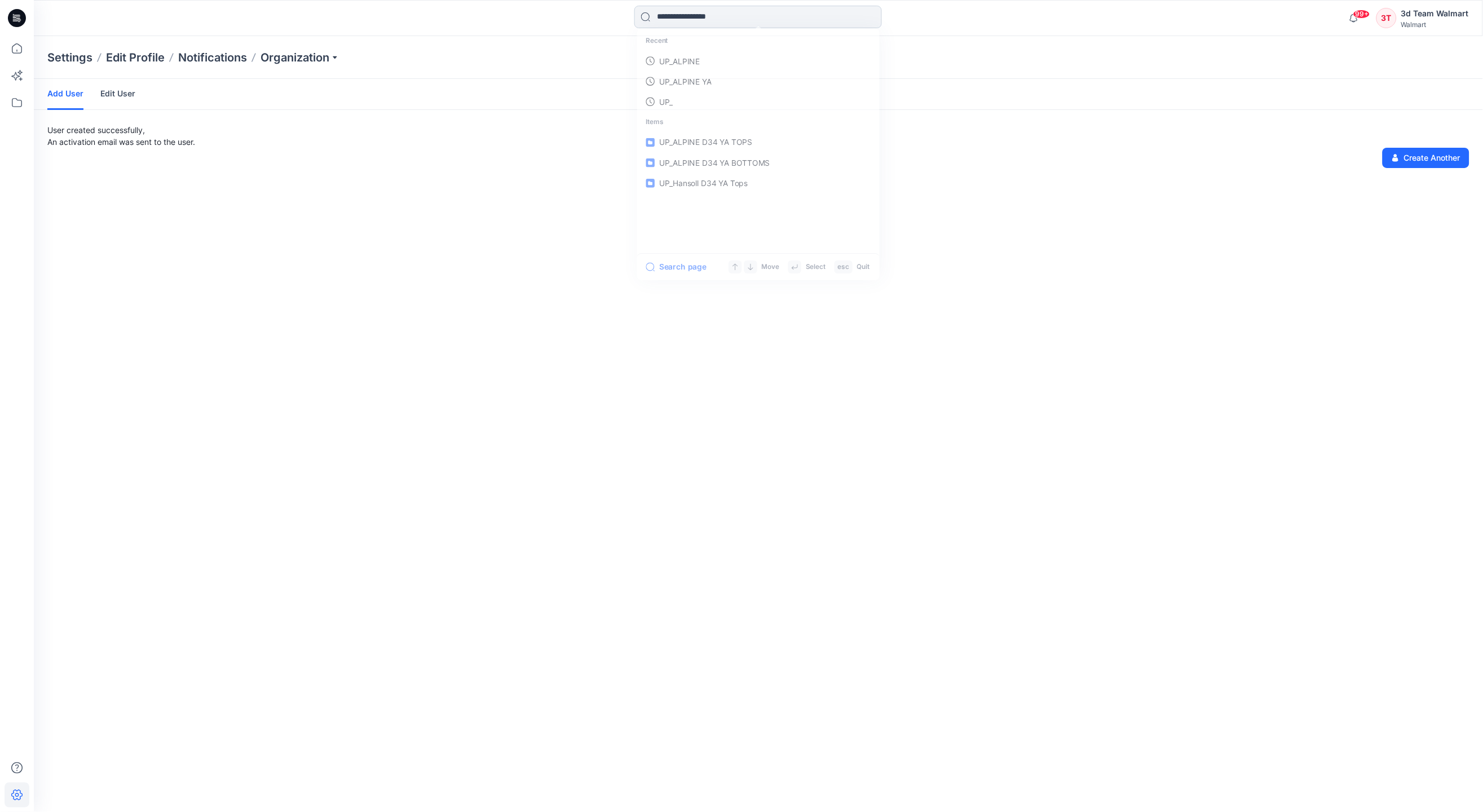
click at [733, 25] on input at bounding box center [758, 17] width 248 height 22
type input "**********"
click at [720, 65] on mark "UP_ALPINE D34 YA" at bounding box center [694, 61] width 75 height 13
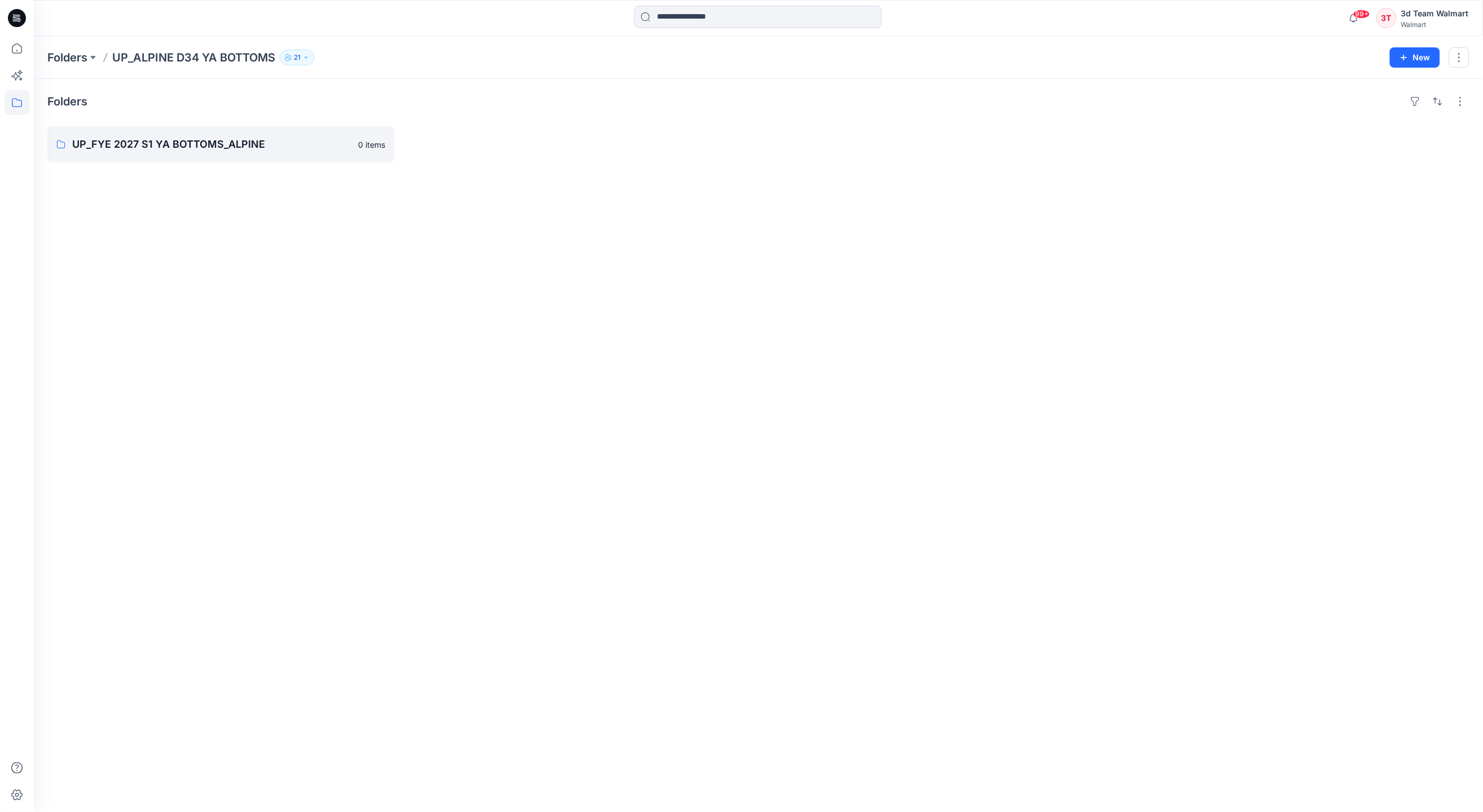
click at [299, 56] on p "21" at bounding box center [297, 57] width 7 height 12
click at [431, 89] on icon "Manage Users" at bounding box center [432, 90] width 6 height 4
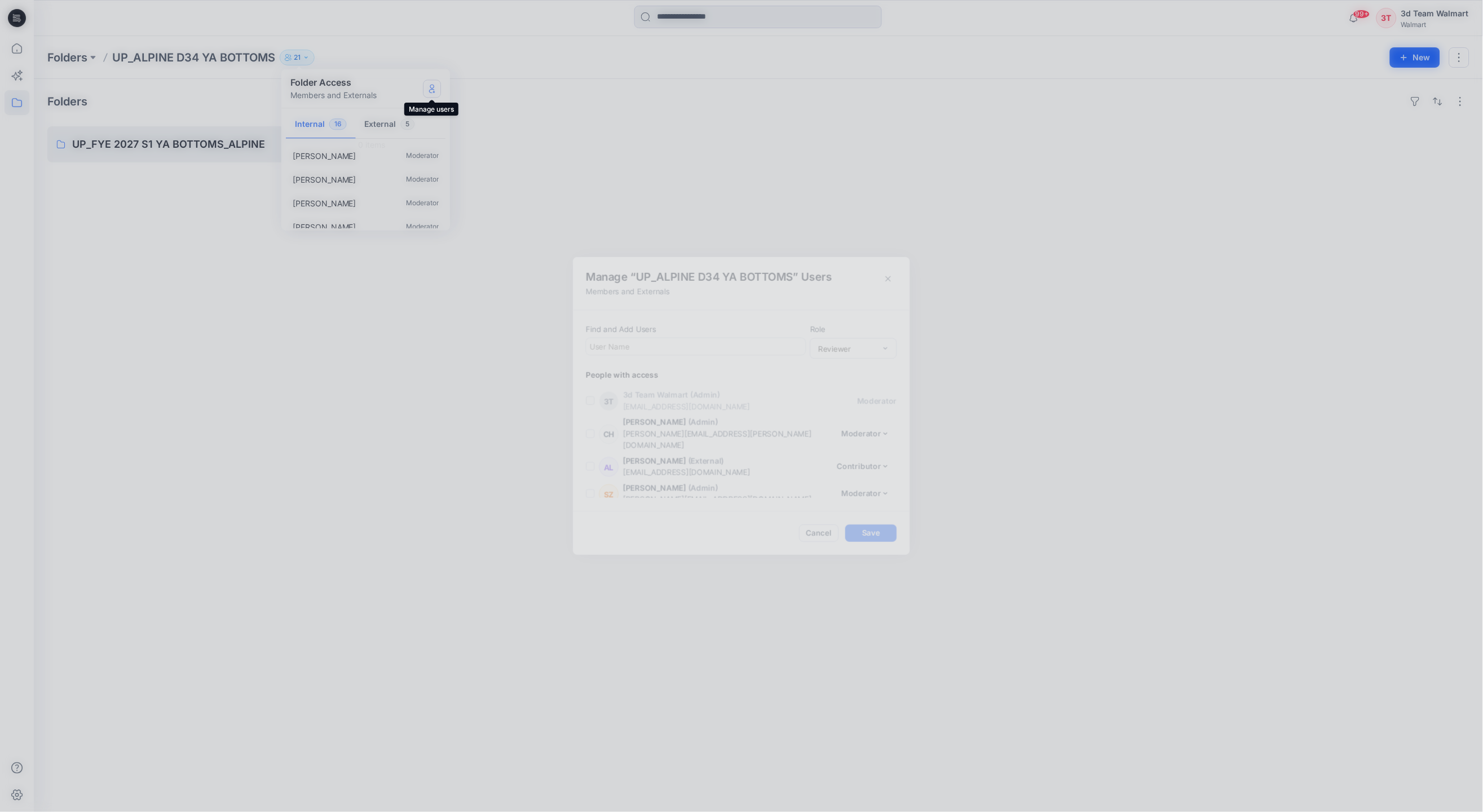
scroll to position [473, 0]
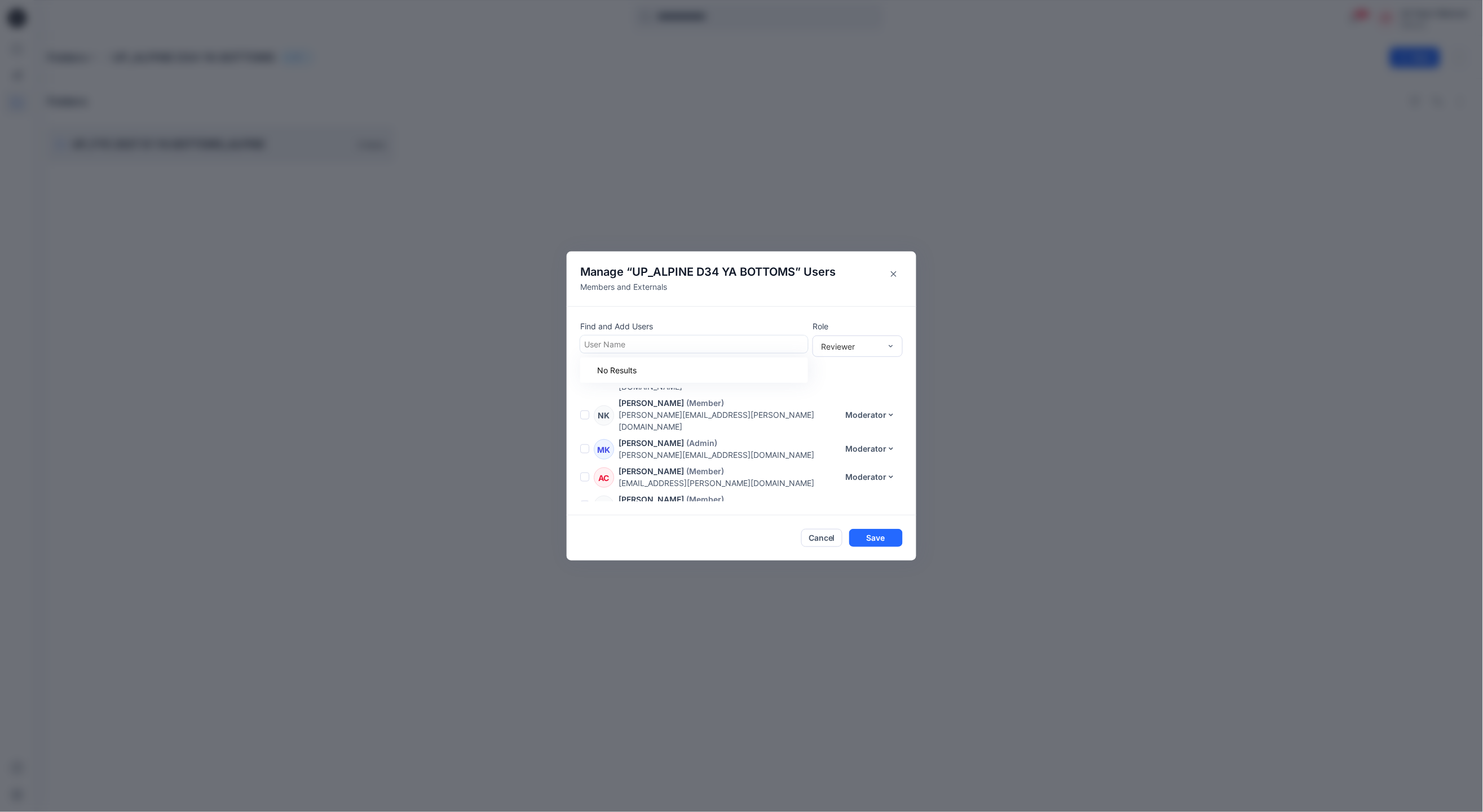
click at [717, 339] on div at bounding box center [694, 344] width 220 height 14
type input "********"
click at [703, 337] on div at bounding box center [694, 344] width 220 height 14
click at [689, 338] on div at bounding box center [694, 344] width 220 height 14
type input "********"
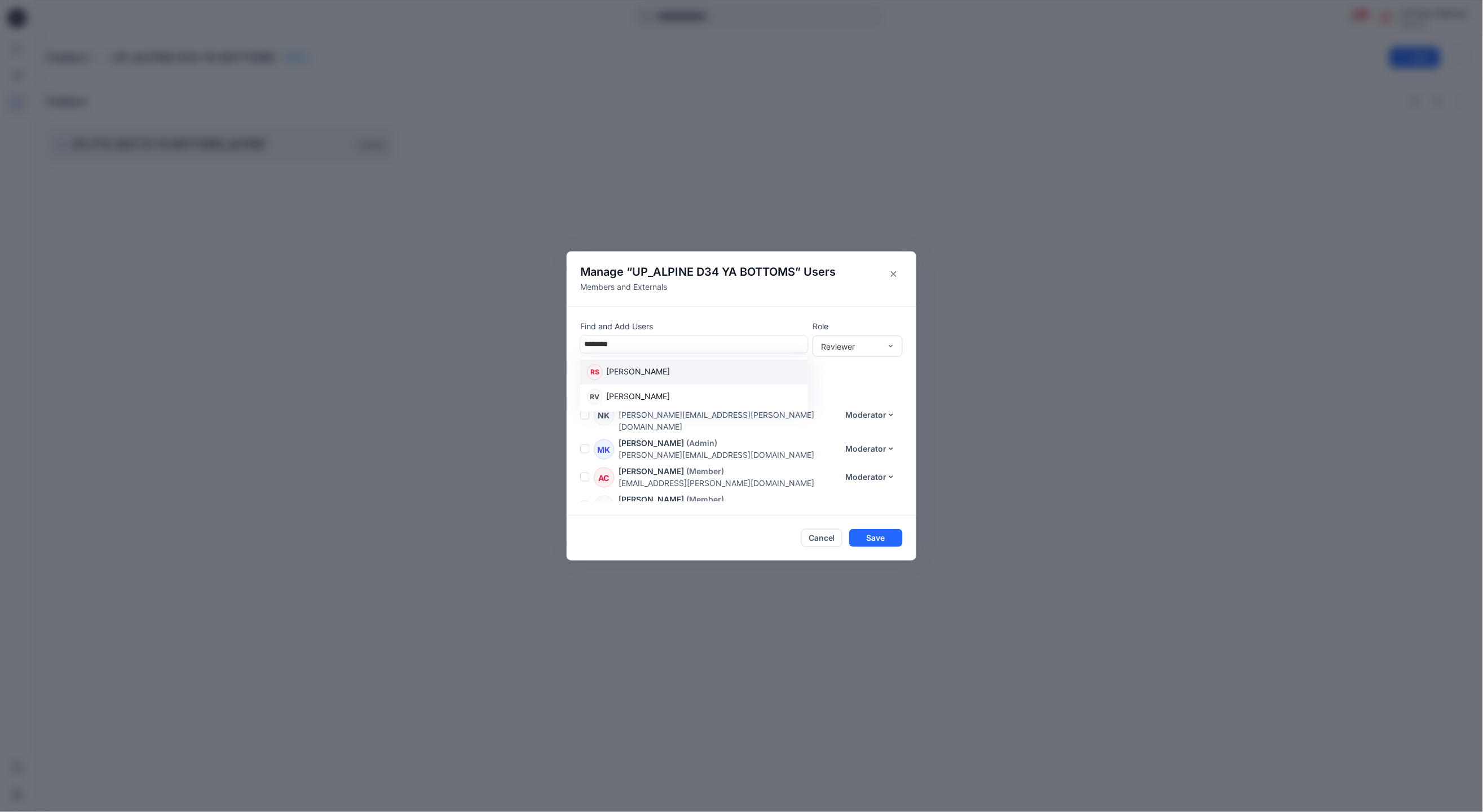
click at [678, 368] on div "RS Rajkumar Sadayan" at bounding box center [694, 372] width 215 height 16
click at [847, 351] on div "Reviewer" at bounding box center [851, 345] width 60 height 12
click at [846, 383] on div "Contributor" at bounding box center [857, 387] width 86 height 20
click at [871, 538] on button "Save" at bounding box center [876, 538] width 54 height 18
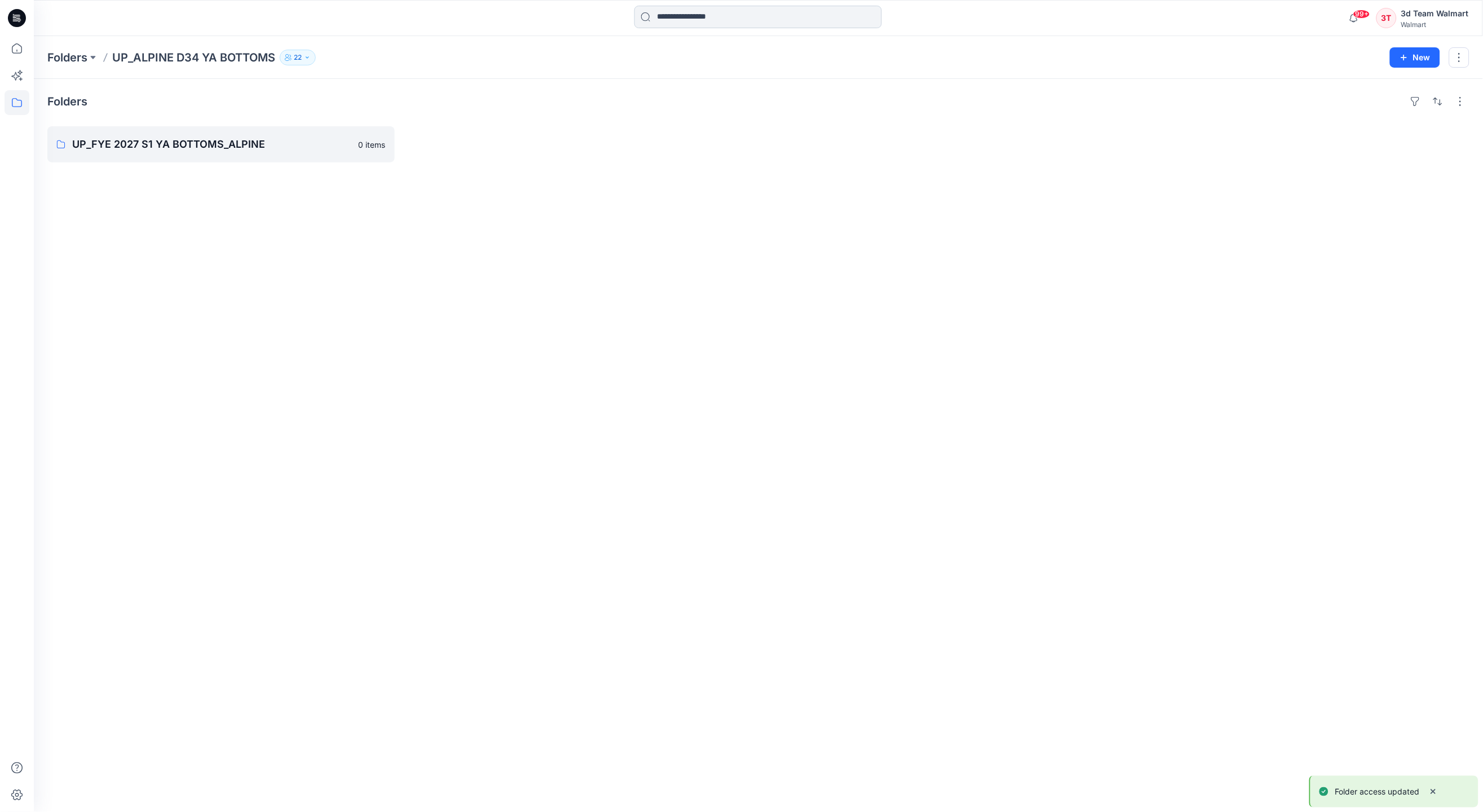
click at [737, 16] on input at bounding box center [758, 17] width 248 height 22
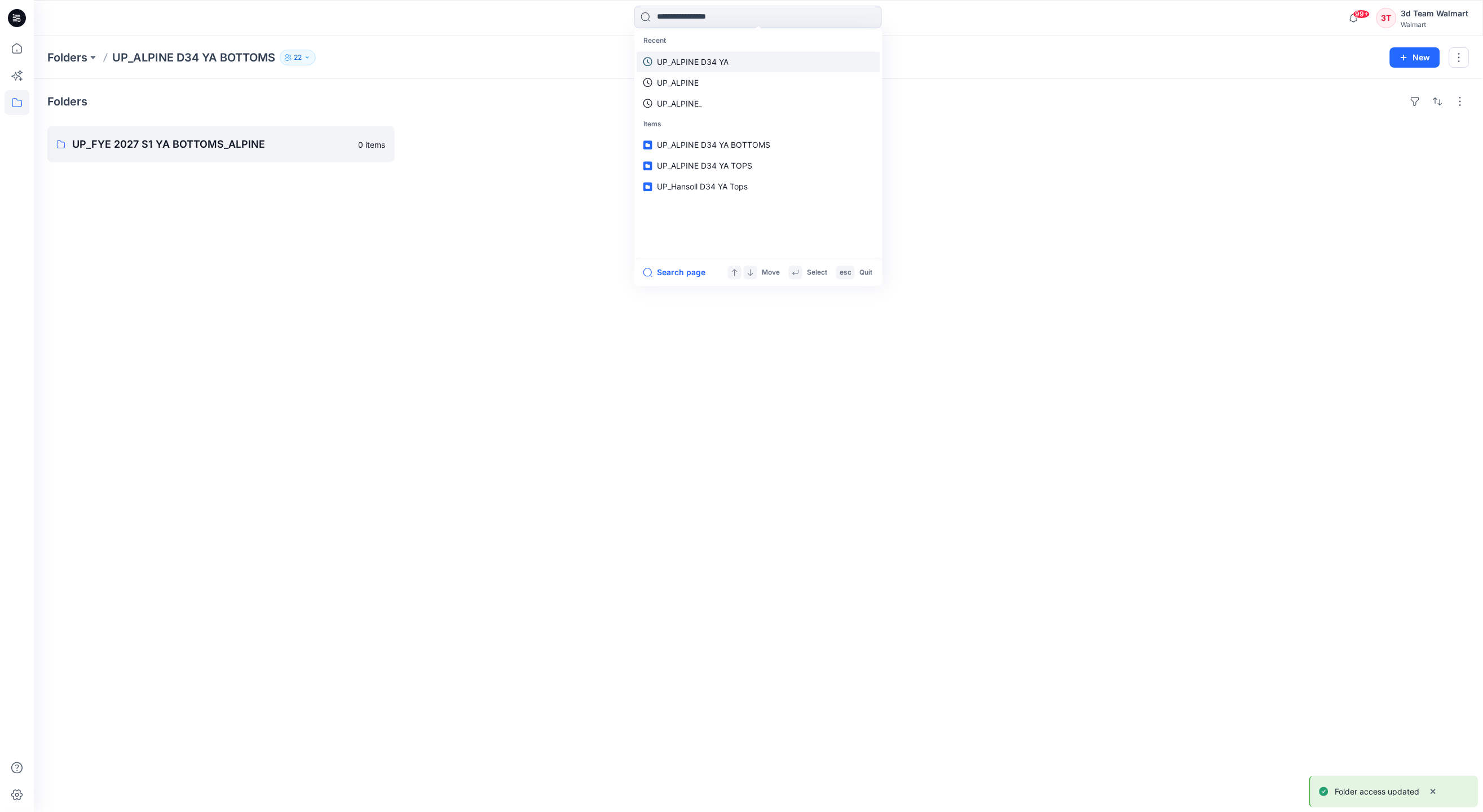
click at [723, 61] on p "UP_ALPINE D34 YA" at bounding box center [693, 61] width 72 height 12
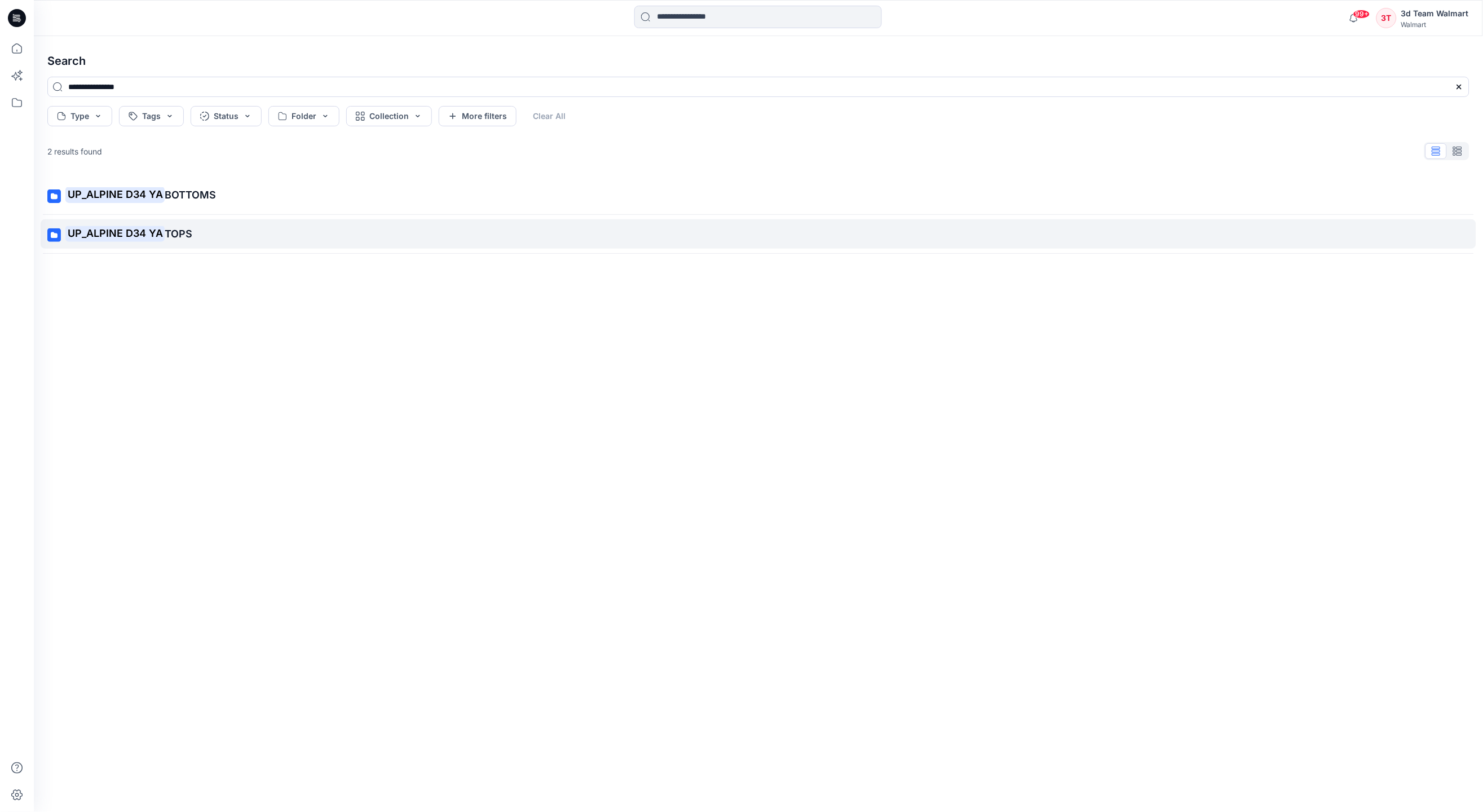
click at [200, 243] on link "UP_ALPINE D34 YA TOPS" at bounding box center [758, 234] width 1436 height 29
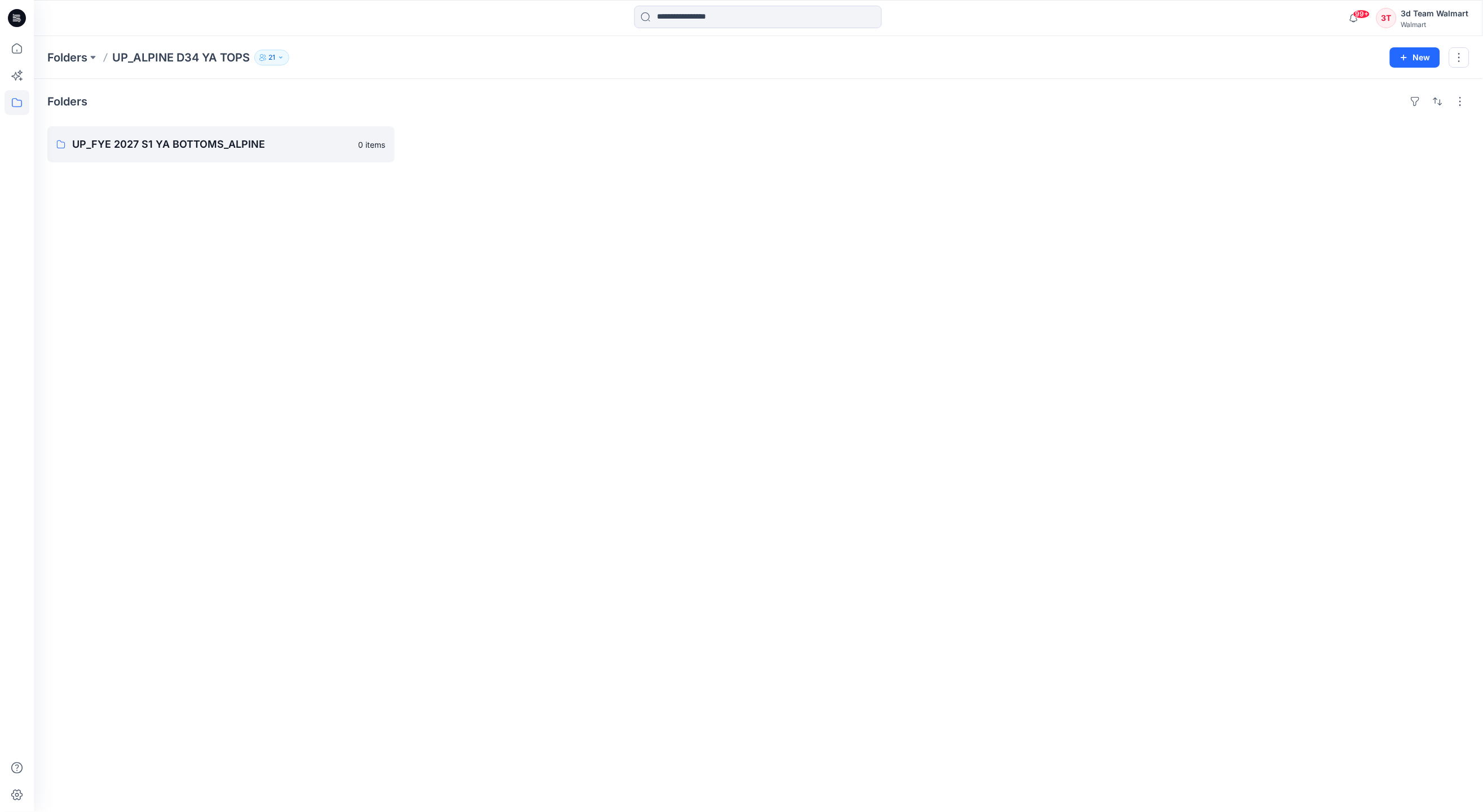
click at [279, 57] on icon "button" at bounding box center [281, 57] width 7 height 7
click at [404, 87] on icon "Manage Users" at bounding box center [407, 88] width 9 height 9
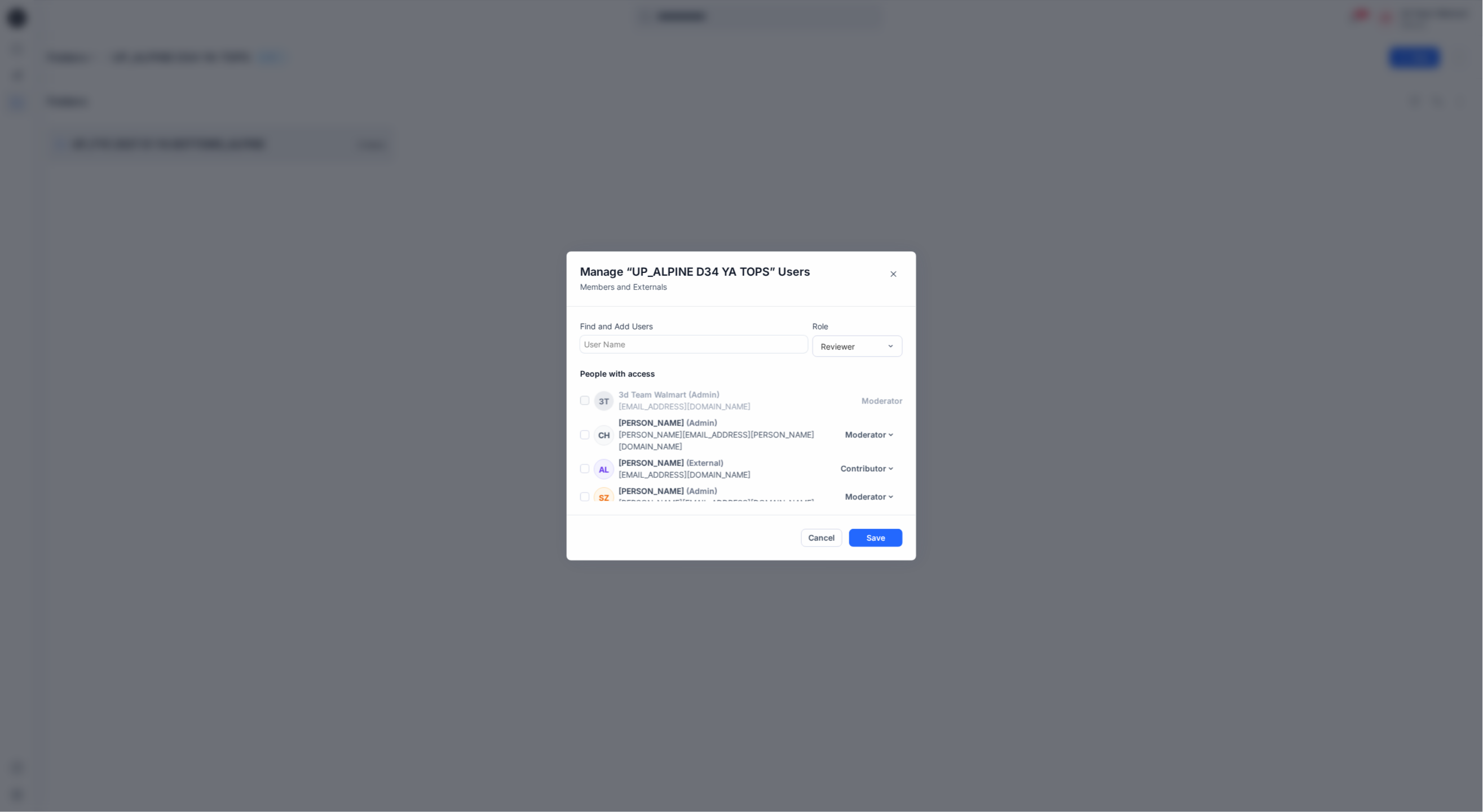
scroll to position [473, 0]
click at [737, 344] on div at bounding box center [694, 344] width 220 height 14
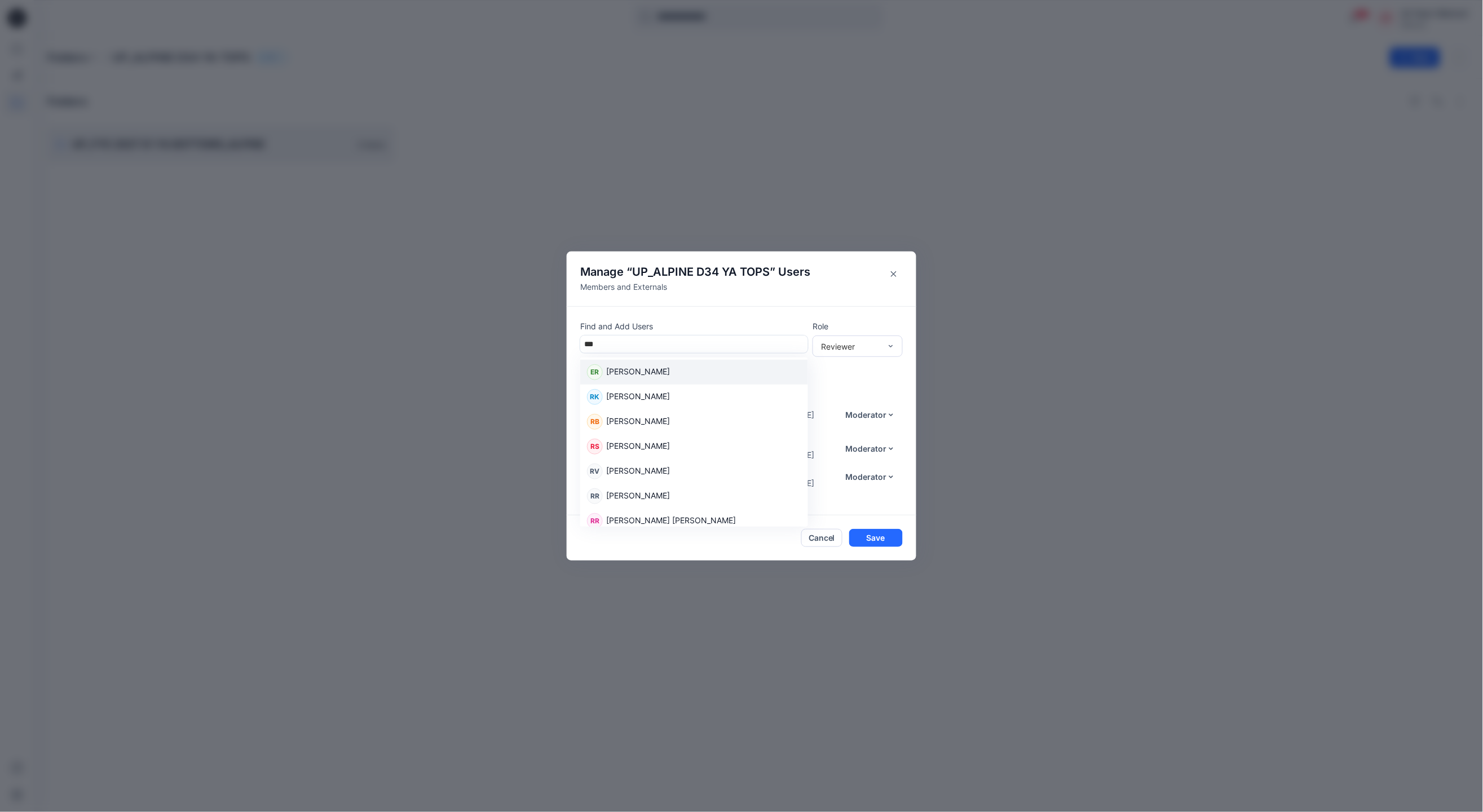
type input "****"
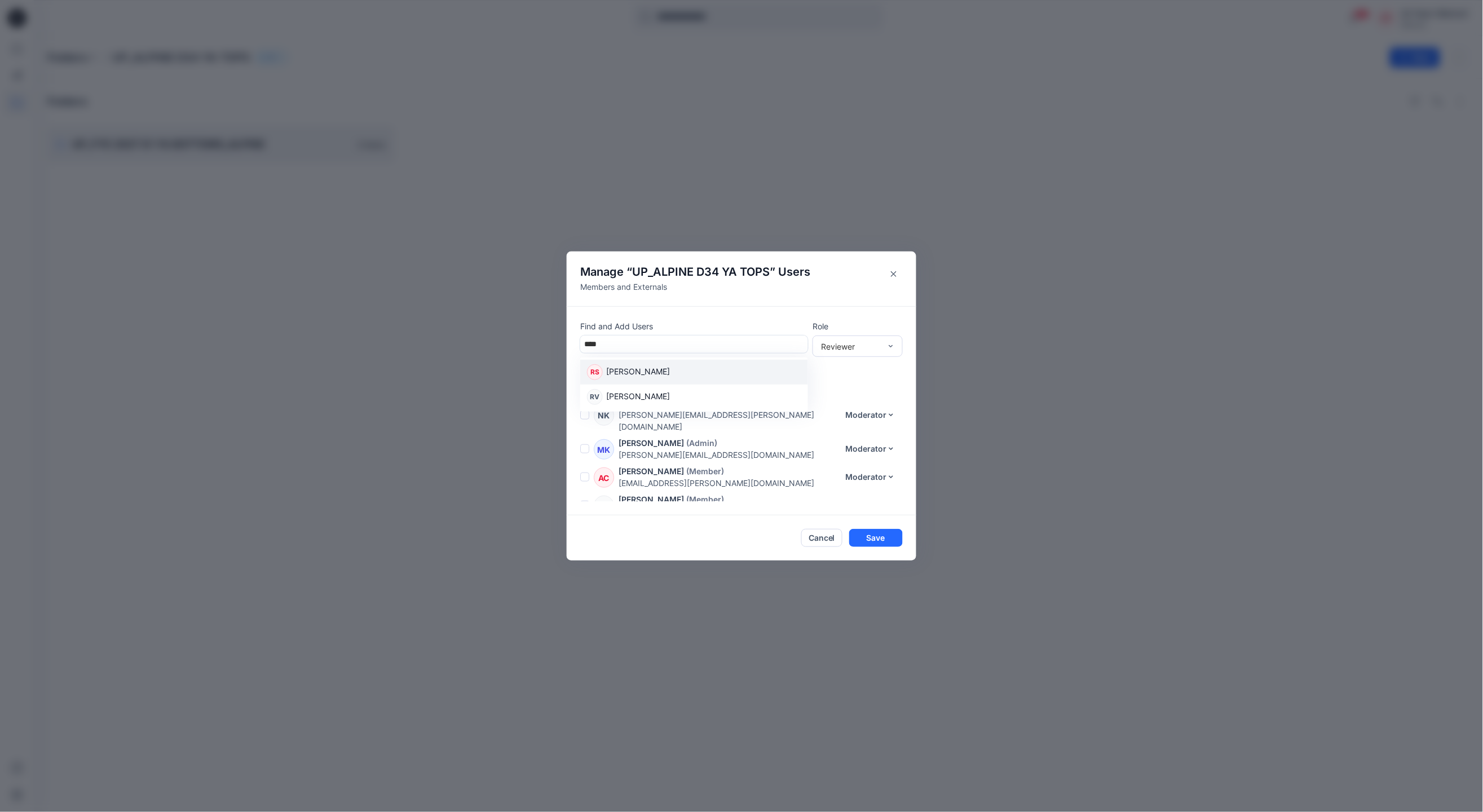
click at [701, 374] on div "RS Rajkumar Sadayan" at bounding box center [694, 372] width 215 height 16
click at [870, 385] on div "Contributor" at bounding box center [857, 387] width 86 height 20
click at [878, 537] on button "Save" at bounding box center [876, 538] width 54 height 18
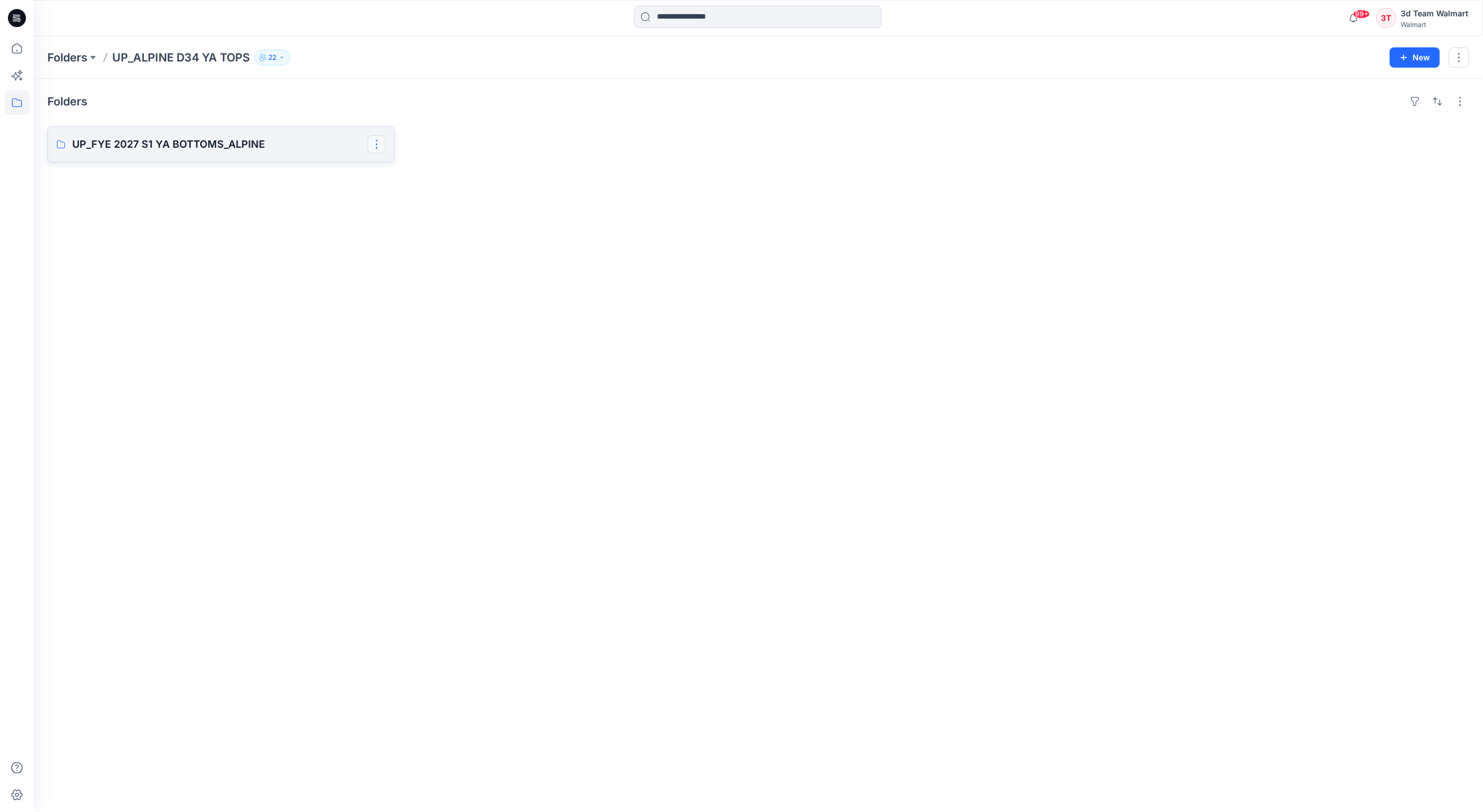
click at [370, 144] on button "button" at bounding box center [376, 144] width 18 height 18
click at [404, 170] on button "Edit" at bounding box center [429, 171] width 122 height 21
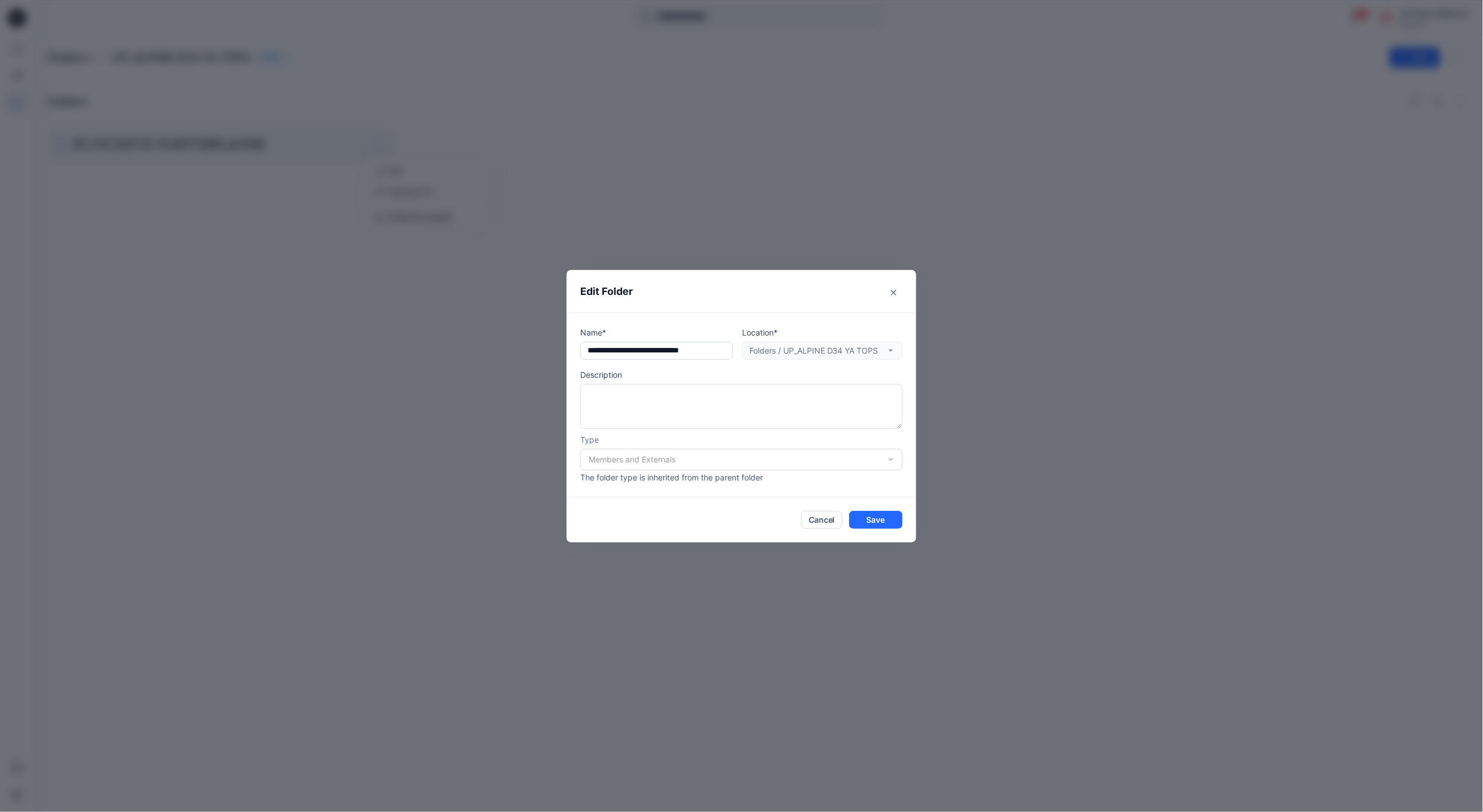
drag, startPoint x: 666, startPoint y: 346, endPoint x: 701, endPoint y: 346, distance: 35.0
click at [701, 346] on input "text" at bounding box center [657, 350] width 153 height 18
type input "**********"
click at [873, 523] on button "Save" at bounding box center [876, 520] width 54 height 18
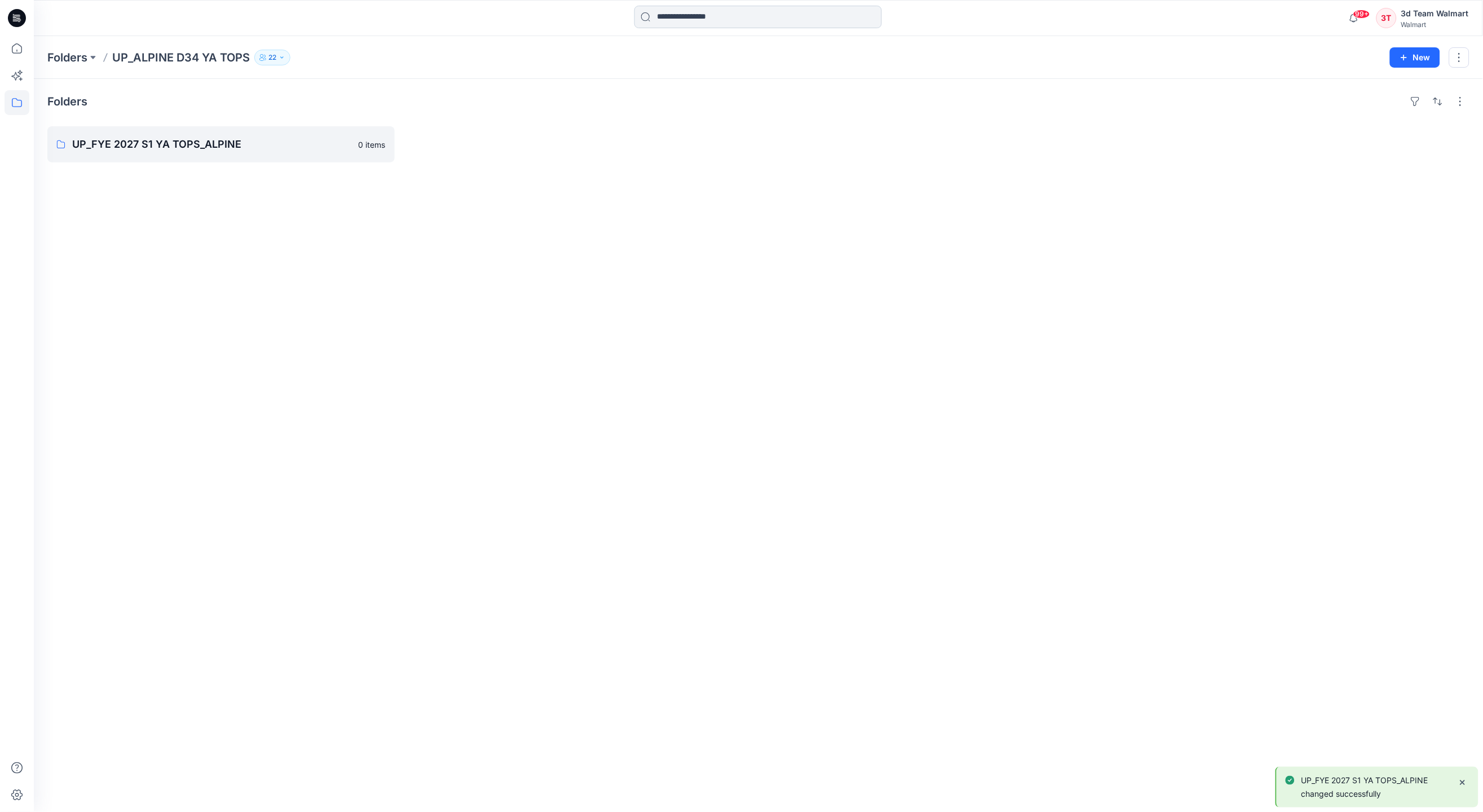
click at [788, 13] on input at bounding box center [758, 17] width 248 height 22
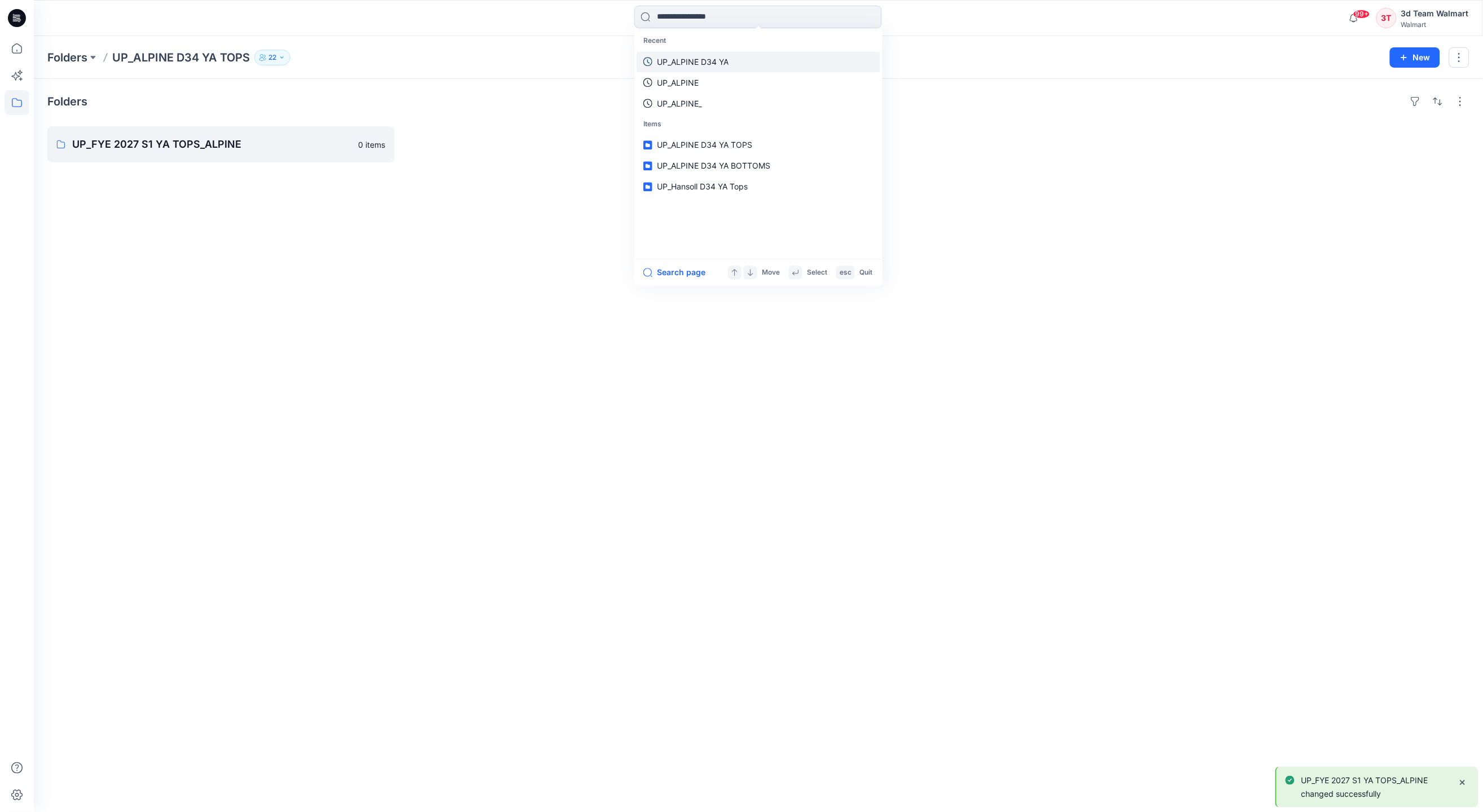
click at [730, 62] on link "UP_ALPINE D34 YA" at bounding box center [758, 62] width 244 height 21
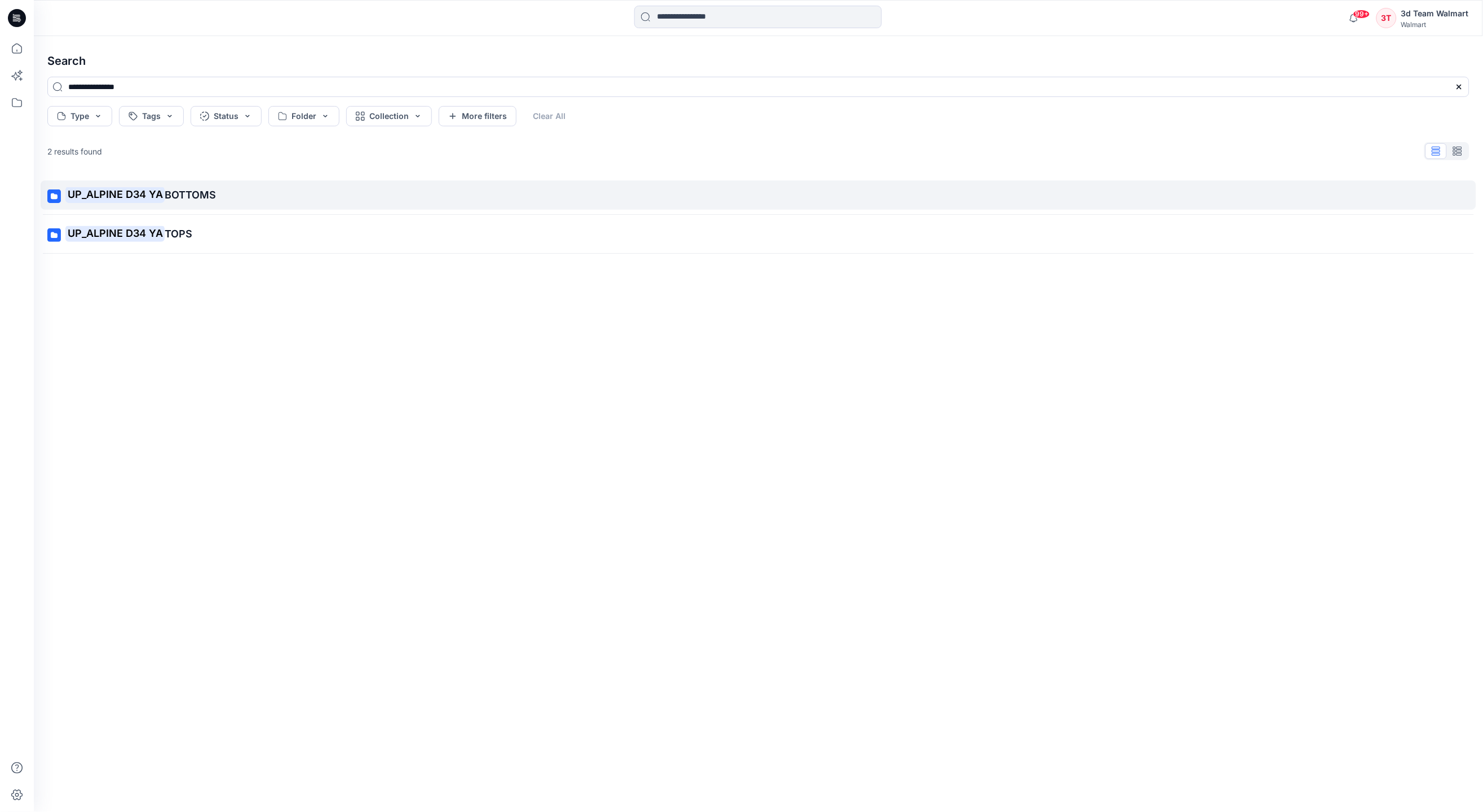
click at [103, 200] on mark "UP_ALPINE D34 YA" at bounding box center [115, 195] width 100 height 16
